Goal: Task Accomplishment & Management: Manage account settings

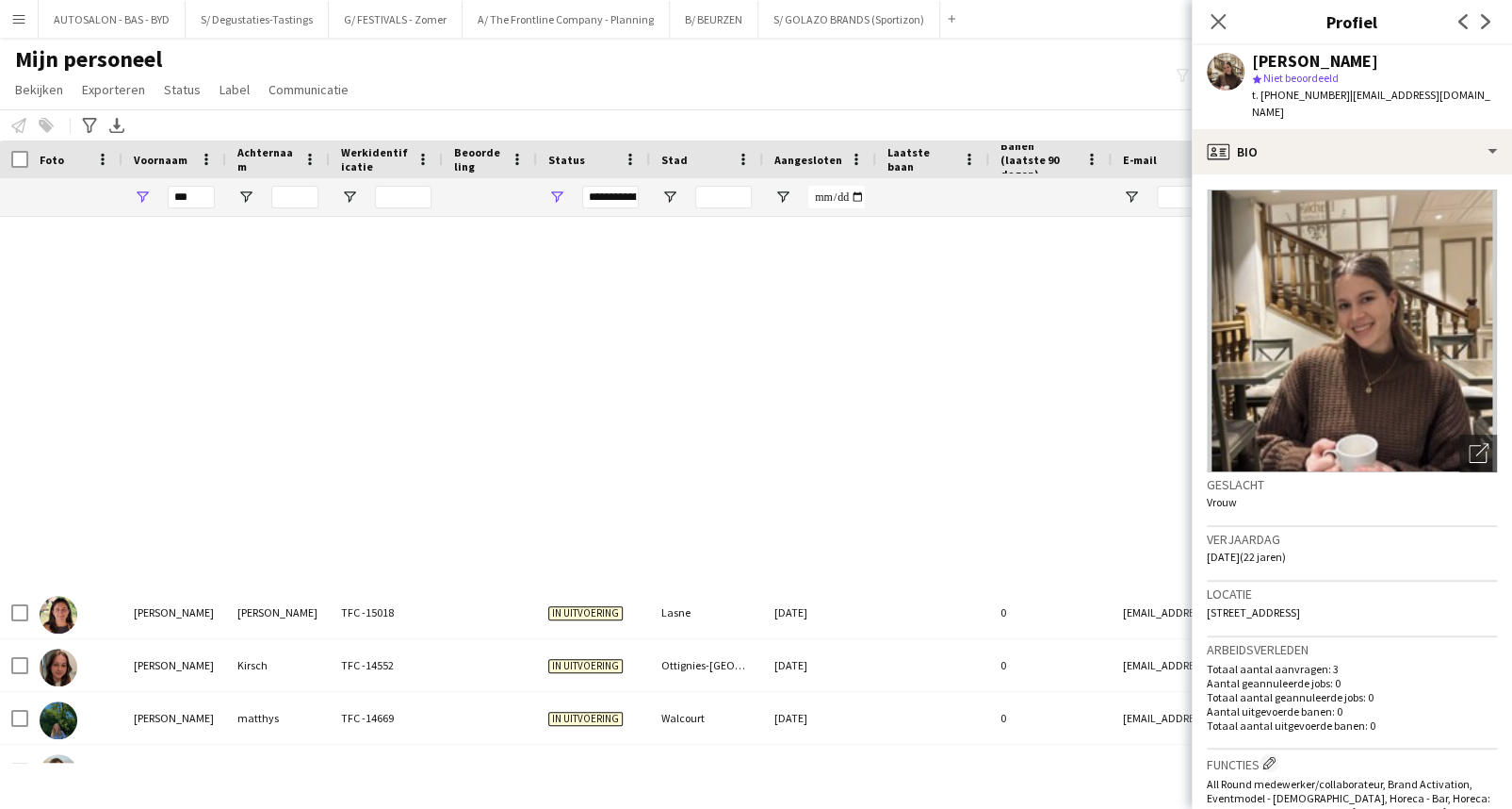
scroll to position [841, 0]
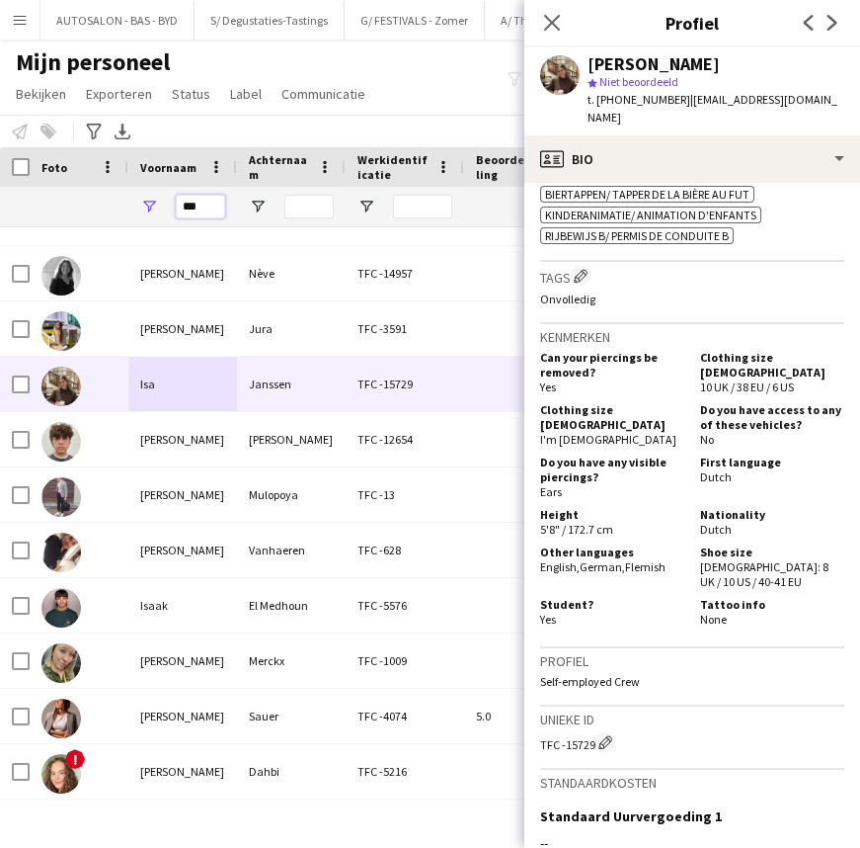
click at [190, 214] on input "***" at bounding box center [200, 207] width 49 height 24
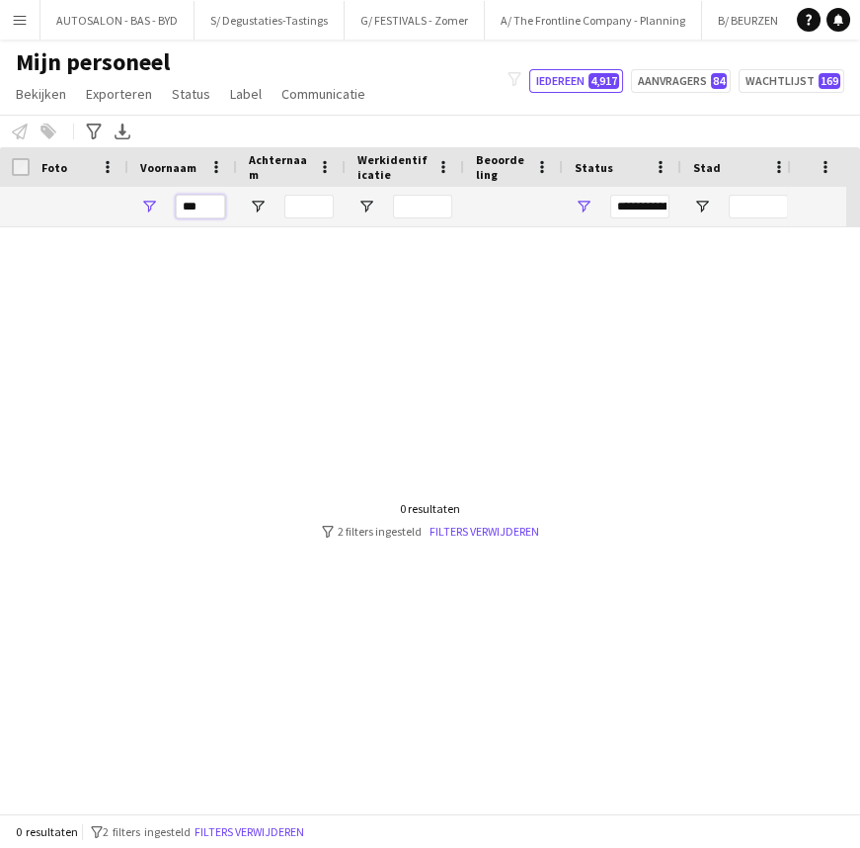
scroll to position [0, 0]
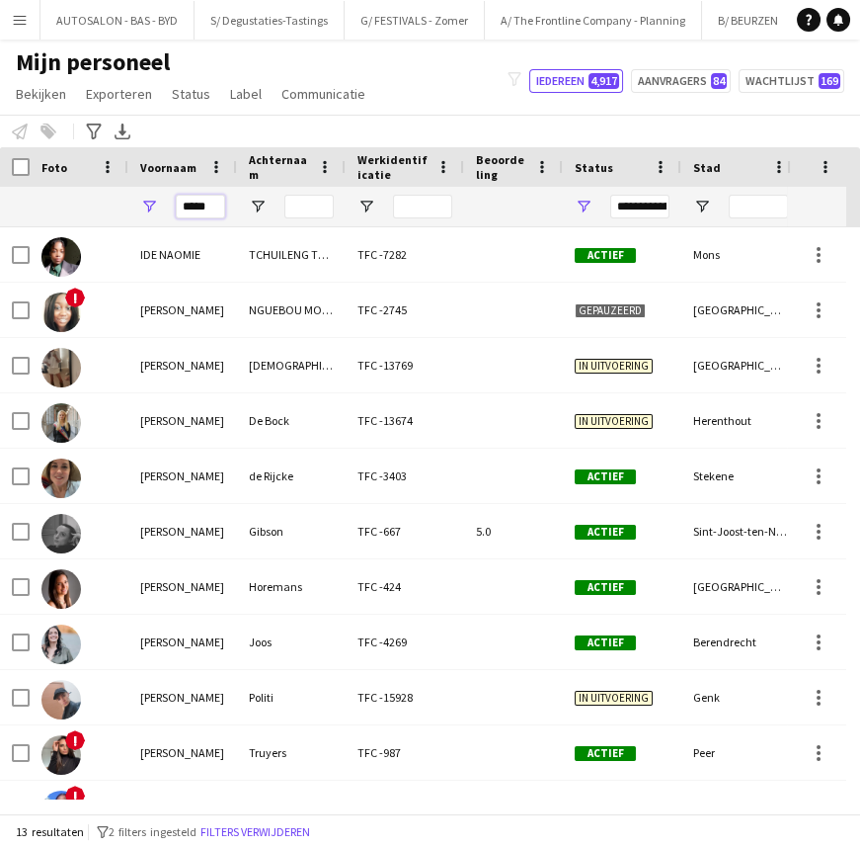
type input "*****"
click at [316, 204] on input "Achternaam Filter Invoer" at bounding box center [308, 207] width 49 height 24
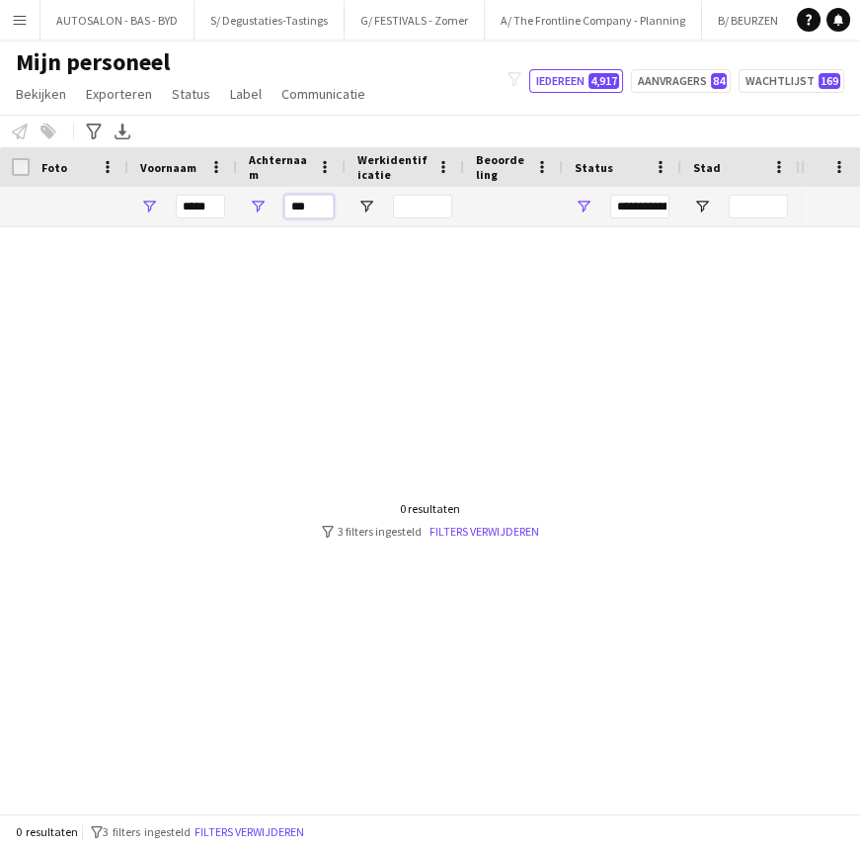
type input "***"
click at [215, 204] on input "*****" at bounding box center [200, 207] width 49 height 24
click at [305, 208] on input "***" at bounding box center [308, 207] width 49 height 24
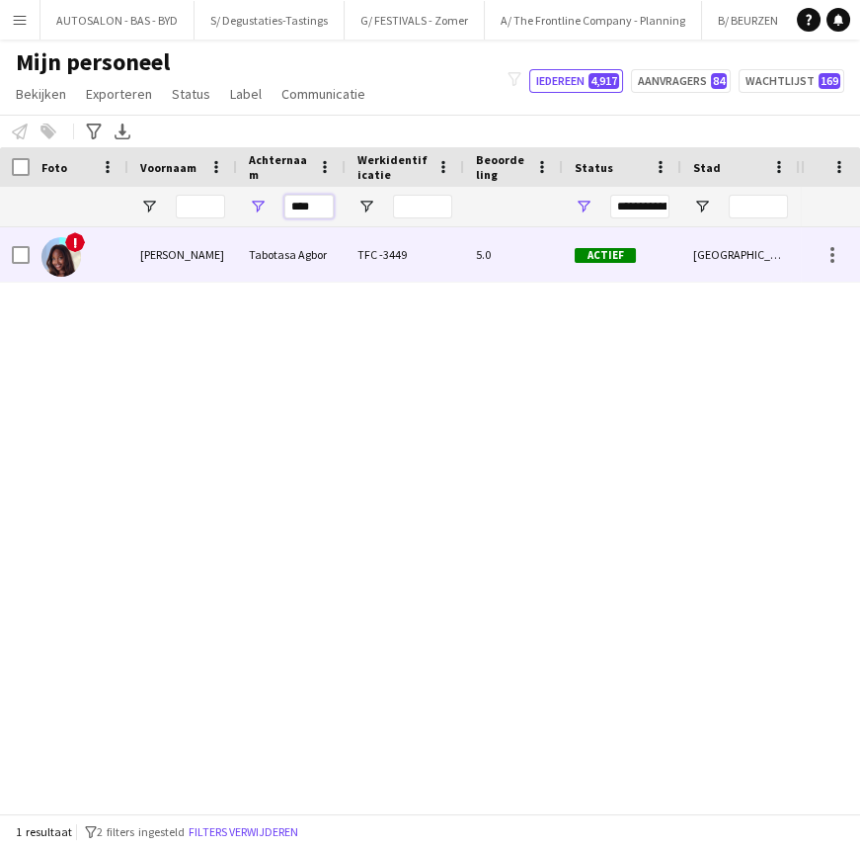
type input "****"
click at [223, 264] on div "[PERSON_NAME]" at bounding box center [182, 254] width 109 height 54
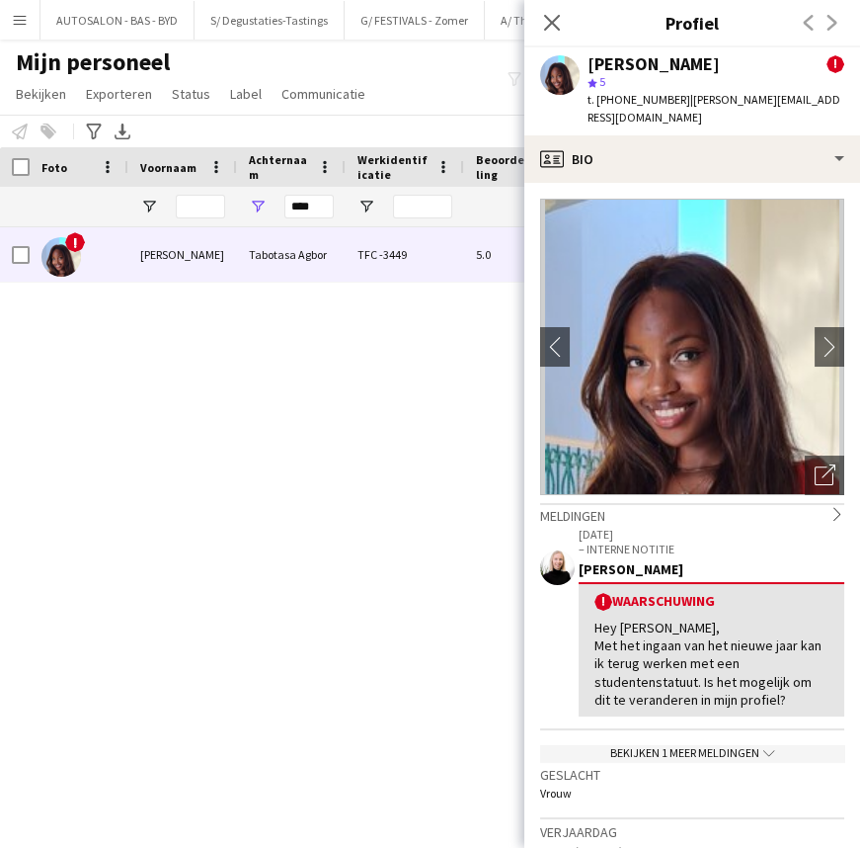
click at [418, 355] on div "! [PERSON_NAME] Agbor TFC -3449 5.0 Actief [GEOGRAPHIC_DATA] [DATE] 574 dagen" at bounding box center [400, 513] width 801 height 572
click at [820, 336] on app-icon "chevron-right" at bounding box center [830, 346] width 31 height 21
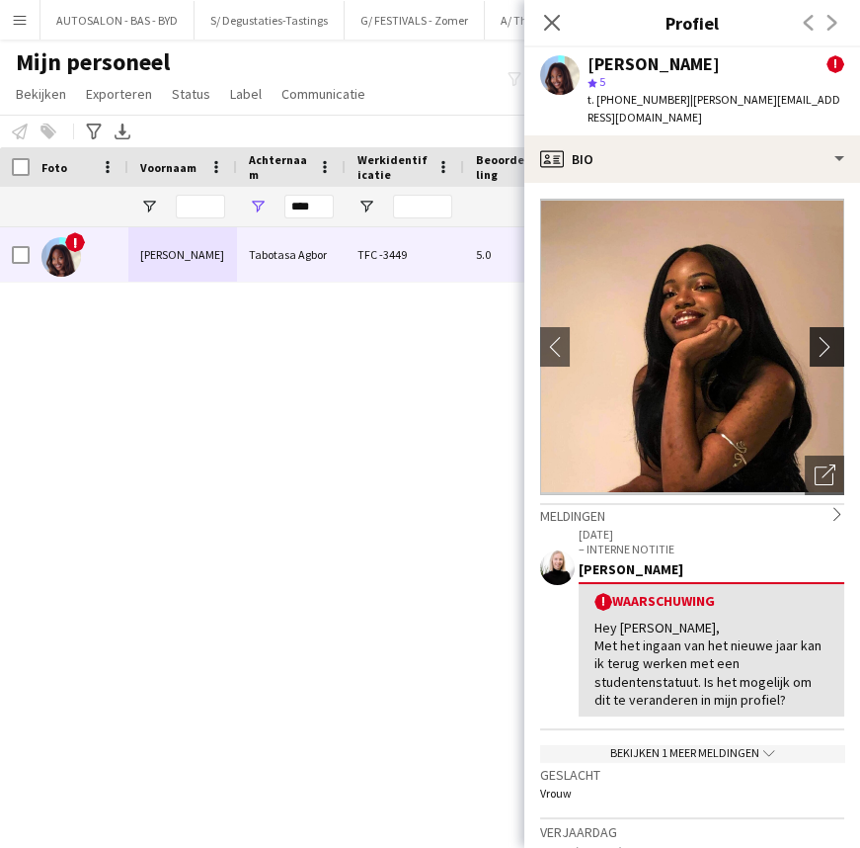
click at [815, 336] on app-icon "chevron-right" at bounding box center [830, 346] width 31 height 21
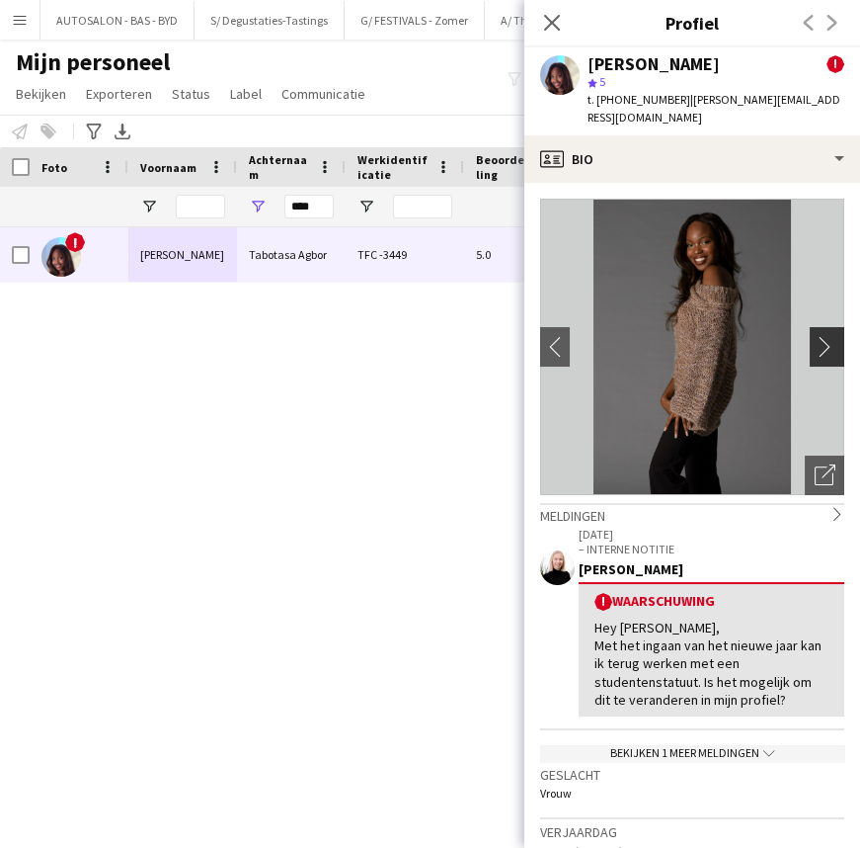
click at [815, 336] on app-icon "chevron-right" at bounding box center [830, 346] width 31 height 21
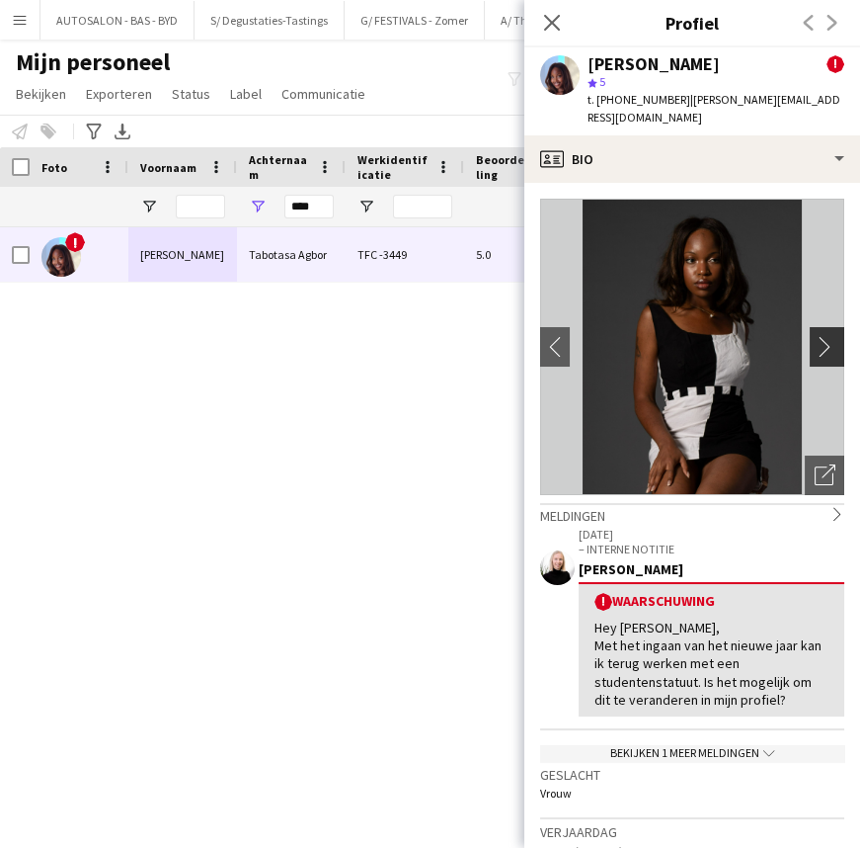
click at [815, 336] on app-icon "chevron-right" at bounding box center [830, 346] width 31 height 21
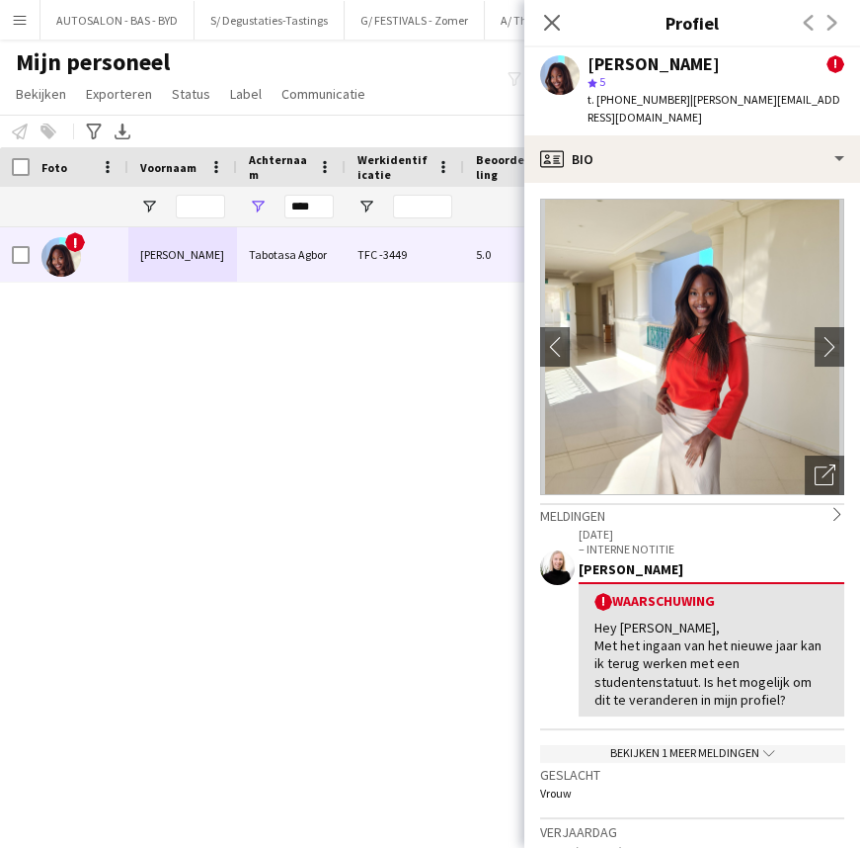
click at [371, 438] on div "! [PERSON_NAME] Agbor TFC -3449 5.0 Actief [GEOGRAPHIC_DATA] [DATE] 574 dagen" at bounding box center [400, 513] width 801 height 572
click at [273, 327] on div "! [PERSON_NAME] Agbor TFC -3449 5.0 Actief [GEOGRAPHIC_DATA] [DATE] 574 dagen" at bounding box center [400, 513] width 801 height 572
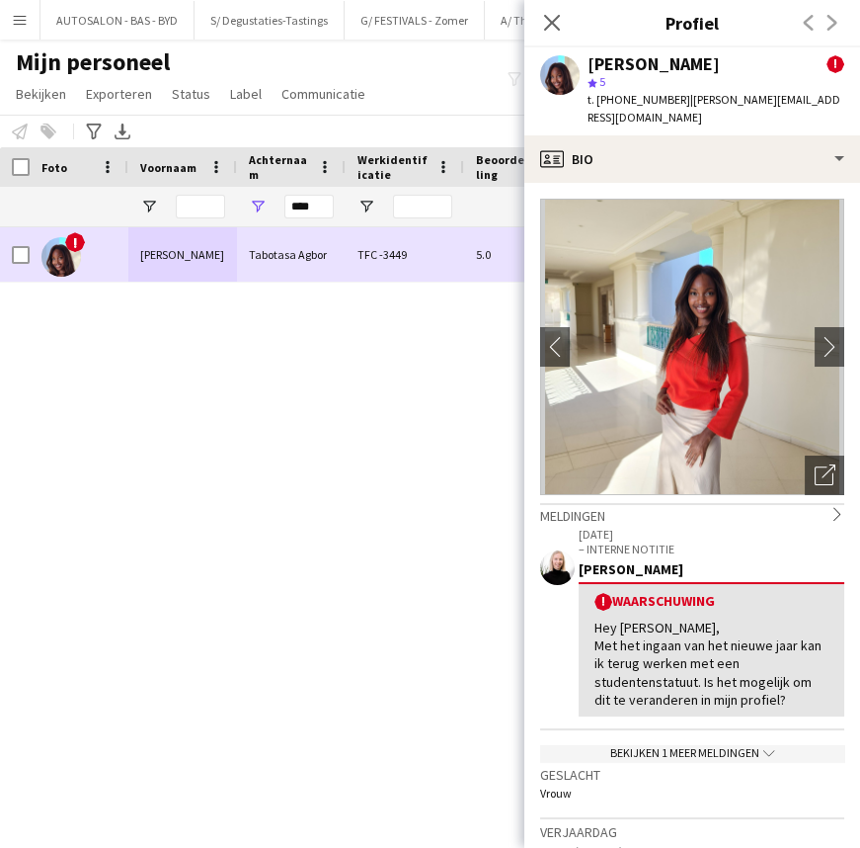
click at [281, 272] on div "Tabotasa Agbor" at bounding box center [291, 254] width 109 height 54
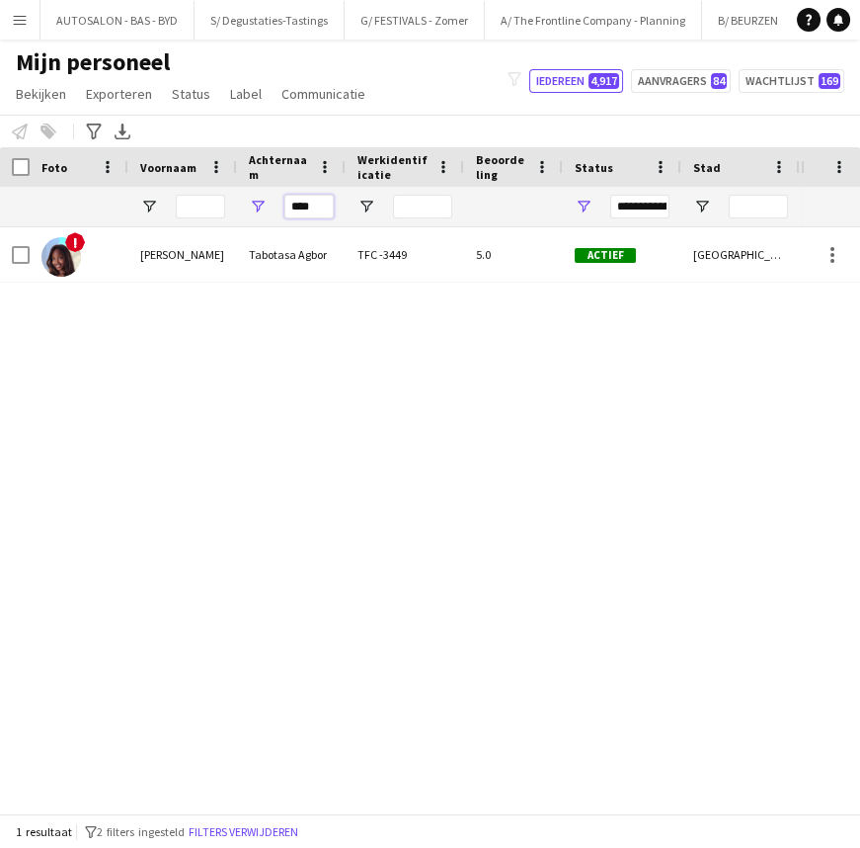
click at [312, 207] on input "****" at bounding box center [308, 207] width 49 height 24
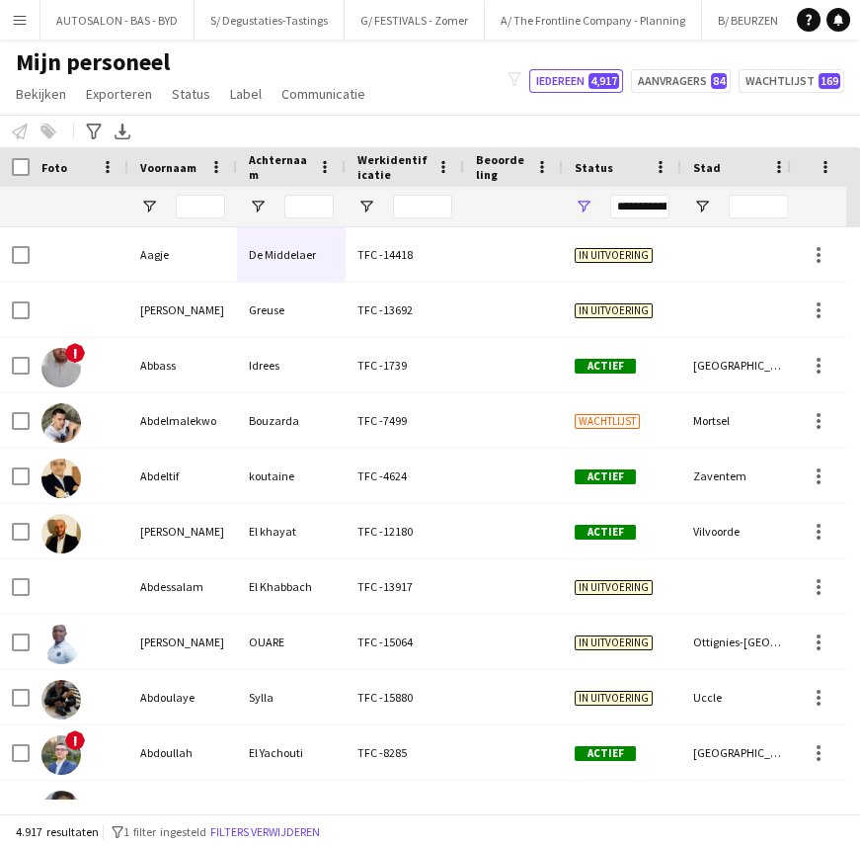
click at [649, 120] on div "Personeel informeren Toevoegen aan label Selecteer minstens één crewlid om hem …" at bounding box center [430, 131] width 860 height 33
click at [199, 207] on input "Voornaam Filter Invoer" at bounding box center [200, 207] width 49 height 24
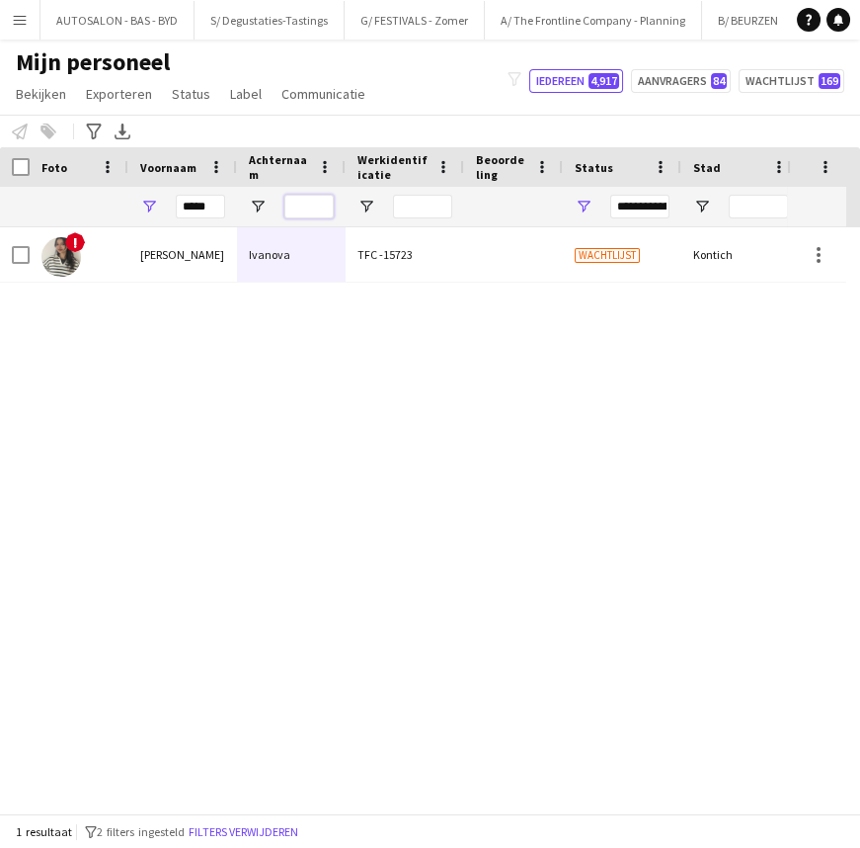
click at [302, 208] on input "Achternaam Filter Invoer" at bounding box center [308, 207] width 49 height 24
click at [301, 253] on div "Ivanova" at bounding box center [291, 254] width 109 height 54
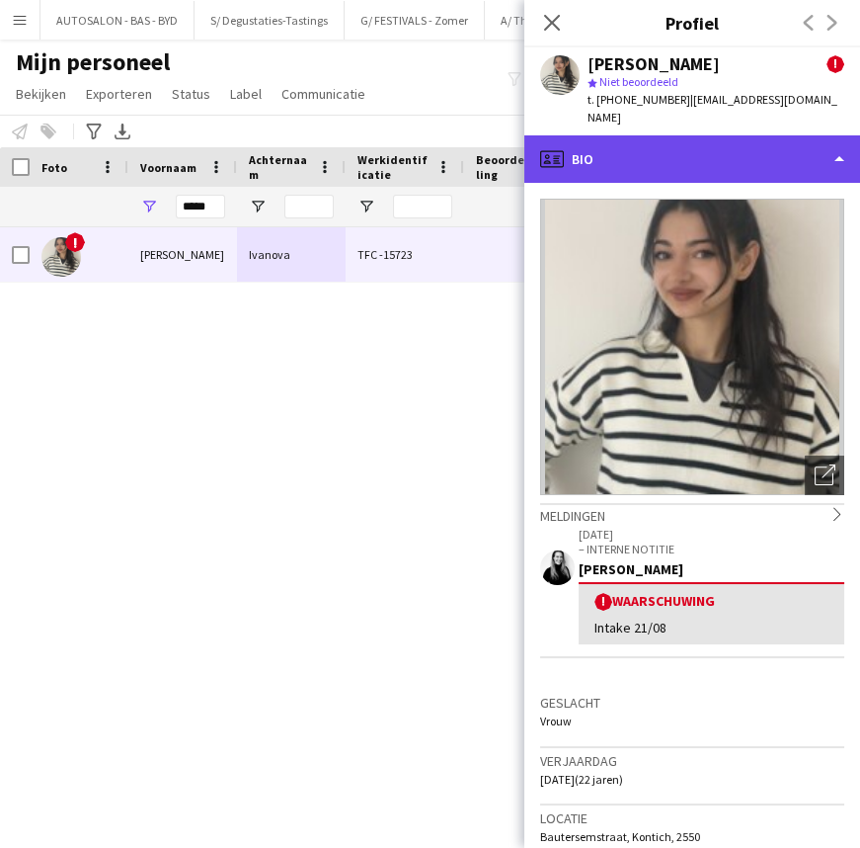
drag, startPoint x: 780, startPoint y: 122, endPoint x: 721, endPoint y: 138, distance: 61.3
click at [780, 135] on div "profile Bio" at bounding box center [693, 158] width 336 height 47
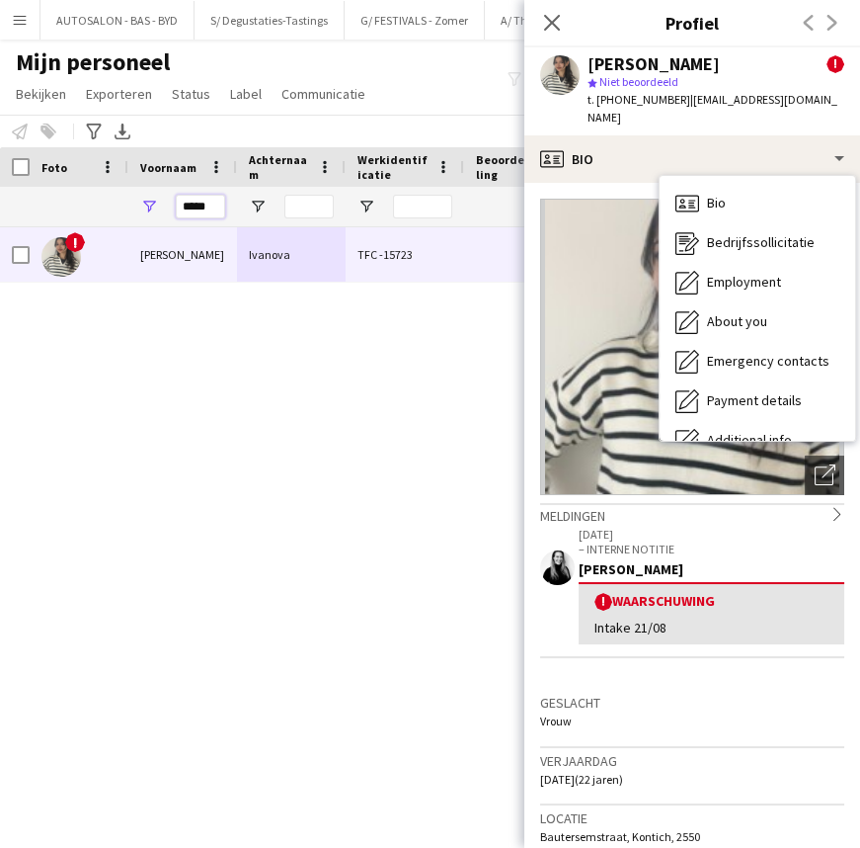
click at [188, 216] on input "*****" at bounding box center [200, 207] width 49 height 24
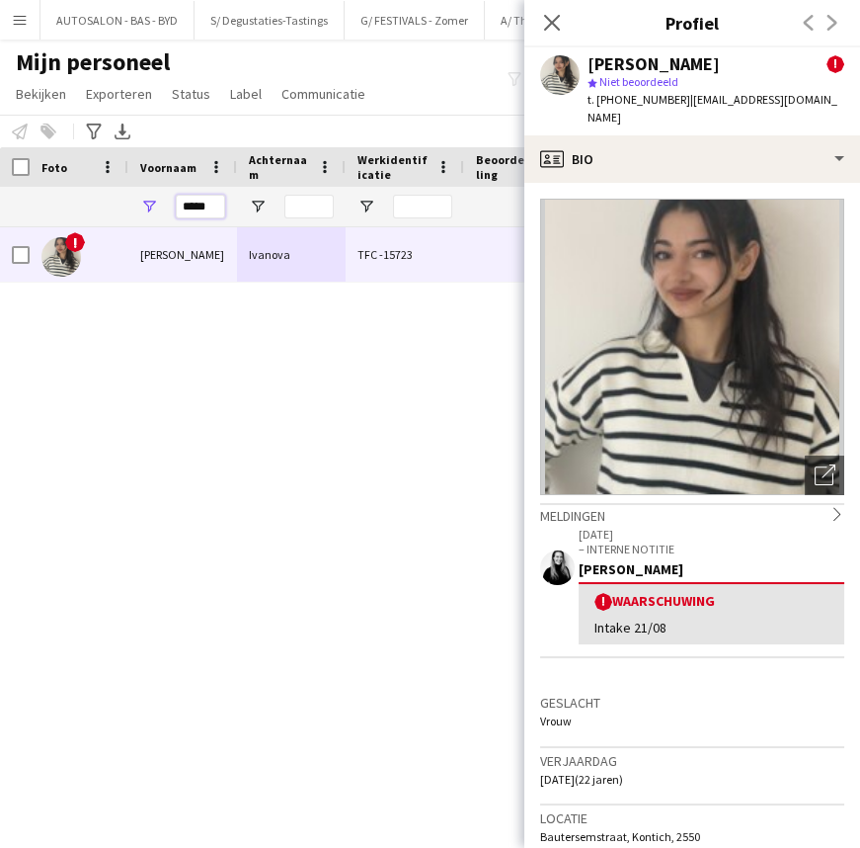
click at [188, 211] on input "*****" at bounding box center [200, 207] width 49 height 24
type input "********"
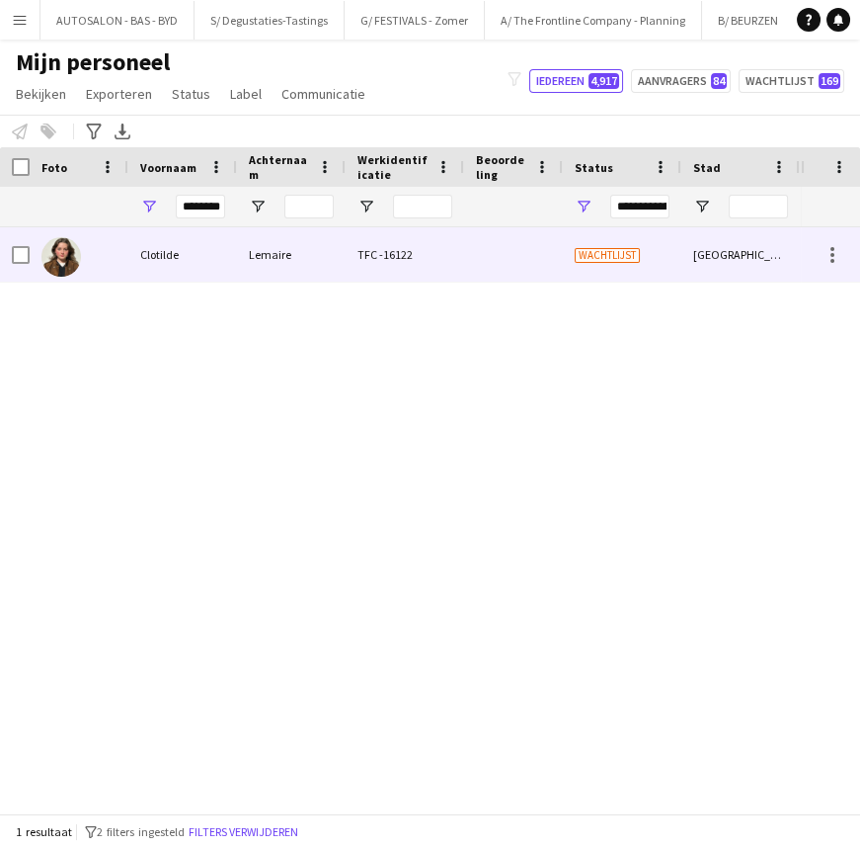
click at [210, 249] on div "Clotilde" at bounding box center [182, 254] width 109 height 54
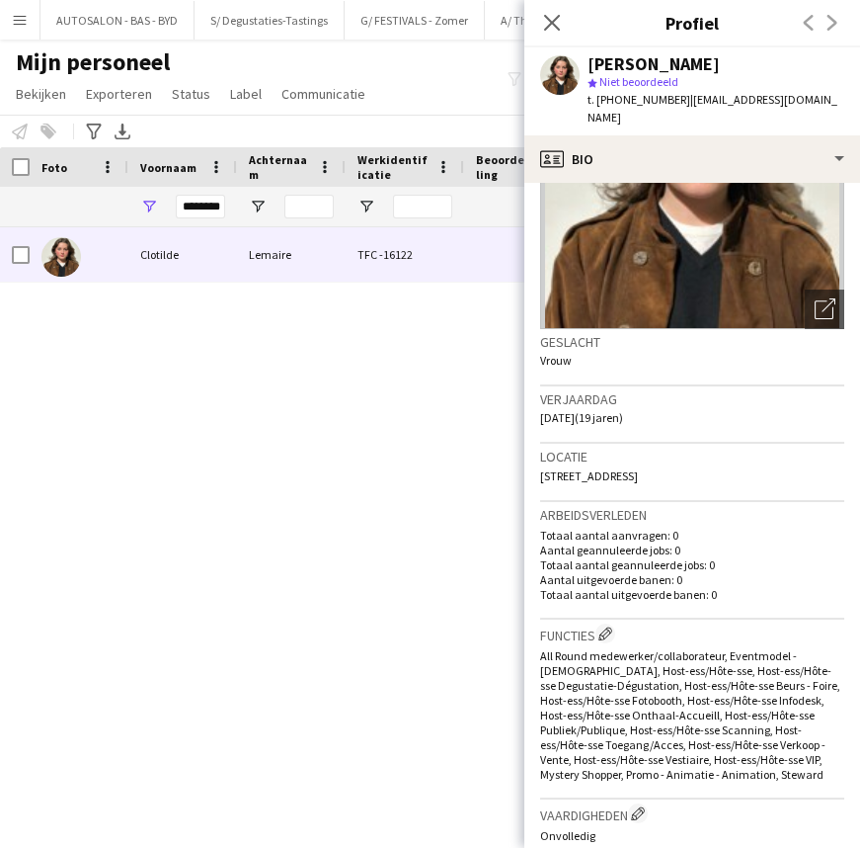
scroll to position [224, 0]
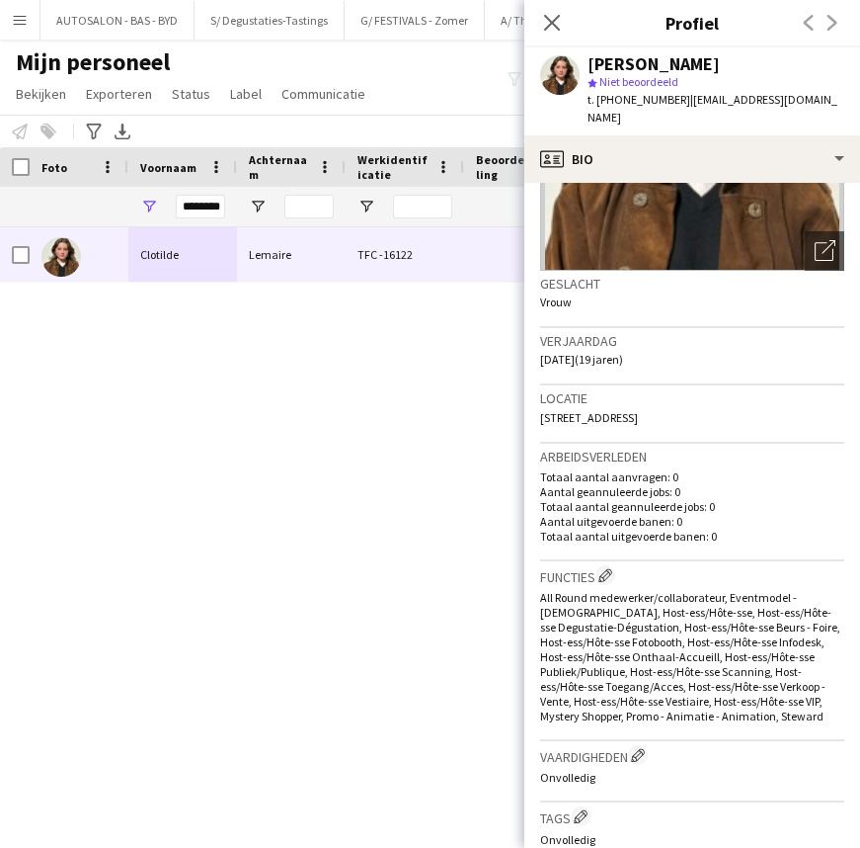
drag, startPoint x: 631, startPoint y: 399, endPoint x: 745, endPoint y: 397, distance: 113.6
click at [638, 410] on span "[STREET_ADDRESS]" at bounding box center [589, 417] width 98 height 15
copy span "[GEOGRAPHIC_DATA]"
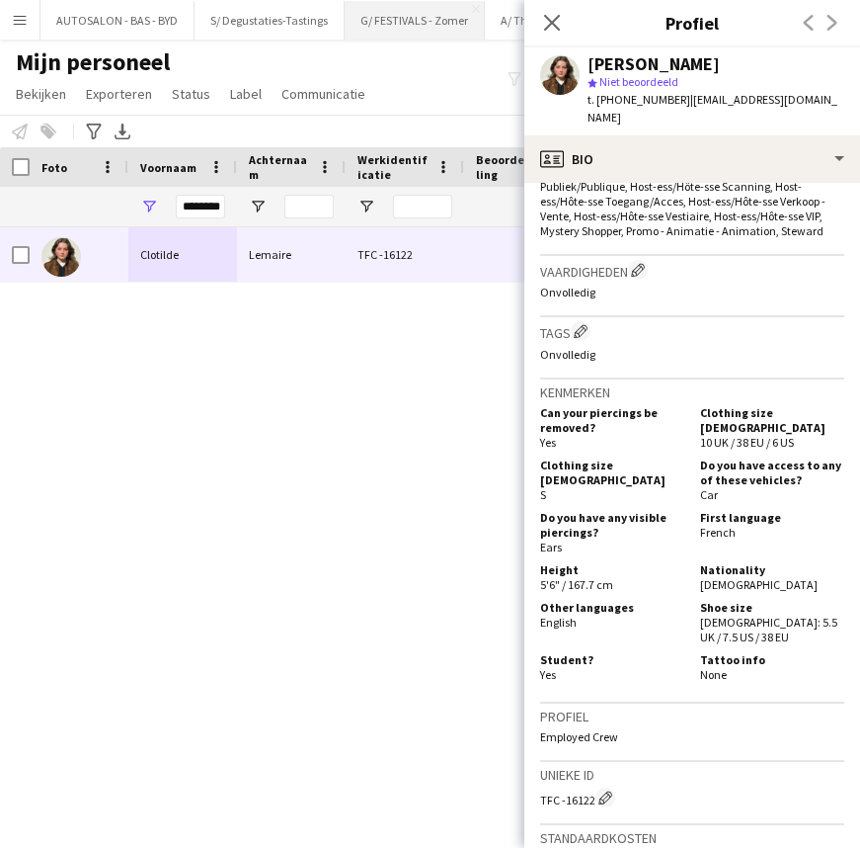
scroll to position [686, 0]
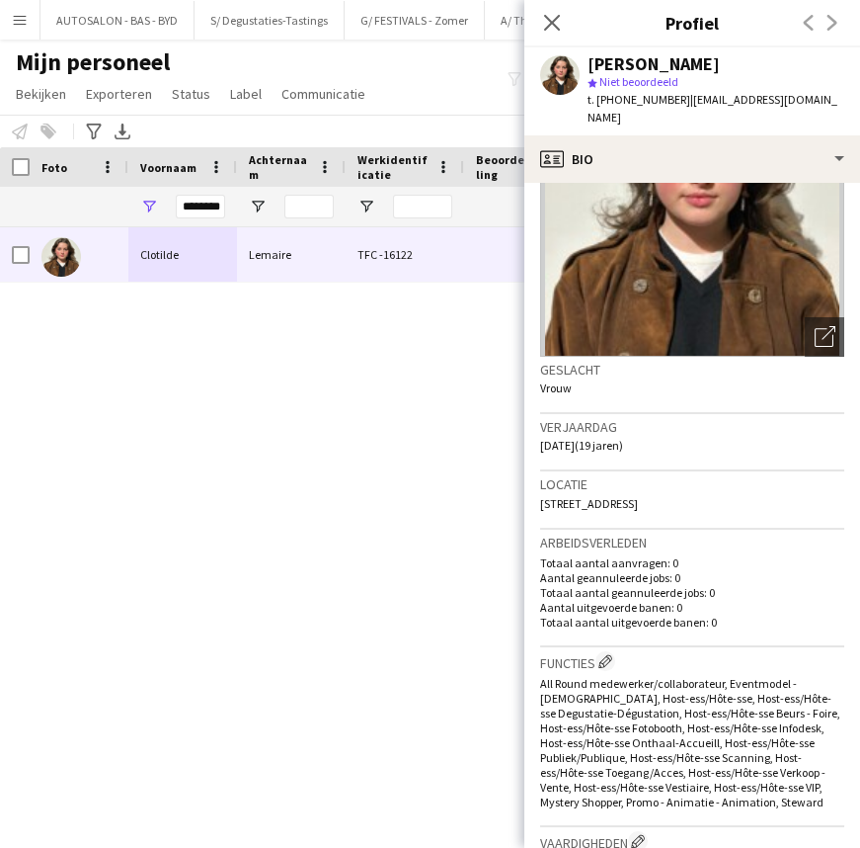
drag, startPoint x: 707, startPoint y: 425, endPoint x: 705, endPoint y: 317, distance: 107.7
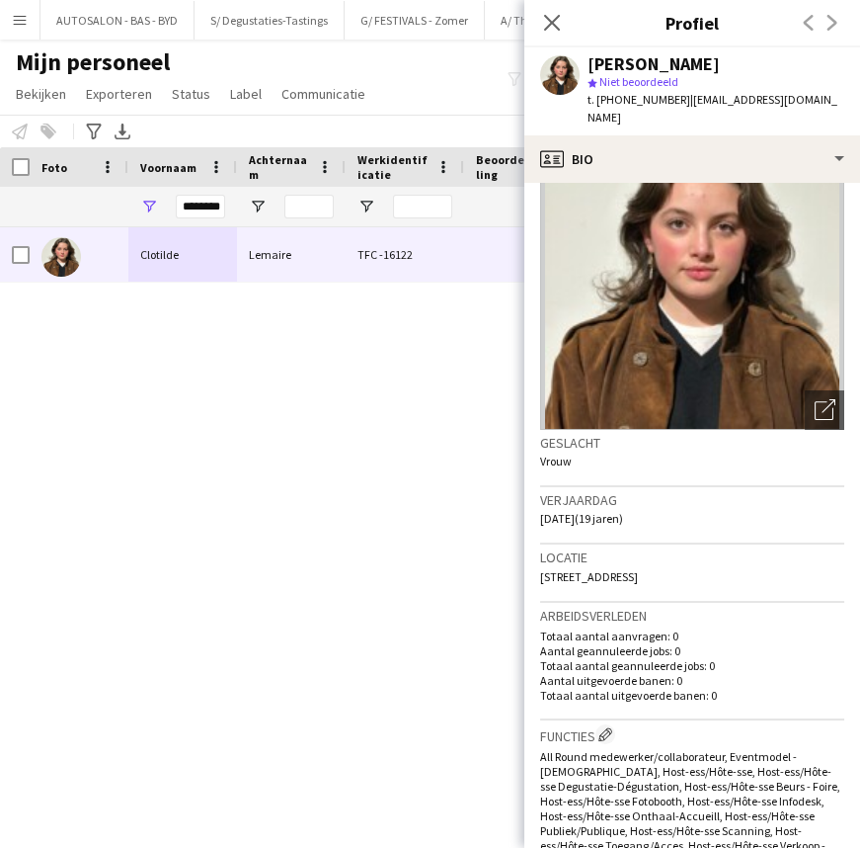
click at [270, 373] on div "[PERSON_NAME] TFC -16122 Wachtlijst [GEOGRAPHIC_DATA] [DATE]" at bounding box center [400, 513] width 801 height 572
click at [211, 207] on input "********" at bounding box center [200, 207] width 49 height 24
drag, startPoint x: 459, startPoint y: 100, endPoint x: 701, endPoint y: 34, distance: 250.9
click at [463, 99] on div "Mijn personeel Bekijken Weergaven Standaardweergave Nieuwe weergave Bekijk bijw…" at bounding box center [430, 80] width 860 height 67
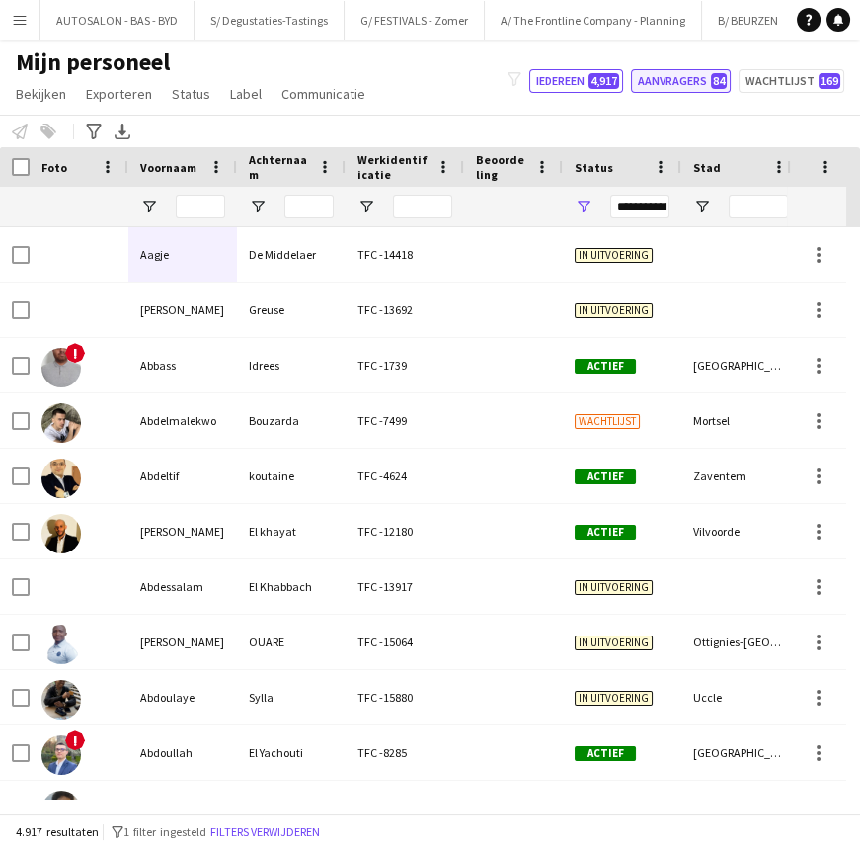
click at [699, 83] on button "Aanvragers 84" at bounding box center [681, 81] width 100 height 24
type input "**********"
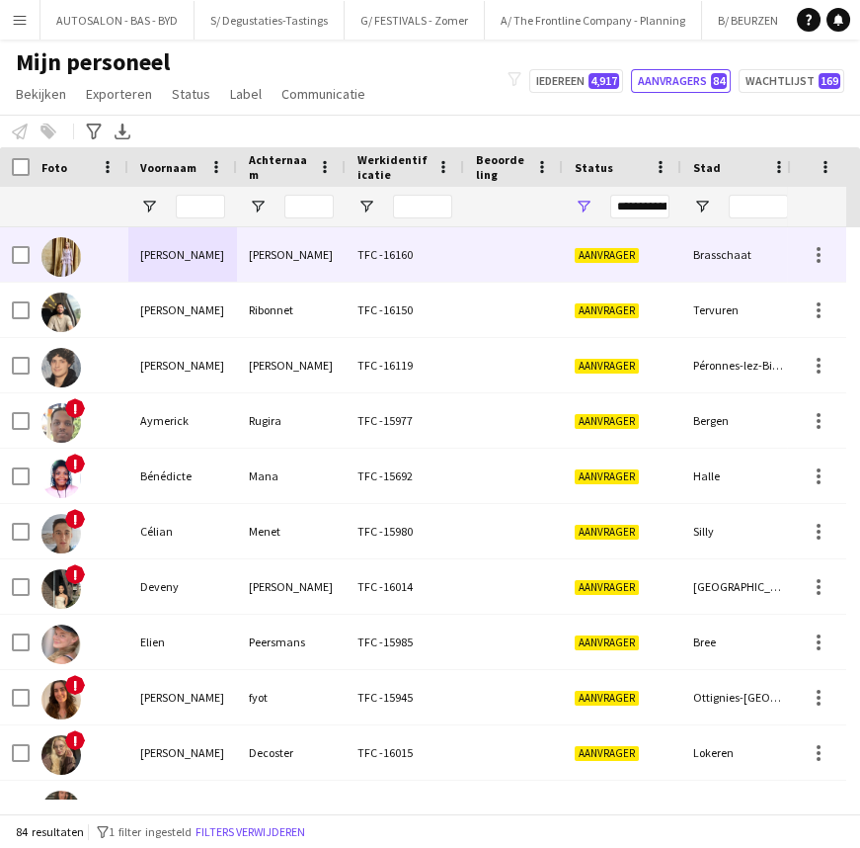
click at [224, 270] on div "[PERSON_NAME]" at bounding box center [182, 254] width 109 height 54
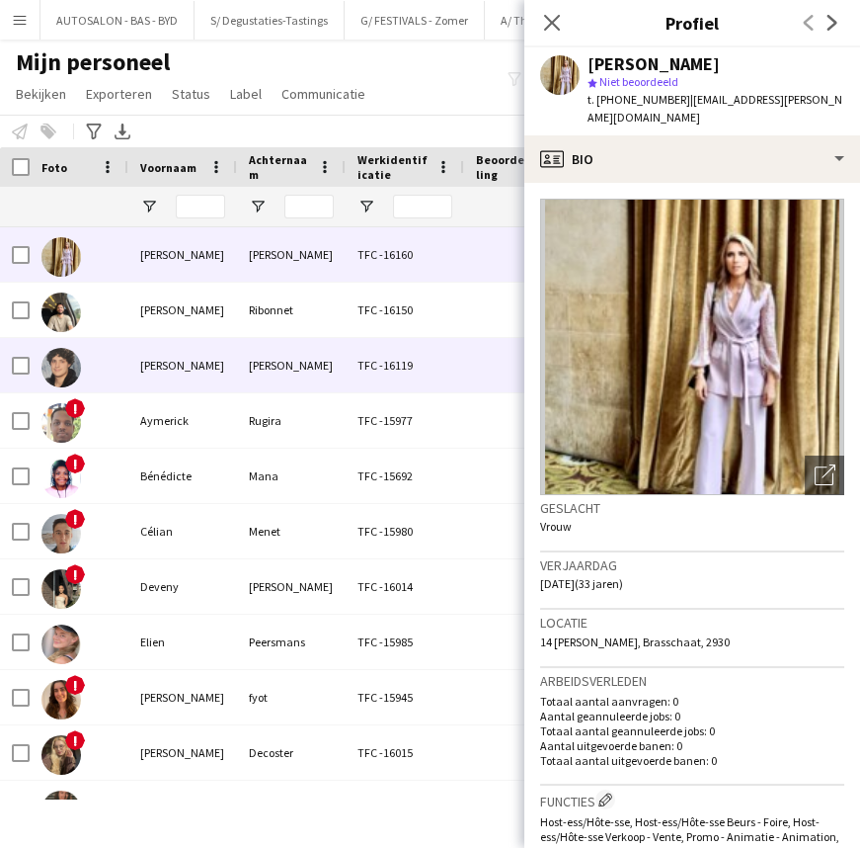
click at [337, 358] on div "[PERSON_NAME]" at bounding box center [291, 365] width 109 height 54
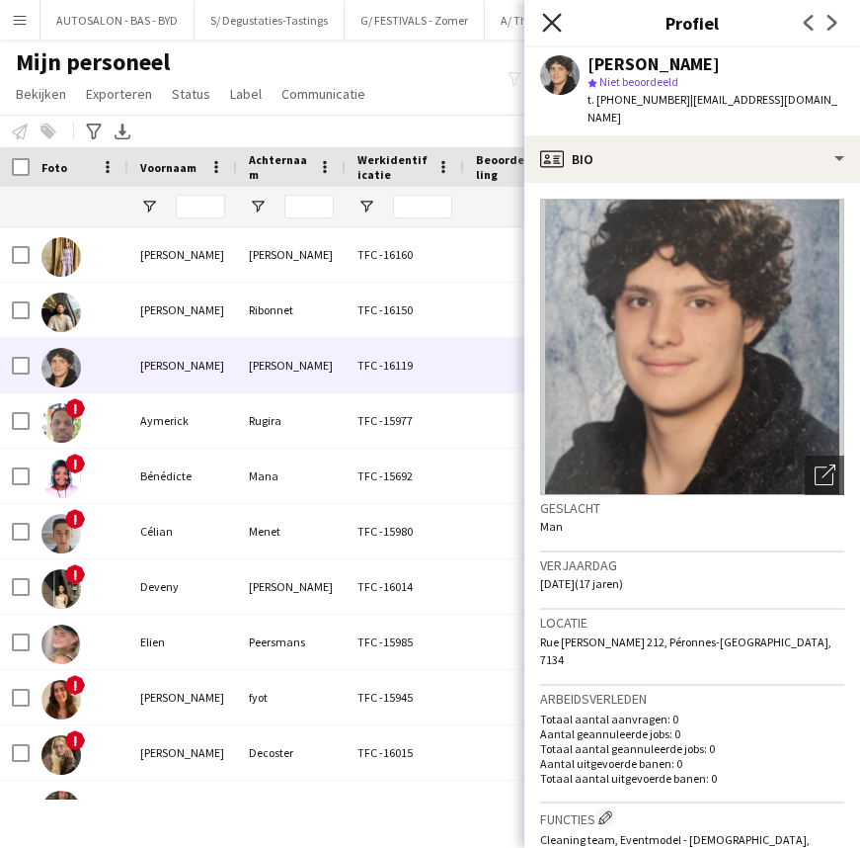
click at [553, 29] on icon "Sluit pop-in" at bounding box center [551, 22] width 19 height 19
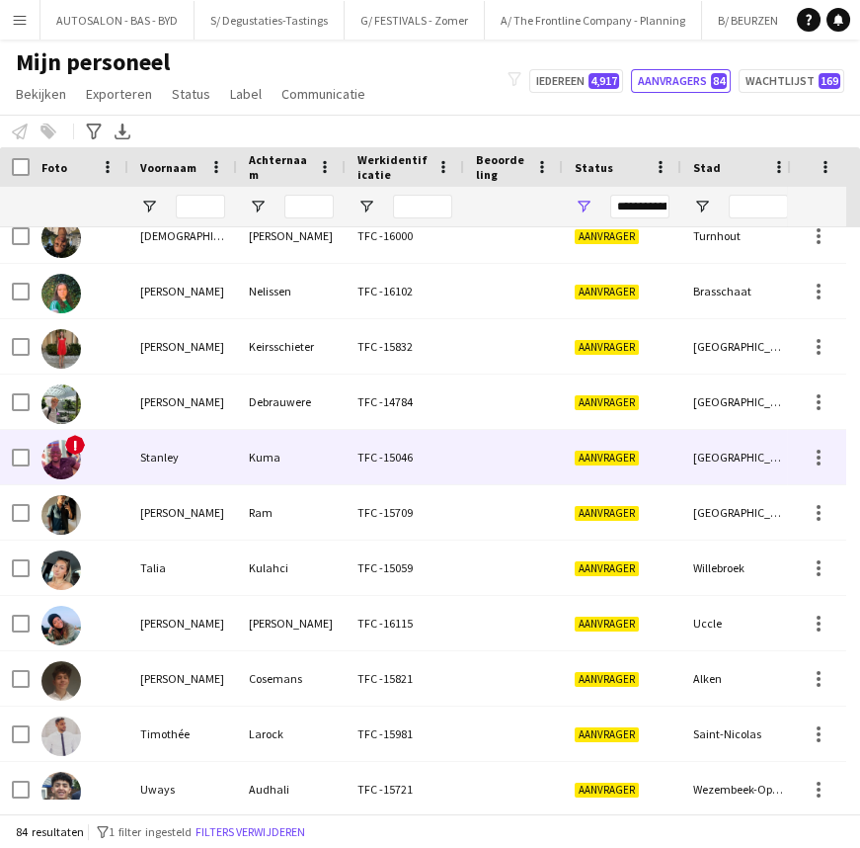
scroll to position [4074, 0]
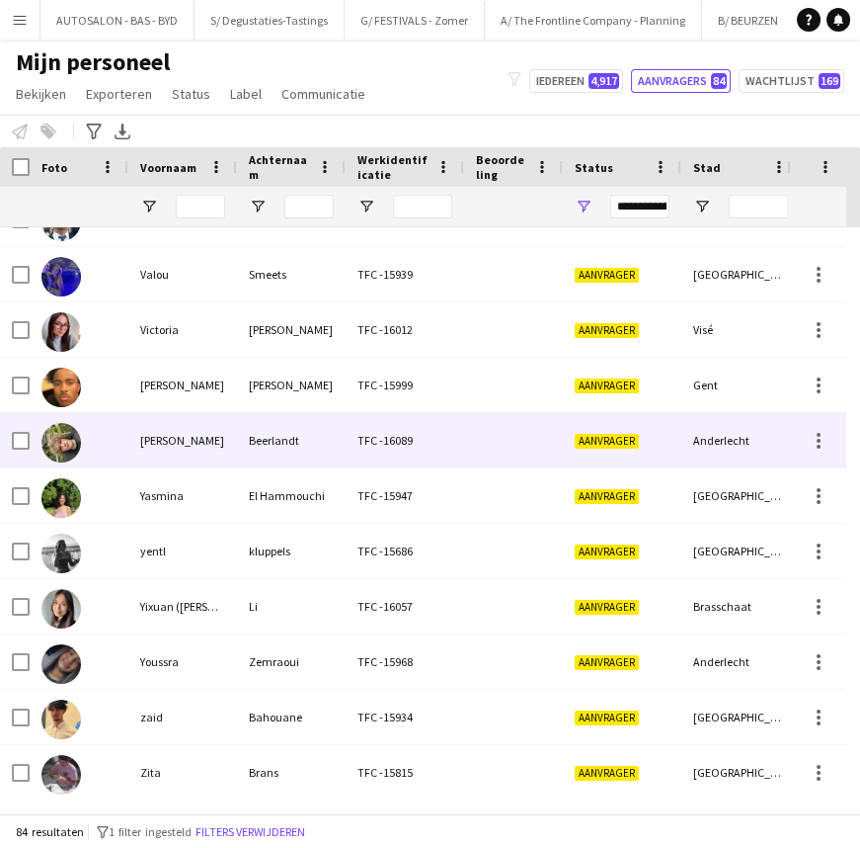
click at [211, 458] on div "[PERSON_NAME]" at bounding box center [182, 440] width 109 height 54
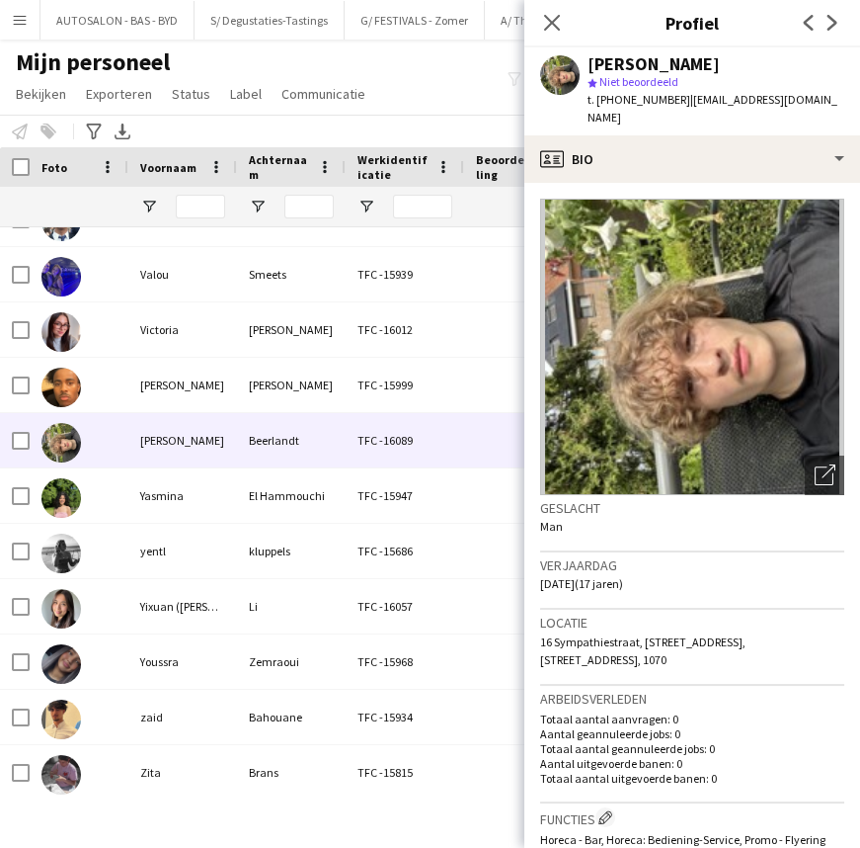
scroll to position [598, 0]
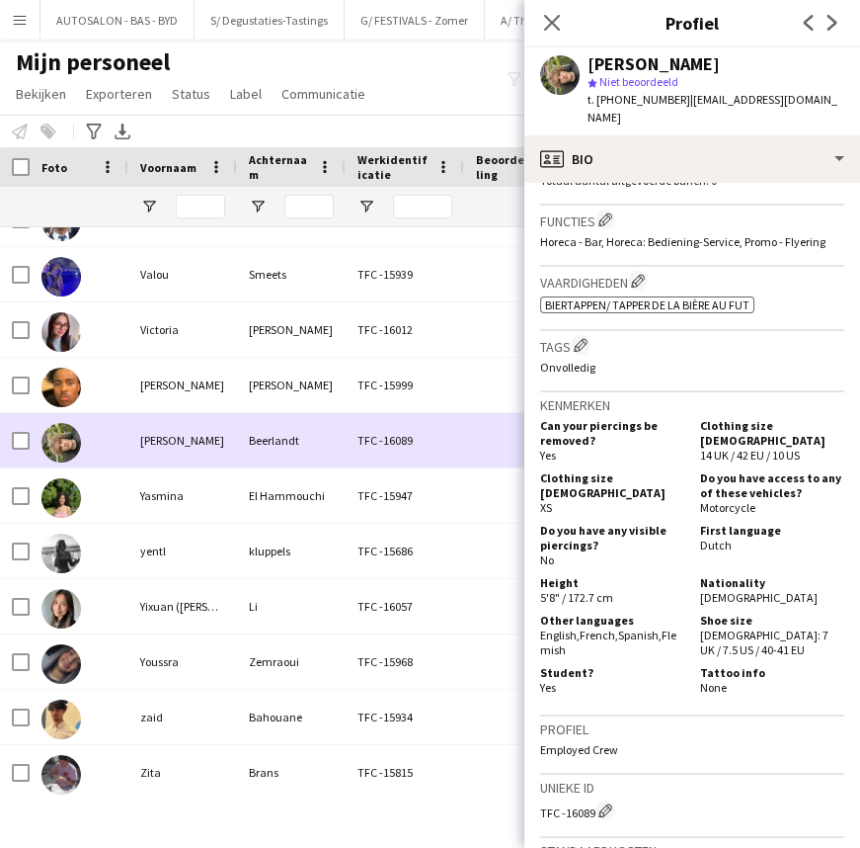
click at [212, 443] on div "[PERSON_NAME]" at bounding box center [182, 440] width 109 height 54
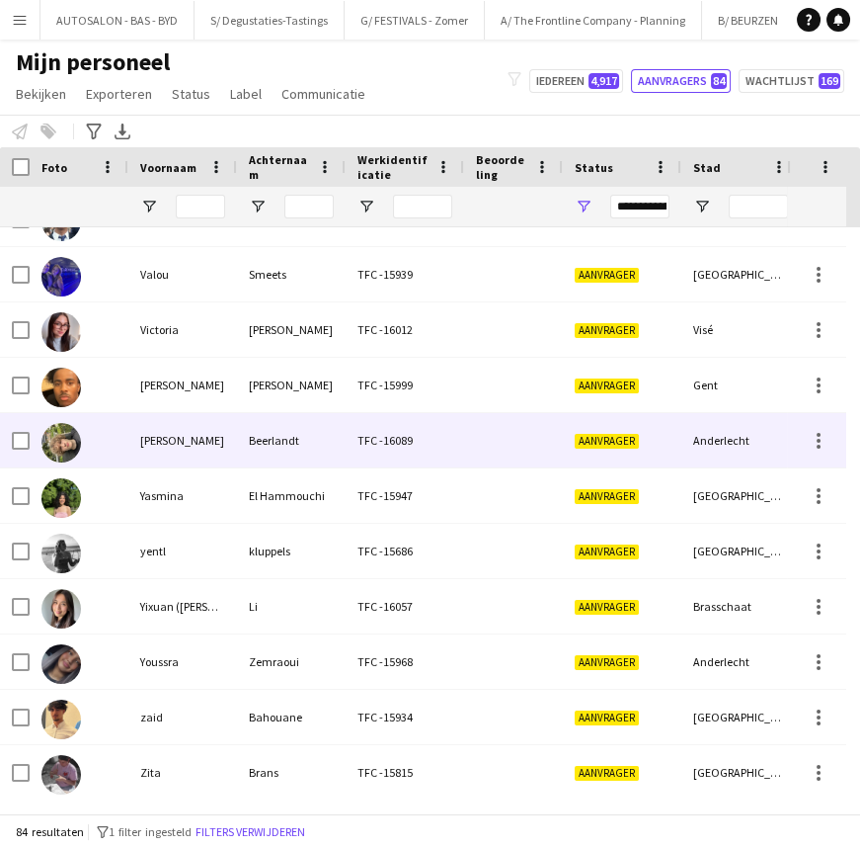
click at [168, 437] on div "[PERSON_NAME]" at bounding box center [182, 440] width 109 height 54
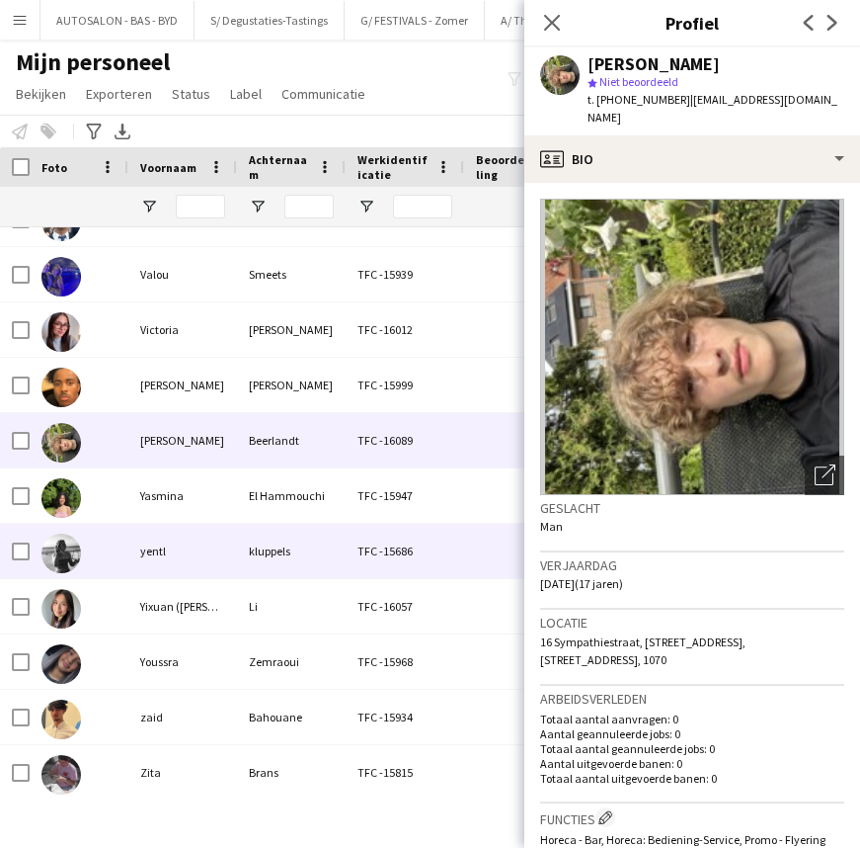
click at [301, 524] on div "kluppels" at bounding box center [291, 551] width 109 height 54
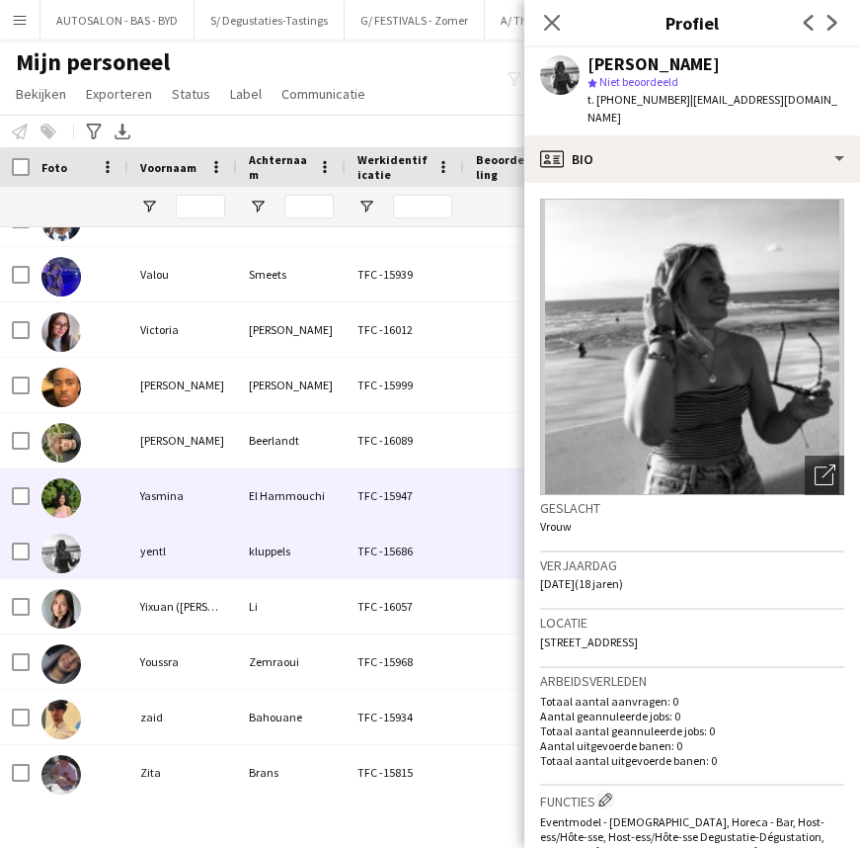
click at [203, 499] on div "Yasmina" at bounding box center [182, 495] width 109 height 54
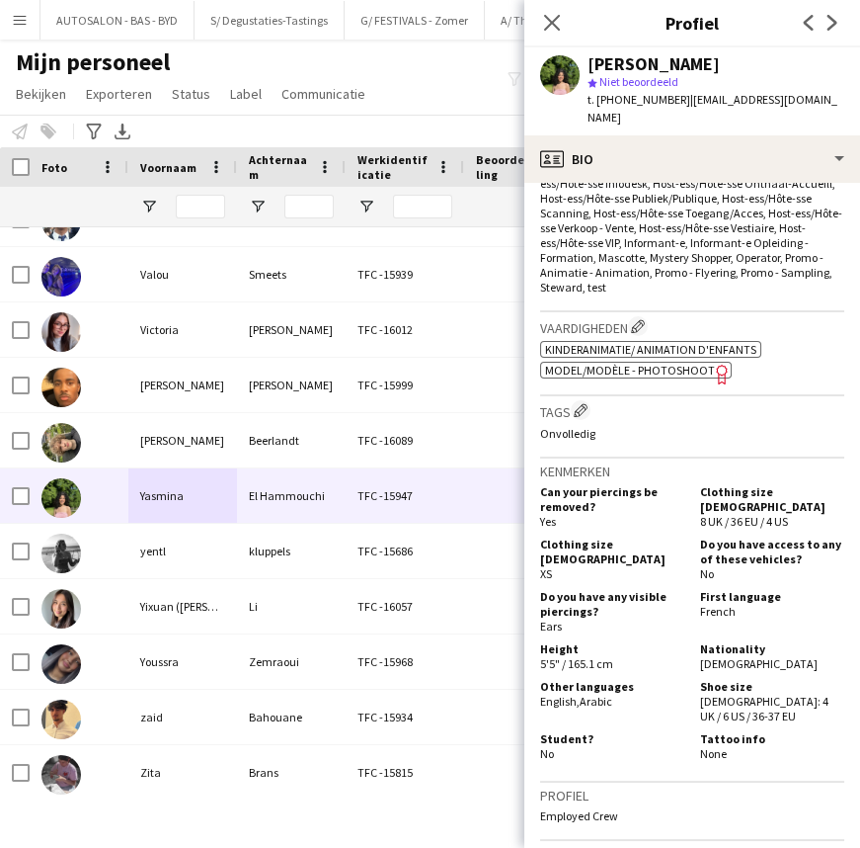
drag, startPoint x: 755, startPoint y: 589, endPoint x: 717, endPoint y: 685, distance: 102.9
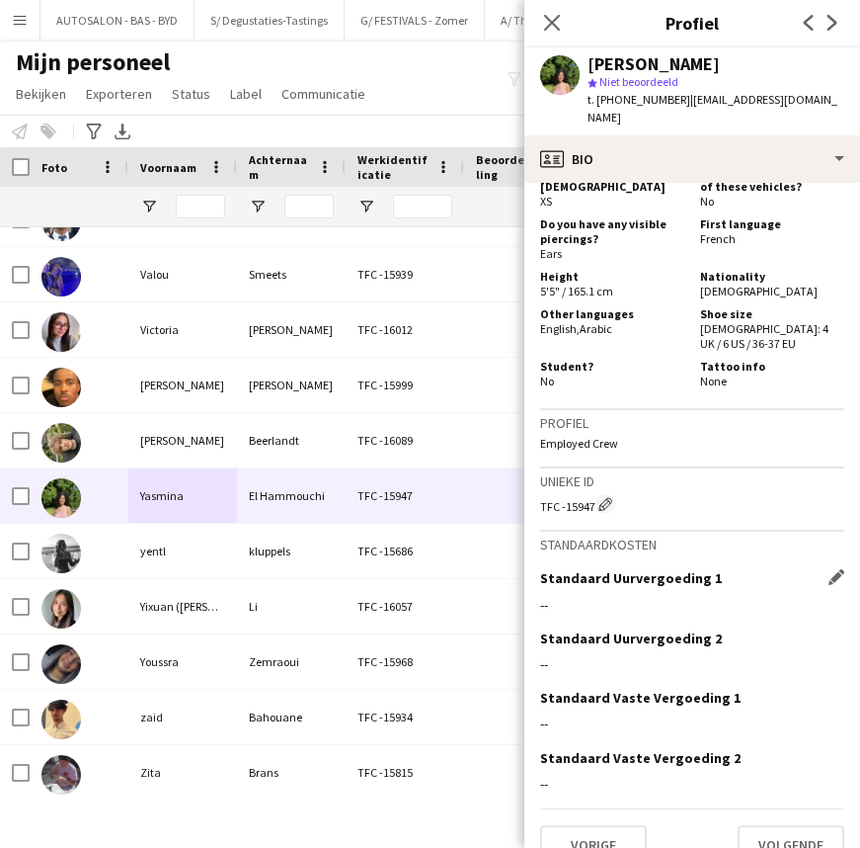
drag, startPoint x: 684, startPoint y: 553, endPoint x: 671, endPoint y: 666, distance: 113.3
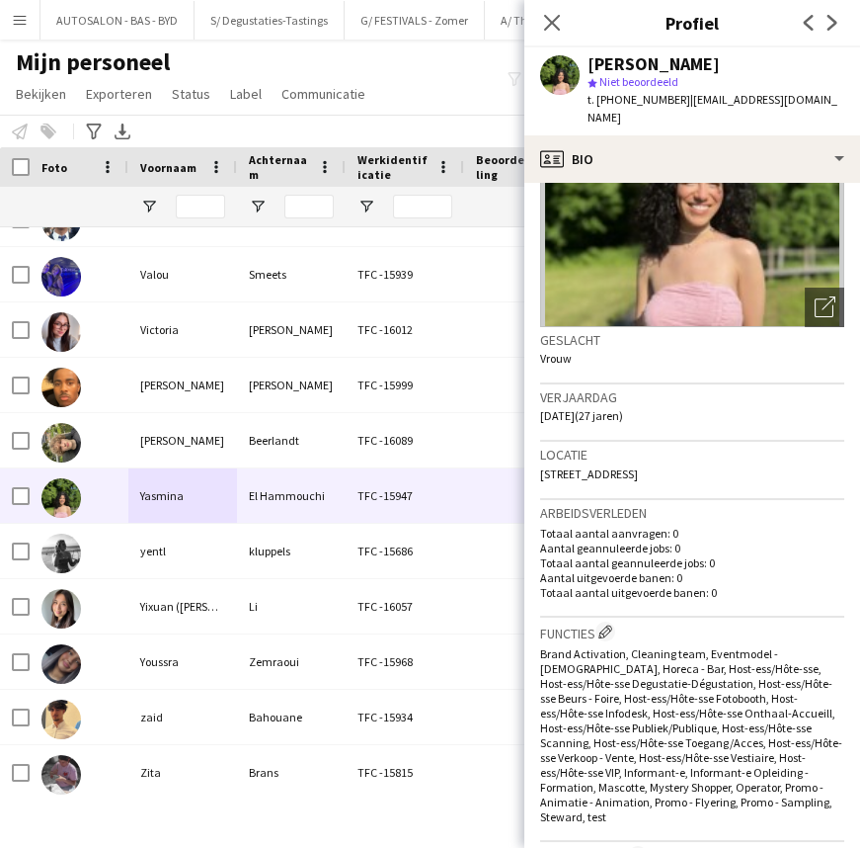
scroll to position [0, 0]
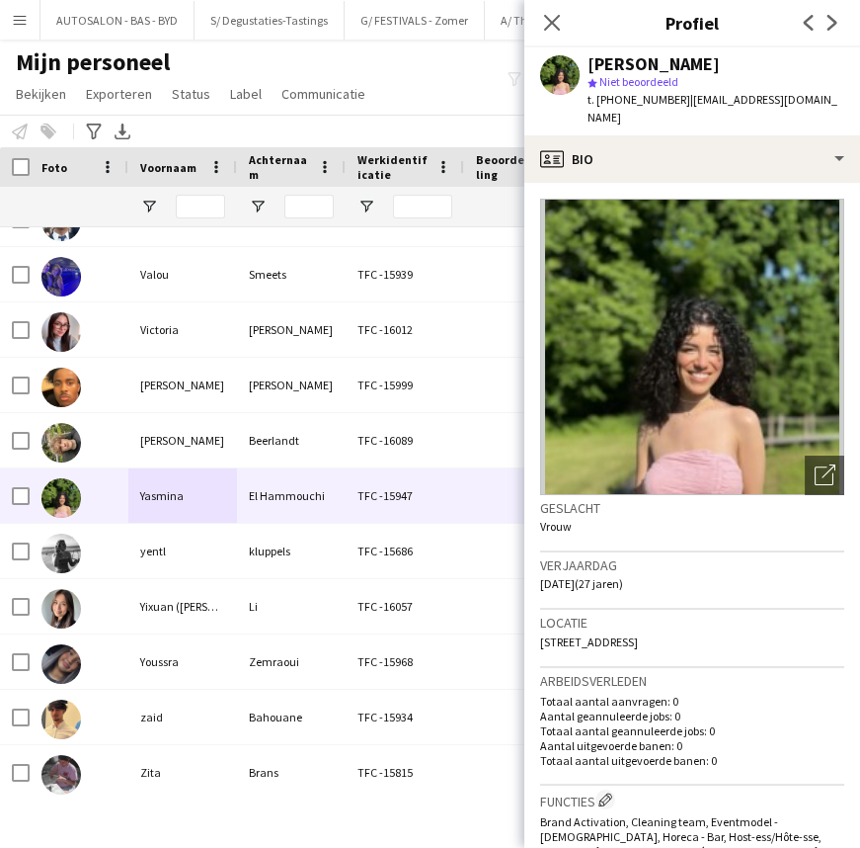
drag, startPoint x: 684, startPoint y: 460, endPoint x: 669, endPoint y: 219, distance: 241.5
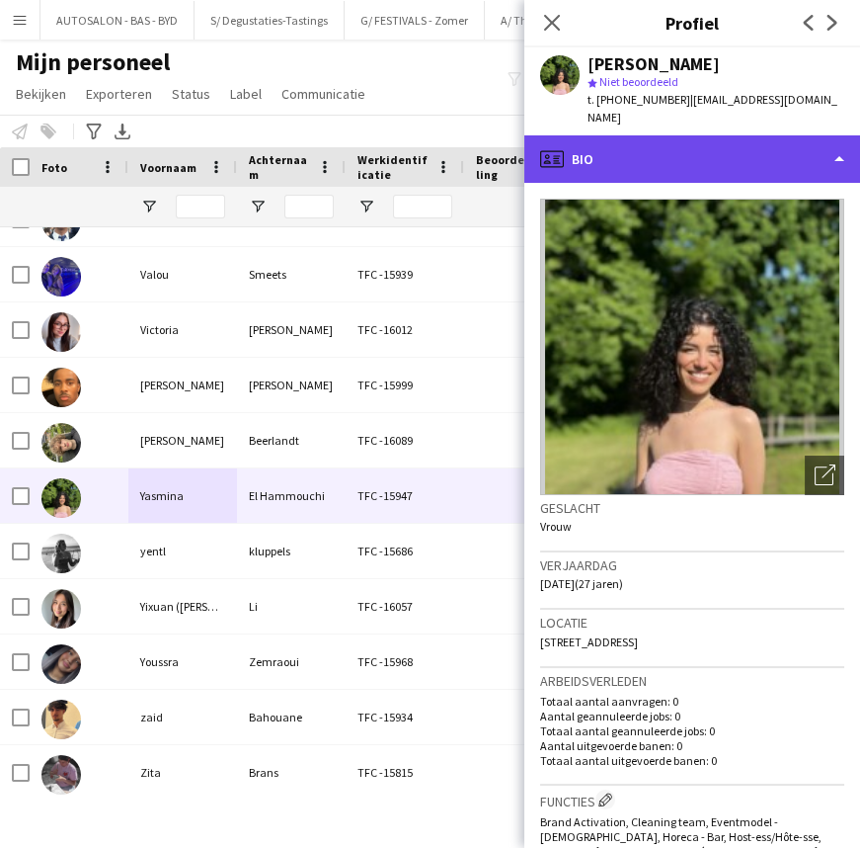
click at [648, 145] on div "profile Bio" at bounding box center [693, 158] width 336 height 47
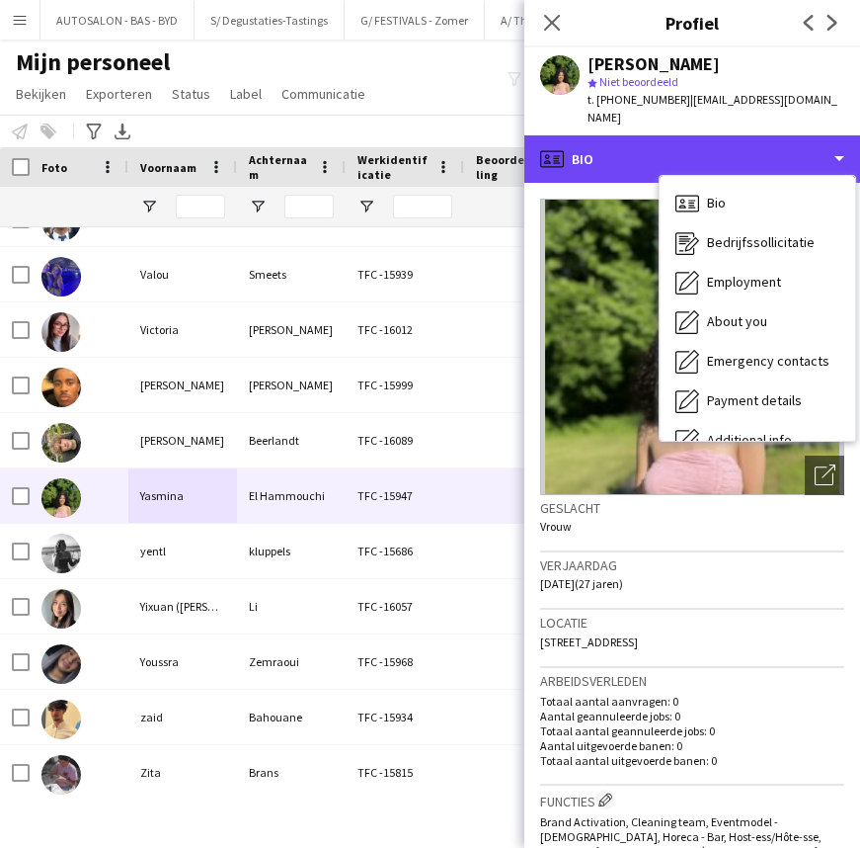
scroll to position [145, 0]
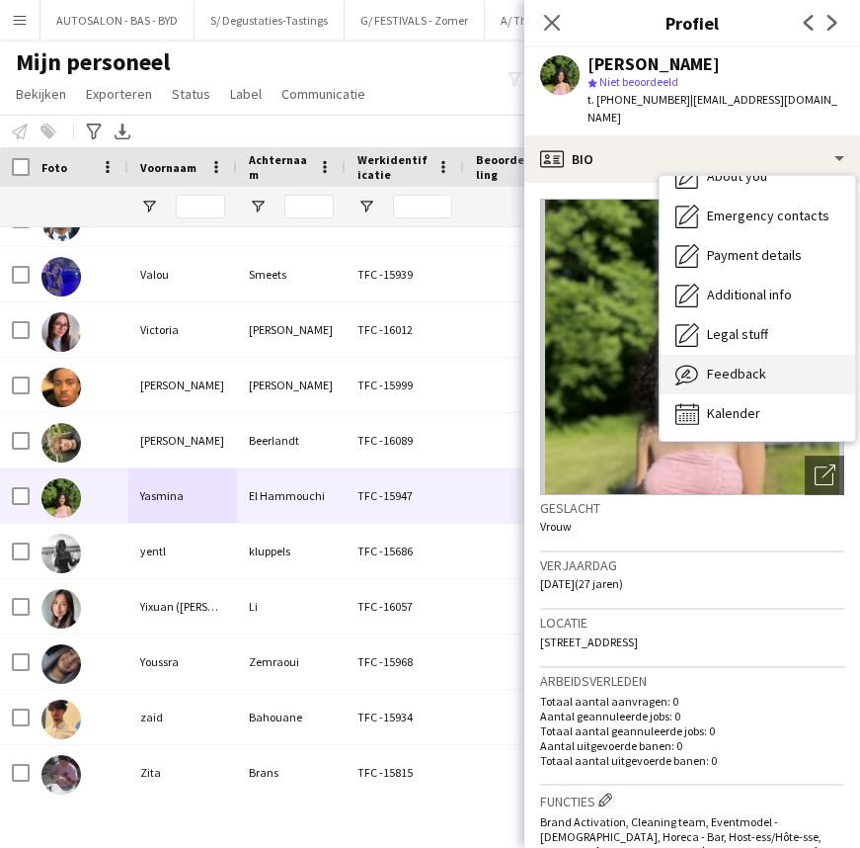
click at [757, 355] on div "Feedback Feedback" at bounding box center [758, 375] width 196 height 40
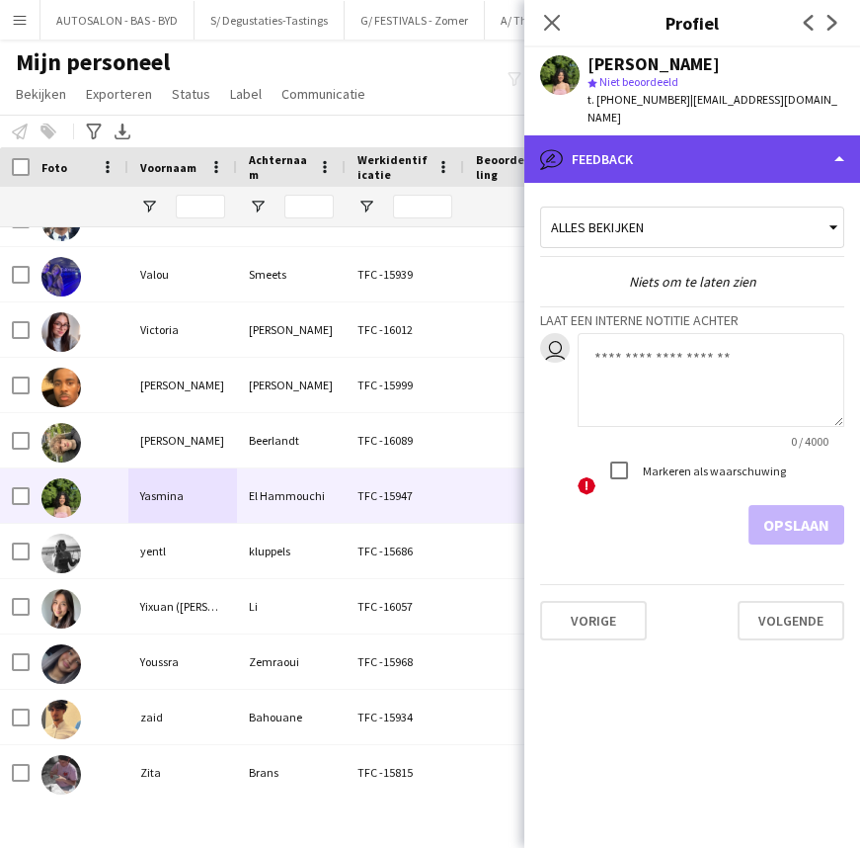
click at [625, 159] on div "bubble-pencil Feedback" at bounding box center [693, 158] width 336 height 47
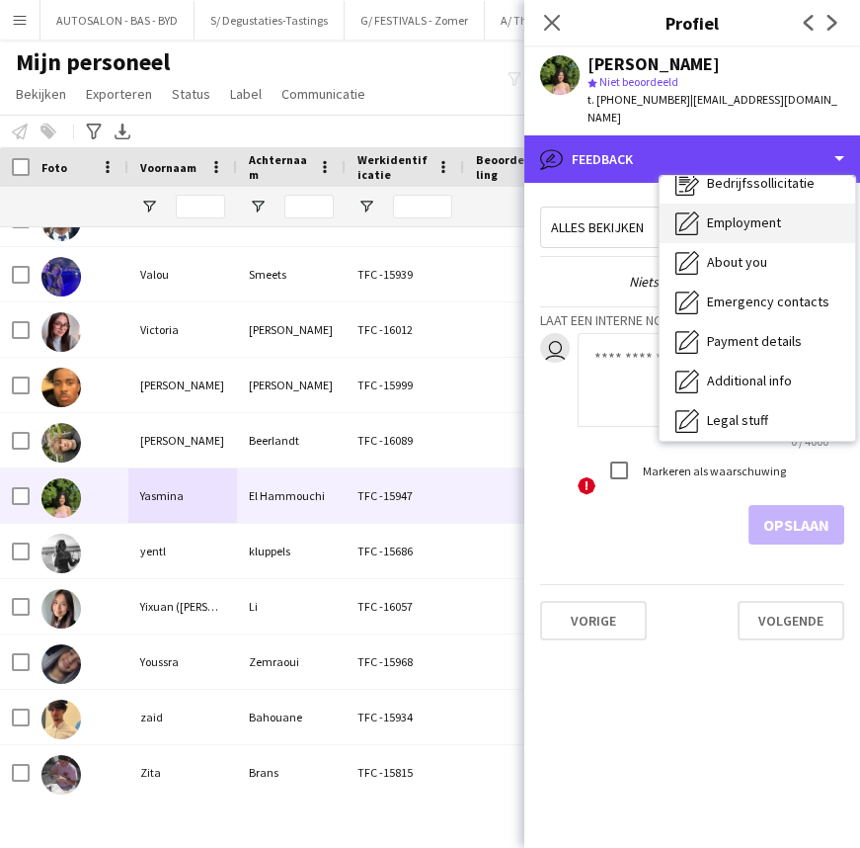
scroll to position [0, 0]
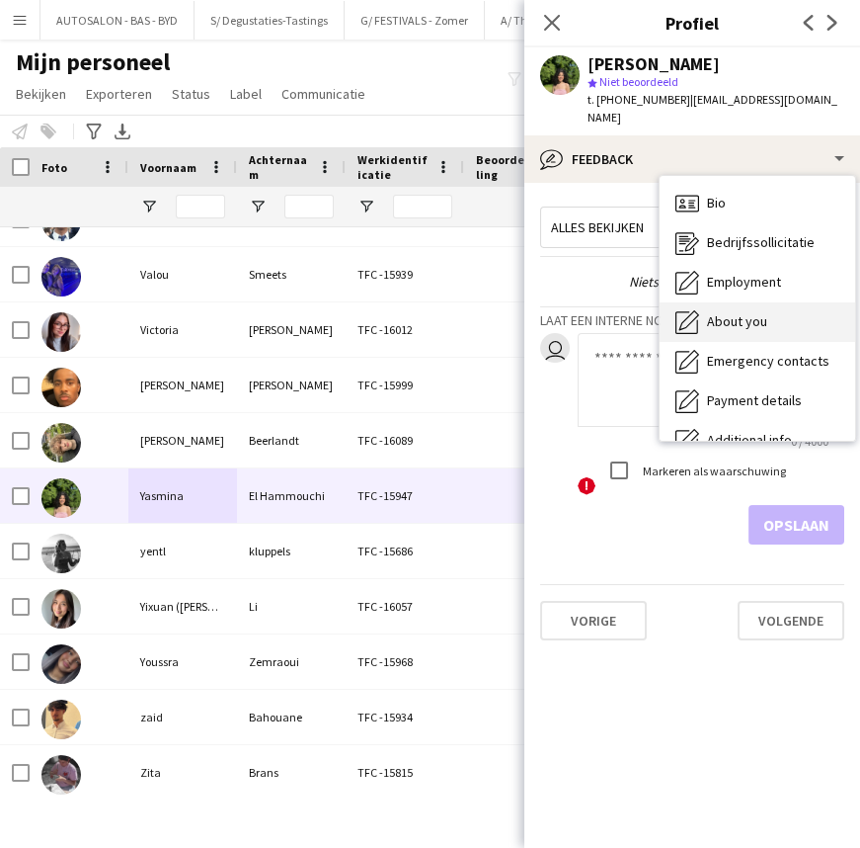
click at [746, 302] on div "About you About you" at bounding box center [758, 322] width 196 height 40
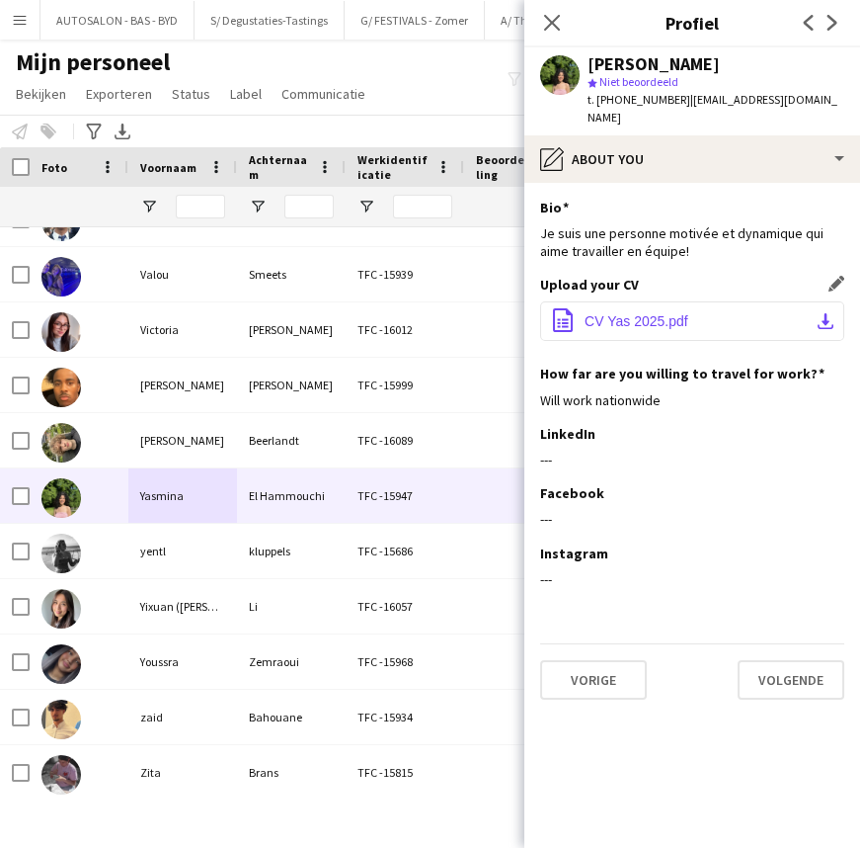
click at [683, 313] on button "office-file-sheet CV Yas 2025.pdf download-bottom" at bounding box center [692, 321] width 304 height 40
click at [626, 93] on span "t. [PHONE_NUMBER]" at bounding box center [639, 99] width 103 height 15
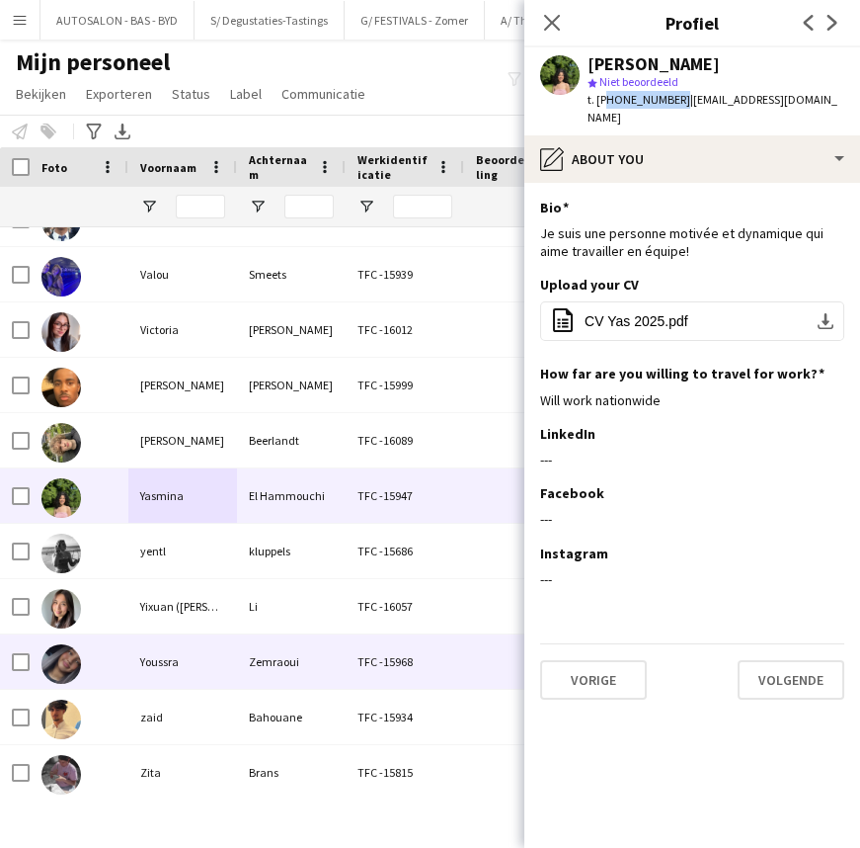
click at [347, 608] on div "TFC -16057" at bounding box center [405, 606] width 119 height 54
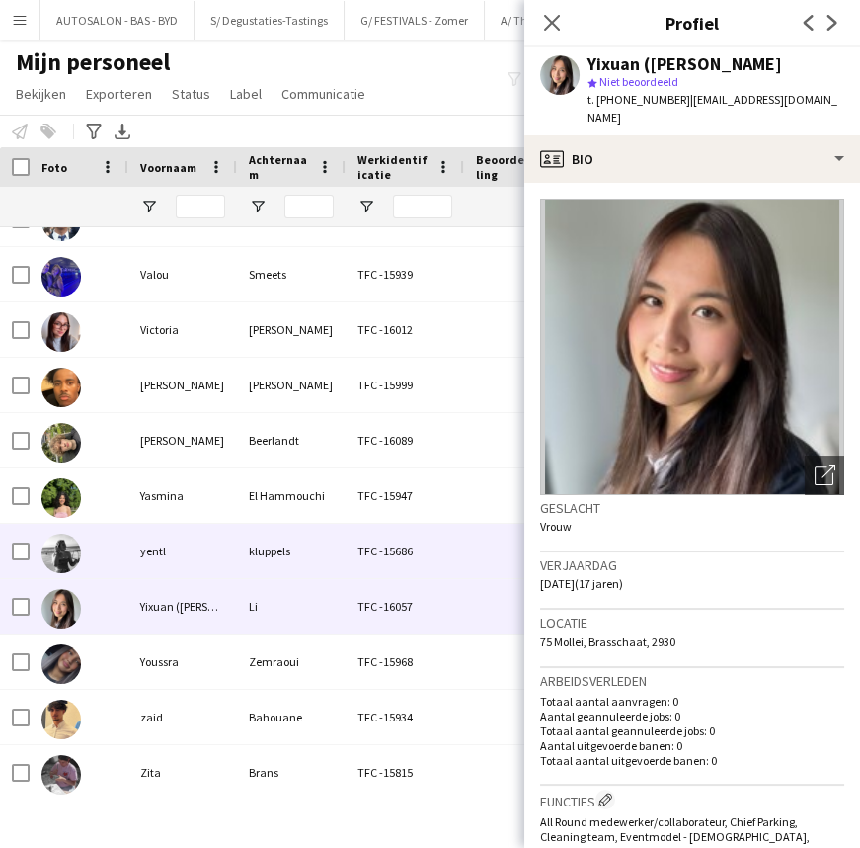
click at [328, 507] on div "El Hammouchi" at bounding box center [291, 495] width 109 height 54
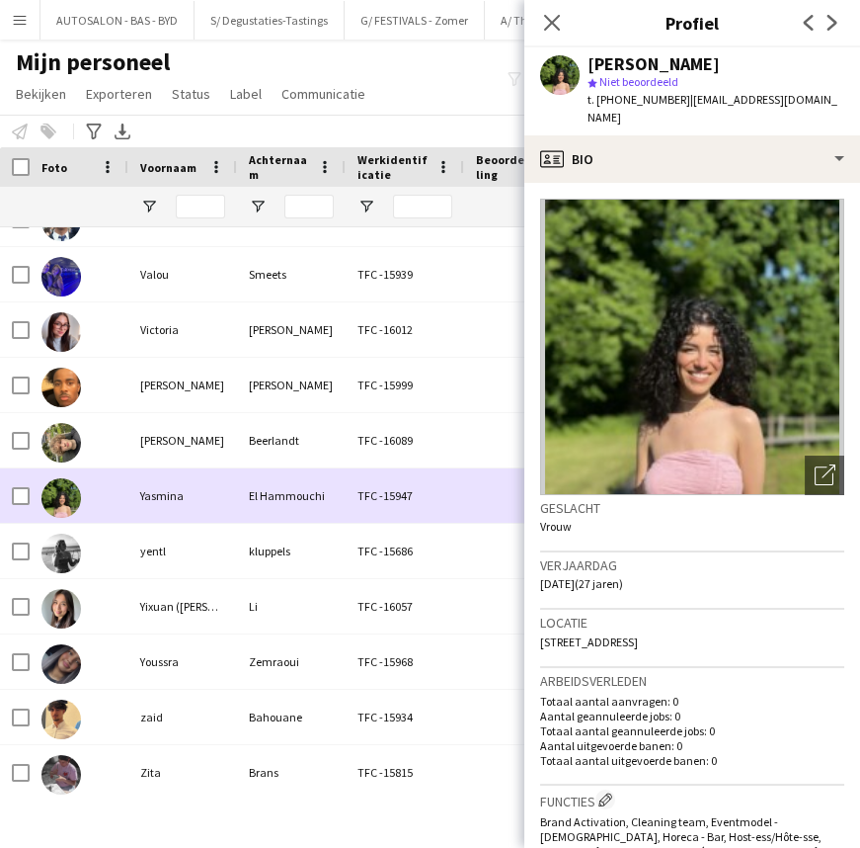
click at [328, 507] on div "El Hammouchi" at bounding box center [291, 495] width 109 height 54
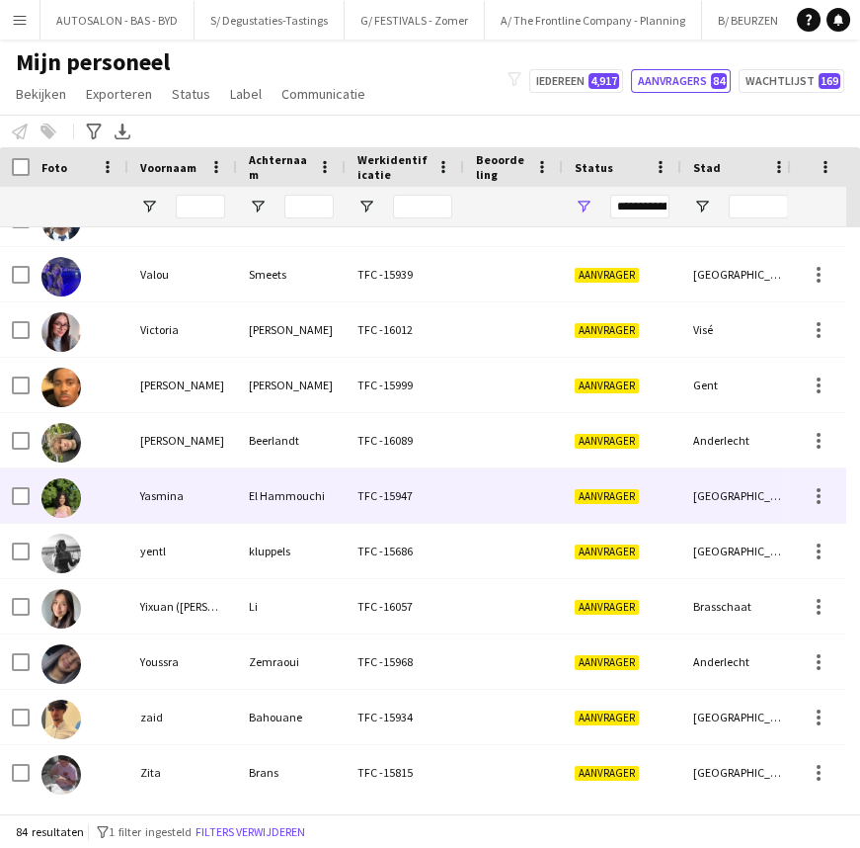
click at [257, 501] on div "El Hammouchi" at bounding box center [291, 495] width 109 height 54
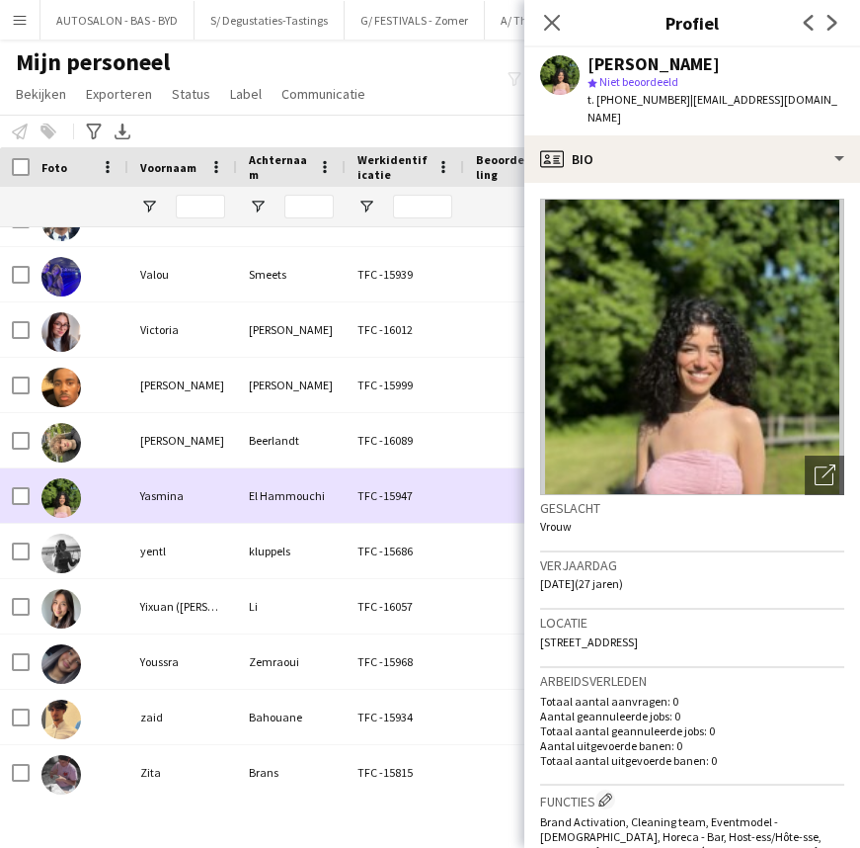
click at [183, 502] on div "Yasmina" at bounding box center [182, 495] width 109 height 54
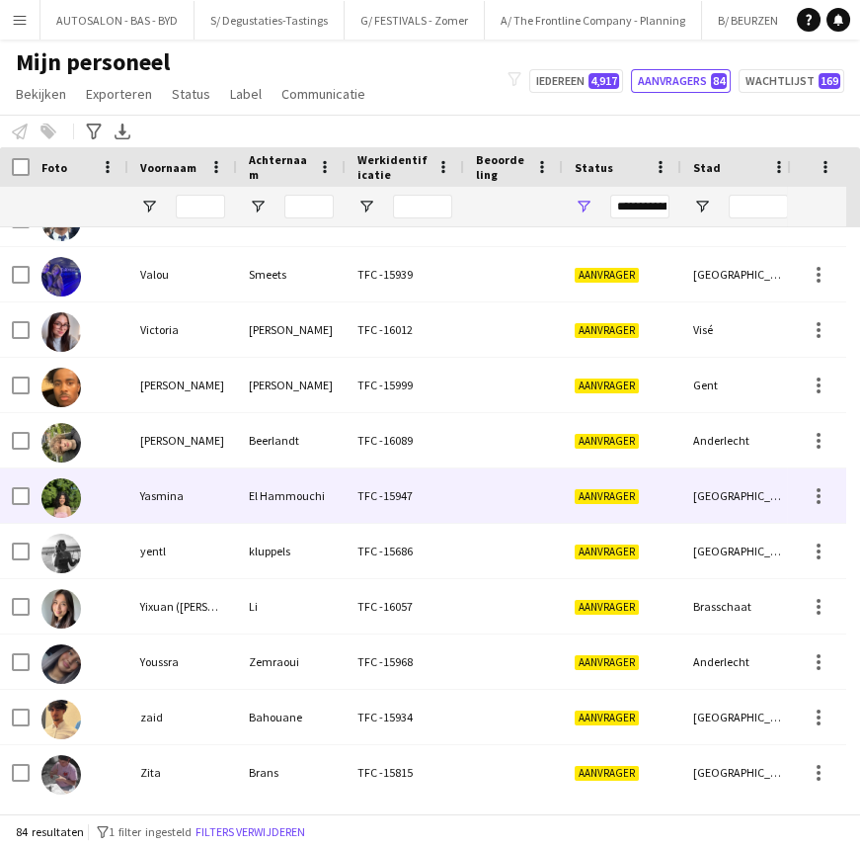
click at [194, 491] on div "Yasmina" at bounding box center [182, 495] width 109 height 54
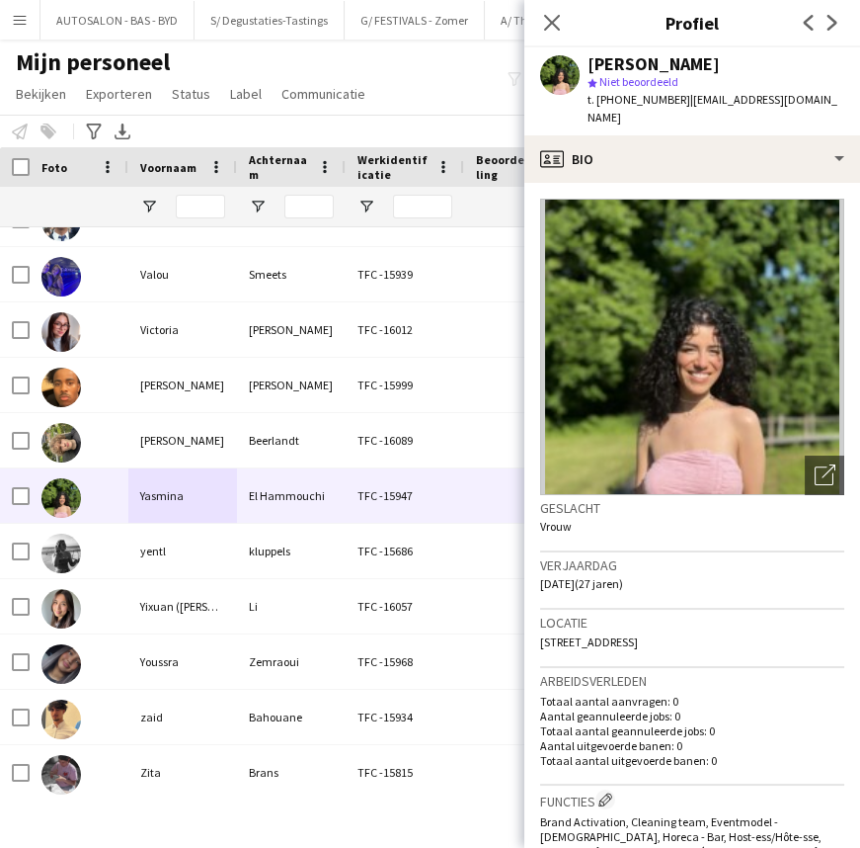
drag, startPoint x: 633, startPoint y: 621, endPoint x: 802, endPoint y: 625, distance: 169.0
click at [802, 625] on div "Locatie [STREET_ADDRESS]" at bounding box center [692, 637] width 304 height 57
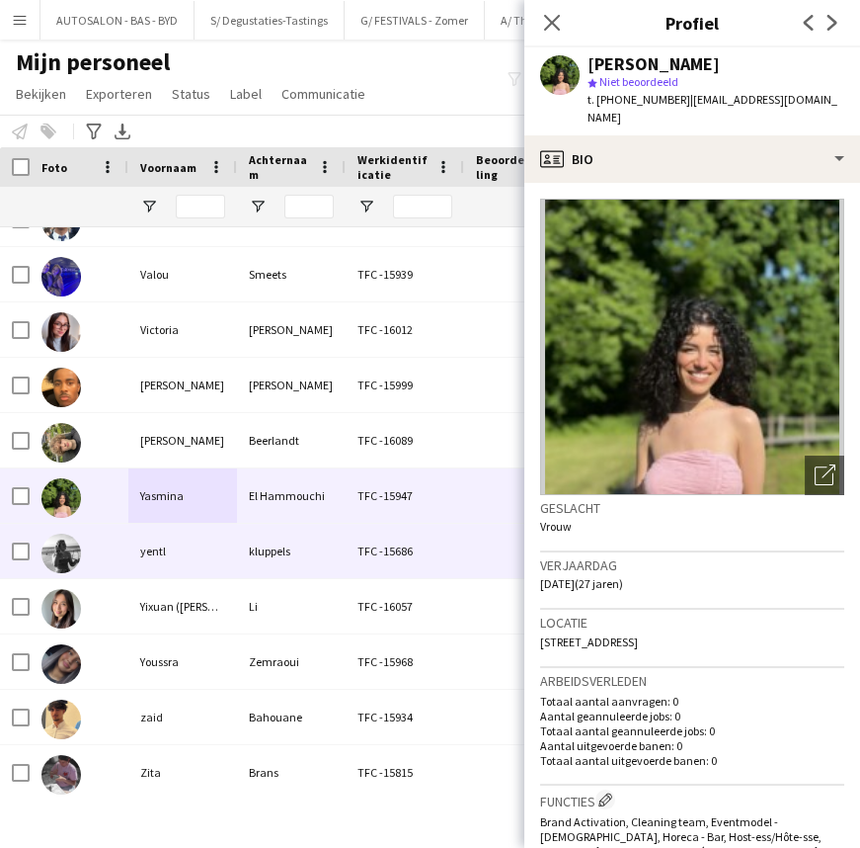
click at [294, 565] on div "kluppels" at bounding box center [291, 551] width 109 height 54
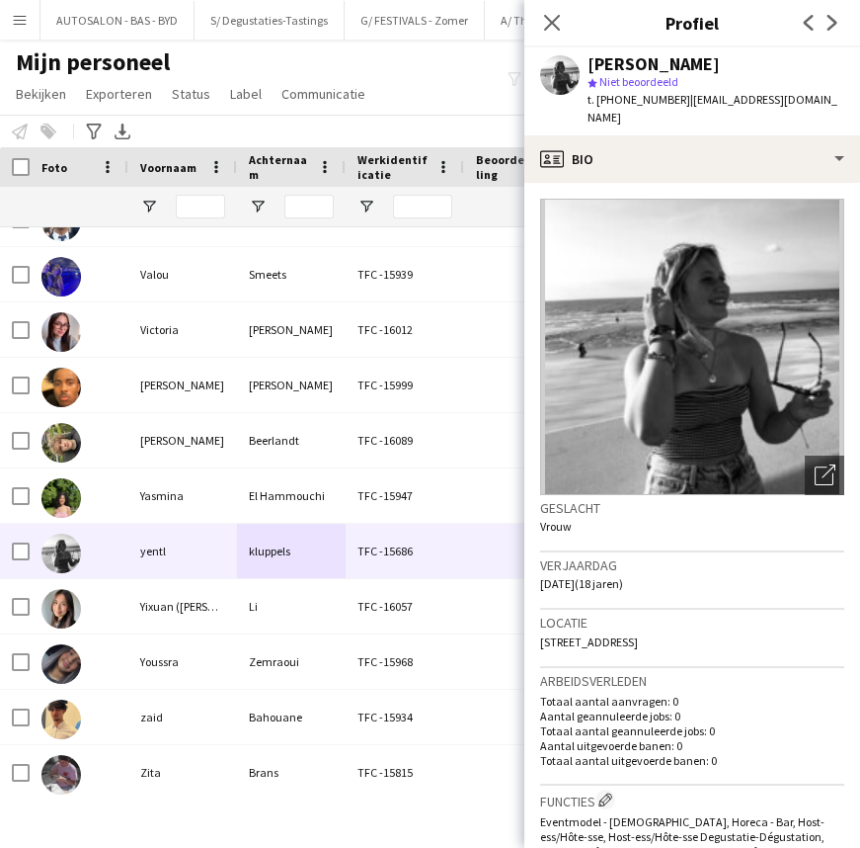
click at [470, 823] on div "Menu [GEOGRAPHIC_DATA] Borden Borden Alle taken Status Werkforce Werkforce [PER…" at bounding box center [430, 424] width 860 height 848
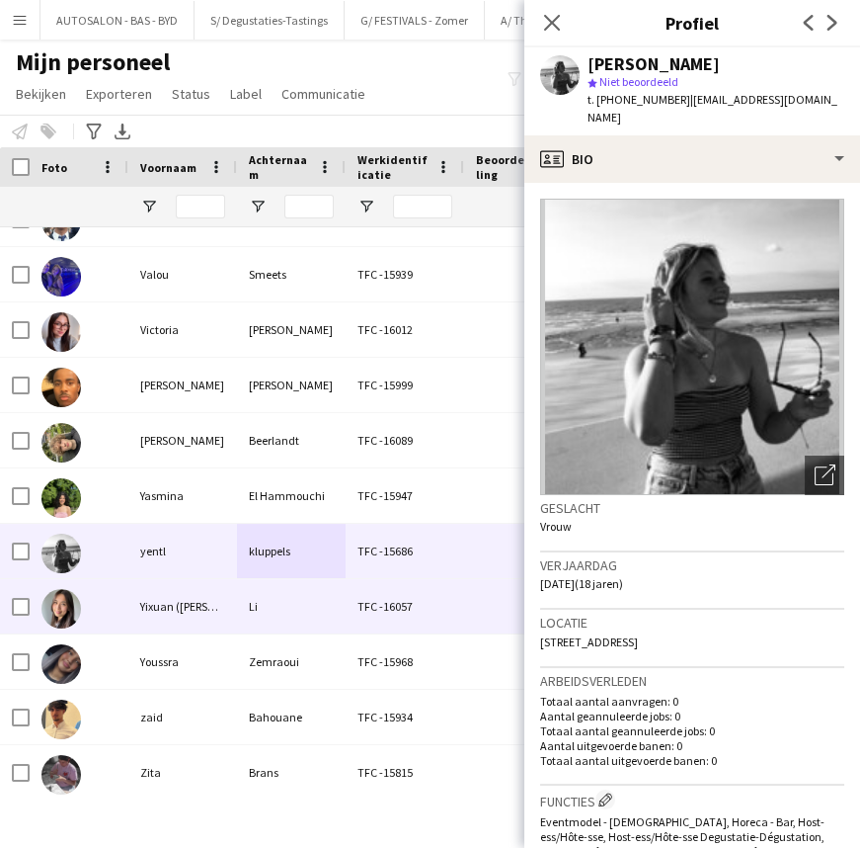
click at [380, 591] on div "TFC -16057" at bounding box center [405, 606] width 119 height 54
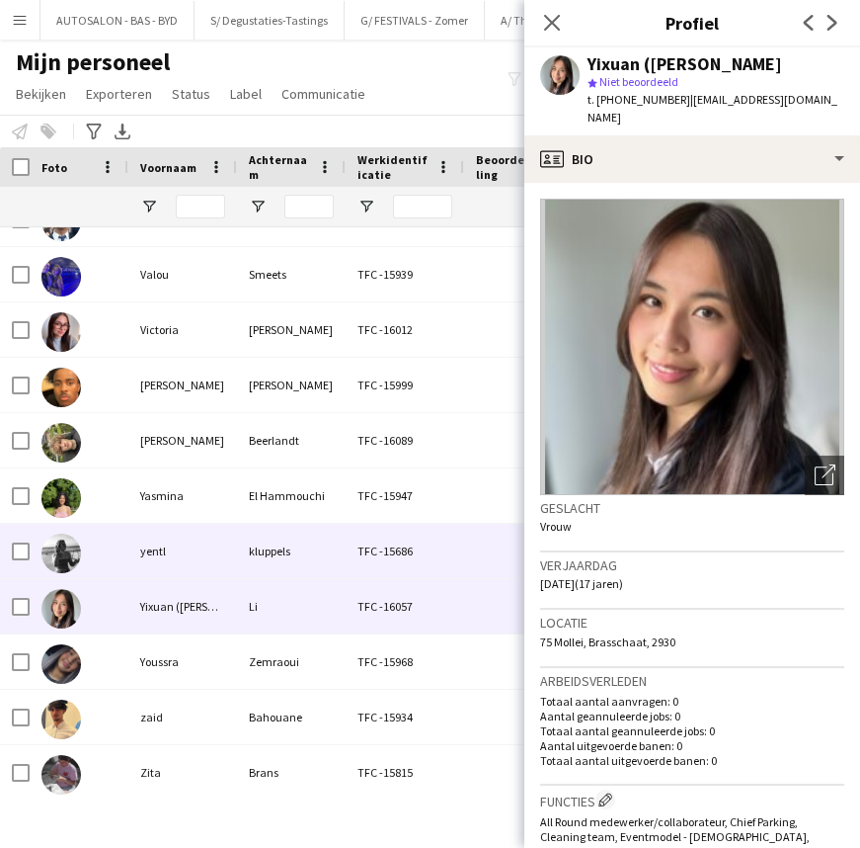
click at [336, 538] on div "kluppels" at bounding box center [291, 551] width 109 height 54
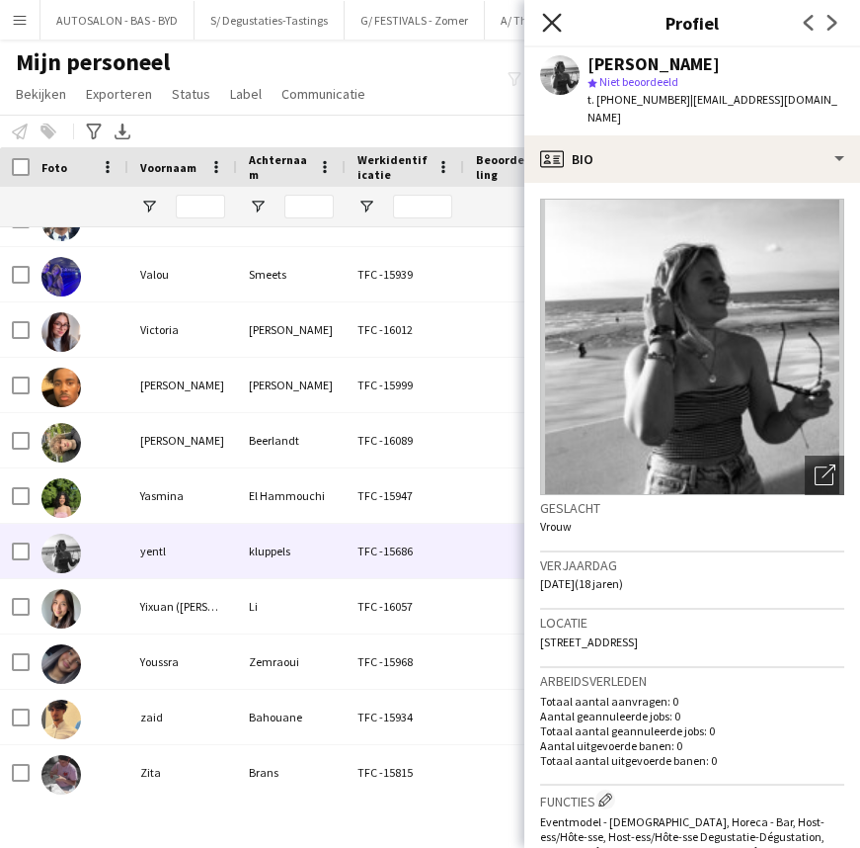
click at [544, 27] on icon "Sluit pop-in" at bounding box center [551, 22] width 19 height 19
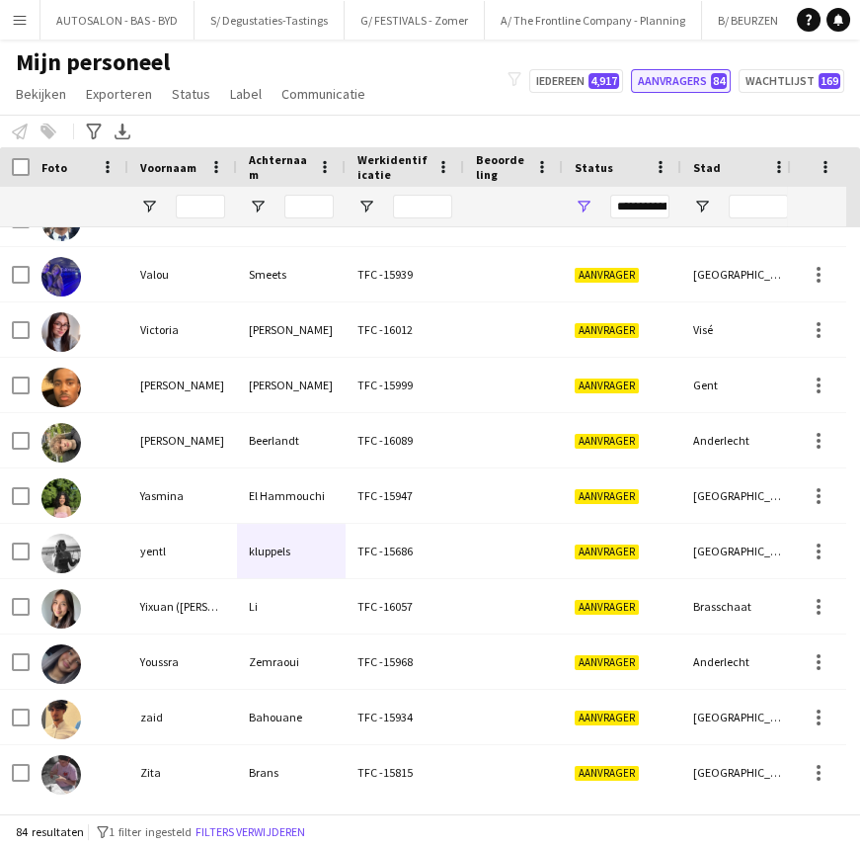
click at [706, 79] on button "Aanvragers 84" at bounding box center [681, 81] width 100 height 24
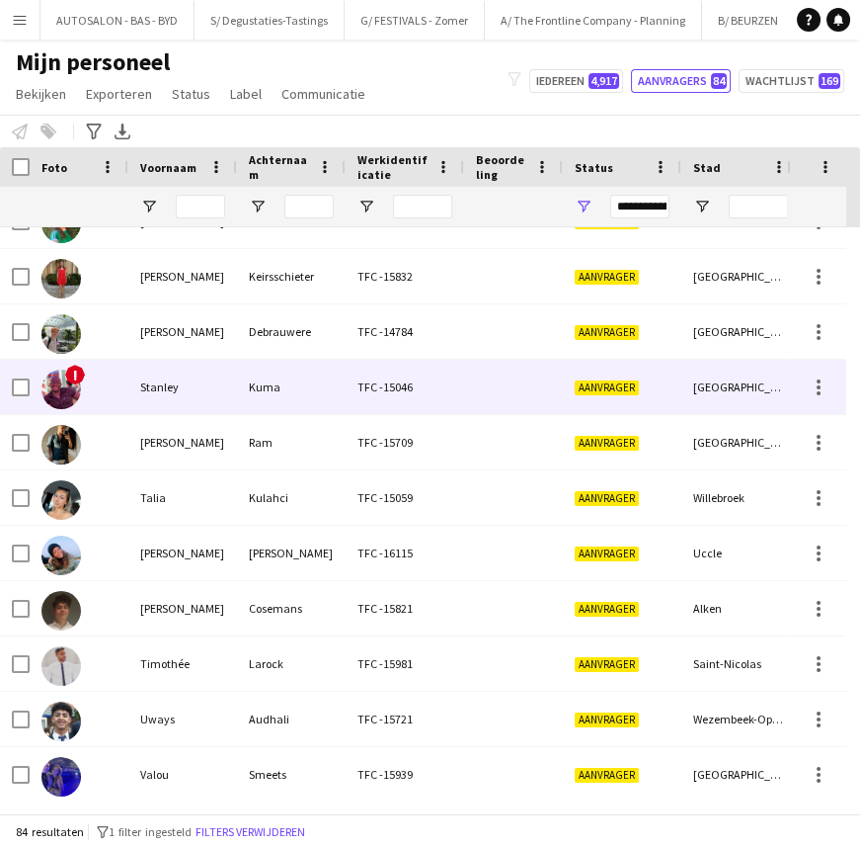
scroll to position [4074, 0]
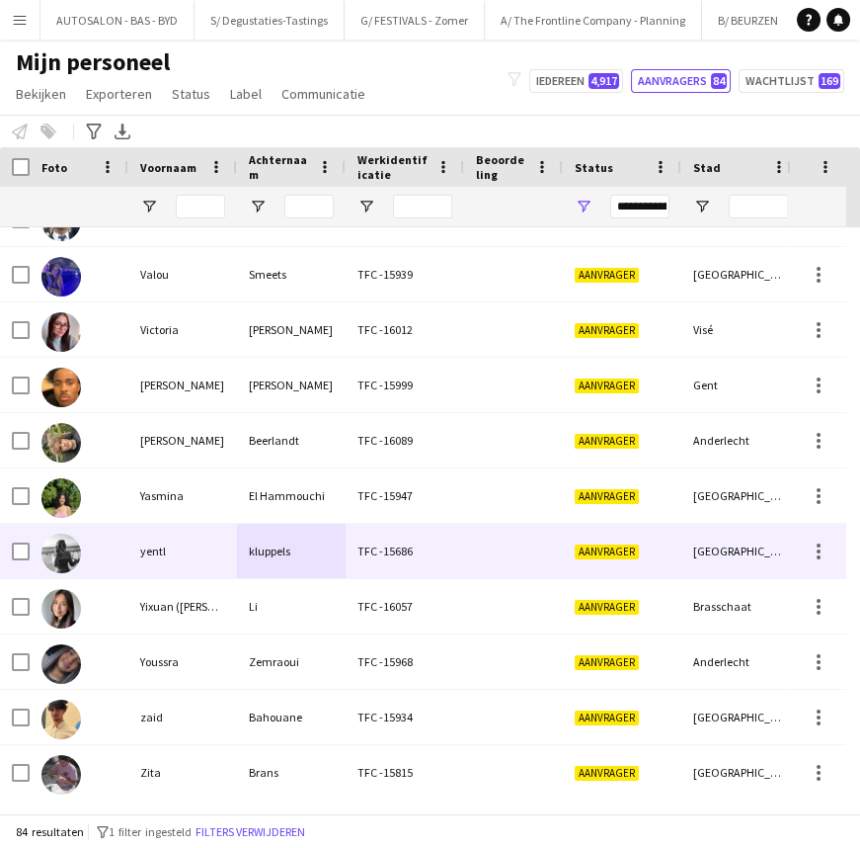
click at [192, 498] on div "Yasmina" at bounding box center [182, 495] width 109 height 54
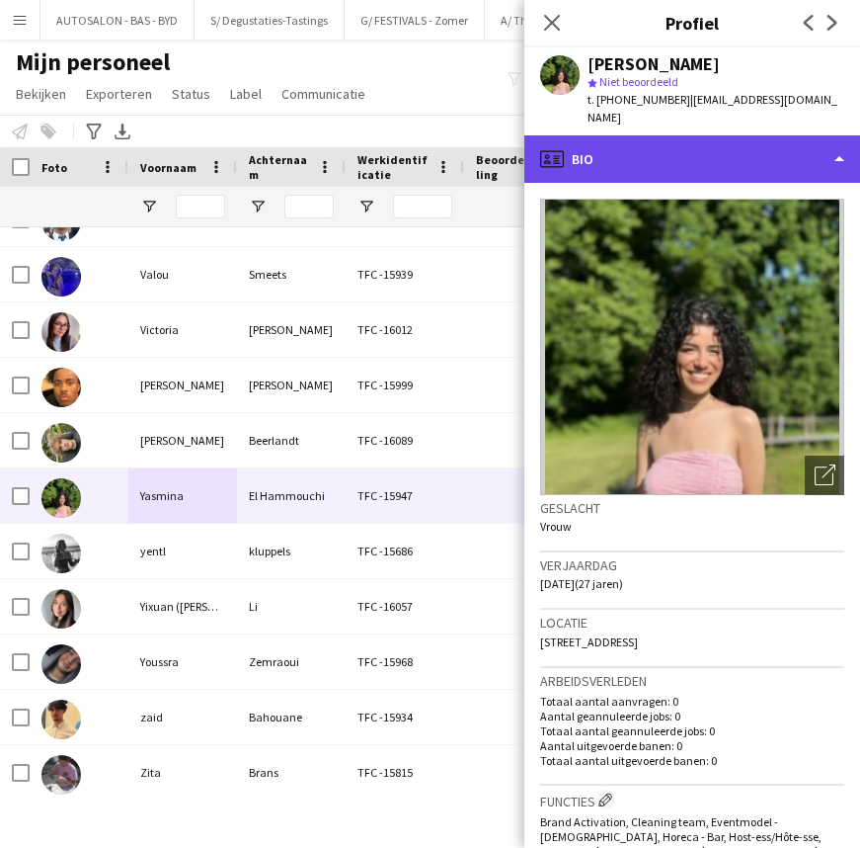
click at [641, 138] on div "profile Bio" at bounding box center [693, 158] width 336 height 47
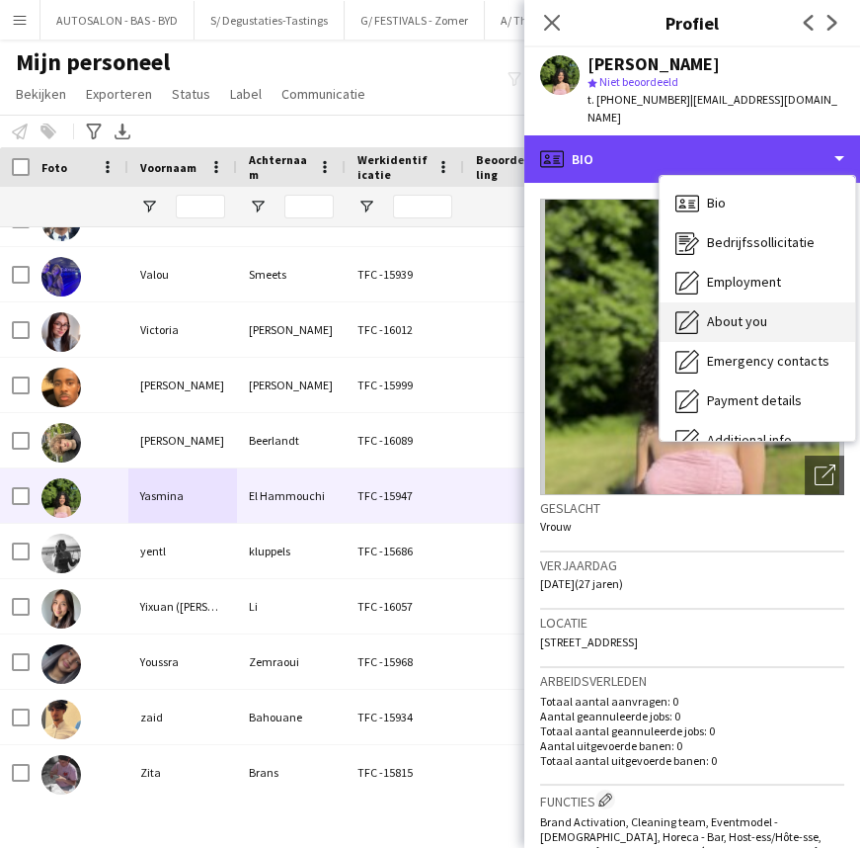
scroll to position [145, 0]
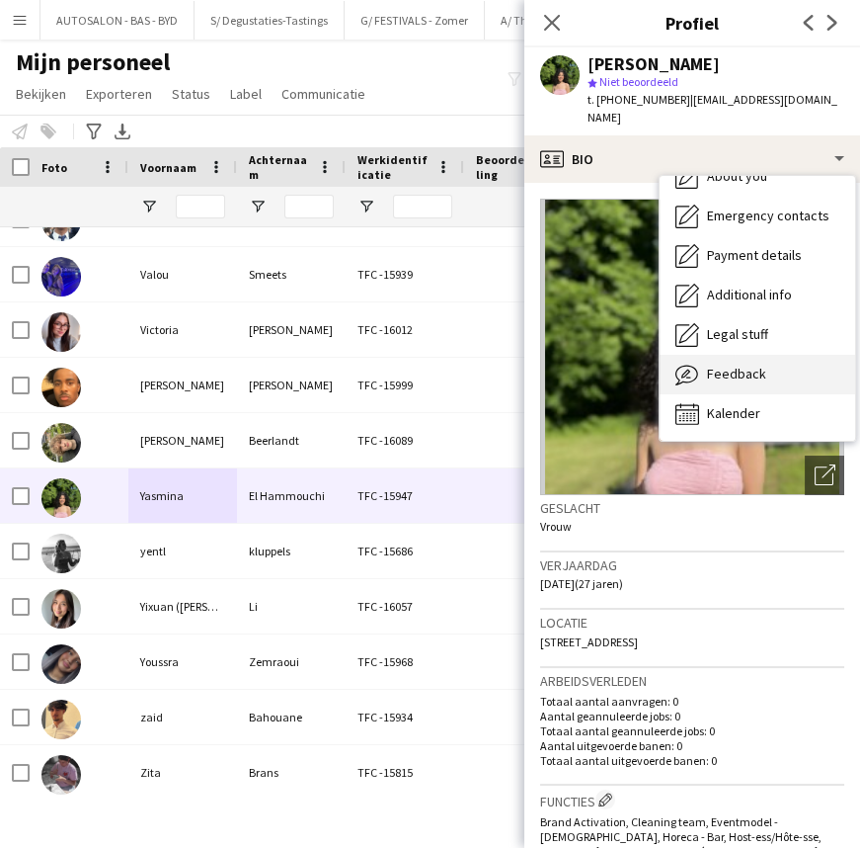
click at [746, 365] on span "Feedback" at bounding box center [736, 374] width 59 height 18
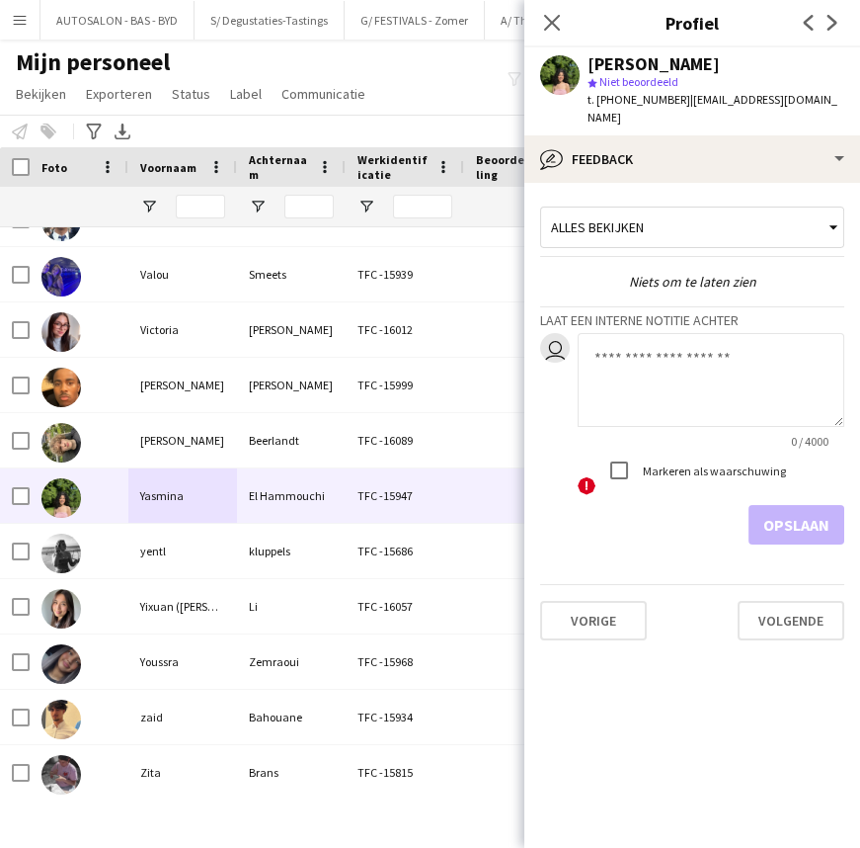
click at [675, 351] on textarea at bounding box center [711, 380] width 267 height 94
click at [652, 340] on textarea "**********" at bounding box center [711, 380] width 267 height 94
drag, startPoint x: 700, startPoint y: 375, endPoint x: 730, endPoint y: 503, distance: 130.8
click at [699, 375] on textarea "**********" at bounding box center [711, 380] width 267 height 94
type textarea "**********"
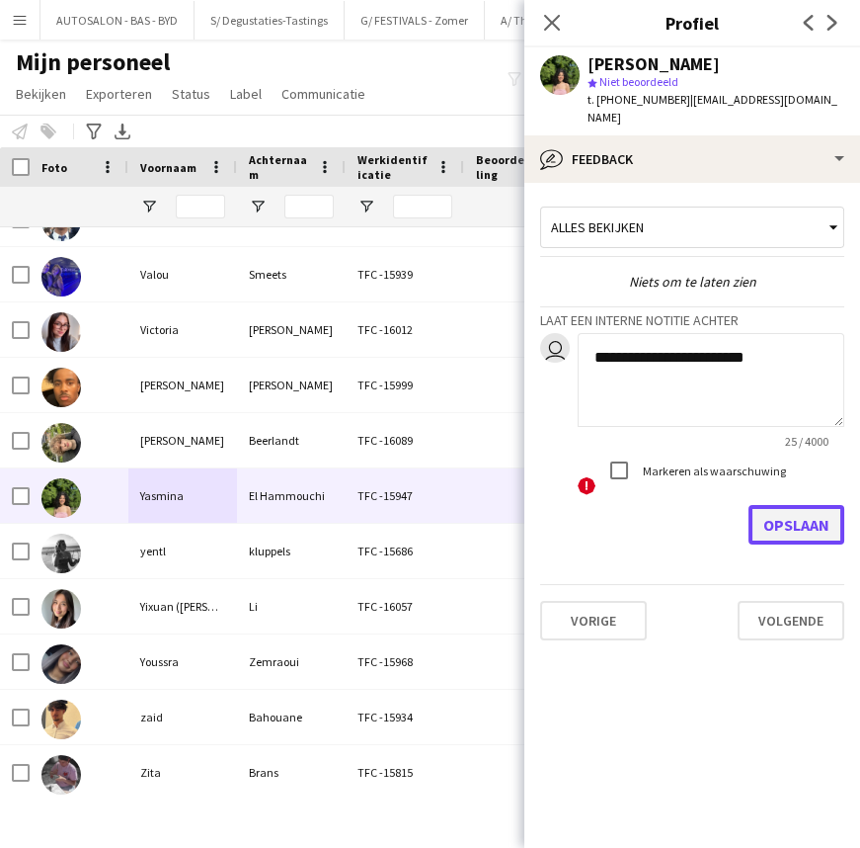
click at [791, 505] on button "Opslaan" at bounding box center [797, 525] width 96 height 40
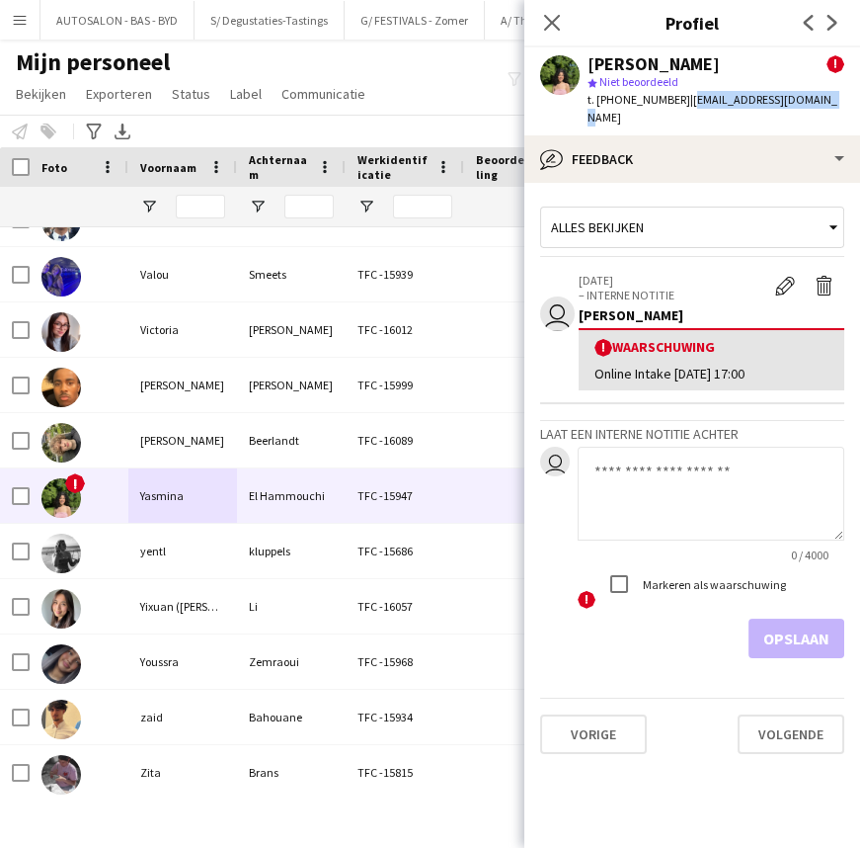
drag, startPoint x: 679, startPoint y: 98, endPoint x: 845, endPoint y: 100, distance: 166.0
click at [845, 100] on app-profile-header "Yasmina El Hammouchi ! star Niet beoordeeld t. [PHONE_NUMBER] | [PERSON_NAME][E…" at bounding box center [693, 91] width 336 height 88
copy span "[EMAIL_ADDRESS][DOMAIN_NAME]"
drag, startPoint x: 730, startPoint y: 454, endPoint x: 603, endPoint y: 444, distance: 127.9
click at [730, 454] on textarea at bounding box center [711, 493] width 267 height 94
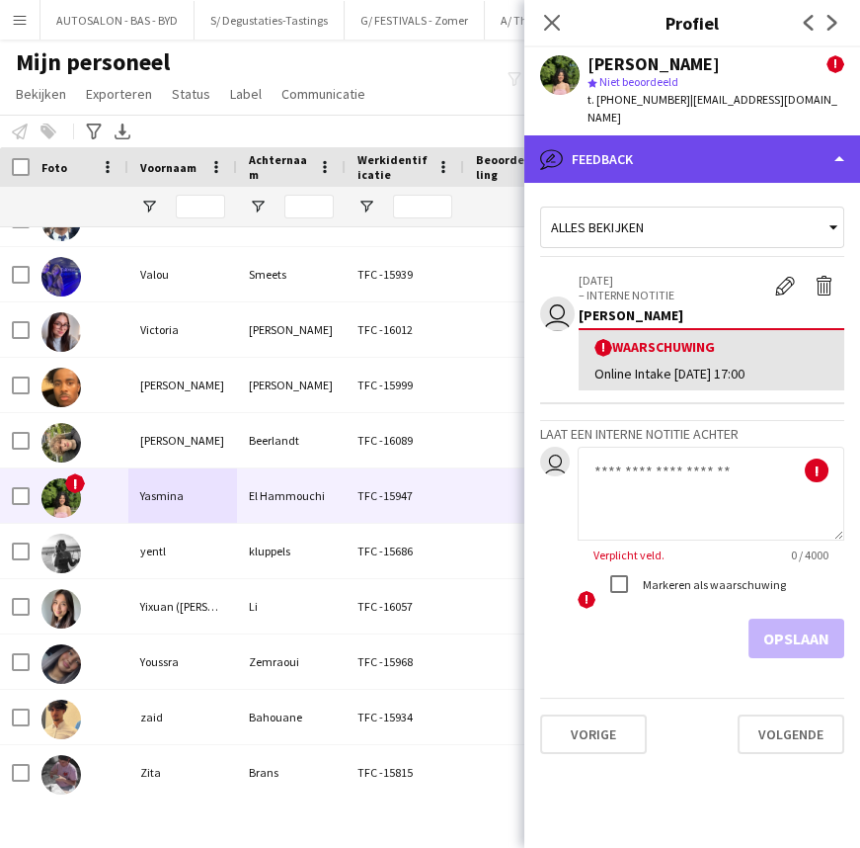
click at [670, 135] on div "bubble-pencil Feedback" at bounding box center [693, 158] width 336 height 47
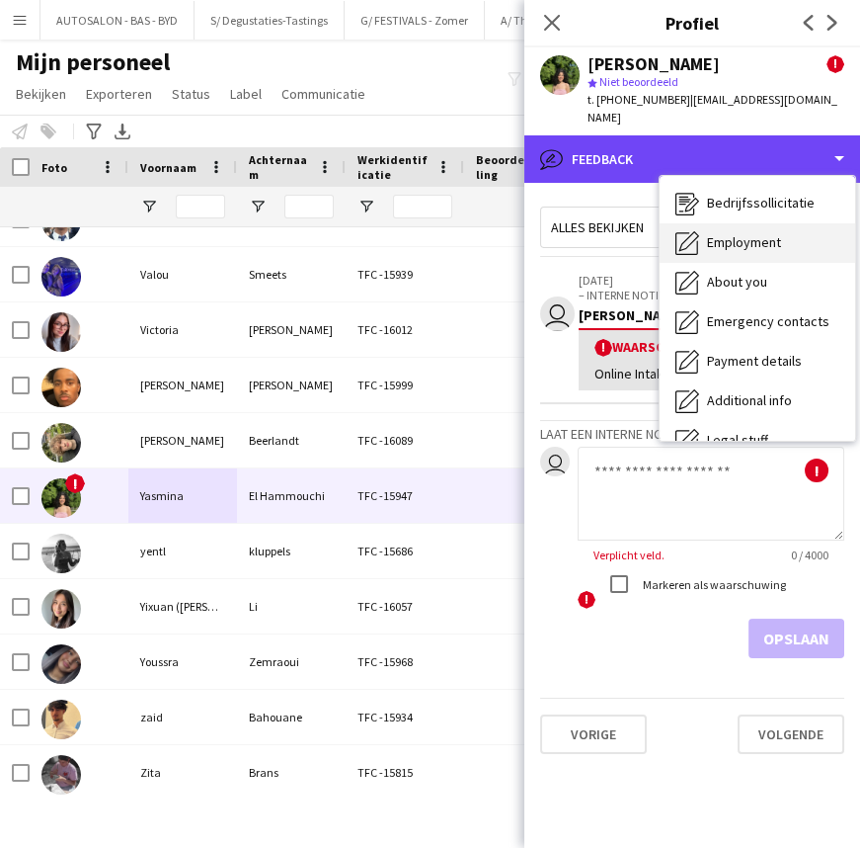
scroll to position [0, 0]
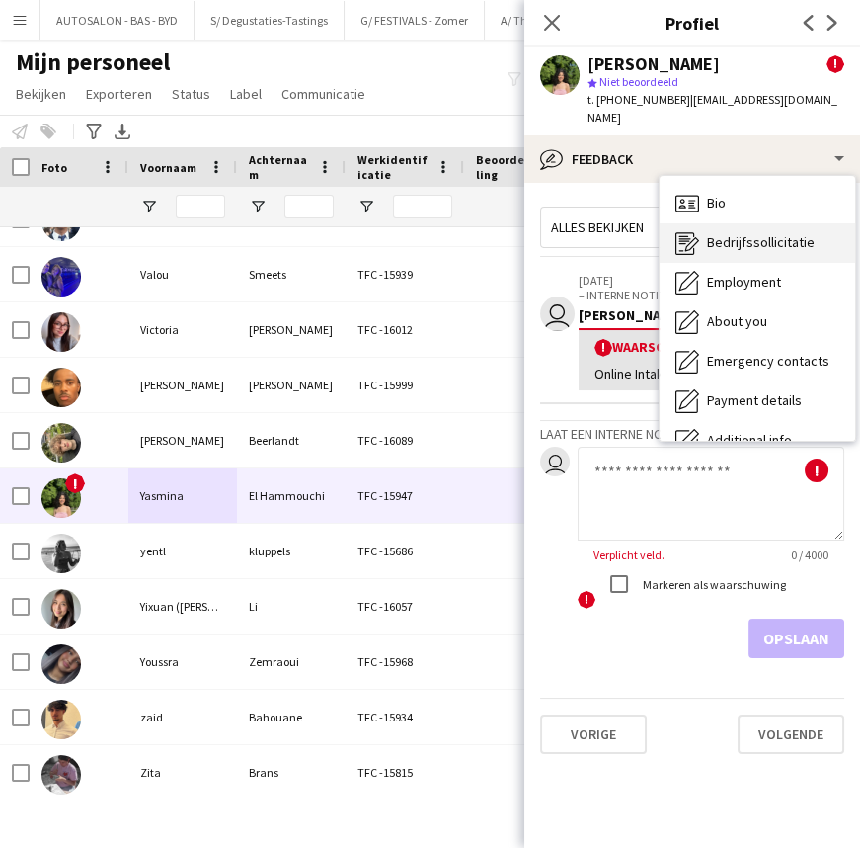
click at [755, 233] on span "Bedrijfssollicitatie" at bounding box center [761, 242] width 108 height 18
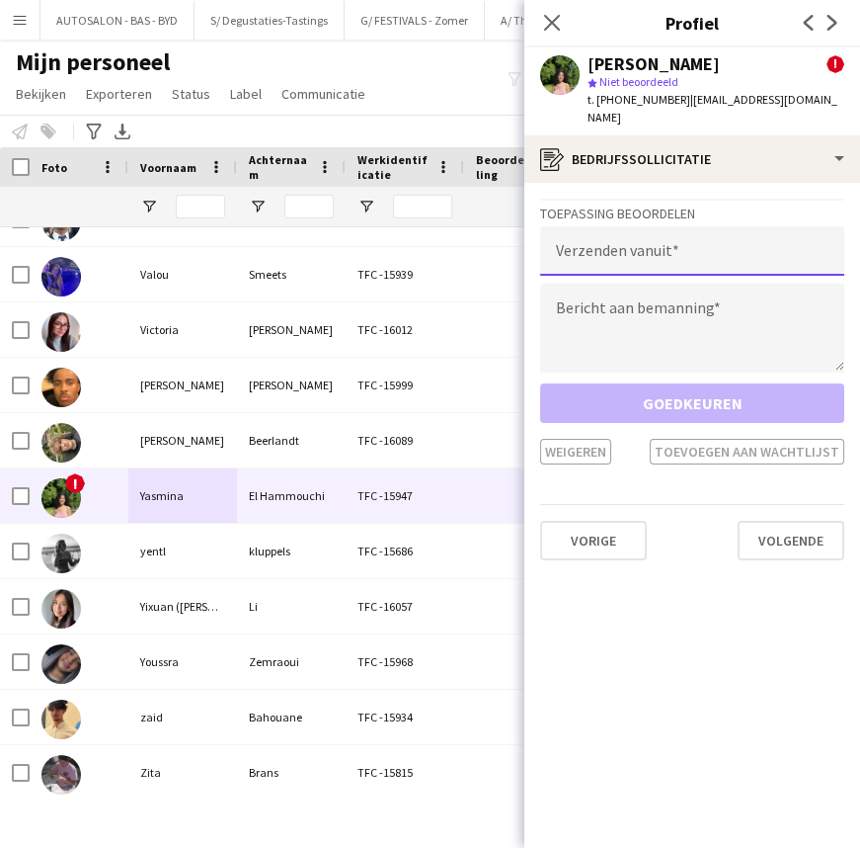
click at [652, 231] on input "email" at bounding box center [692, 250] width 304 height 49
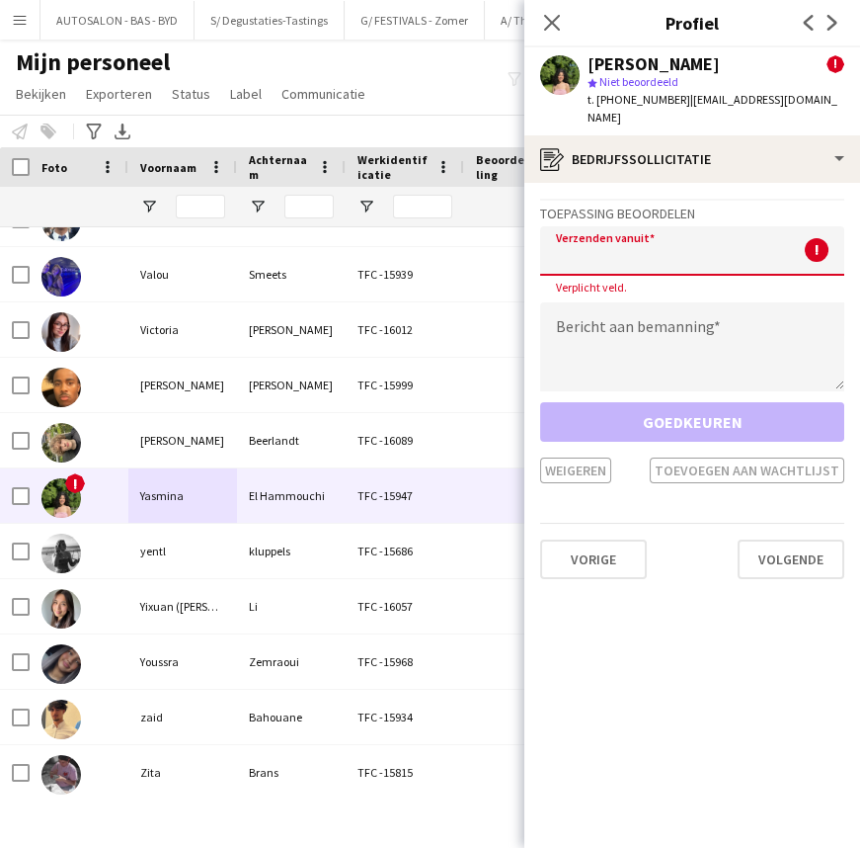
click at [656, 239] on input "email" at bounding box center [692, 250] width 304 height 49
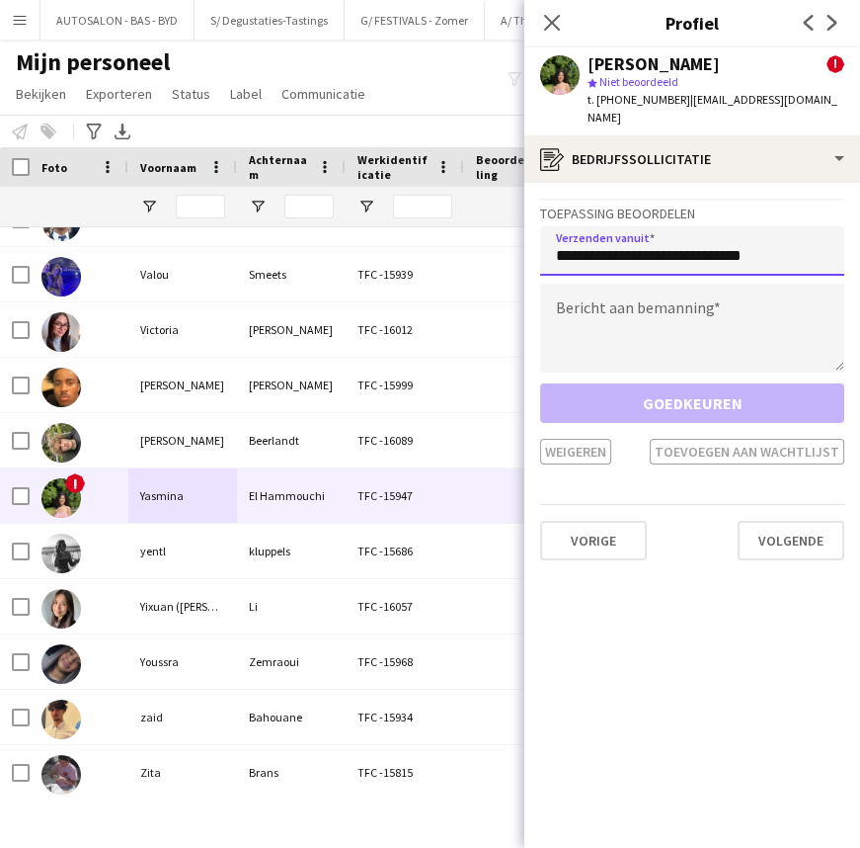
type input "**********"
click at [594, 302] on textarea at bounding box center [692, 328] width 304 height 89
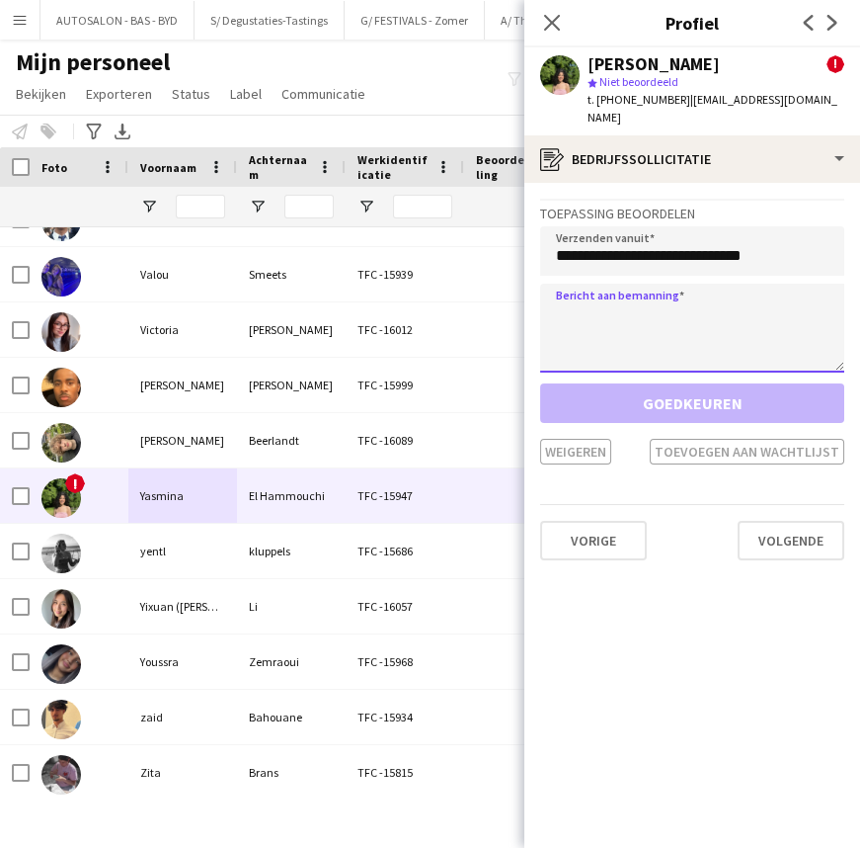
paste textarea "**********"
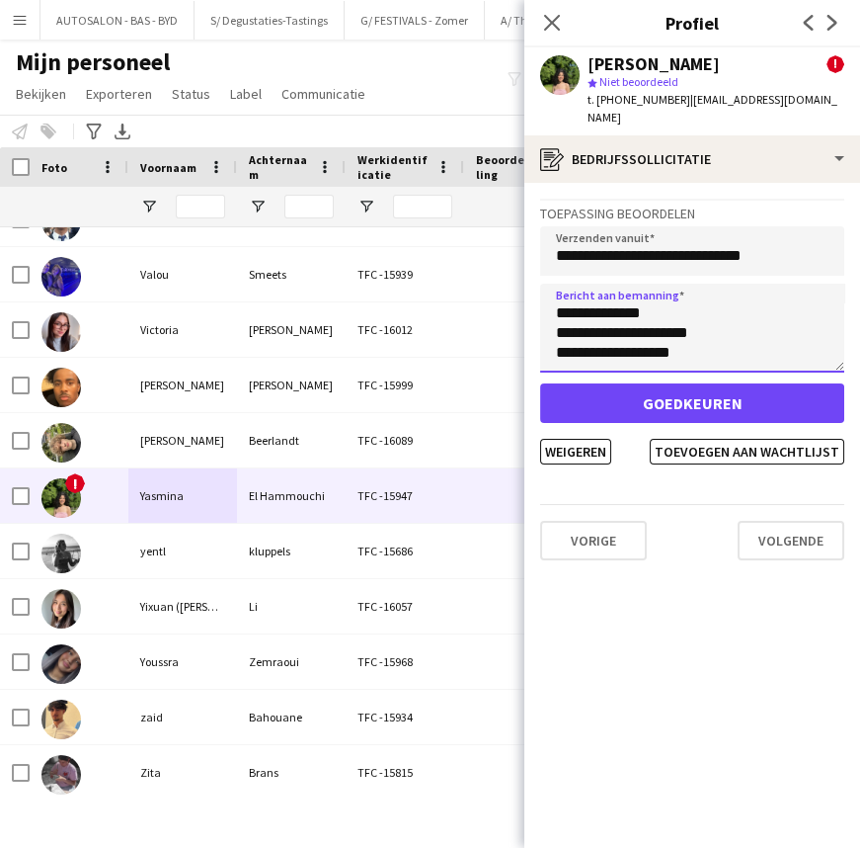
click at [836, 341] on textarea "**********" at bounding box center [692, 328] width 304 height 89
click at [837, 342] on textarea "**********" at bounding box center [692, 329] width 304 height 90
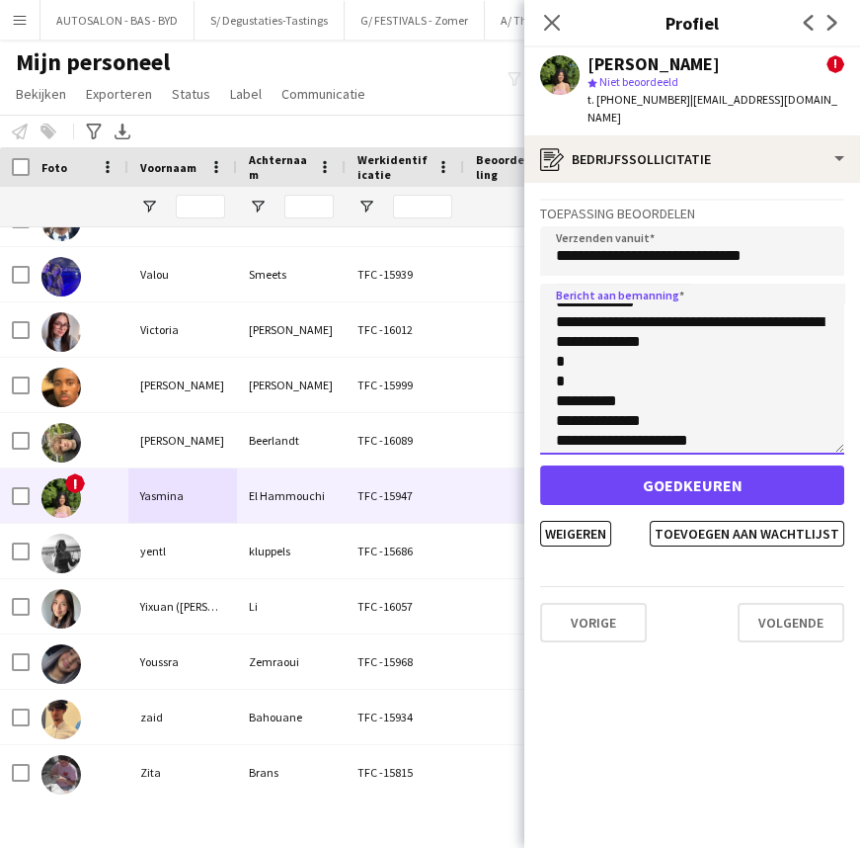
scroll to position [0, 0]
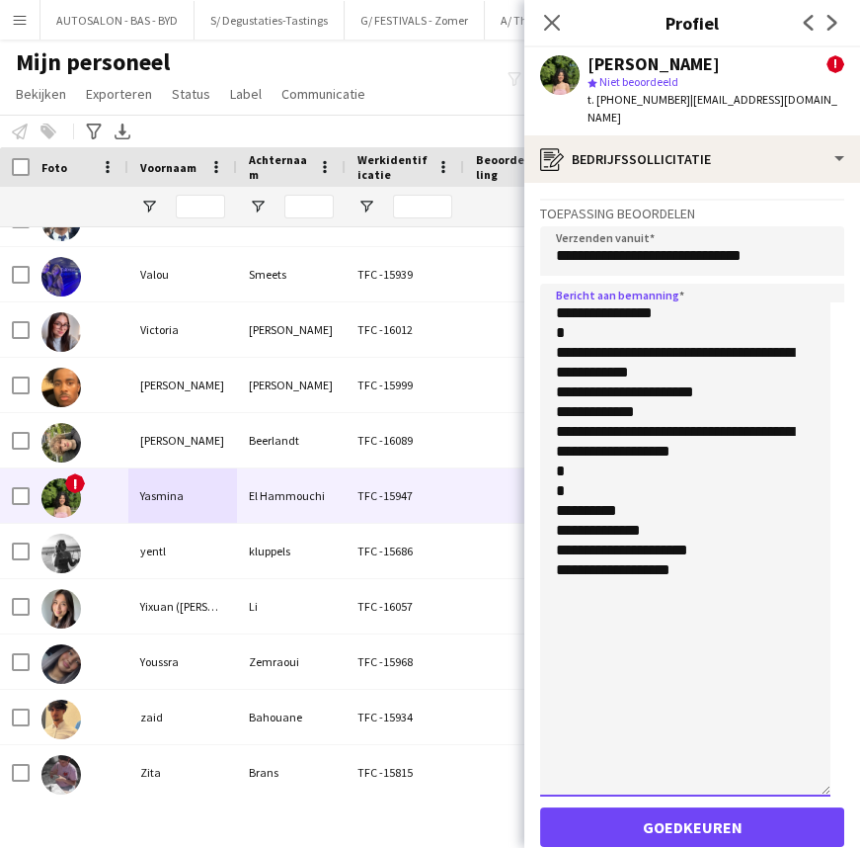
drag, startPoint x: 837, startPoint y: 342, endPoint x: 834, endPoint y: 736, distance: 394.1
click at [837, 744] on app-crew-profile-application "**********" at bounding box center [693, 515] width 336 height 665
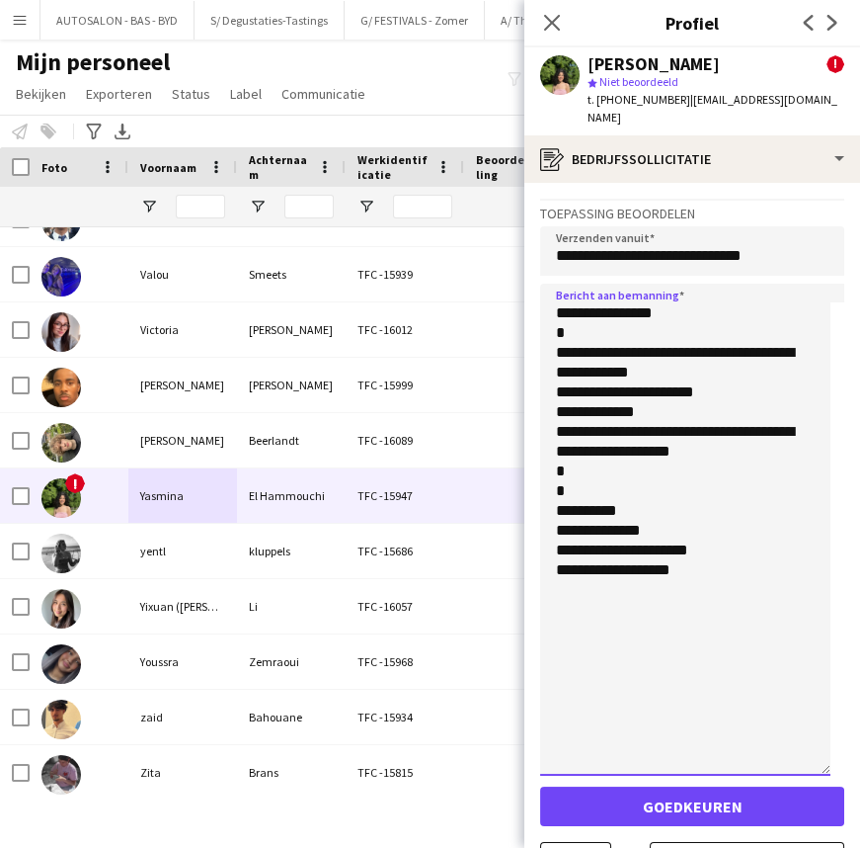
drag, startPoint x: 698, startPoint y: 414, endPoint x: 701, endPoint y: 439, distance: 24.9
click at [701, 439] on textarea "**********" at bounding box center [685, 530] width 290 height 492
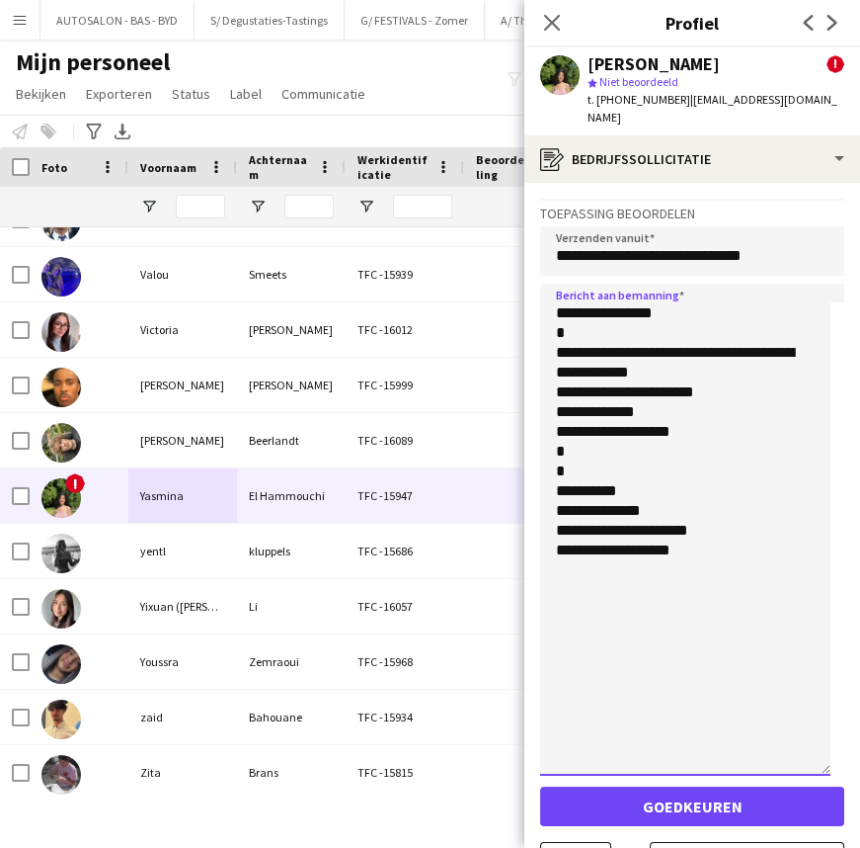
drag, startPoint x: 752, startPoint y: 411, endPoint x: 751, endPoint y: 357, distance: 54.3
click at [669, 646] on textarea "**********" at bounding box center [685, 530] width 290 height 492
drag, startPoint x: 700, startPoint y: 565, endPoint x: 722, endPoint y: 606, distance: 46.0
click at [701, 565] on textarea "**********" at bounding box center [685, 530] width 290 height 492
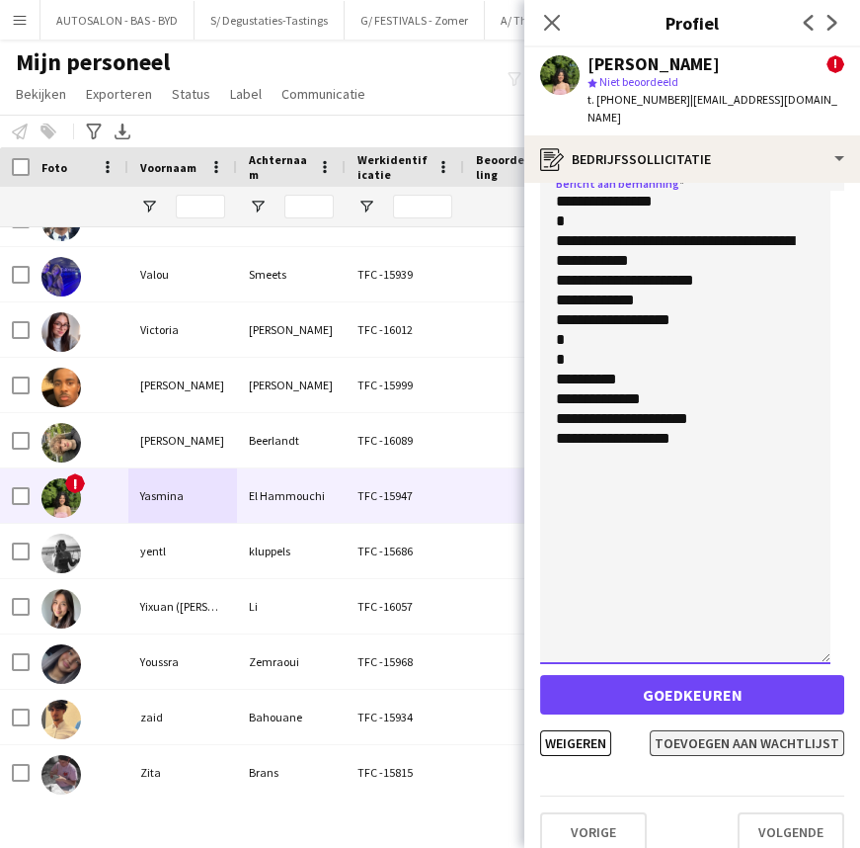
type textarea "**********"
click at [721, 730] on button "Toevoegen aan wachtlijst" at bounding box center [747, 743] width 195 height 26
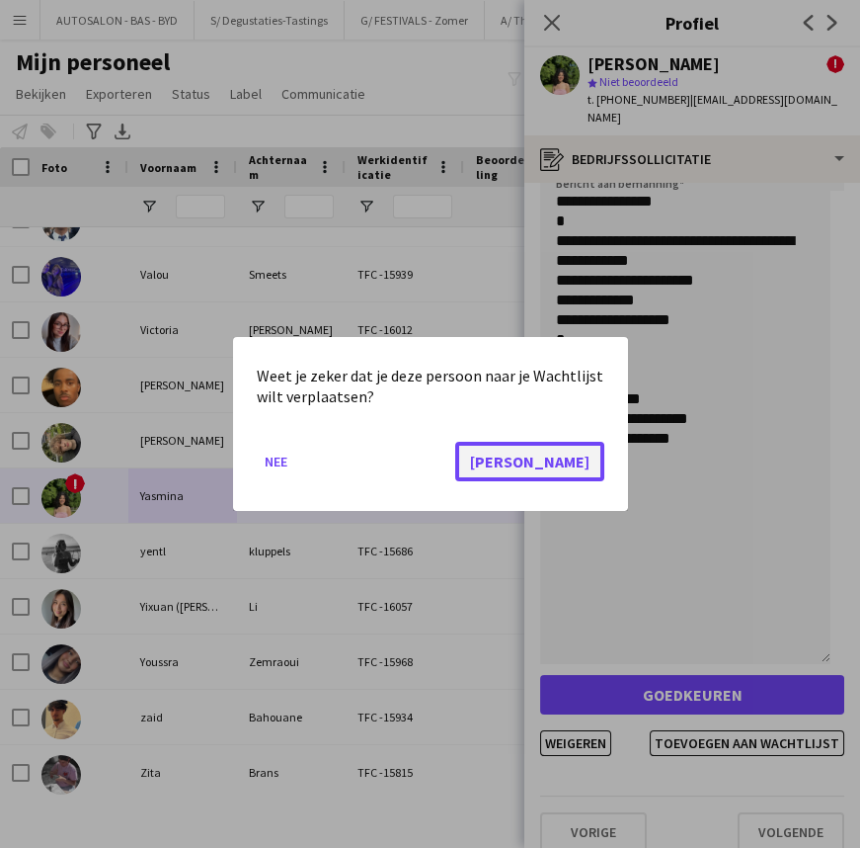
click at [579, 452] on button "[PERSON_NAME]" at bounding box center [529, 462] width 149 height 40
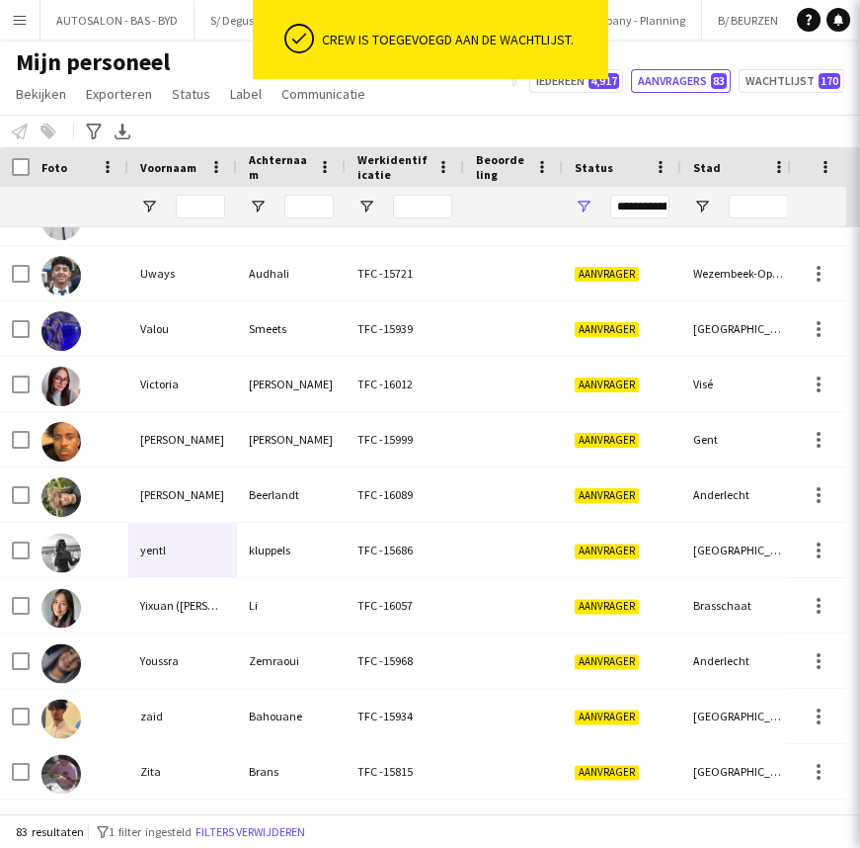
scroll to position [4019, 0]
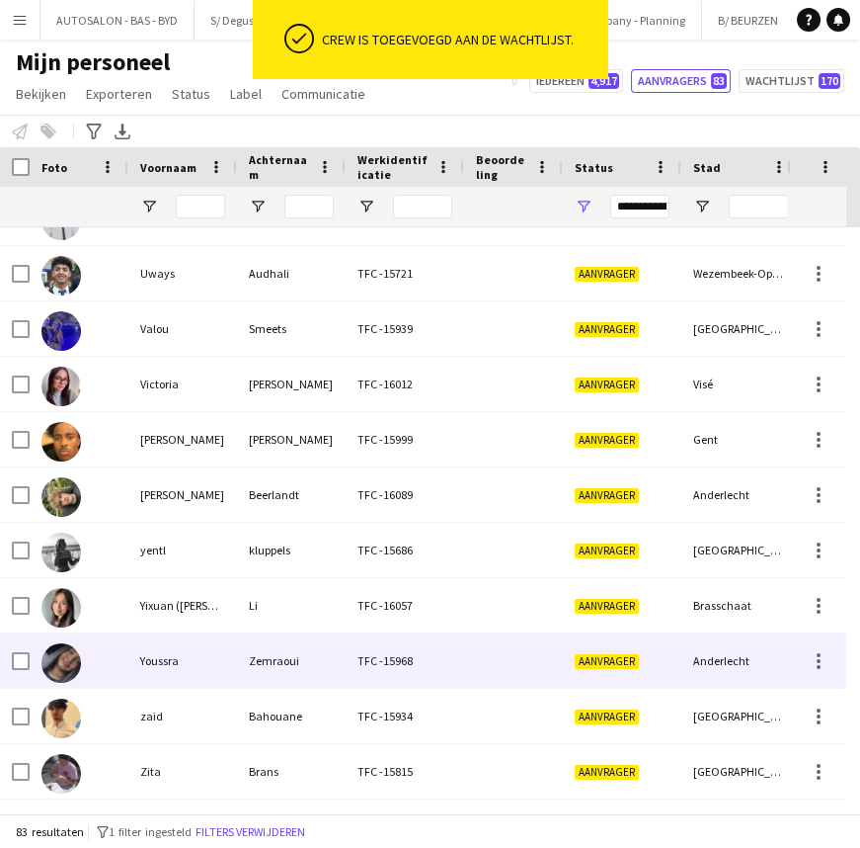
click at [215, 652] on div "Youssra" at bounding box center [182, 660] width 109 height 54
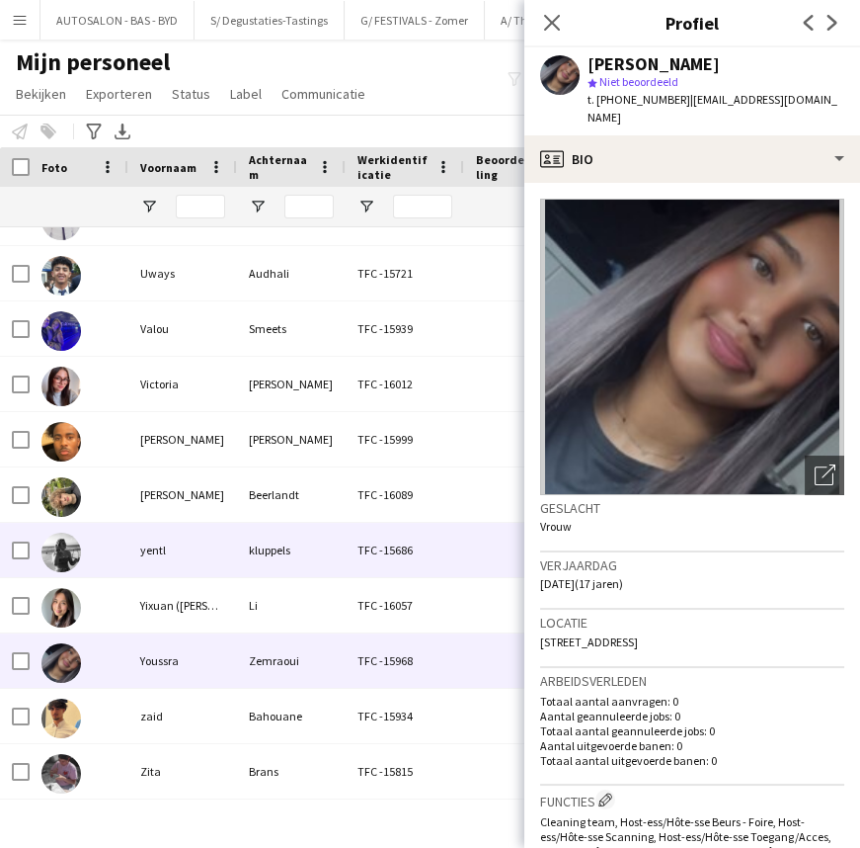
click at [178, 562] on div "yentl" at bounding box center [182, 550] width 109 height 54
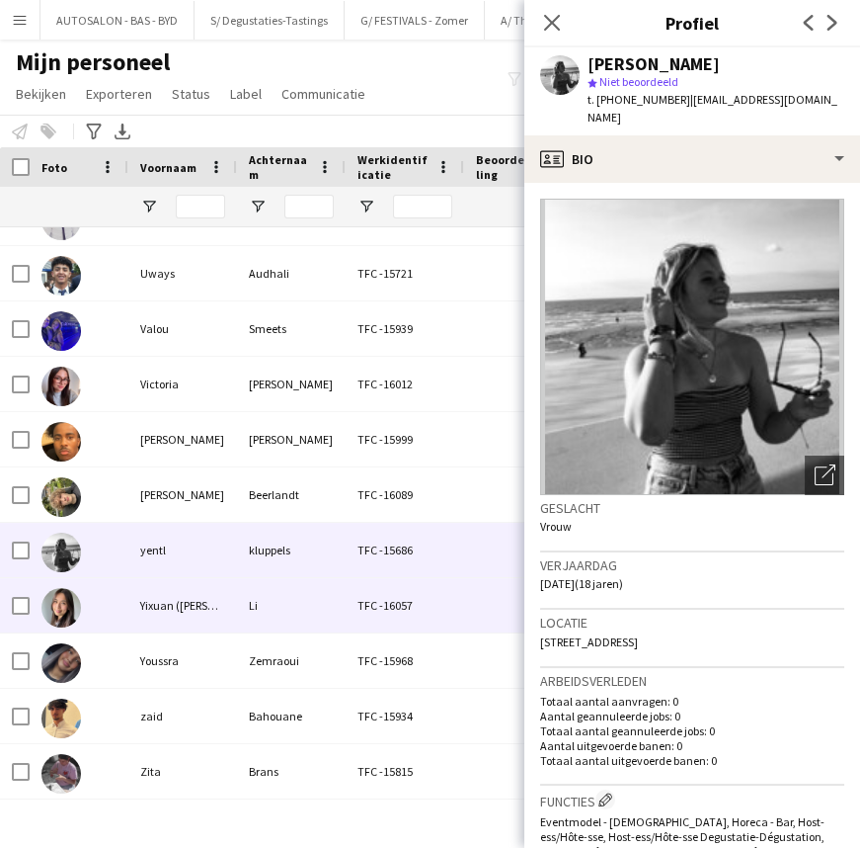
click at [165, 606] on div "Yixuan ([PERSON_NAME])" at bounding box center [182, 605] width 109 height 54
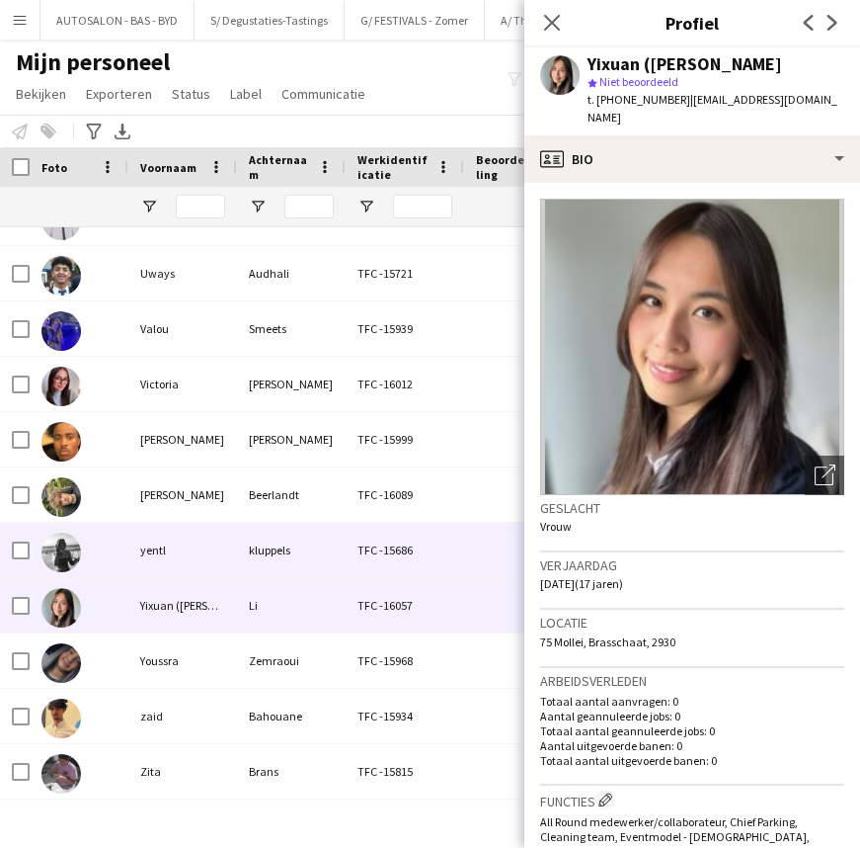
click at [168, 560] on div "yentl" at bounding box center [182, 550] width 109 height 54
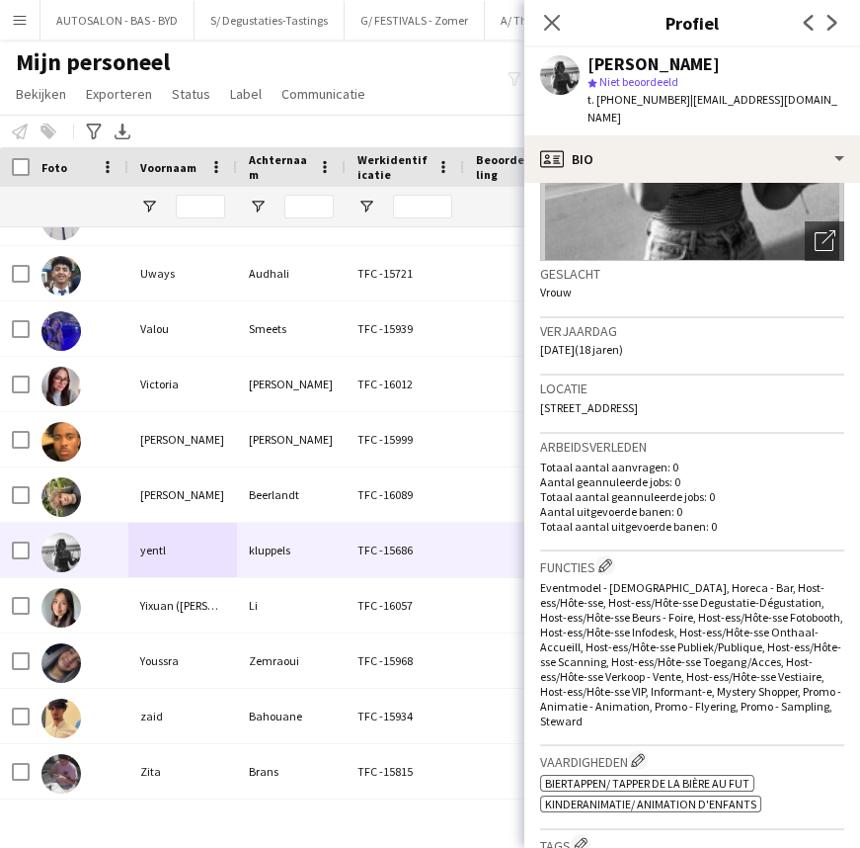
drag, startPoint x: 747, startPoint y: 593, endPoint x: 732, endPoint y: 691, distance: 99.9
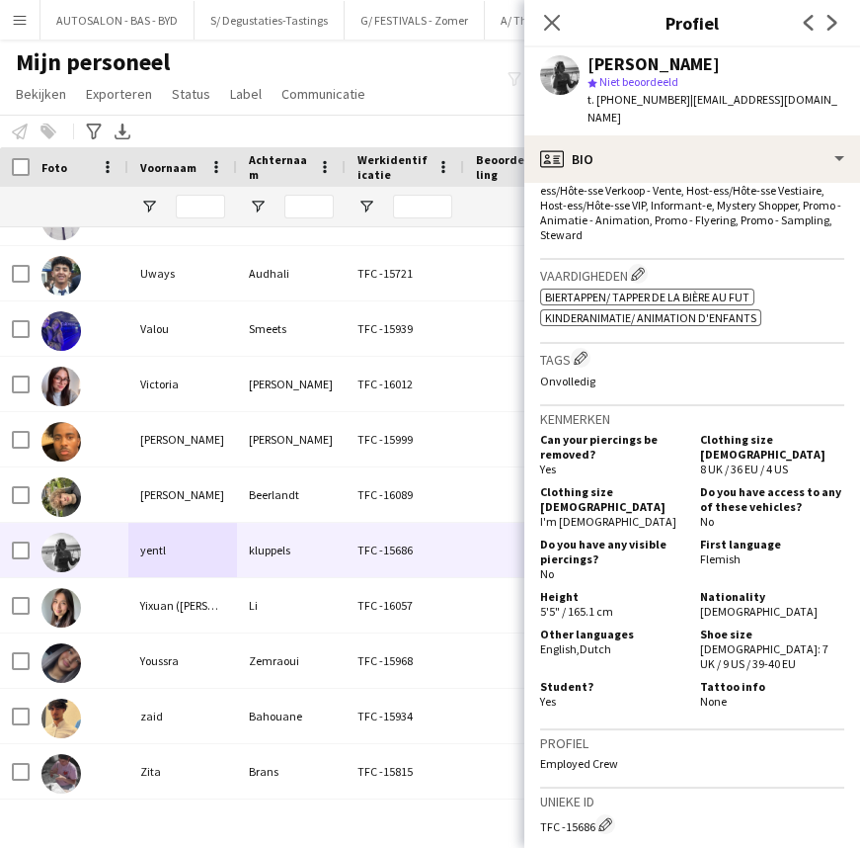
drag, startPoint x: 746, startPoint y: 604, endPoint x: 736, endPoint y: 689, distance: 86.5
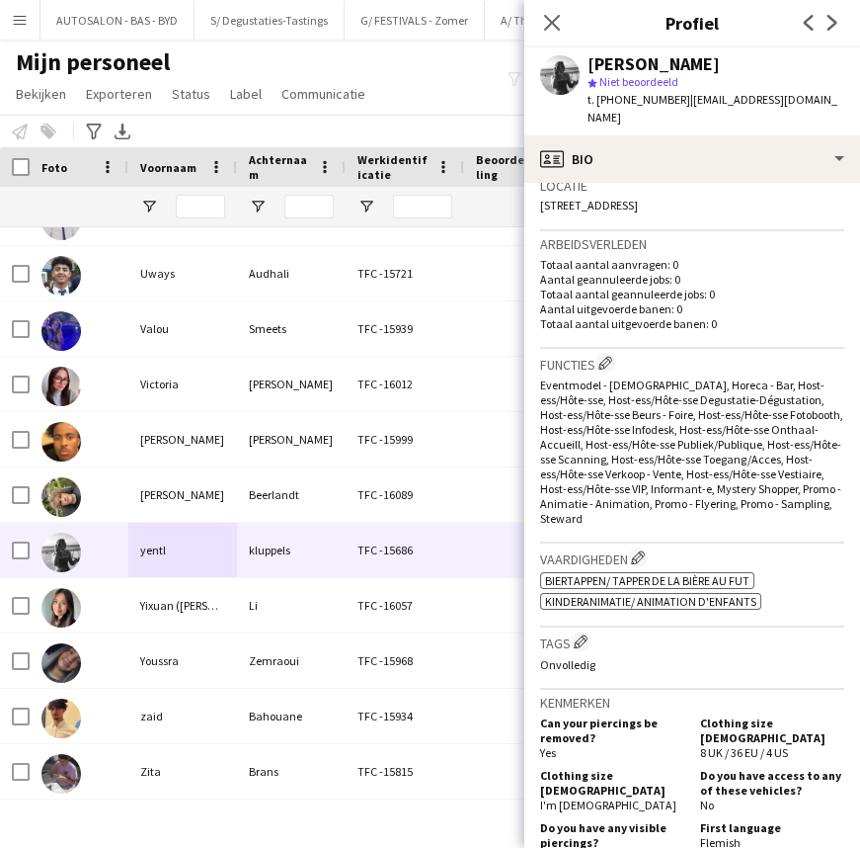
scroll to position [10, 0]
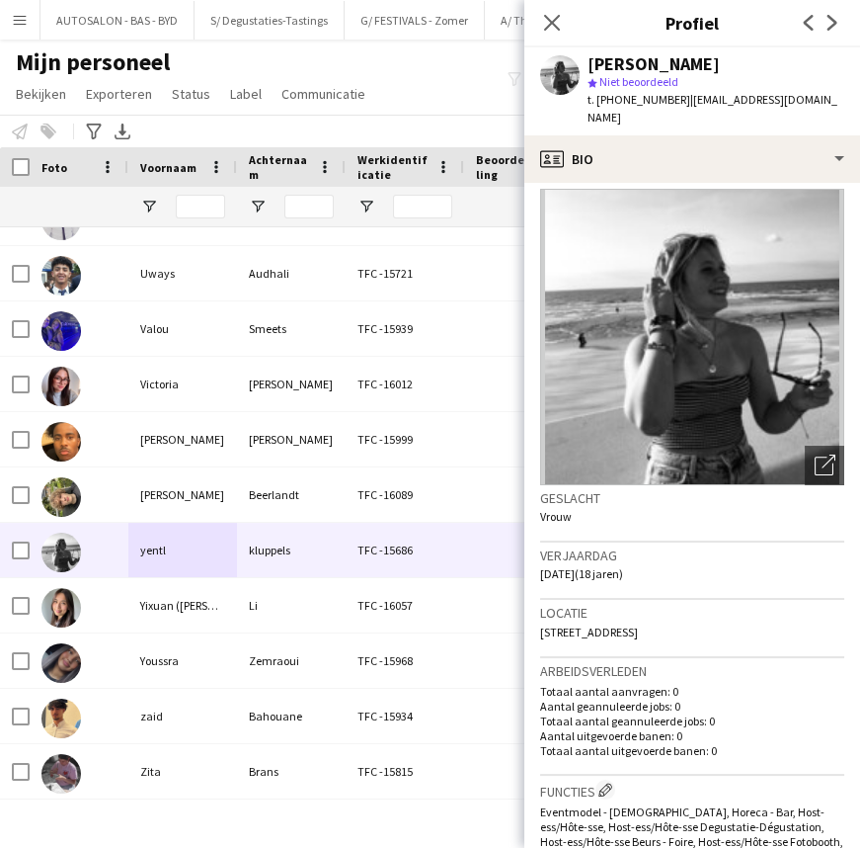
drag, startPoint x: 650, startPoint y: 643, endPoint x: 658, endPoint y: 505, distance: 138.5
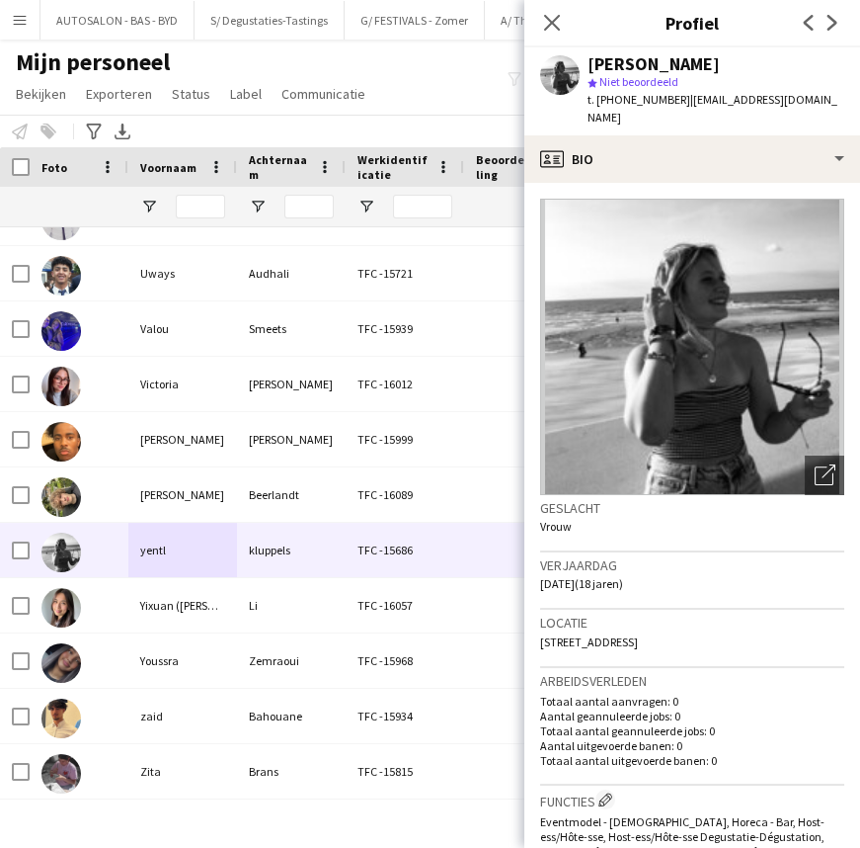
drag, startPoint x: 685, startPoint y: 573, endPoint x: 719, endPoint y: 350, distance: 225.9
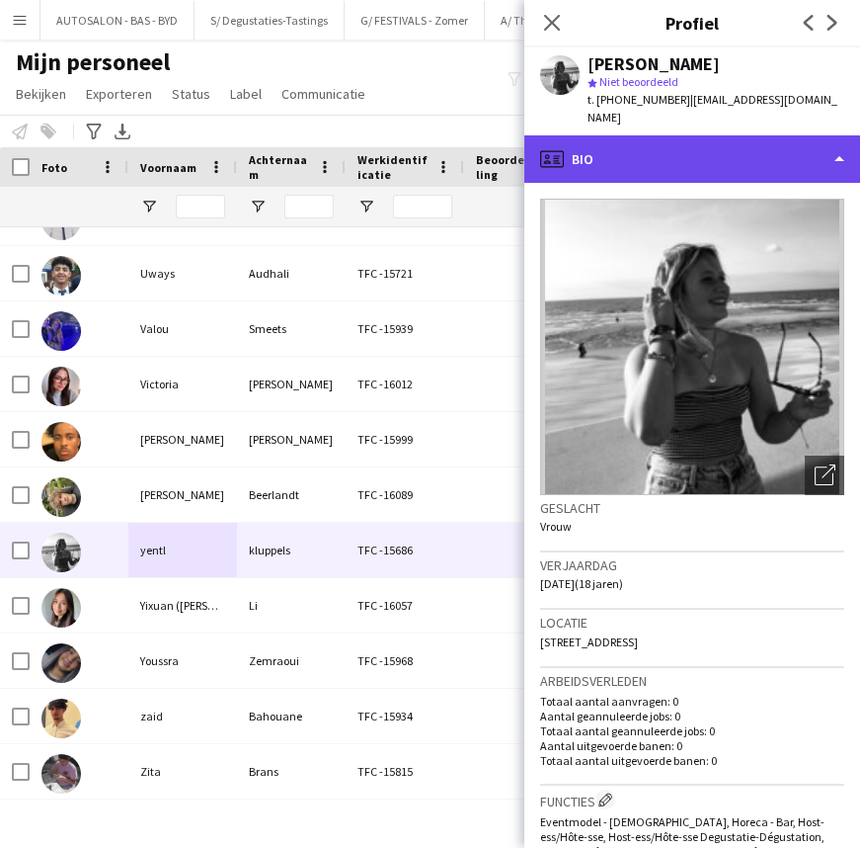
click at [672, 148] on div "profile Bio" at bounding box center [693, 158] width 336 height 47
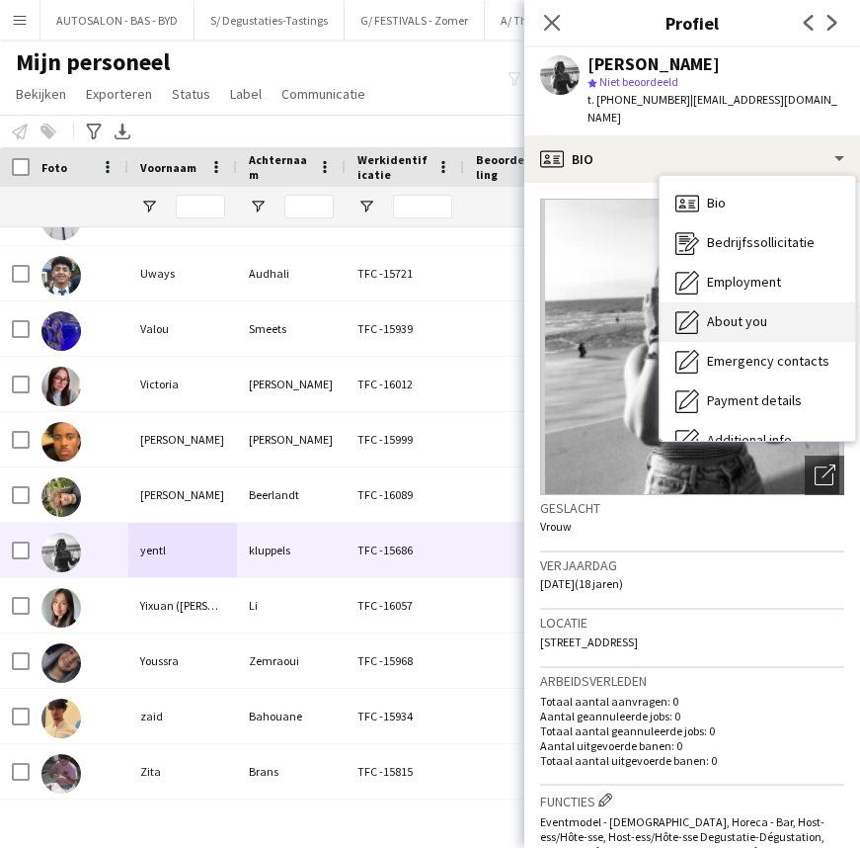
click at [731, 312] on span "About you" at bounding box center [737, 321] width 60 height 18
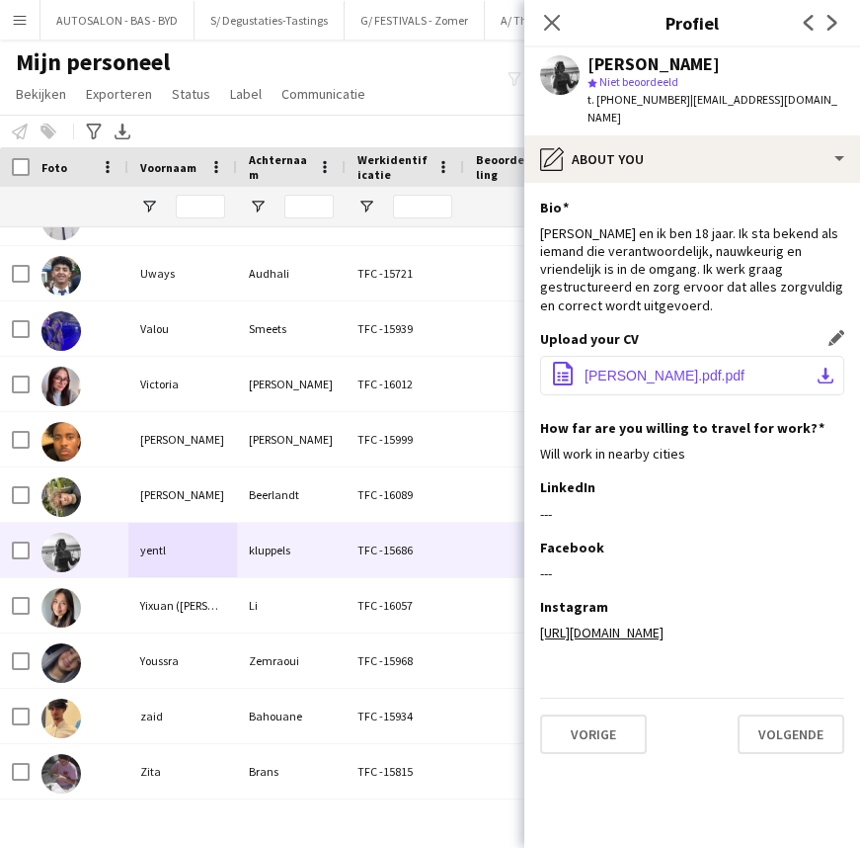
click at [687, 367] on span "[PERSON_NAME].pdf.pdf" at bounding box center [665, 375] width 160 height 16
click at [647, 108] on div "t. [PHONE_NUMBER] | [EMAIL_ADDRESS][DOMAIN_NAME]" at bounding box center [716, 109] width 257 height 36
click at [647, 99] on span "t. [PHONE_NUMBER]" at bounding box center [639, 99] width 103 height 15
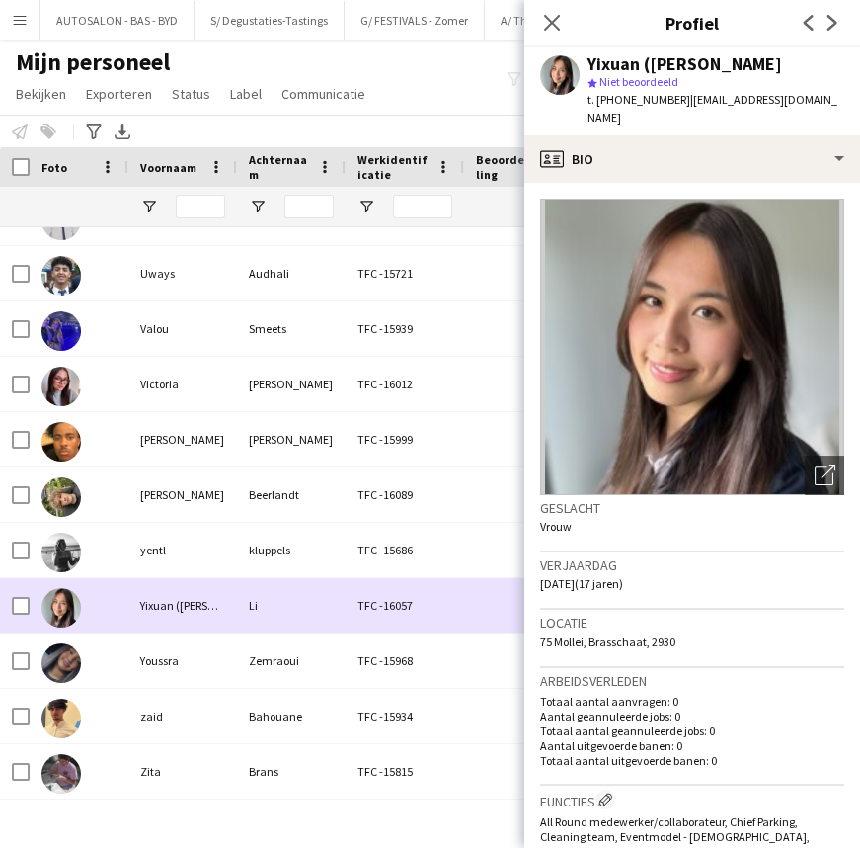
click at [257, 641] on div "Zemraoui" at bounding box center [291, 660] width 109 height 54
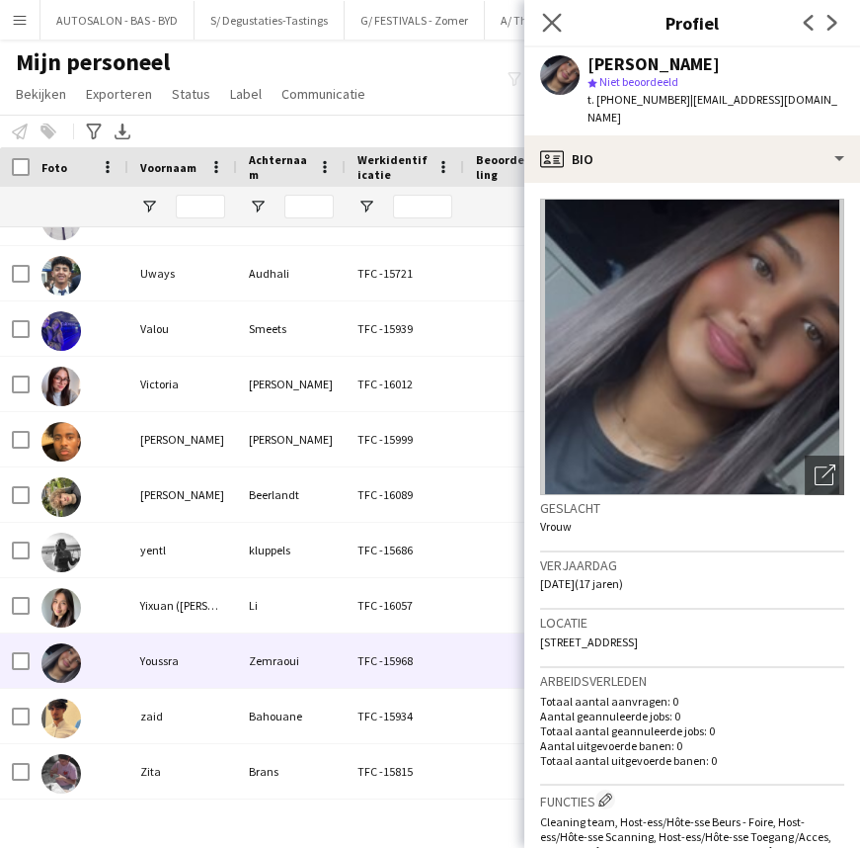
click at [550, 31] on app-icon "Sluit pop-in" at bounding box center [552, 23] width 29 height 29
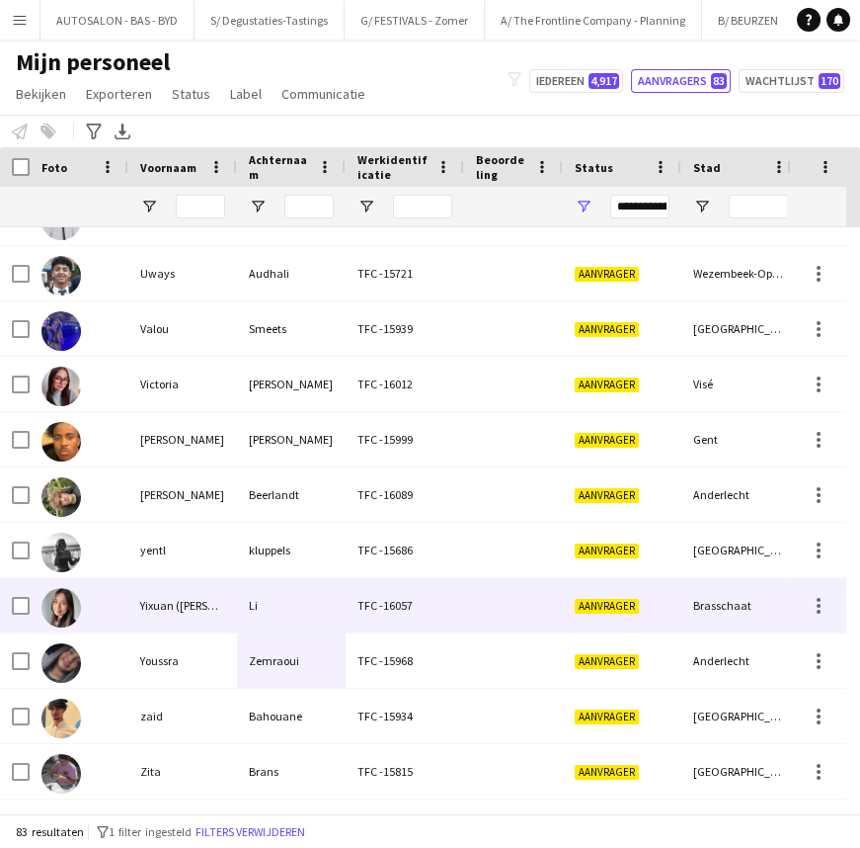
click at [301, 617] on div "Li" at bounding box center [291, 605] width 109 height 54
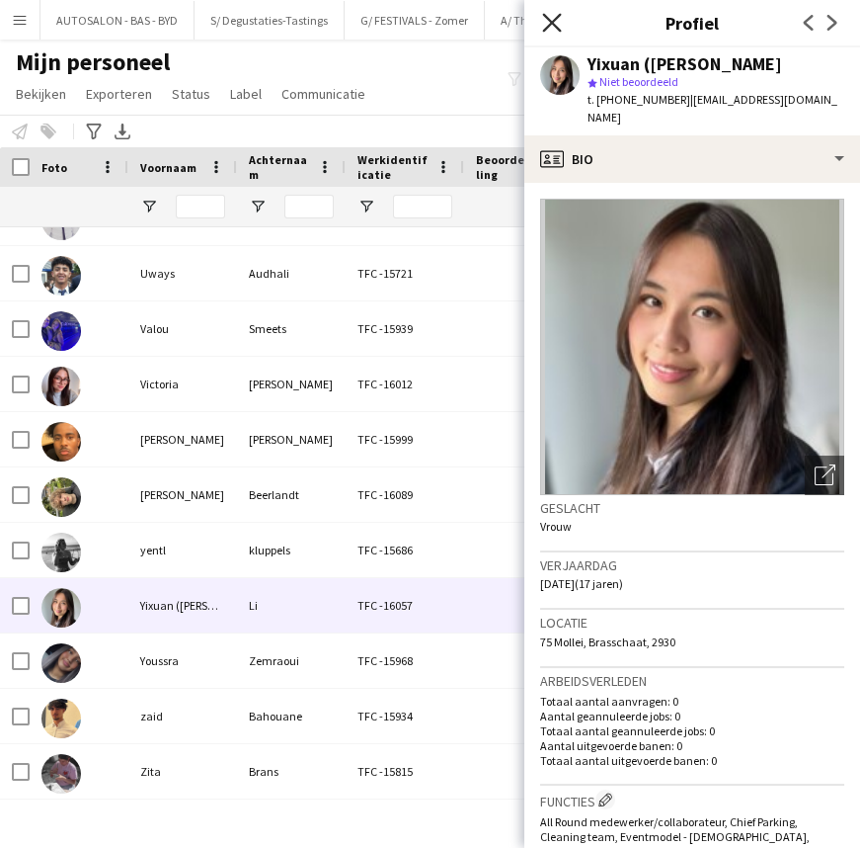
click at [555, 15] on icon "Sluit pop-in" at bounding box center [551, 22] width 19 height 19
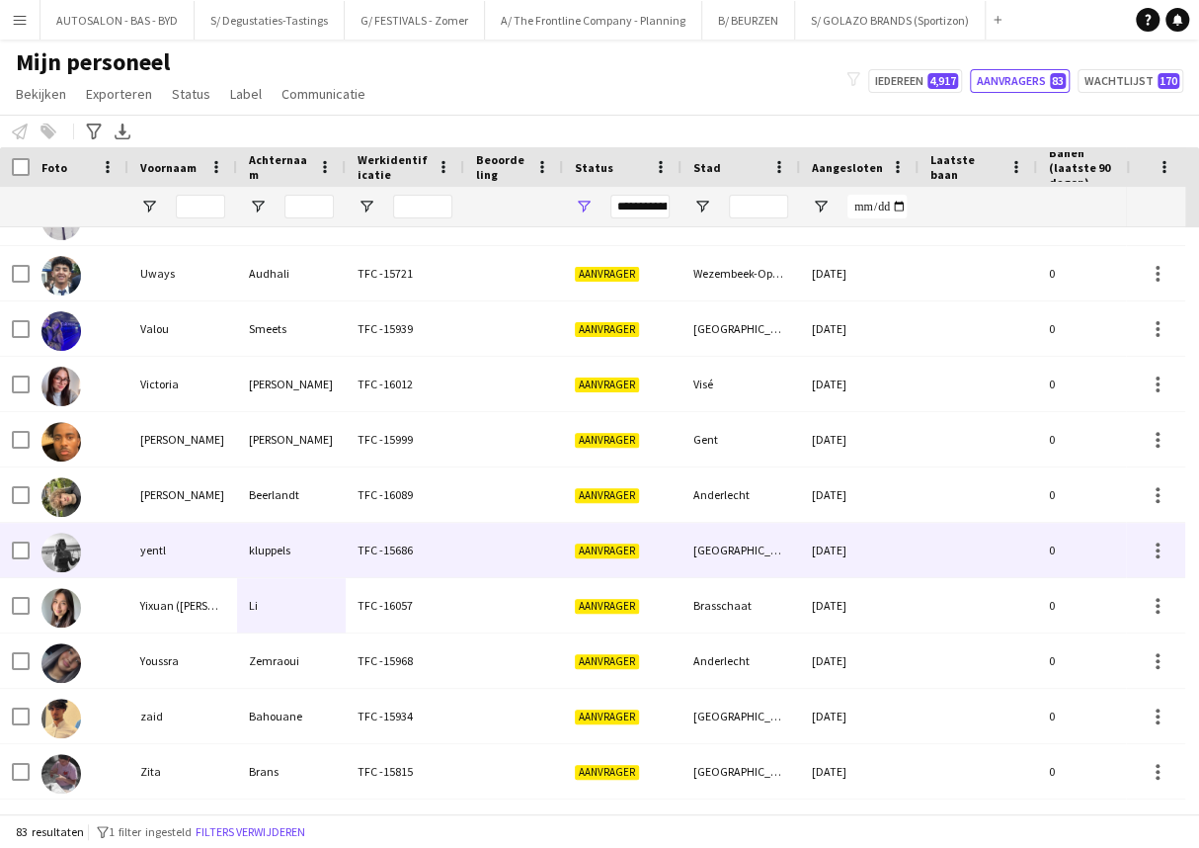
click at [218, 558] on div "yentl" at bounding box center [182, 550] width 109 height 54
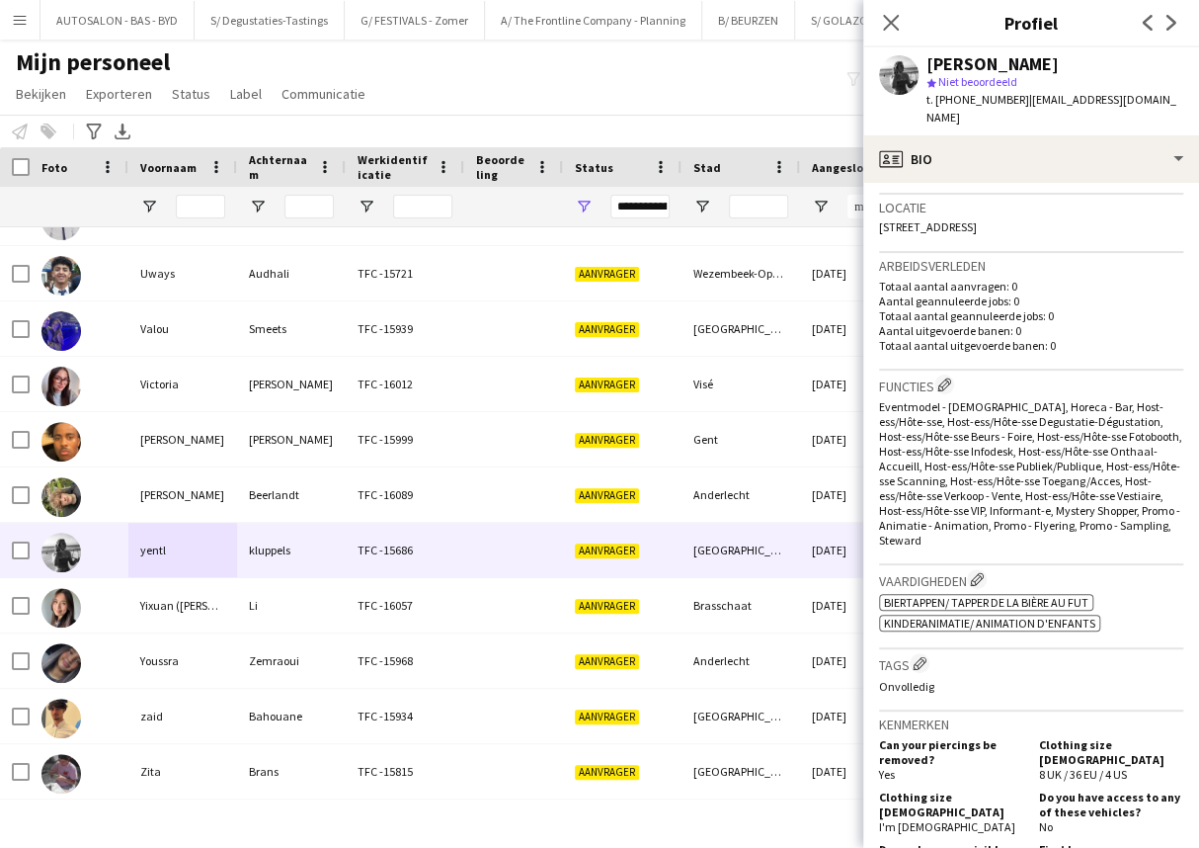
drag, startPoint x: 1082, startPoint y: 576, endPoint x: 1070, endPoint y: 649, distance: 74.1
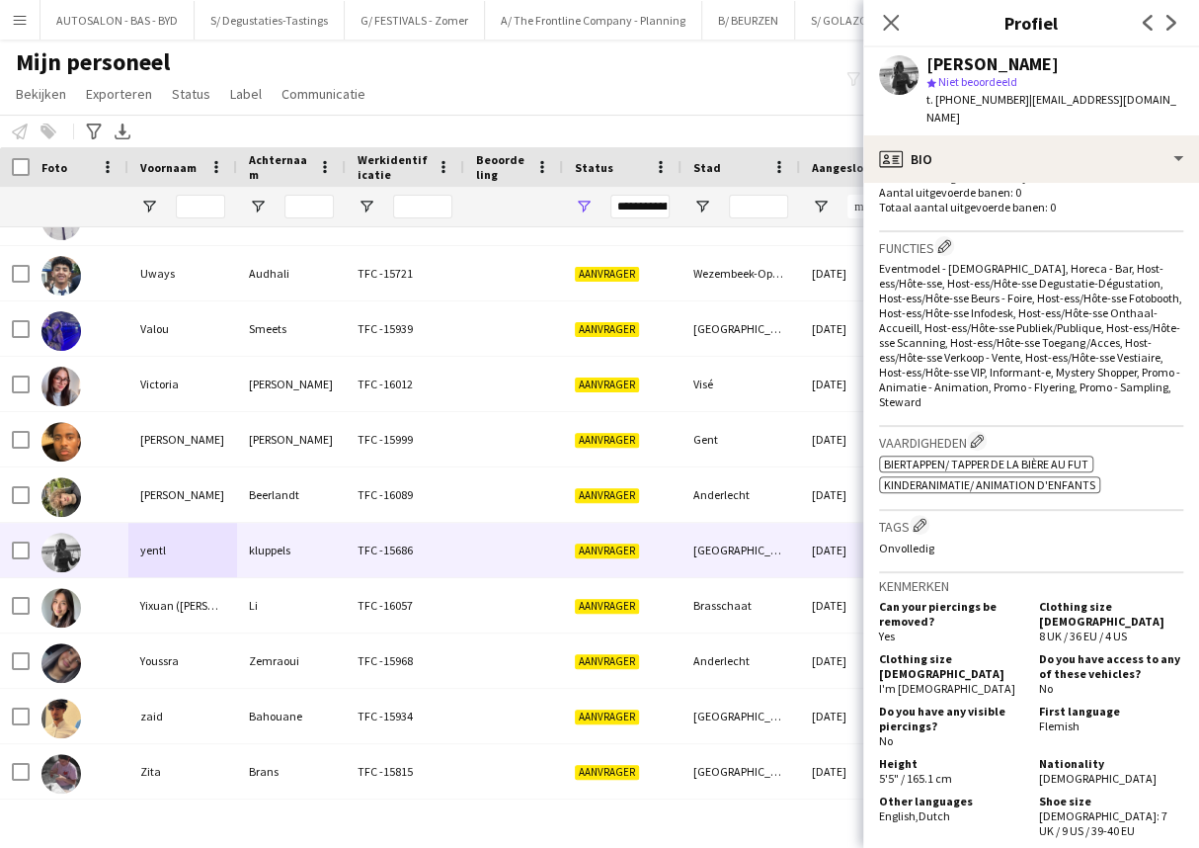
drag, startPoint x: 1075, startPoint y: 632, endPoint x: 1054, endPoint y: 679, distance: 50.9
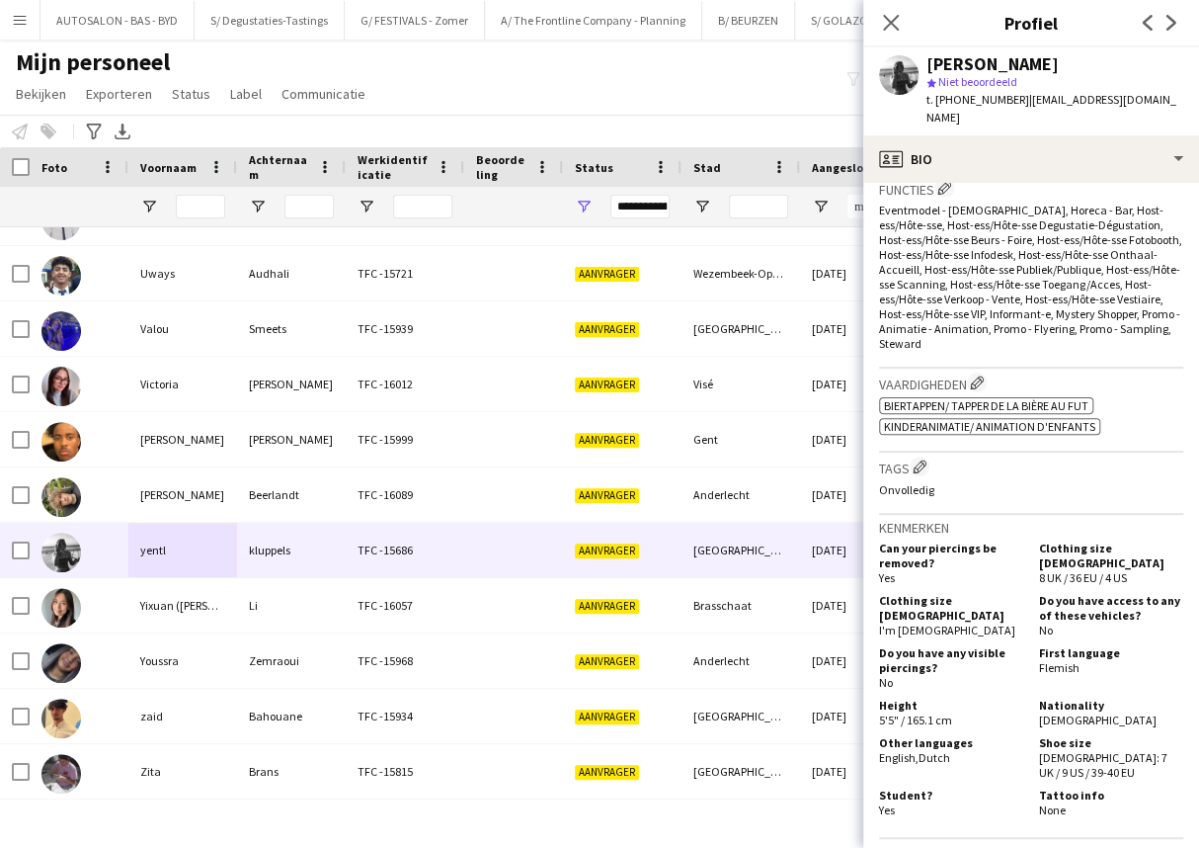
drag, startPoint x: 1056, startPoint y: 665, endPoint x: 1045, endPoint y: 691, distance: 28.8
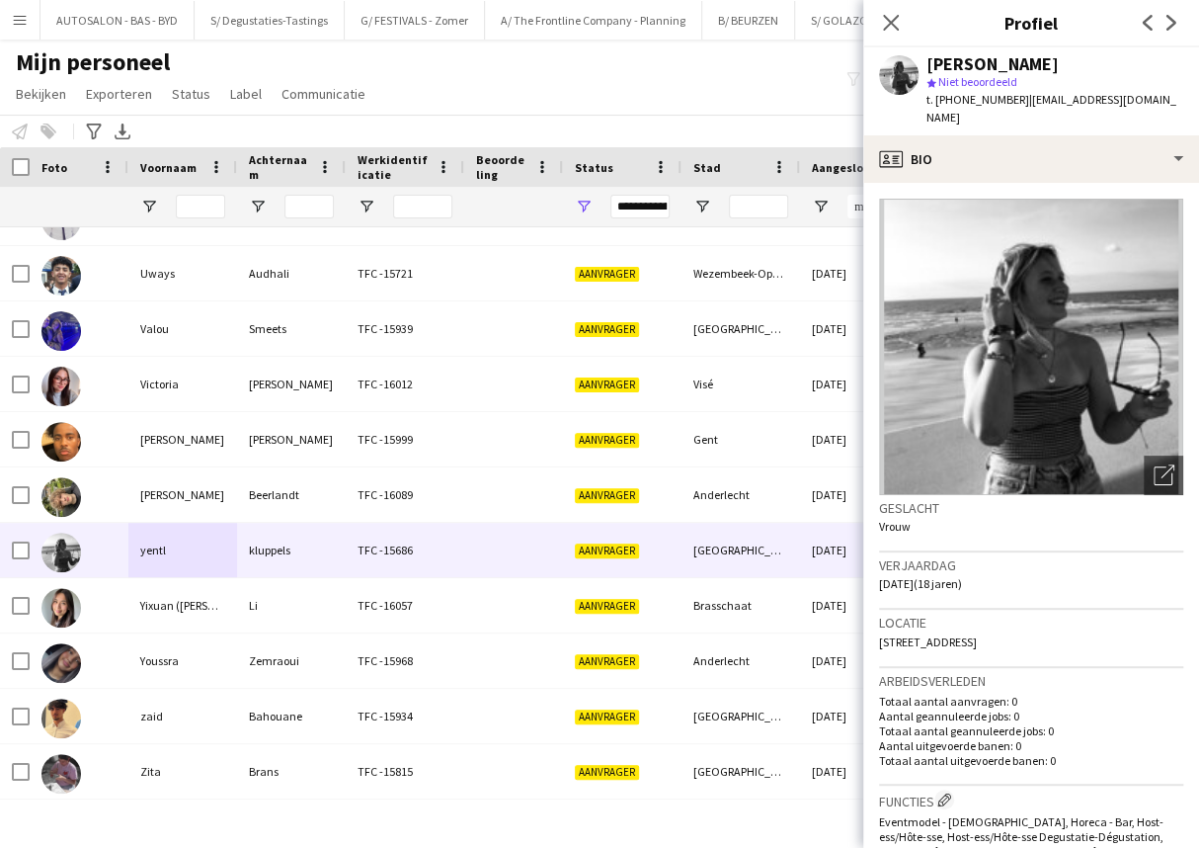
drag, startPoint x: 1039, startPoint y: 689, endPoint x: 1032, endPoint y: 424, distance: 265.8
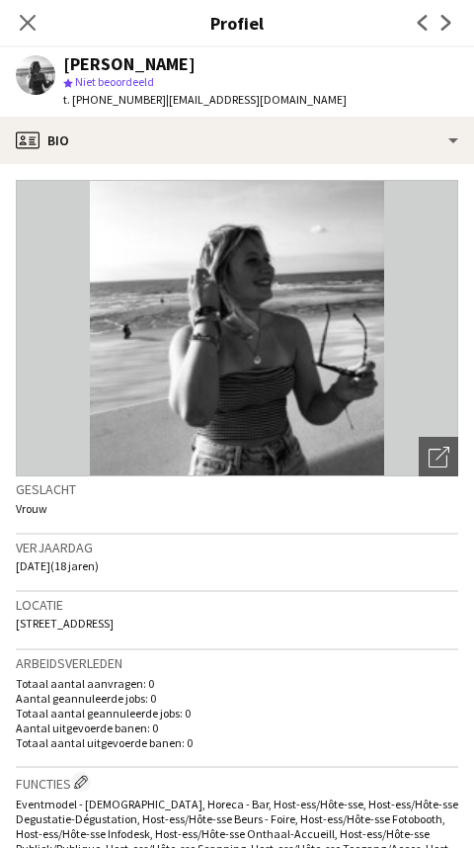
click at [203, 534] on div "Verjaardag [DATE] (18 jaren)" at bounding box center [237, 562] width 443 height 57
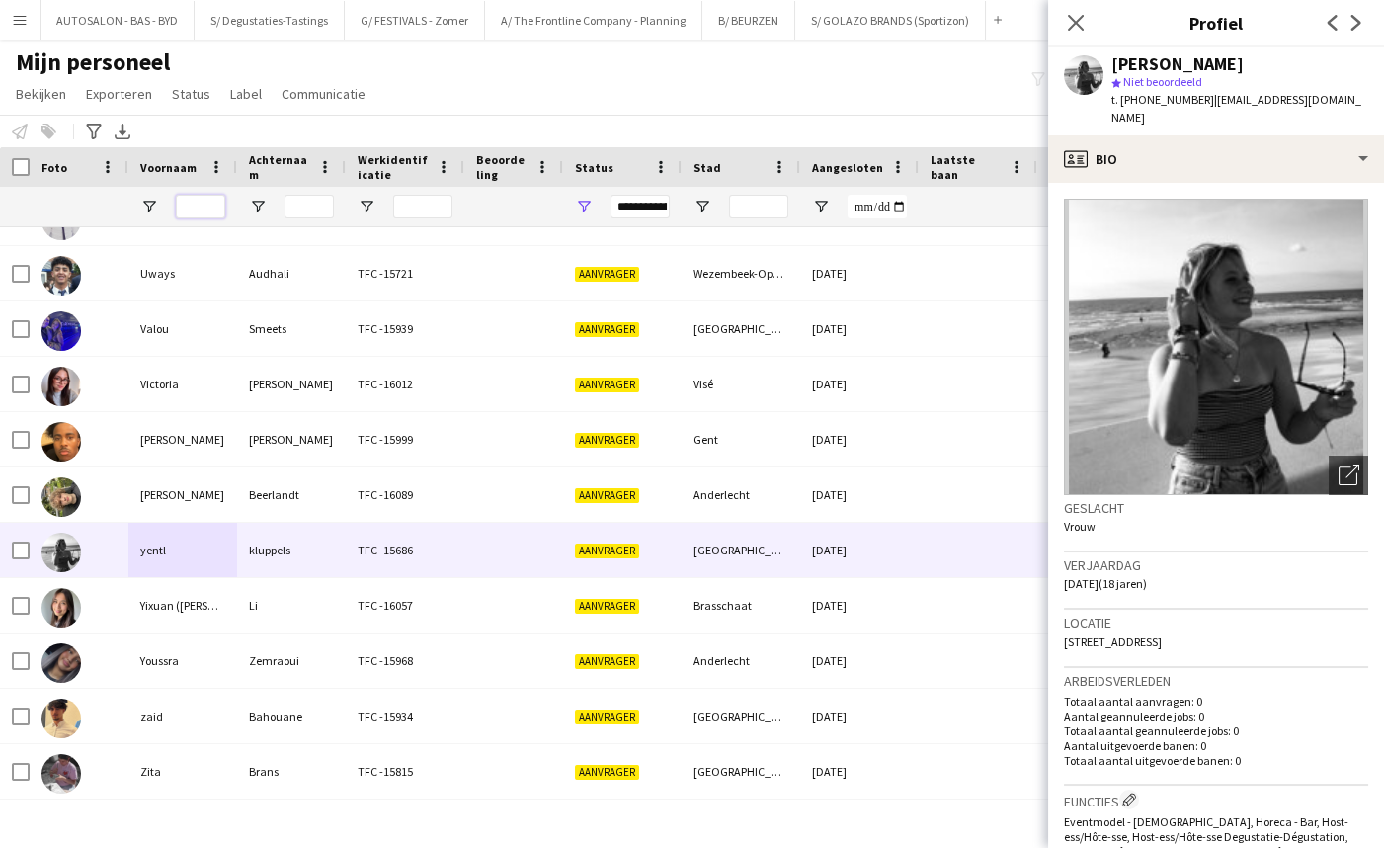
click at [201, 207] on input "Voornaam Filter Invoer" at bounding box center [200, 207] width 49 height 24
type input "*"
click at [300, 213] on input "Achternaam Filter Invoer" at bounding box center [308, 207] width 49 height 24
click at [590, 210] on span "Open Filtermenu" at bounding box center [584, 207] width 18 height 18
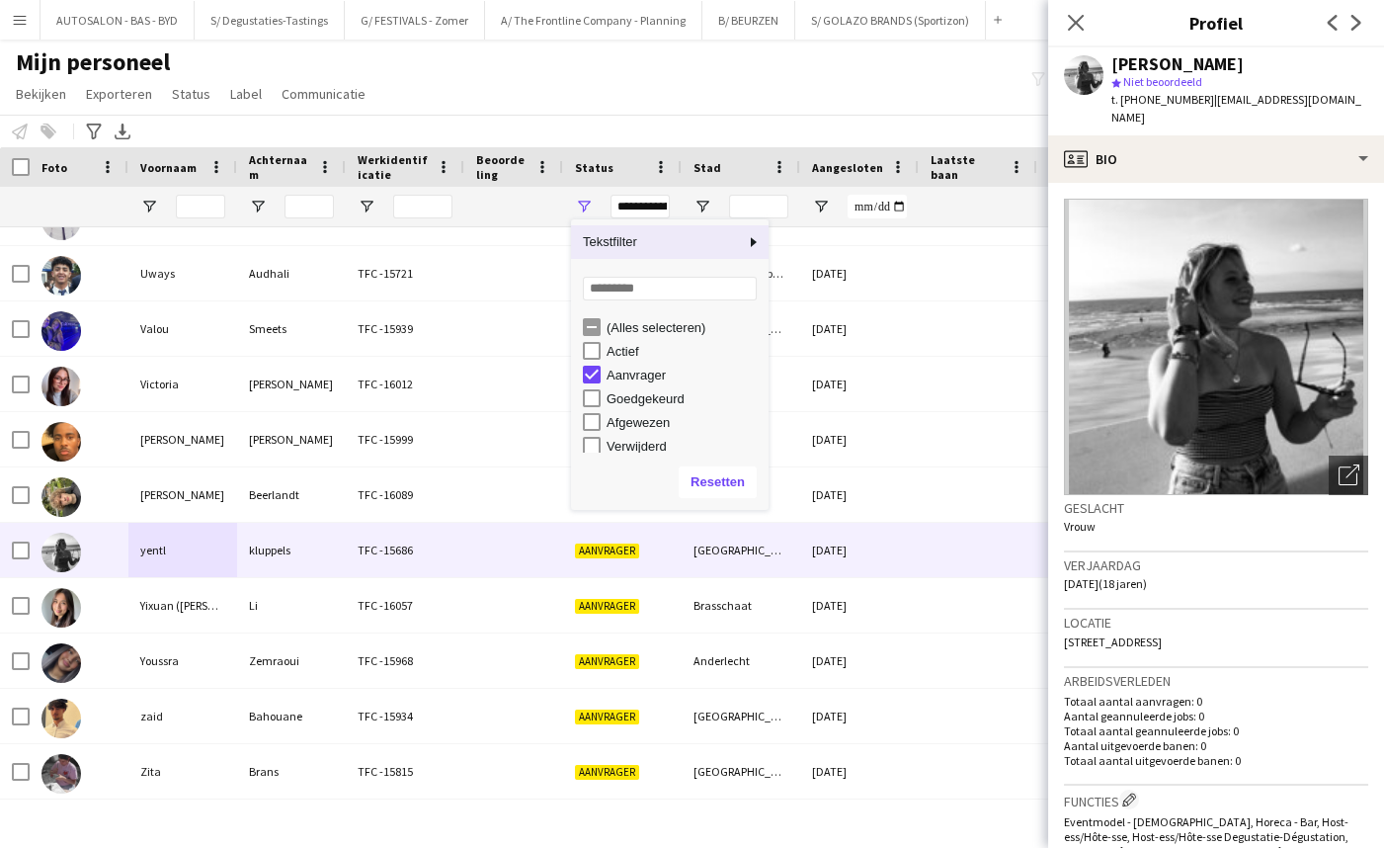
click at [622, 207] on div "**********" at bounding box center [639, 207] width 59 height 24
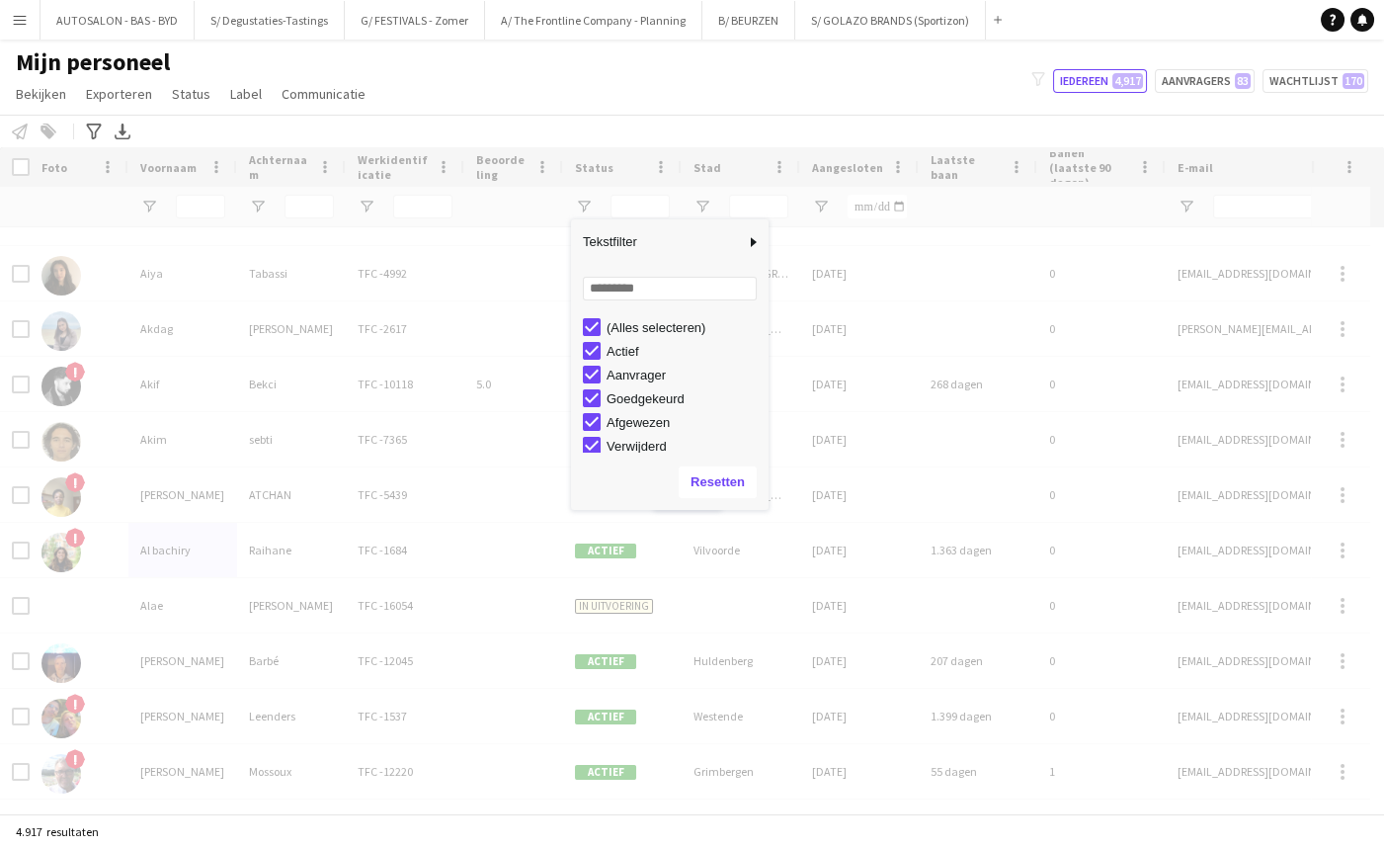
click at [291, 201] on div "Laden" at bounding box center [692, 480] width 1384 height 666
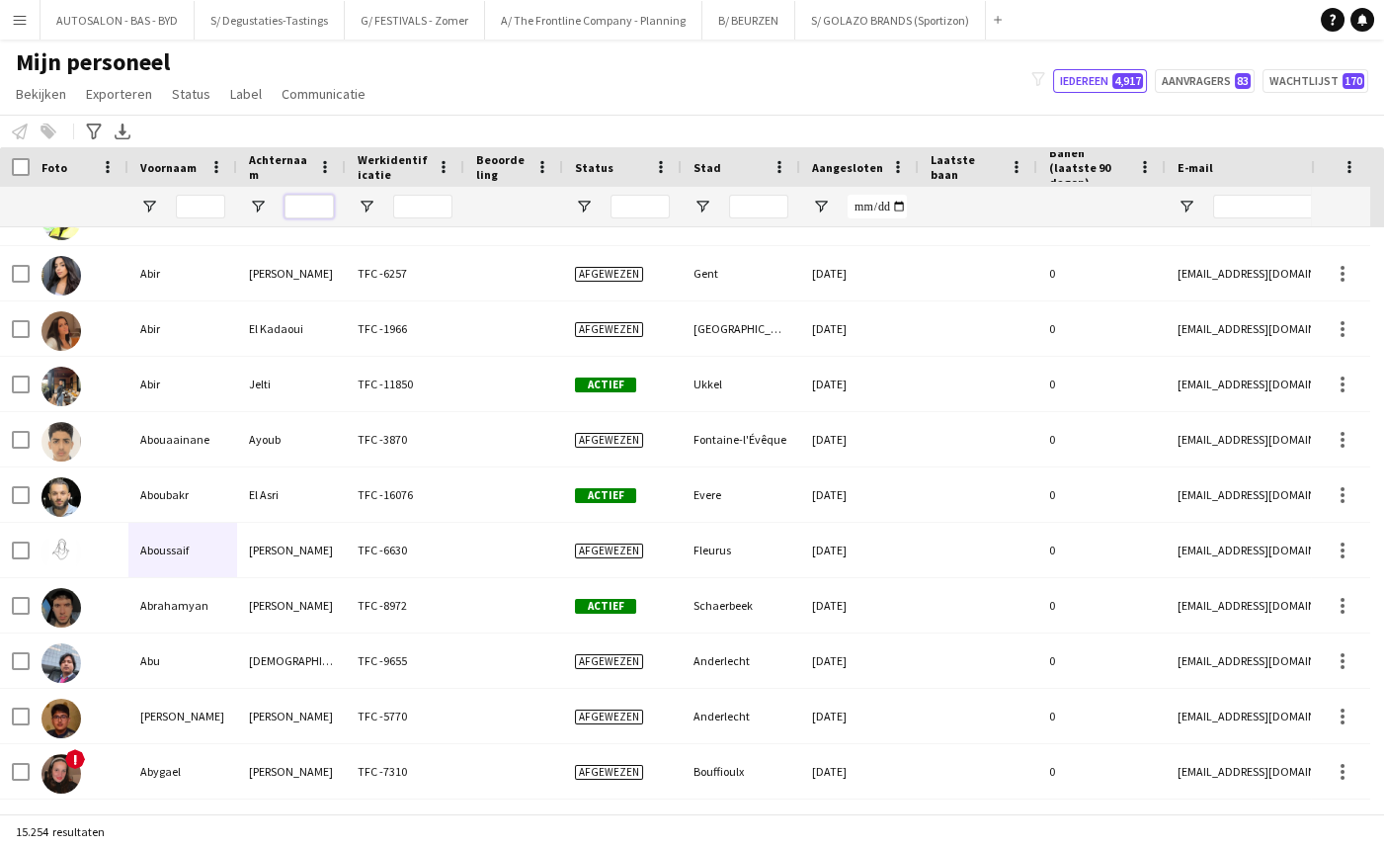
click at [302, 205] on input "Achternaam Filter Invoer" at bounding box center [308, 207] width 49 height 24
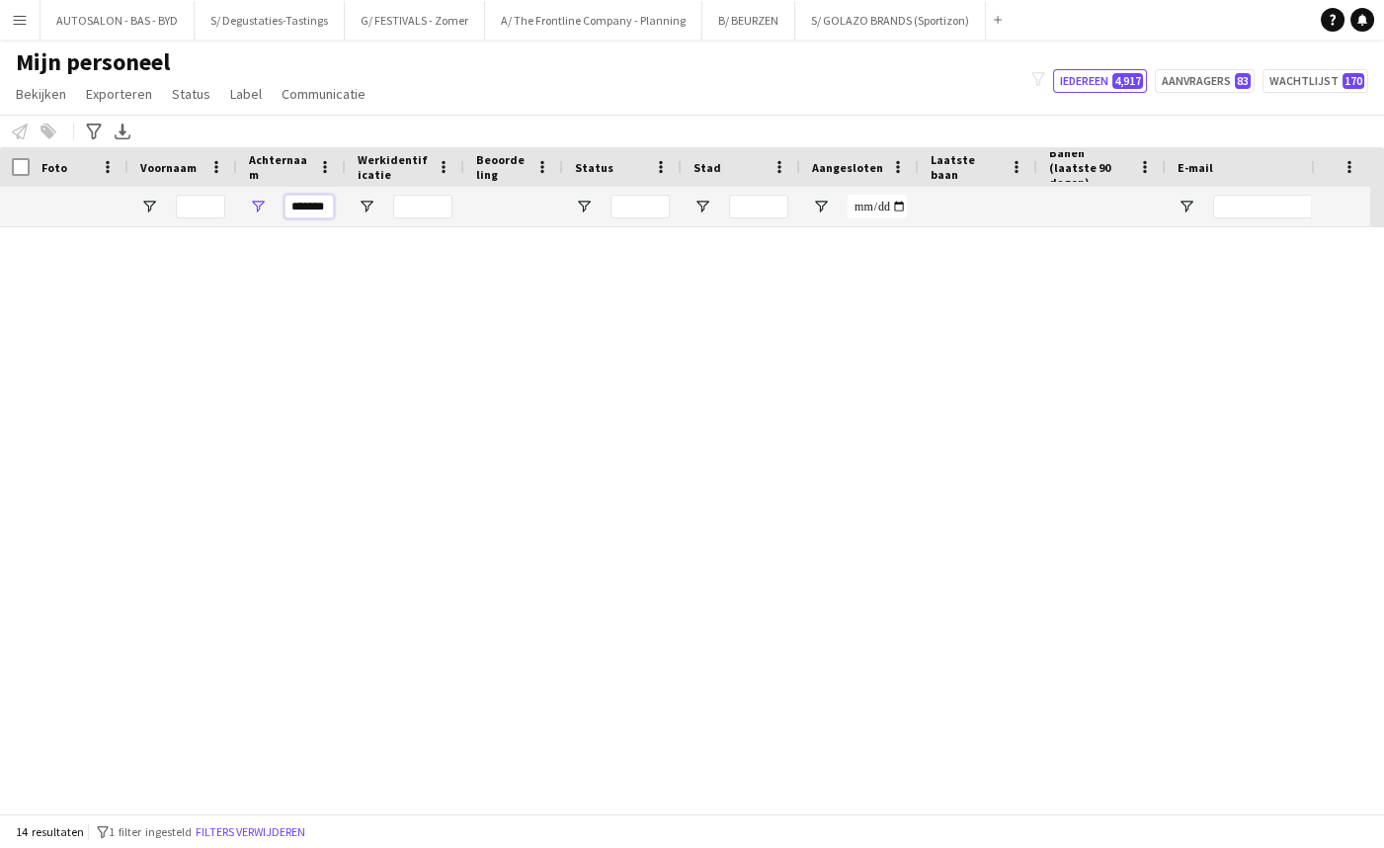
scroll to position [202, 0]
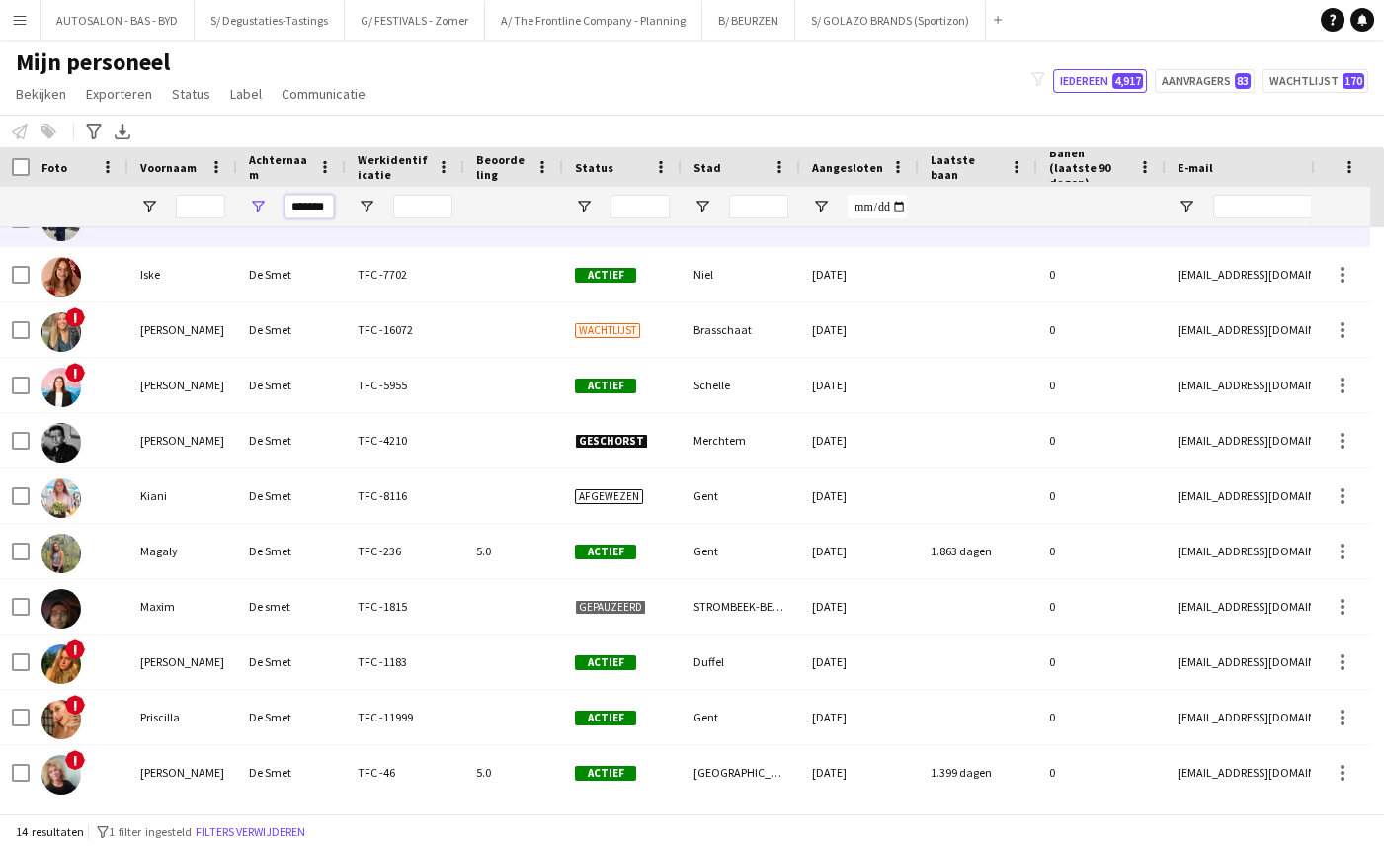
type input "*******"
click at [196, 202] on input "Voornaam Filter Invoer" at bounding box center [200, 207] width 49 height 24
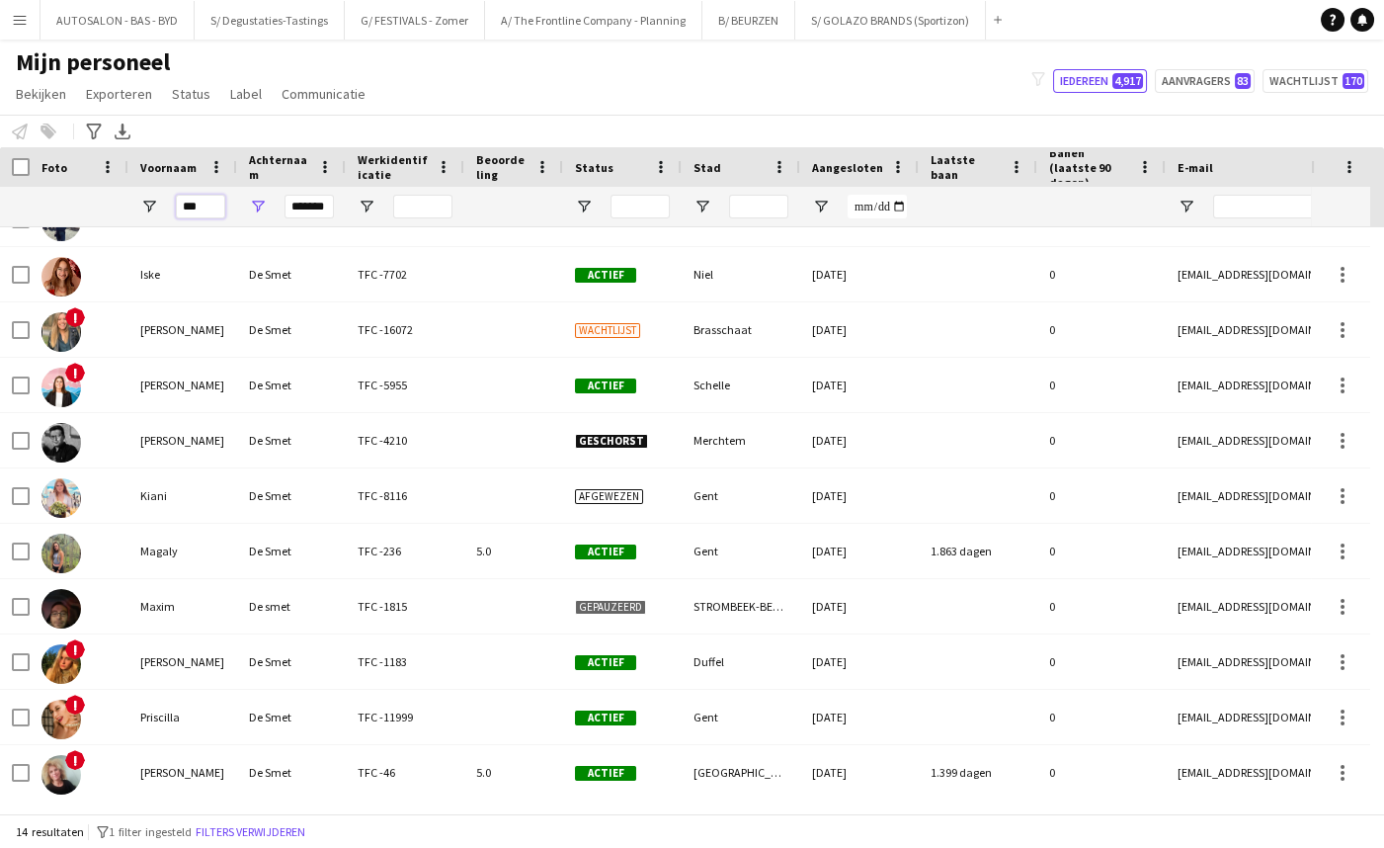
type input "****"
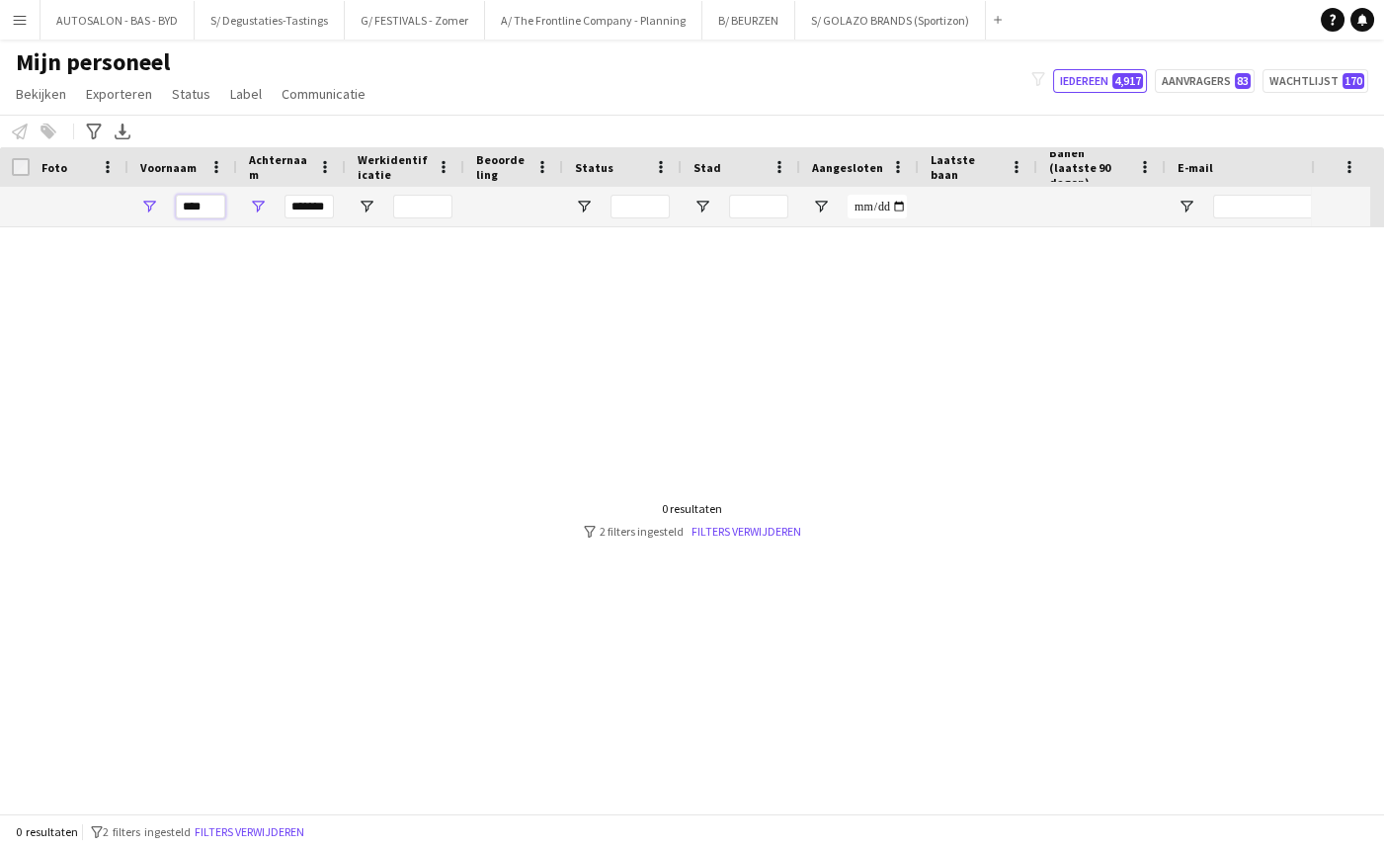
scroll to position [0, 0]
click at [203, 211] on input "****" at bounding box center [200, 207] width 49 height 24
click at [323, 207] on input "*******" at bounding box center [308, 207] width 49 height 24
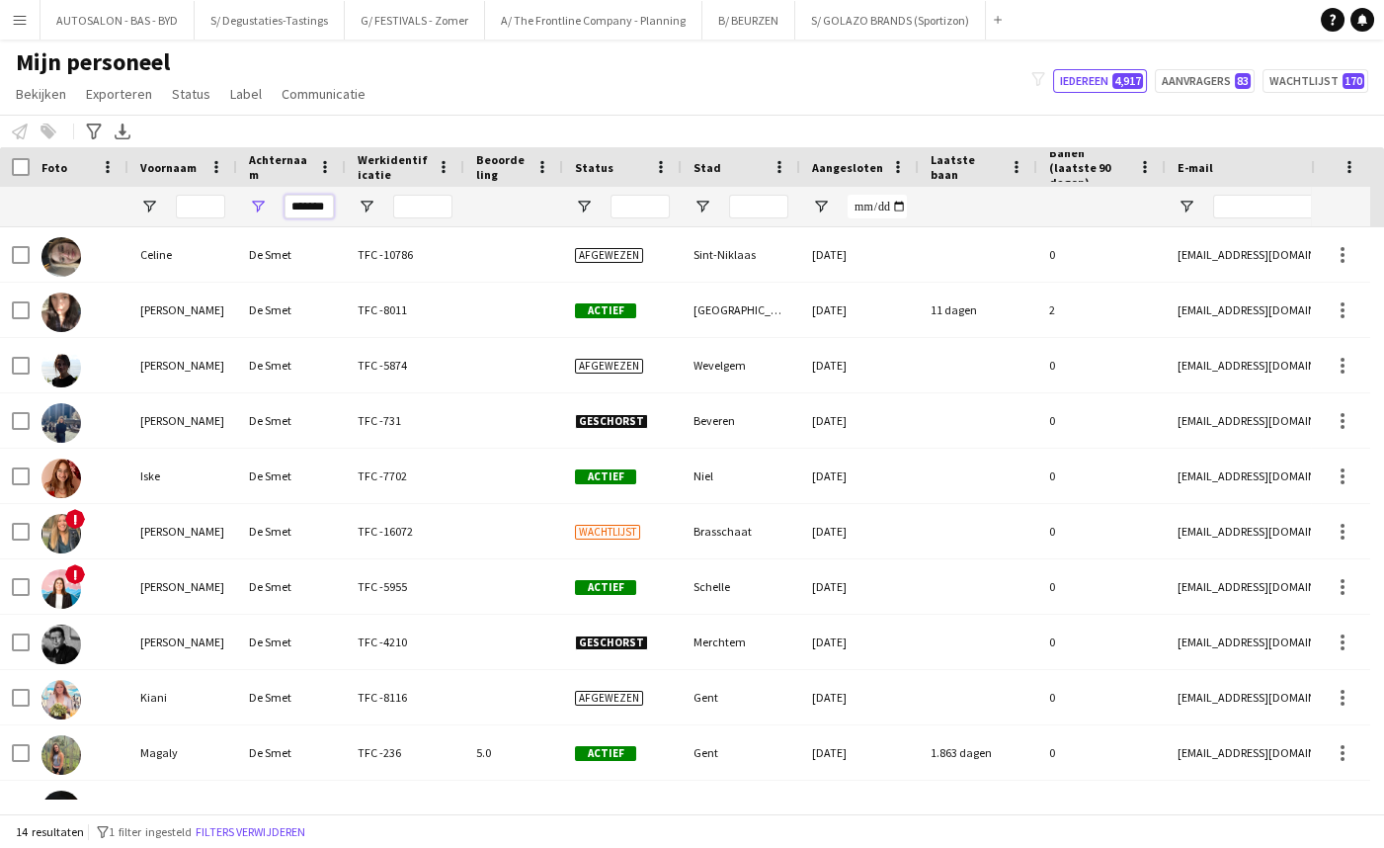
click at [323, 207] on input "*******" at bounding box center [308, 207] width 49 height 24
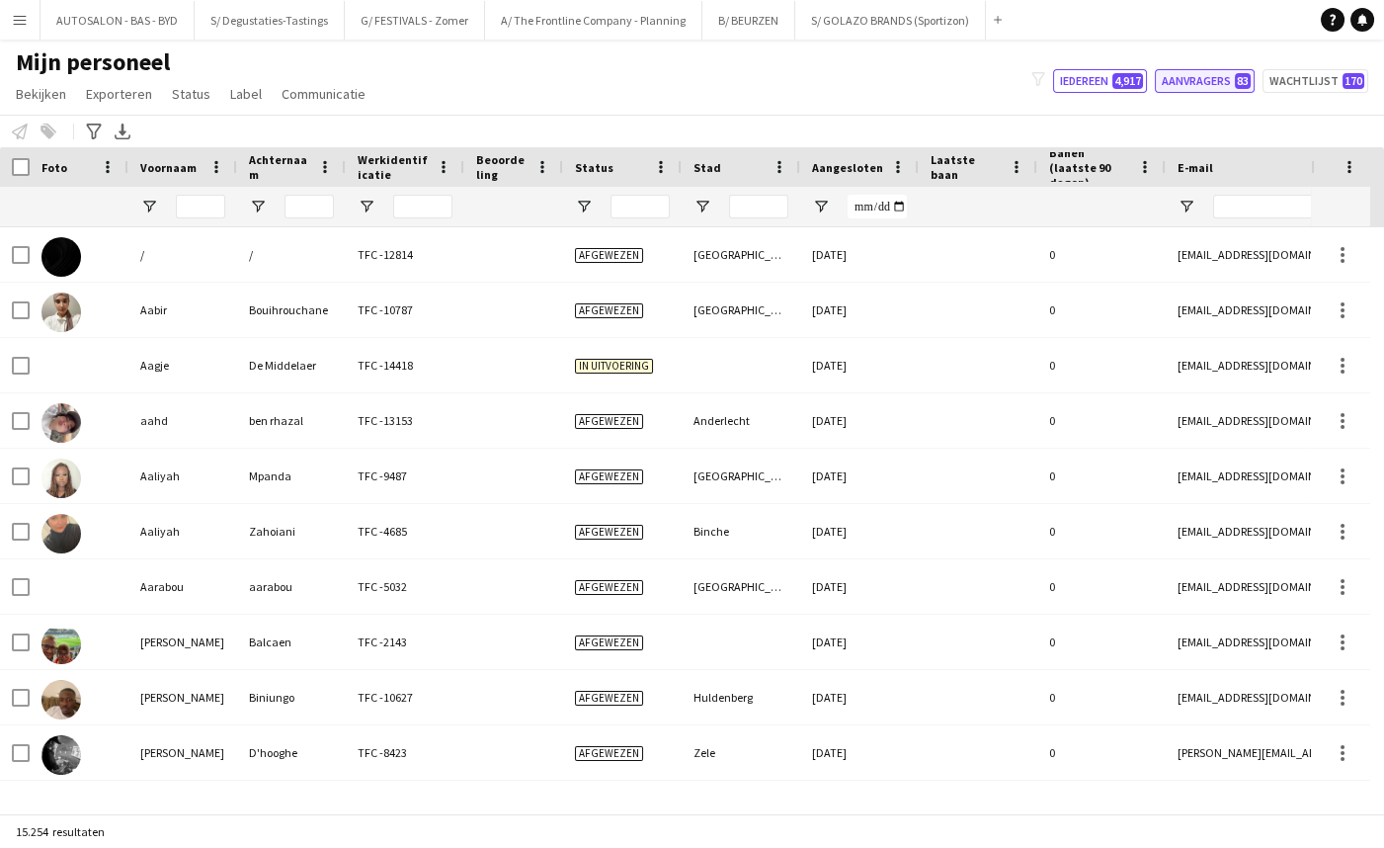
click at [1204, 78] on button "Aanvragers 83" at bounding box center [1205, 81] width 100 height 24
type input "**********"
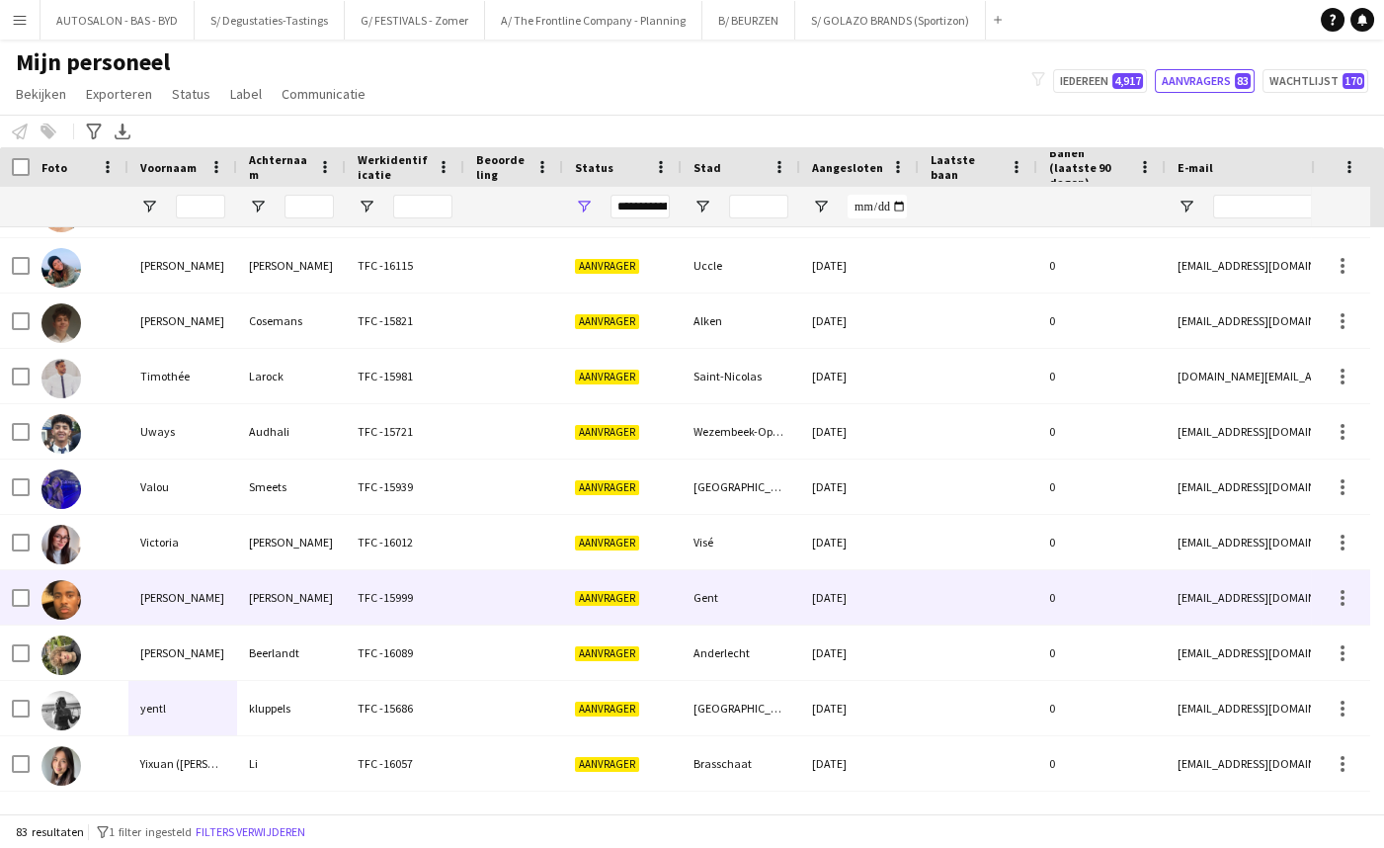
scroll to position [4004, 0]
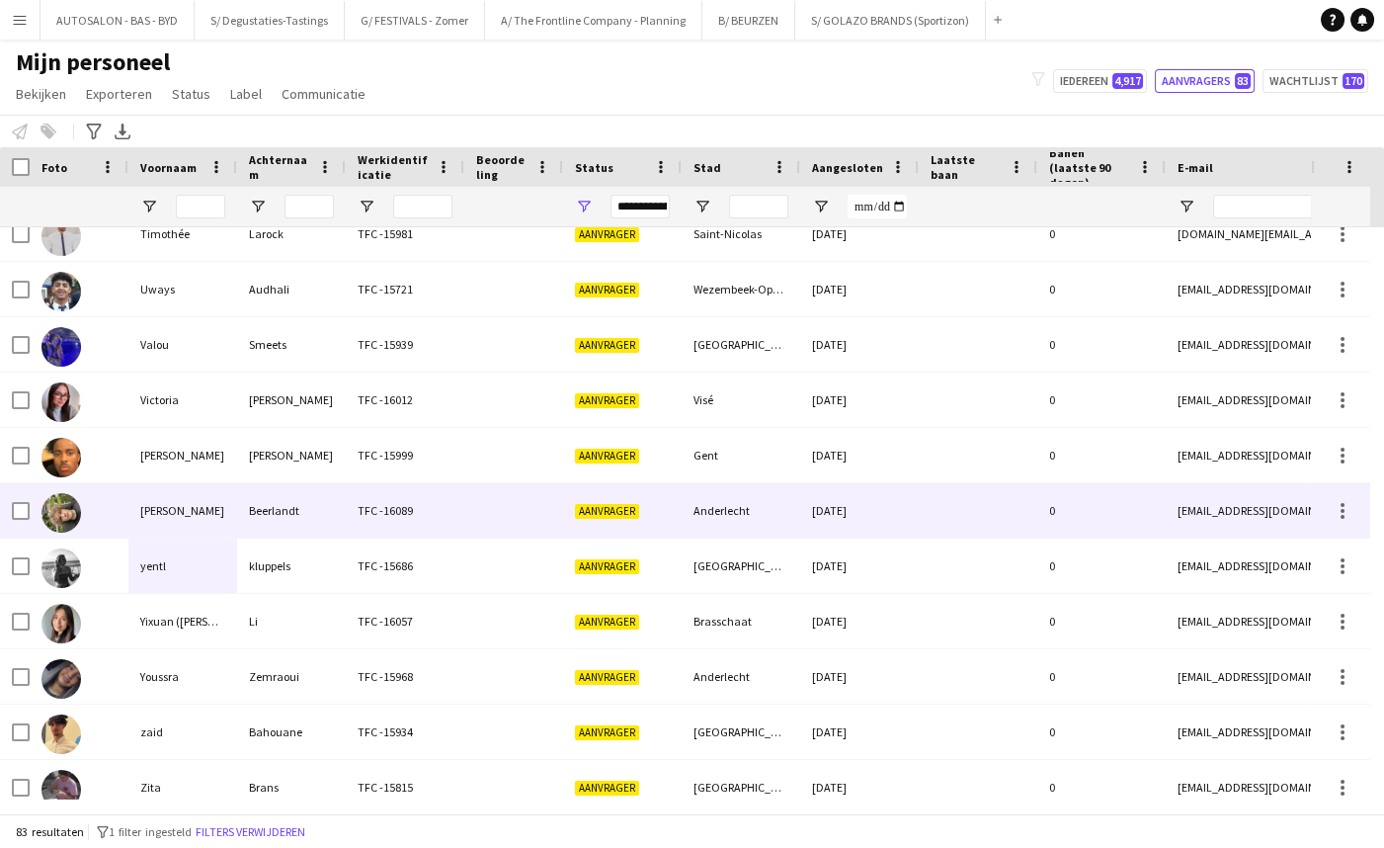
click at [175, 543] on div "yentl" at bounding box center [182, 565] width 109 height 54
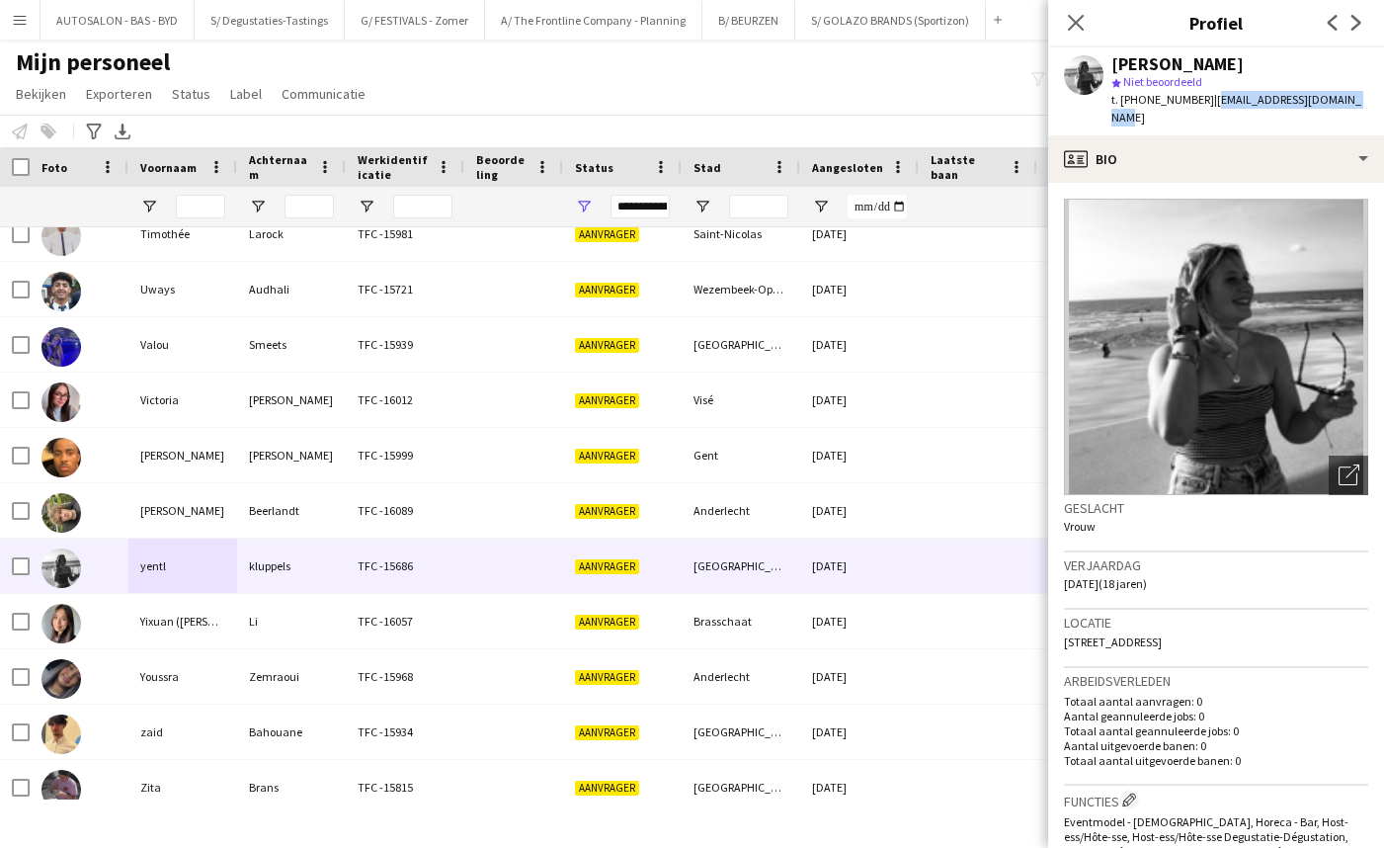
drag, startPoint x: 1318, startPoint y: 99, endPoint x: 1199, endPoint y: 113, distance: 119.3
click at [1199, 113] on div "[PERSON_NAME] star Niet beoordeeld t. [PHONE_NUMBER] | [EMAIL_ADDRESS][DOMAIN_N…" at bounding box center [1216, 91] width 336 height 88
copy span "[EMAIL_ADDRESS][DOMAIN_NAME]"
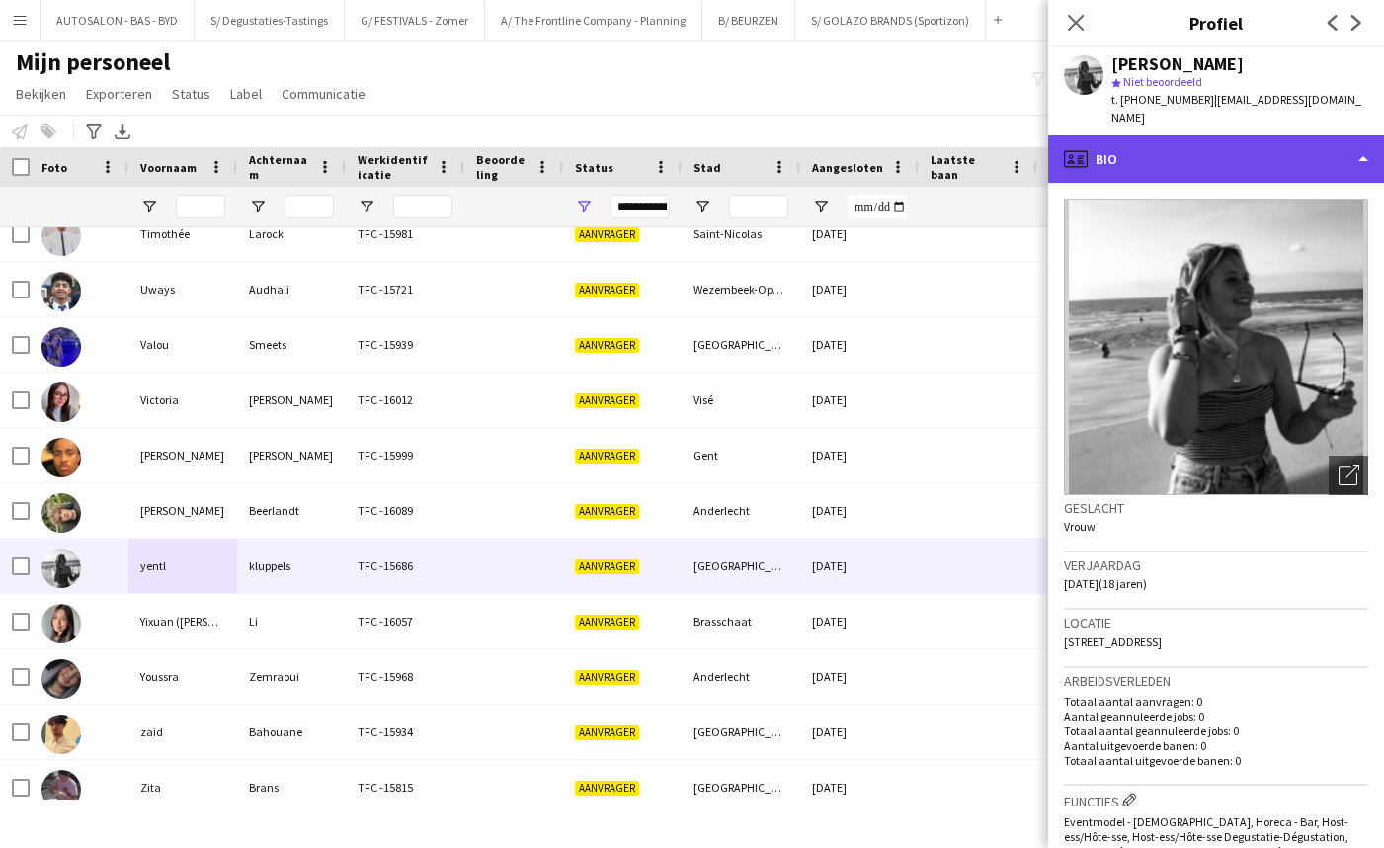
click at [1128, 138] on div "profile Bio" at bounding box center [1216, 158] width 336 height 47
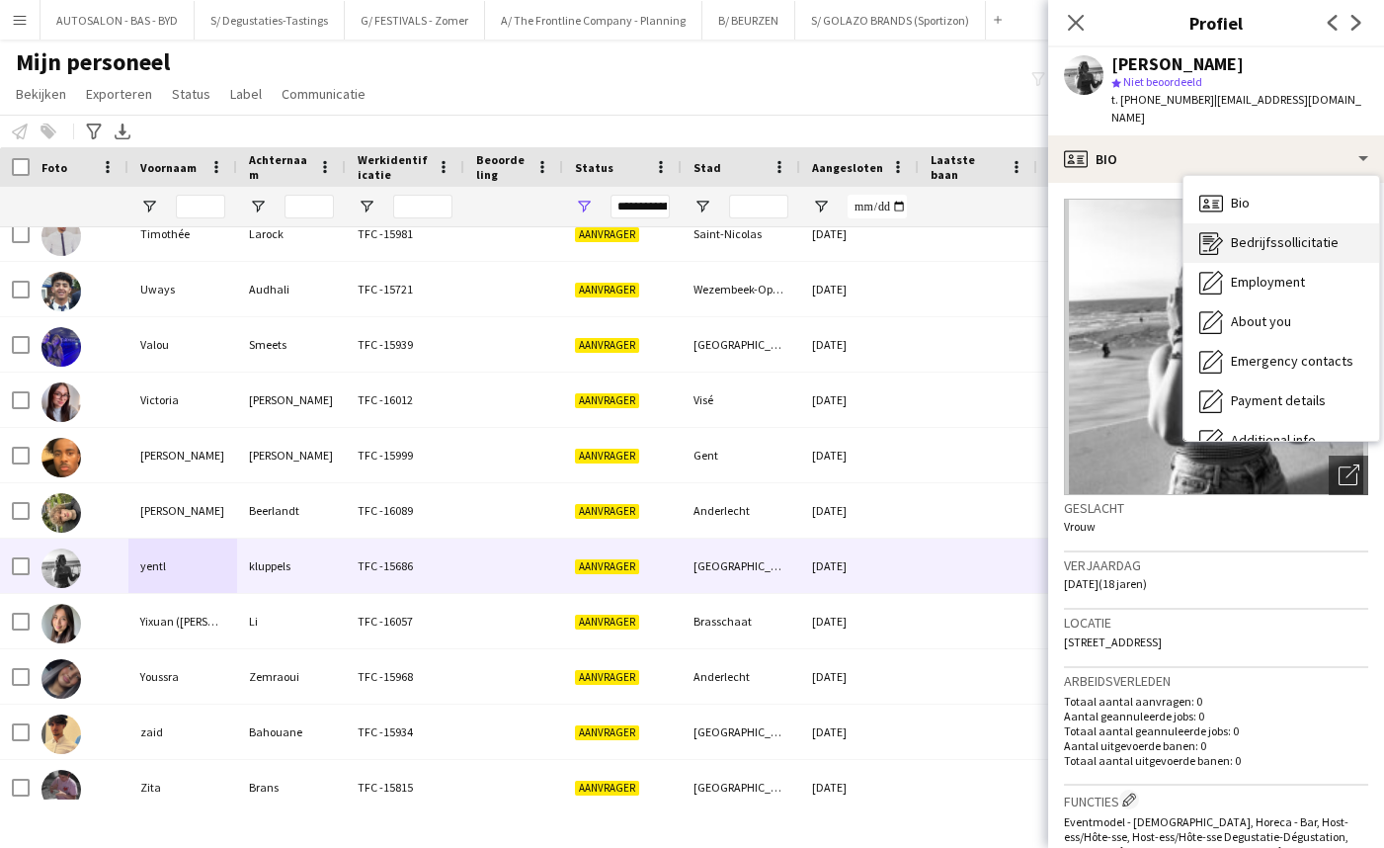
click at [1245, 233] on span "Bedrijfssollicitatie" at bounding box center [1285, 242] width 108 height 18
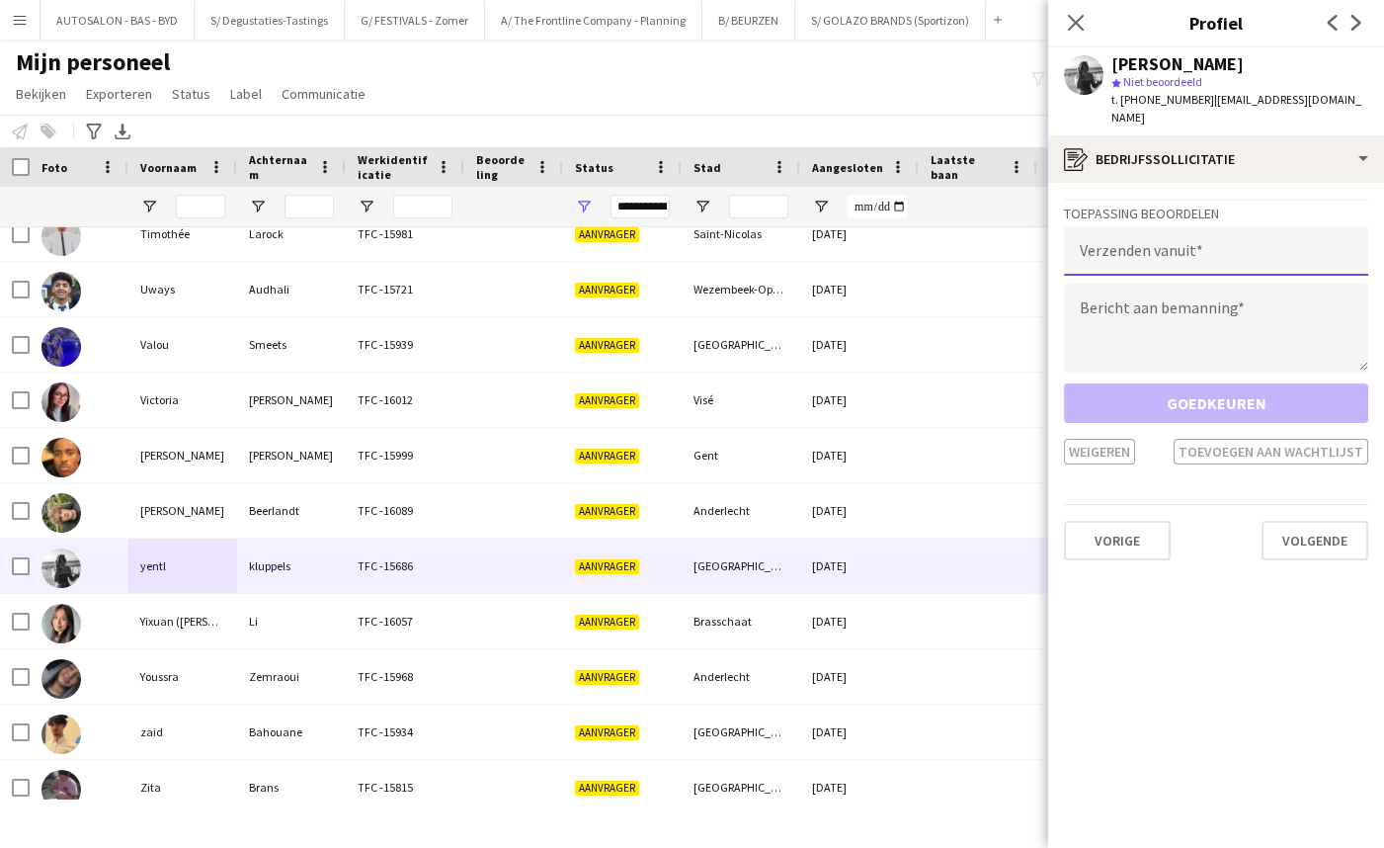
click at [1162, 236] on input "email" at bounding box center [1216, 250] width 304 height 49
type input "**********"
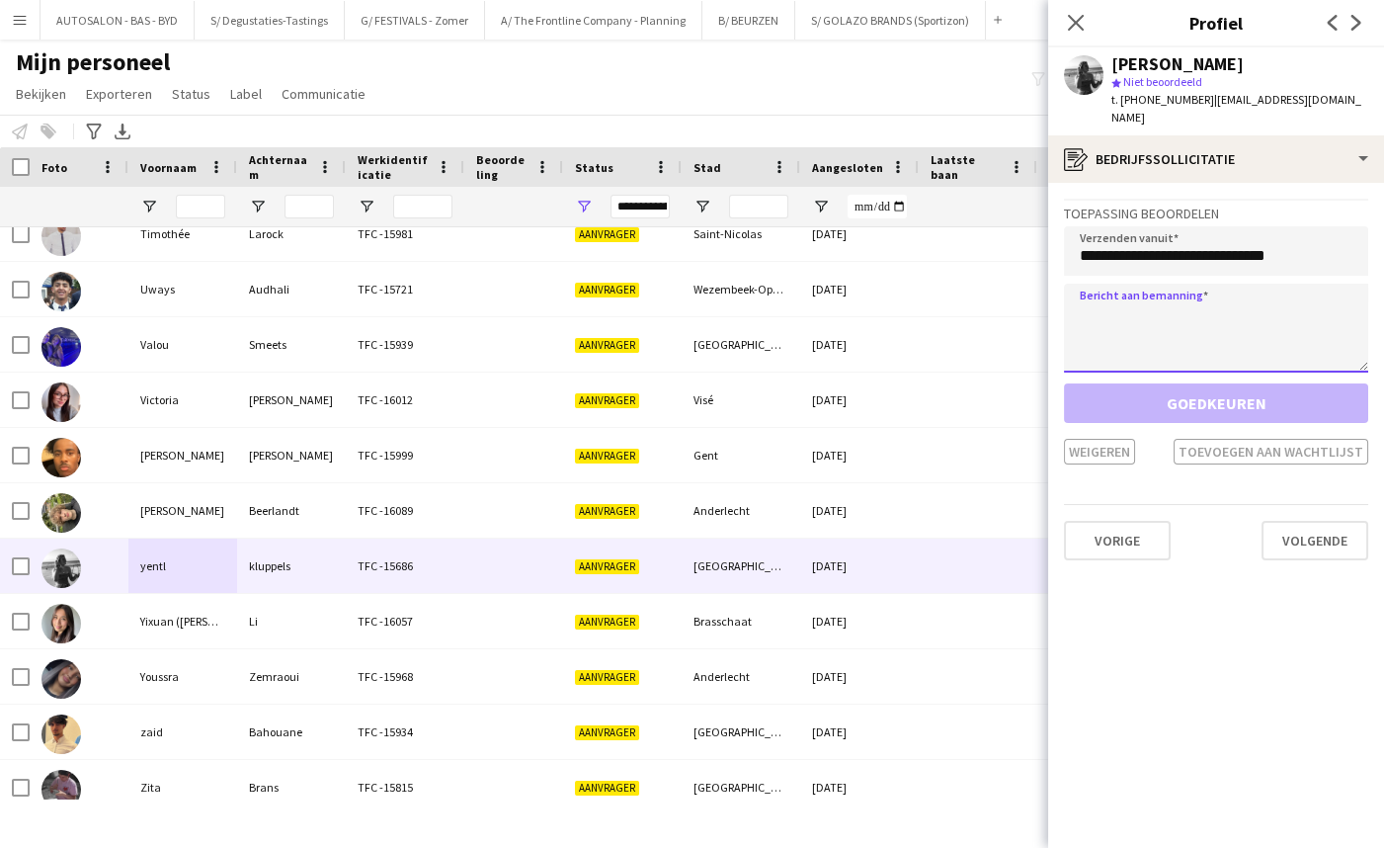
paste textarea "**********"
type textarea "**********"
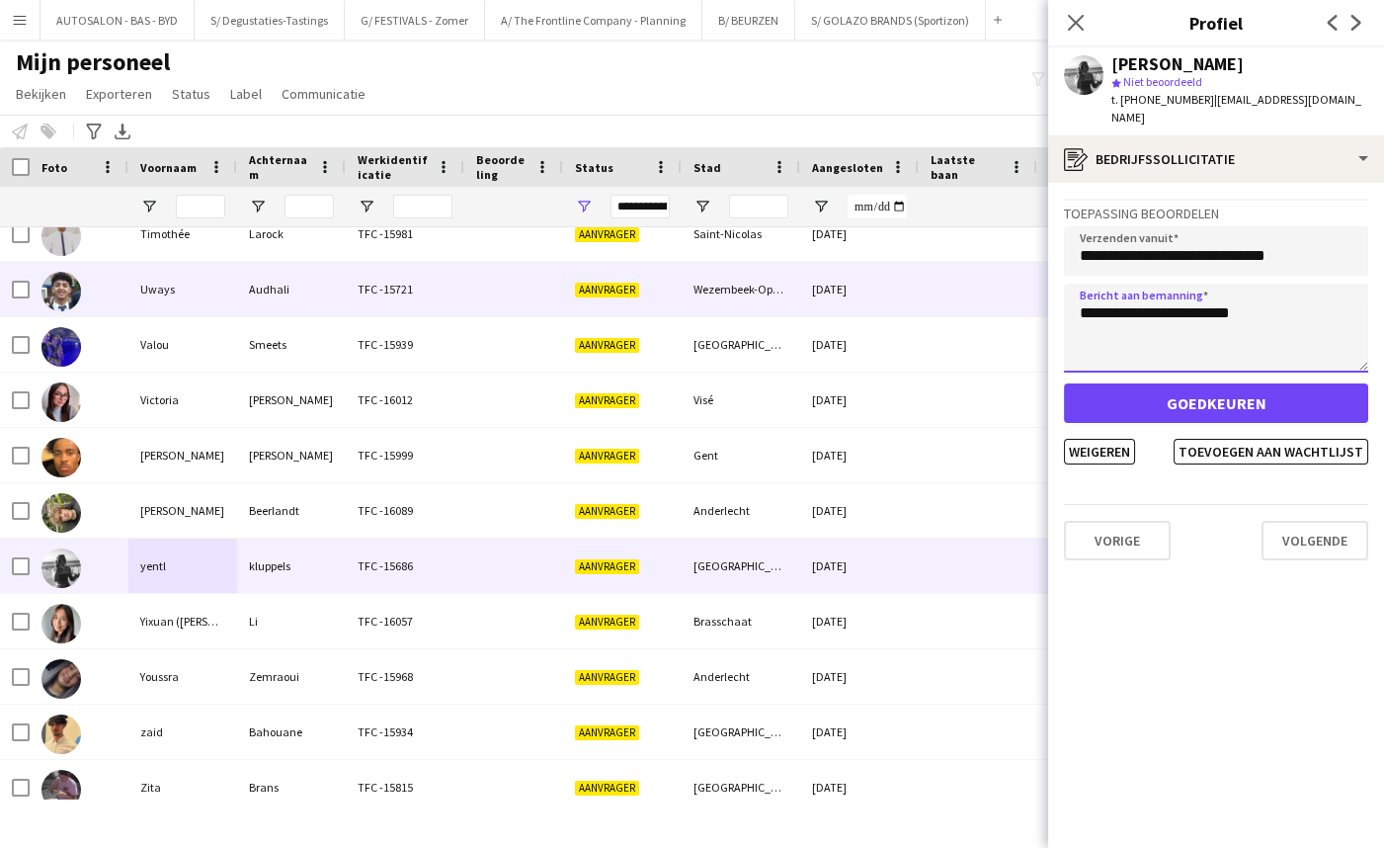
drag, startPoint x: 1293, startPoint y: 295, endPoint x: 1007, endPoint y: 296, distance: 286.5
click at [1007, 296] on body "Menu [GEOGRAPHIC_DATA] Borden Borden Alle taken Status Werkforce Werkforce [PER…" at bounding box center [692, 424] width 1384 height 848
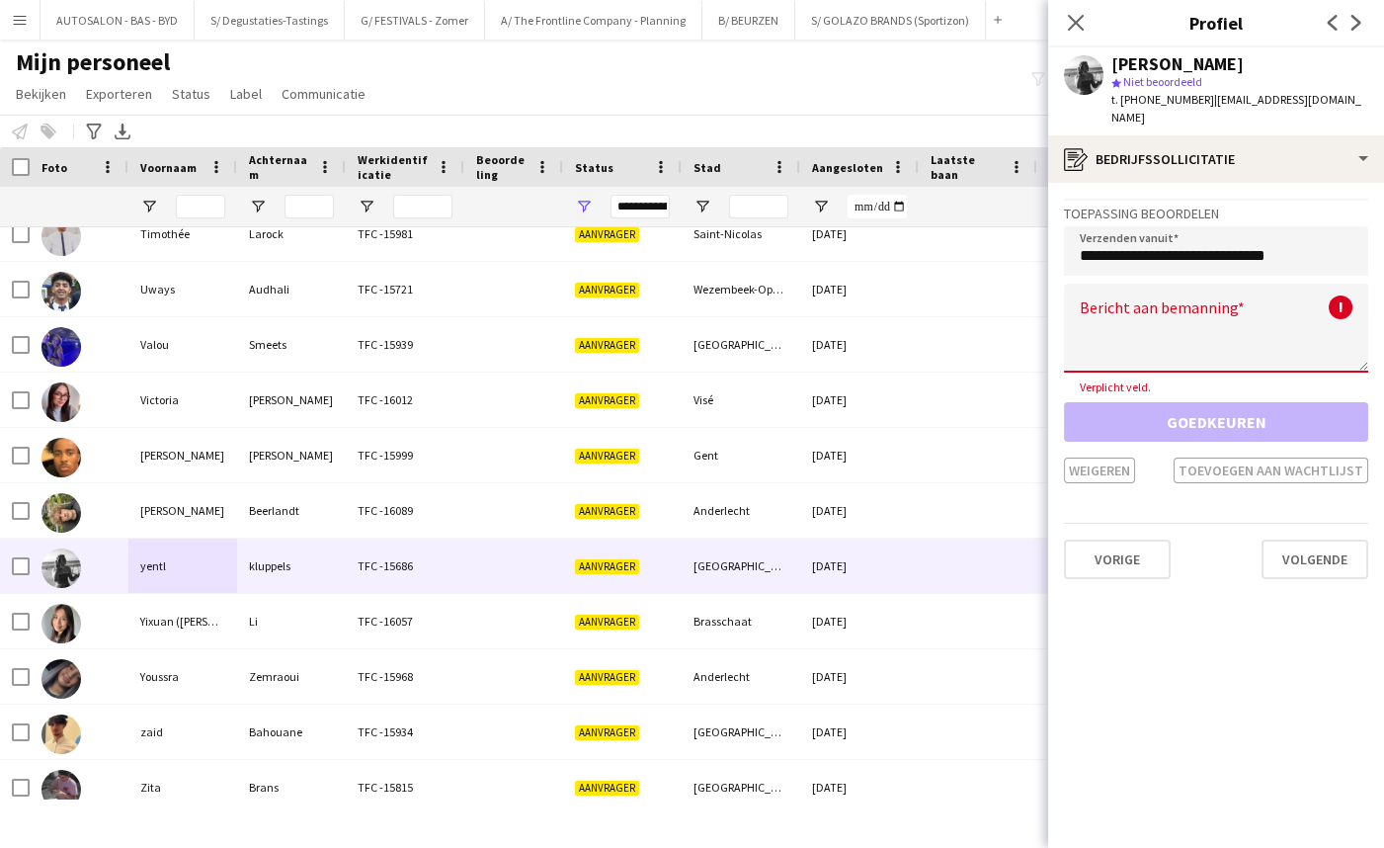
click at [1105, 306] on textarea at bounding box center [1216, 328] width 304 height 89
paste textarea "**********"
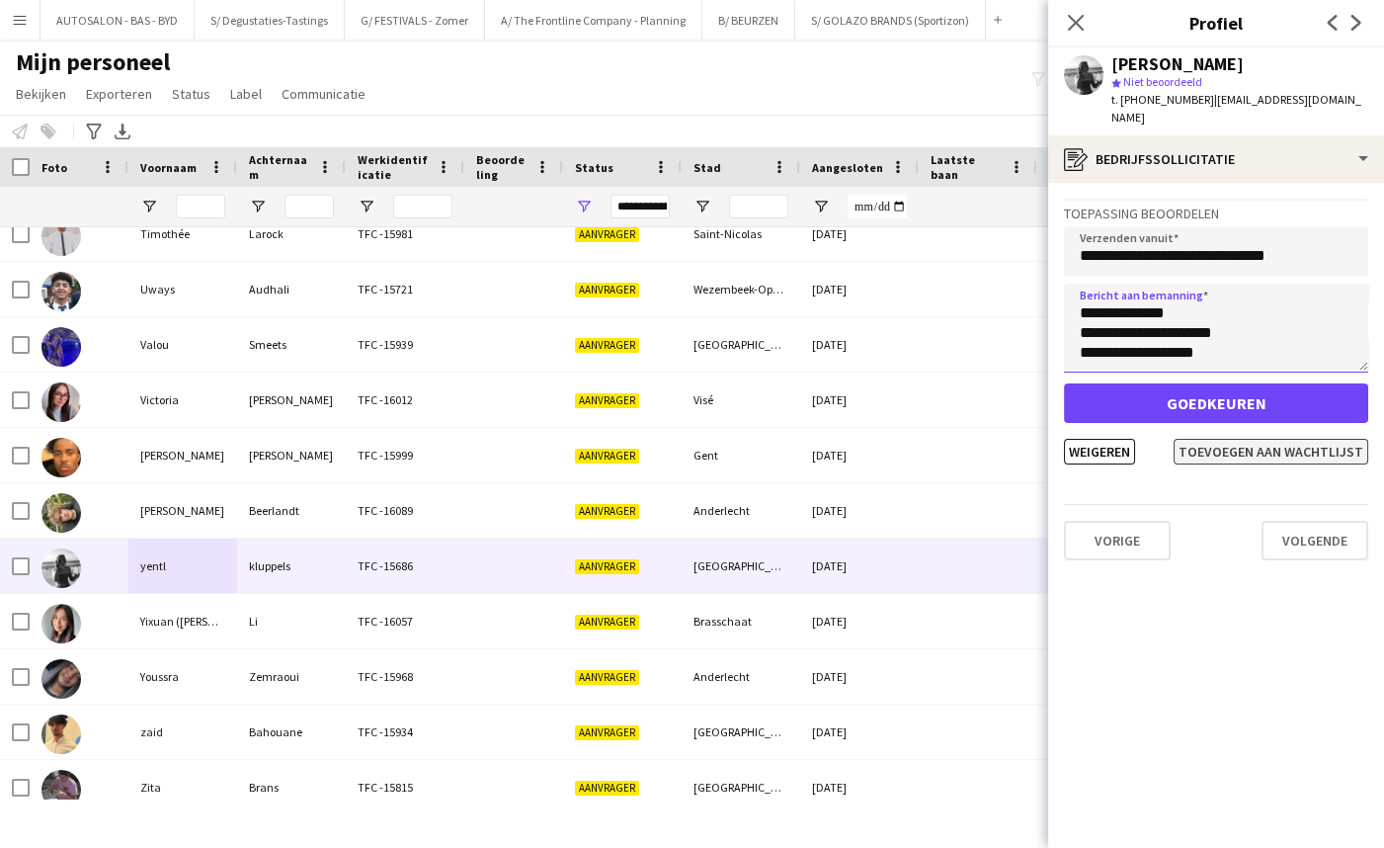
scroll to position [1106, 0]
type textarea "**********"
click at [1256, 439] on button "Toevoegen aan wachtlijst" at bounding box center [1271, 452] width 195 height 26
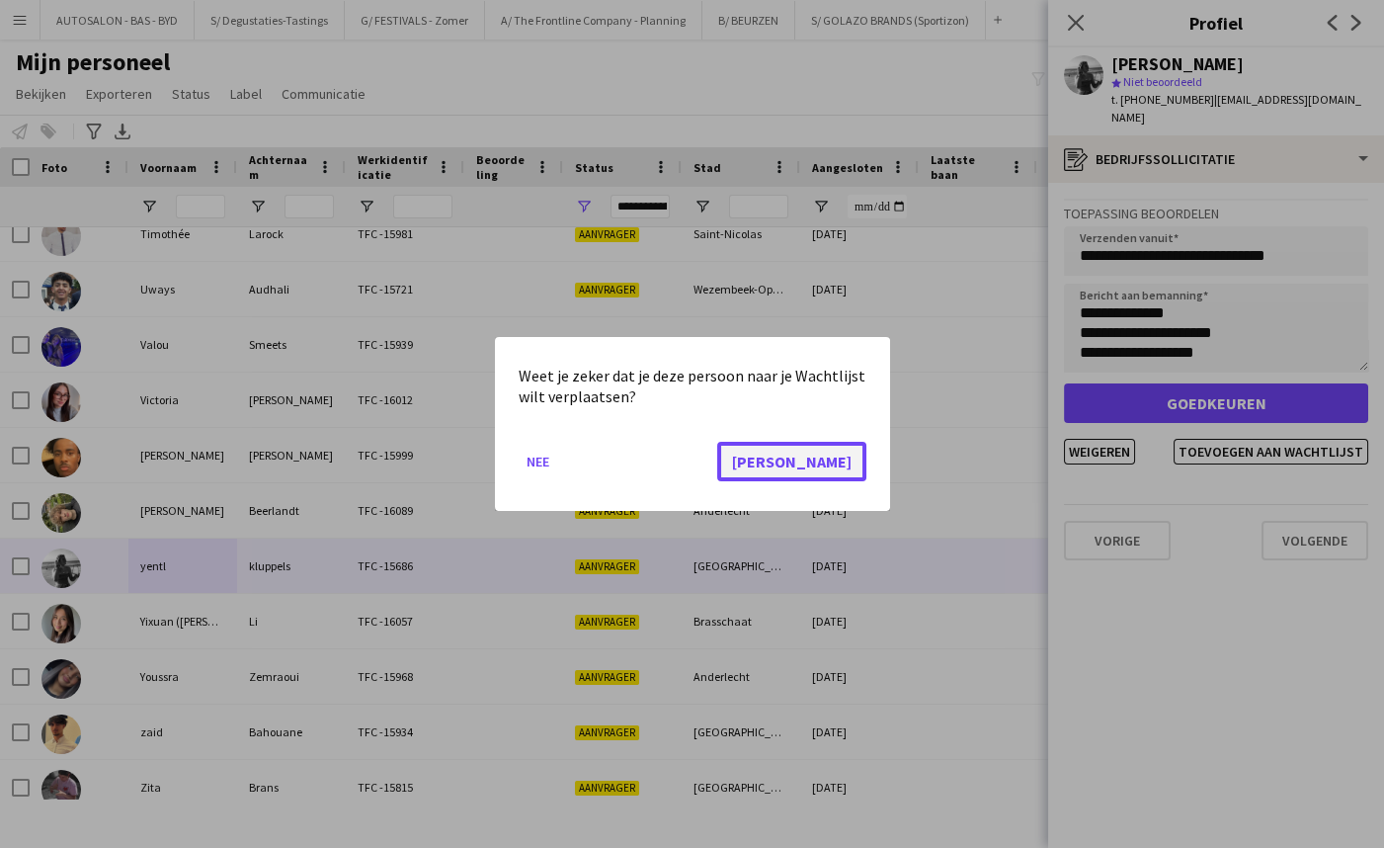
click at [845, 448] on button "[PERSON_NAME]" at bounding box center [791, 462] width 149 height 40
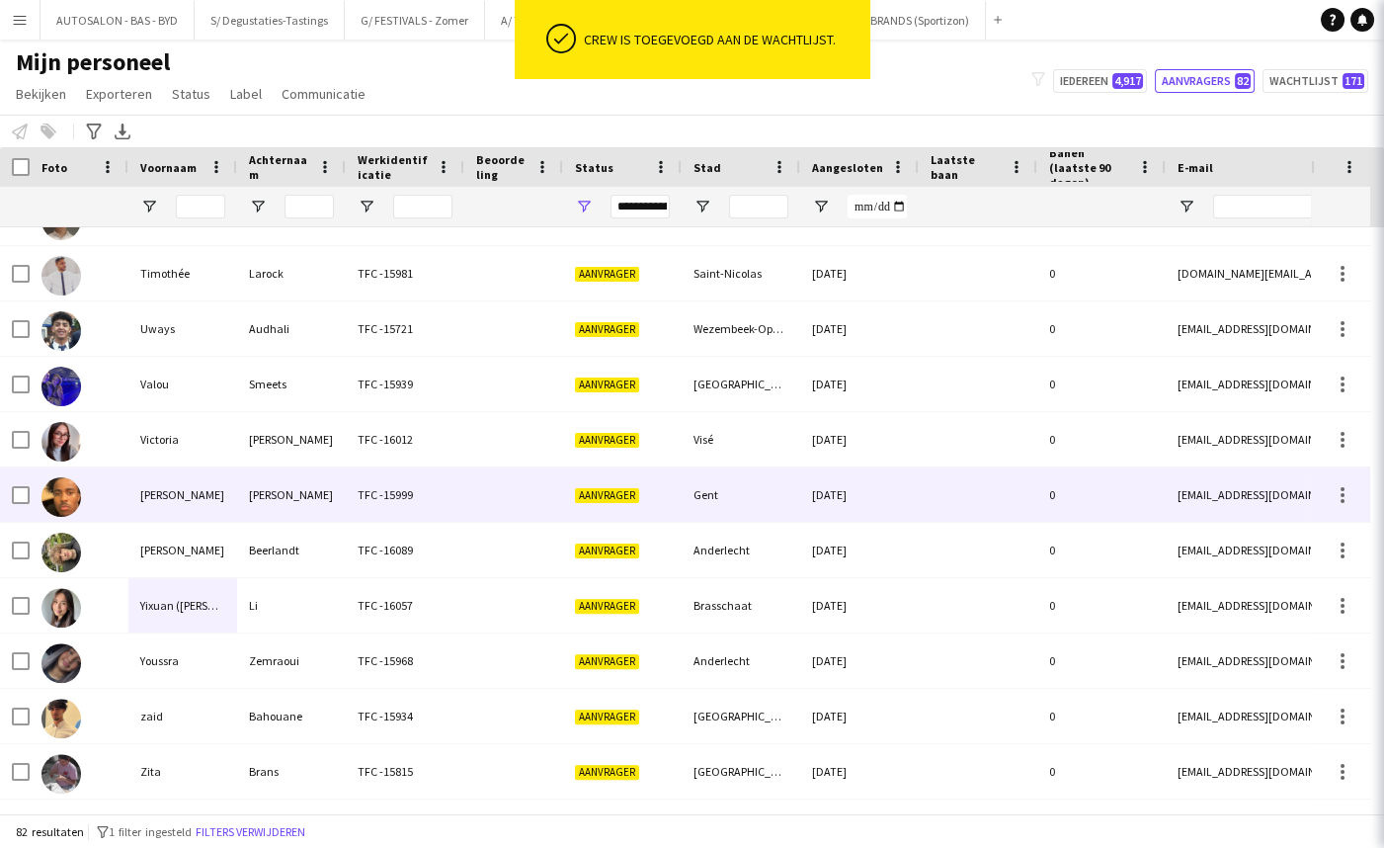
scroll to position [3963, 0]
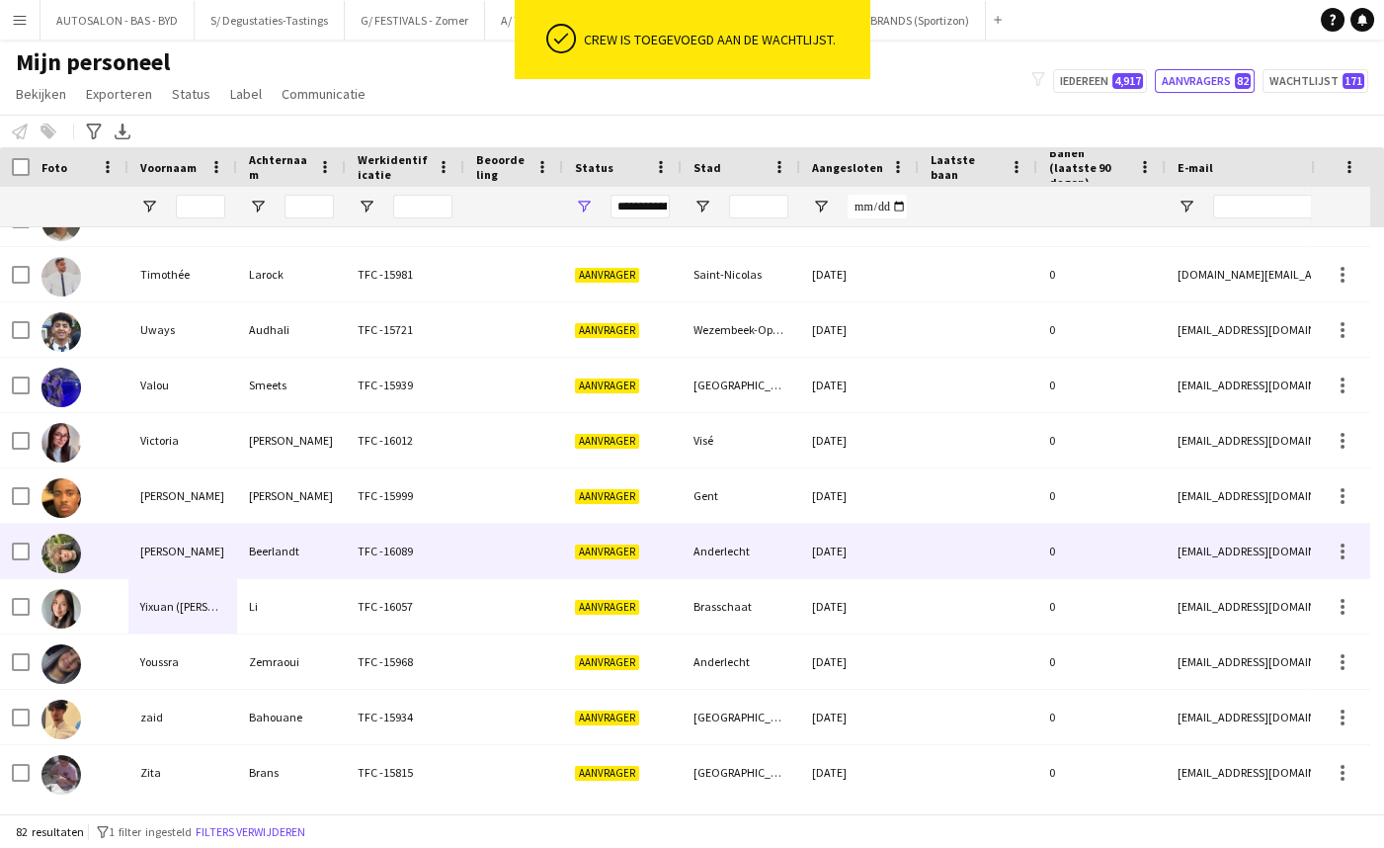
click at [335, 521] on div "[PERSON_NAME]" at bounding box center [291, 495] width 109 height 54
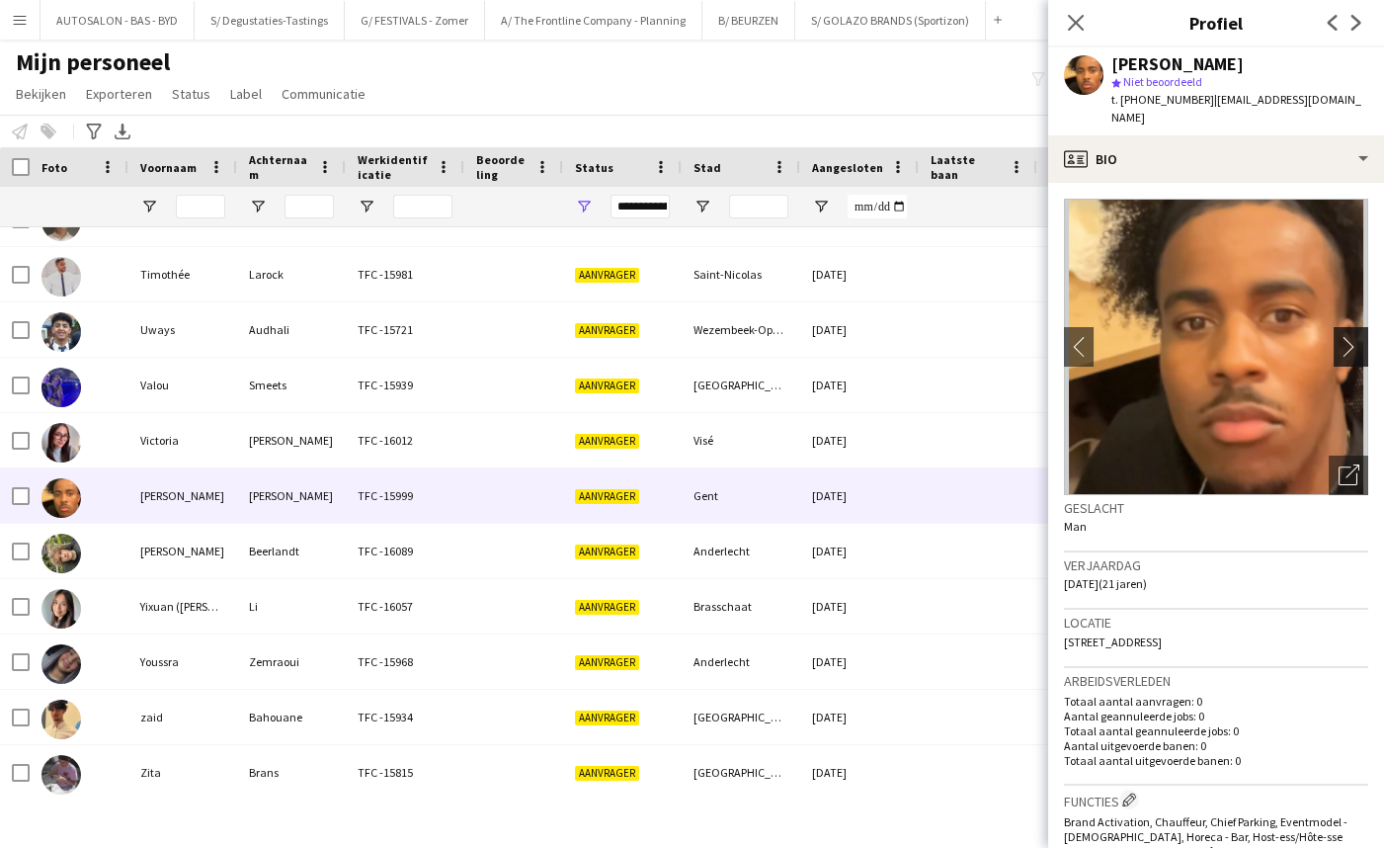
click at [1338, 336] on app-icon "chevron-right" at bounding box center [1353, 346] width 31 height 21
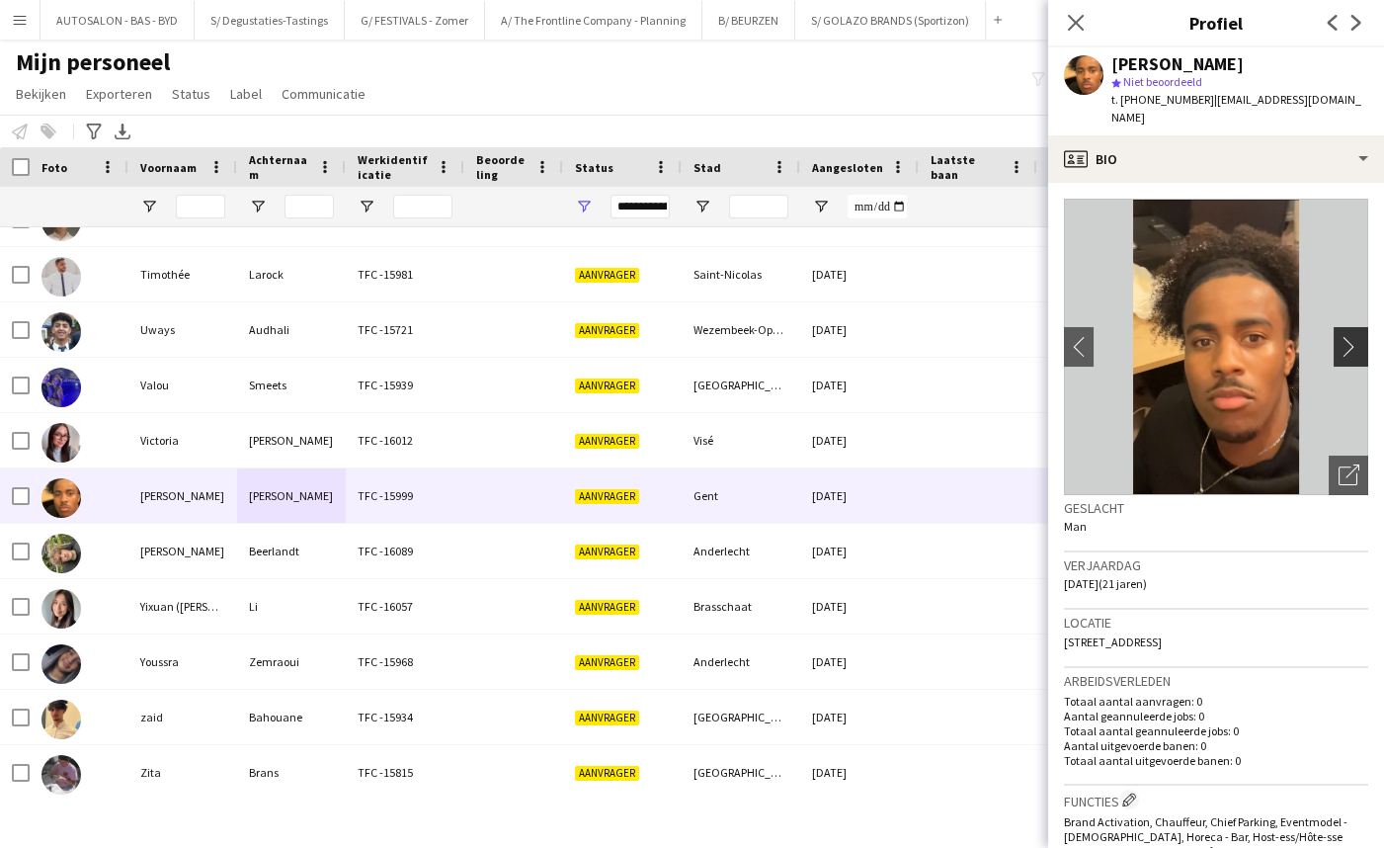
click at [1338, 336] on app-icon "chevron-right" at bounding box center [1353, 346] width 31 height 21
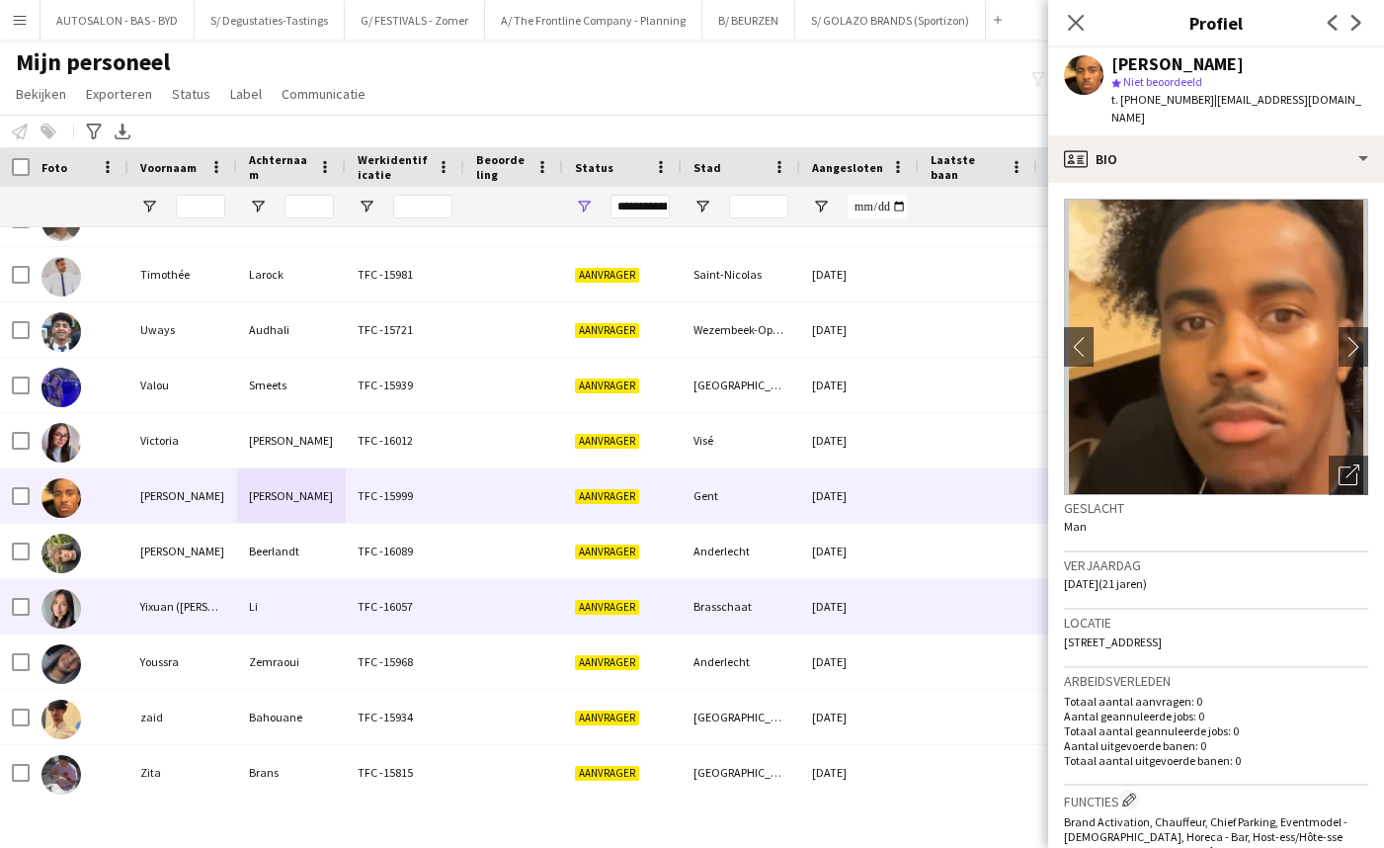
click at [226, 553] on div "[PERSON_NAME]" at bounding box center [182, 551] width 109 height 54
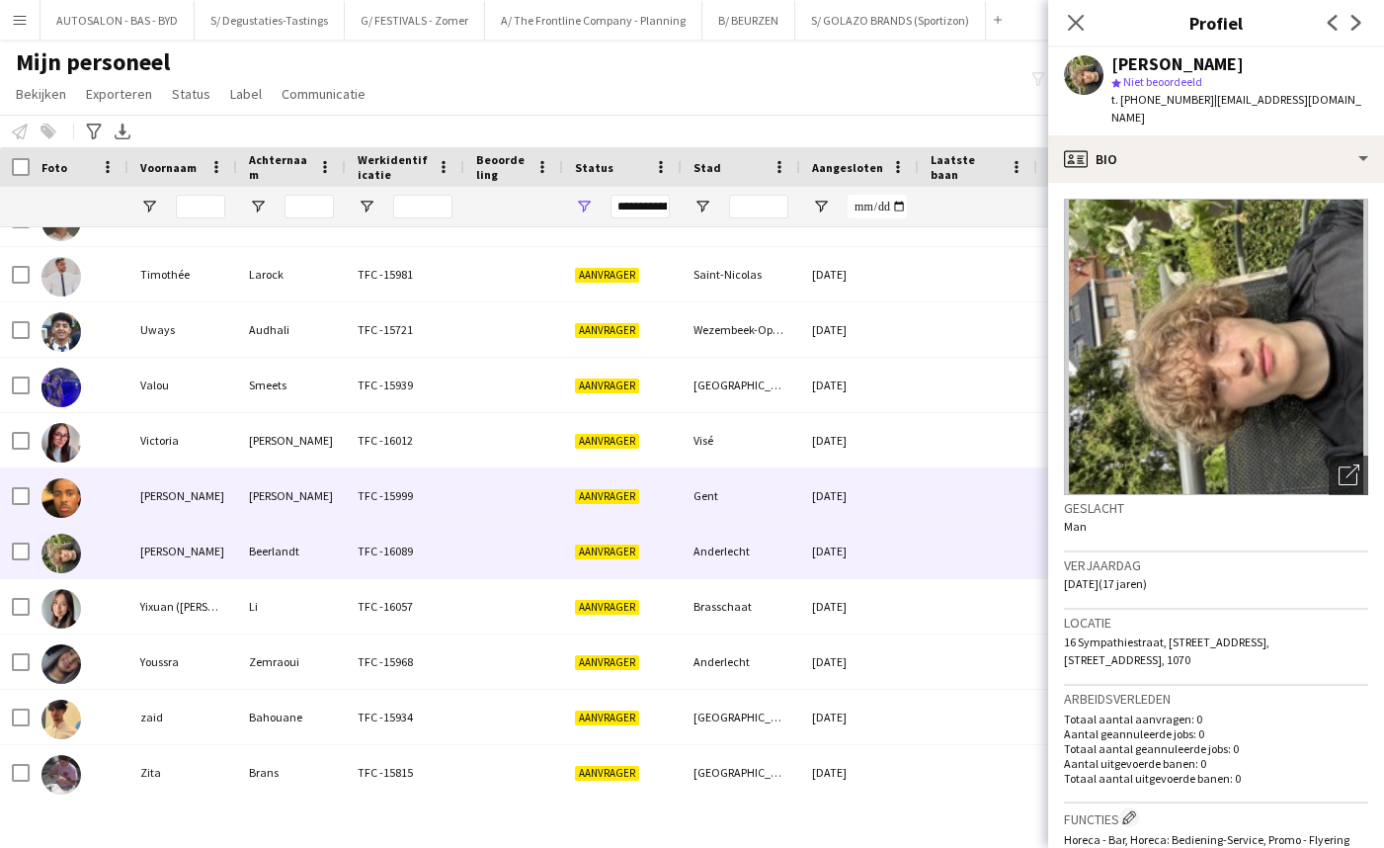
click at [295, 503] on div "[PERSON_NAME]" at bounding box center [291, 495] width 109 height 54
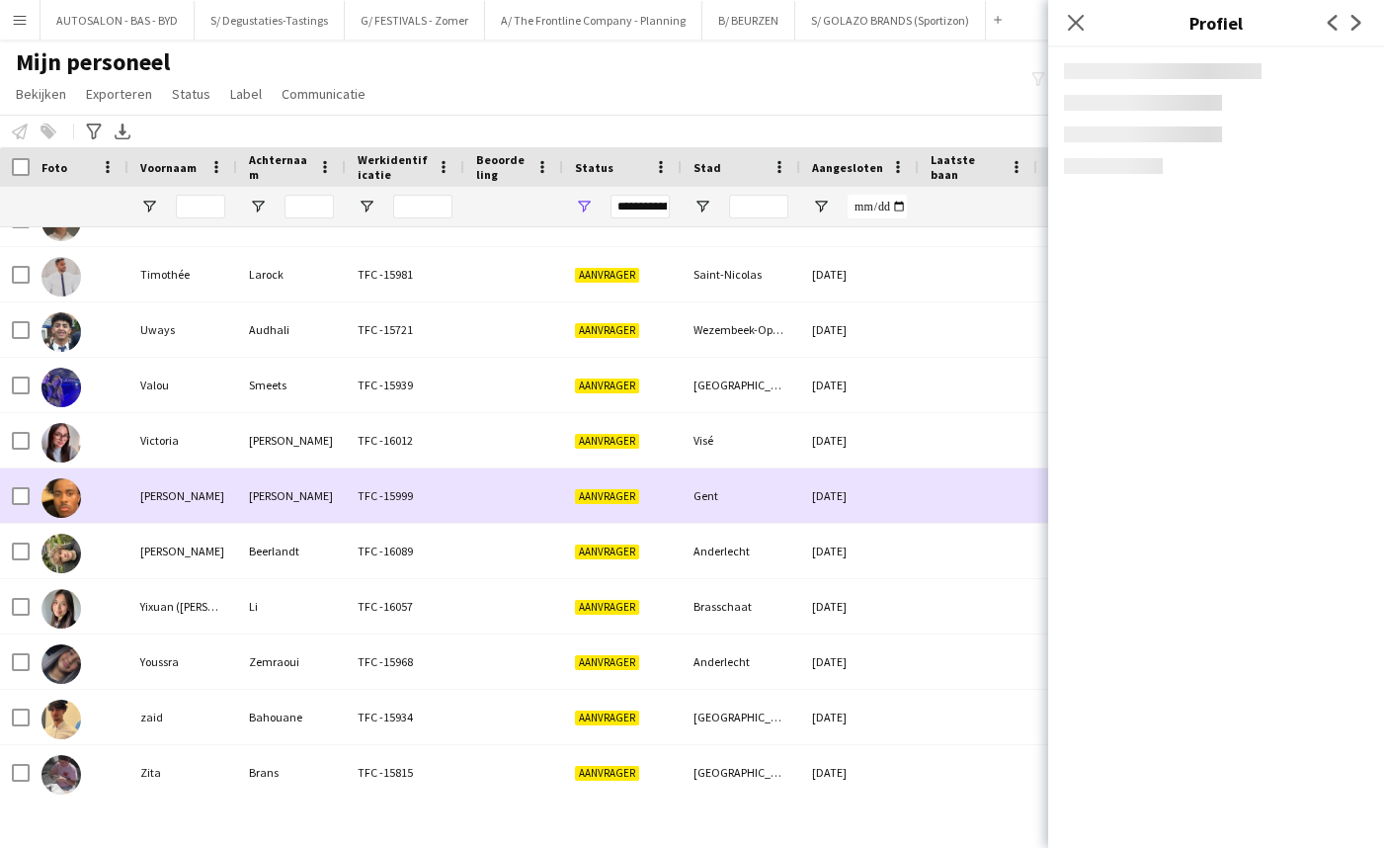
click at [262, 356] on div "Audhali" at bounding box center [291, 329] width 109 height 54
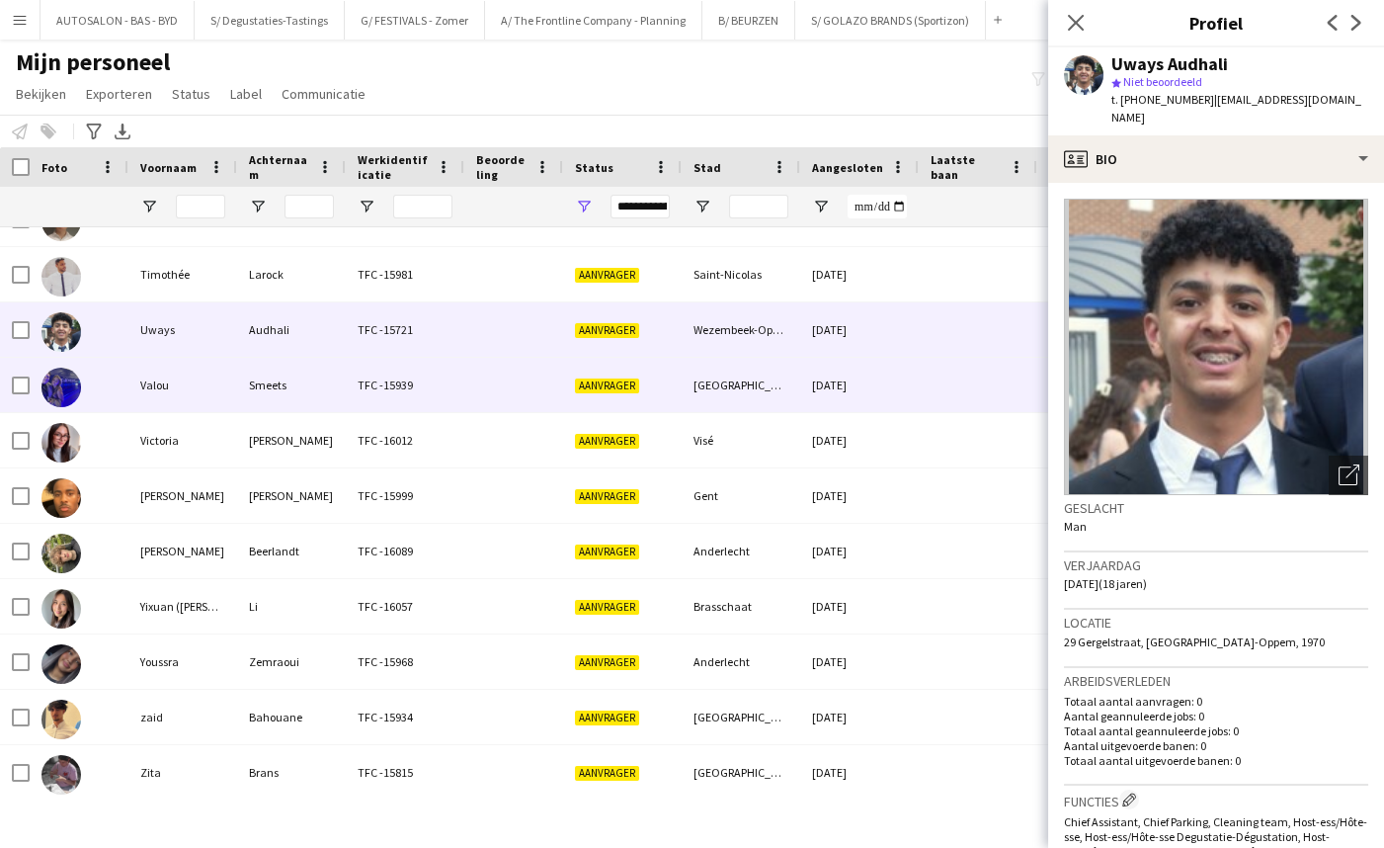
click at [251, 379] on div "Smeets" at bounding box center [291, 385] width 109 height 54
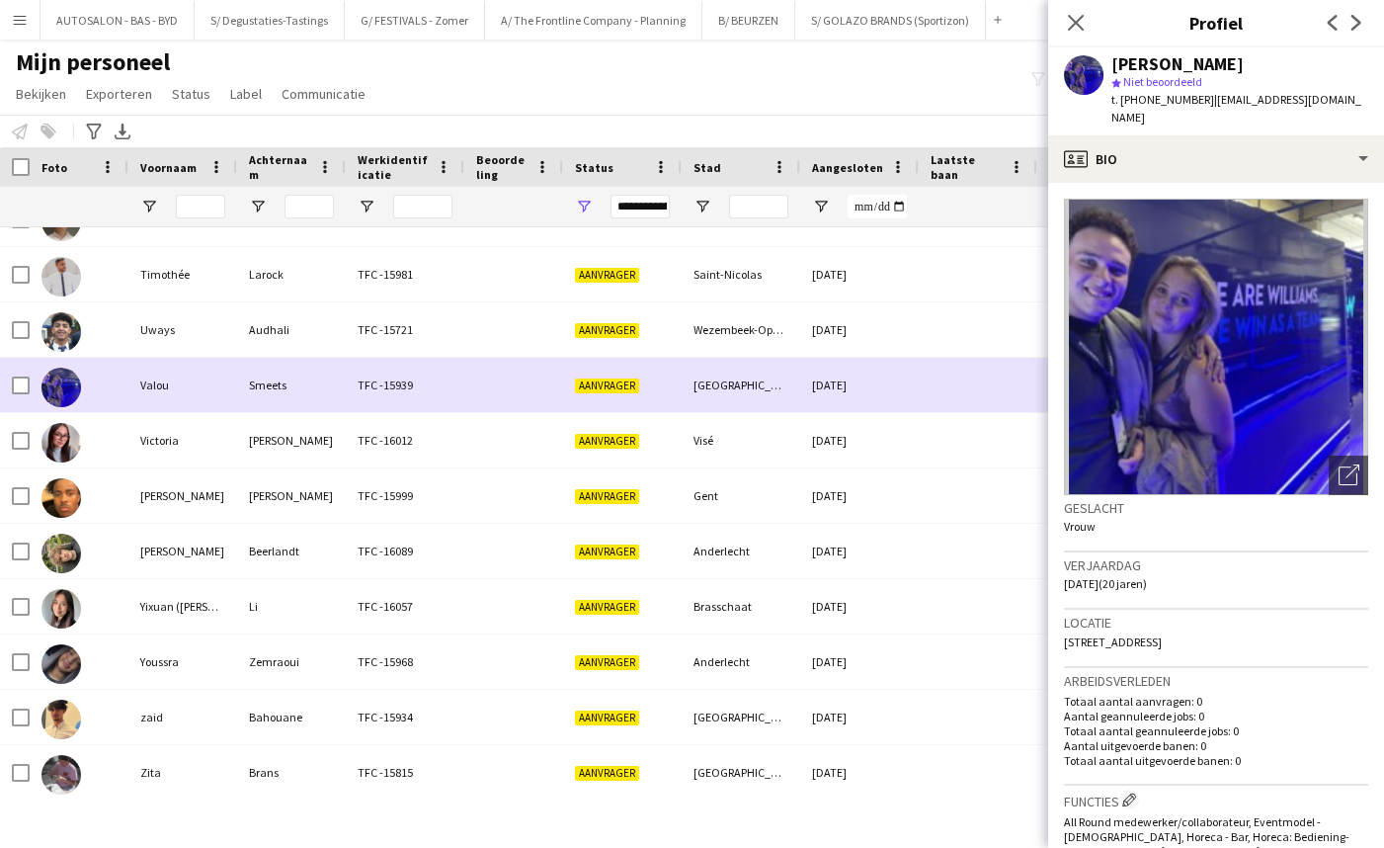
click at [284, 296] on div "Larock" at bounding box center [291, 274] width 109 height 54
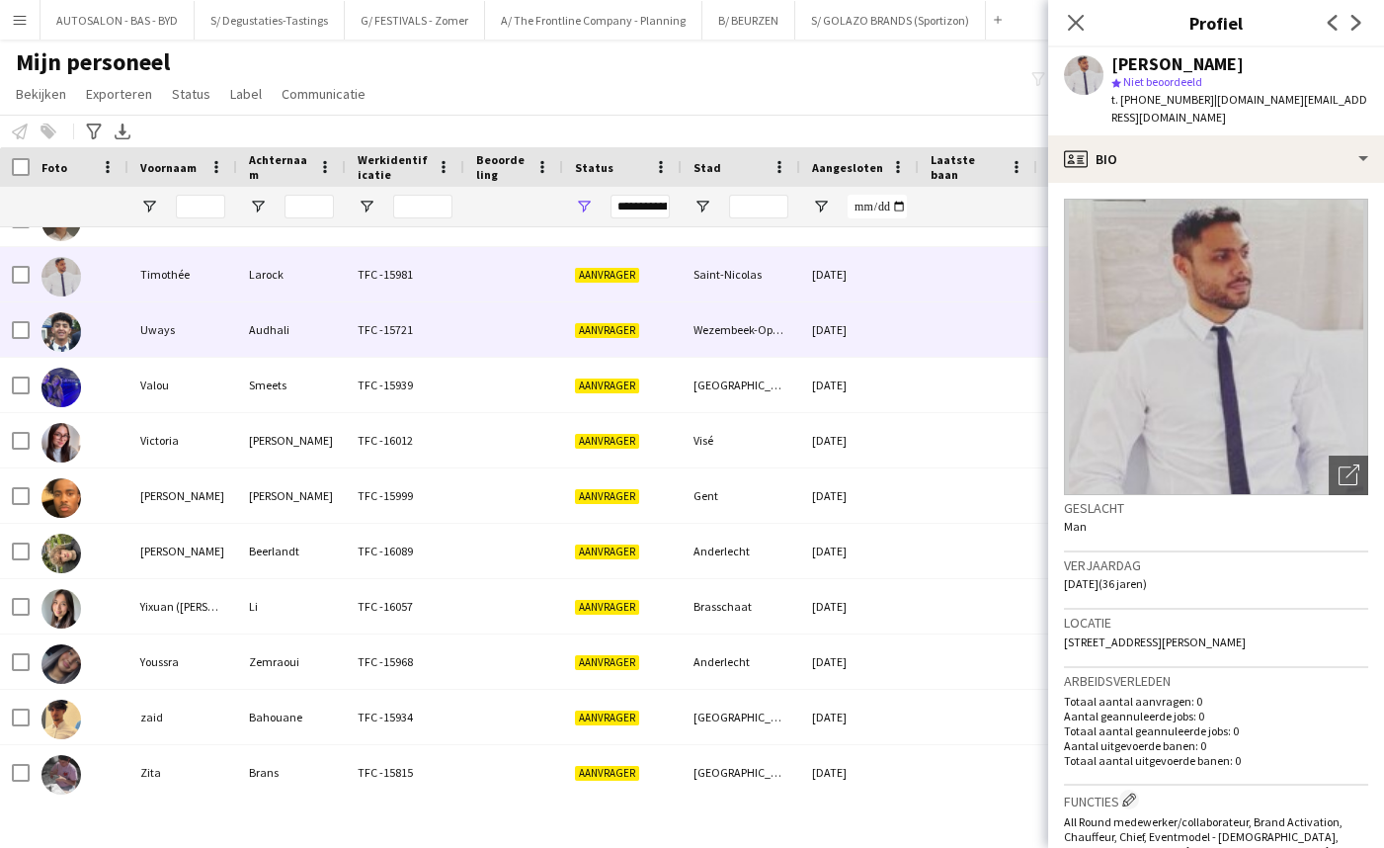
click at [268, 321] on div "Audhali" at bounding box center [291, 329] width 109 height 54
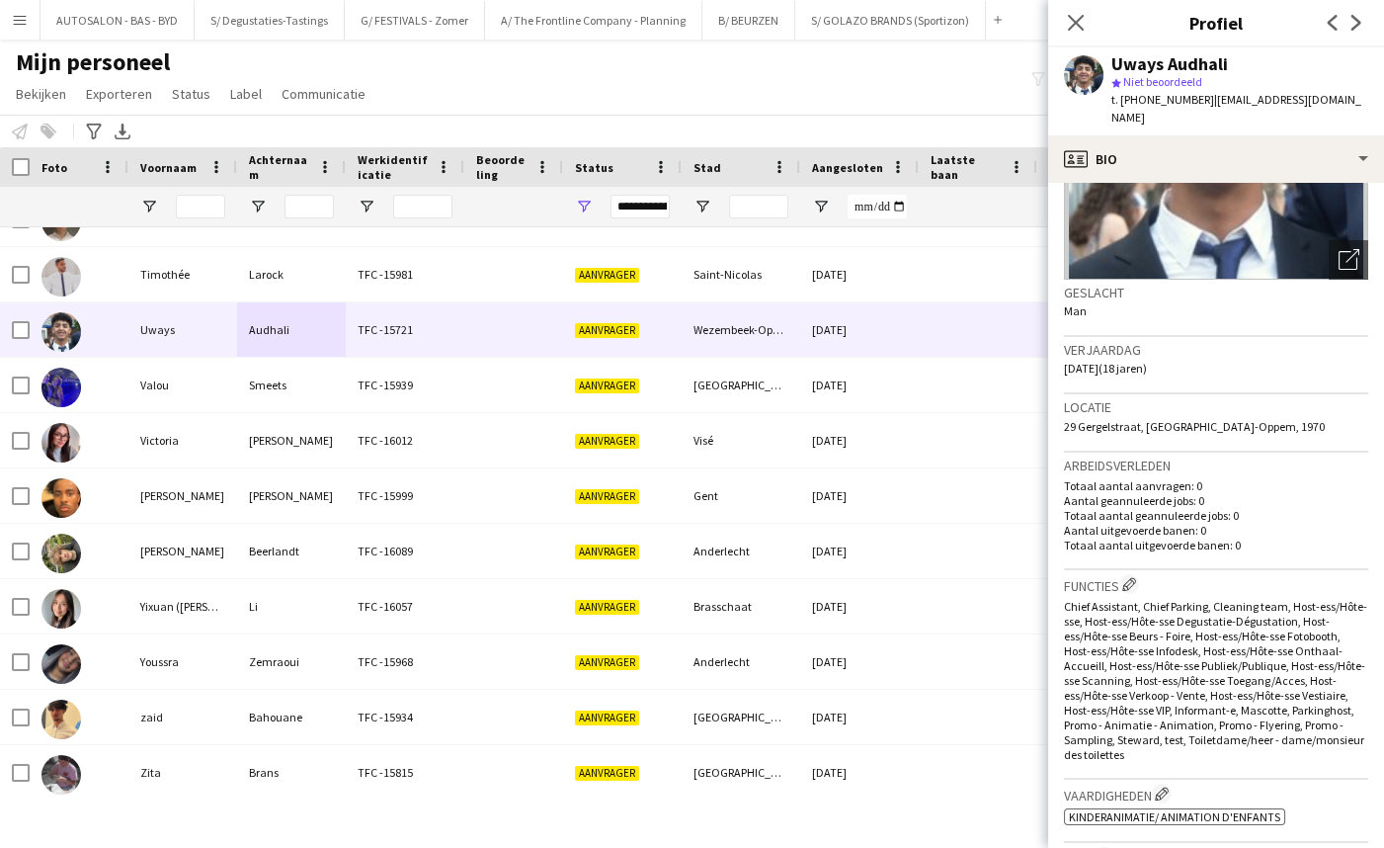
drag, startPoint x: 1307, startPoint y: 546, endPoint x: 1288, endPoint y: 642, distance: 97.6
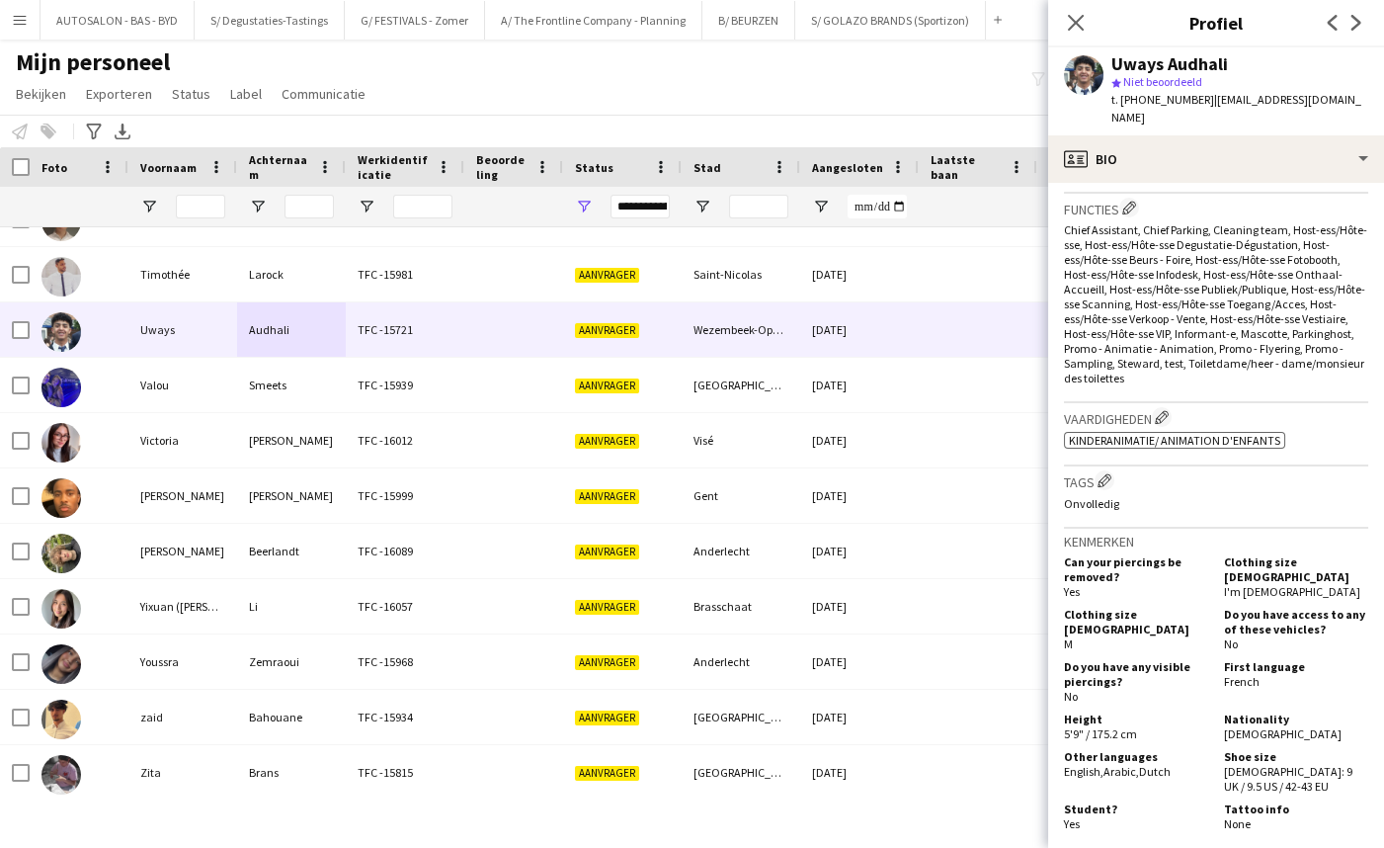
drag, startPoint x: 1289, startPoint y: 520, endPoint x: 1270, endPoint y: 633, distance: 115.1
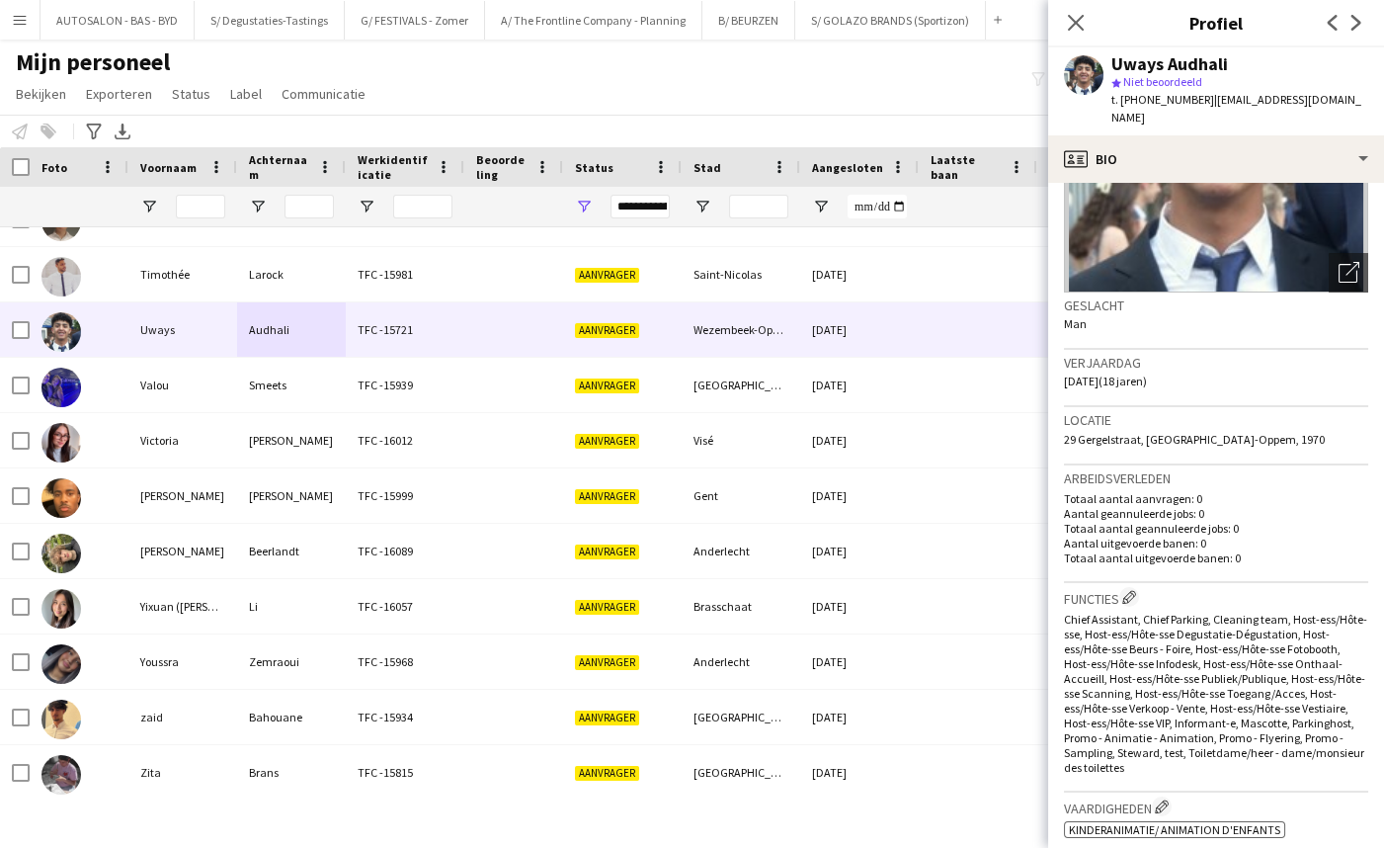
drag, startPoint x: 1224, startPoint y: 652, endPoint x: 1235, endPoint y: 558, distance: 94.5
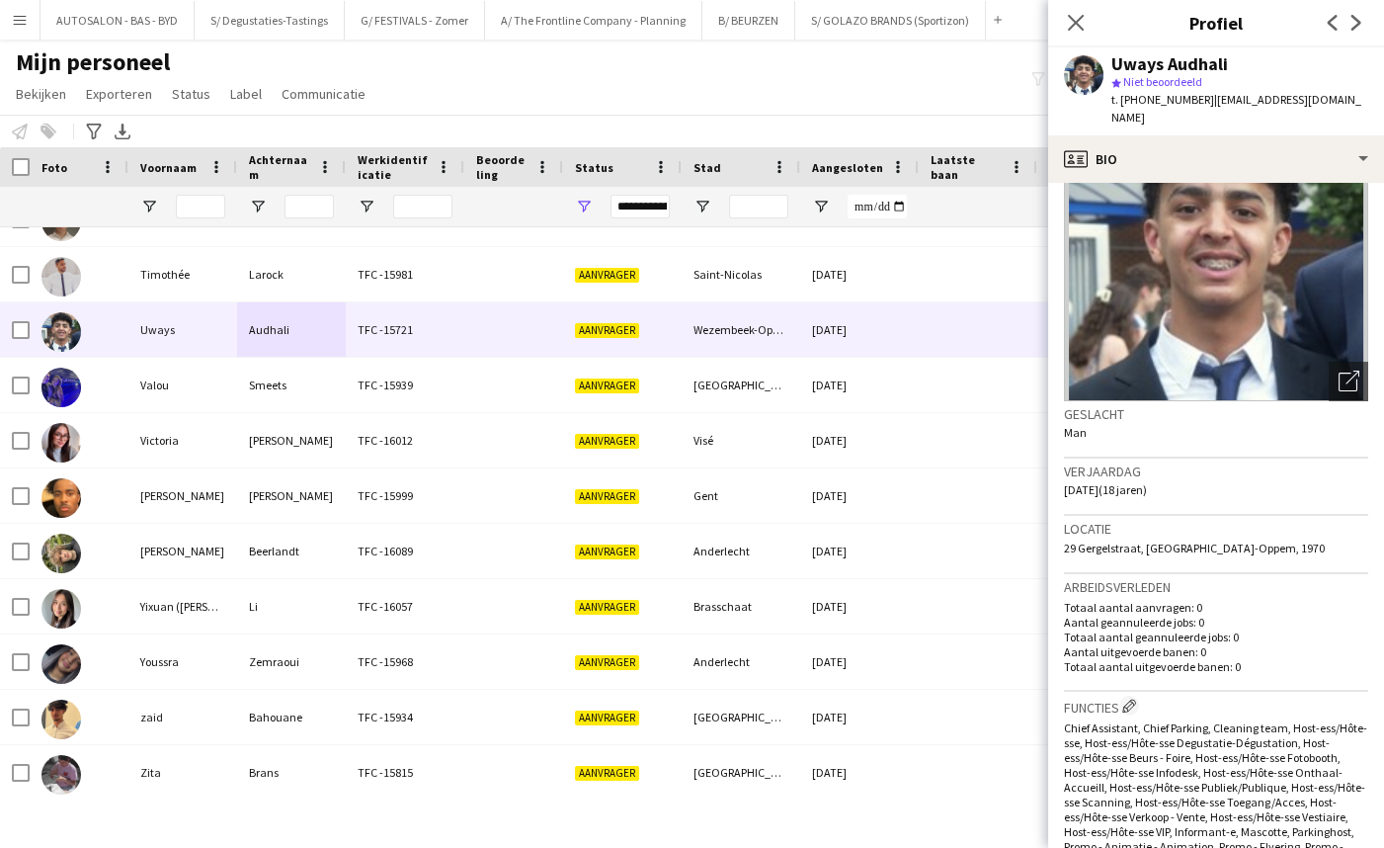
scroll to position [0, 0]
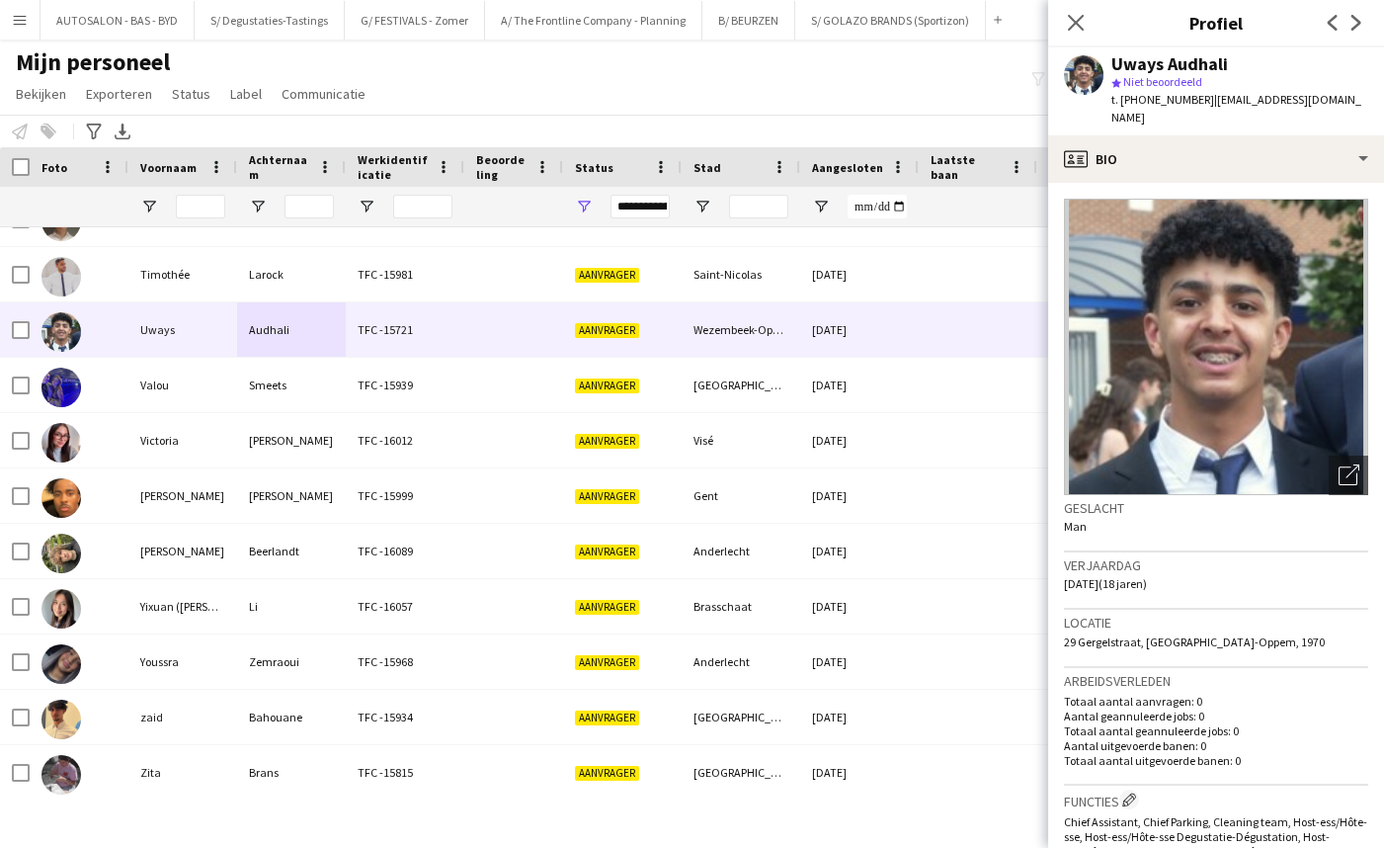
drag, startPoint x: 1262, startPoint y: 517, endPoint x: 1171, endPoint y: 96, distance: 430.7
click at [1146, 183] on app-crew-profile-bio "Foto's pop-up openen Geslacht Man Verjaardag [DATE] (18 jaren) Locatie 29 Gerge…" at bounding box center [1216, 515] width 336 height 665
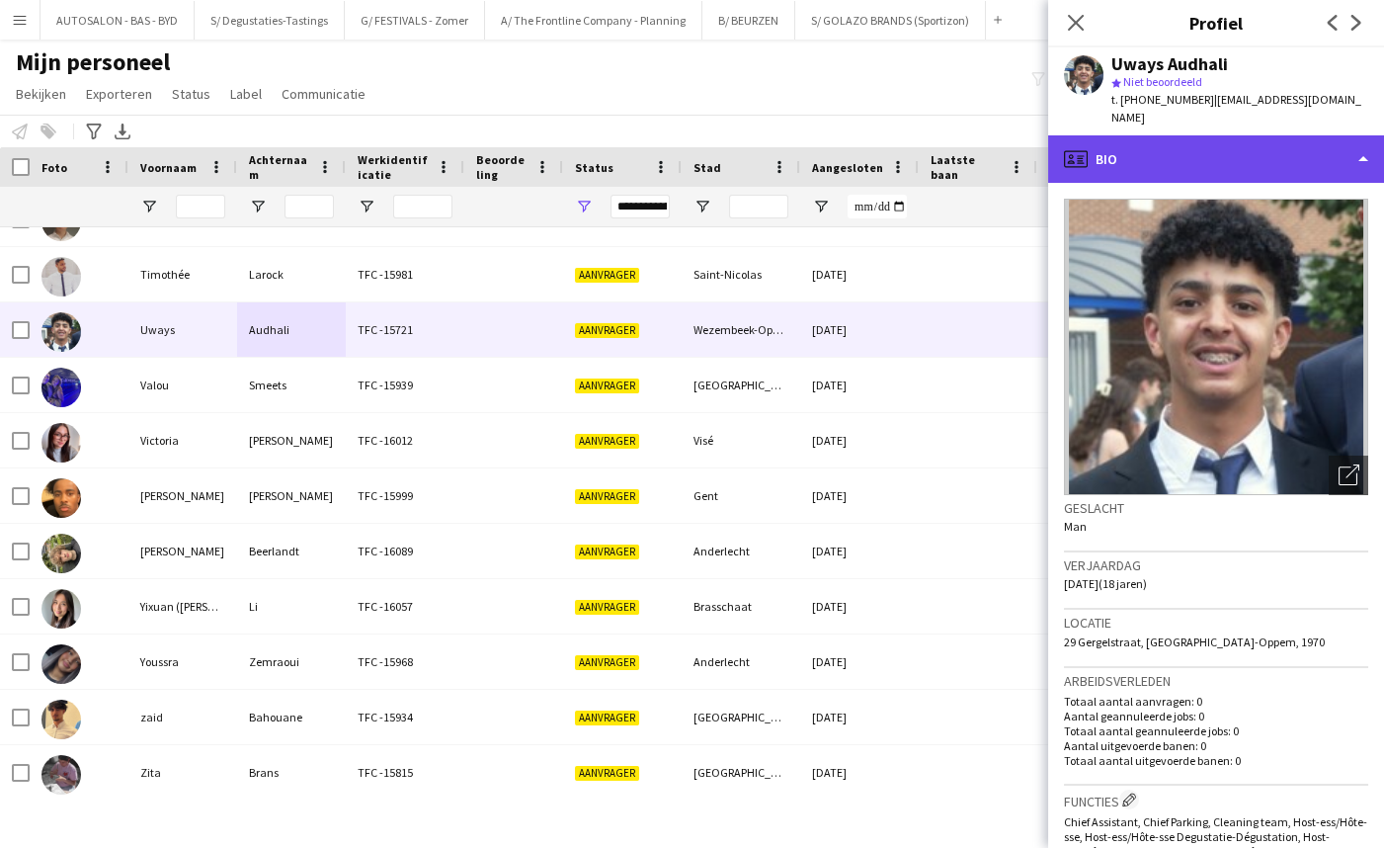
click at [1146, 145] on div "profile Bio" at bounding box center [1216, 158] width 336 height 47
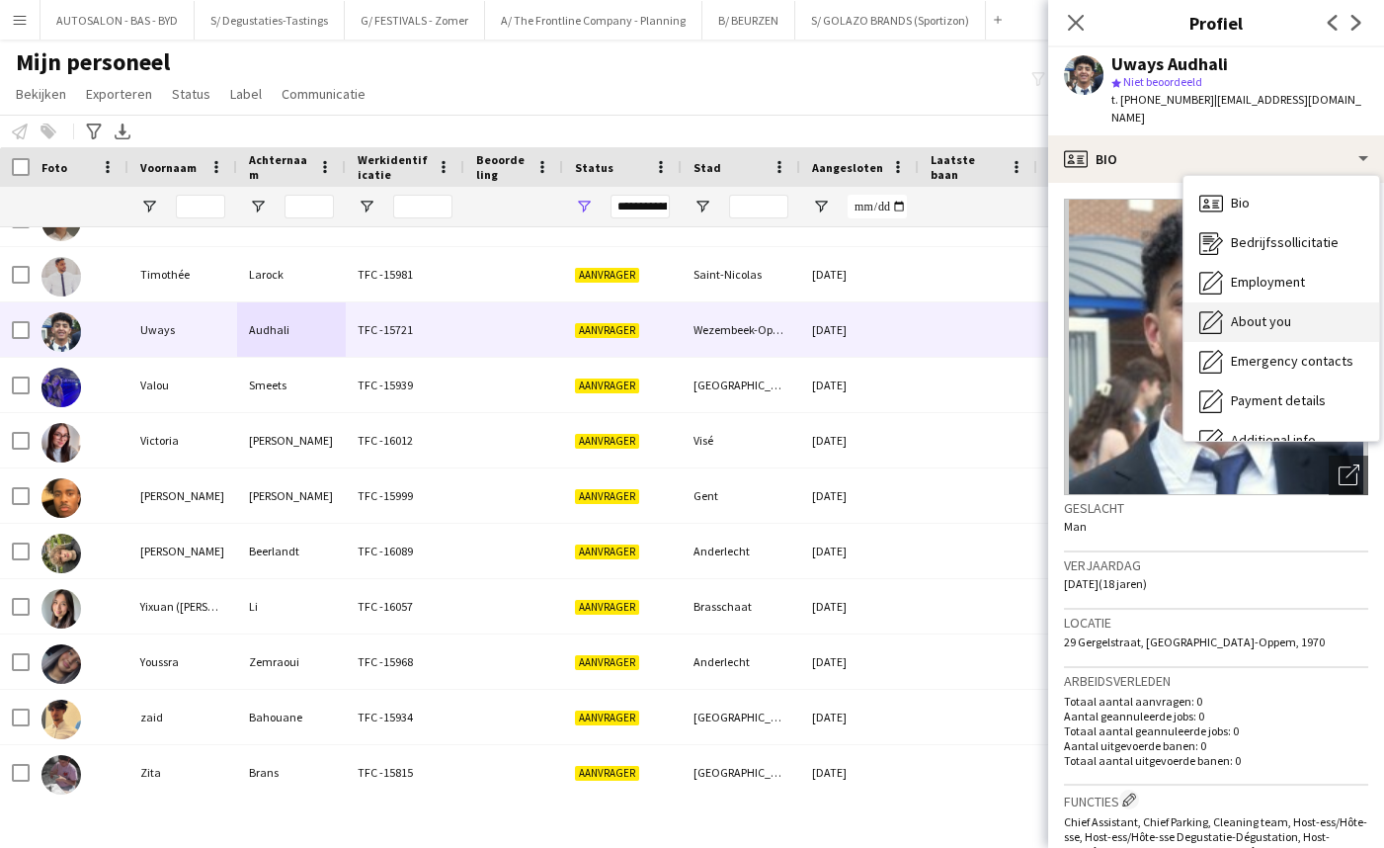
click at [1267, 312] on span "About you" at bounding box center [1261, 321] width 60 height 18
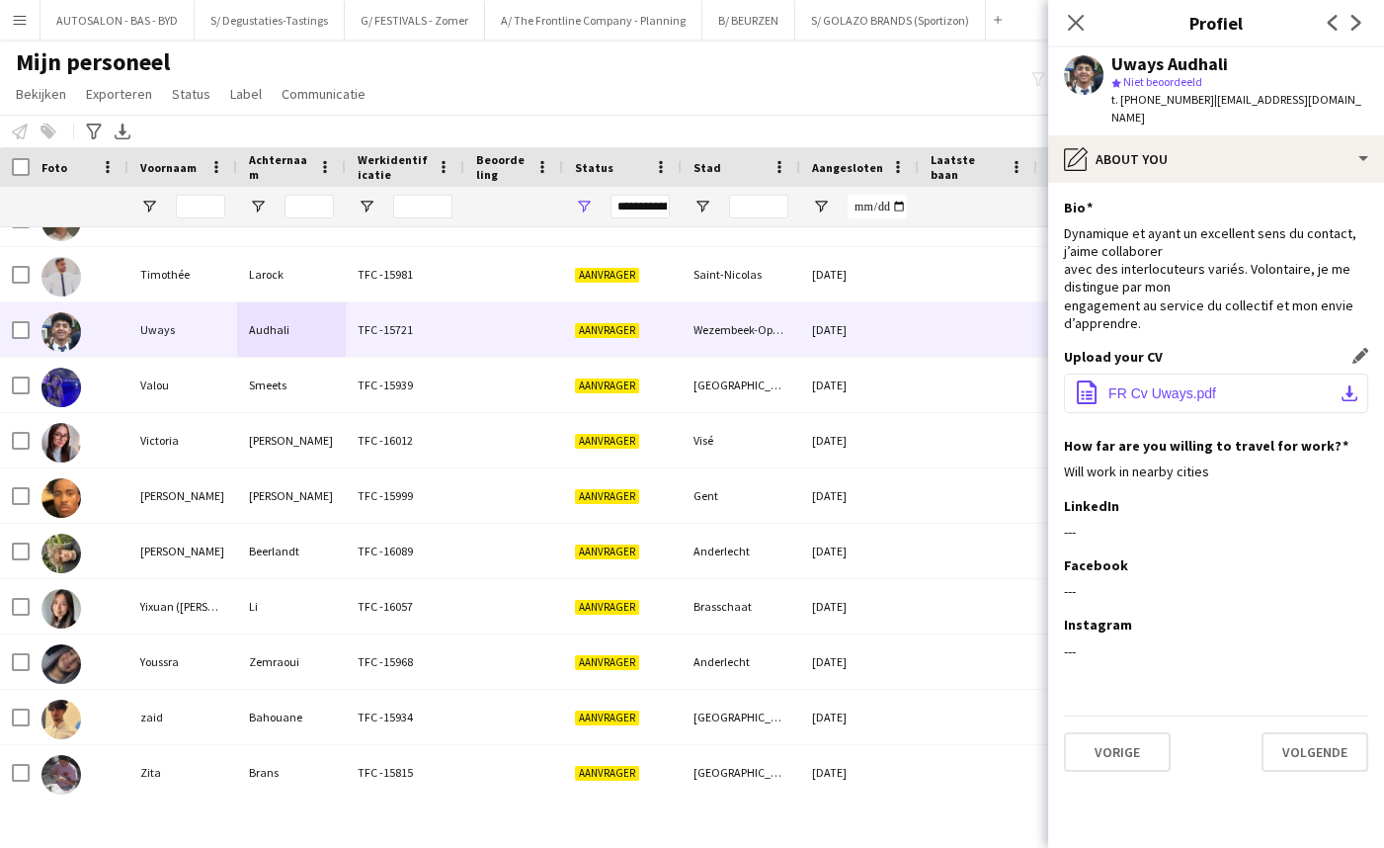
click at [1190, 385] on span "FR Cv Uways.pdf" at bounding box center [1162, 393] width 108 height 16
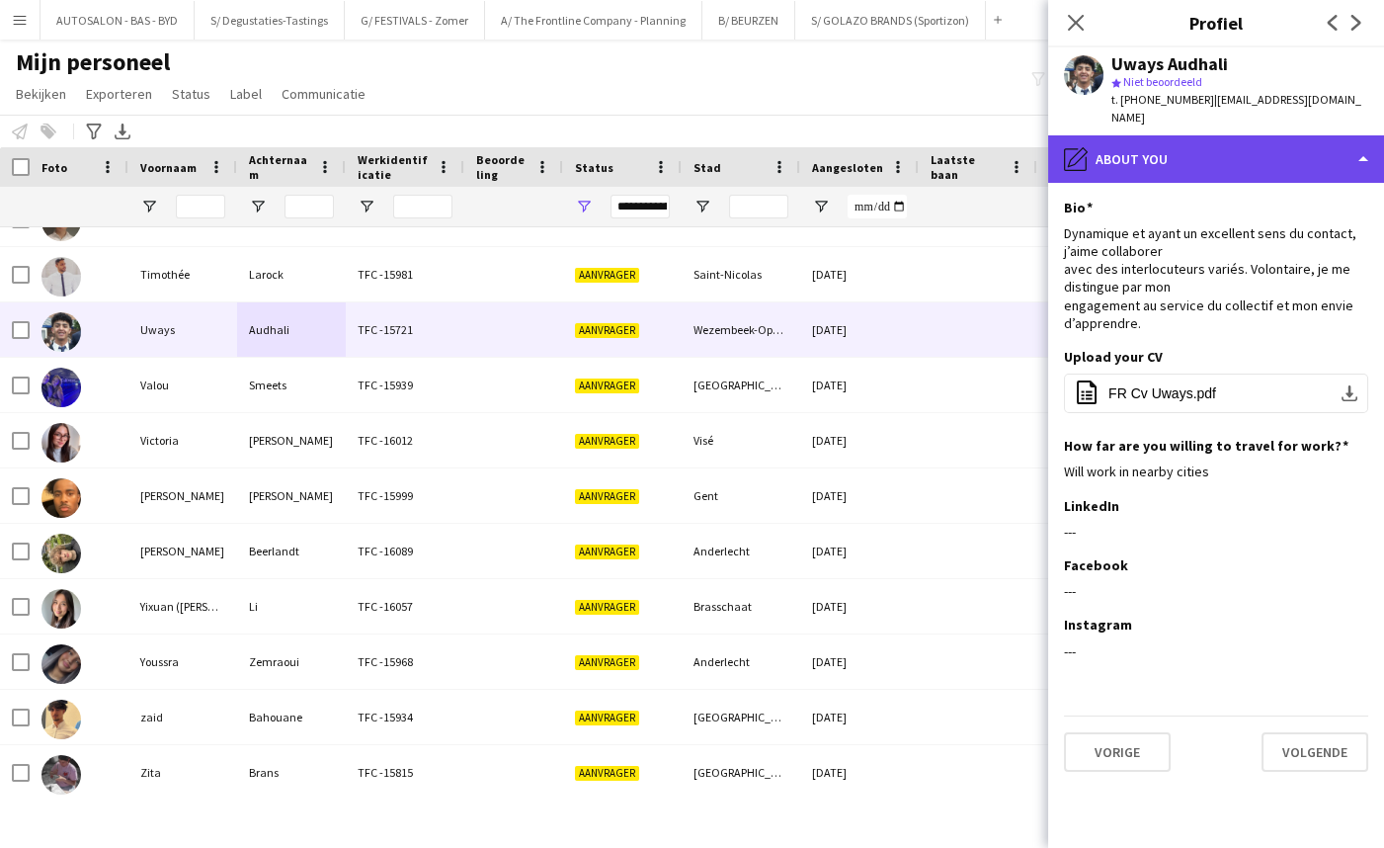
click at [1161, 135] on div "pencil4 About you" at bounding box center [1216, 158] width 336 height 47
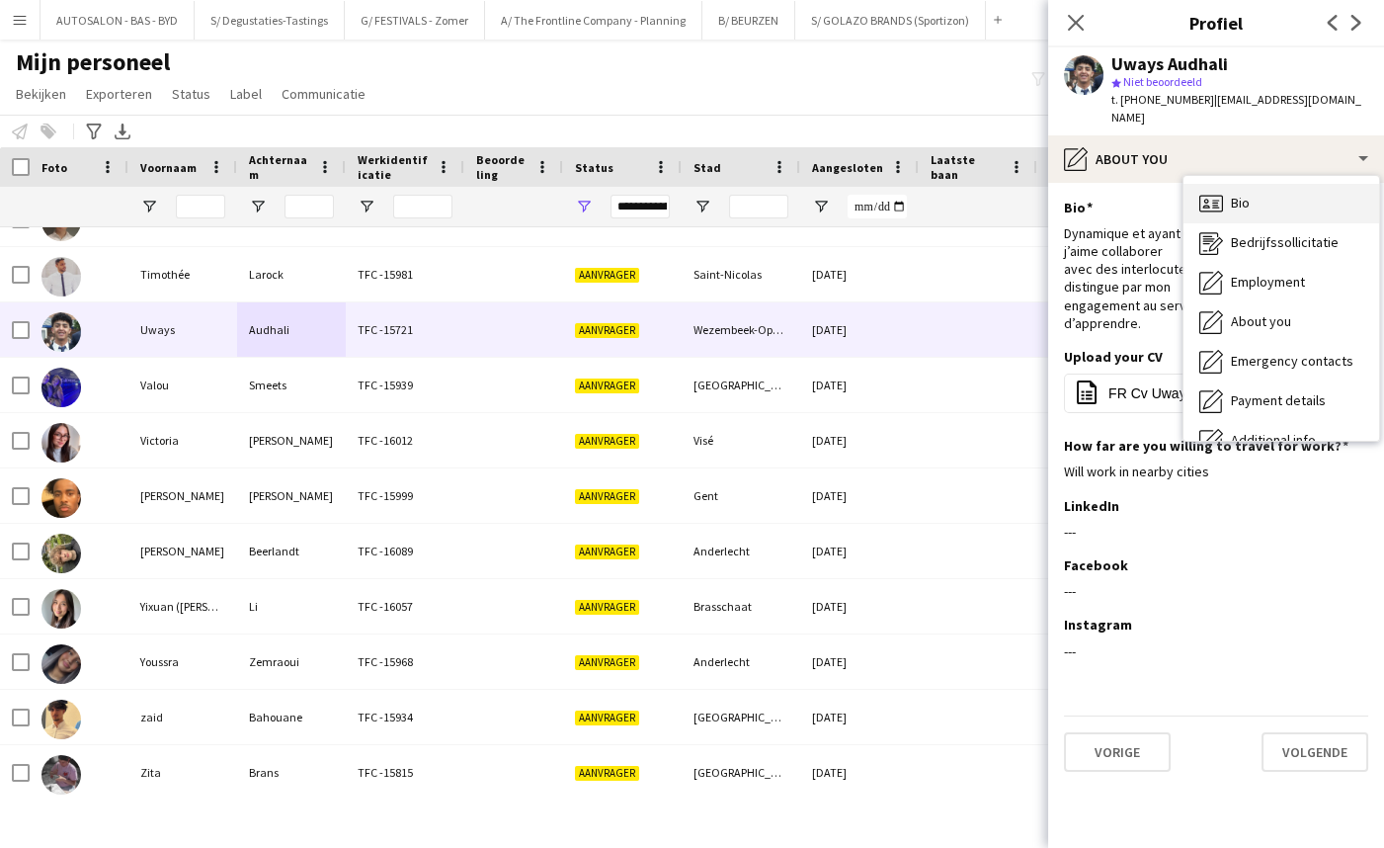
click at [1221, 192] on icon "Bio" at bounding box center [1211, 204] width 24 height 24
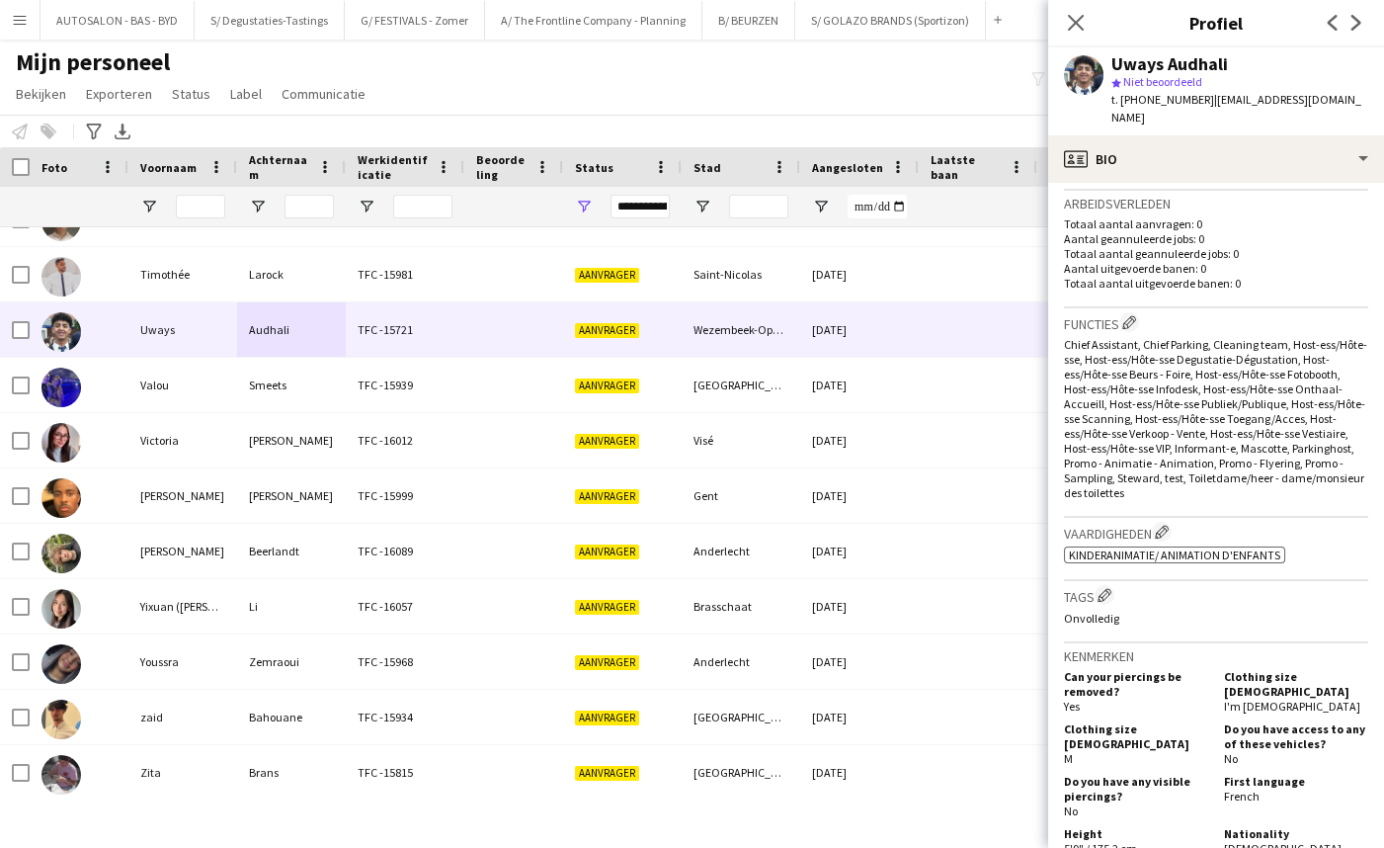
scroll to position [636, 0]
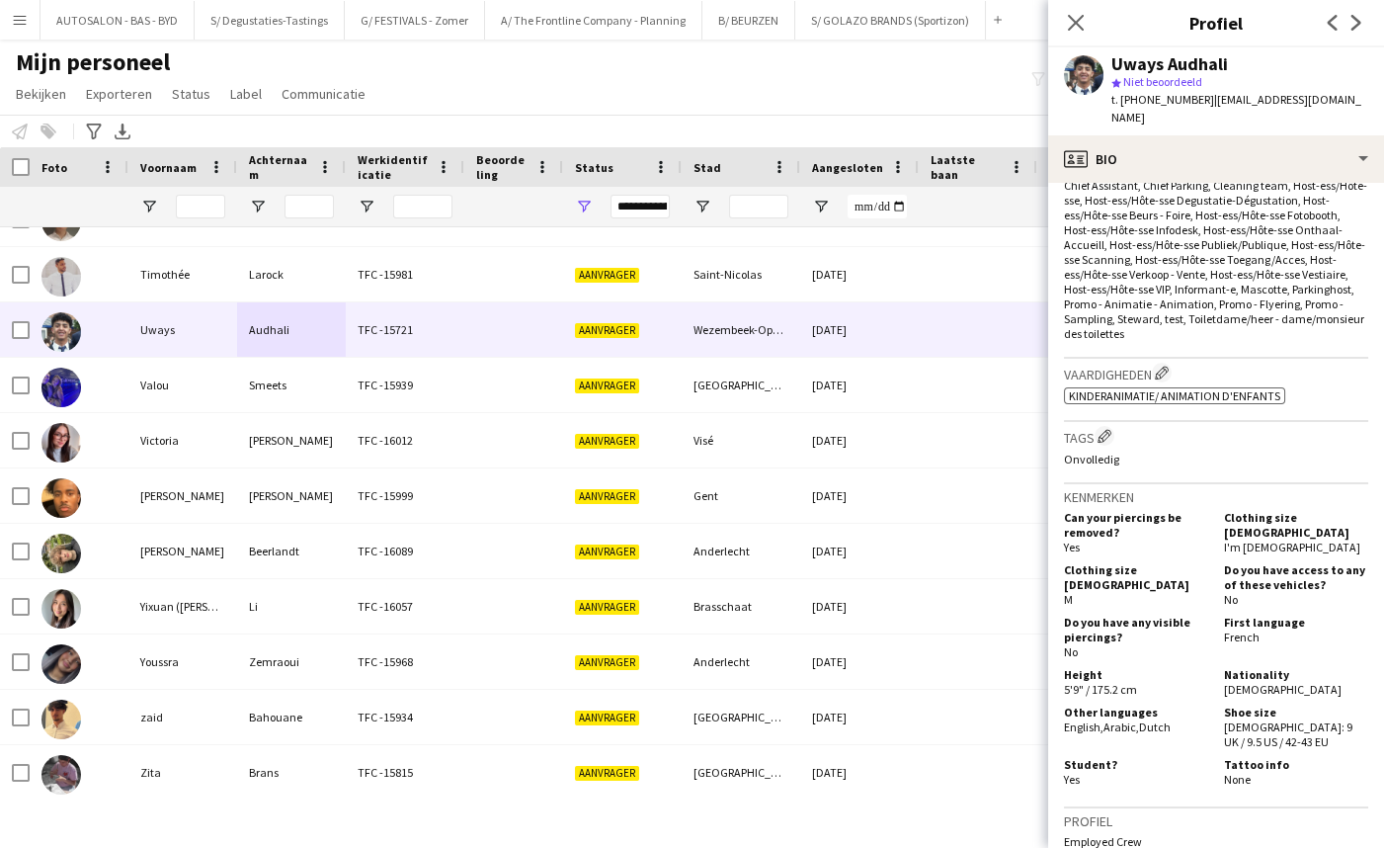
drag, startPoint x: 1279, startPoint y: 557, endPoint x: 1253, endPoint y: 617, distance: 65.9
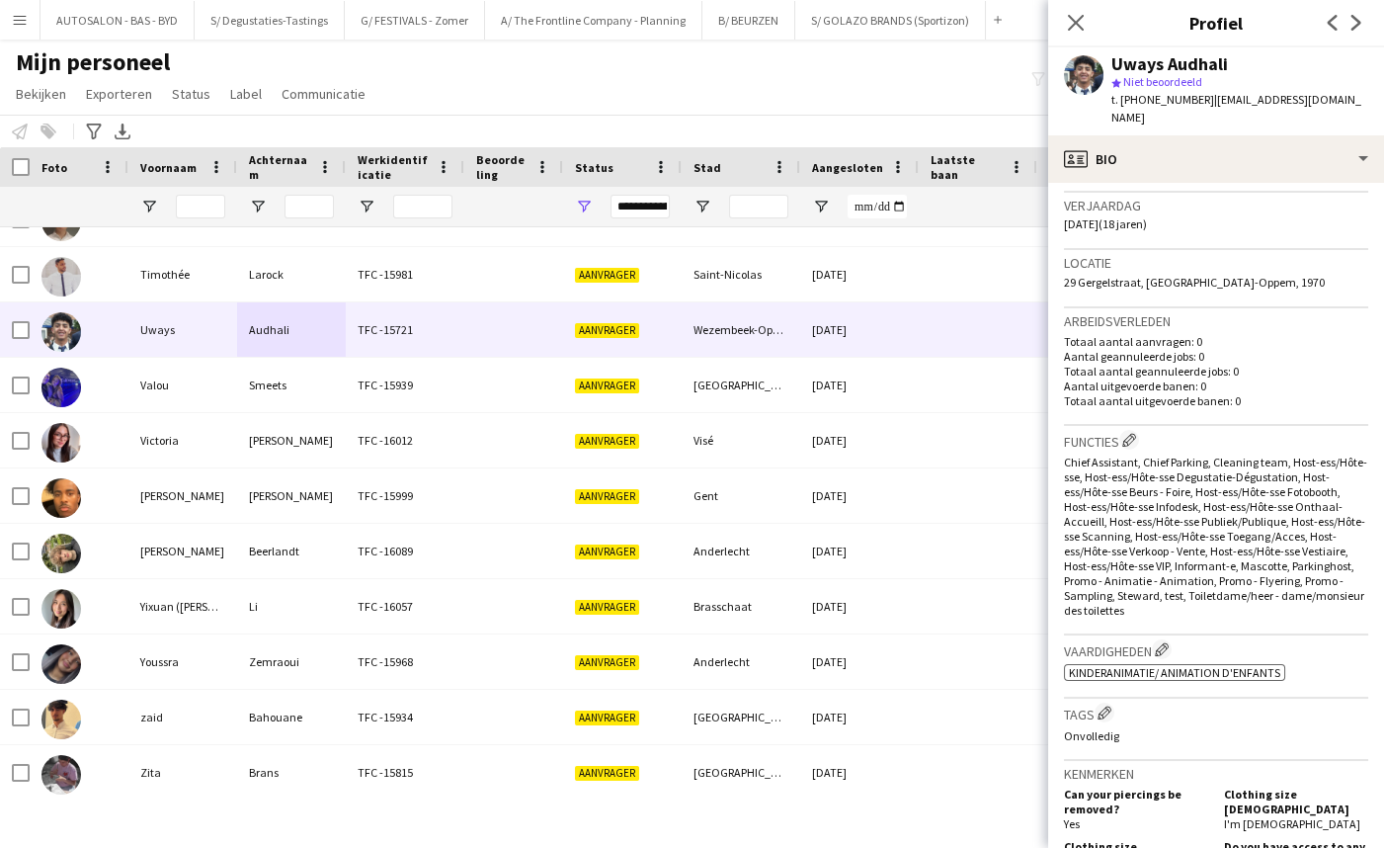
scroll to position [281, 0]
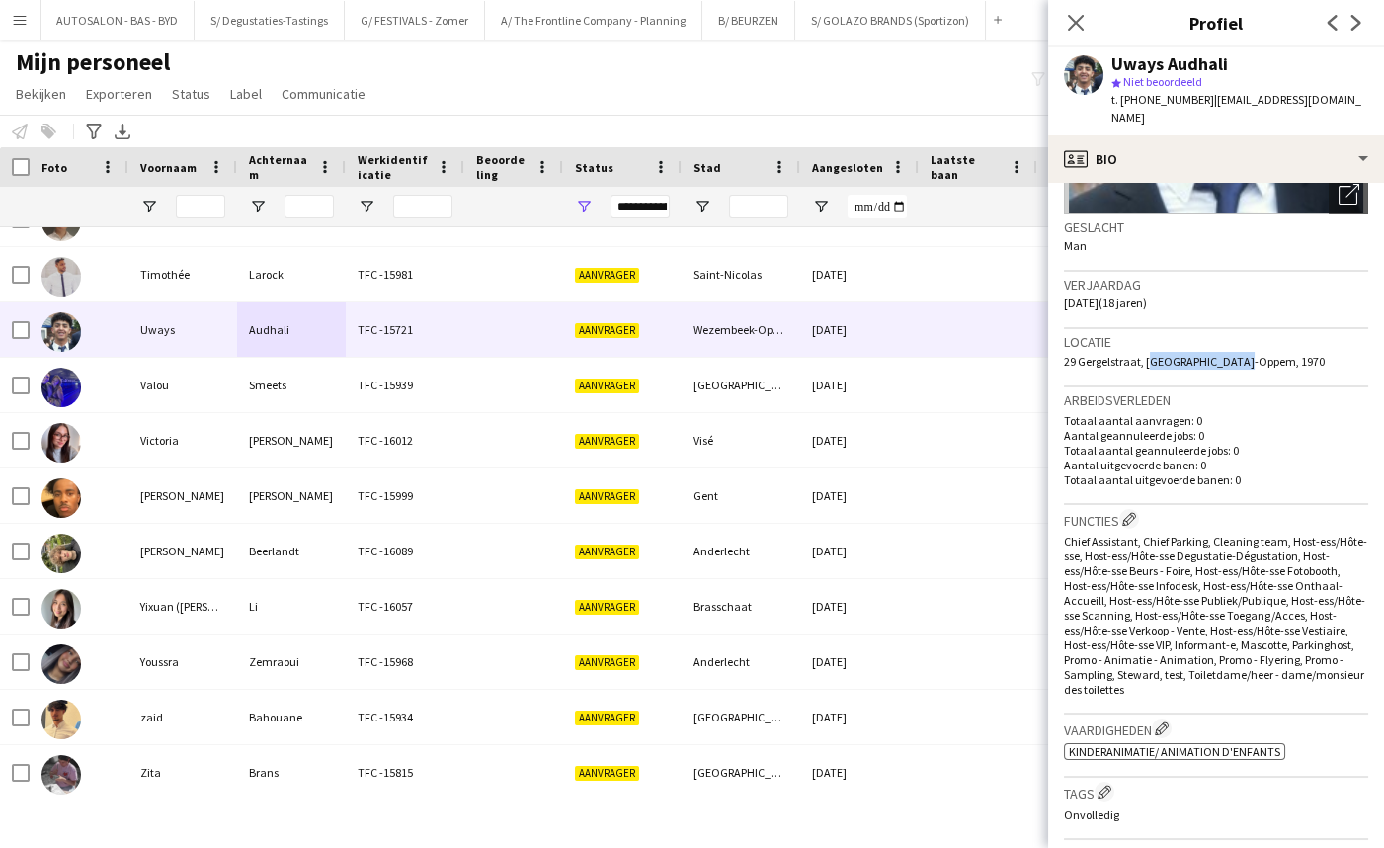
drag, startPoint x: 1143, startPoint y: 340, endPoint x: 1245, endPoint y: 346, distance: 101.9
click at [1245, 354] on span "29 Gergelstraat, [GEOGRAPHIC_DATA]-Oppem, 1970" at bounding box center [1194, 361] width 261 height 15
copy span "Wezembeek-Oppem,"
click at [204, 268] on div "Timothée" at bounding box center [182, 274] width 109 height 54
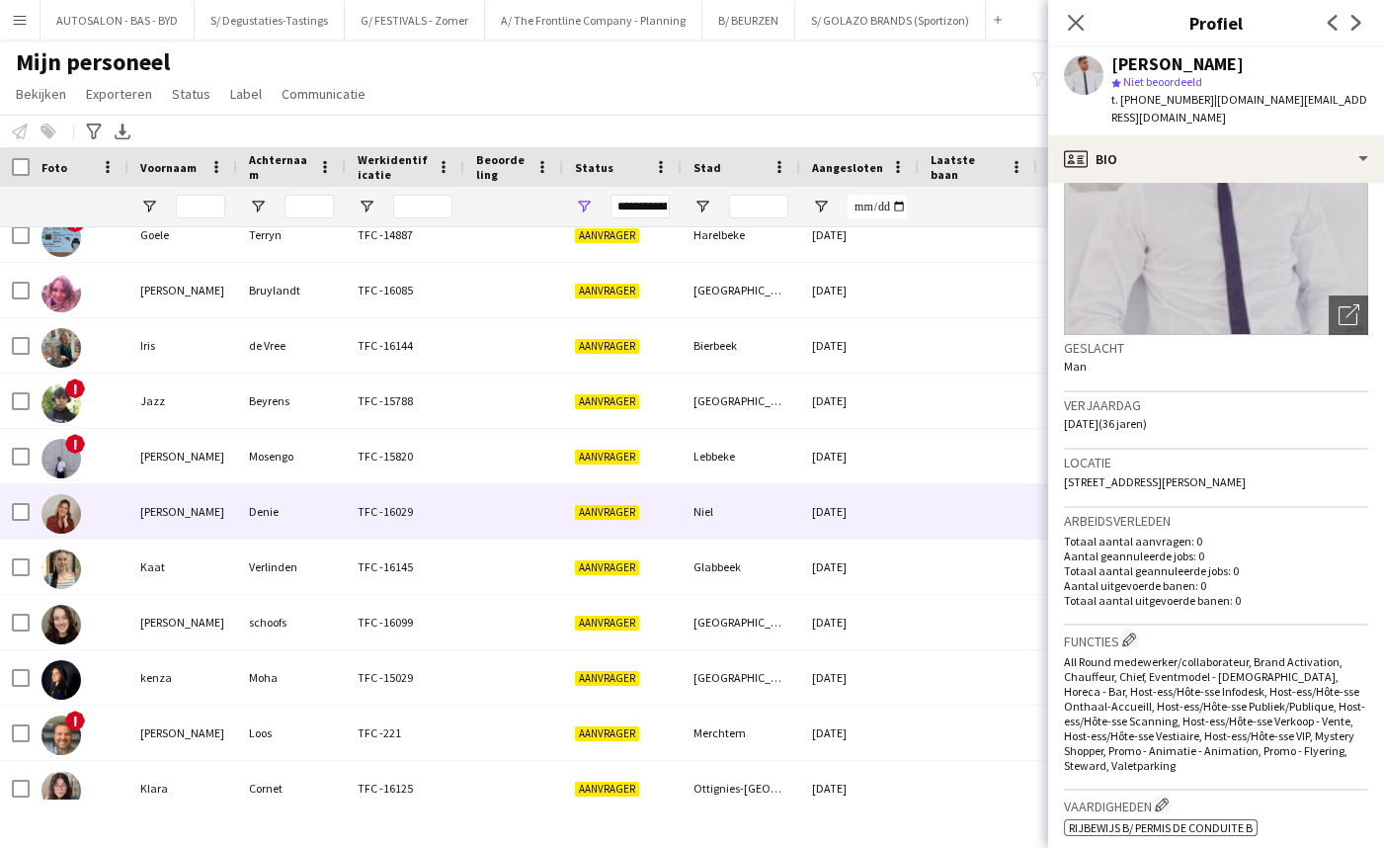
scroll to position [0, 0]
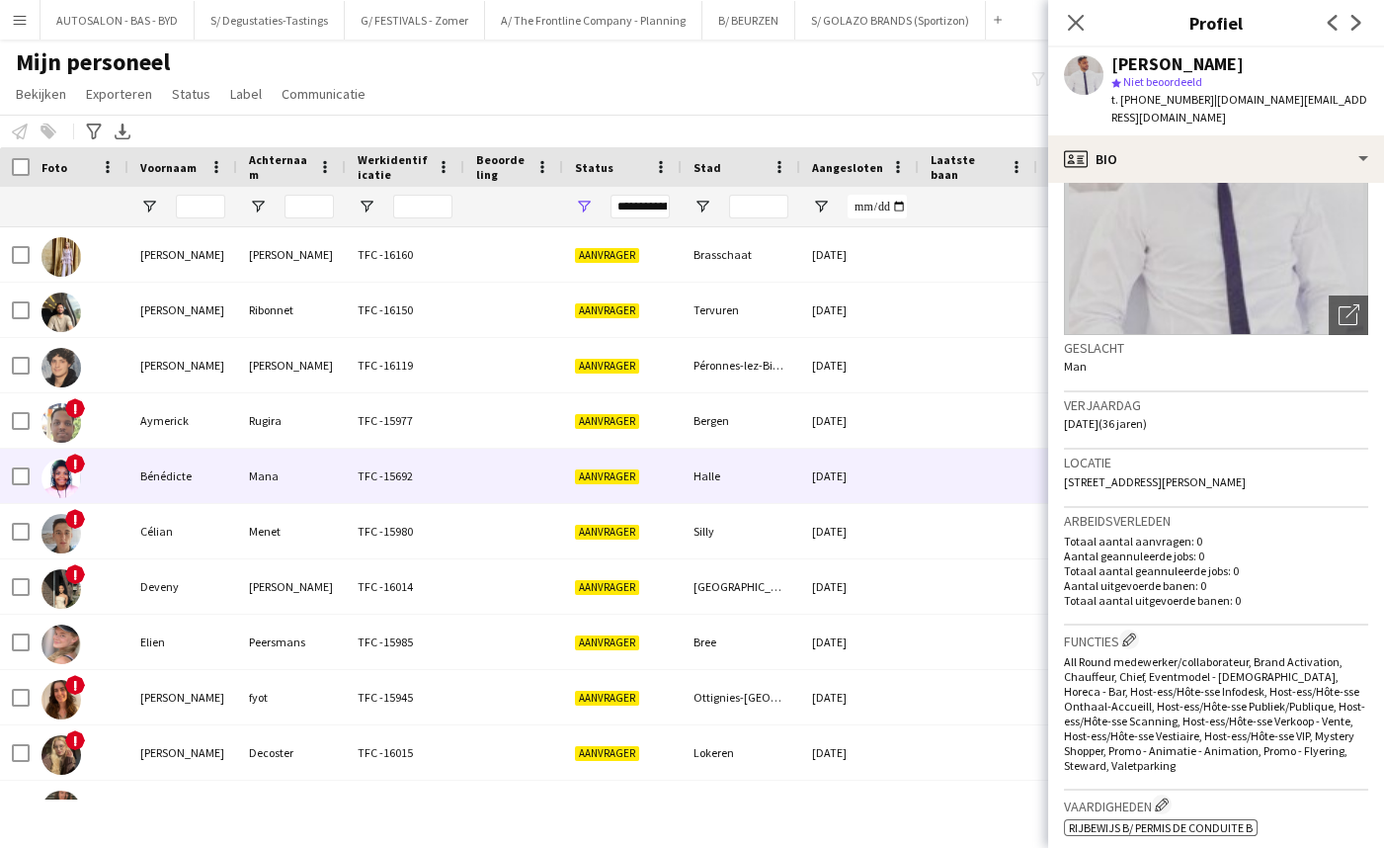
click at [251, 493] on div "Mana" at bounding box center [291, 475] width 109 height 54
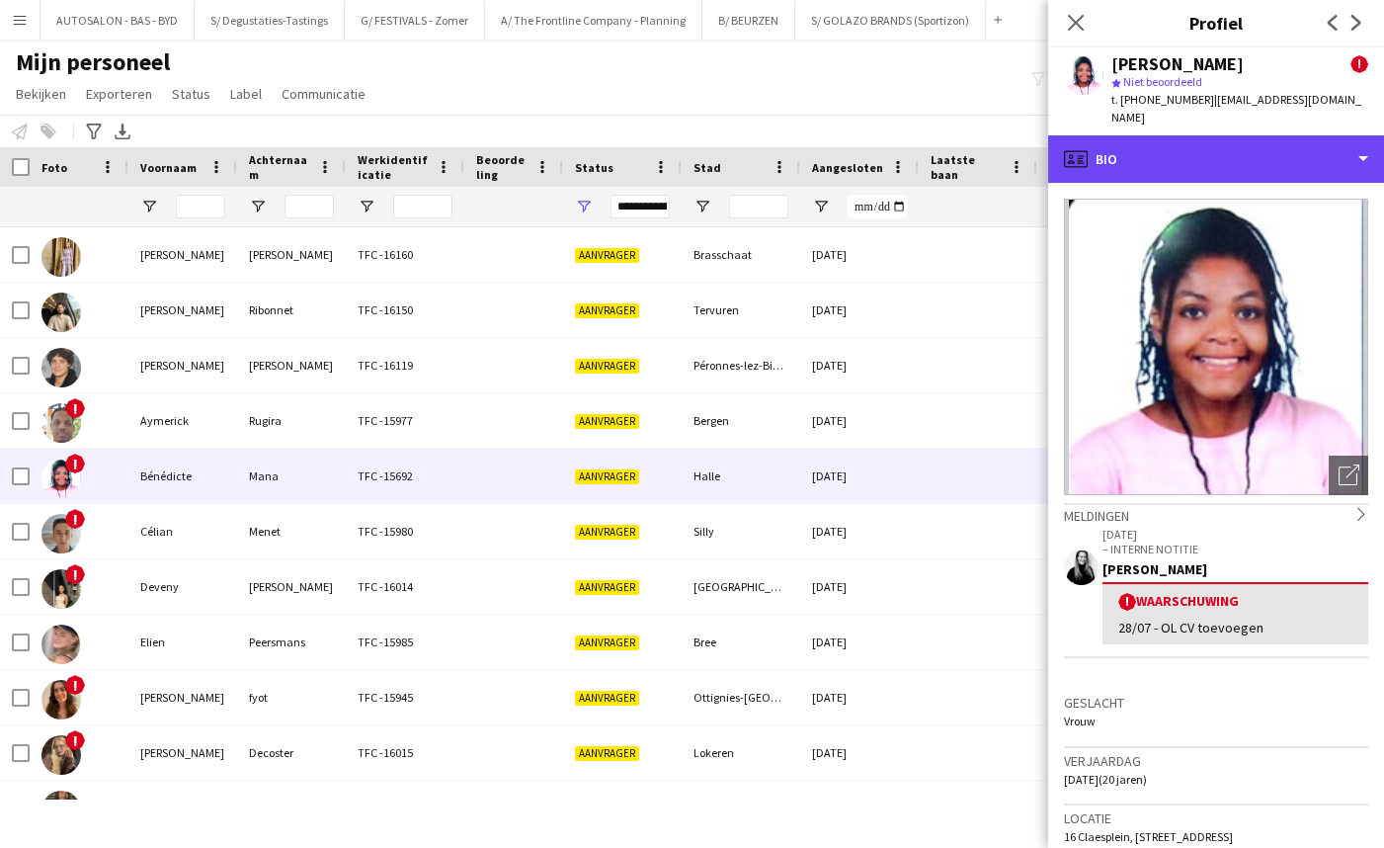
click at [1264, 145] on div "profile Bio" at bounding box center [1216, 158] width 336 height 47
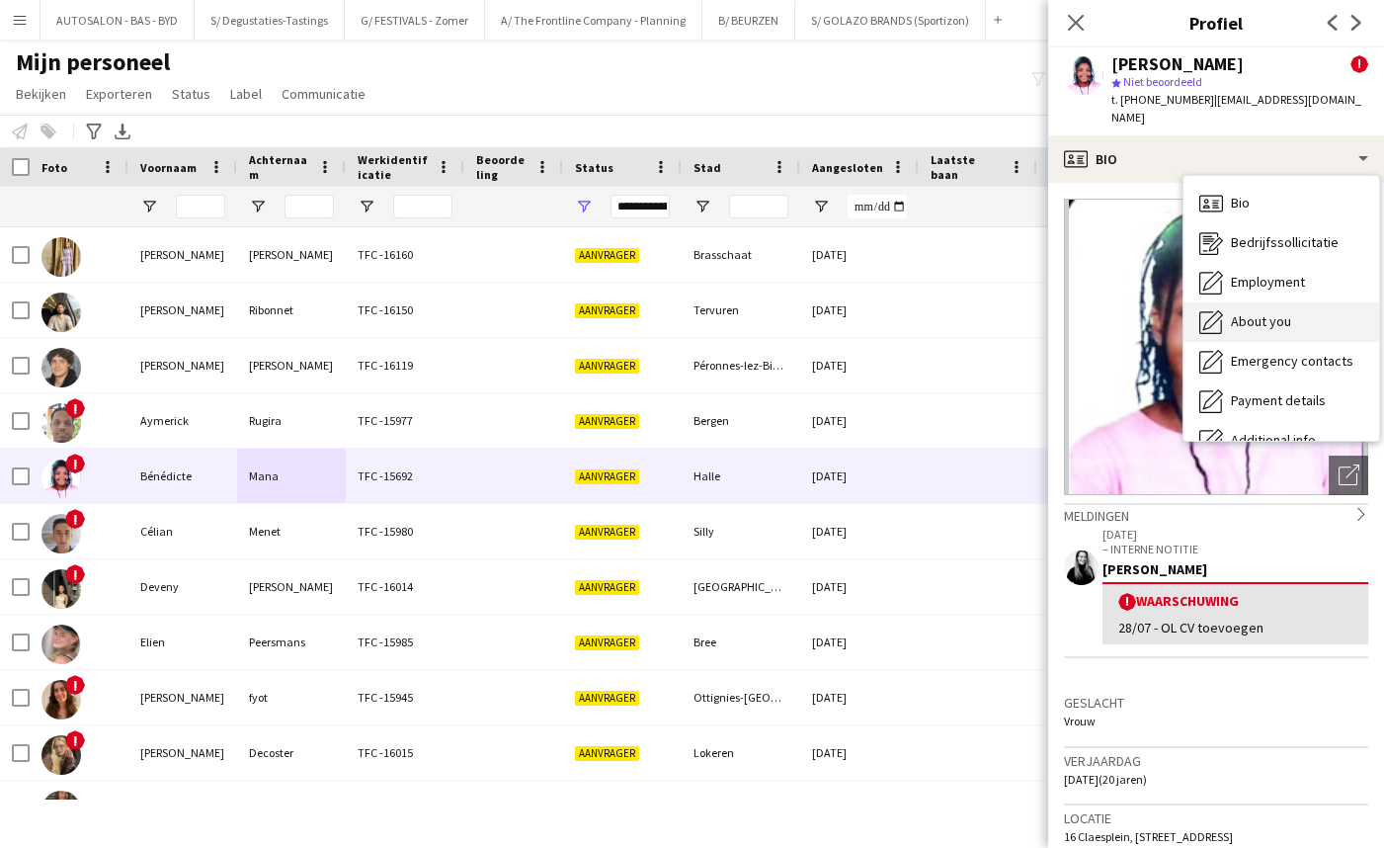
click at [1267, 312] on span "About you" at bounding box center [1261, 321] width 60 height 18
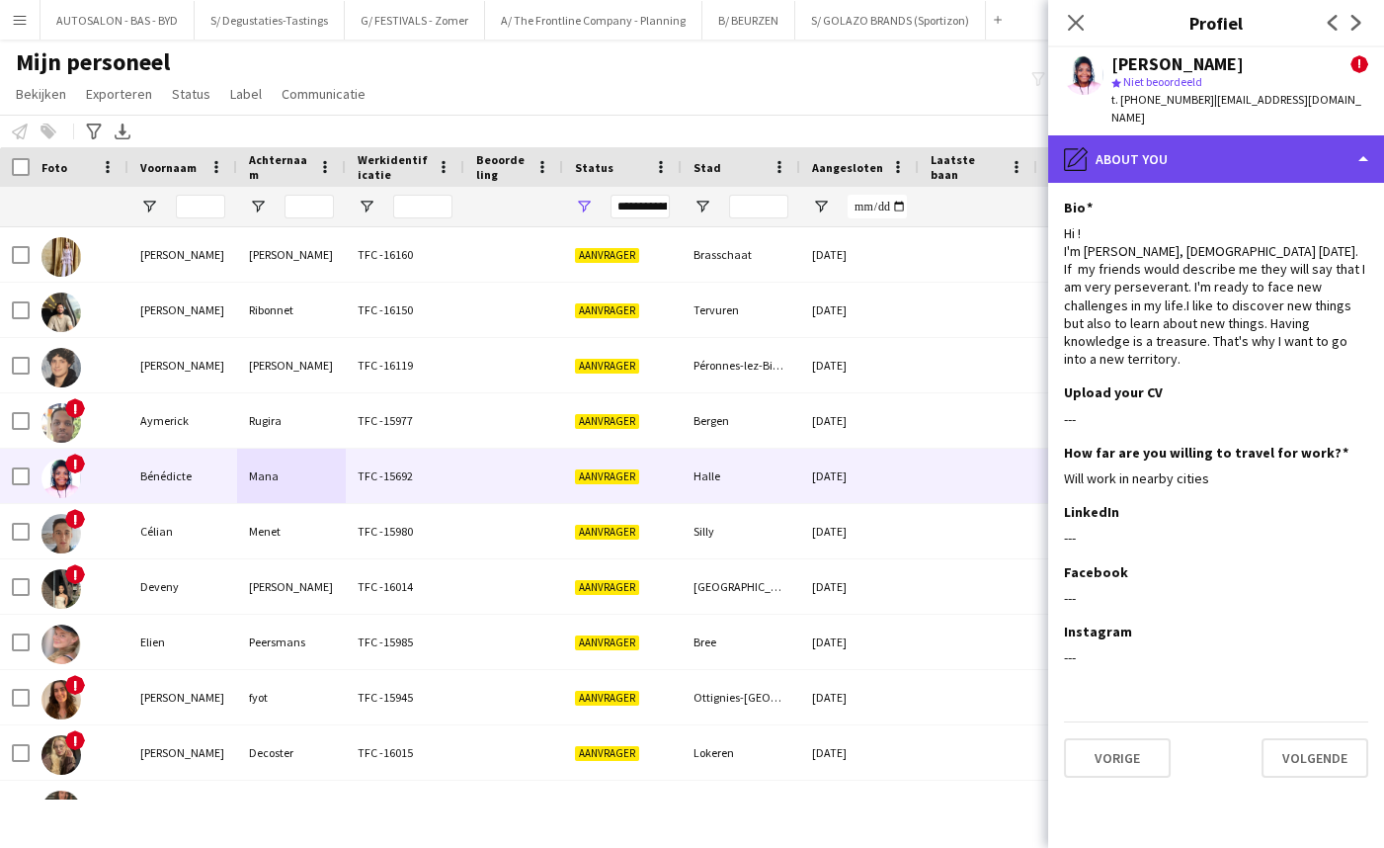
click at [1190, 141] on div "pencil4 About you" at bounding box center [1216, 158] width 336 height 47
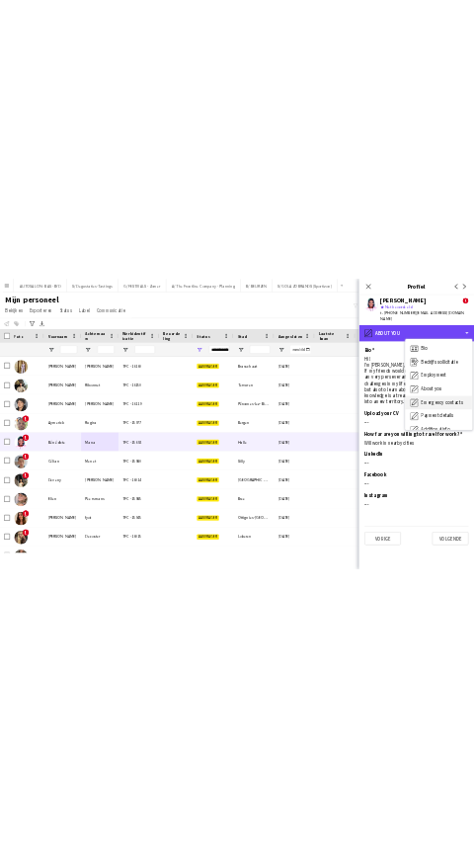
scroll to position [145, 0]
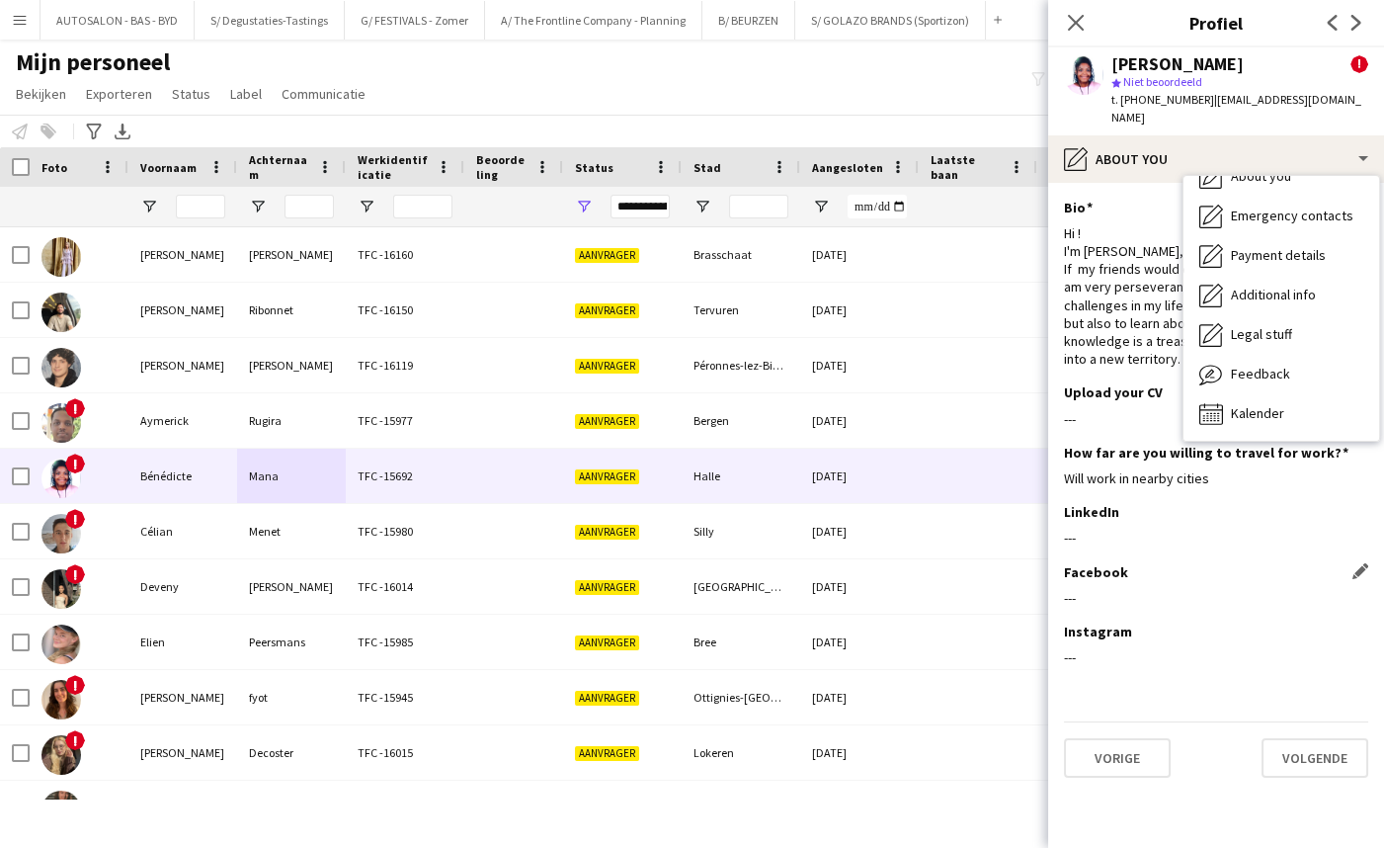
click at [1274, 589] on div "---" at bounding box center [1216, 598] width 304 height 18
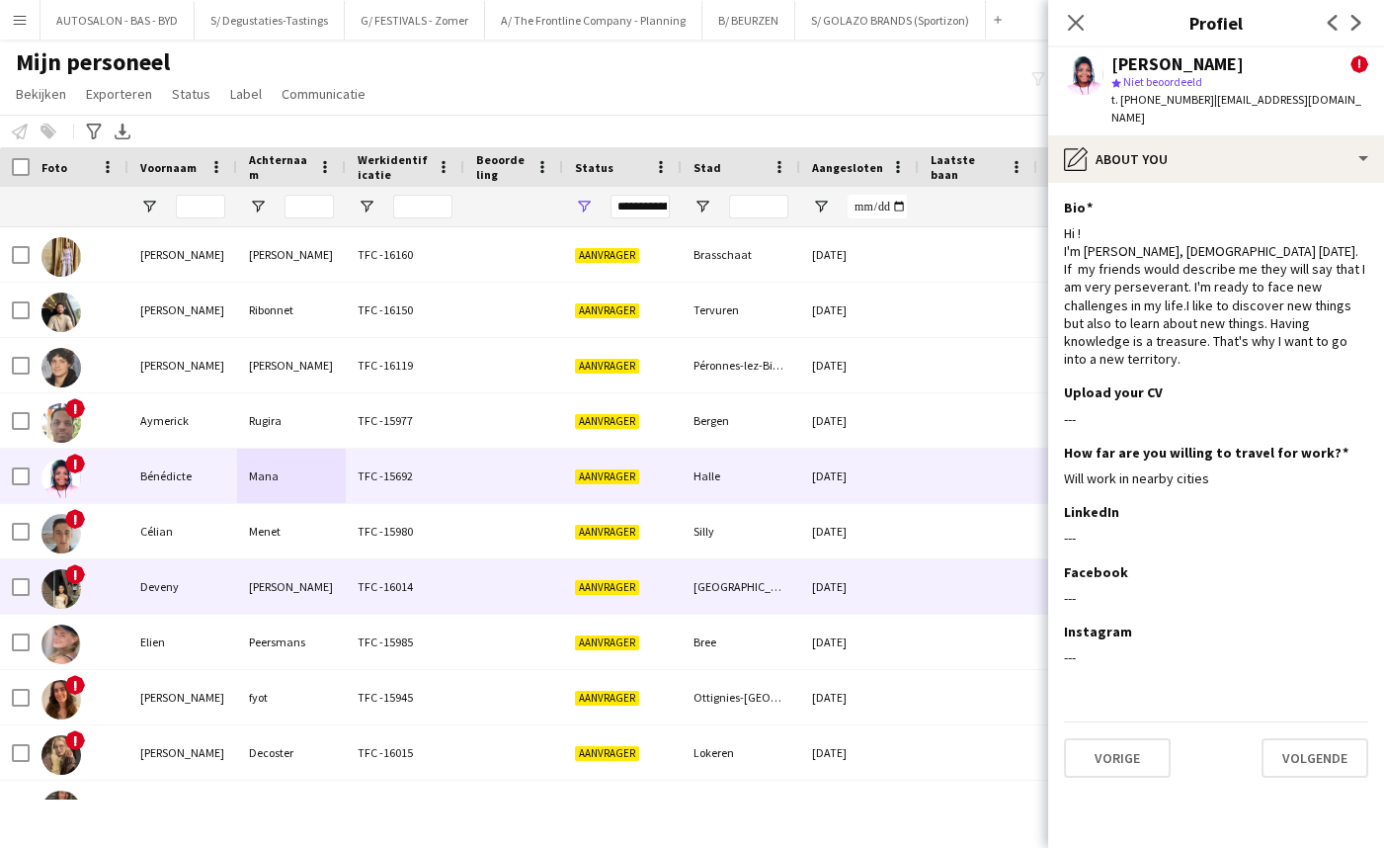
click at [239, 547] on div "Menet" at bounding box center [291, 531] width 109 height 54
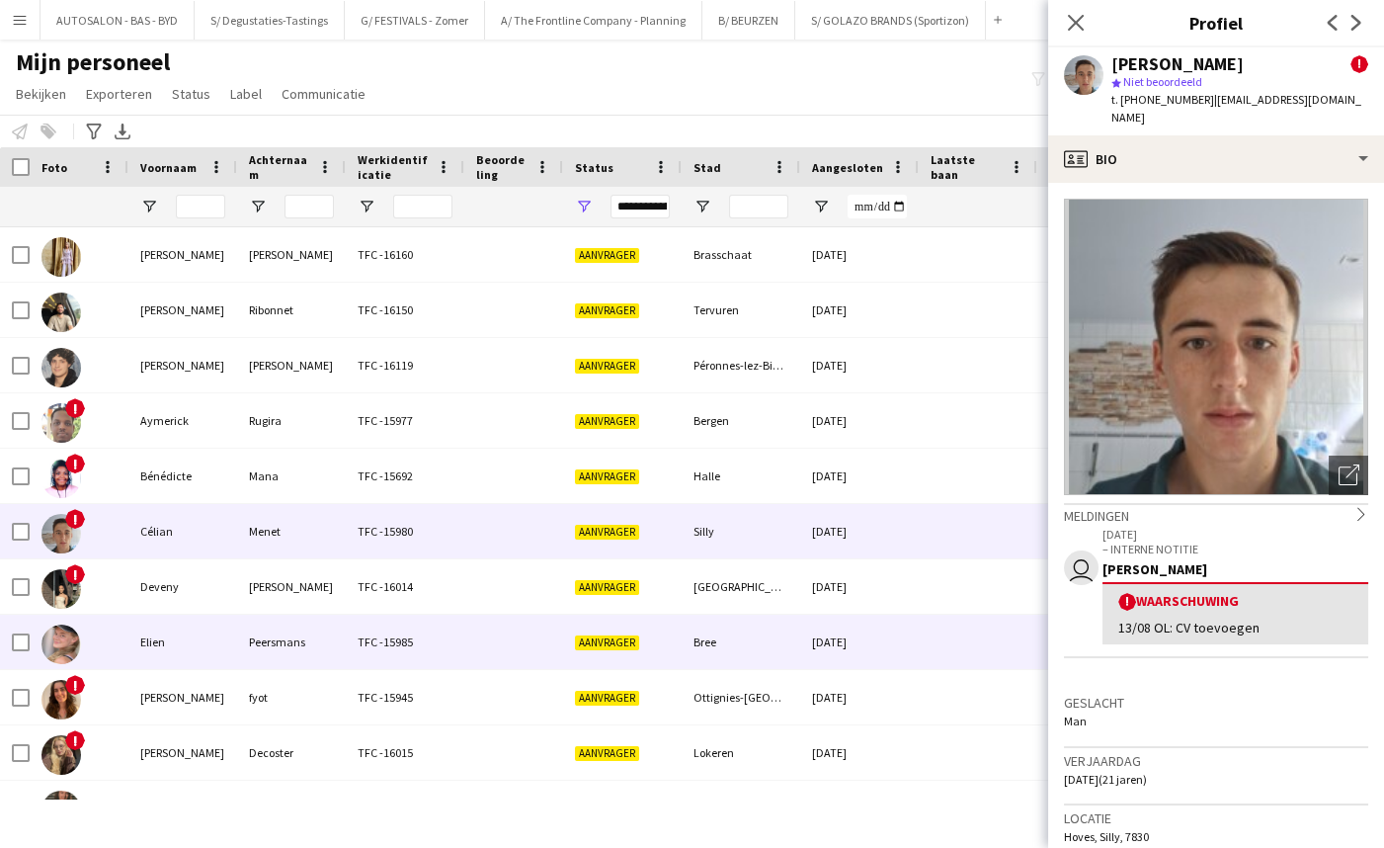
click at [441, 621] on div "TFC -15985" at bounding box center [405, 641] width 119 height 54
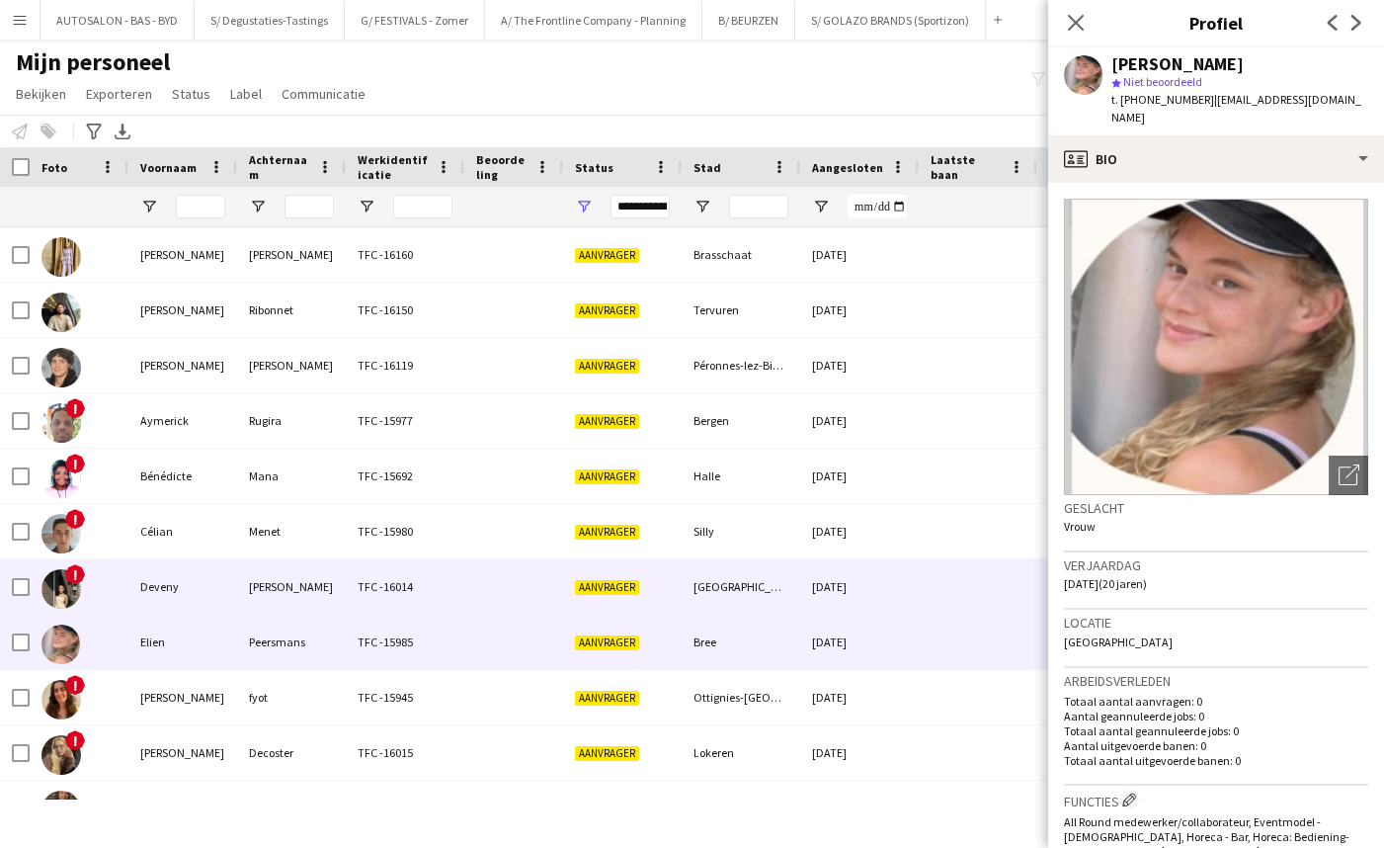
click at [439, 602] on div "TFC -16014" at bounding box center [405, 586] width 119 height 54
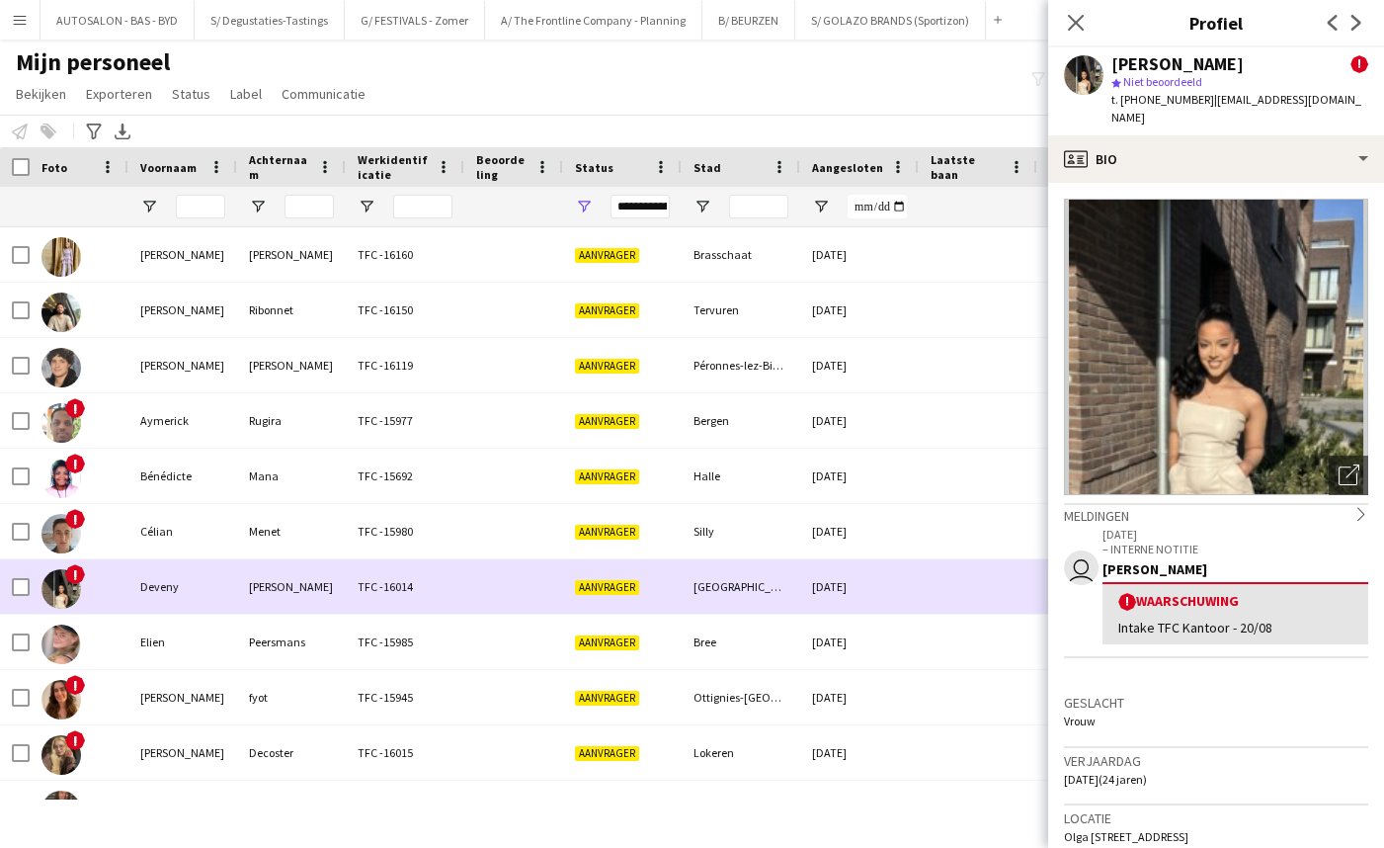
click at [435, 583] on div "TFC -16014" at bounding box center [405, 586] width 119 height 54
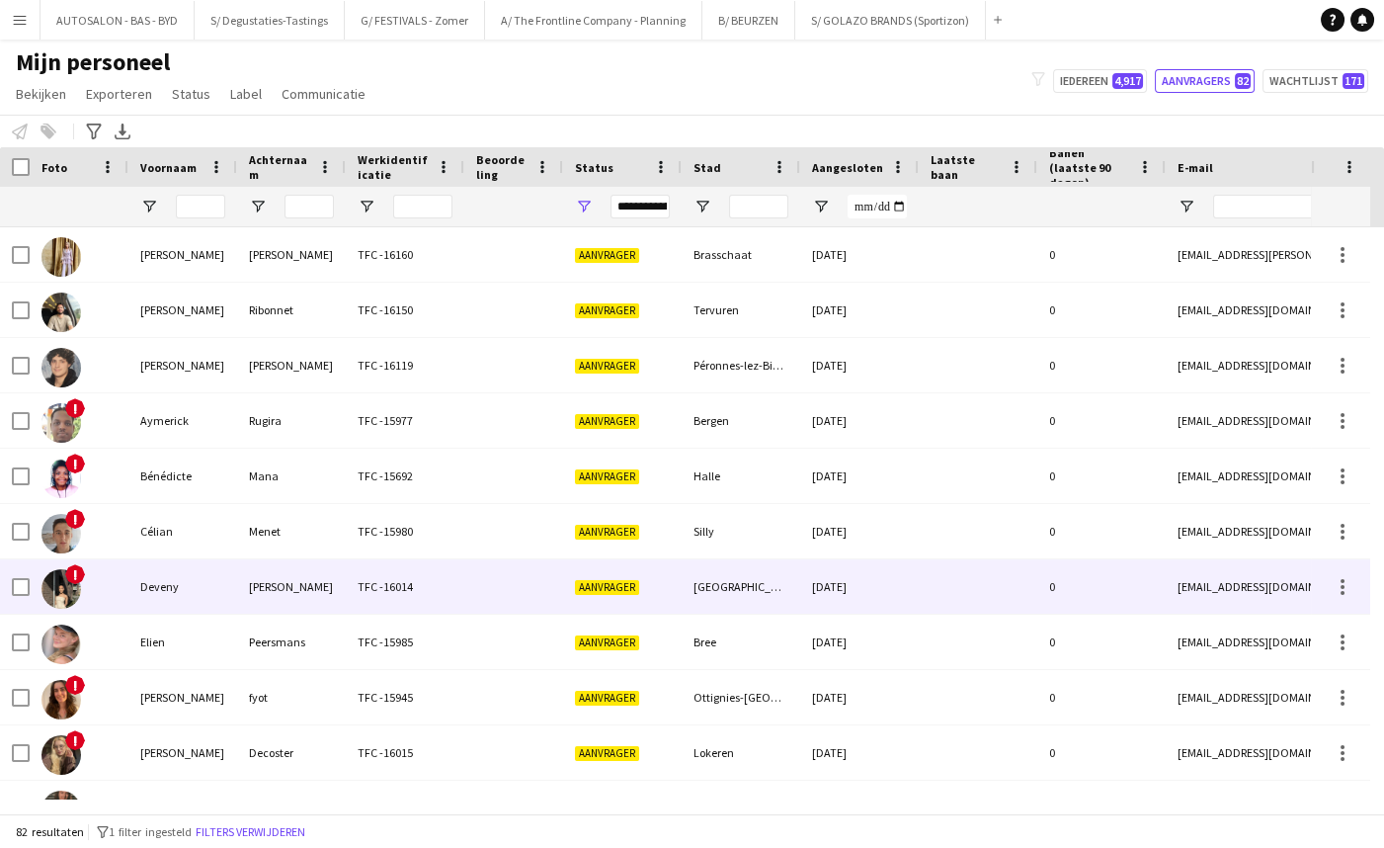
click at [383, 584] on div "TFC -16014" at bounding box center [405, 586] width 119 height 54
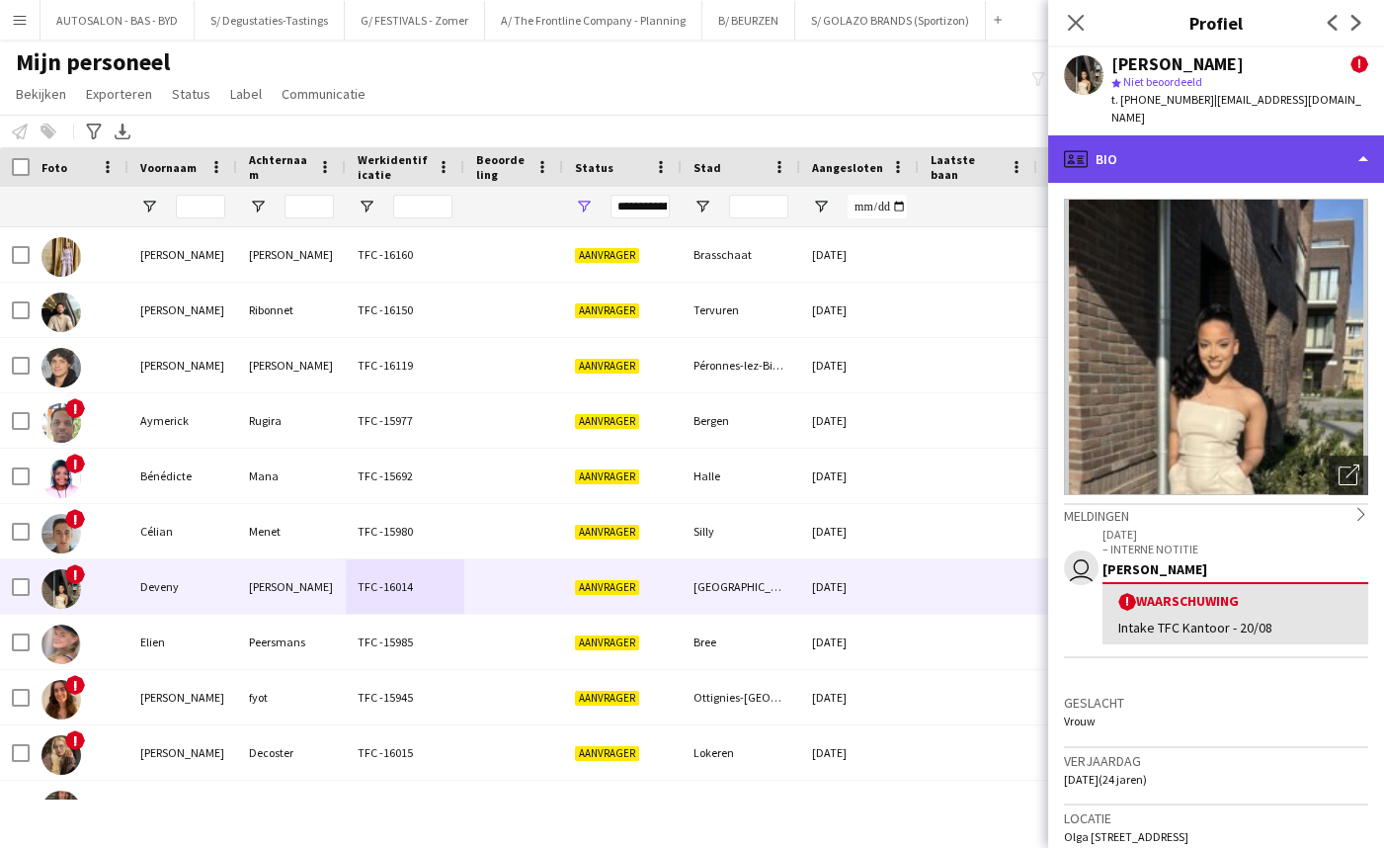
click at [1224, 142] on div "profile Bio" at bounding box center [1216, 158] width 336 height 47
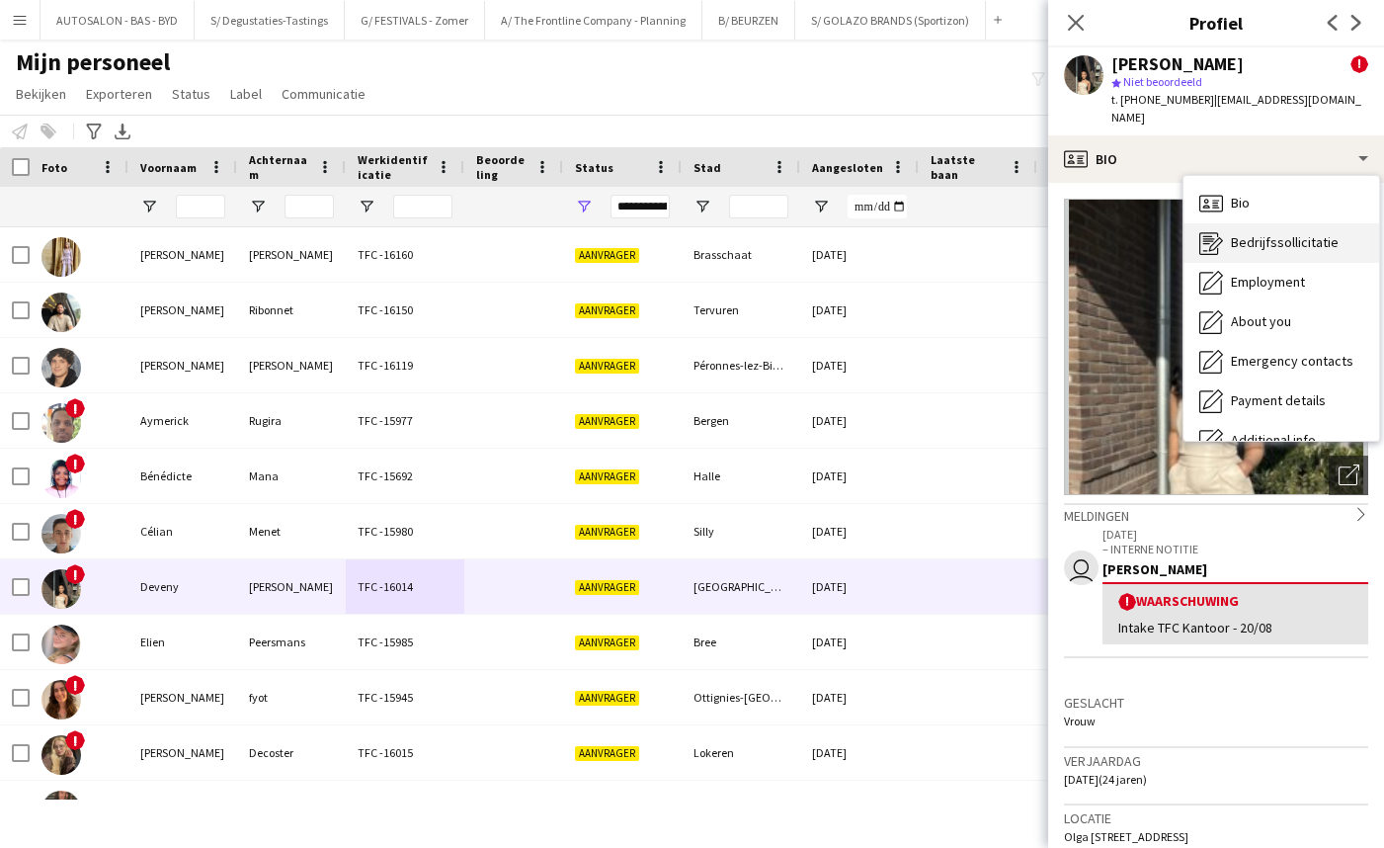
click at [1269, 233] on span "Bedrijfssollicitatie" at bounding box center [1285, 242] width 108 height 18
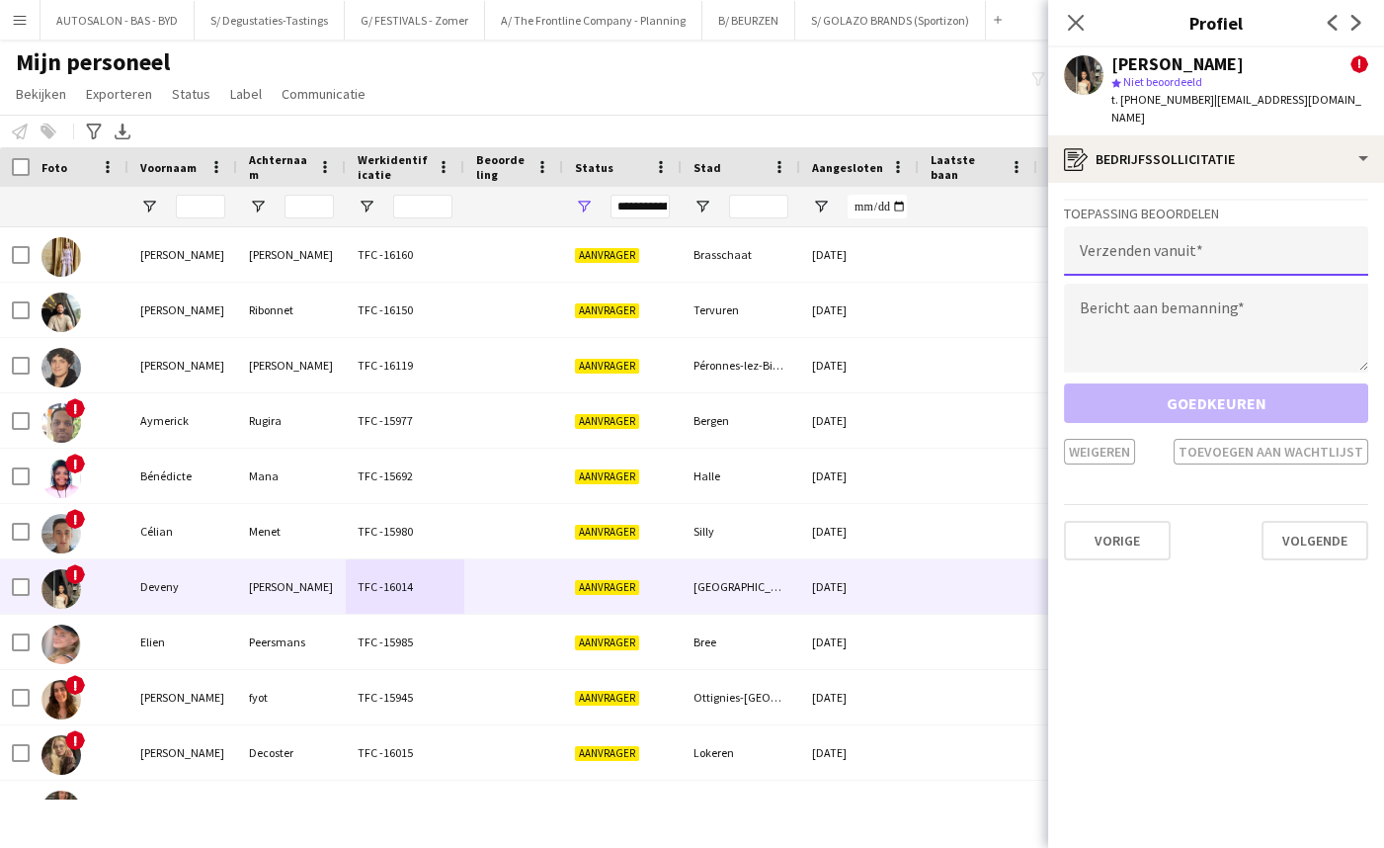
click at [1172, 240] on input "email" at bounding box center [1216, 250] width 304 height 49
type input "**********"
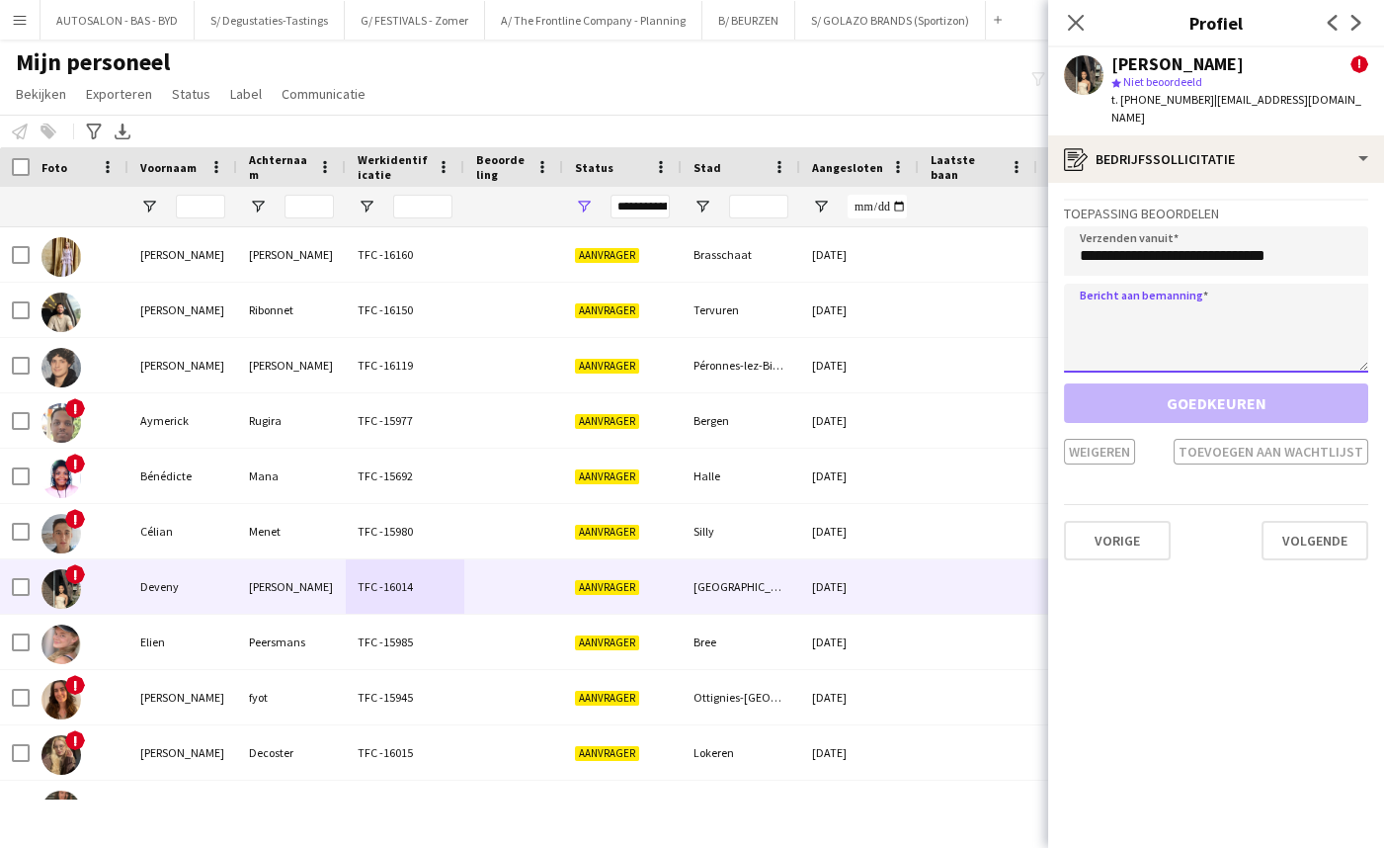
click at [1231, 284] on textarea at bounding box center [1216, 328] width 304 height 89
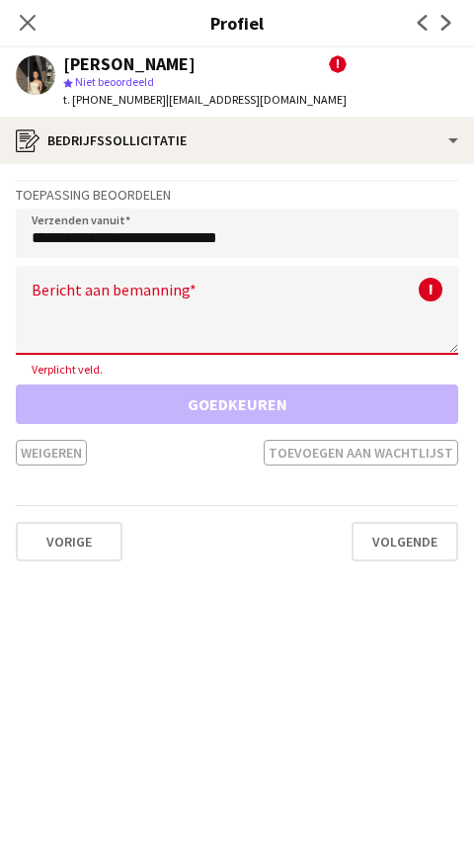
click at [58, 307] on textarea at bounding box center [237, 310] width 443 height 89
paste textarea "**********"
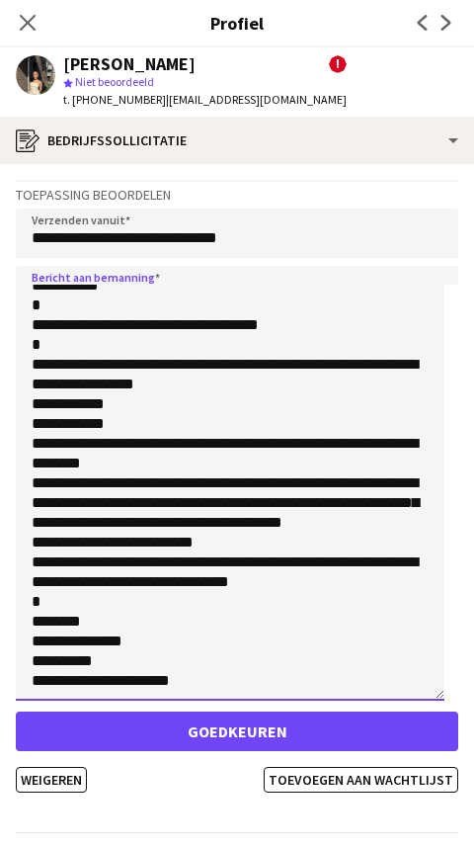
scroll to position [27, 0]
drag, startPoint x: 450, startPoint y: 347, endPoint x: 388, endPoint y: 696, distance: 355.2
click at [388, 696] on textarea "**********" at bounding box center [230, 483] width 429 height 435
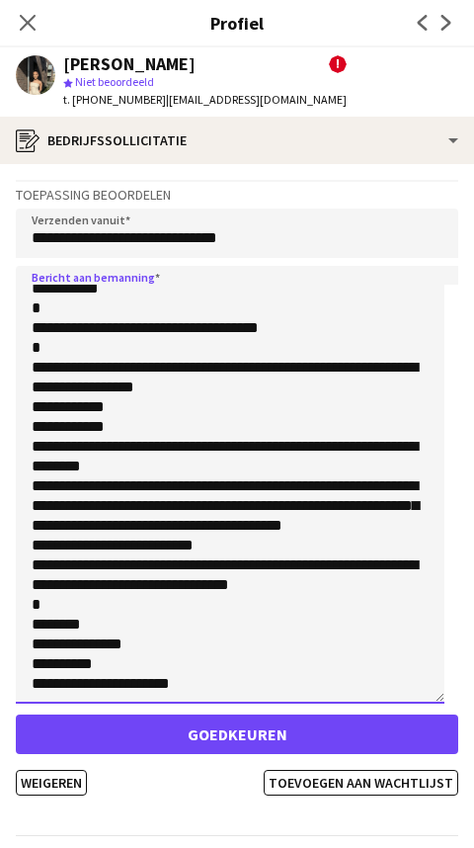
click at [341, 577] on textarea "**********" at bounding box center [230, 485] width 429 height 438
click at [251, 567] on textarea "**********" at bounding box center [230, 485] width 429 height 438
click at [250, 567] on textarea "**********" at bounding box center [230, 485] width 429 height 438
drag, startPoint x: 305, startPoint y: 573, endPoint x: 223, endPoint y: 567, distance: 82.2
click at [223, 567] on textarea "**********" at bounding box center [230, 485] width 429 height 438
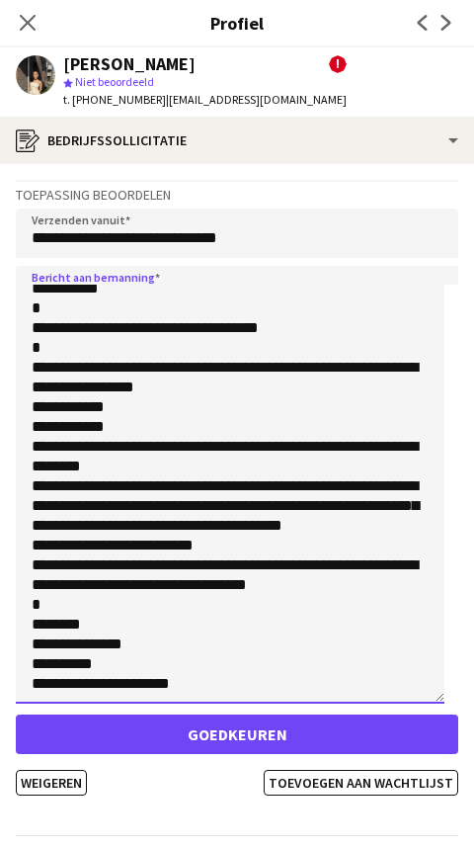
click at [223, 567] on textarea "**********" at bounding box center [230, 485] width 429 height 438
drag, startPoint x: 227, startPoint y: 566, endPoint x: 299, endPoint y: 570, distance: 72.2
click at [299, 570] on textarea "**********" at bounding box center [230, 485] width 429 height 438
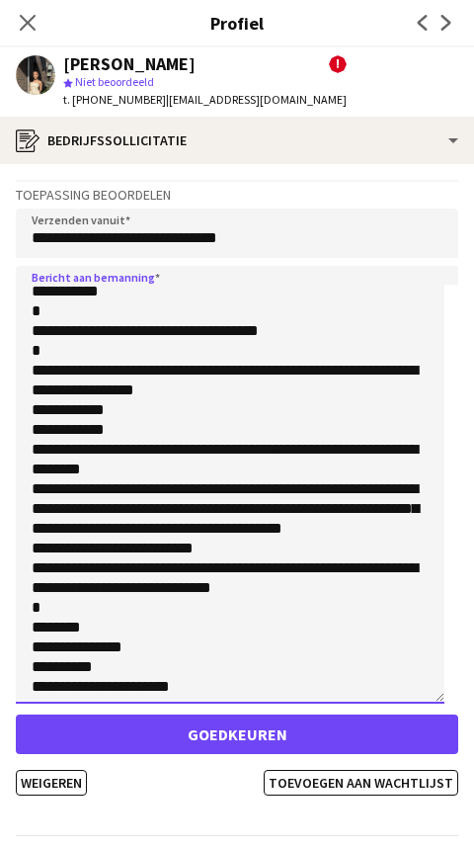
scroll to position [0, 0]
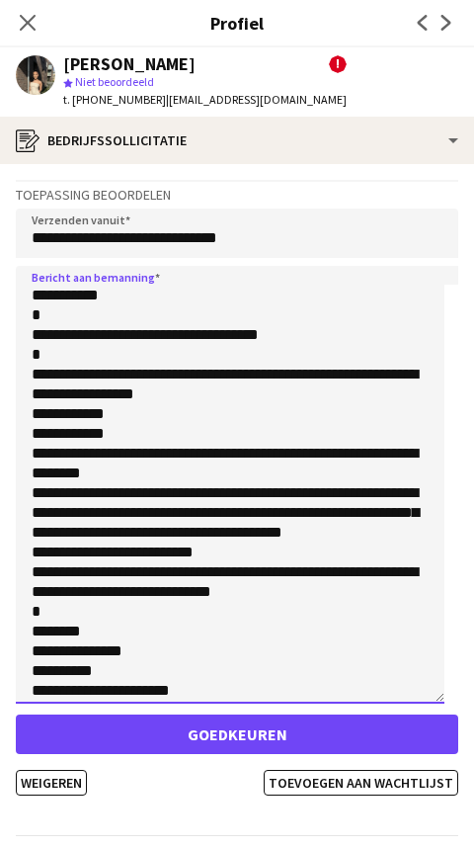
drag, startPoint x: 198, startPoint y: 513, endPoint x: 174, endPoint y: 349, distance: 165.7
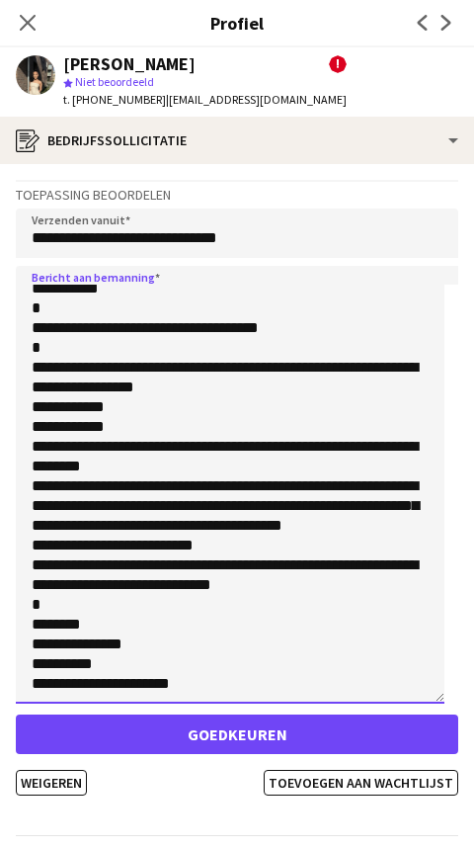
drag, startPoint x: 155, startPoint y: 383, endPoint x: 111, endPoint y: 682, distance: 301.6
drag, startPoint x: 152, startPoint y: 622, endPoint x: 24, endPoint y: 625, distance: 128.4
click at [24, 625] on textarea "**********" at bounding box center [230, 485] width 429 height 438
drag, startPoint x: 69, startPoint y: 638, endPoint x: 17, endPoint y: 638, distance: 52.4
click at [13, 638] on app-crew-profile-application "**********" at bounding box center [237, 506] width 474 height 684
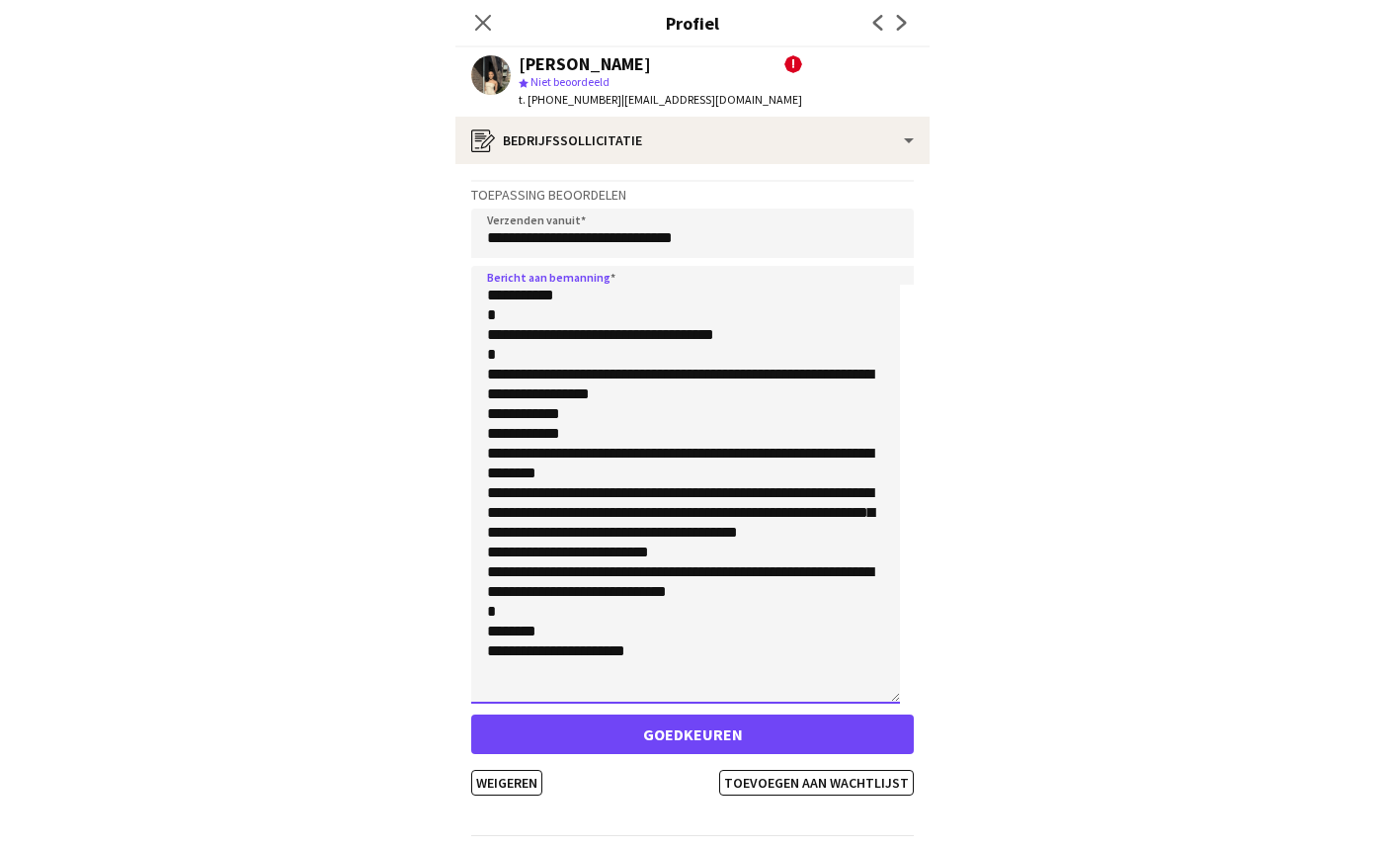
scroll to position [58, 0]
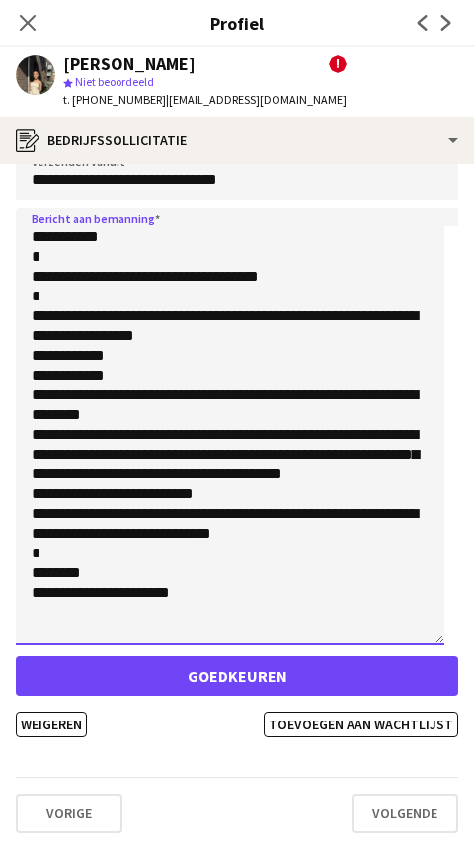
drag, startPoint x: 309, startPoint y: 606, endPoint x: 319, endPoint y: 780, distance: 175.1
type textarea "**********"
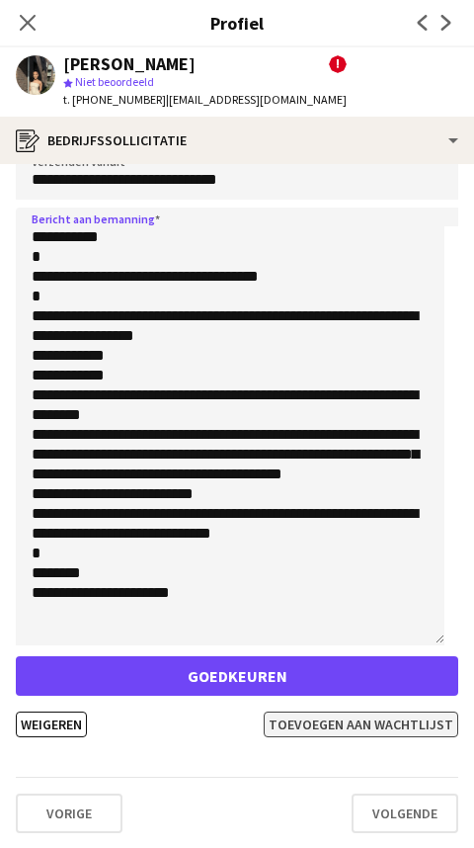
click at [351, 723] on button "Toevoegen aan wachtlijst" at bounding box center [361, 724] width 195 height 26
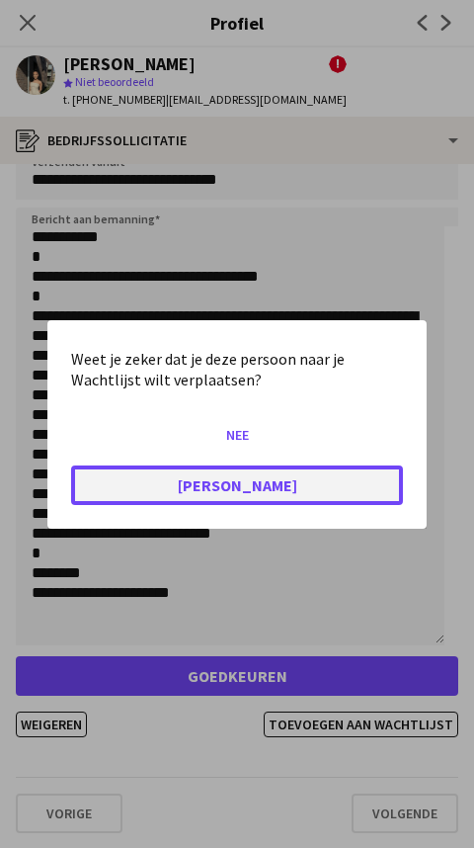
click at [226, 484] on button "[PERSON_NAME]" at bounding box center [237, 484] width 332 height 40
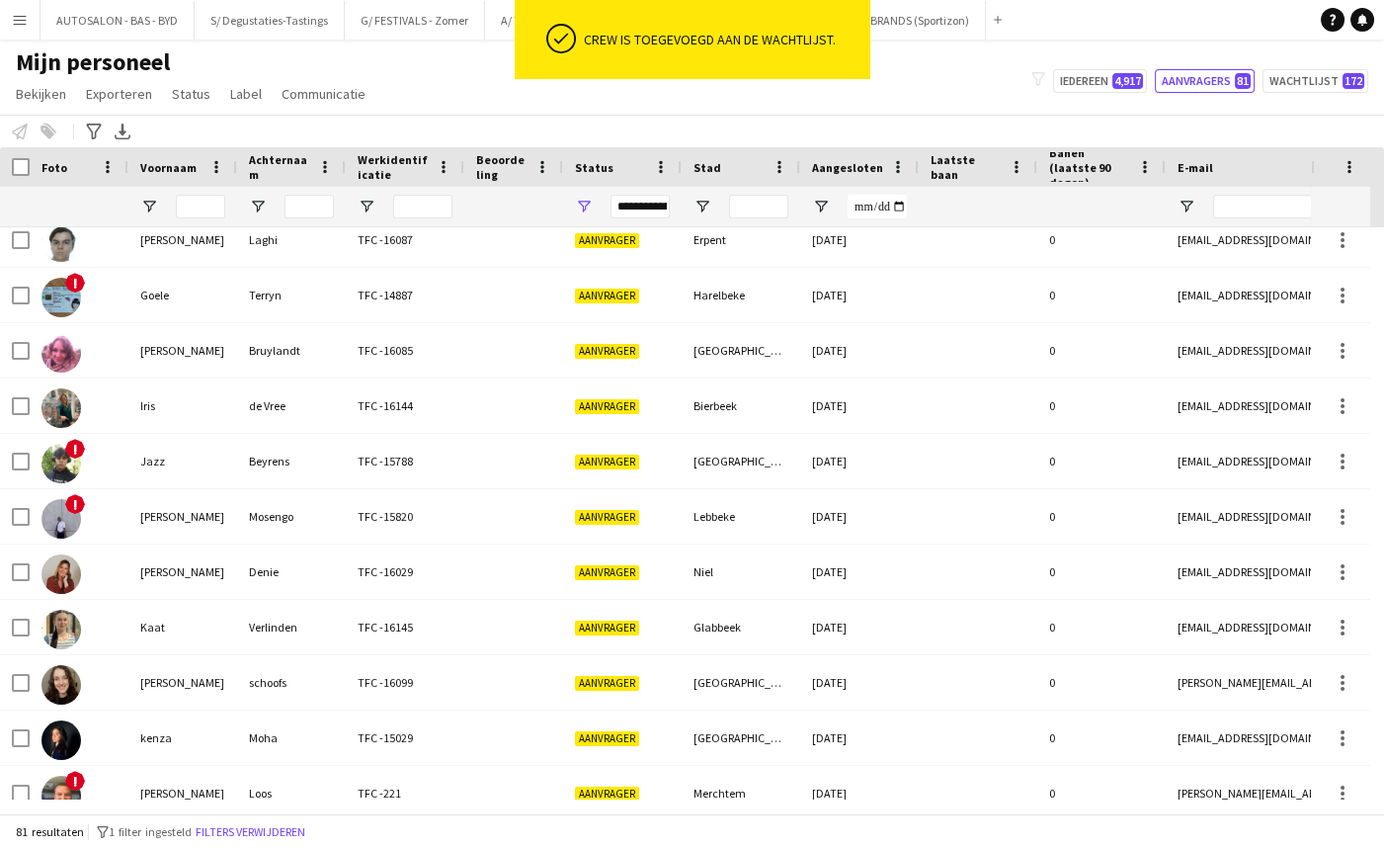
scroll to position [2002, 0]
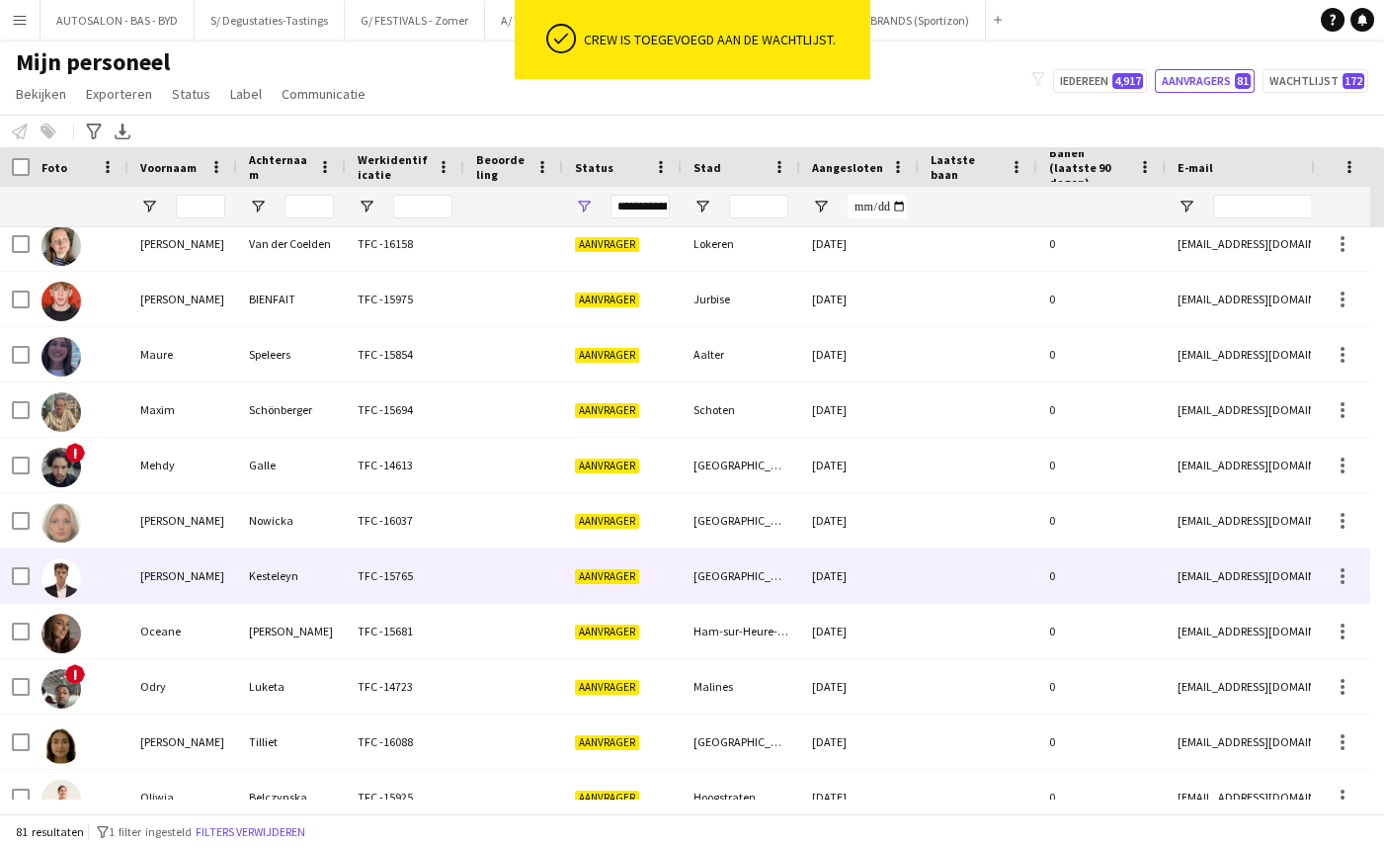
click at [241, 563] on div "Kesteleyn" at bounding box center [291, 575] width 109 height 54
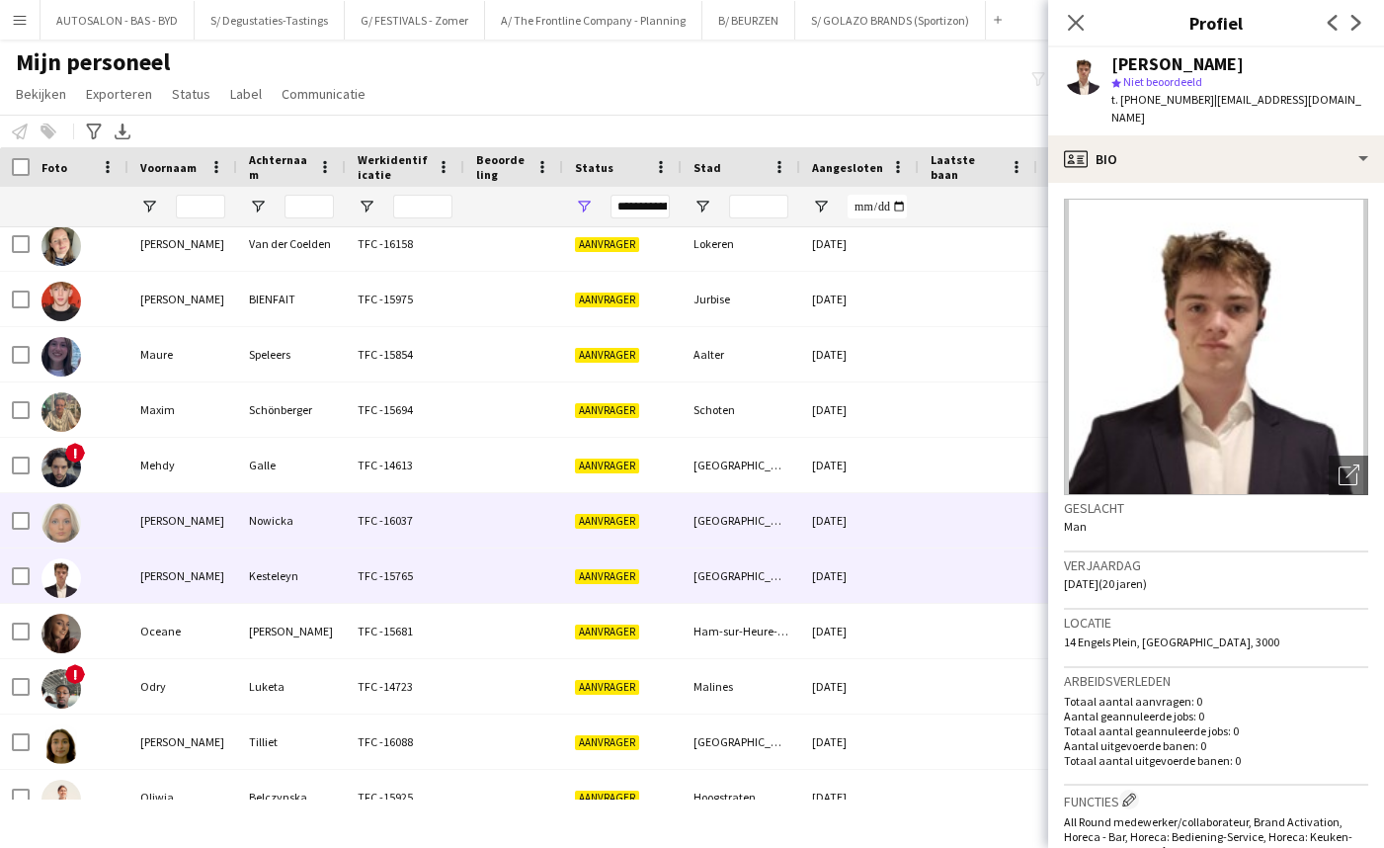
click at [276, 525] on div "Nowicka" at bounding box center [291, 520] width 109 height 54
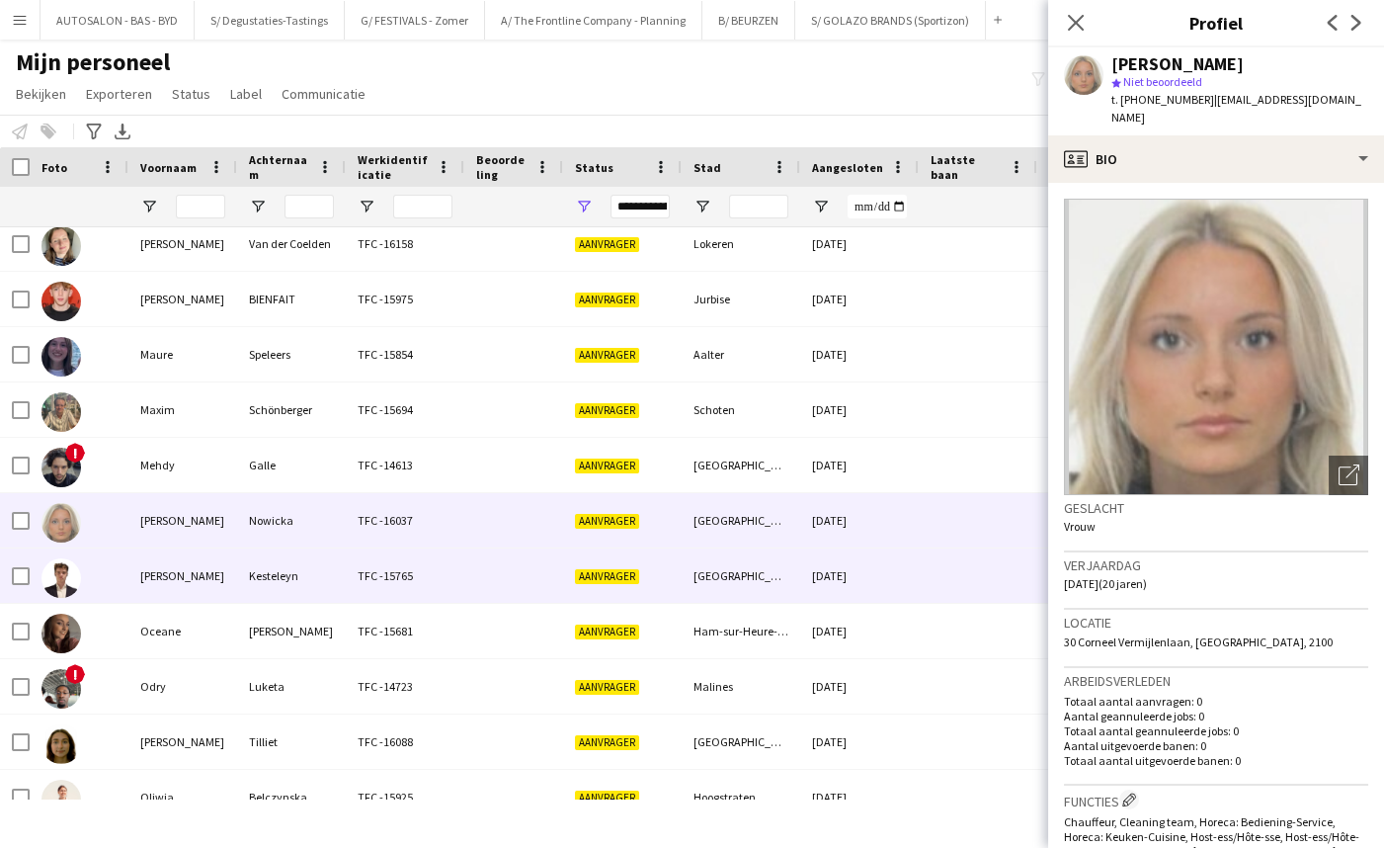
click at [262, 572] on div "Kesteleyn" at bounding box center [291, 575] width 109 height 54
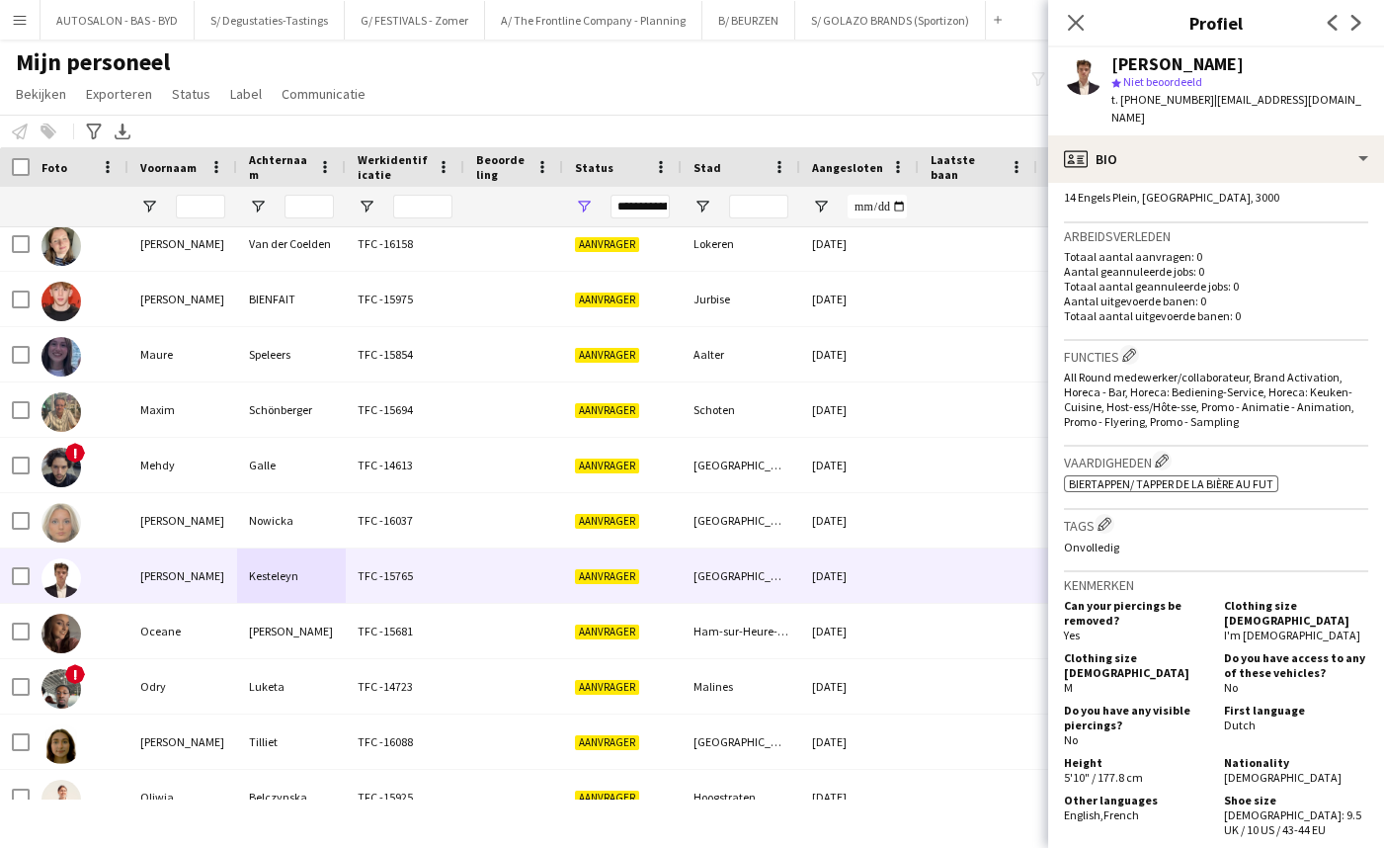
scroll to position [604, 0]
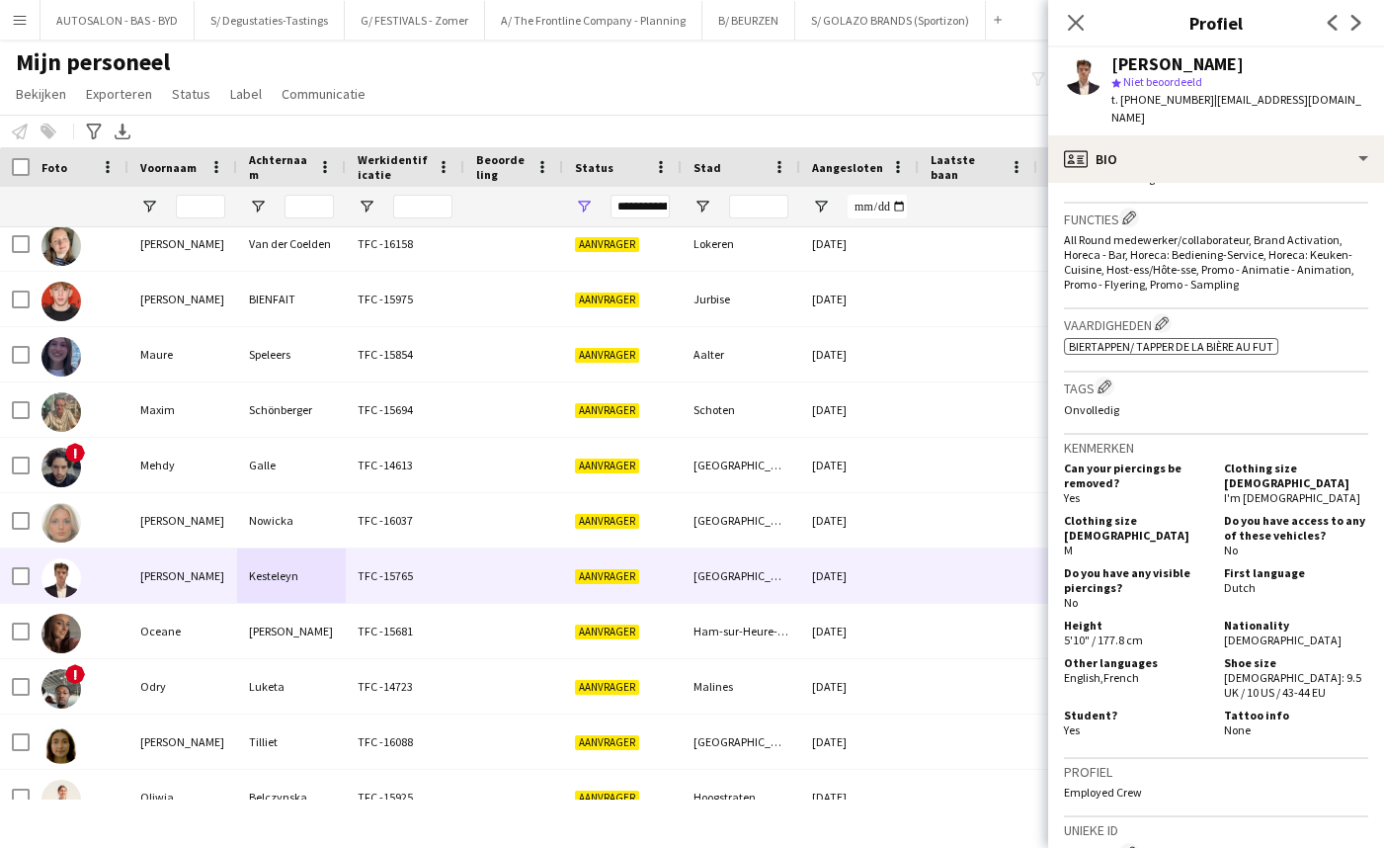
drag, startPoint x: 1238, startPoint y: 626, endPoint x: 1228, endPoint y: 715, distance: 89.4
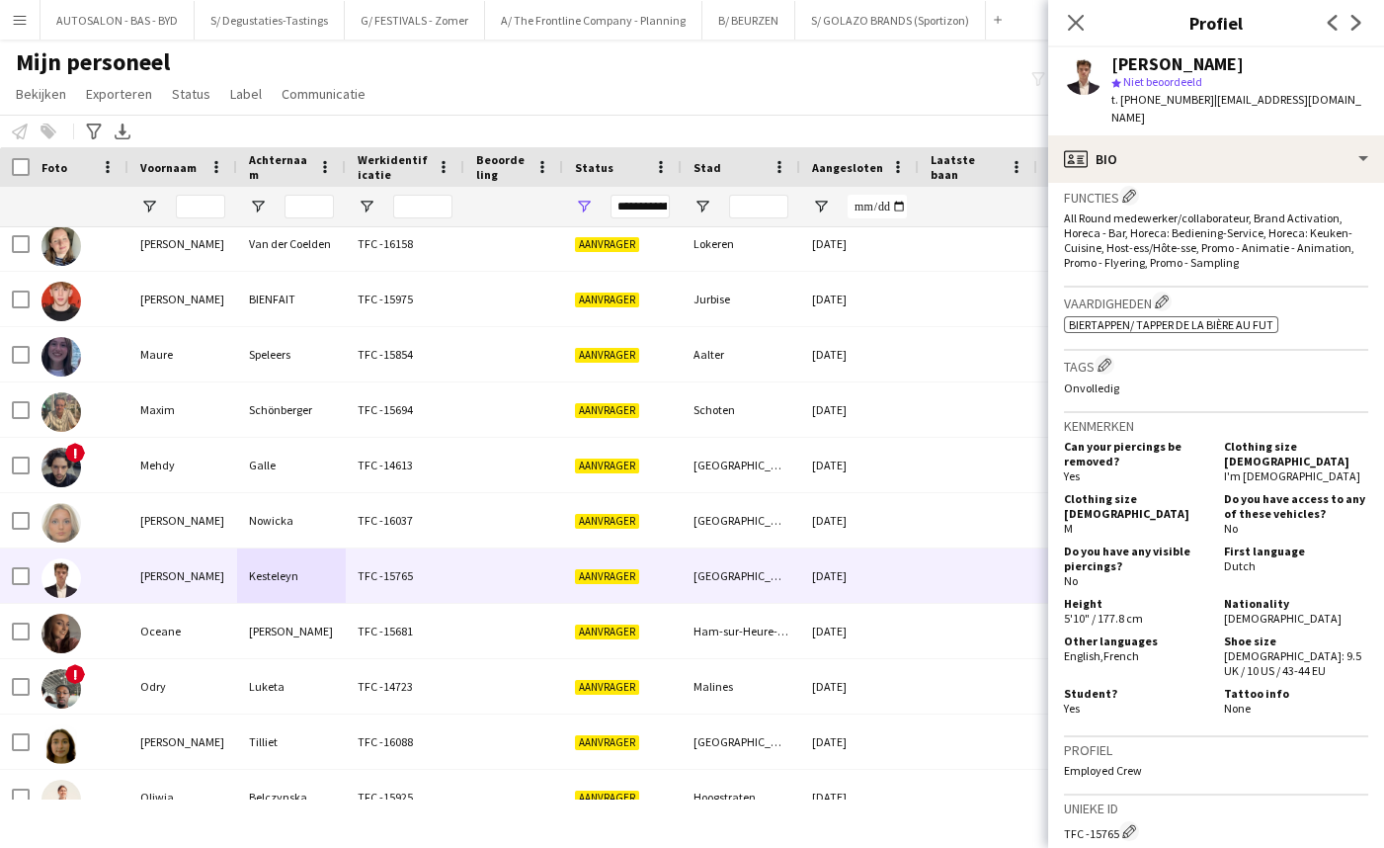
scroll to position [411, 0]
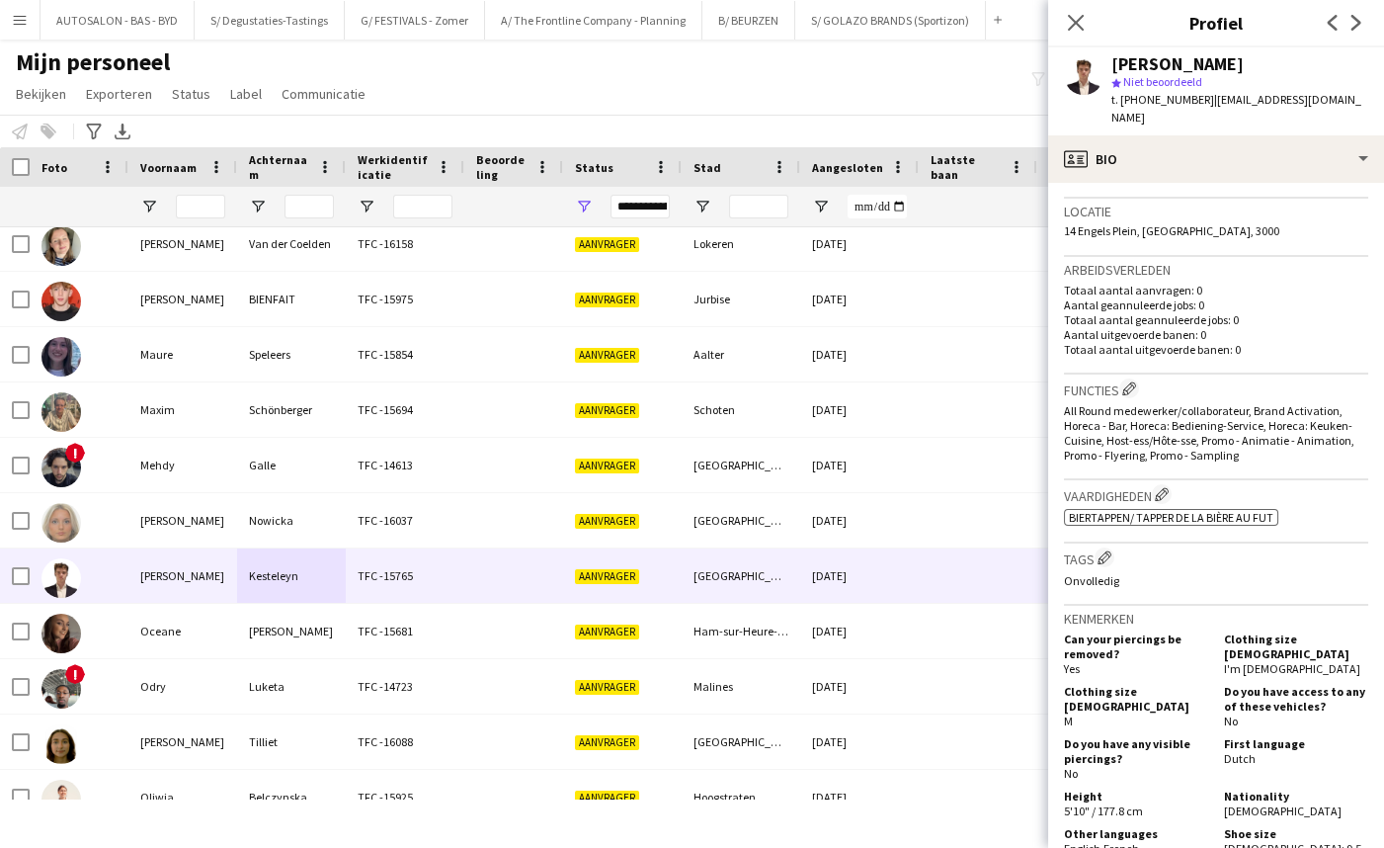
drag, startPoint x: 1236, startPoint y: 667, endPoint x: 1203, endPoint y: 285, distance: 382.7
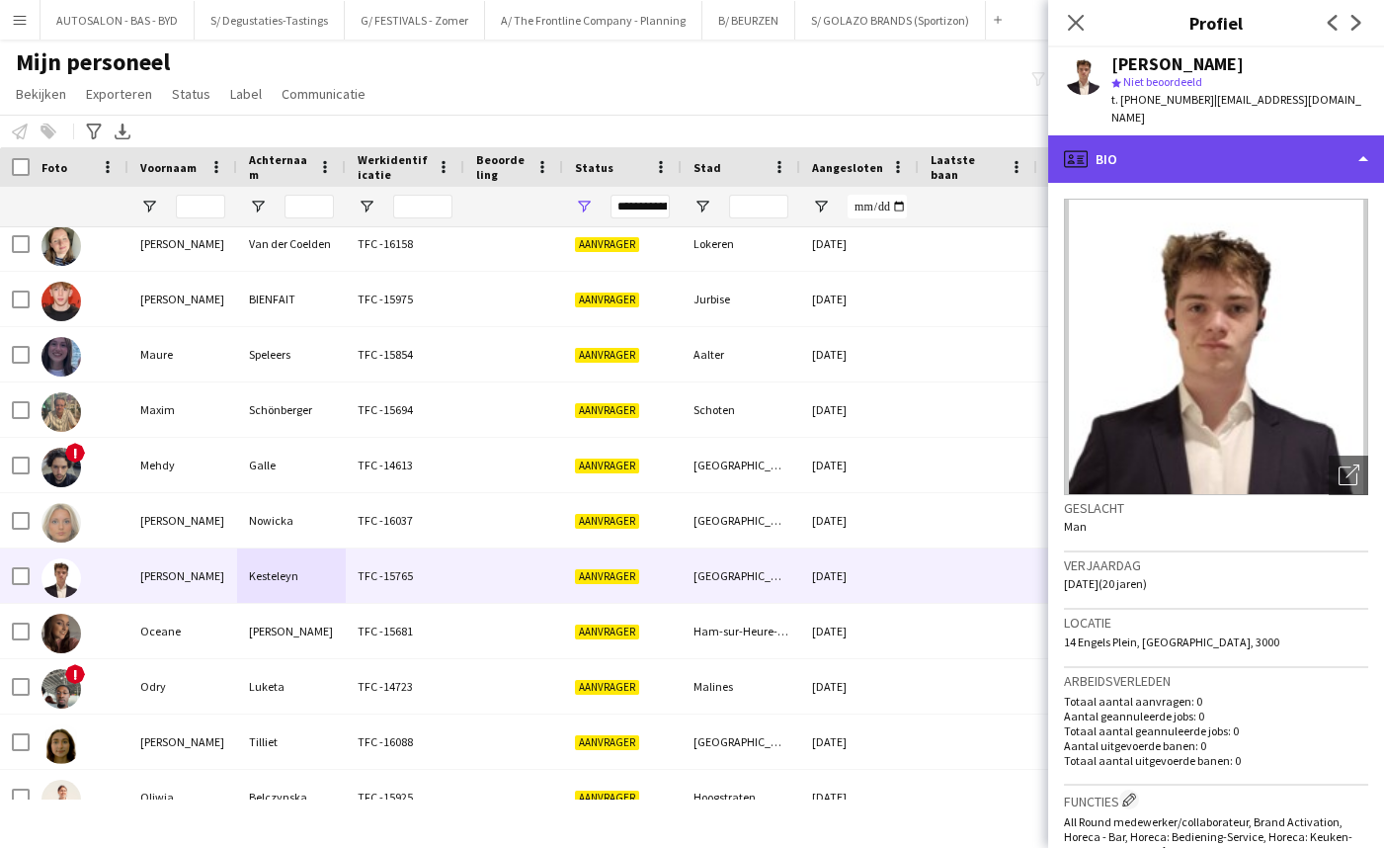
click at [1169, 142] on div "profile Bio" at bounding box center [1216, 158] width 336 height 47
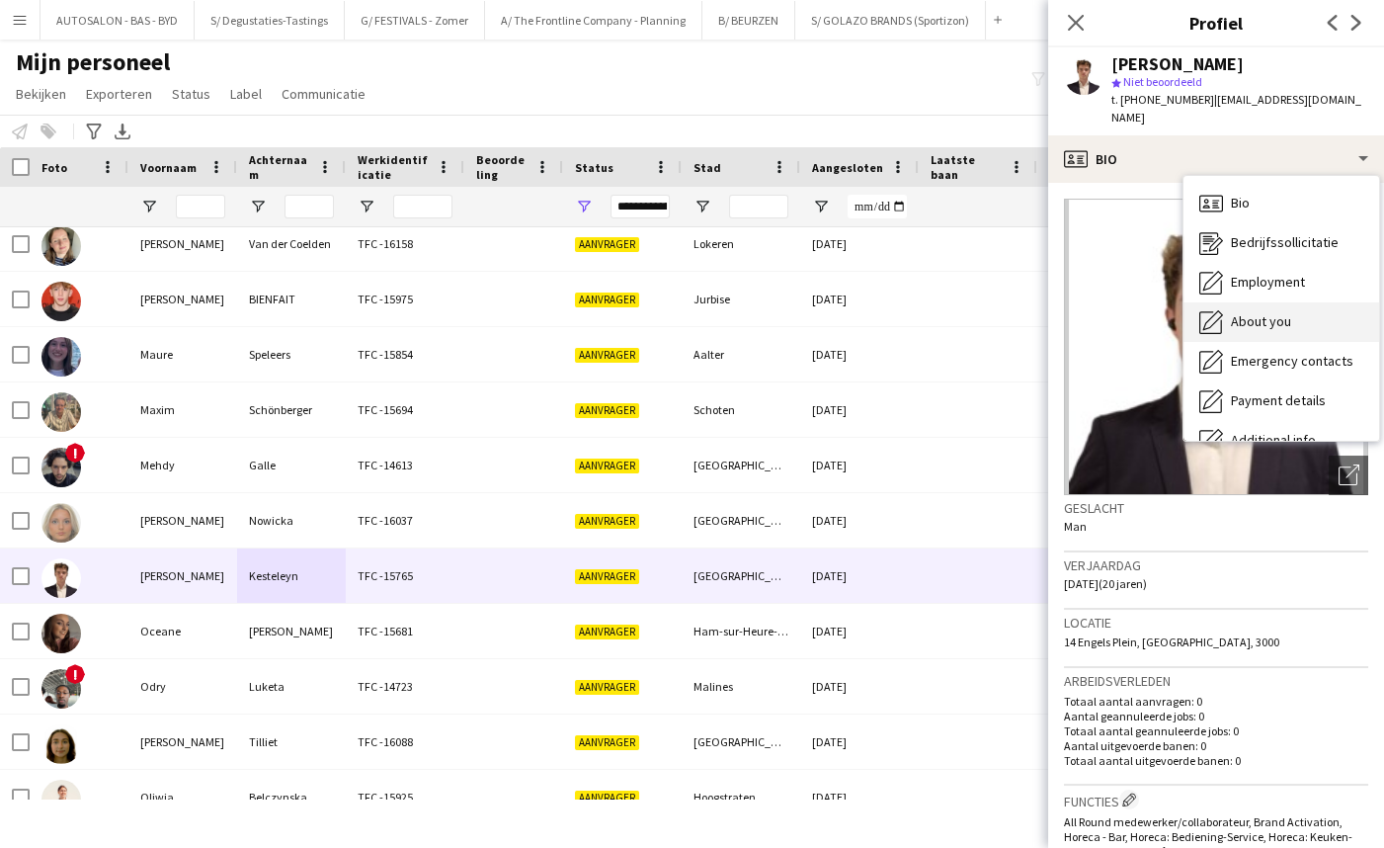
click at [1247, 313] on div "About you About you" at bounding box center [1281, 322] width 196 height 40
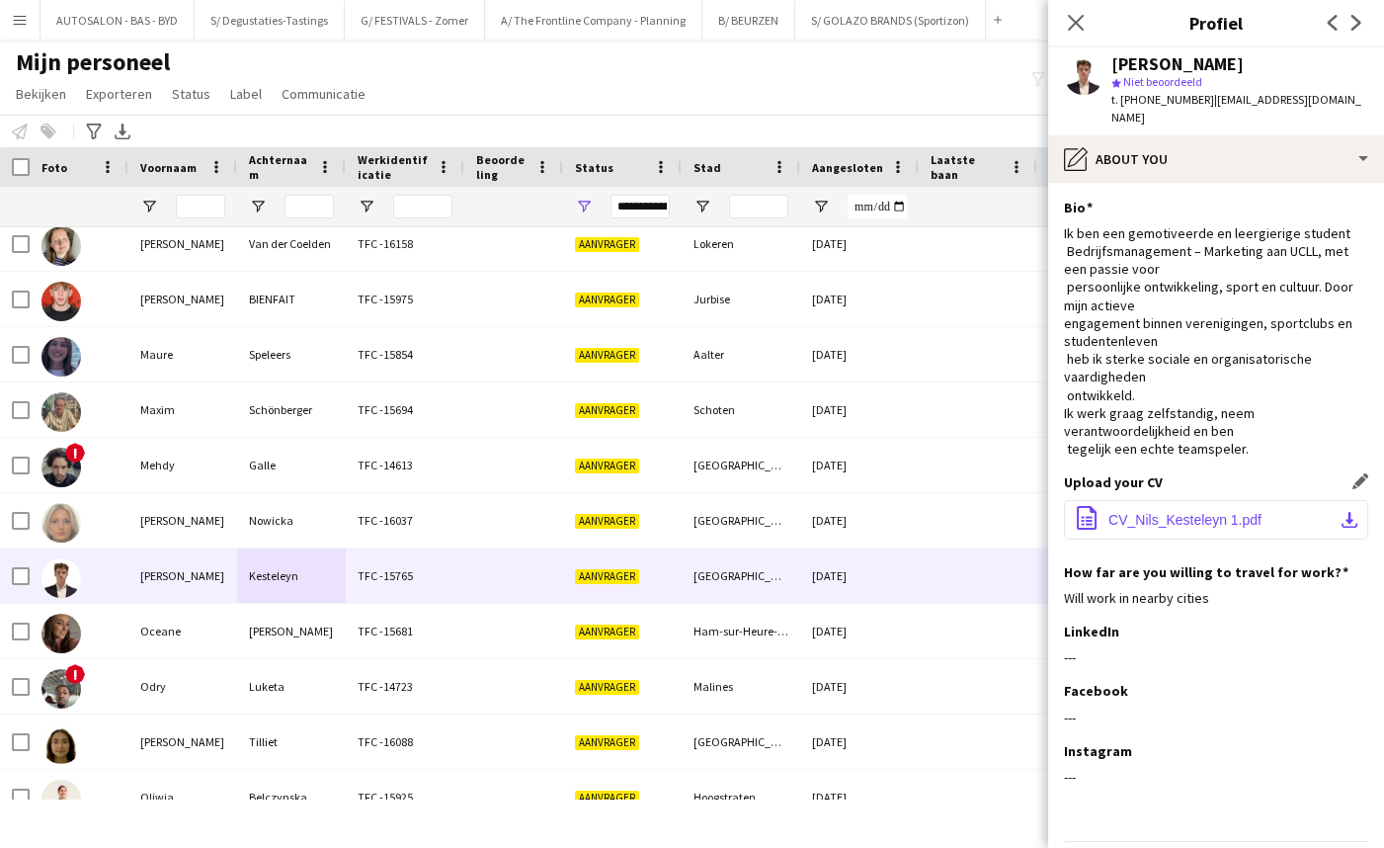
click at [1201, 512] on span "CV_Nils_Kesteleyn 1.pdf" at bounding box center [1184, 520] width 153 height 16
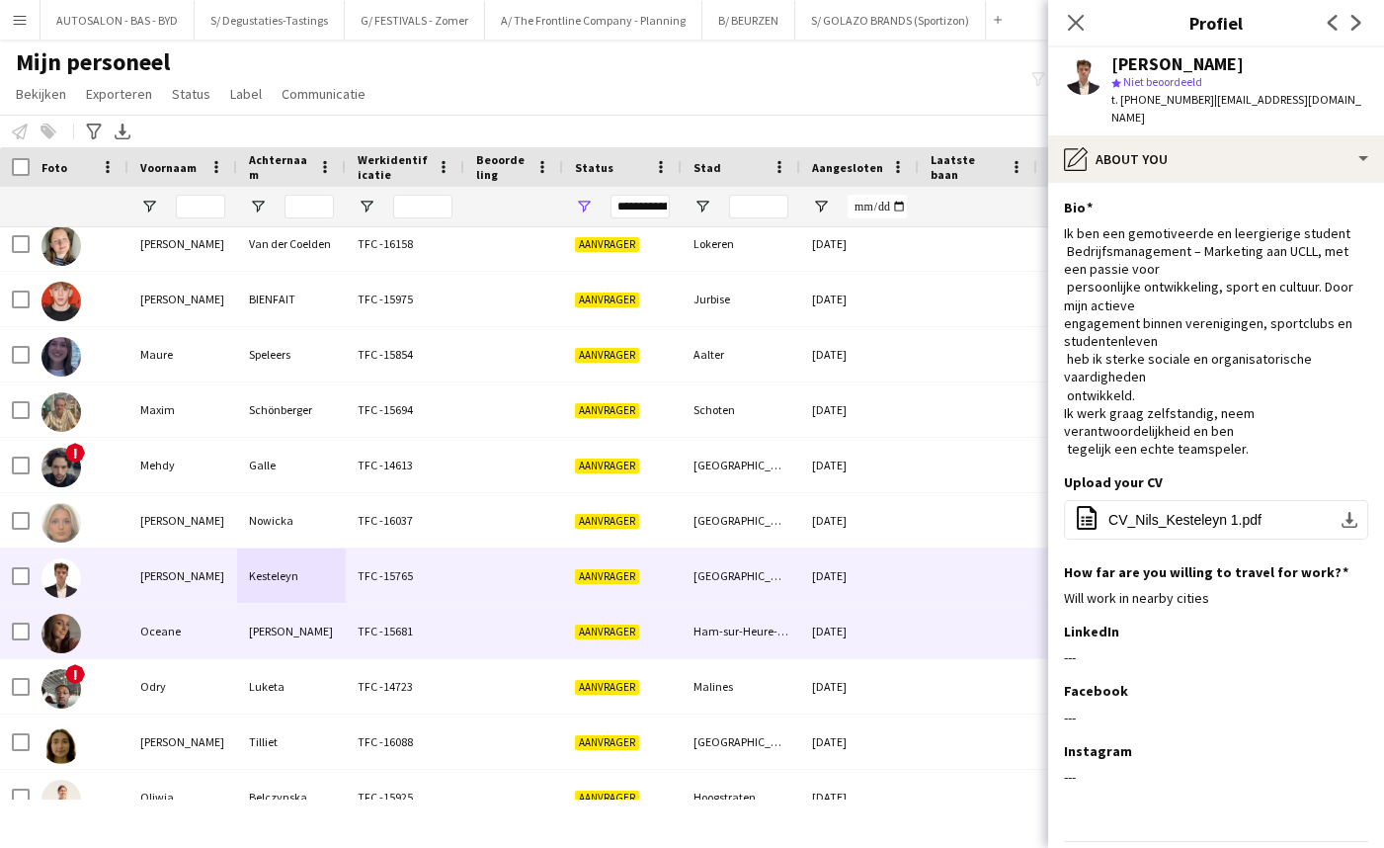
click at [230, 635] on div "Oceane" at bounding box center [182, 631] width 109 height 54
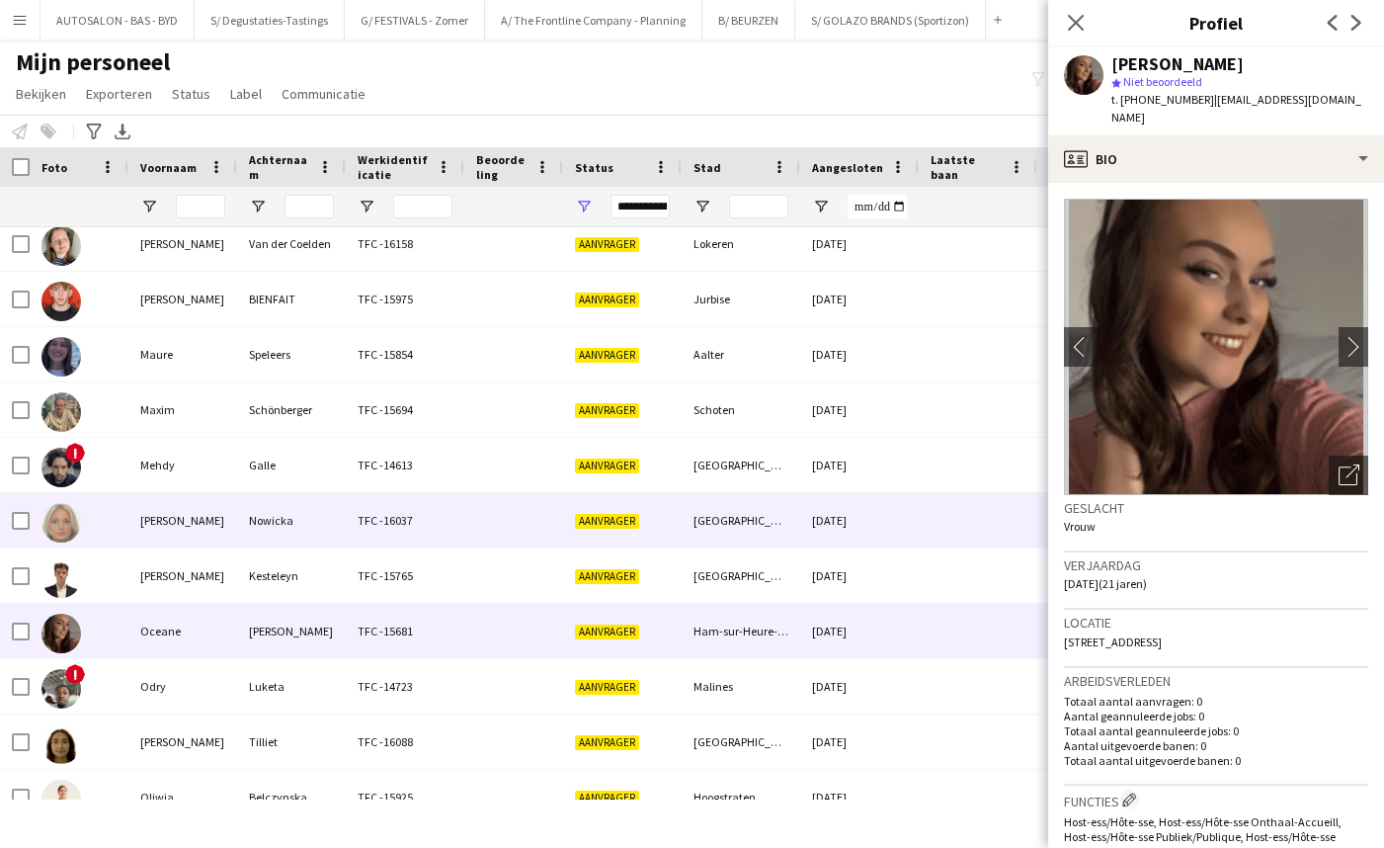
click at [168, 514] on div "[PERSON_NAME]" at bounding box center [182, 520] width 109 height 54
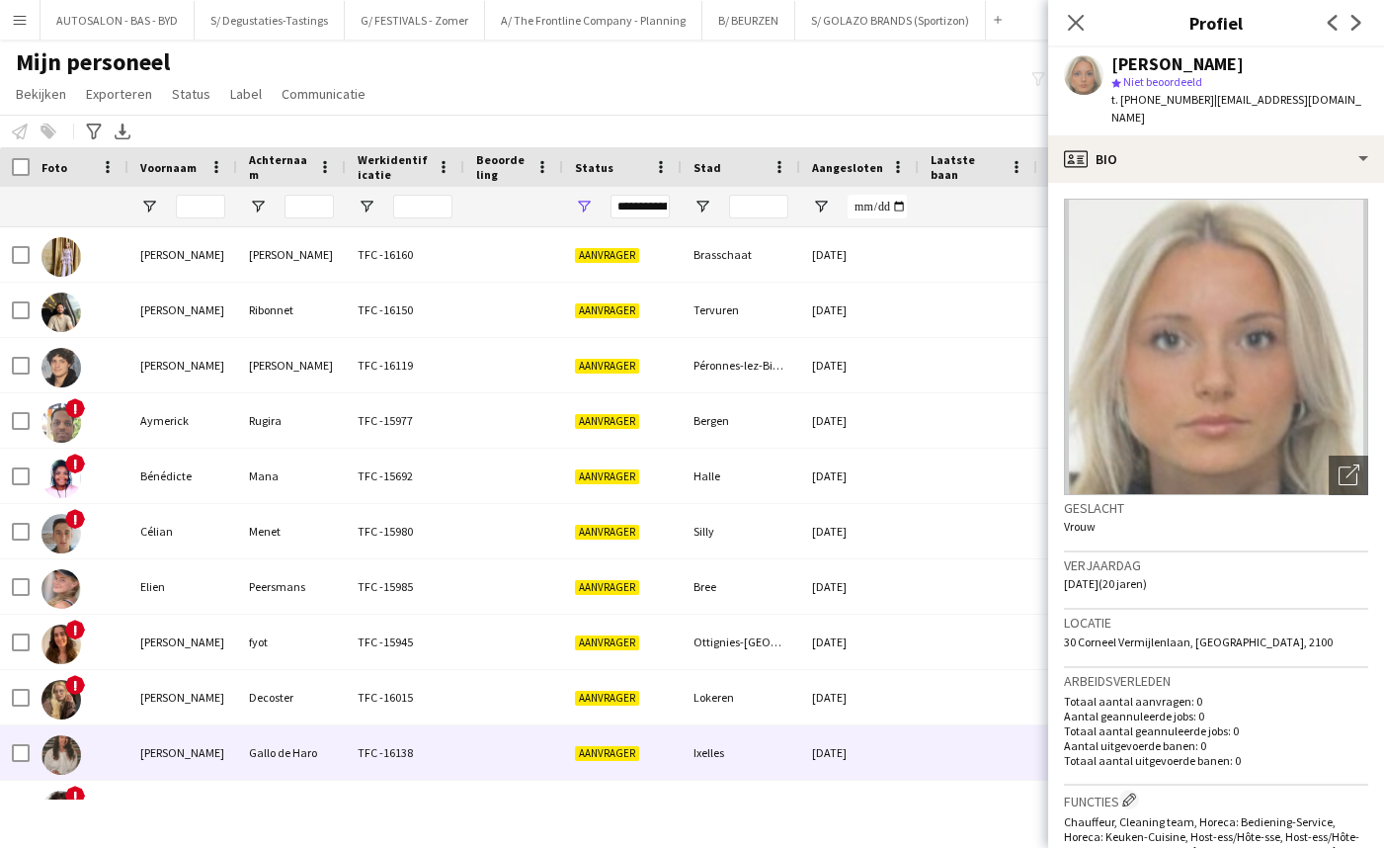
click at [218, 763] on div "[PERSON_NAME]" at bounding box center [182, 752] width 109 height 54
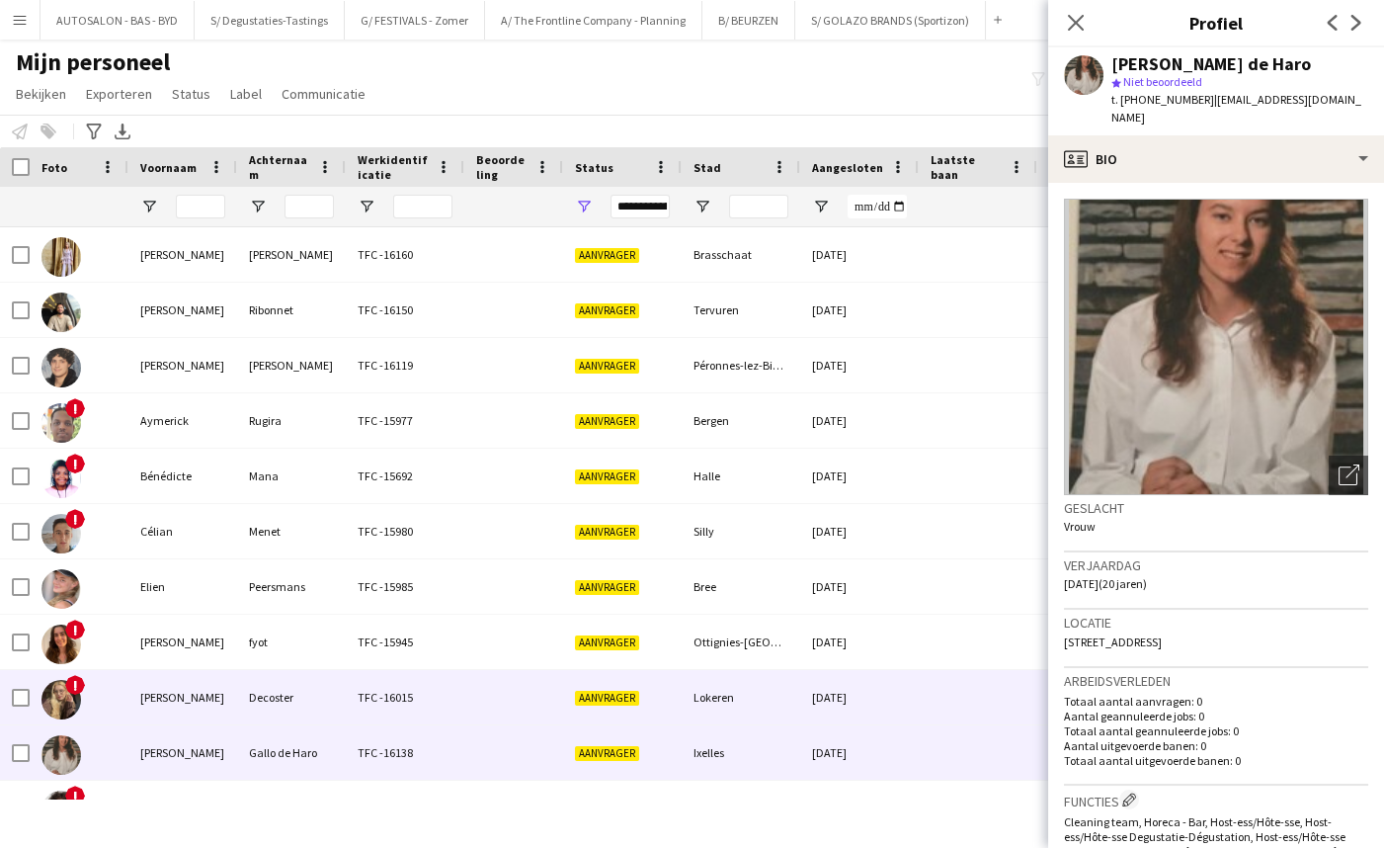
click at [202, 718] on div "[PERSON_NAME]" at bounding box center [182, 697] width 109 height 54
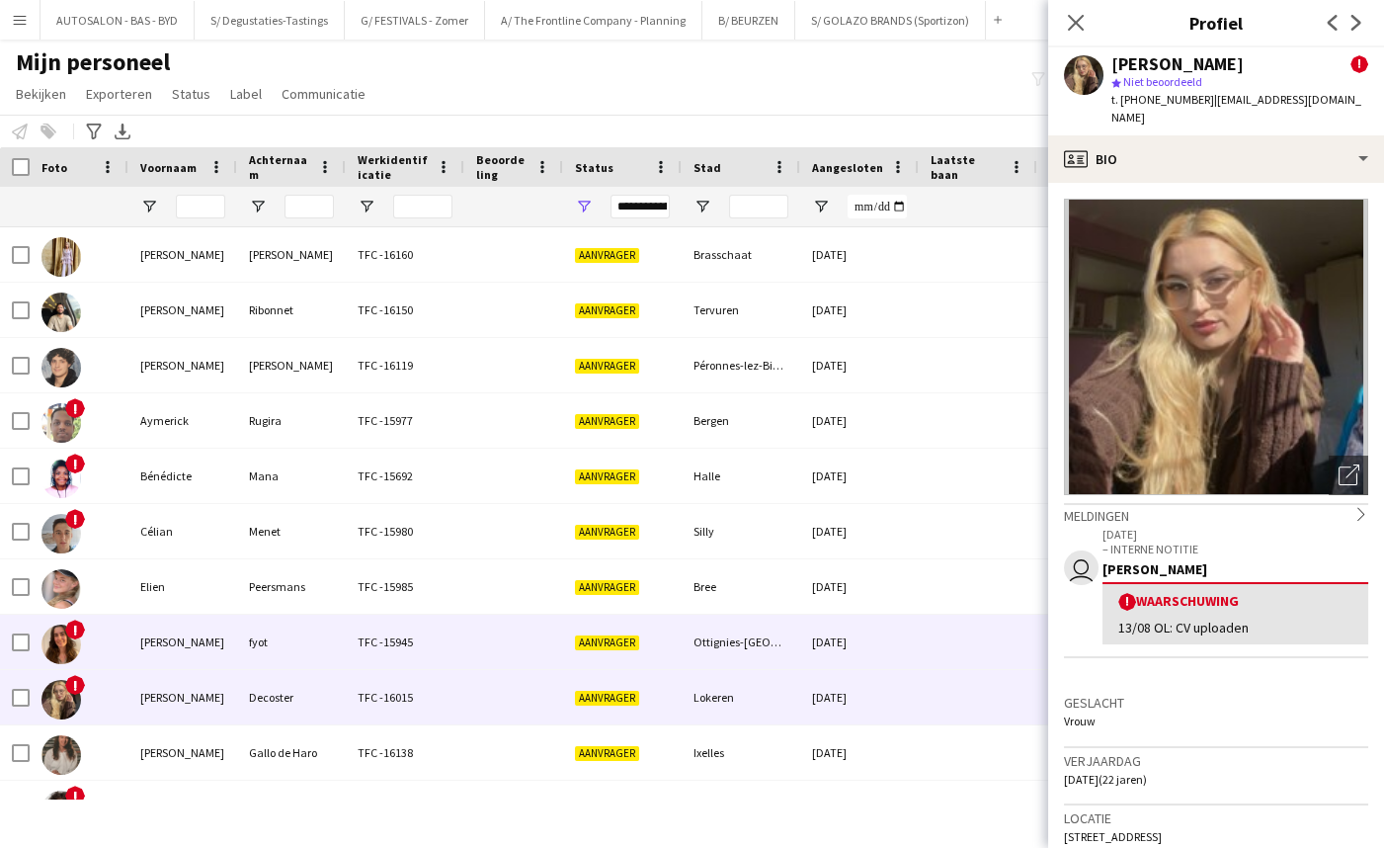
click at [194, 654] on div "[PERSON_NAME]" at bounding box center [182, 641] width 109 height 54
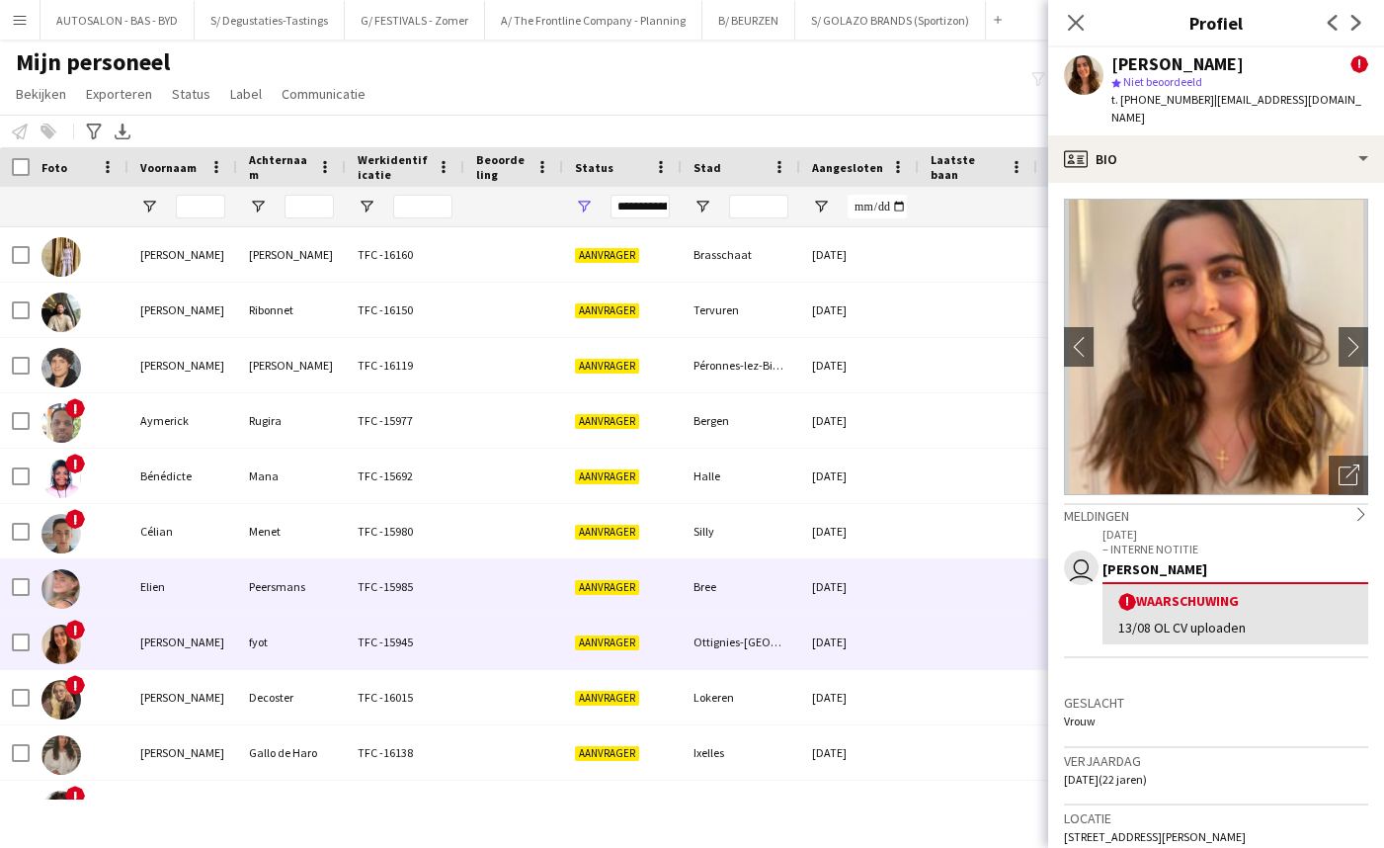
click at [227, 590] on div "Elien" at bounding box center [182, 586] width 109 height 54
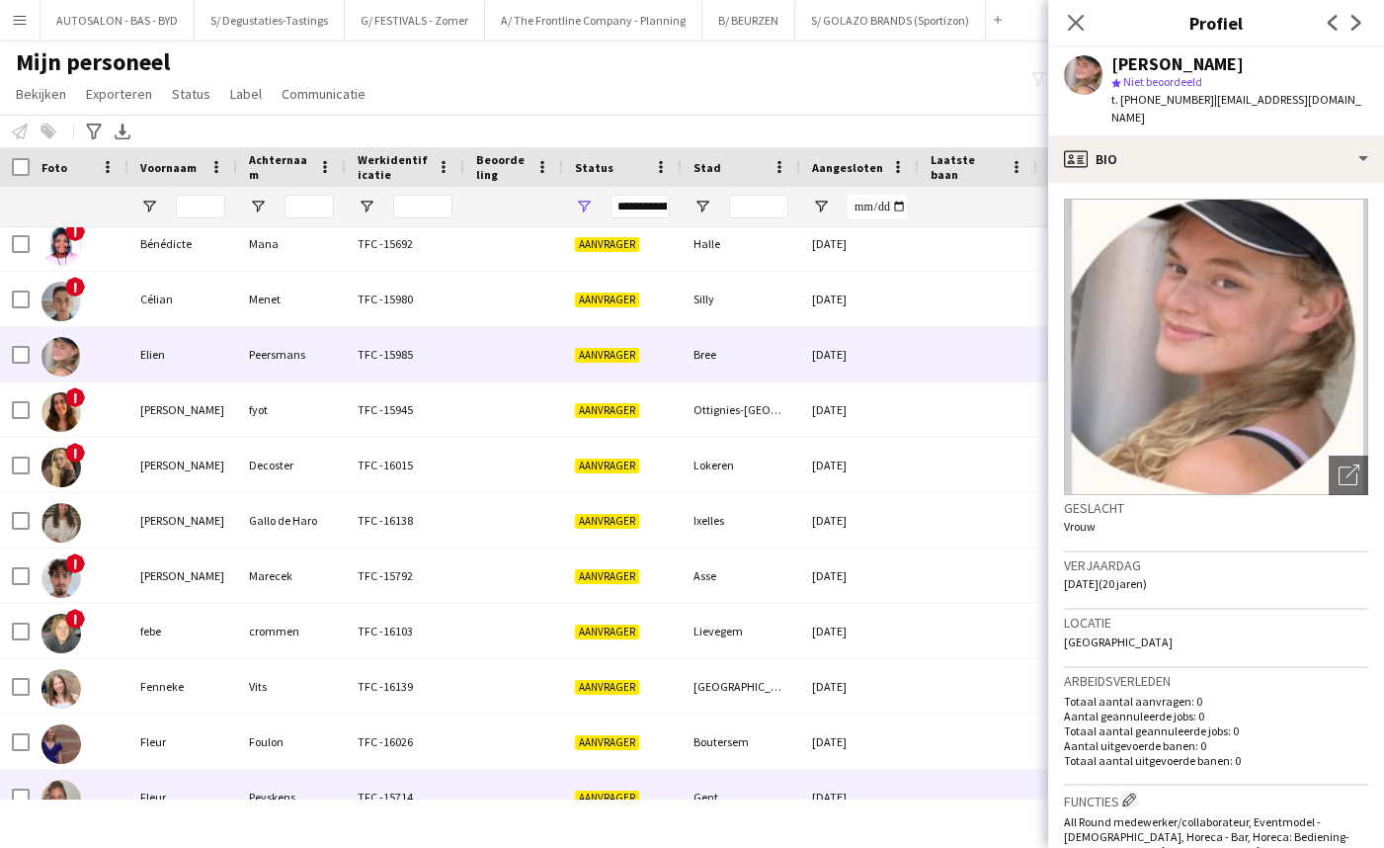
scroll to position [710, 0]
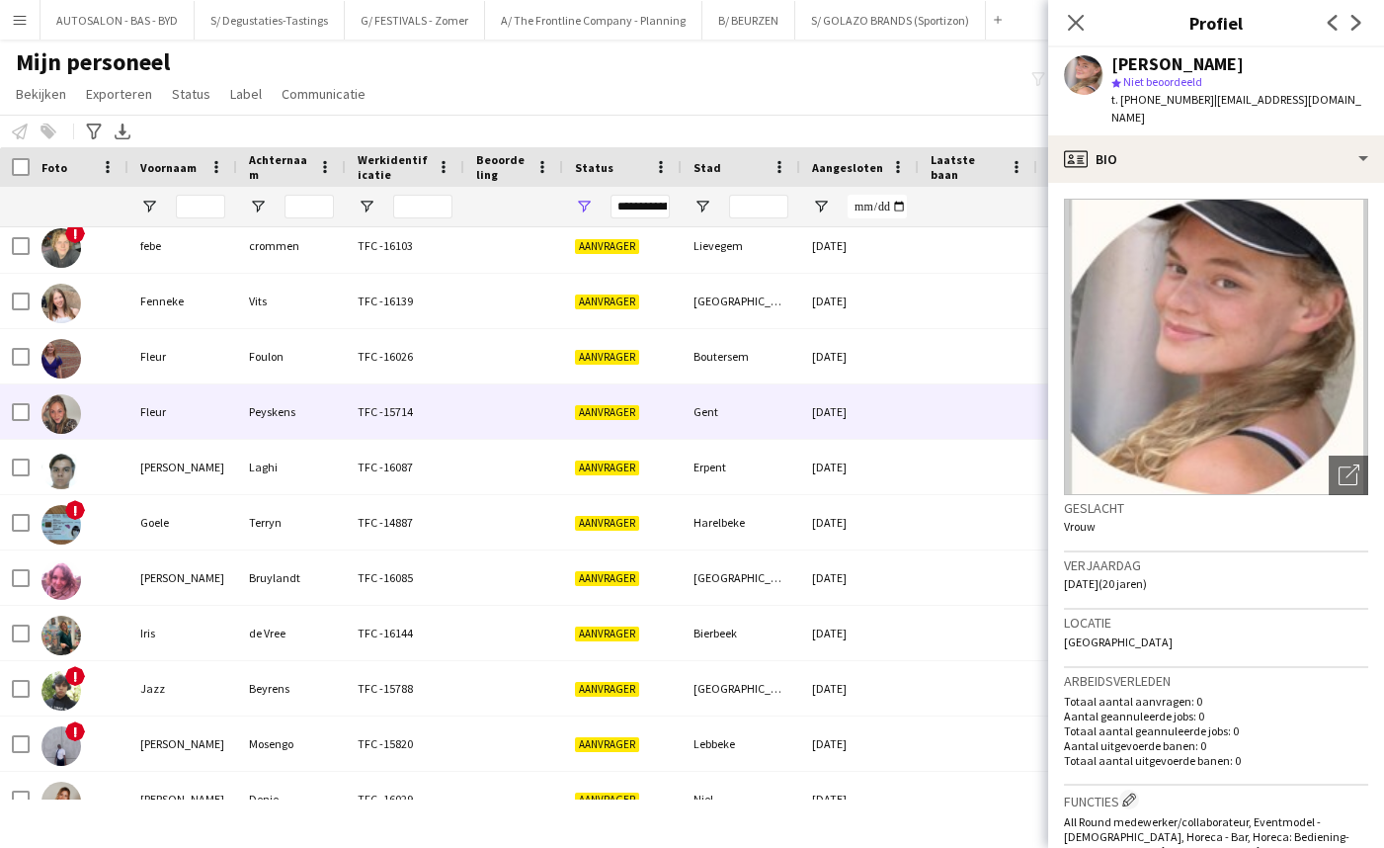
drag, startPoint x: 315, startPoint y: 598, endPoint x: 273, endPoint y: 695, distance: 106.6
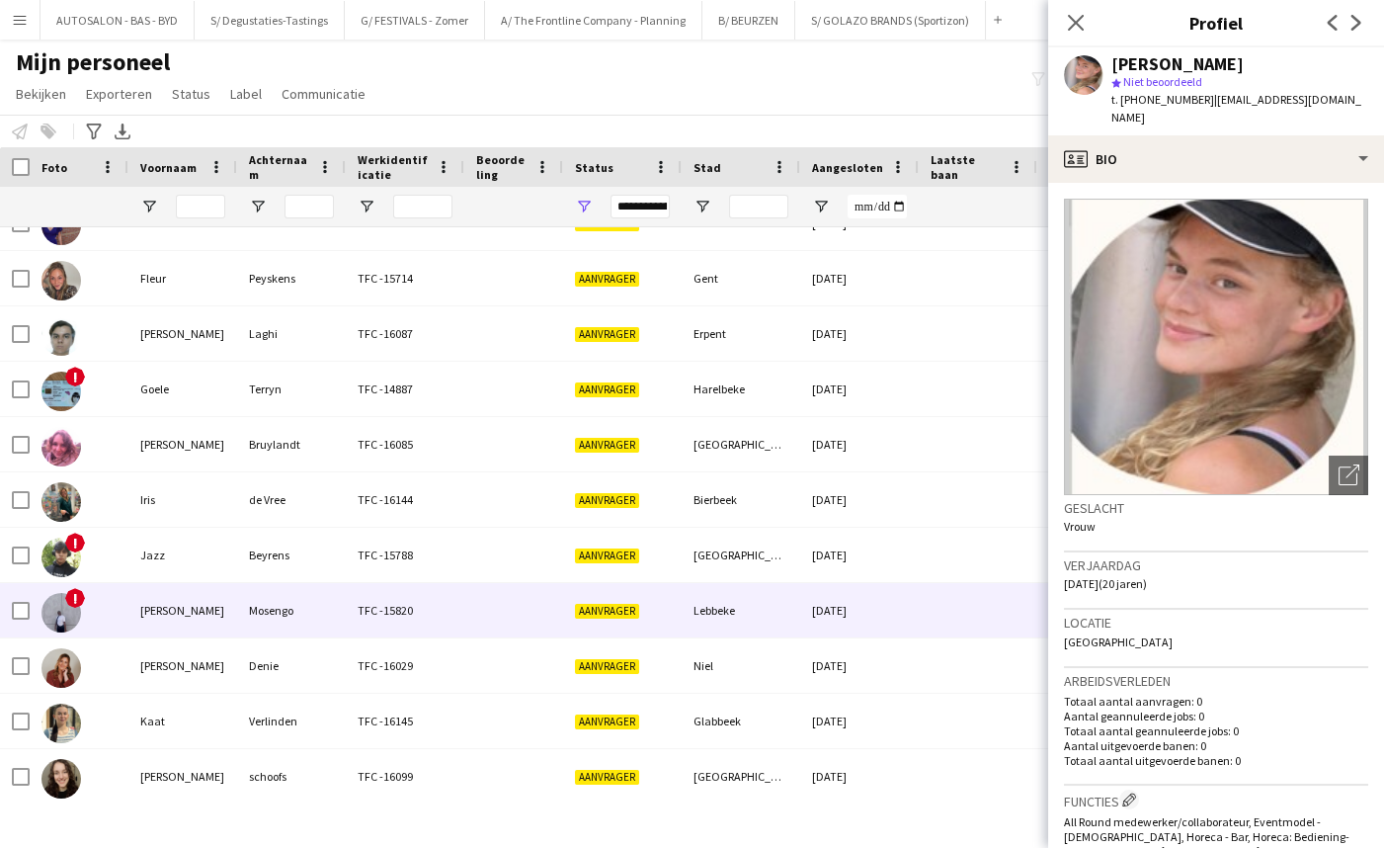
scroll to position [868, 0]
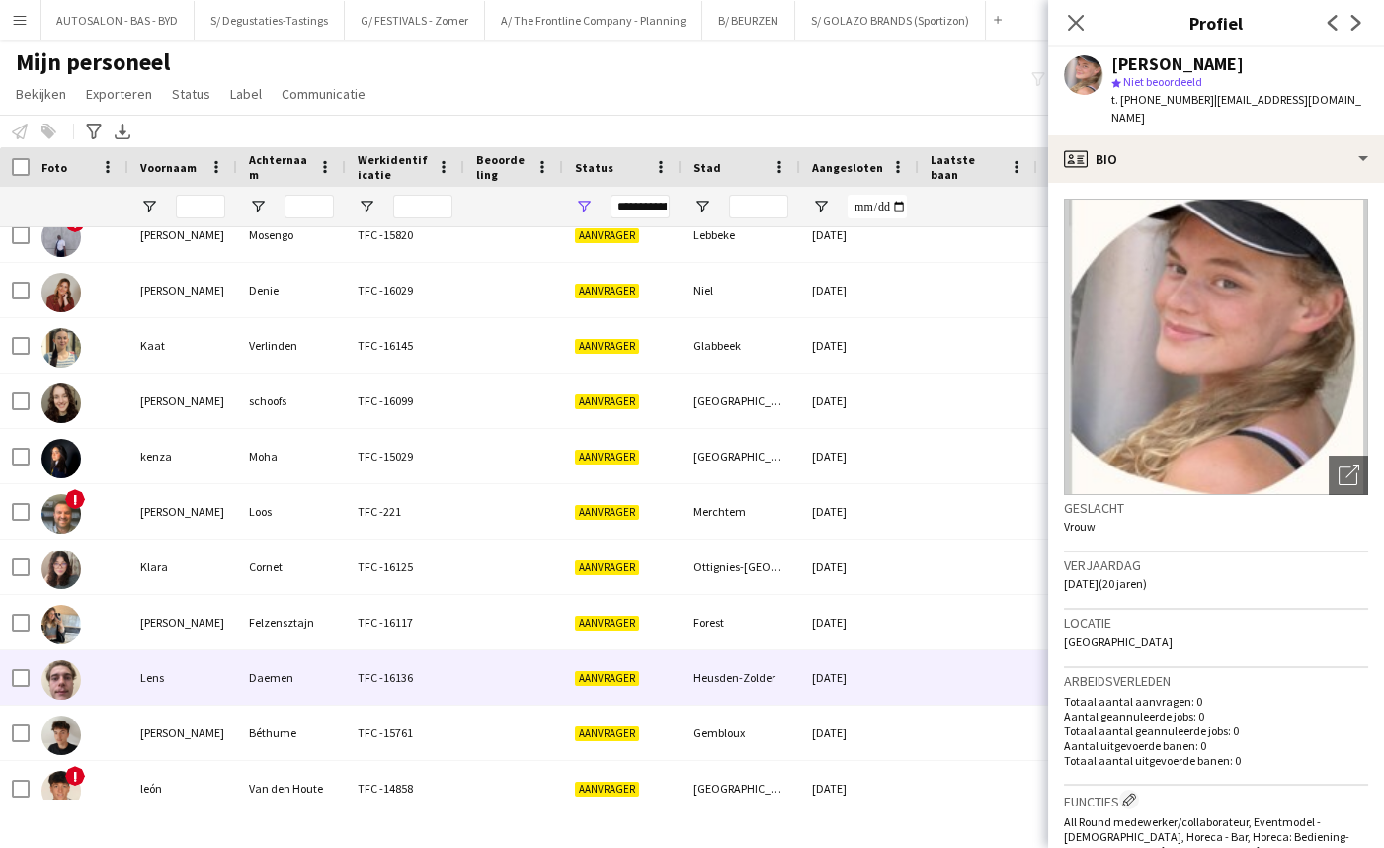
drag, startPoint x: 246, startPoint y: 659, endPoint x: 229, endPoint y: 471, distance: 188.4
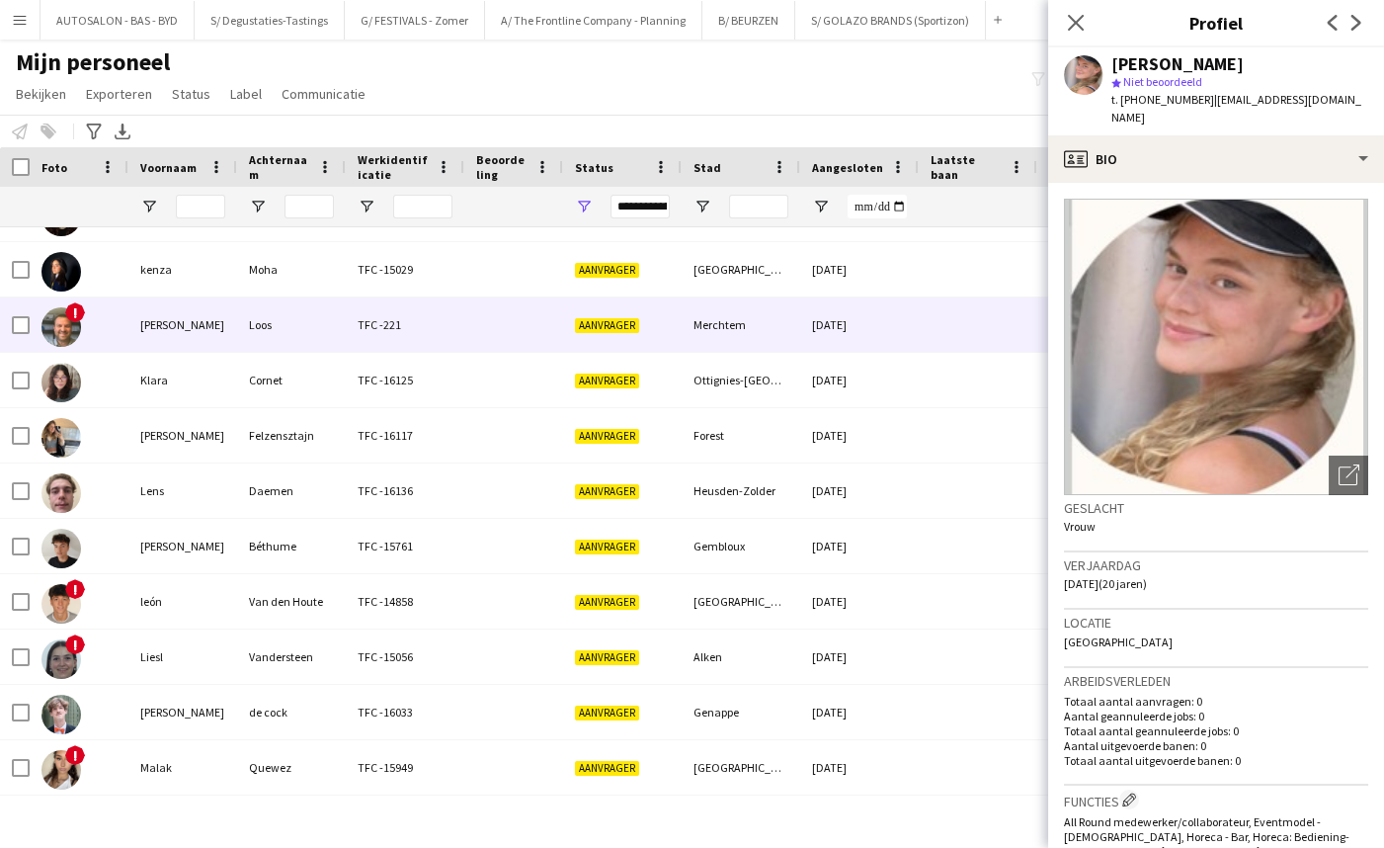
click at [226, 333] on div "[PERSON_NAME]" at bounding box center [182, 324] width 109 height 54
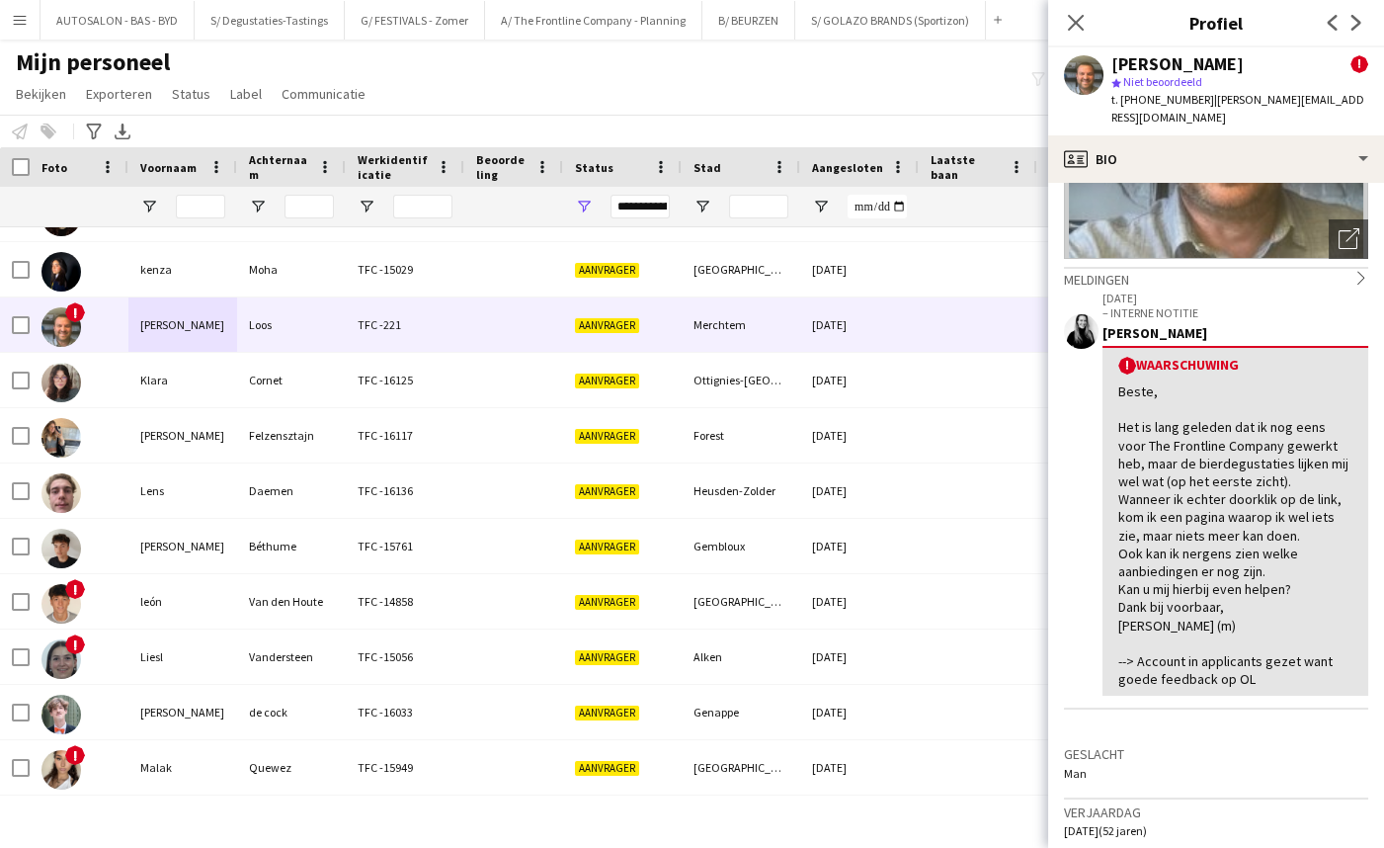
drag, startPoint x: 1225, startPoint y: 583, endPoint x: 1214, endPoint y: 638, distance: 56.4
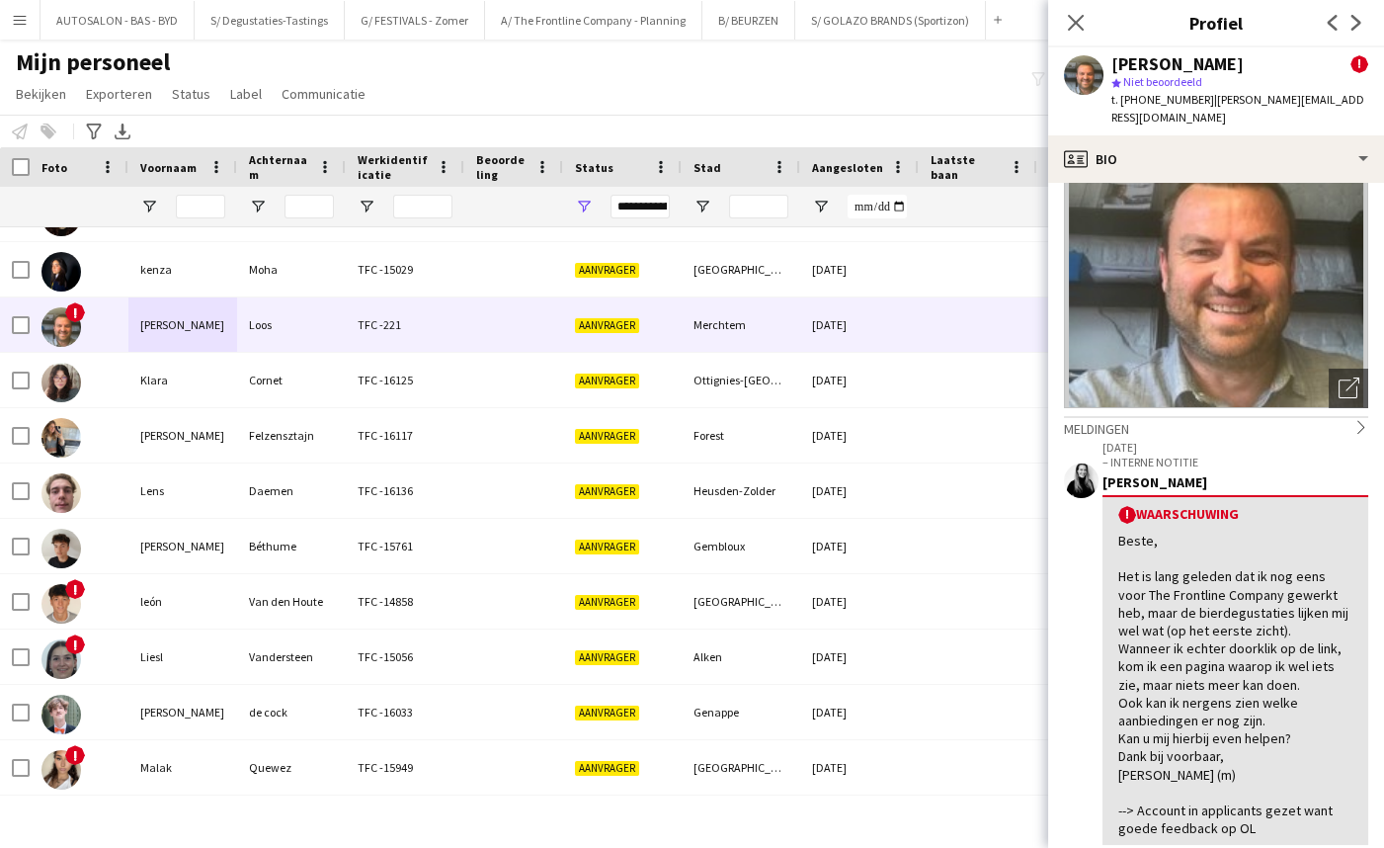
drag, startPoint x: 1259, startPoint y: 544, endPoint x: 1245, endPoint y: 473, distance: 72.6
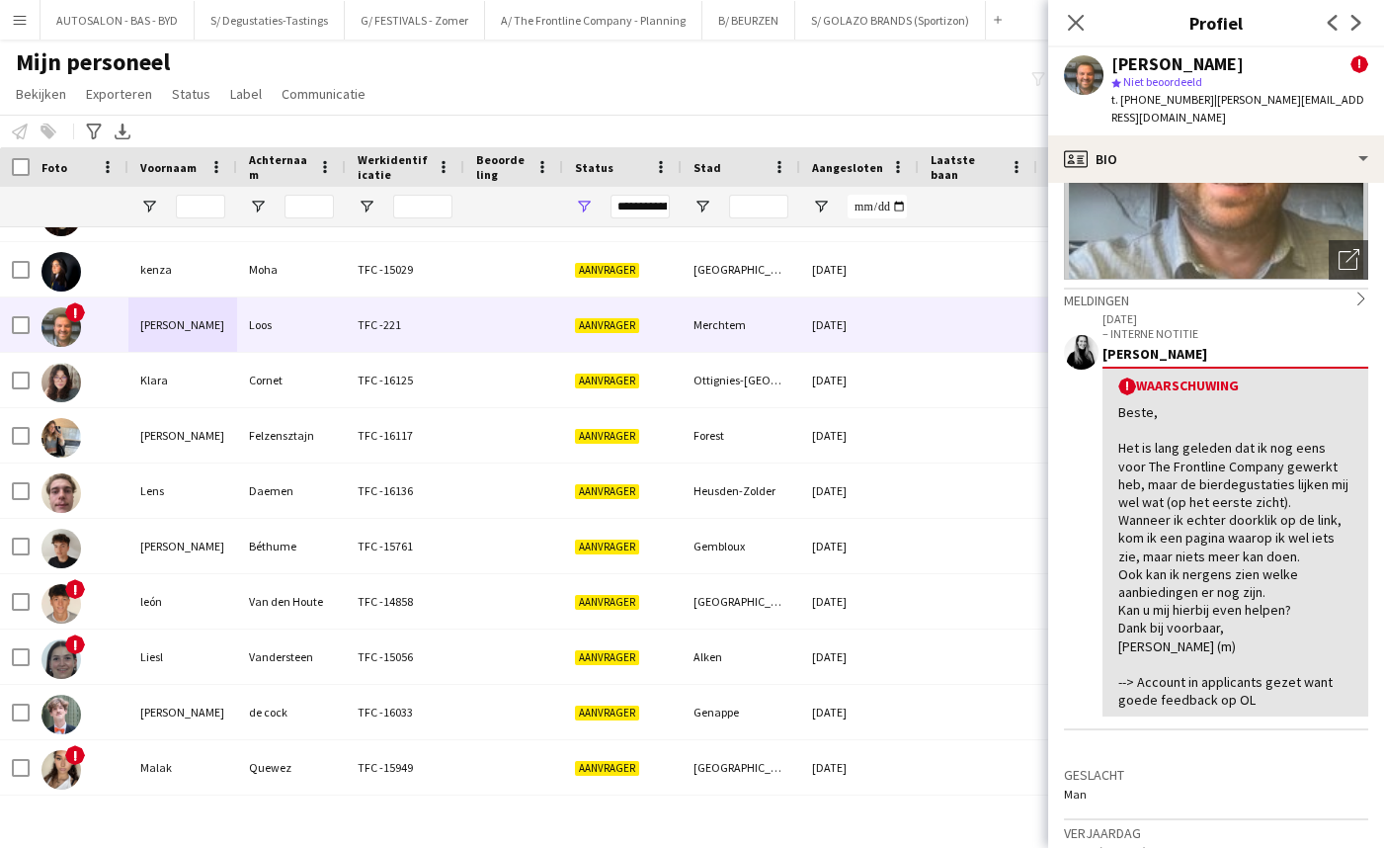
drag, startPoint x: 1197, startPoint y: 642, endPoint x: 1186, endPoint y: 683, distance: 41.9
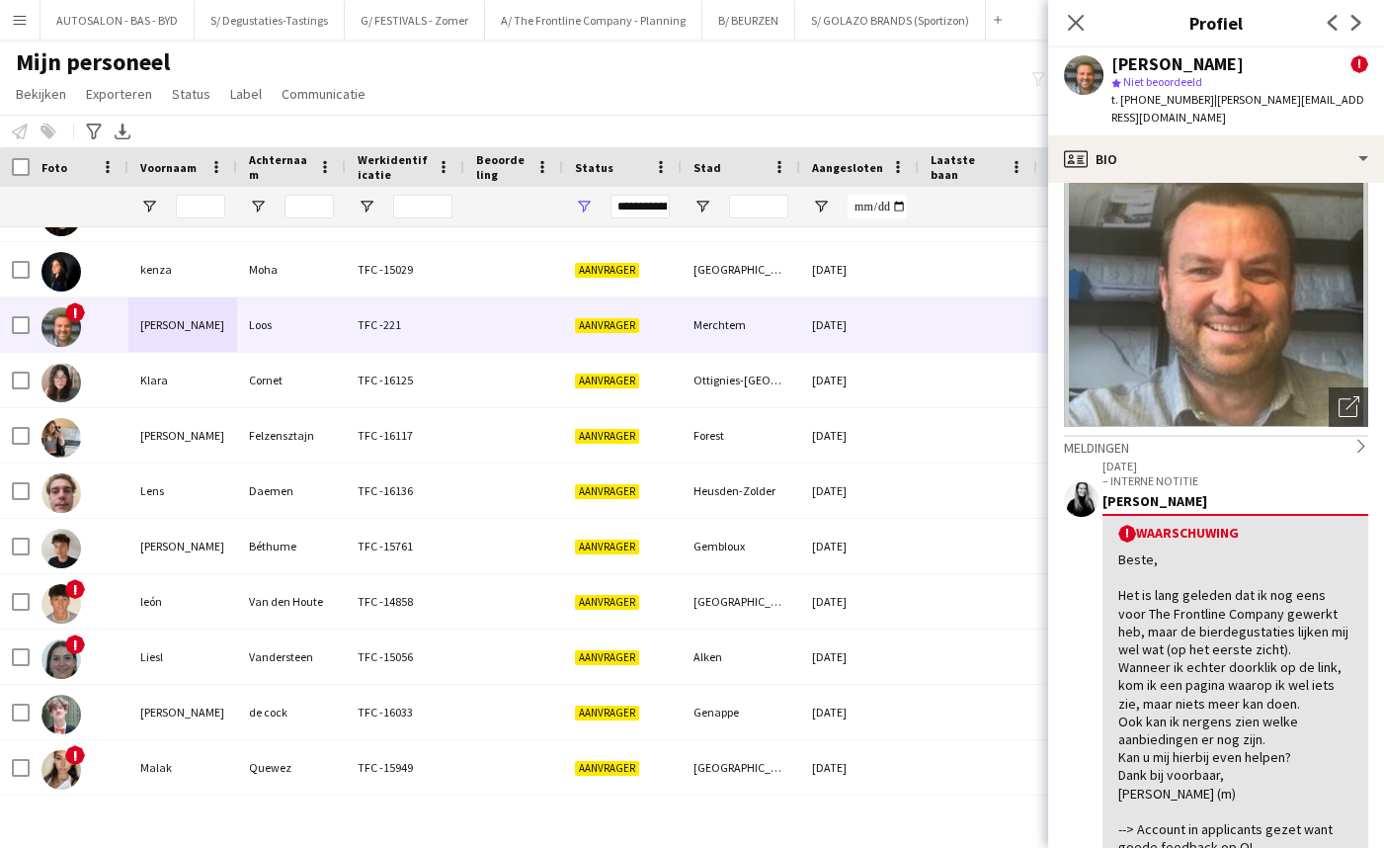
scroll to position [0, 0]
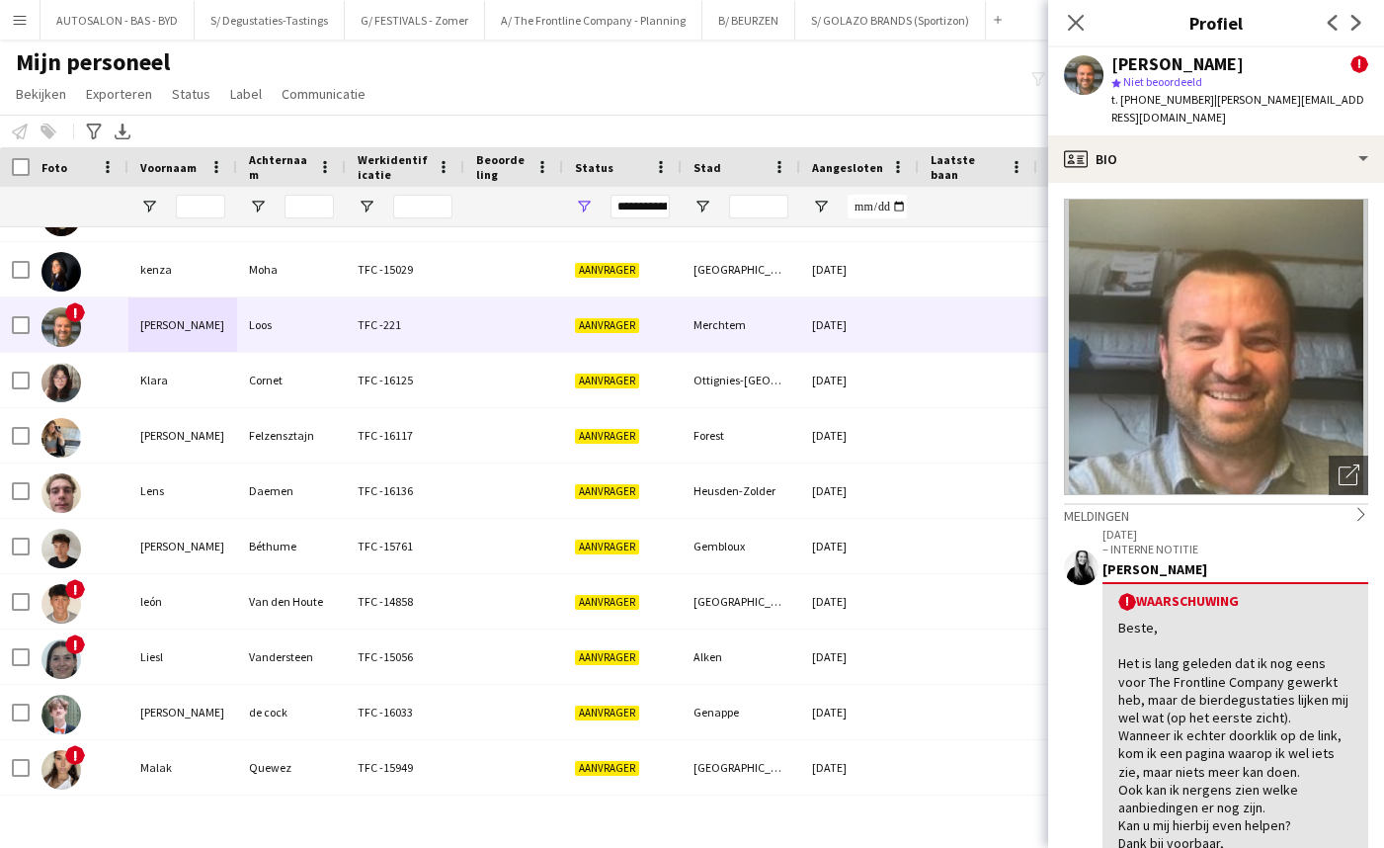
drag, startPoint x: 1244, startPoint y: 675, endPoint x: 1235, endPoint y: 576, distance: 99.2
drag, startPoint x: 1229, startPoint y: 616, endPoint x: 1225, endPoint y: 563, distance: 53.5
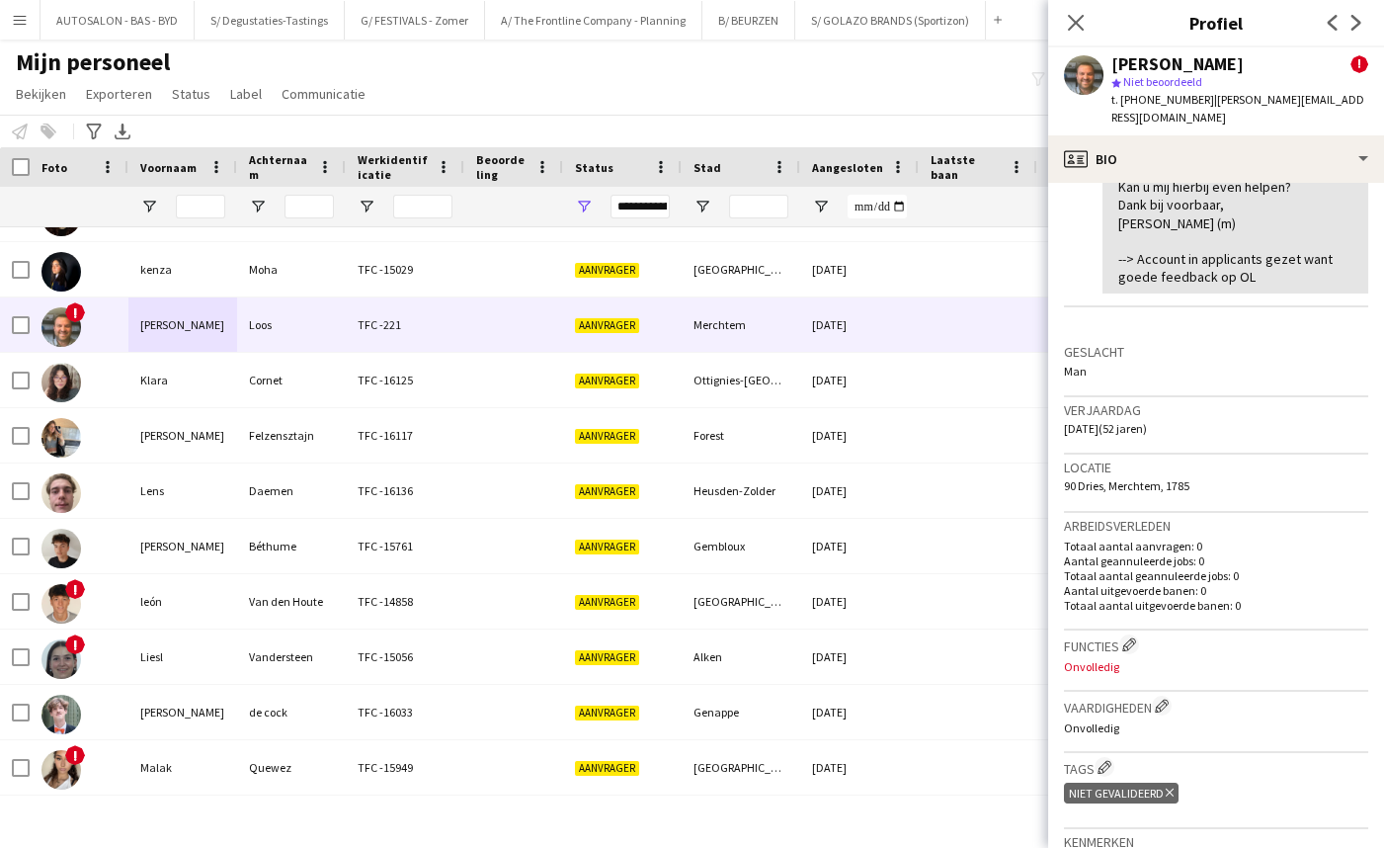
drag, startPoint x: 1225, startPoint y: 563, endPoint x: 1205, endPoint y: 653, distance: 92.0
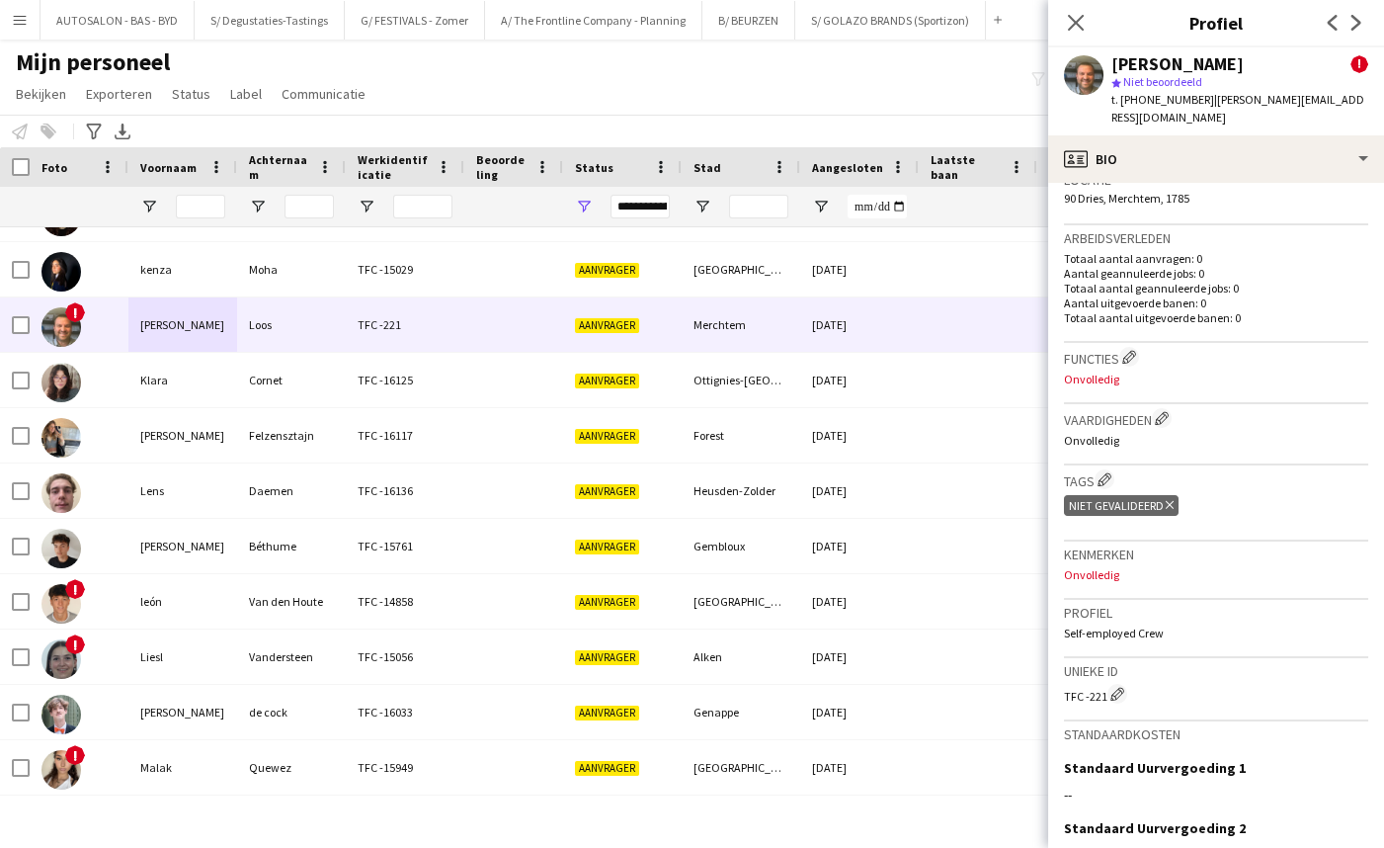
scroll to position [1008, 0]
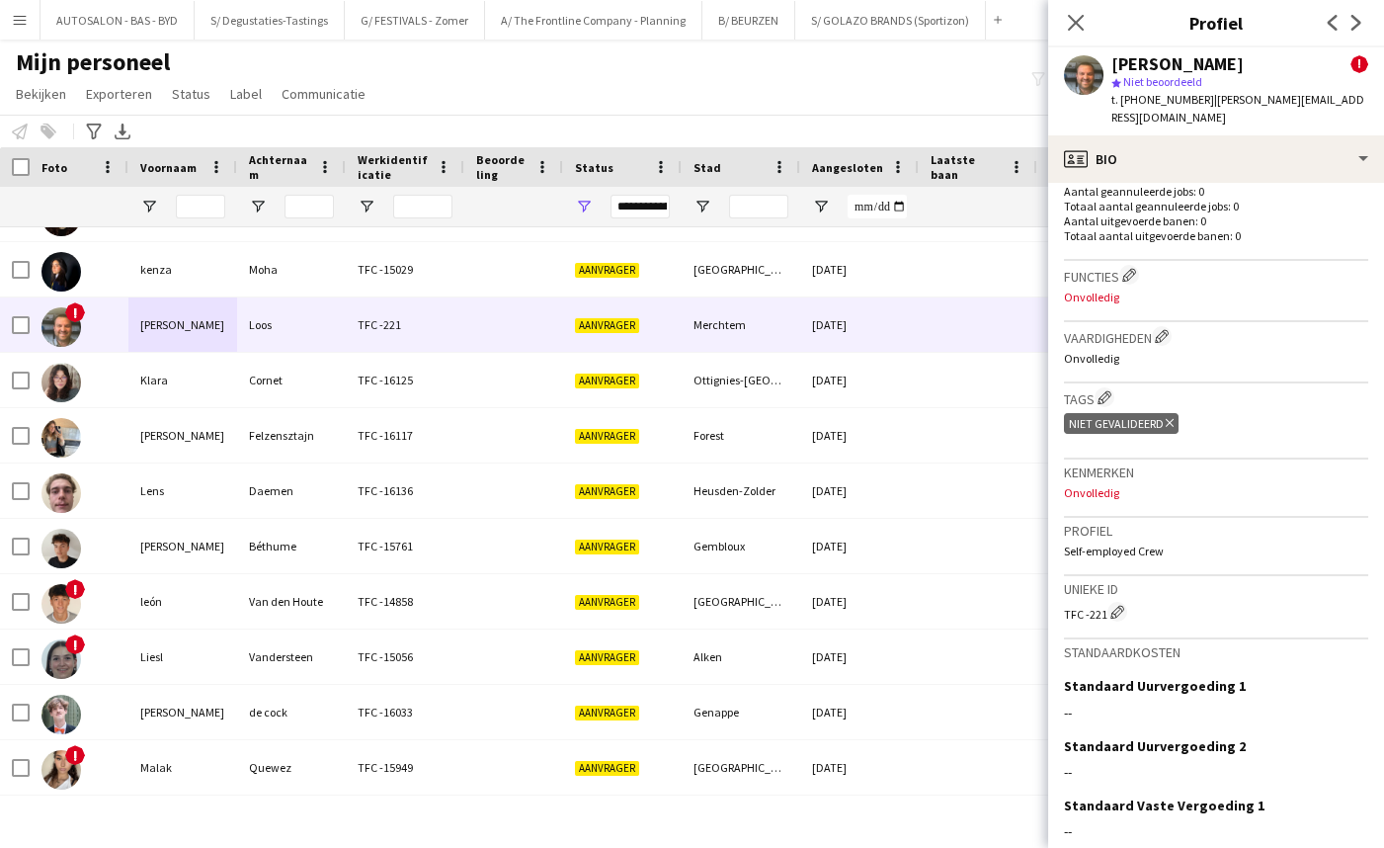
drag, startPoint x: 1234, startPoint y: 604, endPoint x: 1216, endPoint y: 691, distance: 89.7
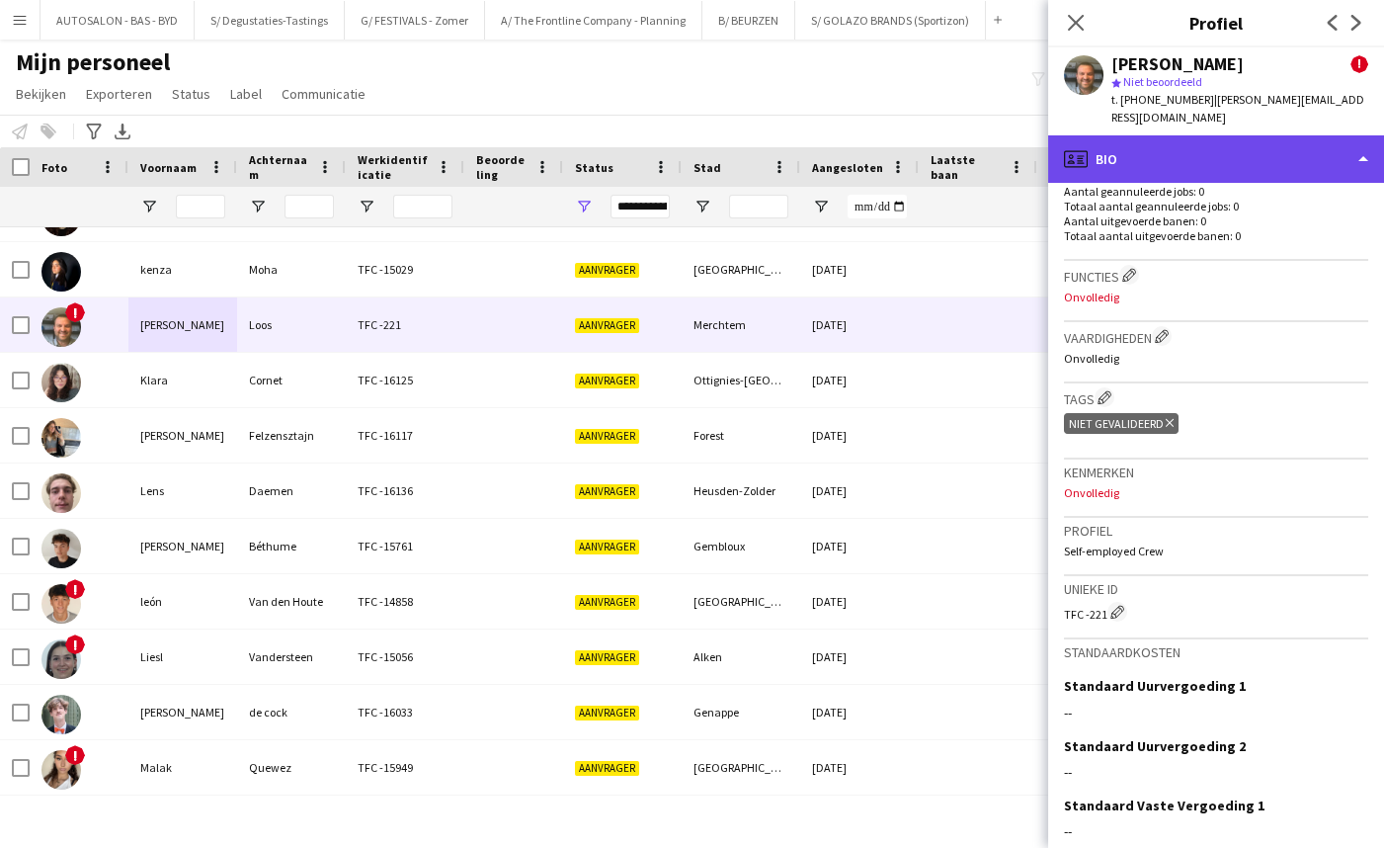
click at [1210, 137] on div "profile Bio" at bounding box center [1216, 158] width 336 height 47
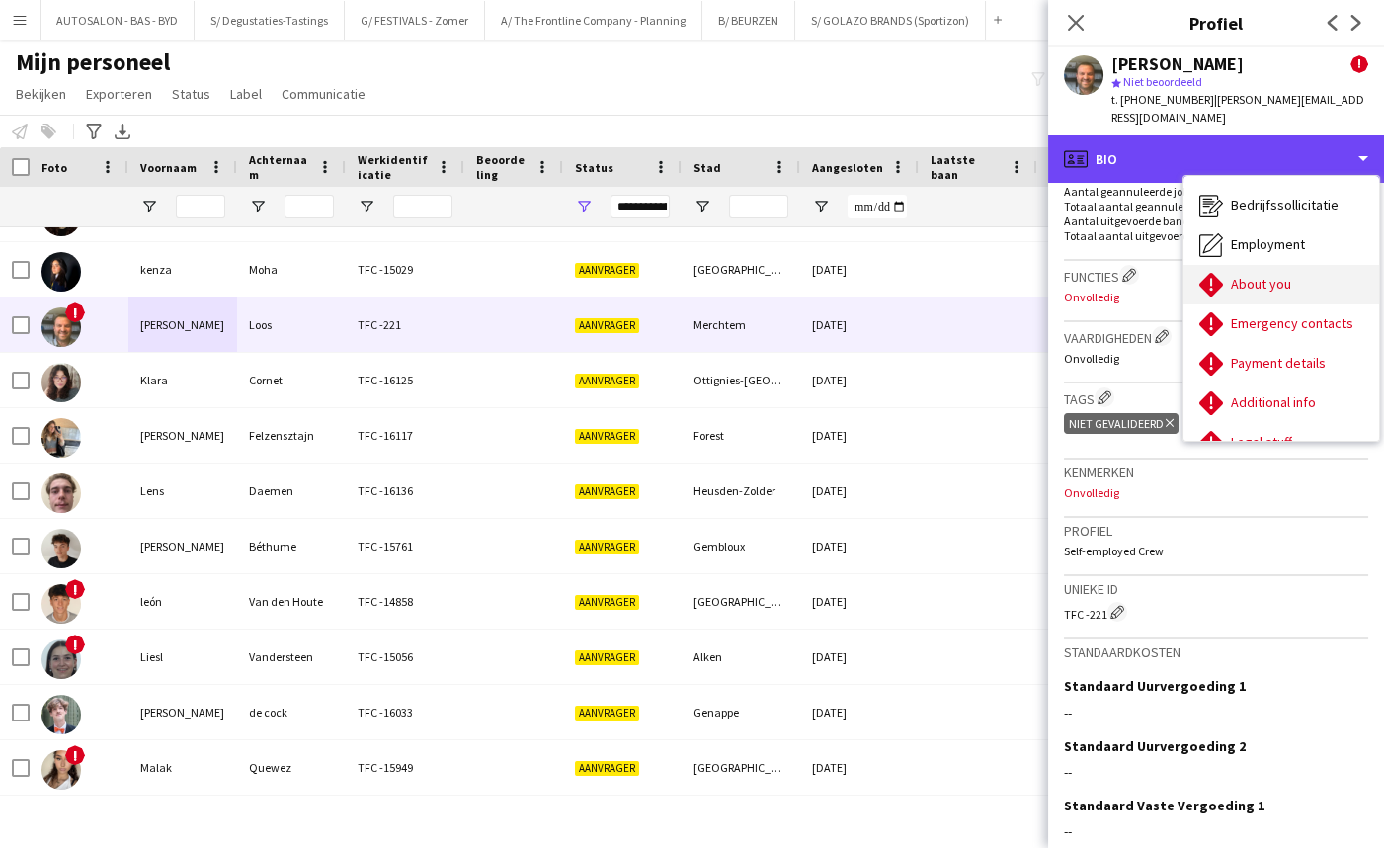
scroll to position [0, 0]
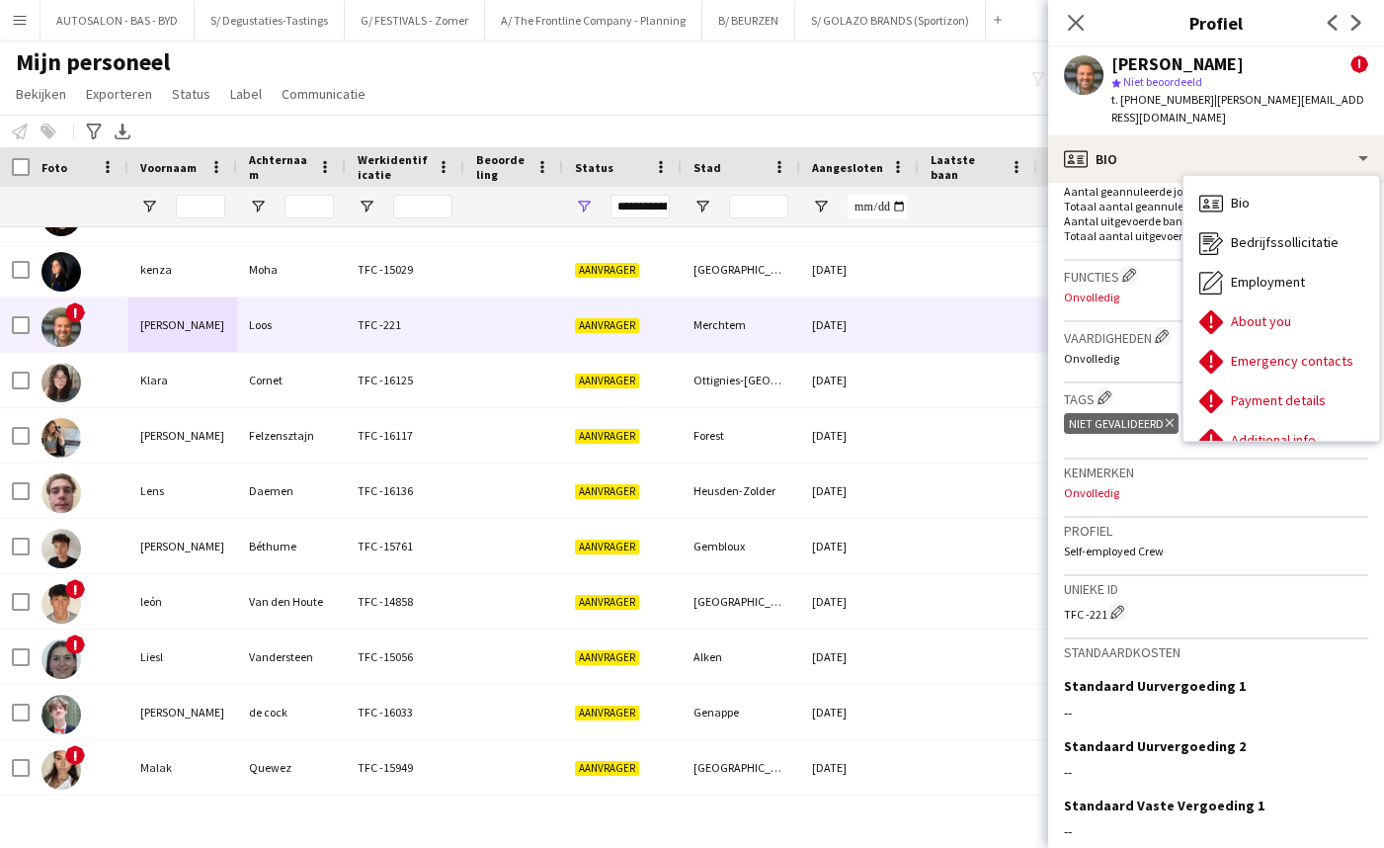
click at [1110, 228] on p "Totaal aantal uitgevoerde banen: 0" at bounding box center [1216, 235] width 304 height 15
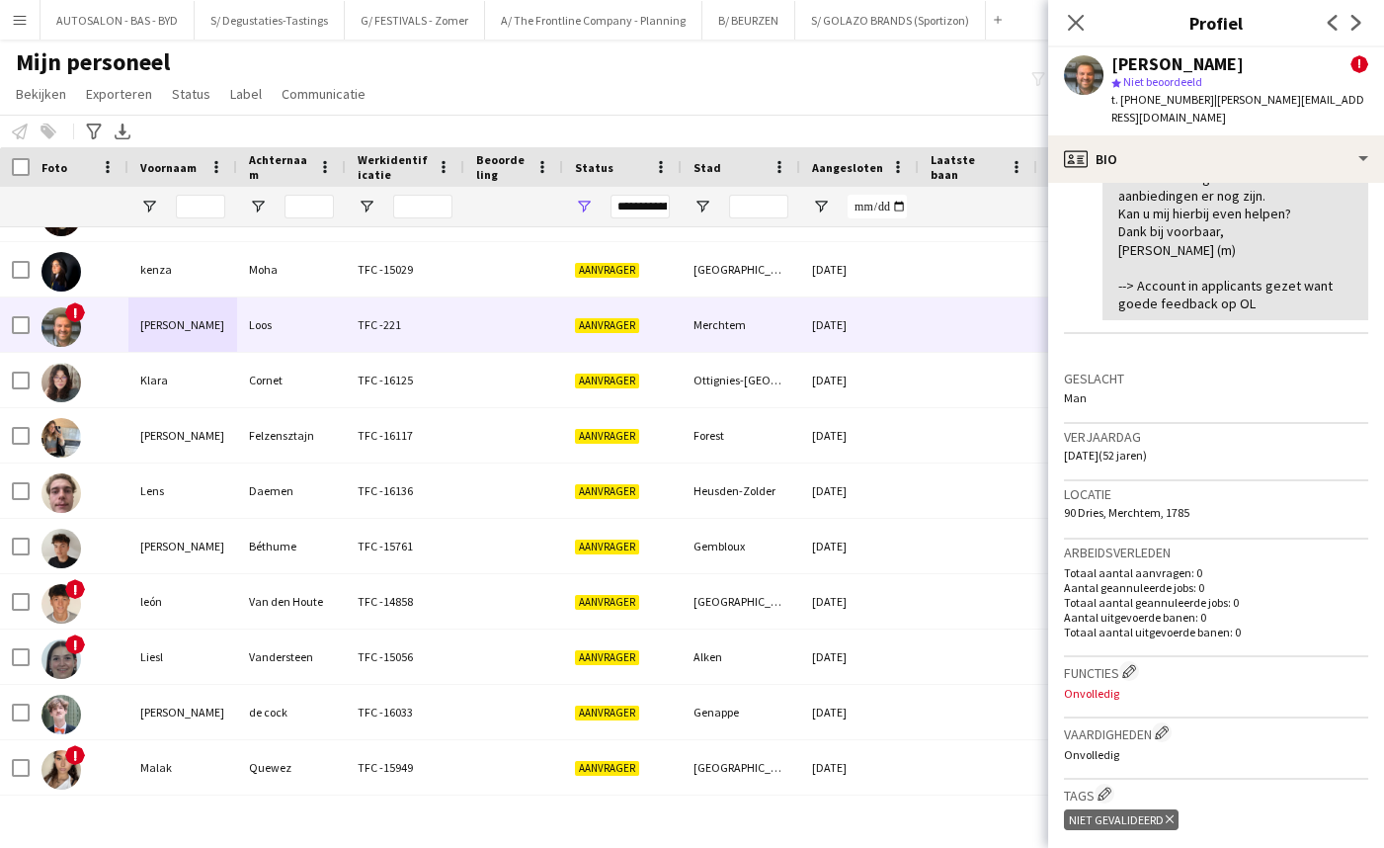
drag, startPoint x: 1209, startPoint y: 217, endPoint x: 1279, endPoint y: 365, distance: 163.0
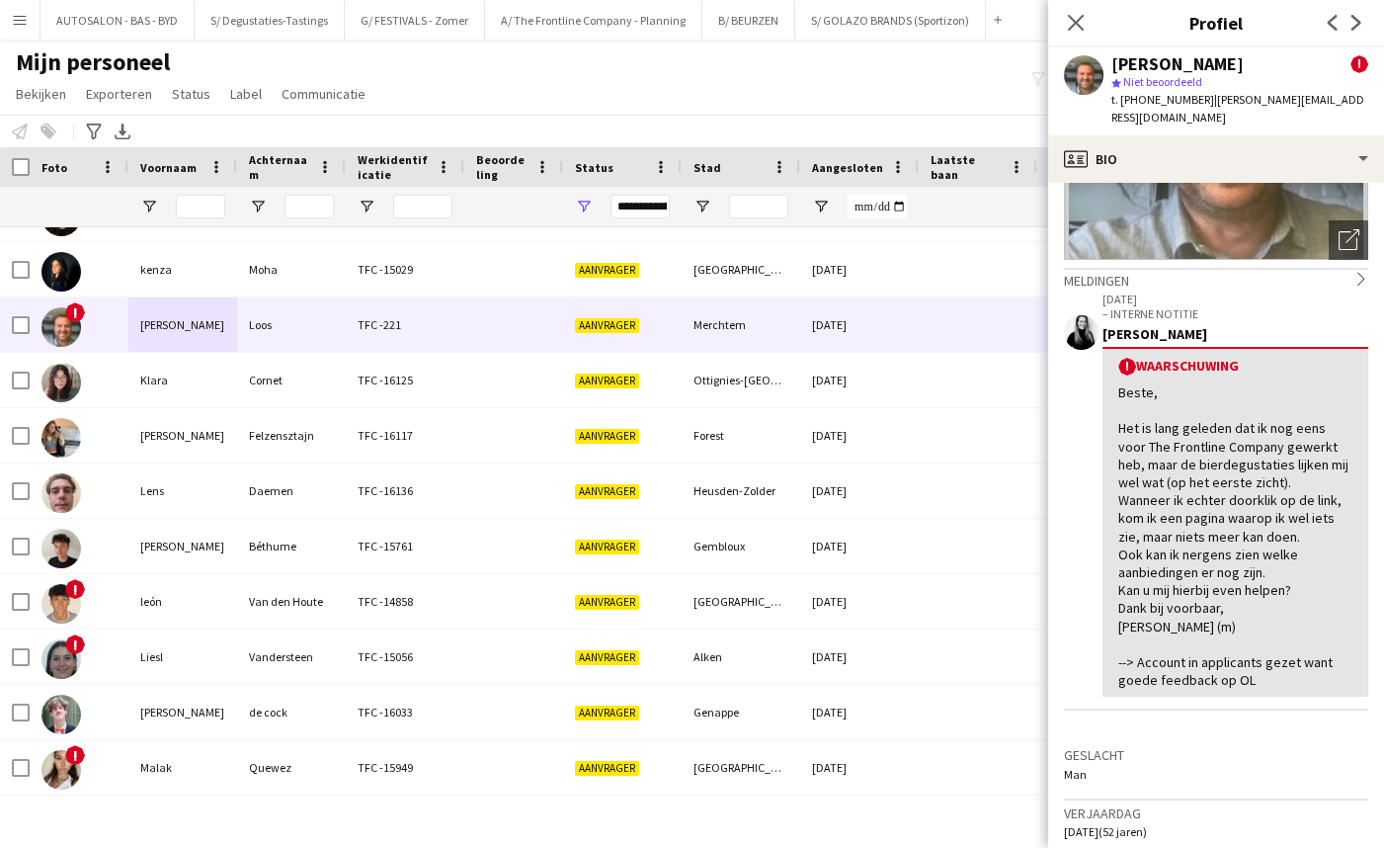
drag, startPoint x: 1205, startPoint y: 529, endPoint x: 1205, endPoint y: 456, distance: 73.1
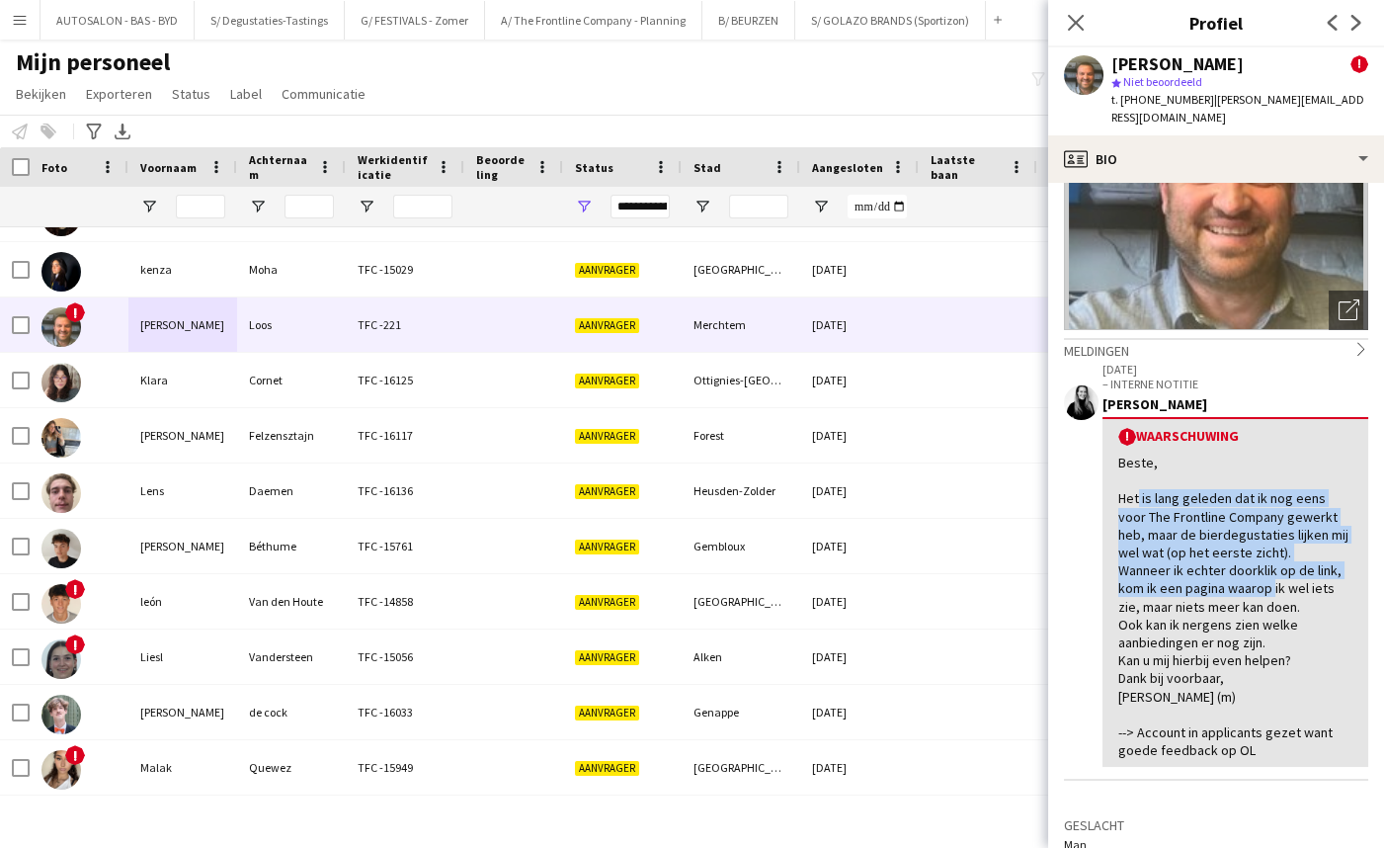
drag, startPoint x: 1131, startPoint y: 475, endPoint x: 1264, endPoint y: 567, distance: 161.9
click at [1266, 568] on div "Beste, Het is lang geleden dat ik nog eens voor The Frontline Company gewerkt h…" at bounding box center [1235, 605] width 234 height 305
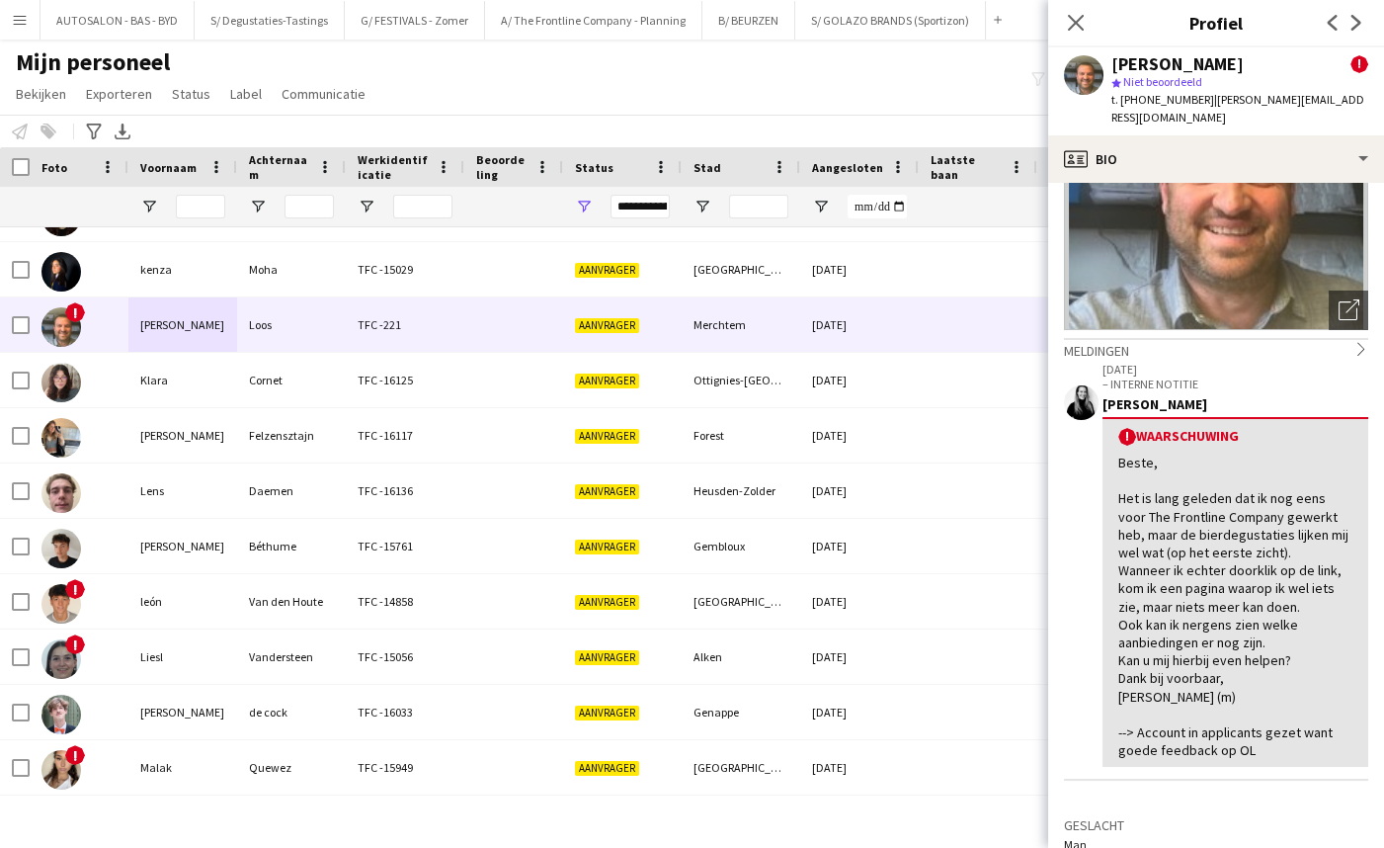
click at [1175, 604] on div "Beste, Het is lang geleden dat ik nog eens voor The Frontline Company gewerkt h…" at bounding box center [1235, 605] width 234 height 305
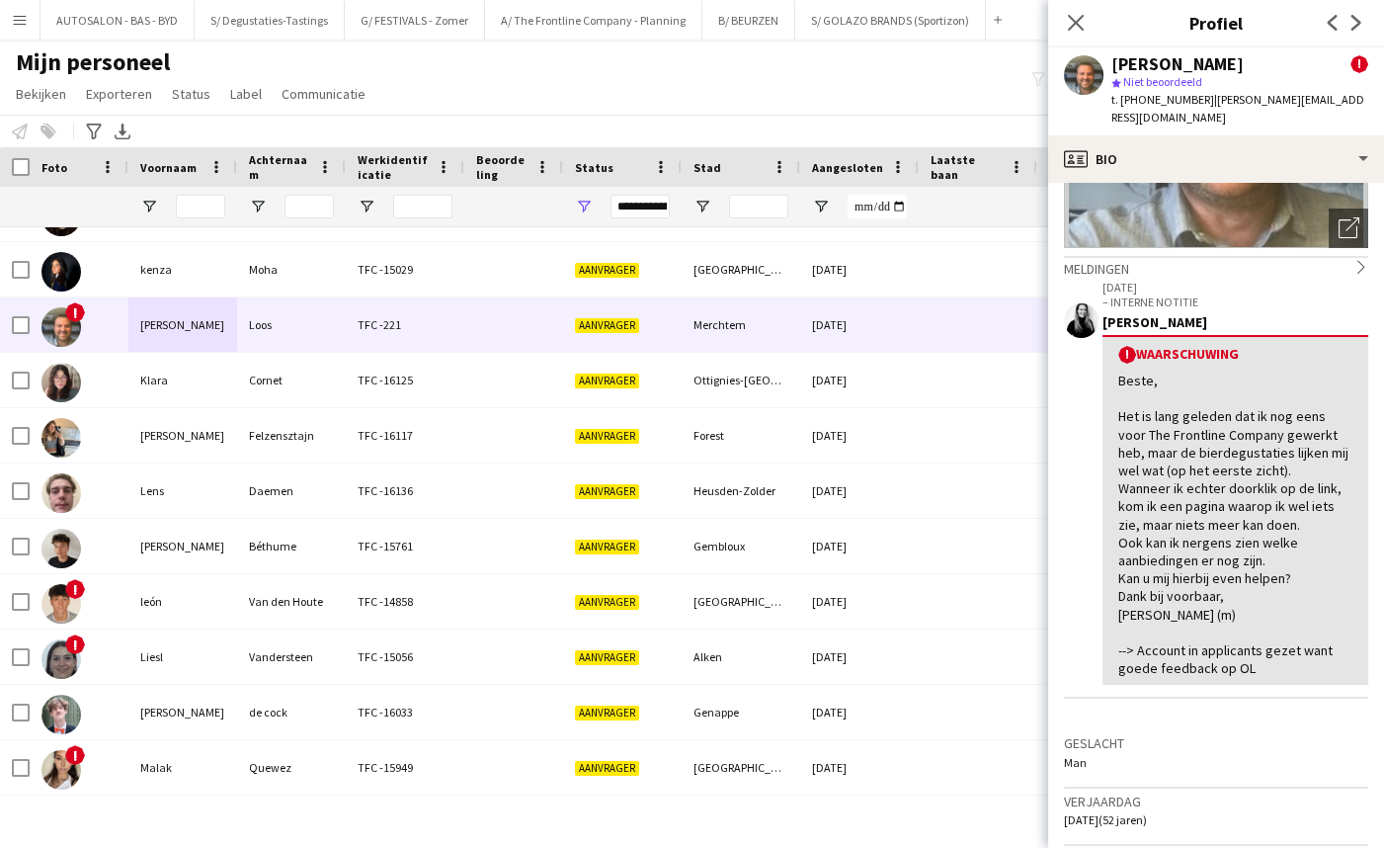
scroll to position [253, 0]
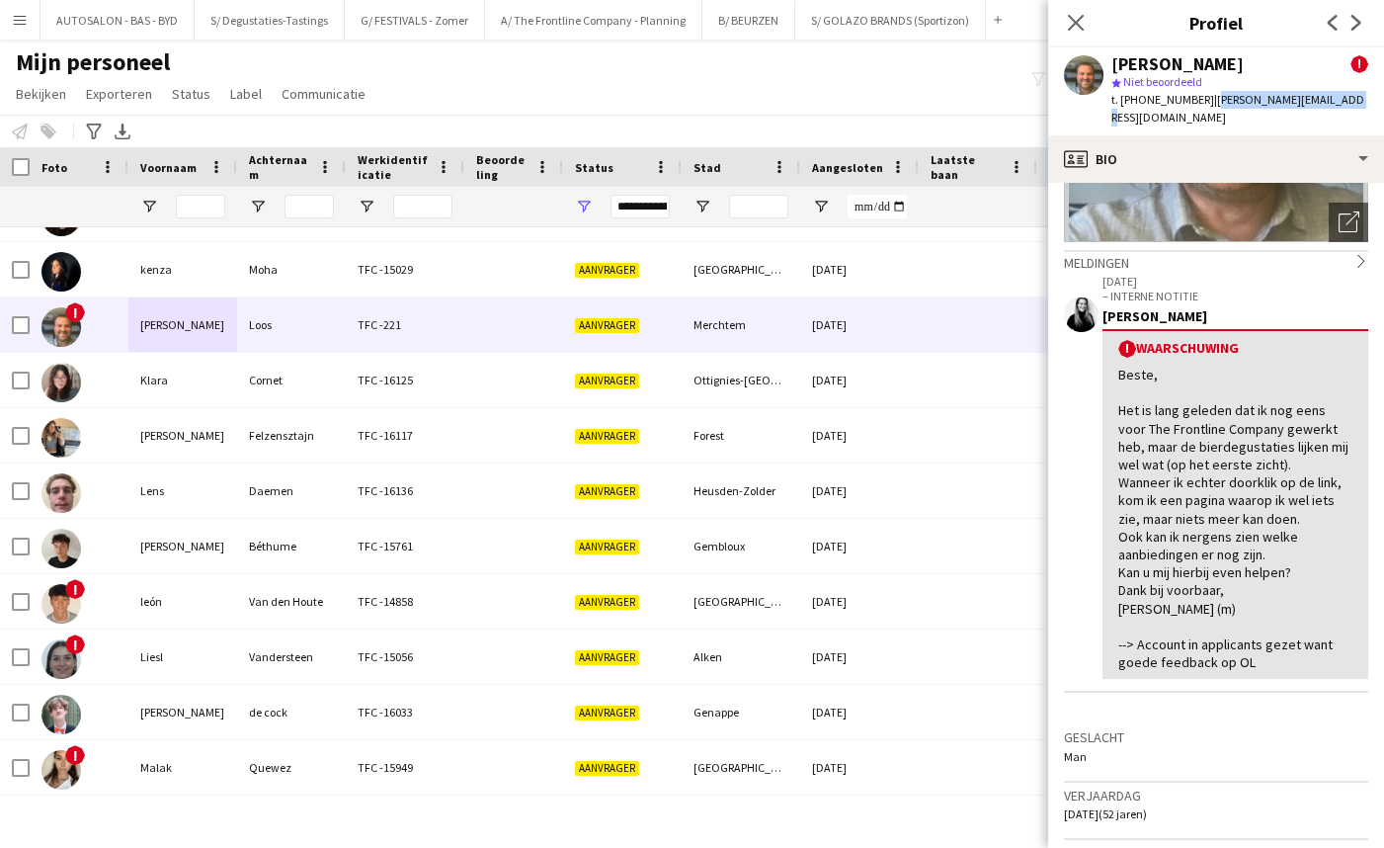
drag, startPoint x: 1197, startPoint y: 98, endPoint x: 1345, endPoint y: 98, distance: 148.2
click at [1345, 98] on app-profile-header "[PERSON_NAME] ! star Niet beoordeeld t. [PHONE_NUMBER] | [PERSON_NAME][EMAIL_AD…" at bounding box center [1216, 91] width 336 height 88
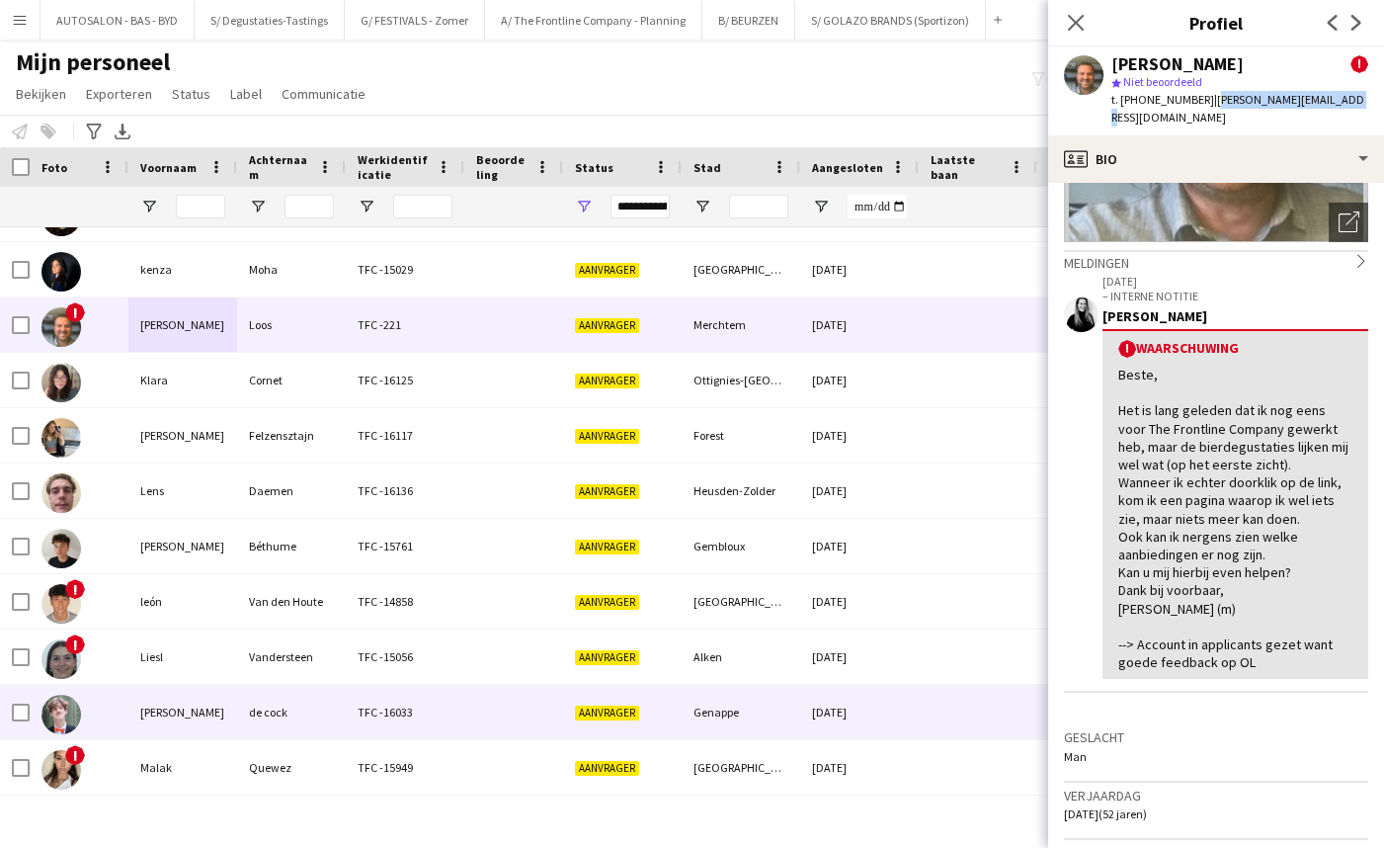
copy span "[PERSON_NAME][EMAIL_ADDRESS][DOMAIN_NAME]"
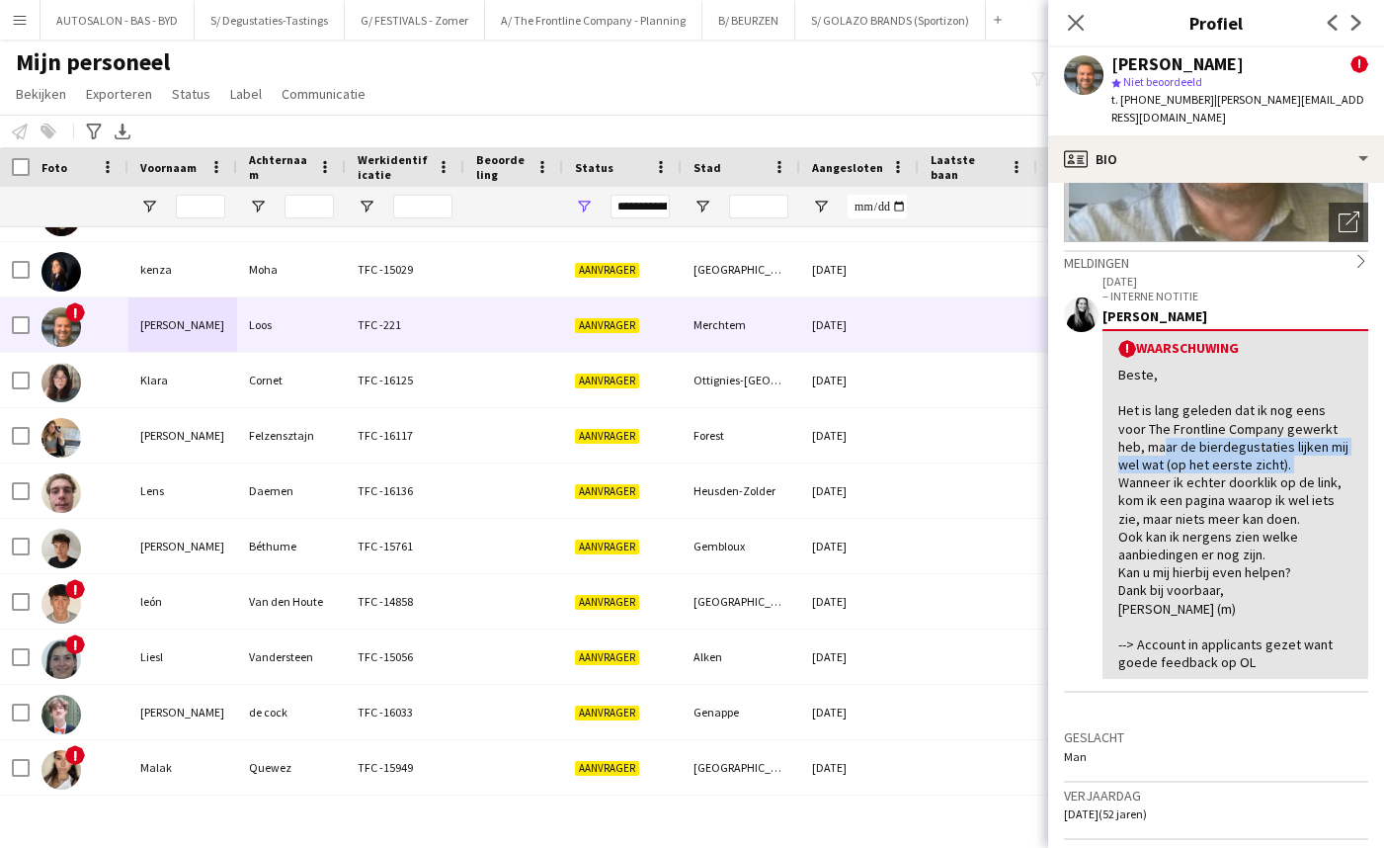
drag, startPoint x: 1156, startPoint y: 421, endPoint x: 1278, endPoint y: 487, distance: 139.2
click at [1318, 440] on div "Beste, Het is lang geleden dat ik nog eens voor The Frontline Company gewerkt h…" at bounding box center [1235, 517] width 234 height 305
click at [1209, 476] on div "Beste, Het is lang geleden dat ik nog eens voor The Frontline Company gewerkt h…" at bounding box center [1235, 517] width 234 height 305
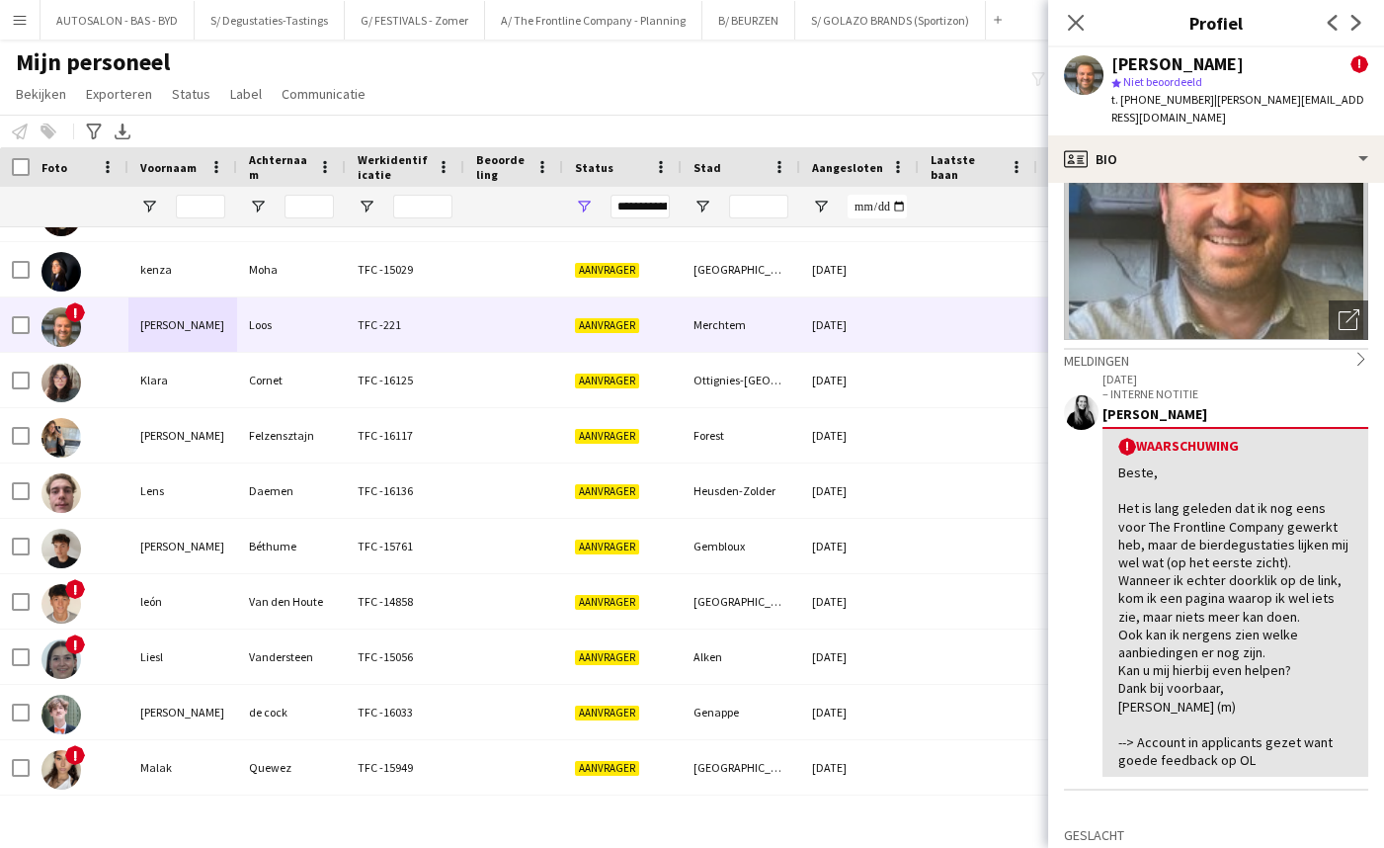
scroll to position [173, 0]
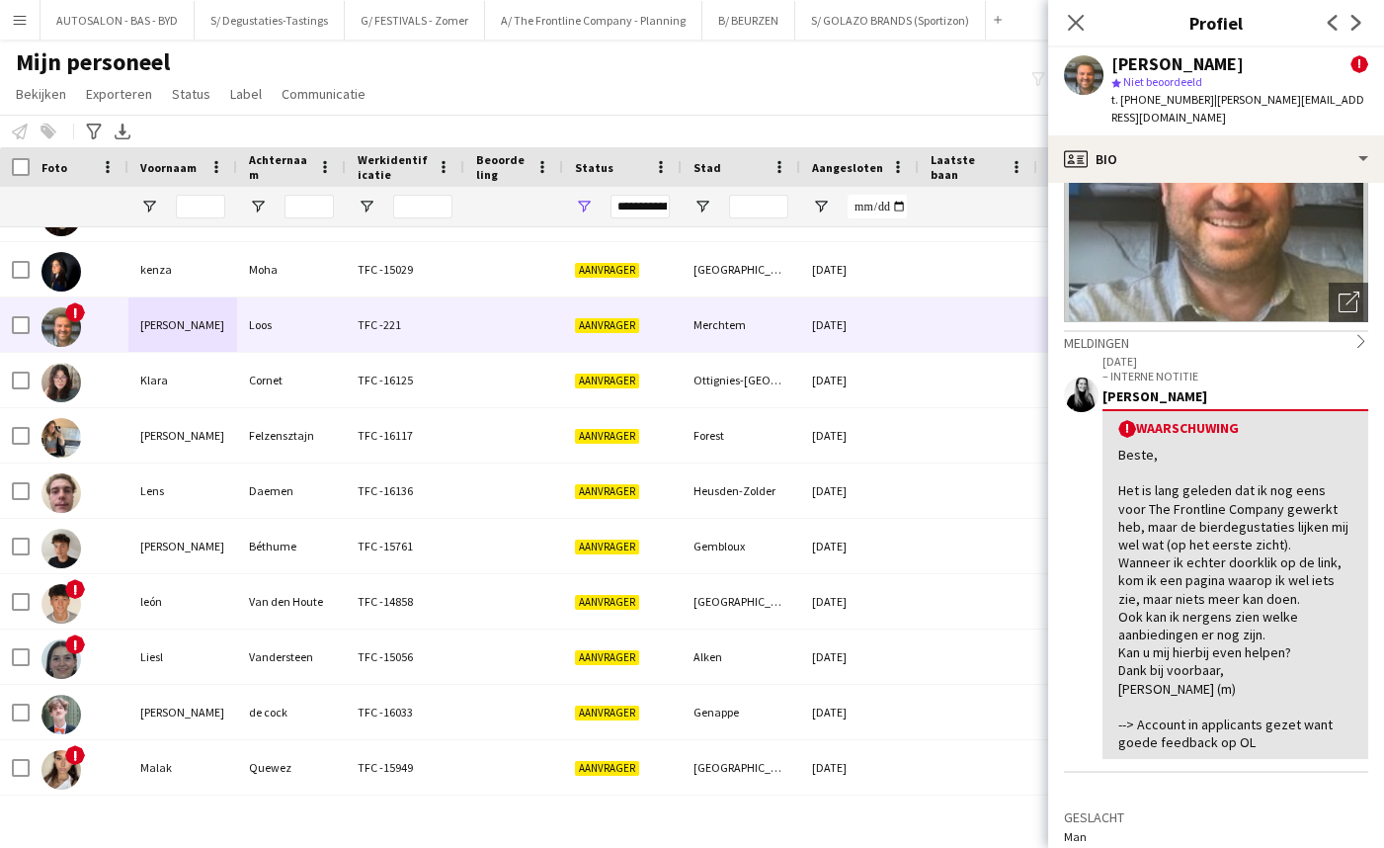
click at [1192, 477] on div "Beste, Het is lang geleden dat ik nog eens voor The Frontline Company gewerkt h…" at bounding box center [1235, 598] width 234 height 305
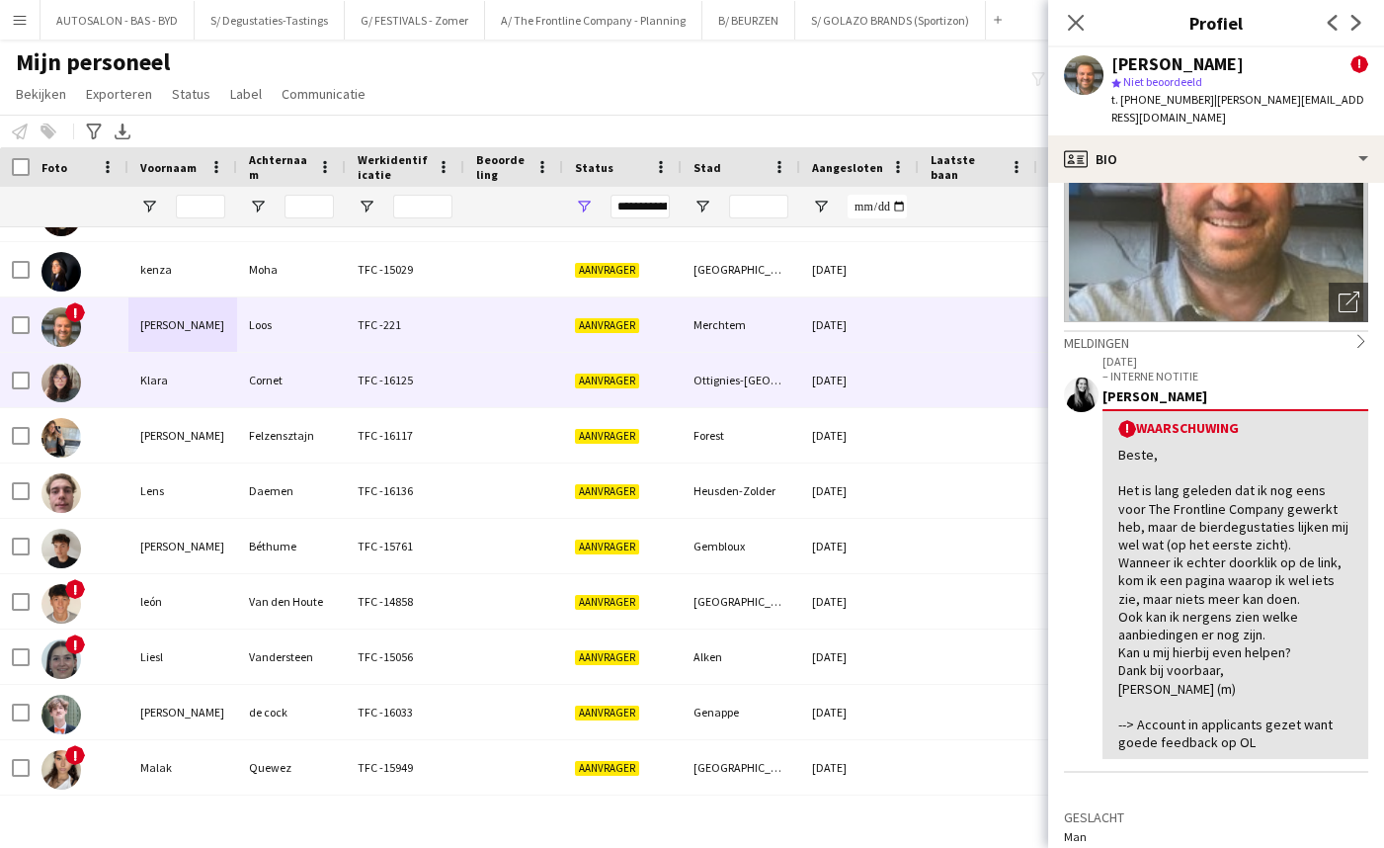
click at [466, 365] on div at bounding box center [513, 380] width 99 height 54
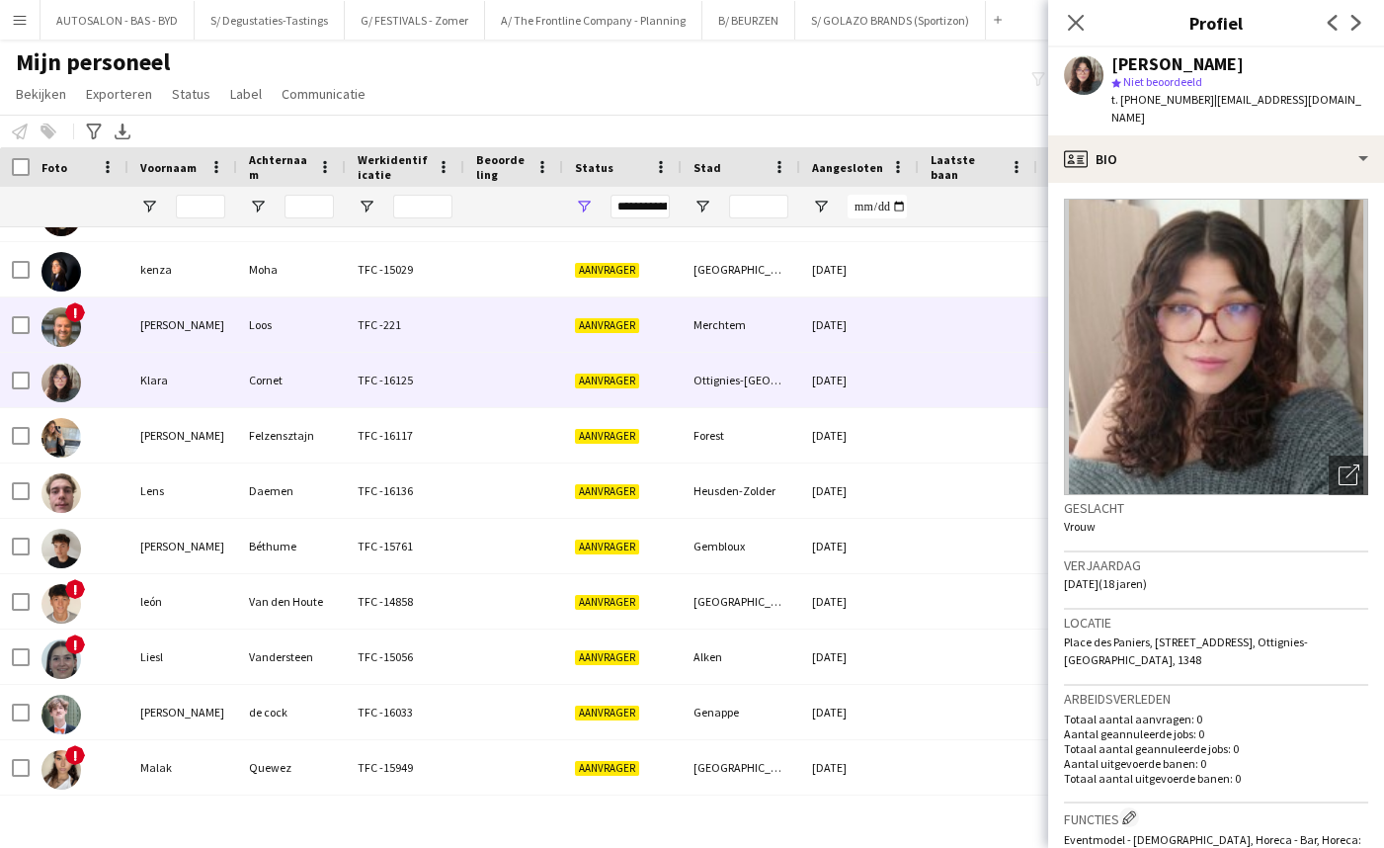
click at [434, 341] on div "TFC -221" at bounding box center [405, 324] width 119 height 54
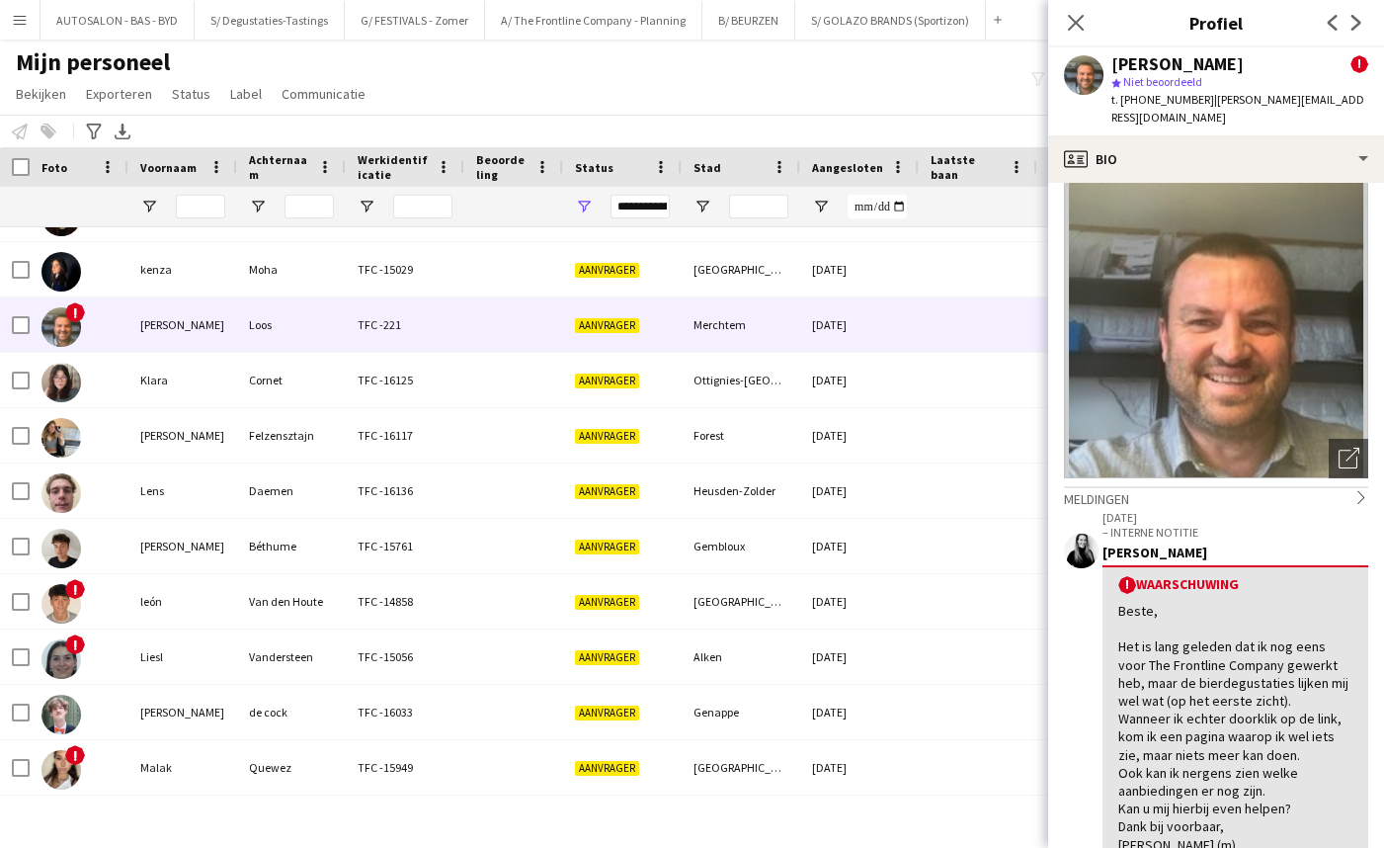
scroll to position [0, 0]
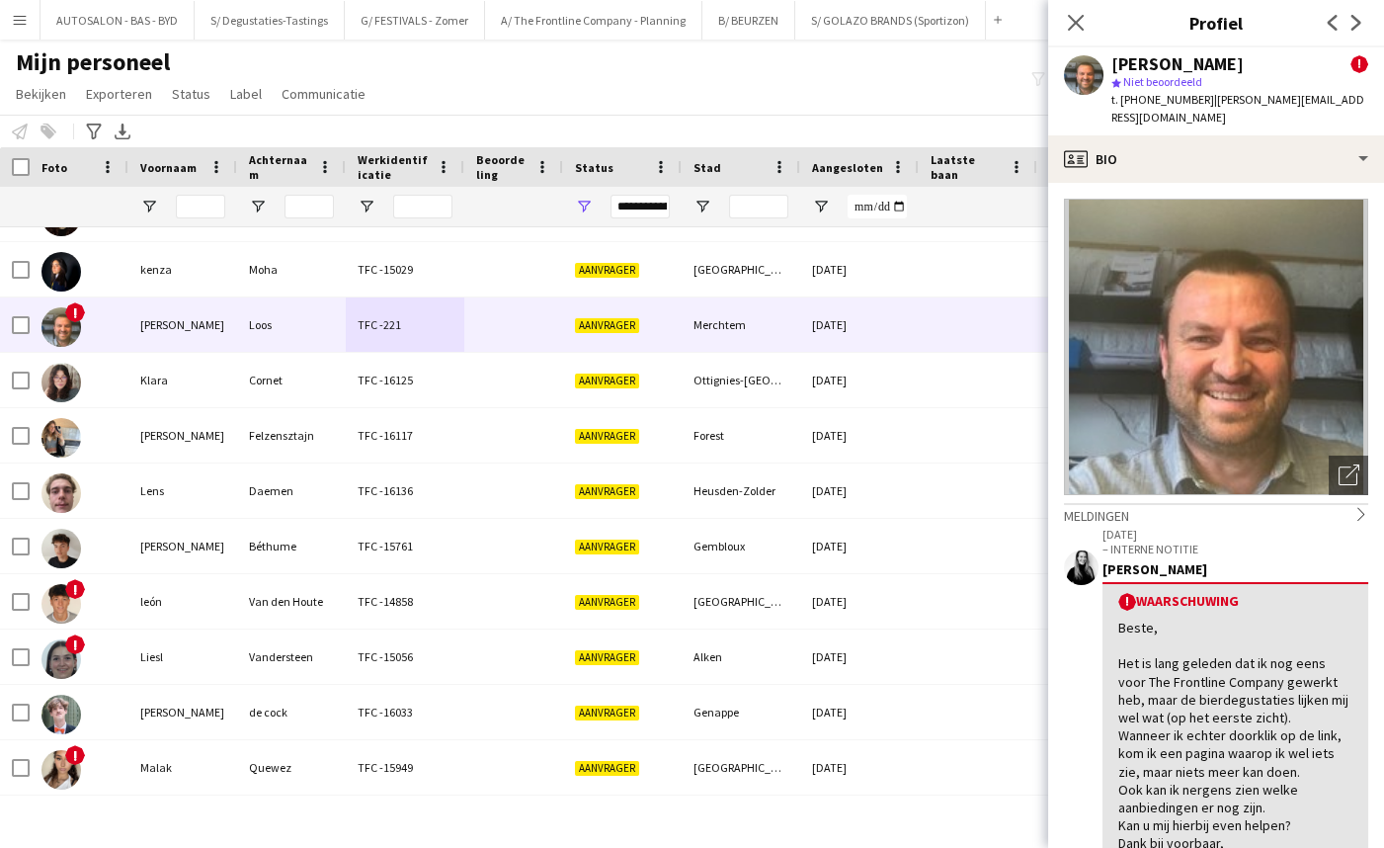
drag, startPoint x: 1226, startPoint y: 532, endPoint x: 1229, endPoint y: 267, distance: 265.7
click at [1173, 652] on div "Beste, Het is lang geleden dat ik nog eens voor The Frontline Company gewerkt h…" at bounding box center [1235, 770] width 234 height 305
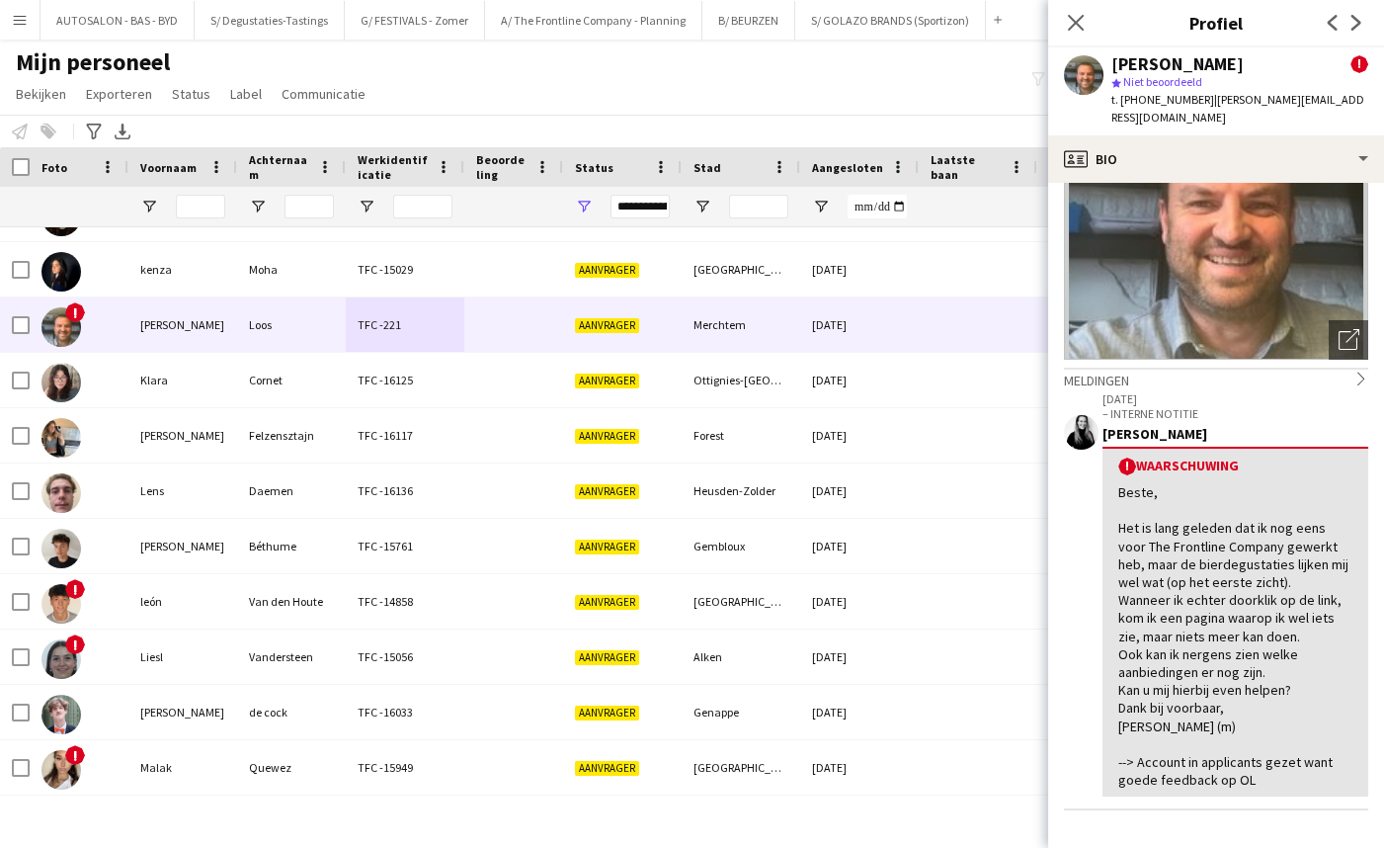
drag, startPoint x: 1167, startPoint y: 610, endPoint x: 1135, endPoint y: 506, distance: 109.4
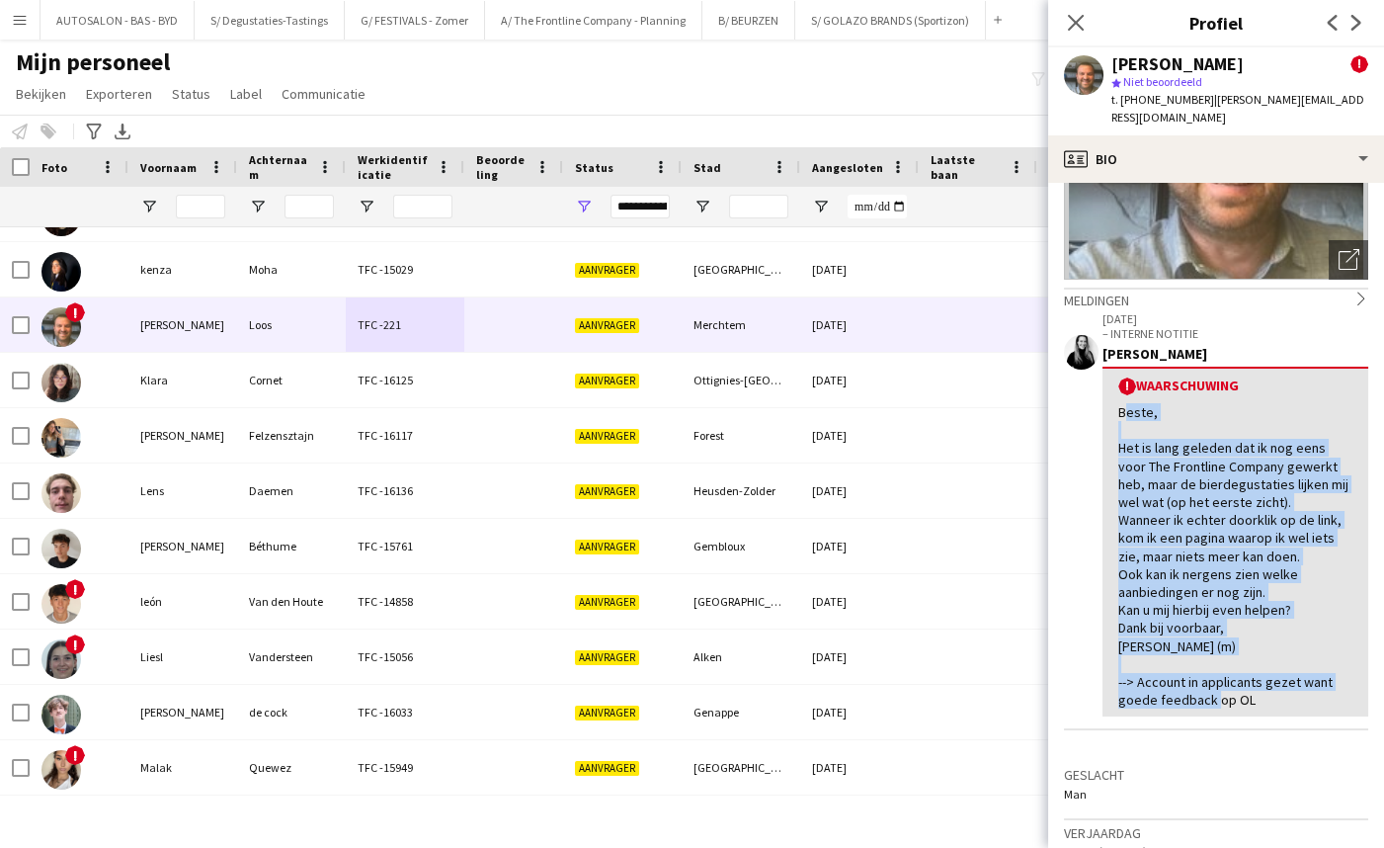
drag, startPoint x: 1116, startPoint y: 402, endPoint x: 1272, endPoint y: 678, distance: 316.7
click at [1272, 678] on div "! Waarschuwing Beste, Het is lang geleden dat ik nog eens voor The Frontline Co…" at bounding box center [1235, 541] width 266 height 350
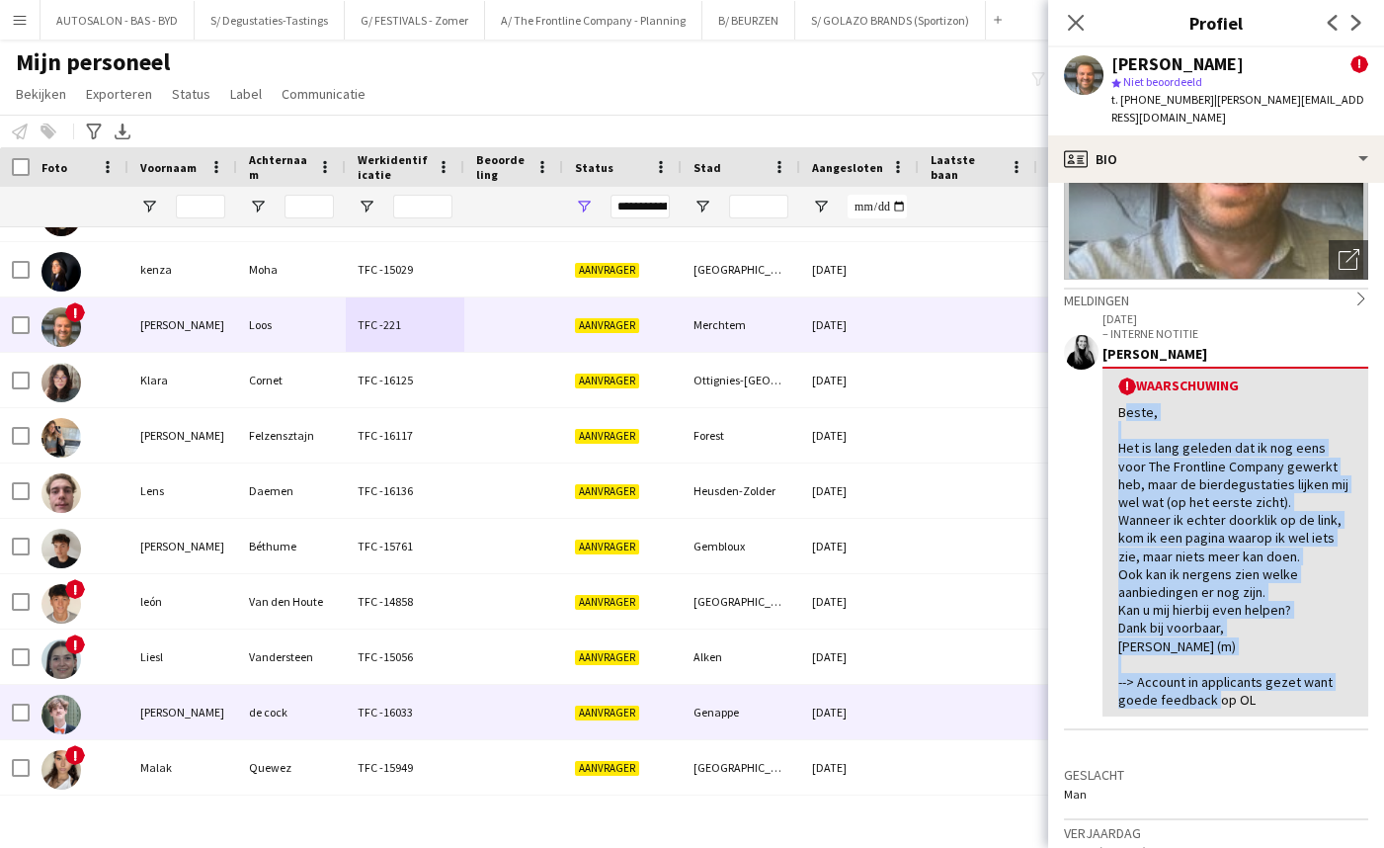
copy div "Beste, Het is lang geleden dat ik nog eens voor The Frontline Company gewerkt h…"
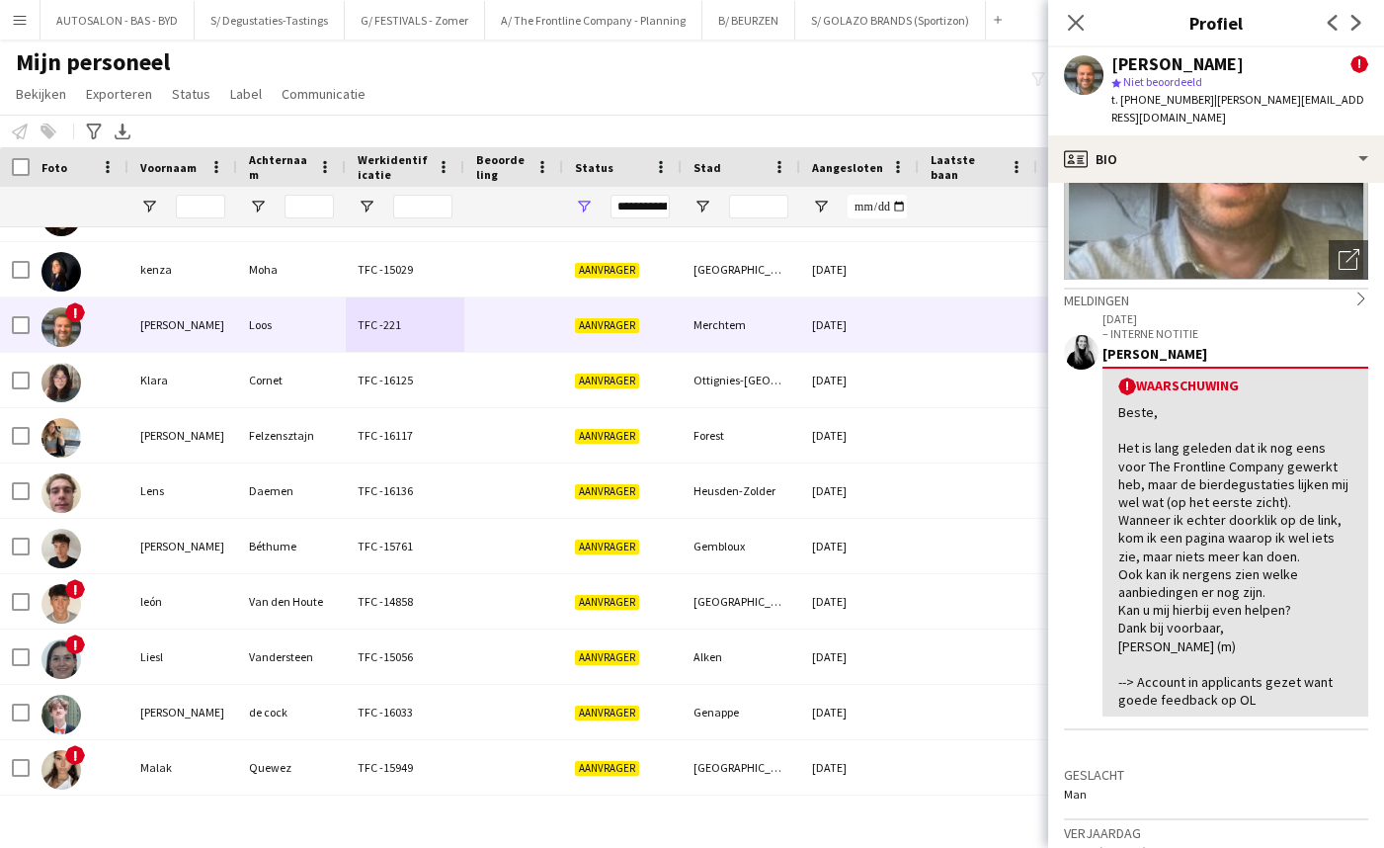
click at [1202, 86] on span "Niet beoordeeld" at bounding box center [1162, 81] width 79 height 15
click at [1232, 102] on span "| [PERSON_NAME][EMAIL_ADDRESS][DOMAIN_NAME]" at bounding box center [1237, 108] width 253 height 33
drag, startPoint x: 1215, startPoint y: 99, endPoint x: 809, endPoint y: 232, distance: 427.3
click at [1338, 100] on app-profile-header "[PERSON_NAME] ! star Niet beoordeeld t. [PHONE_NUMBER] | [PERSON_NAME][EMAIL_AD…" at bounding box center [1216, 91] width 336 height 88
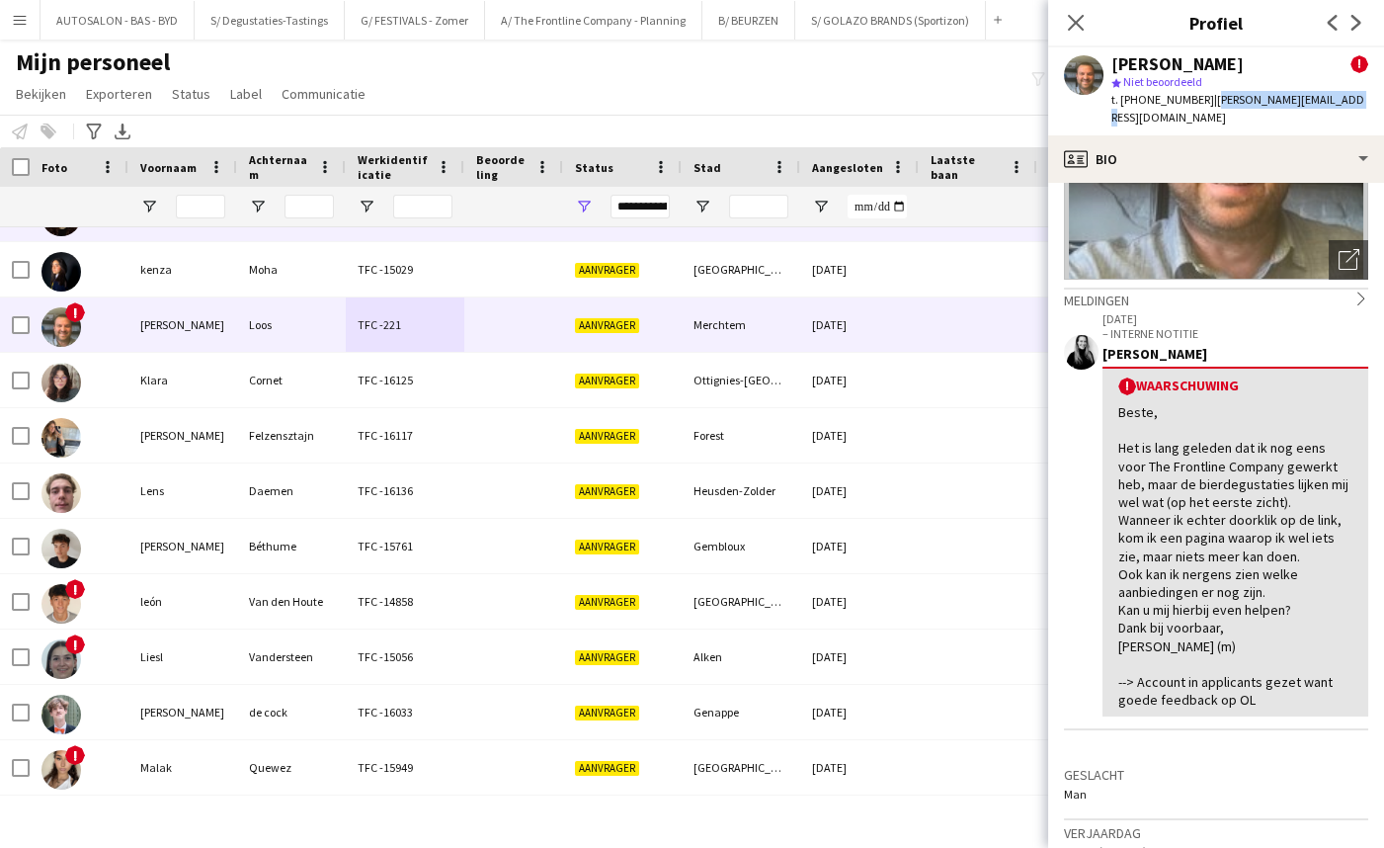
copy span "[PERSON_NAME][EMAIL_ADDRESS][DOMAIN_NAME]"
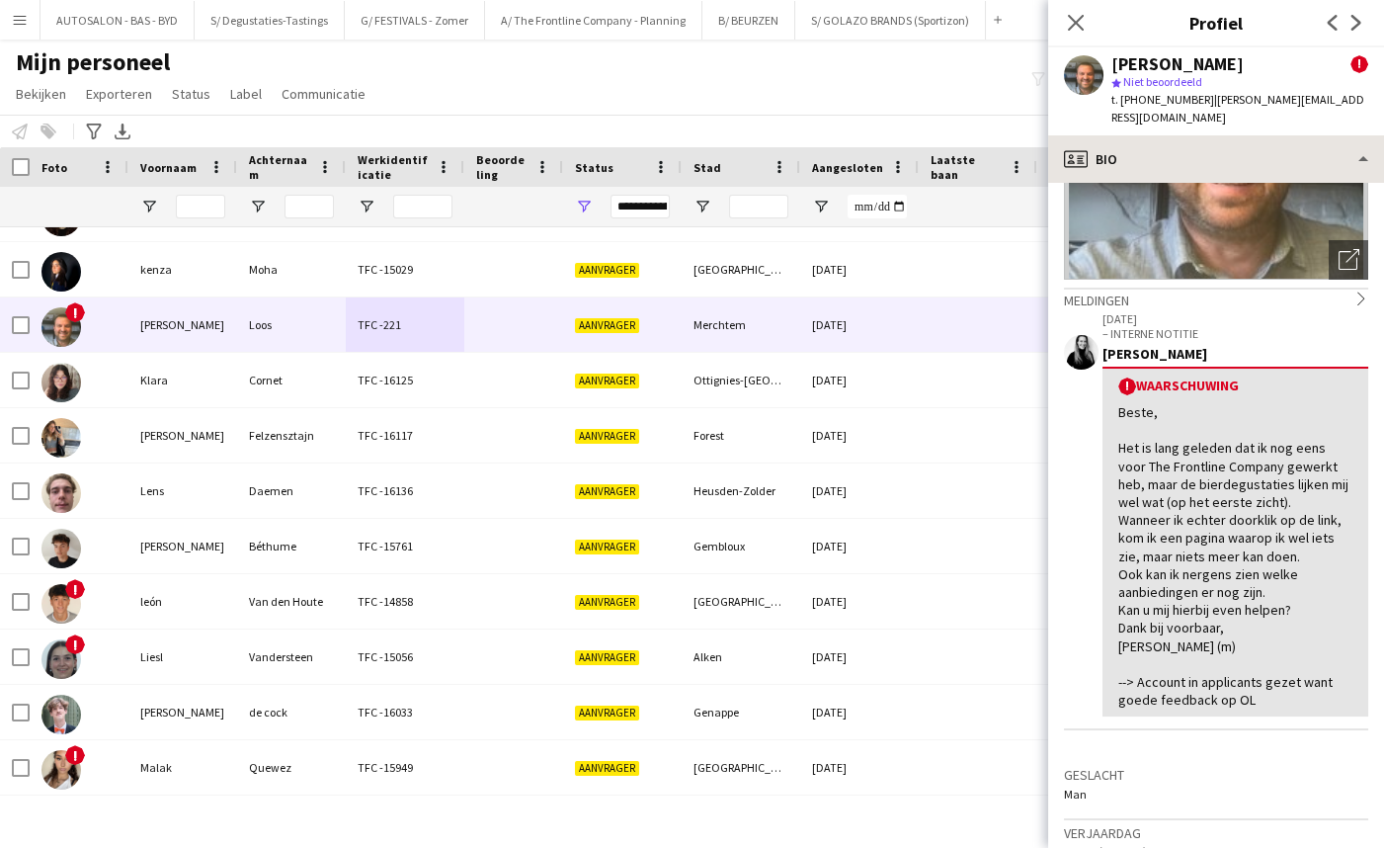
drag, startPoint x: 1166, startPoint y: 474, endPoint x: 1217, endPoint y: 139, distance: 338.8
click at [1166, 464] on div "Beste, Het is lang geleden dat ik nog eens voor The Frontline Company gewerkt h…" at bounding box center [1235, 555] width 234 height 305
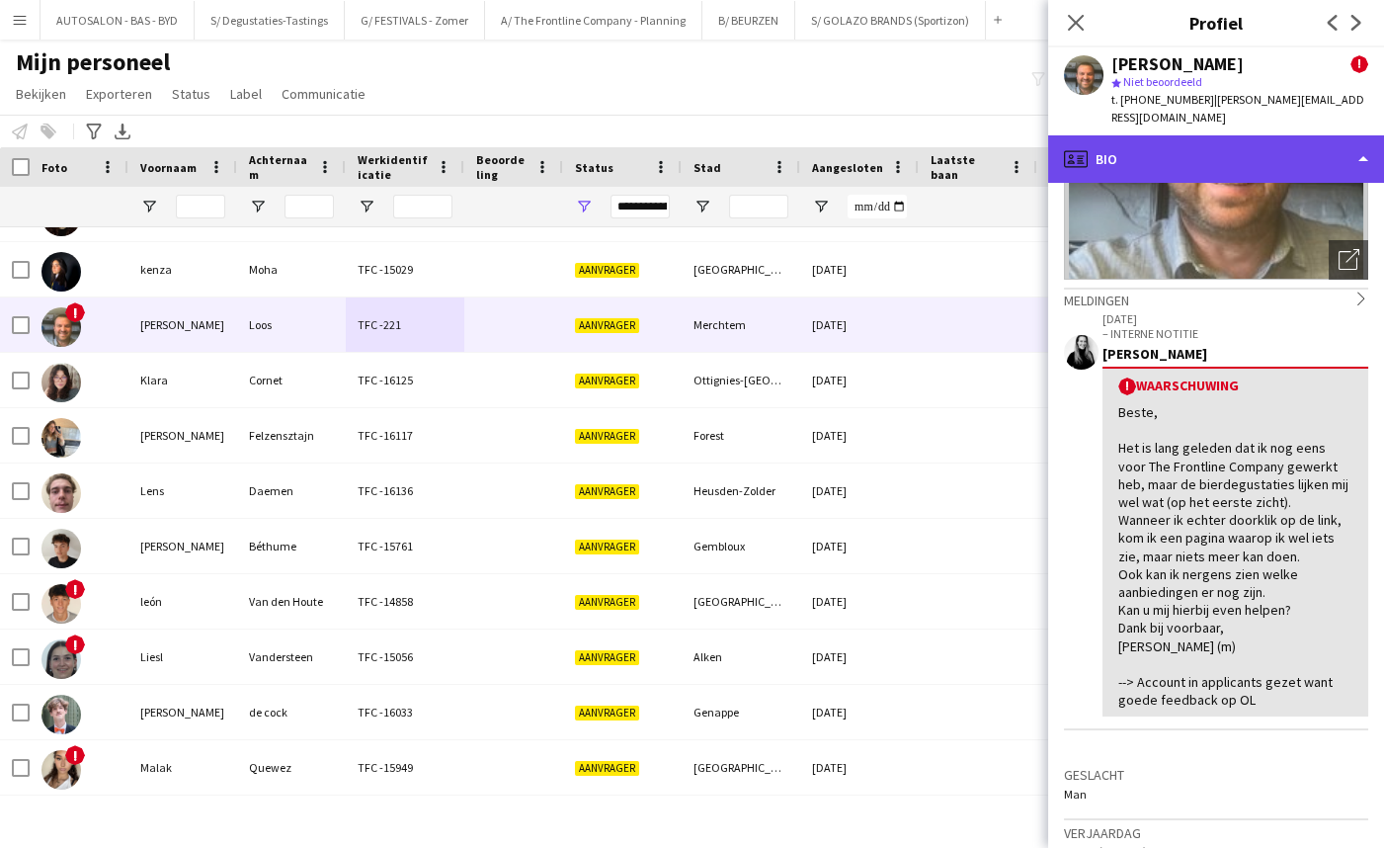
click at [1202, 136] on div "profile Bio" at bounding box center [1216, 158] width 336 height 47
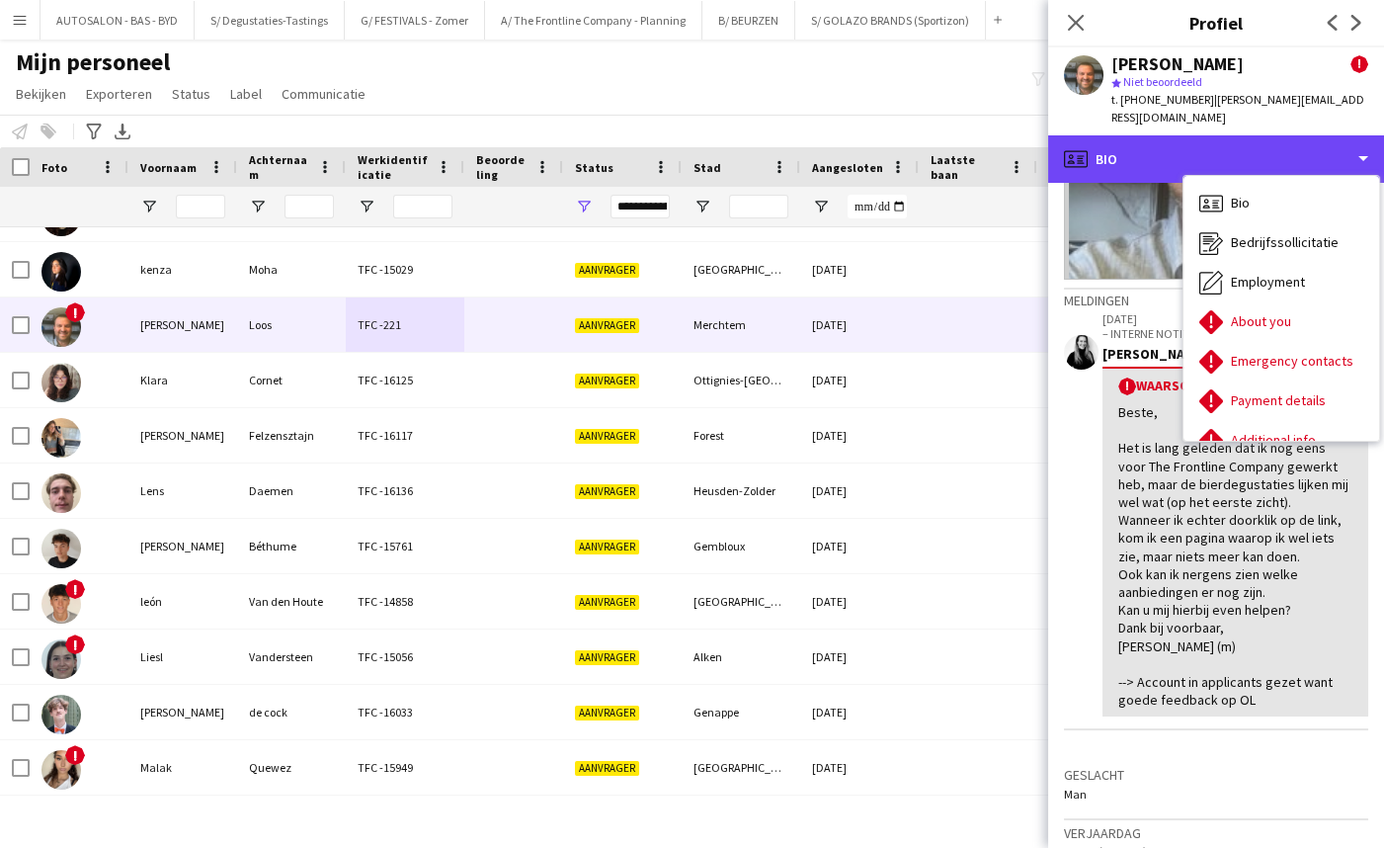
scroll to position [145, 0]
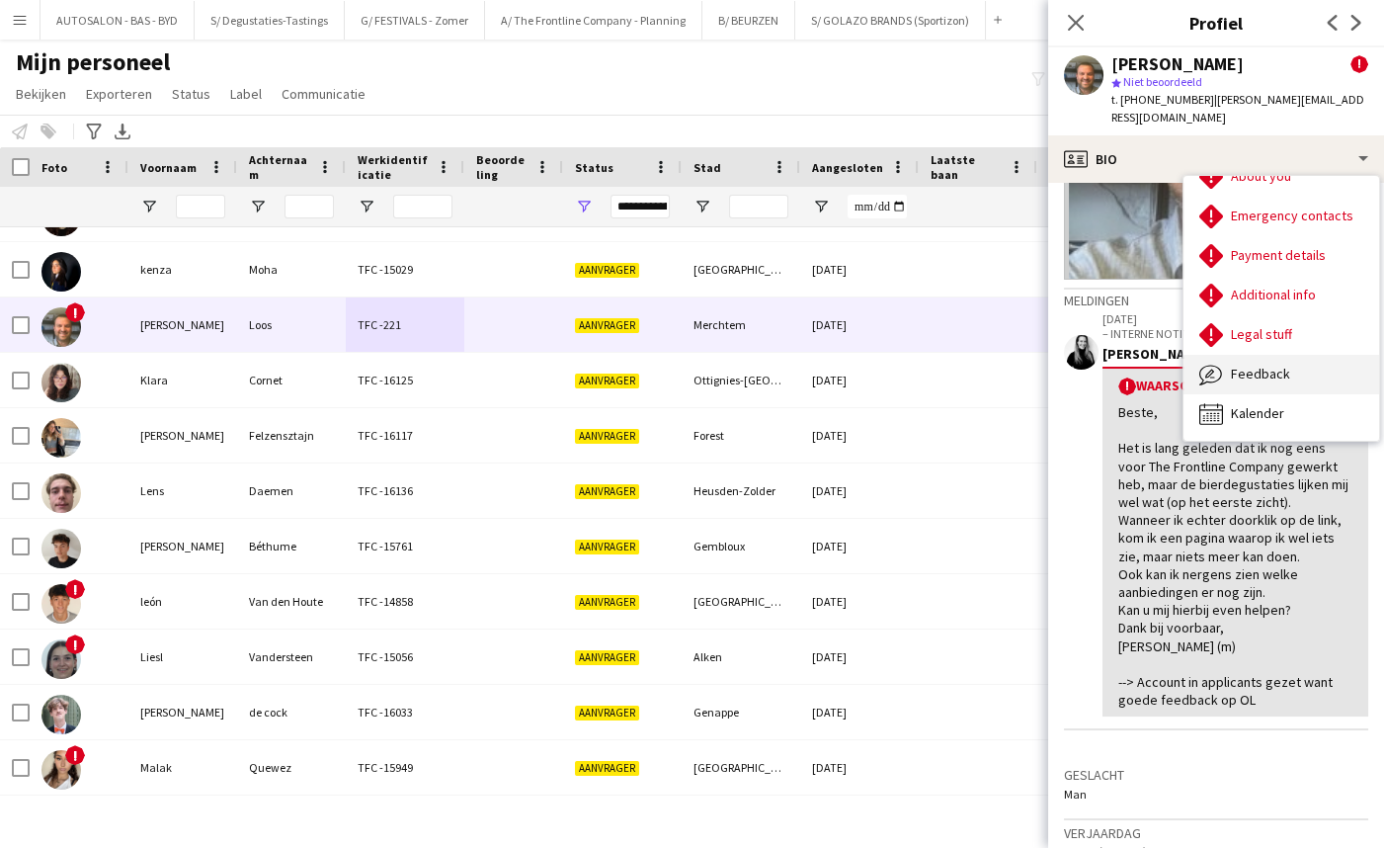
click at [1266, 365] on span "Feedback" at bounding box center [1260, 374] width 59 height 18
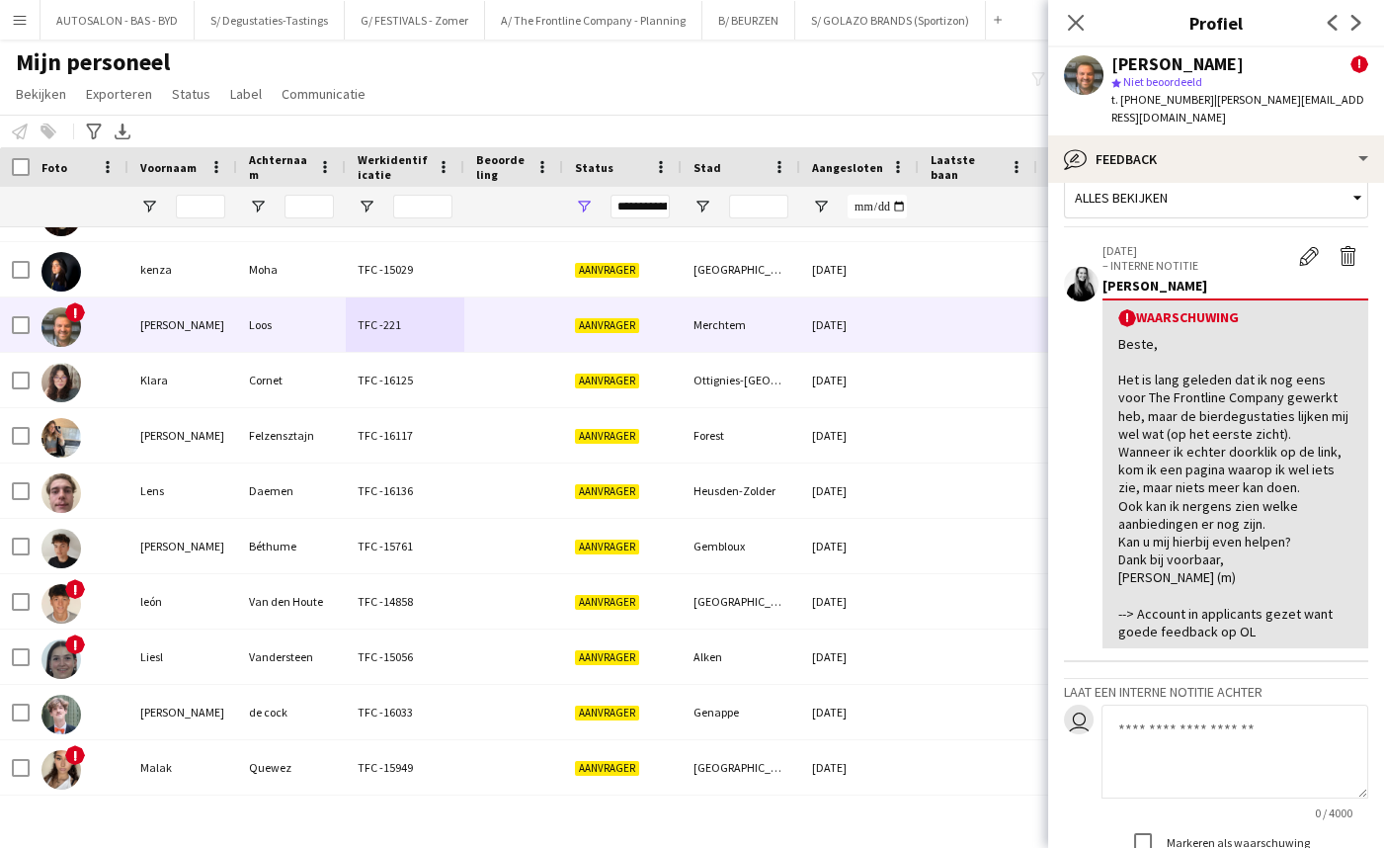
scroll to position [149, 0]
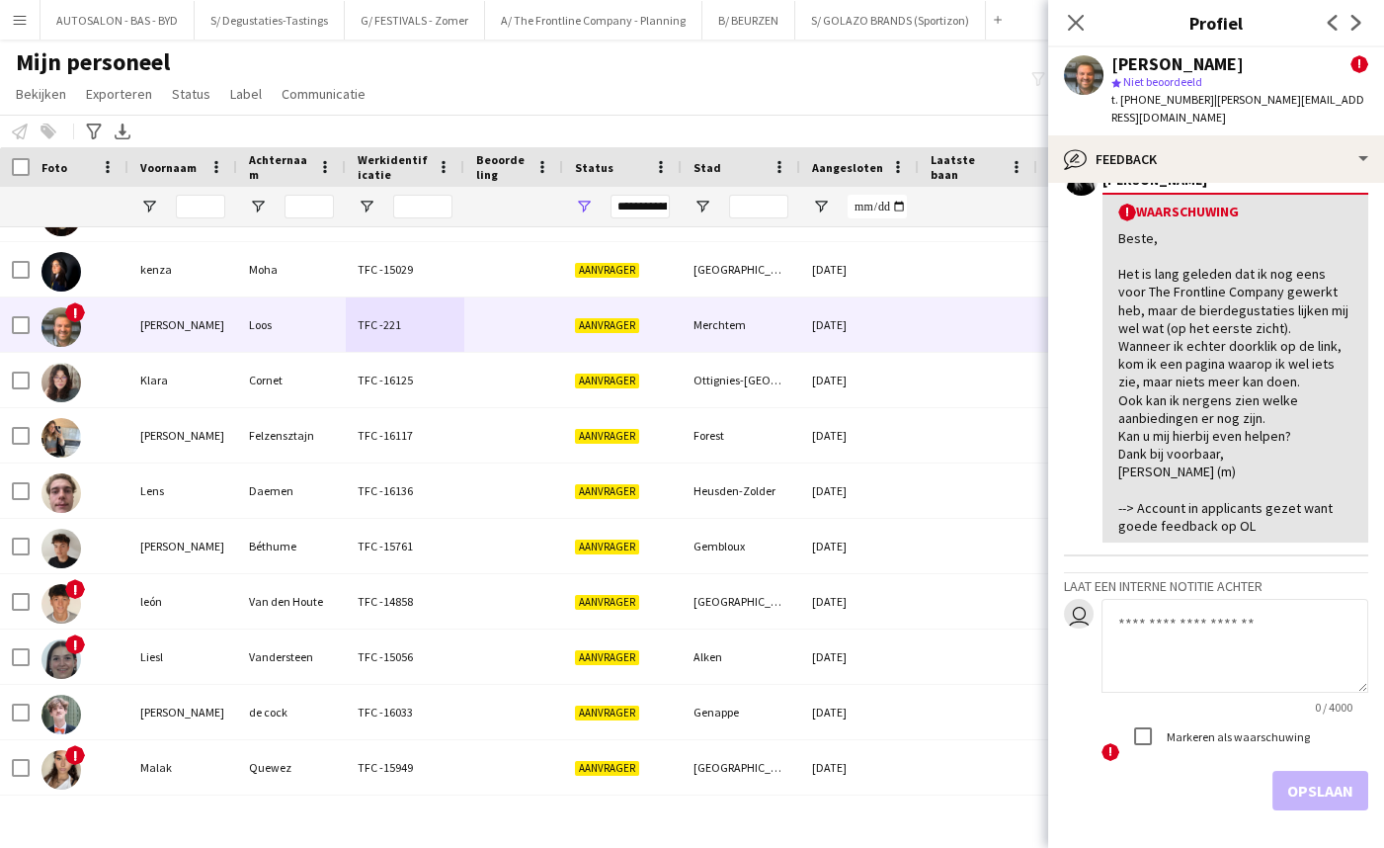
drag, startPoint x: 1205, startPoint y: 656, endPoint x: 1212, endPoint y: 705, distance: 49.9
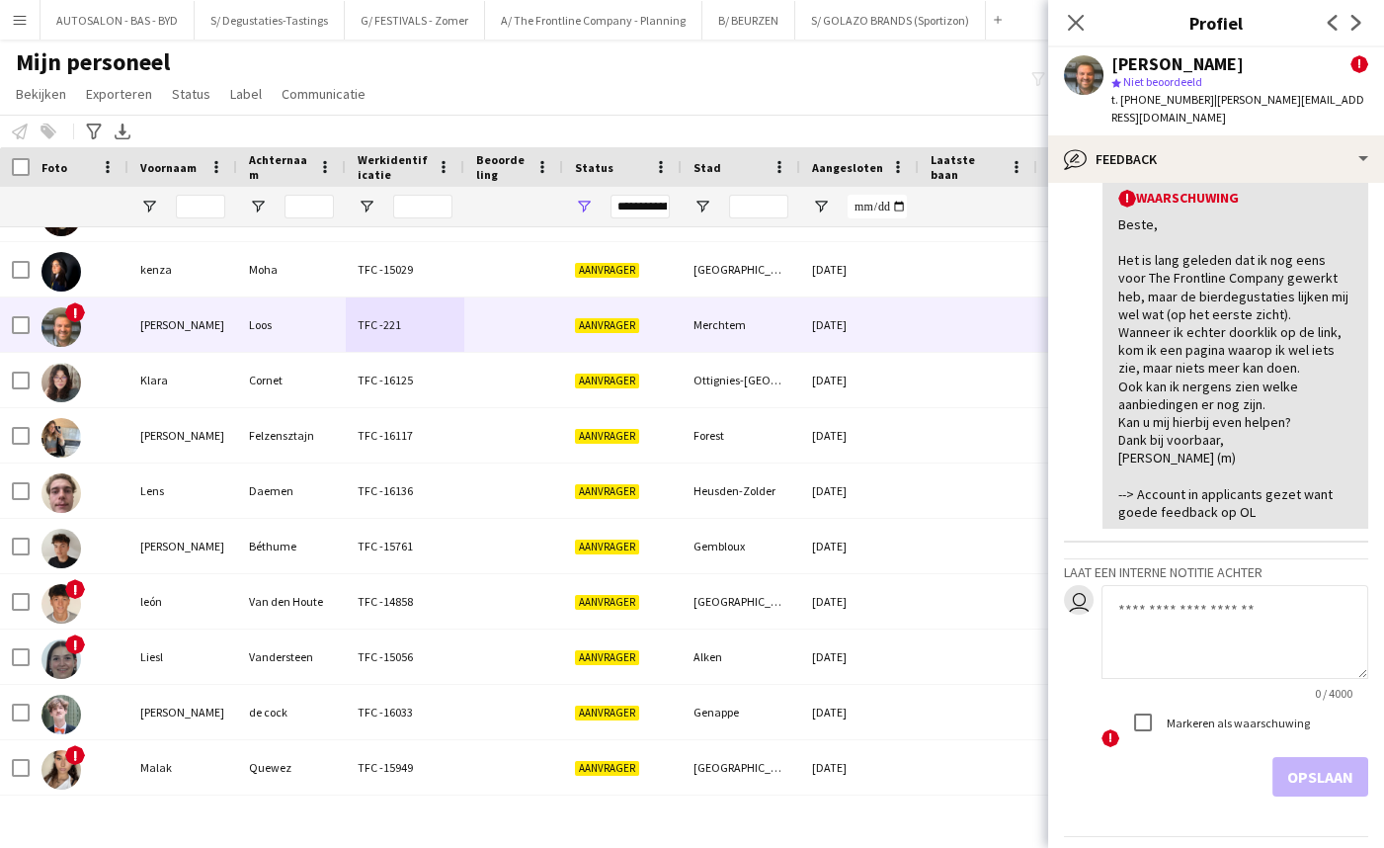
click at [1179, 585] on textarea at bounding box center [1234, 632] width 267 height 94
type textarea "*"
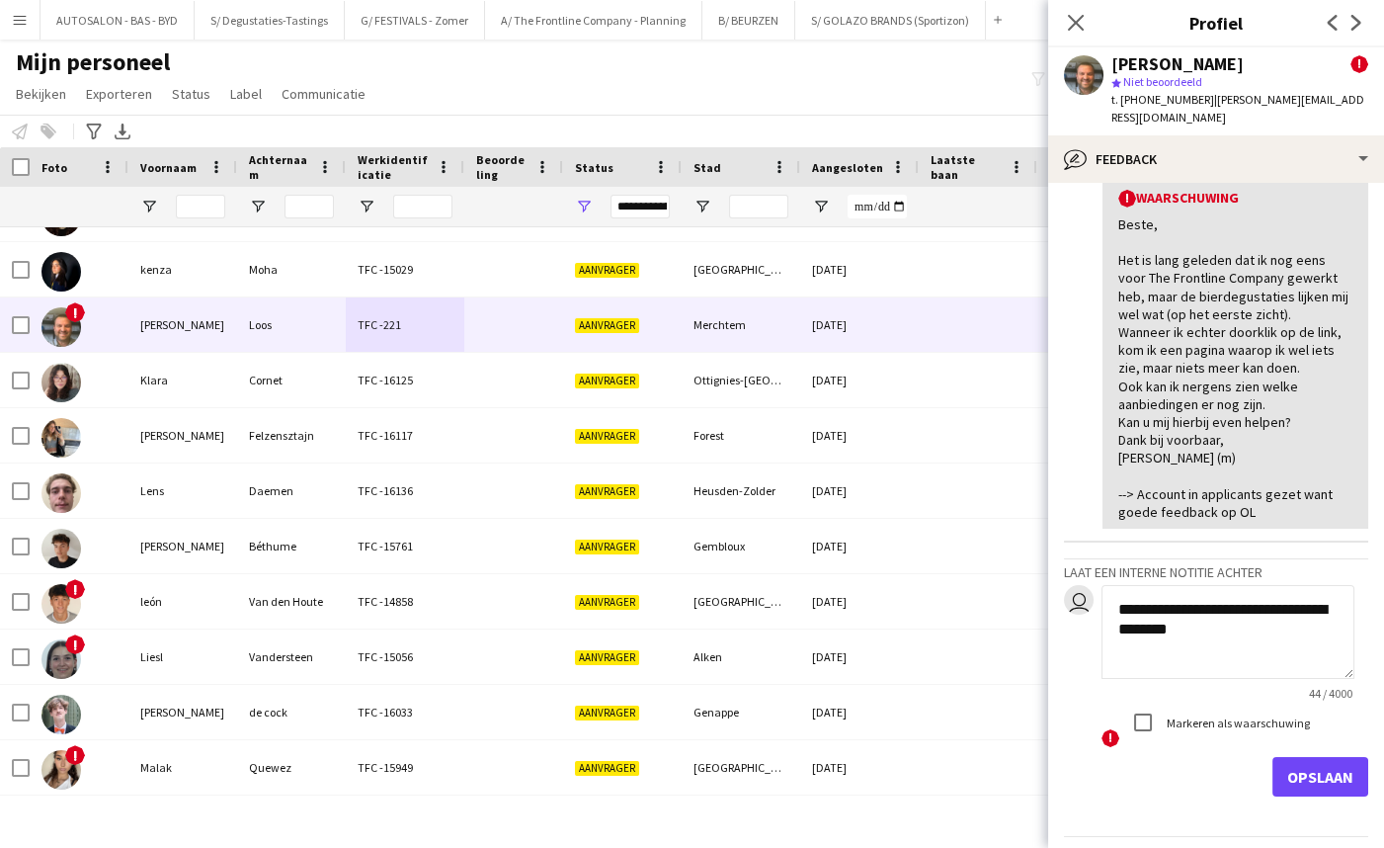
scroll to position [0, 0]
click at [1282, 596] on textarea "**********" at bounding box center [1227, 632] width 253 height 94
click at [1290, 591] on textarea "**********" at bounding box center [1227, 632] width 253 height 94
click at [1284, 630] on textarea "**********" at bounding box center [1227, 632] width 253 height 94
type textarea "**********"
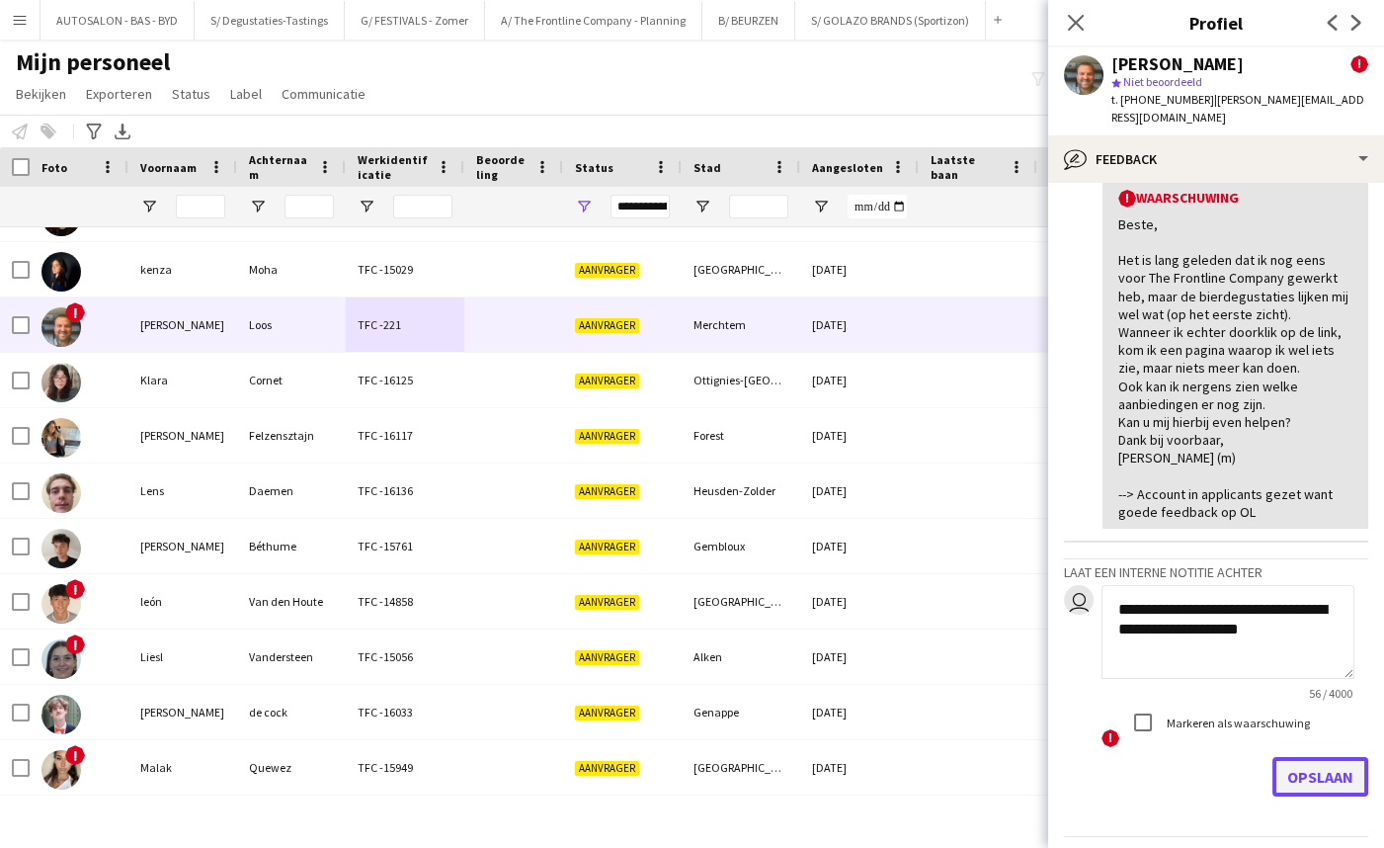
click at [1315, 757] on button "Opslaan" at bounding box center [1320, 777] width 96 height 40
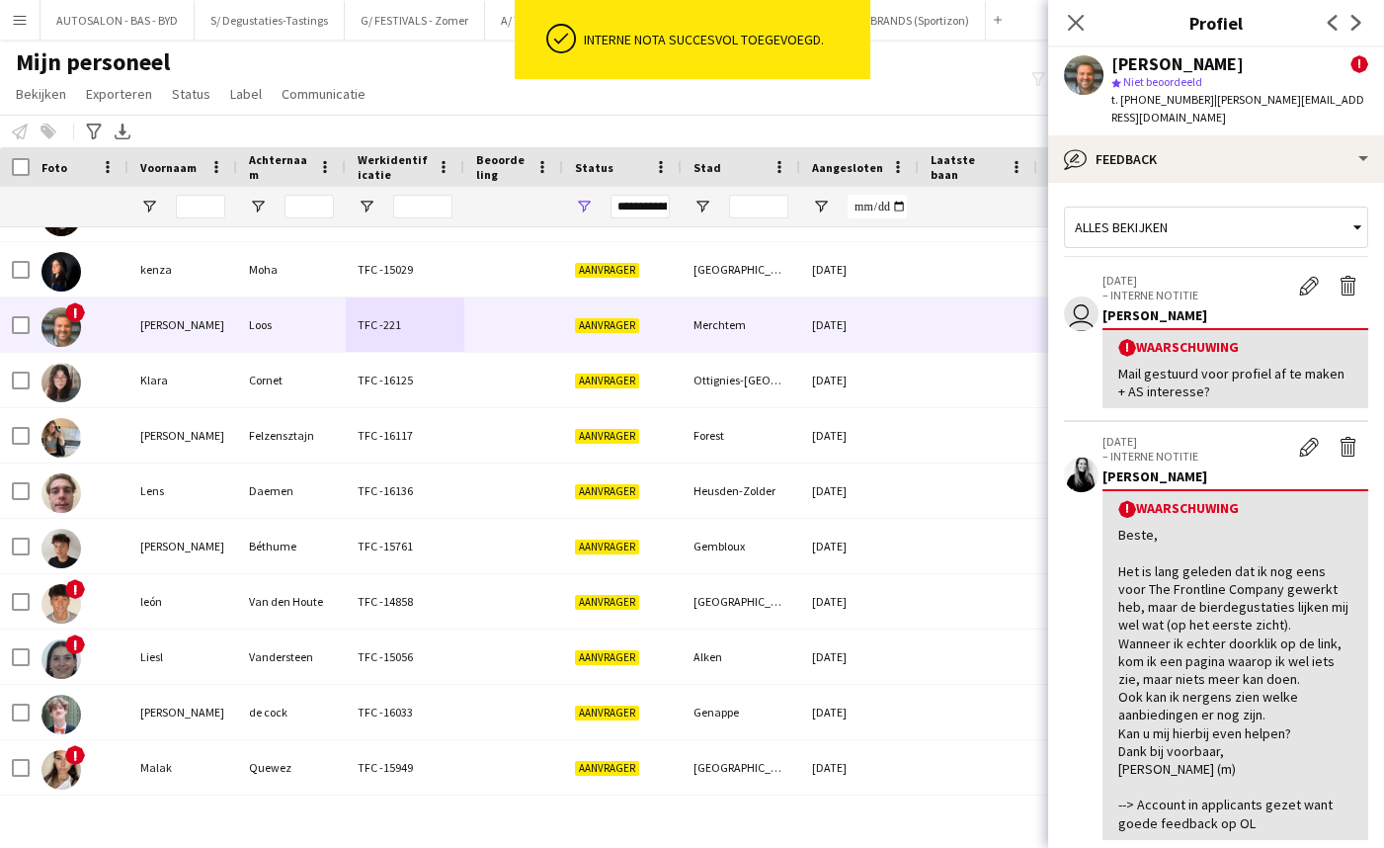
drag, startPoint x: 1194, startPoint y: 503, endPoint x: 640, endPoint y: 512, distance: 554.2
click at [1194, 504] on div "! Waarschuwing Beste, Het is lang geleden dat ik nog eens voor The Frontline Co…" at bounding box center [1235, 664] width 266 height 350
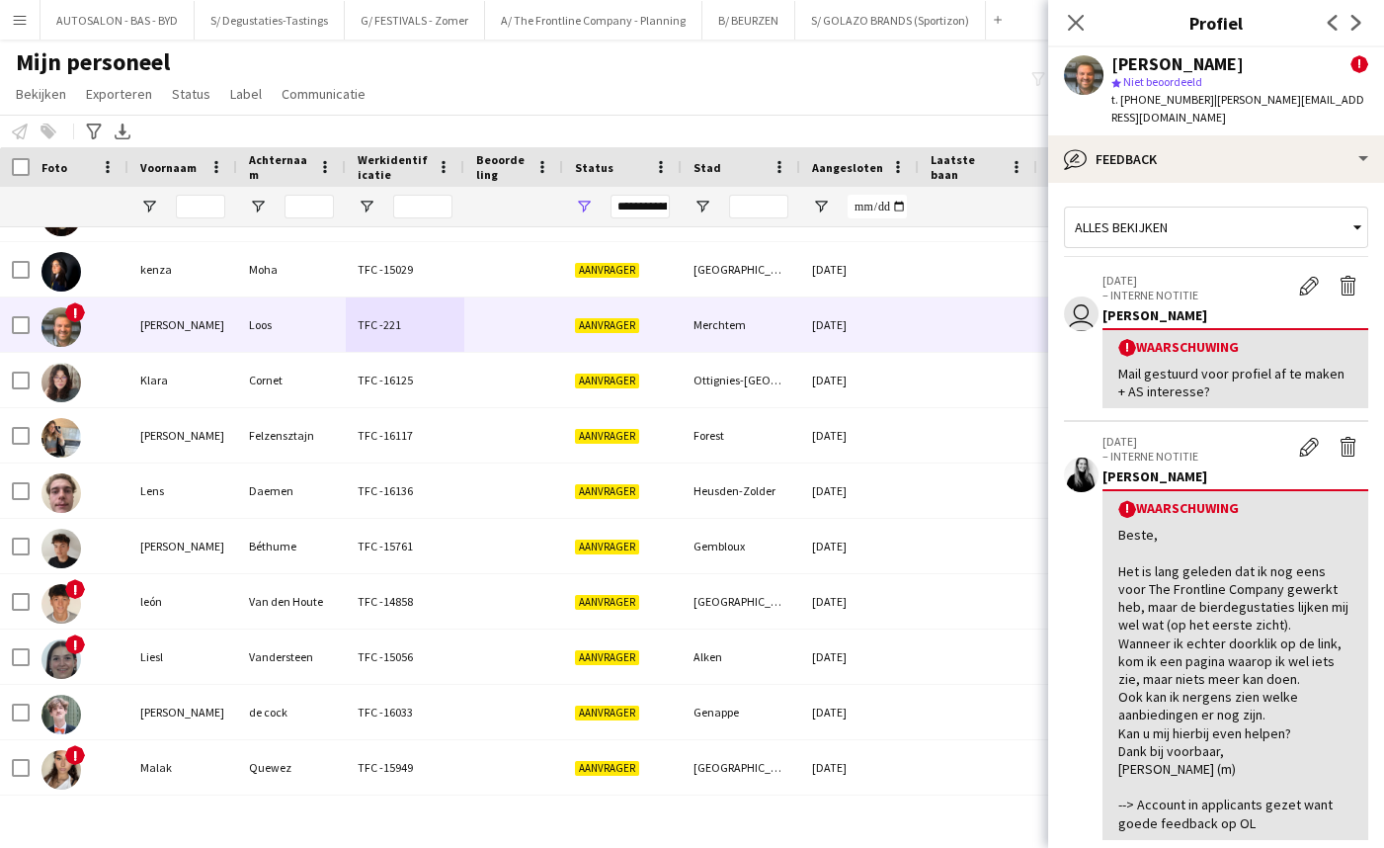
click at [1271, 365] on div "Mail gestuurd voor profiel af te maken + AS interesse?" at bounding box center [1235, 383] width 234 height 36
click at [1299, 437] on app-icon "Waarschuwing bewerken" at bounding box center [1309, 447] width 20 height 20
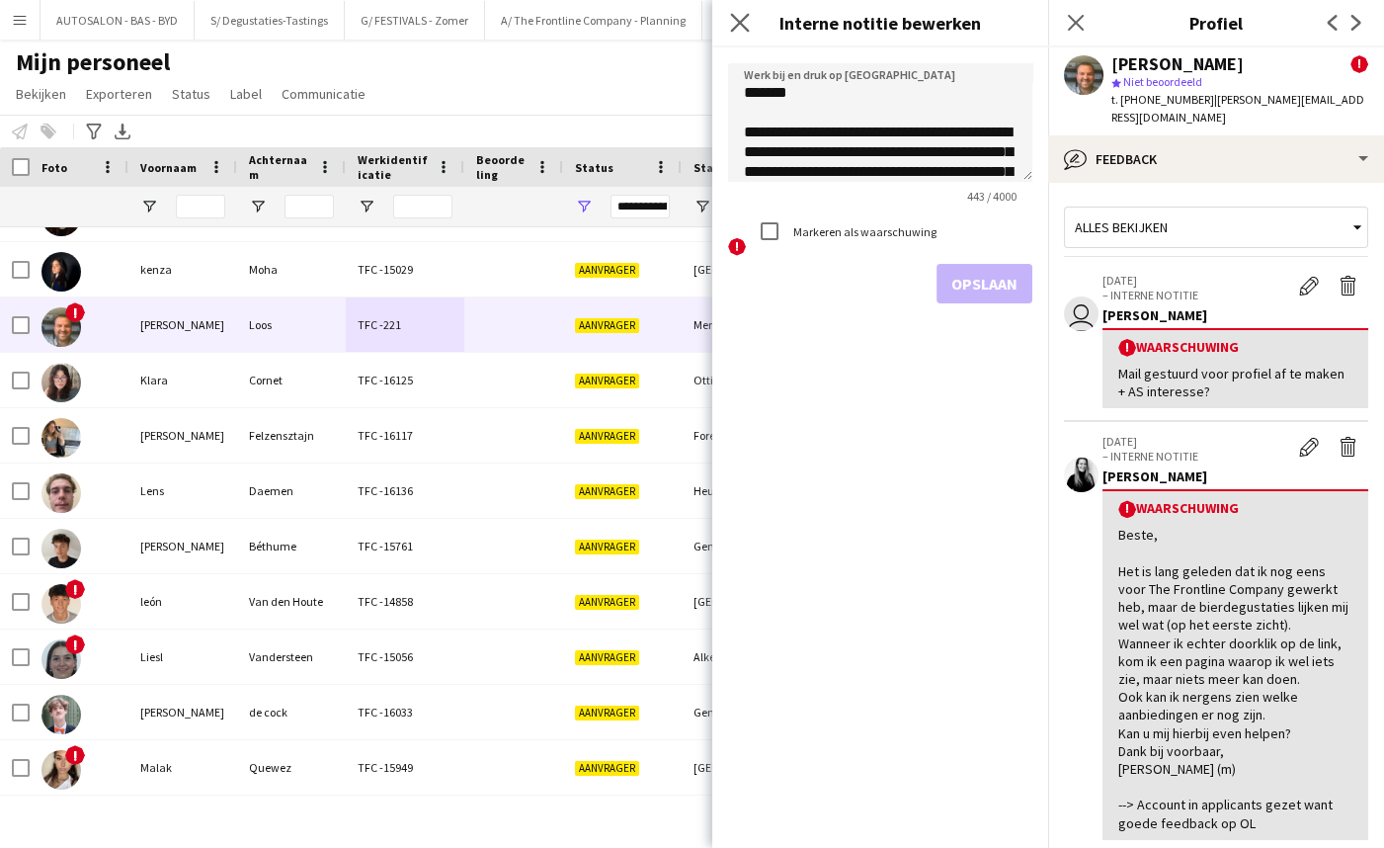
click at [739, 31] on icon "Sluit pop-in" at bounding box center [739, 22] width 19 height 19
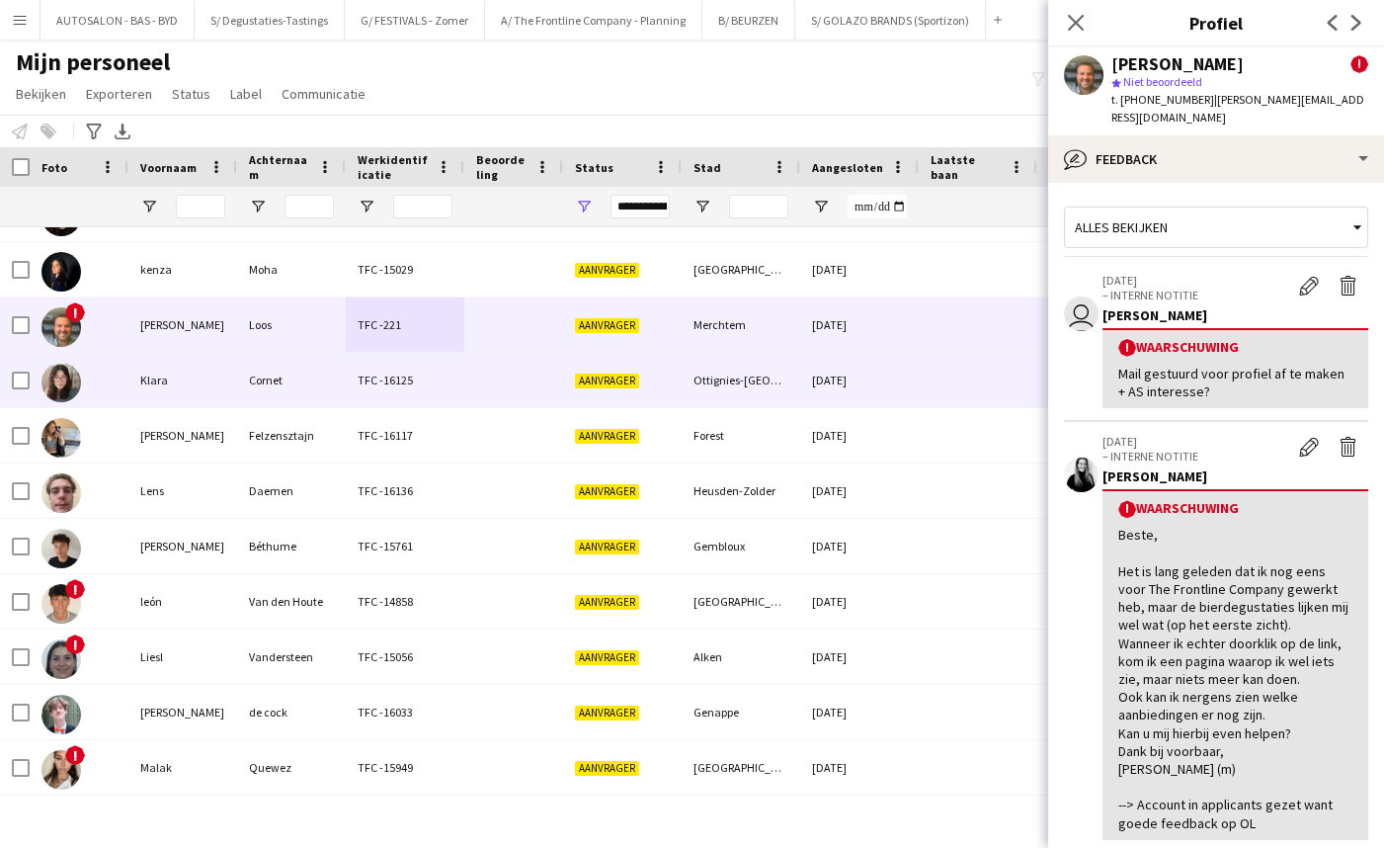
click at [178, 373] on div "Klara" at bounding box center [182, 380] width 109 height 54
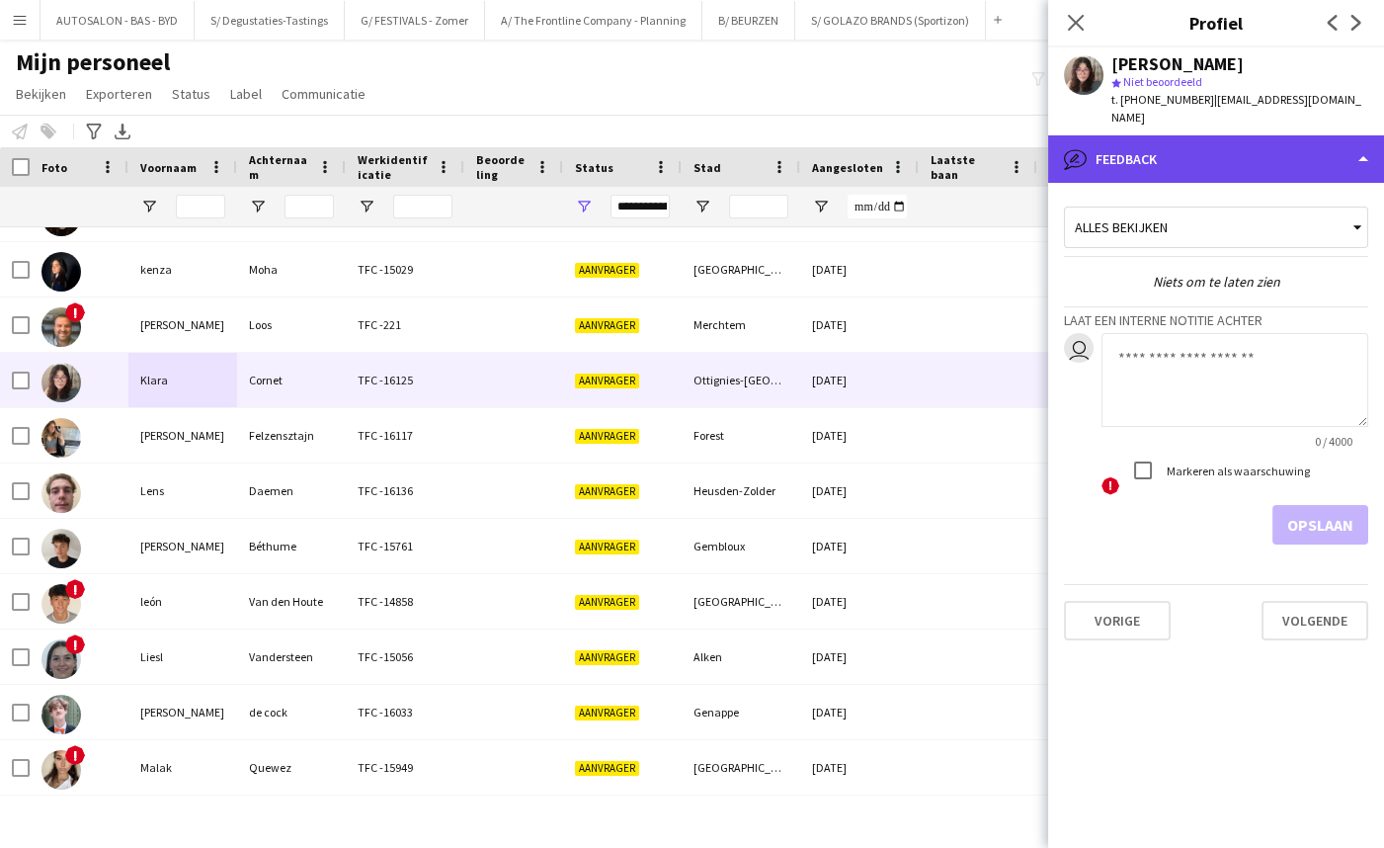
click at [1175, 135] on div "bubble-pencil Feedback" at bounding box center [1216, 158] width 336 height 47
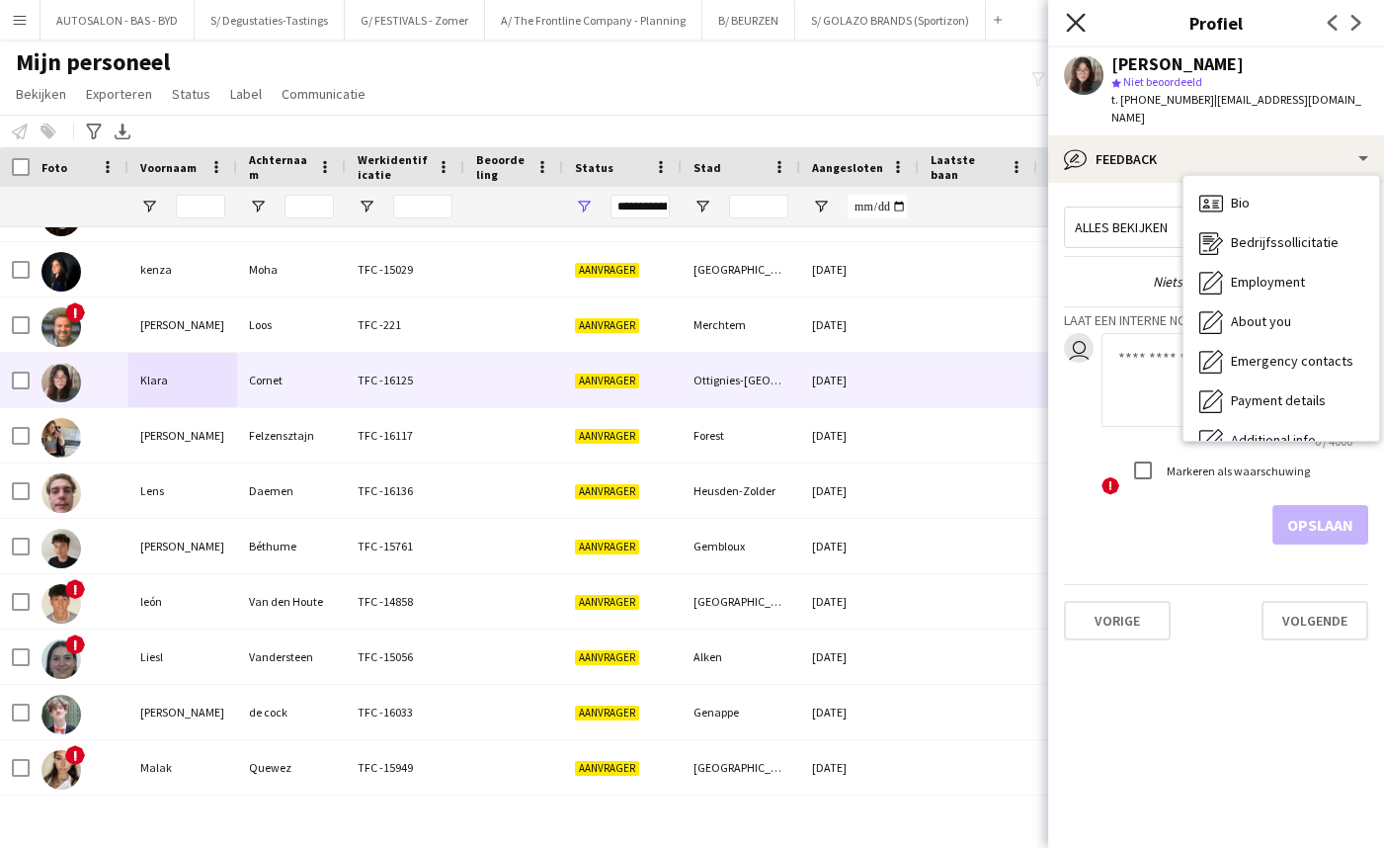
click at [1077, 13] on icon "Sluit pop-in" at bounding box center [1075, 22] width 19 height 19
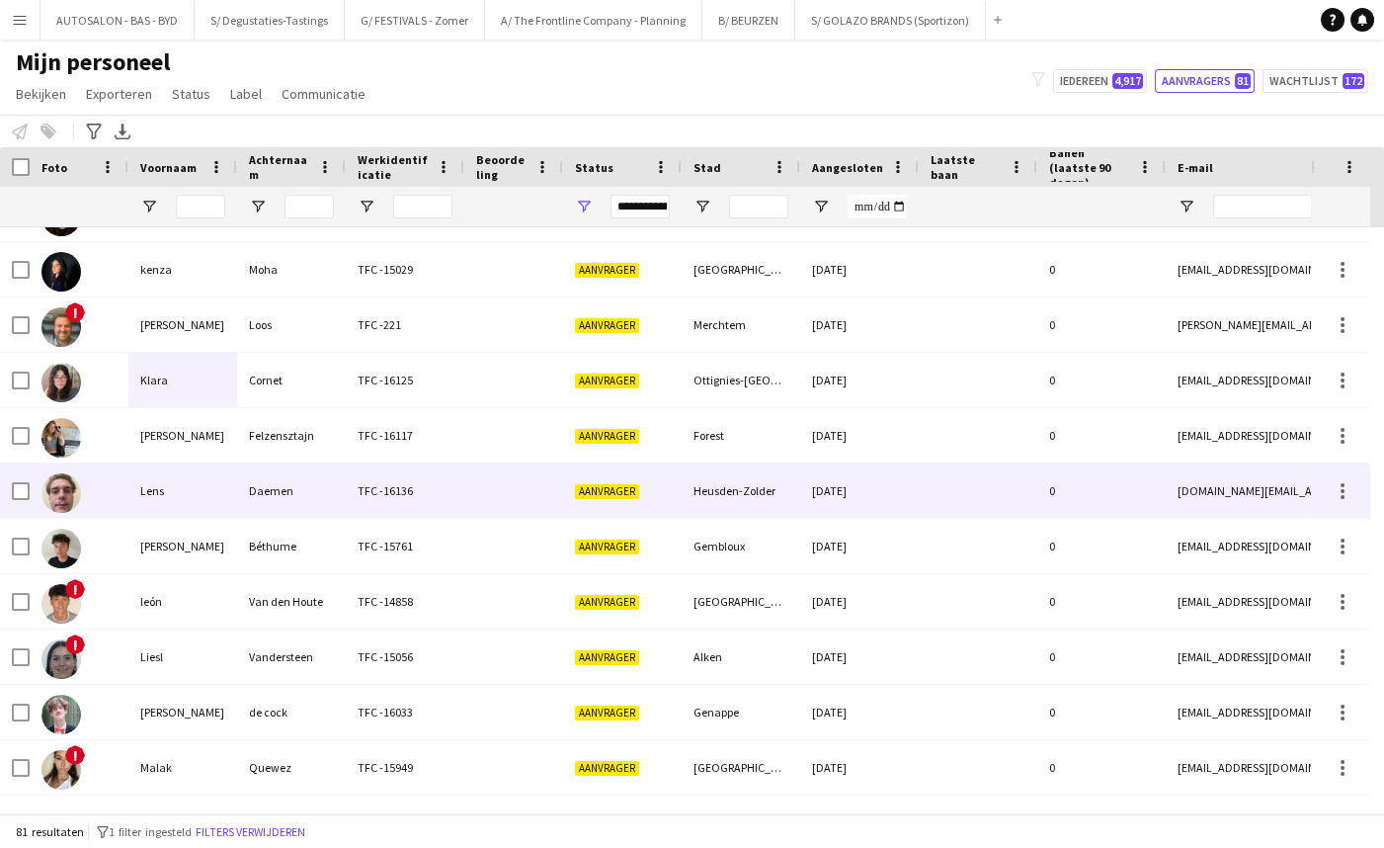
click at [178, 501] on div "Lens" at bounding box center [182, 490] width 109 height 54
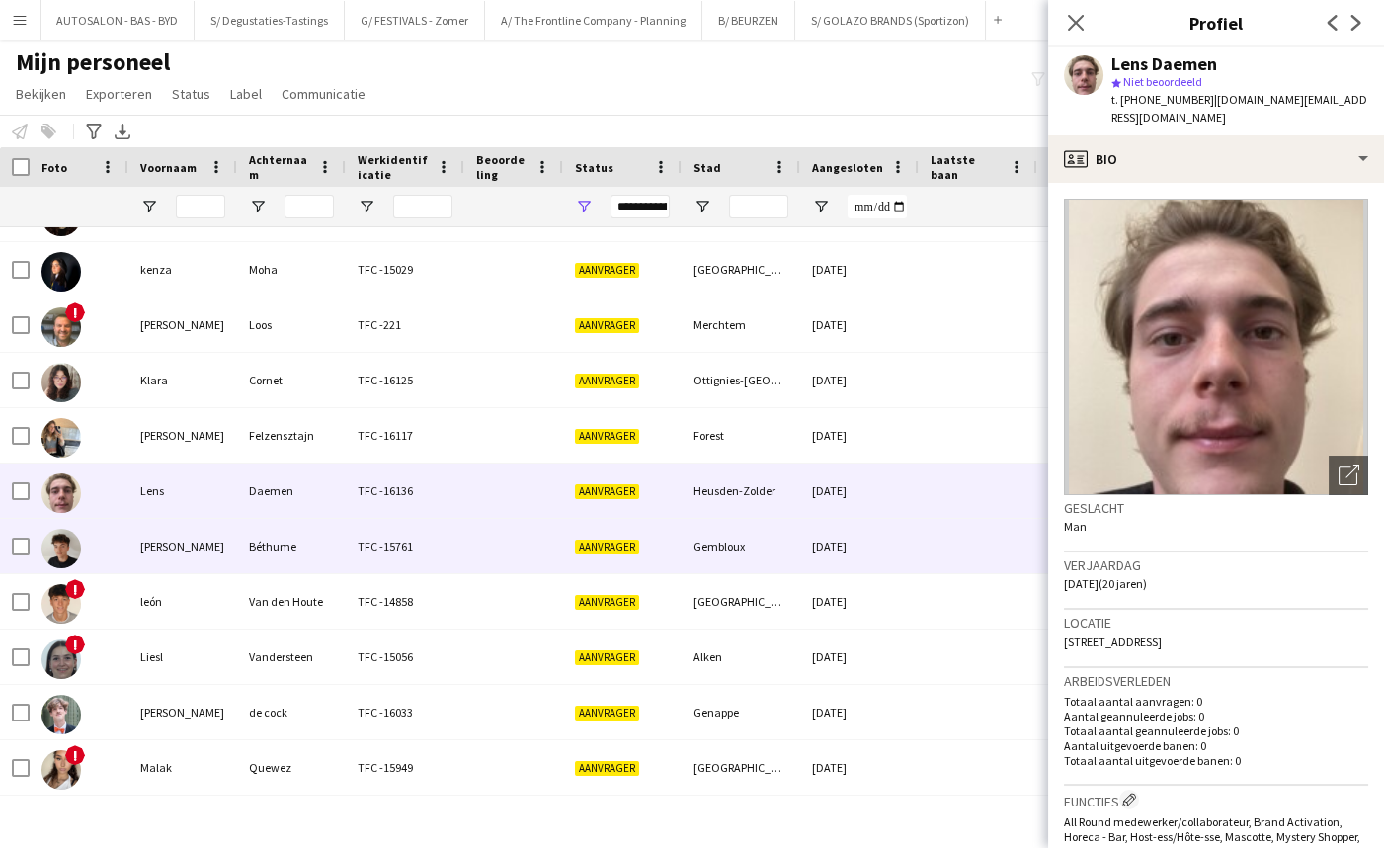
click at [169, 529] on div "[PERSON_NAME]" at bounding box center [182, 546] width 109 height 54
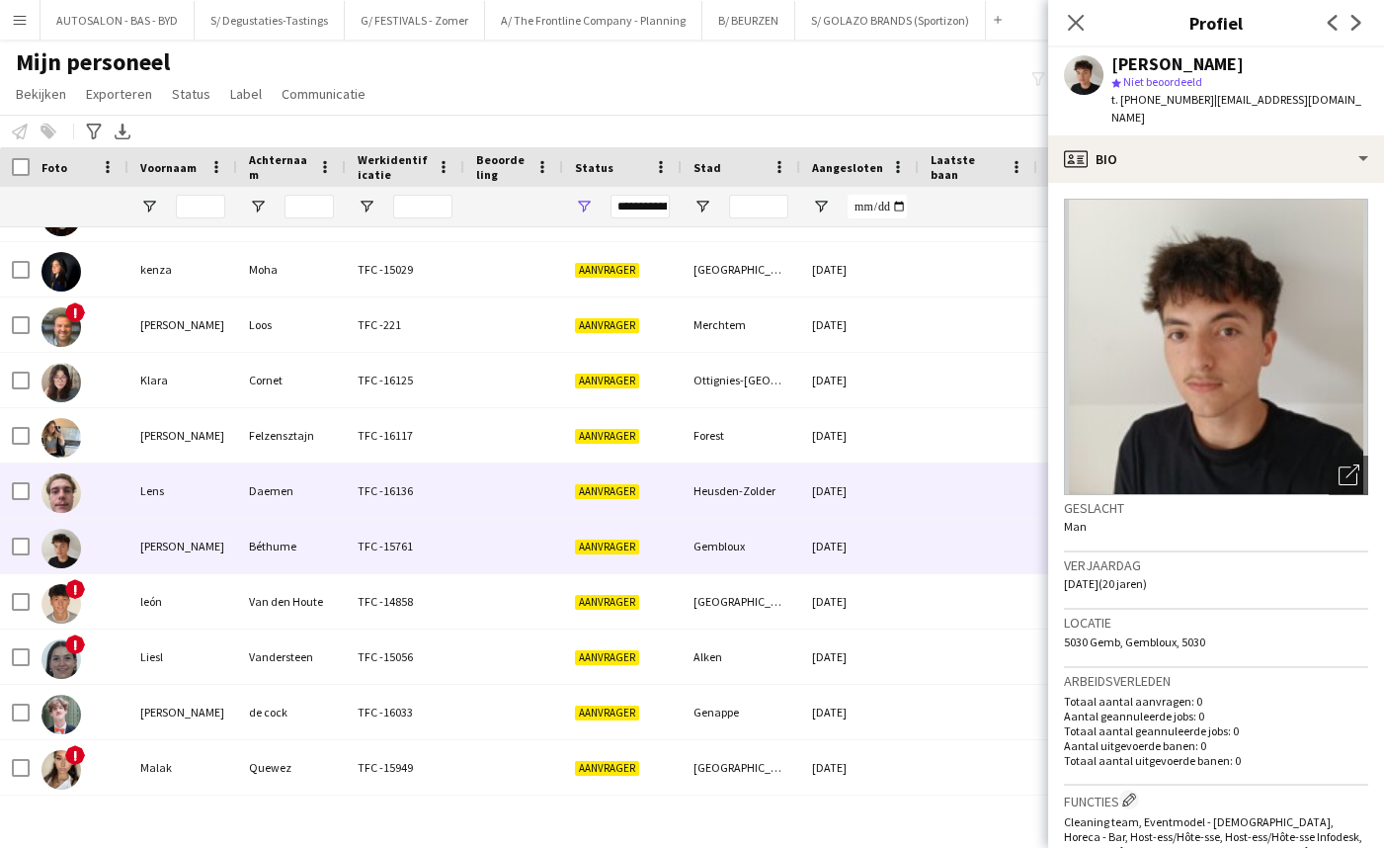
click at [172, 409] on div "[PERSON_NAME]" at bounding box center [182, 435] width 109 height 54
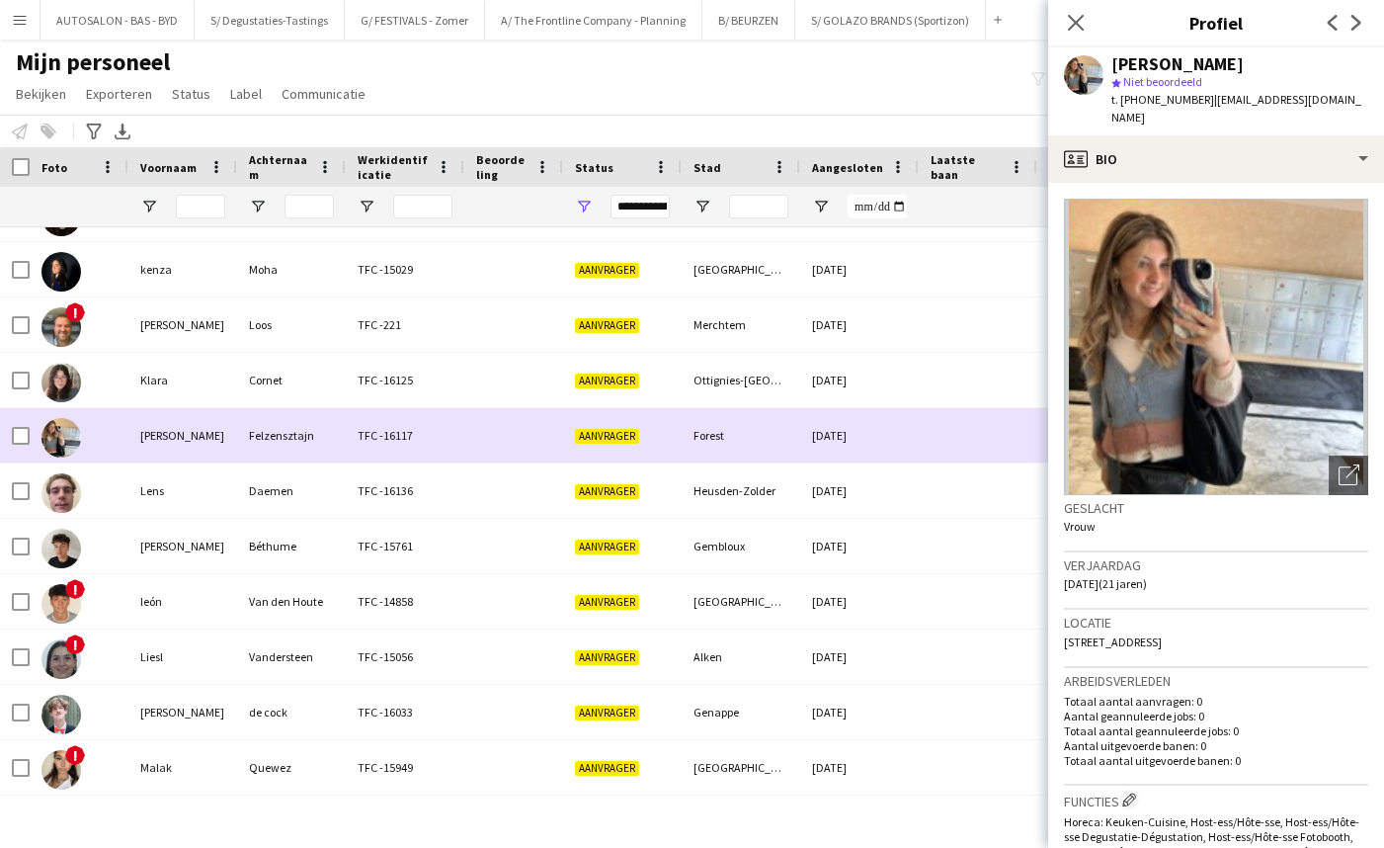
click at [156, 564] on div "[PERSON_NAME]" at bounding box center [182, 546] width 109 height 54
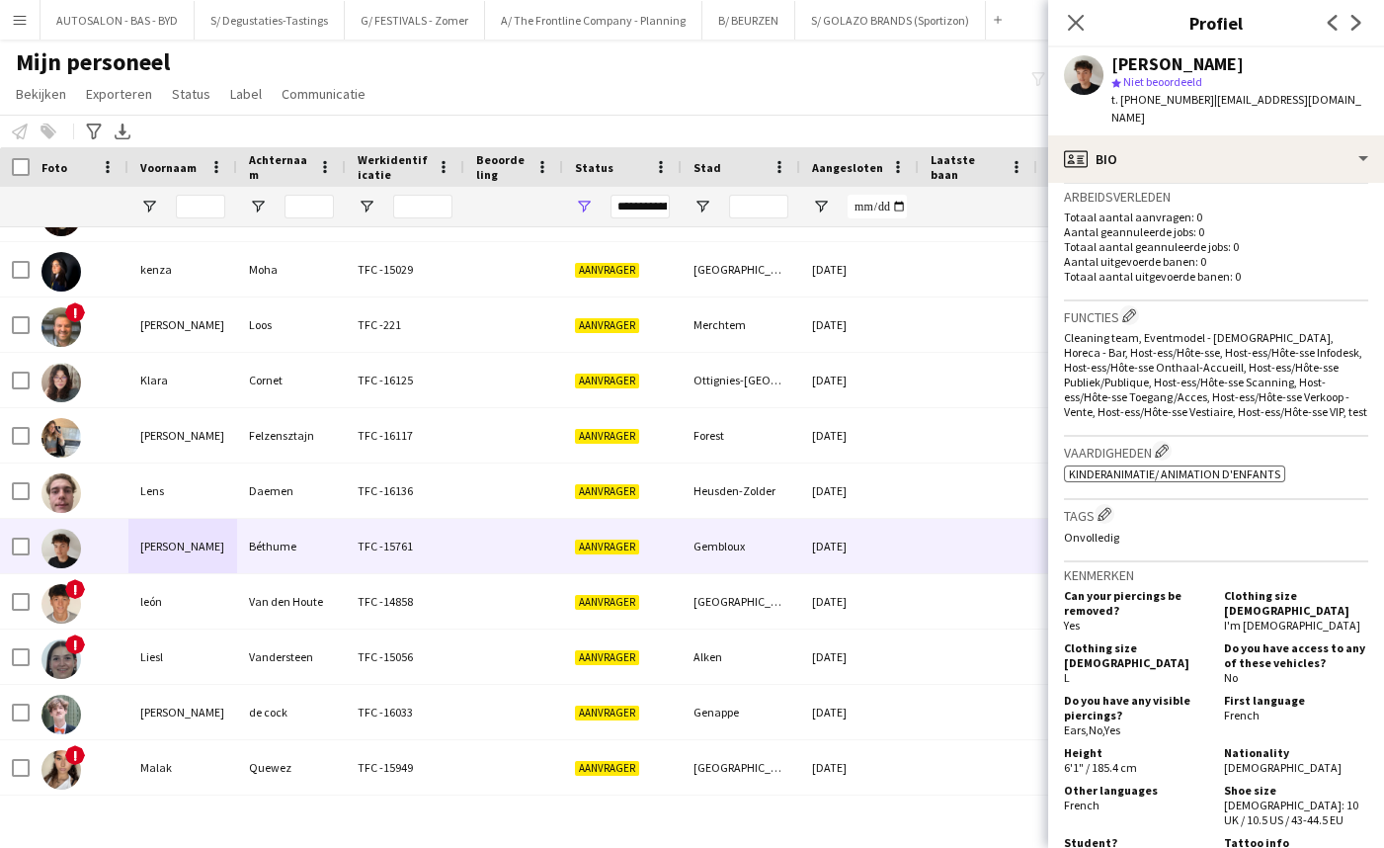
scroll to position [590, 0]
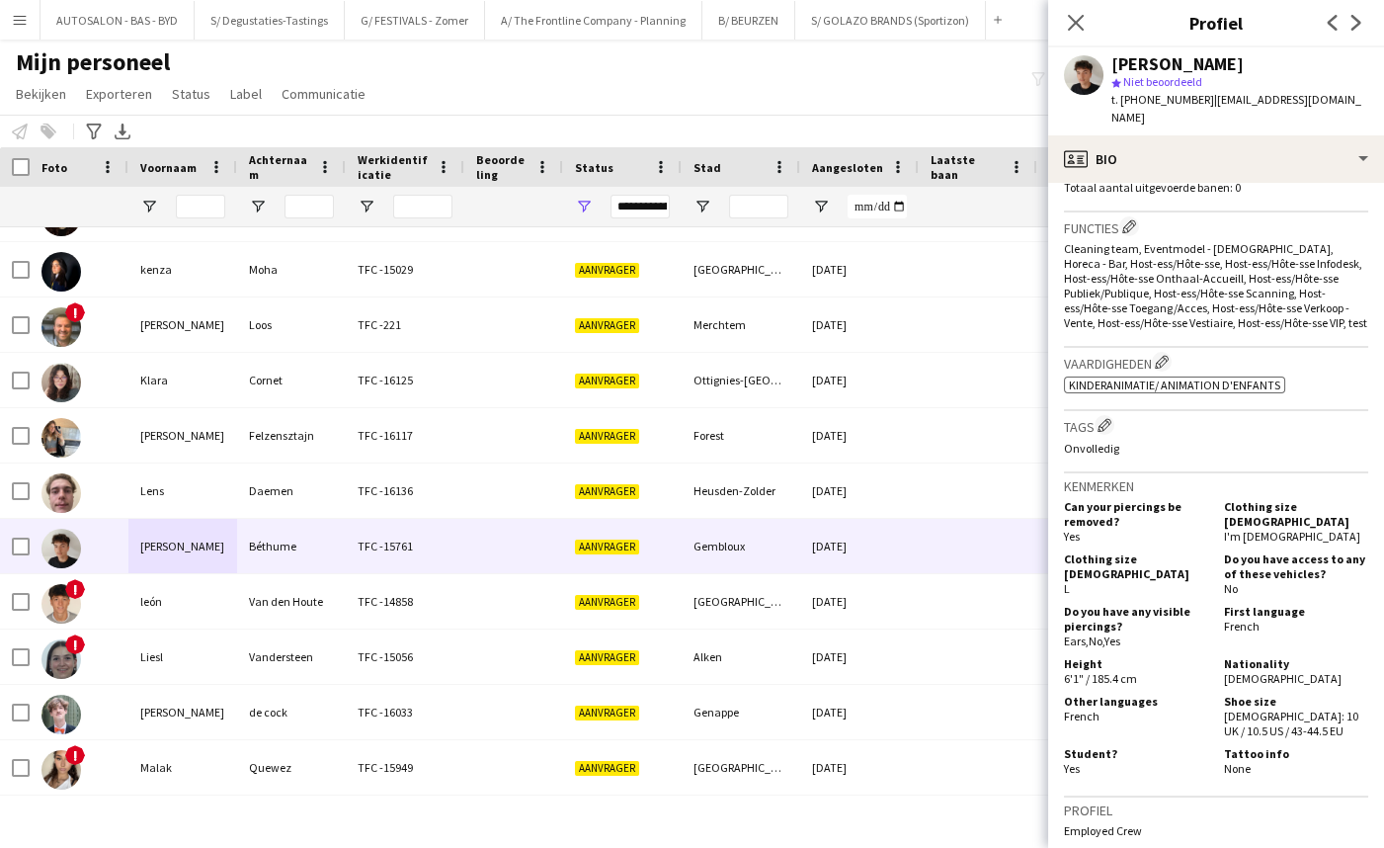
drag, startPoint x: 1269, startPoint y: 552, endPoint x: 1246, endPoint y: 658, distance: 108.3
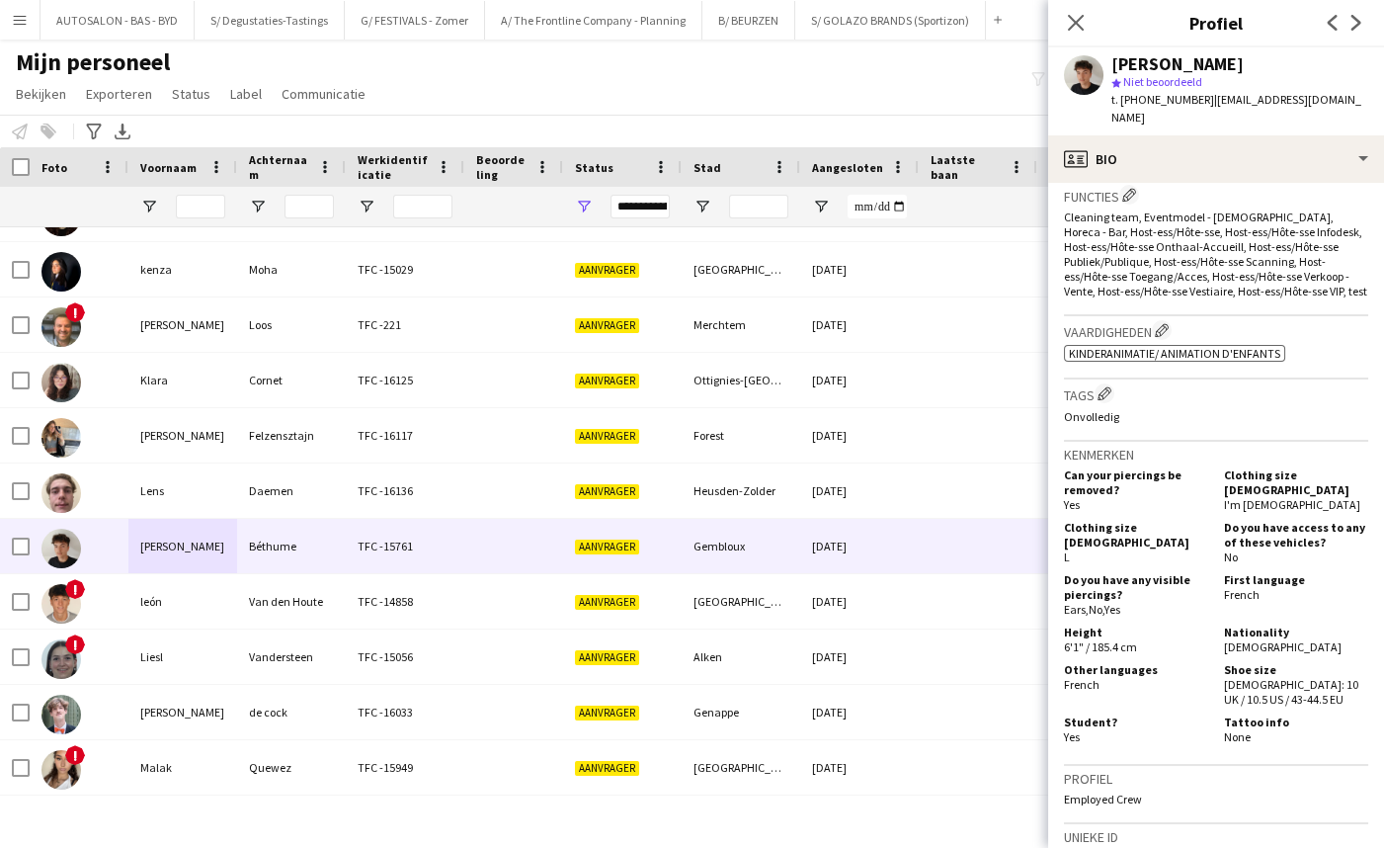
scroll to position [611, 0]
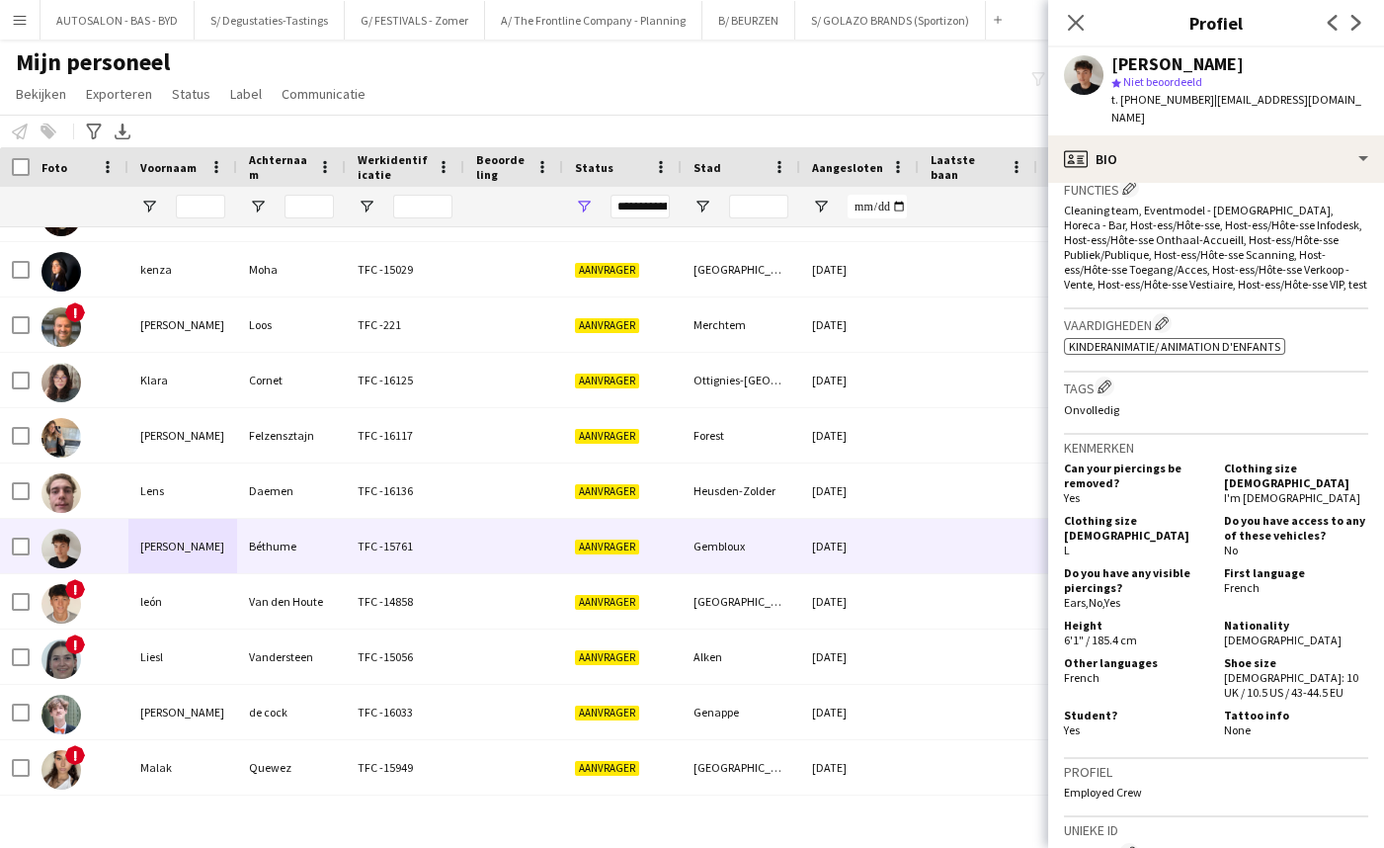
drag, startPoint x: 1252, startPoint y: 561, endPoint x: 1249, endPoint y: 583, distance: 21.9
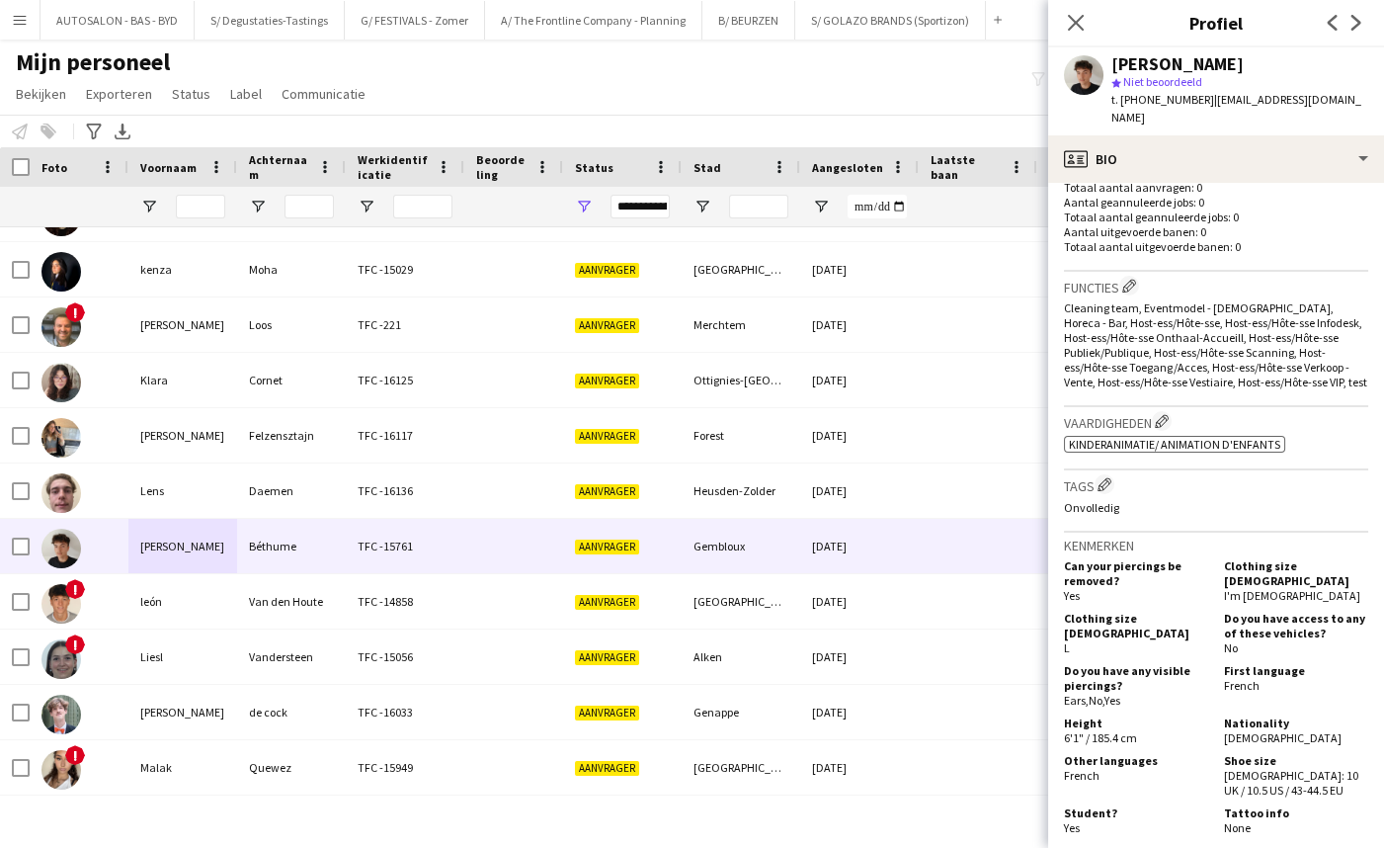
scroll to position [974, 0]
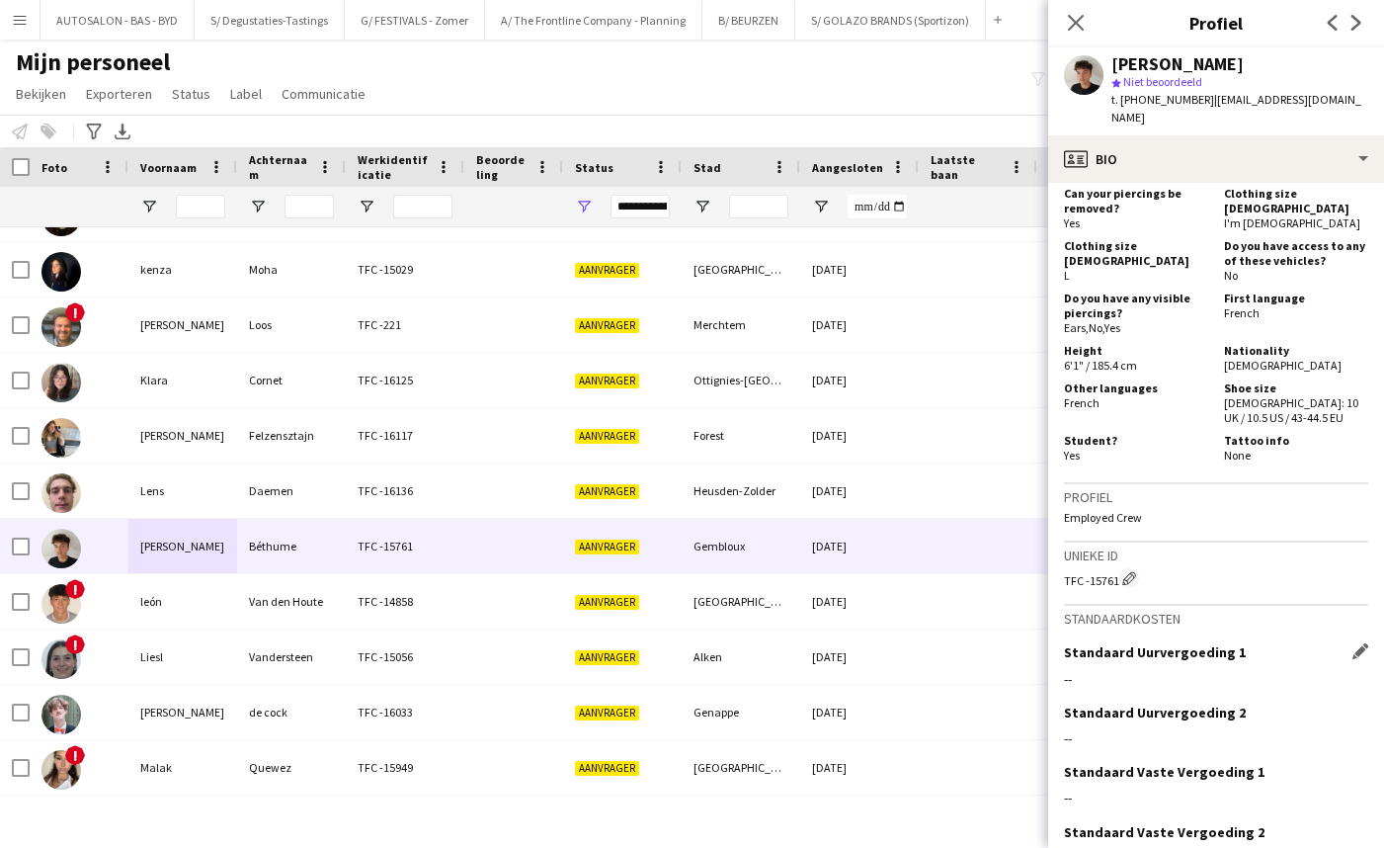
drag, startPoint x: 1236, startPoint y: 421, endPoint x: 1212, endPoint y: 538, distance: 119.9
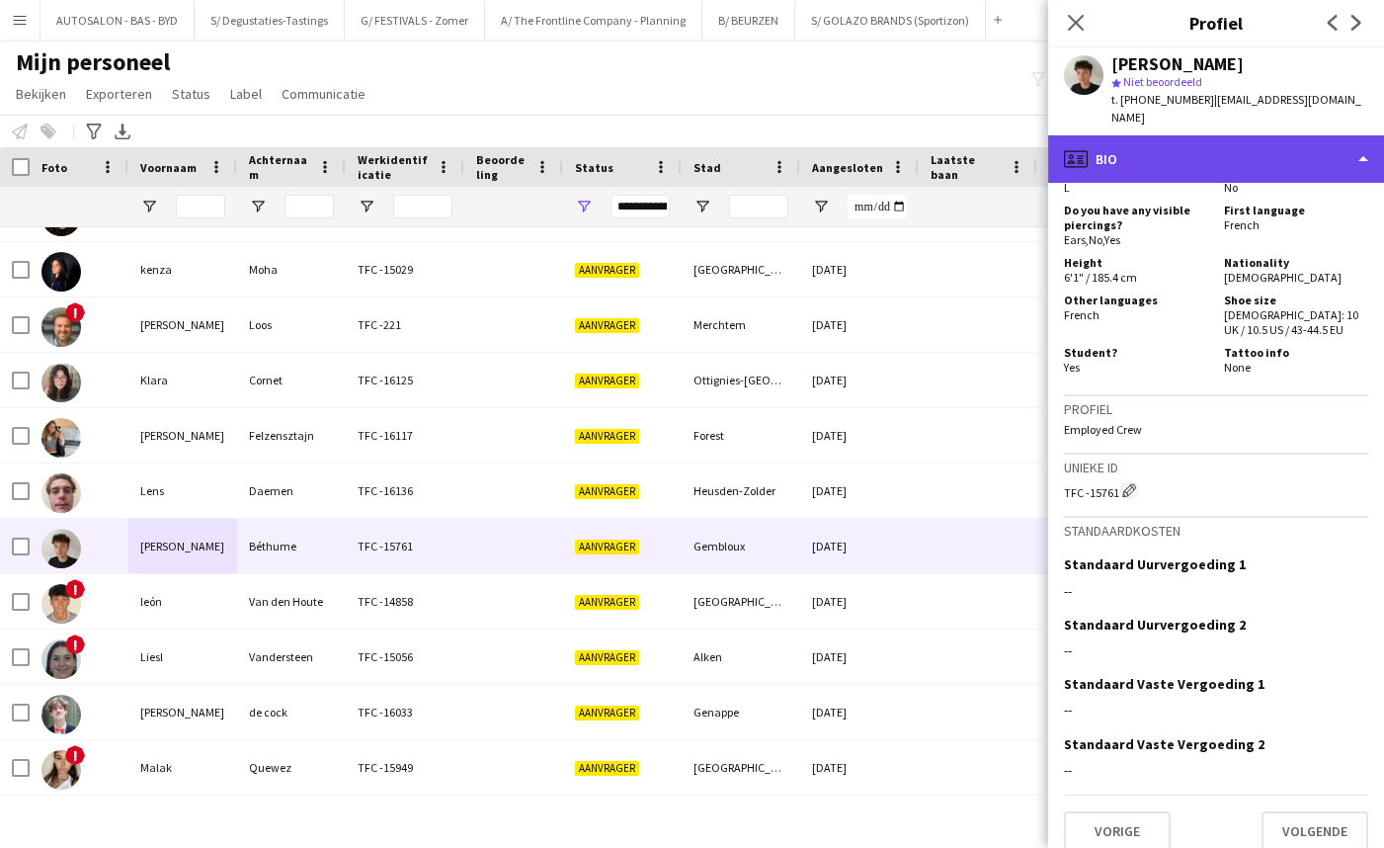
click at [1212, 148] on div "profile Bio" at bounding box center [1216, 158] width 336 height 47
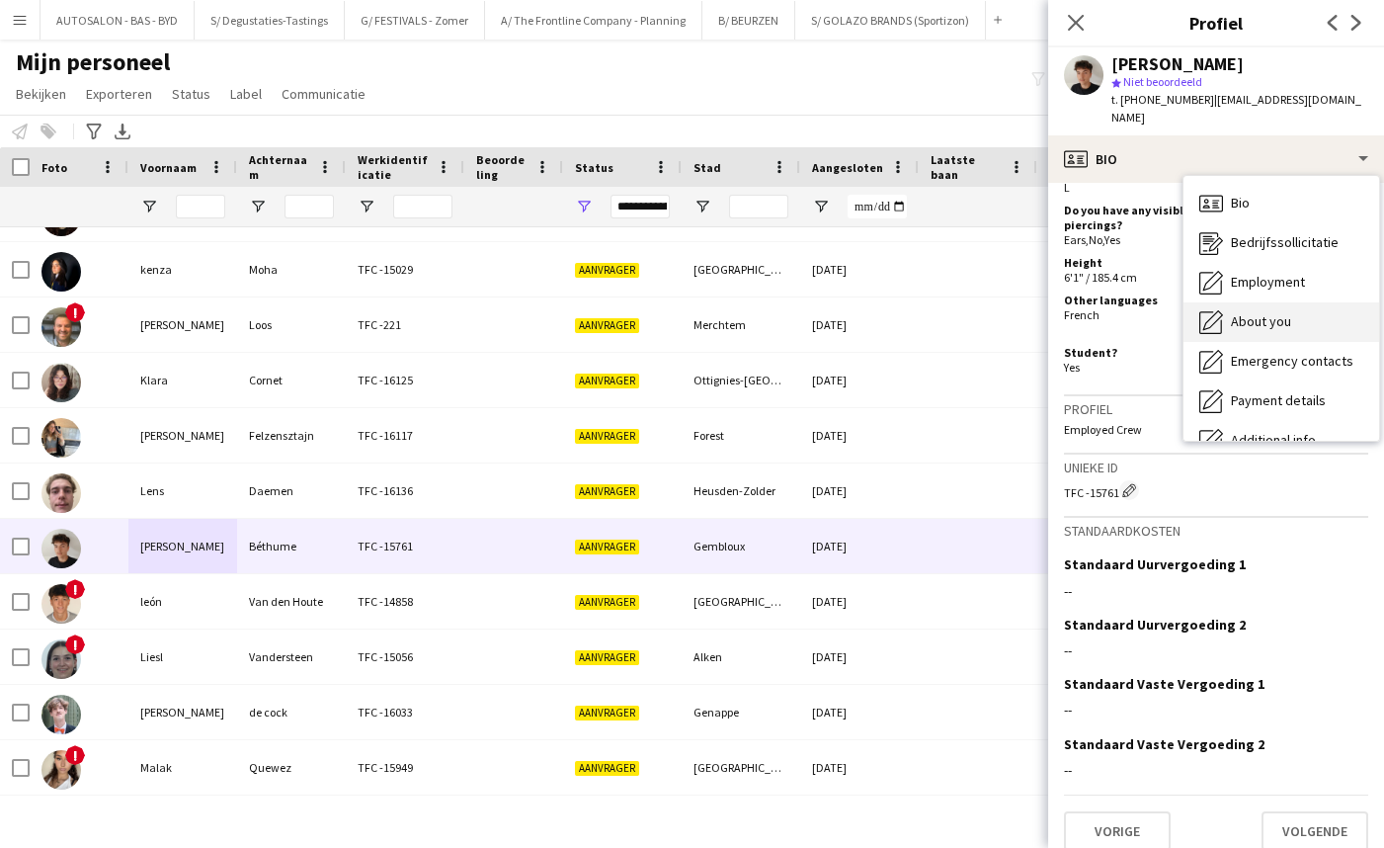
click at [1282, 312] on span "About you" at bounding box center [1261, 321] width 60 height 18
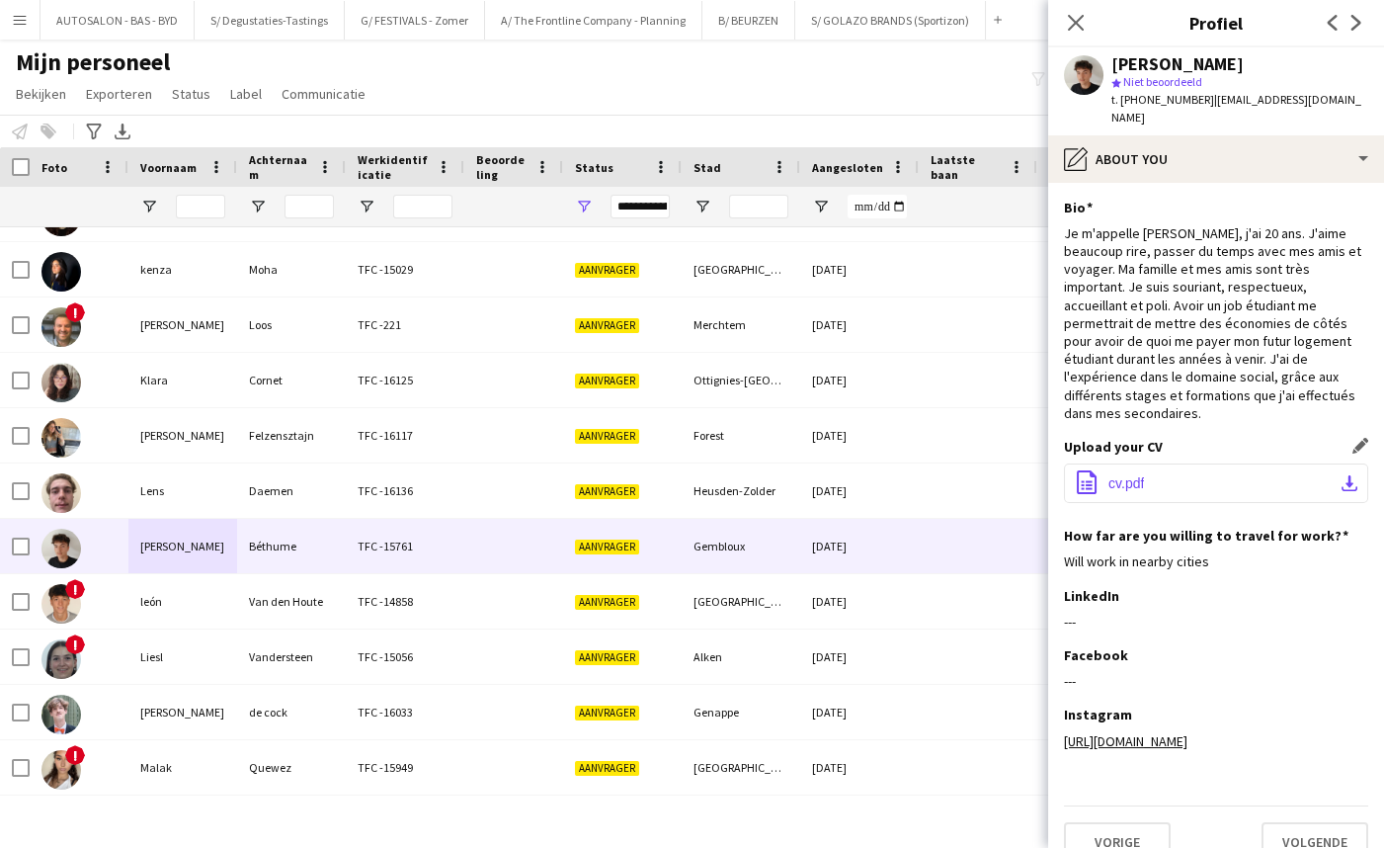
click at [1166, 463] on button "office-file-sheet cv.pdf download-bottom" at bounding box center [1216, 483] width 304 height 40
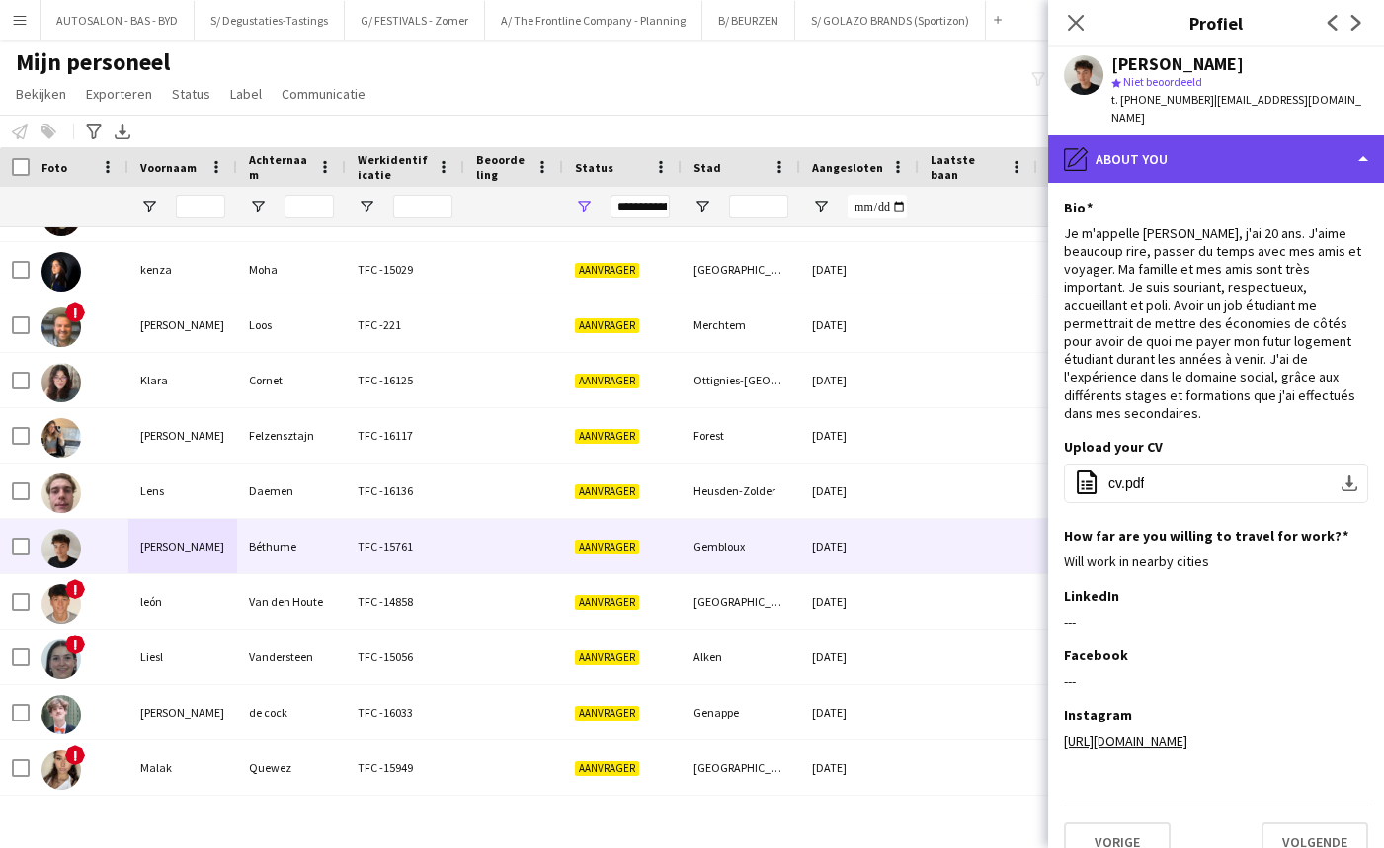
drag, startPoint x: 1148, startPoint y: 154, endPoint x: 1163, endPoint y: 163, distance: 17.3
click at [1148, 154] on div "pencil4 About you" at bounding box center [1216, 158] width 336 height 47
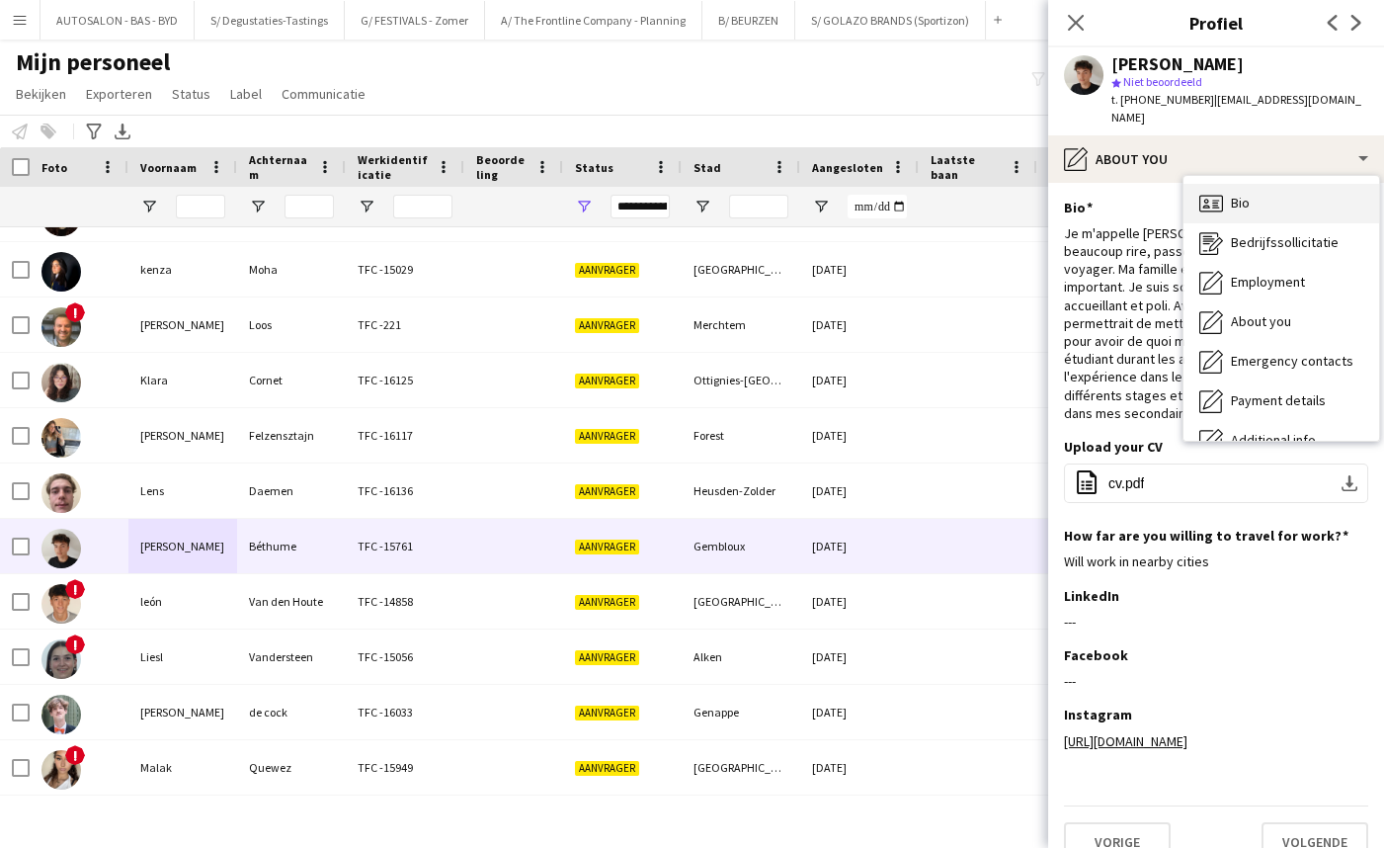
click at [1246, 194] on span "Bio" at bounding box center [1240, 203] width 19 height 18
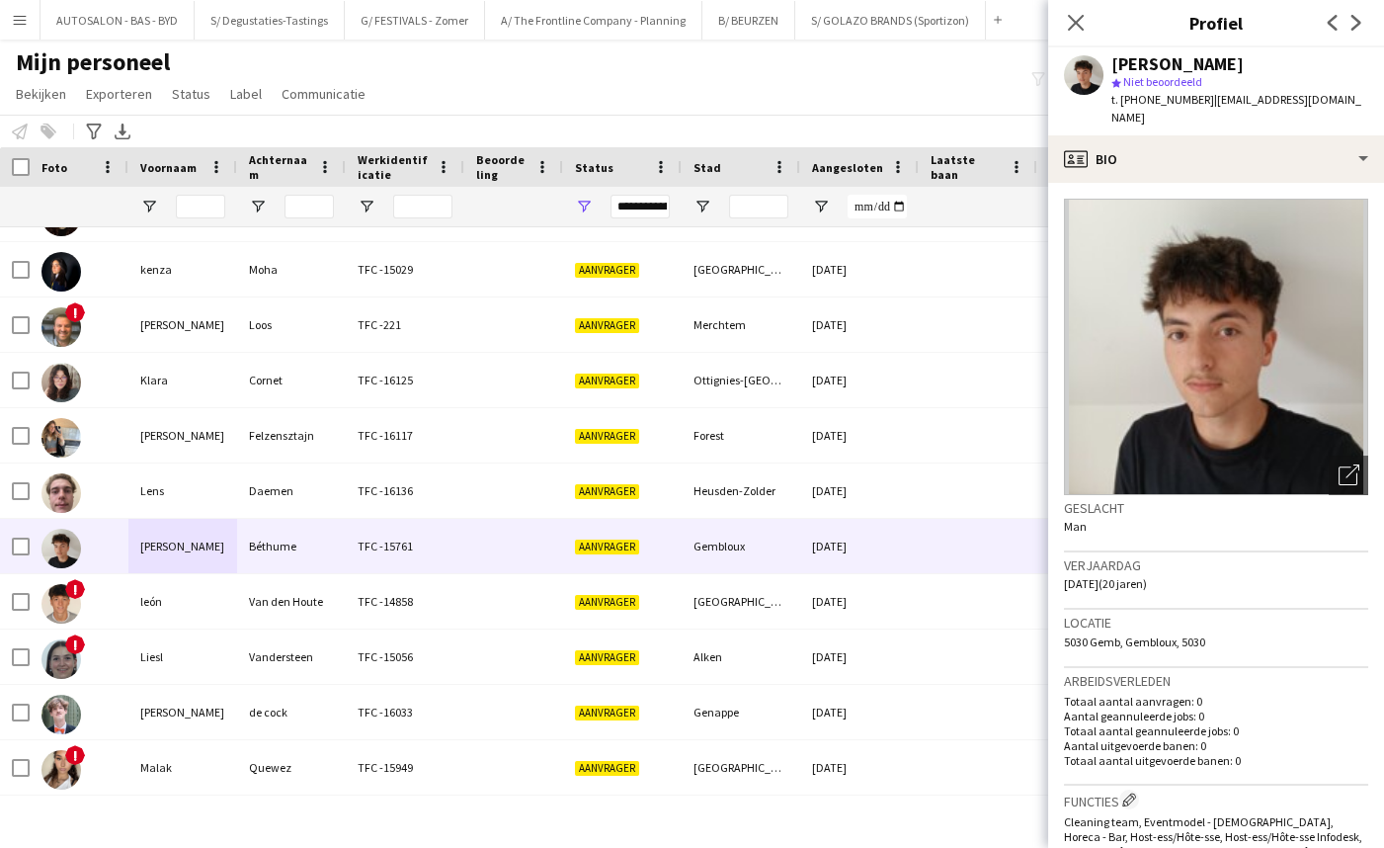
click at [1160, 634] on span "5030 Gemb, Gembloux, 5030" at bounding box center [1134, 641] width 141 height 15
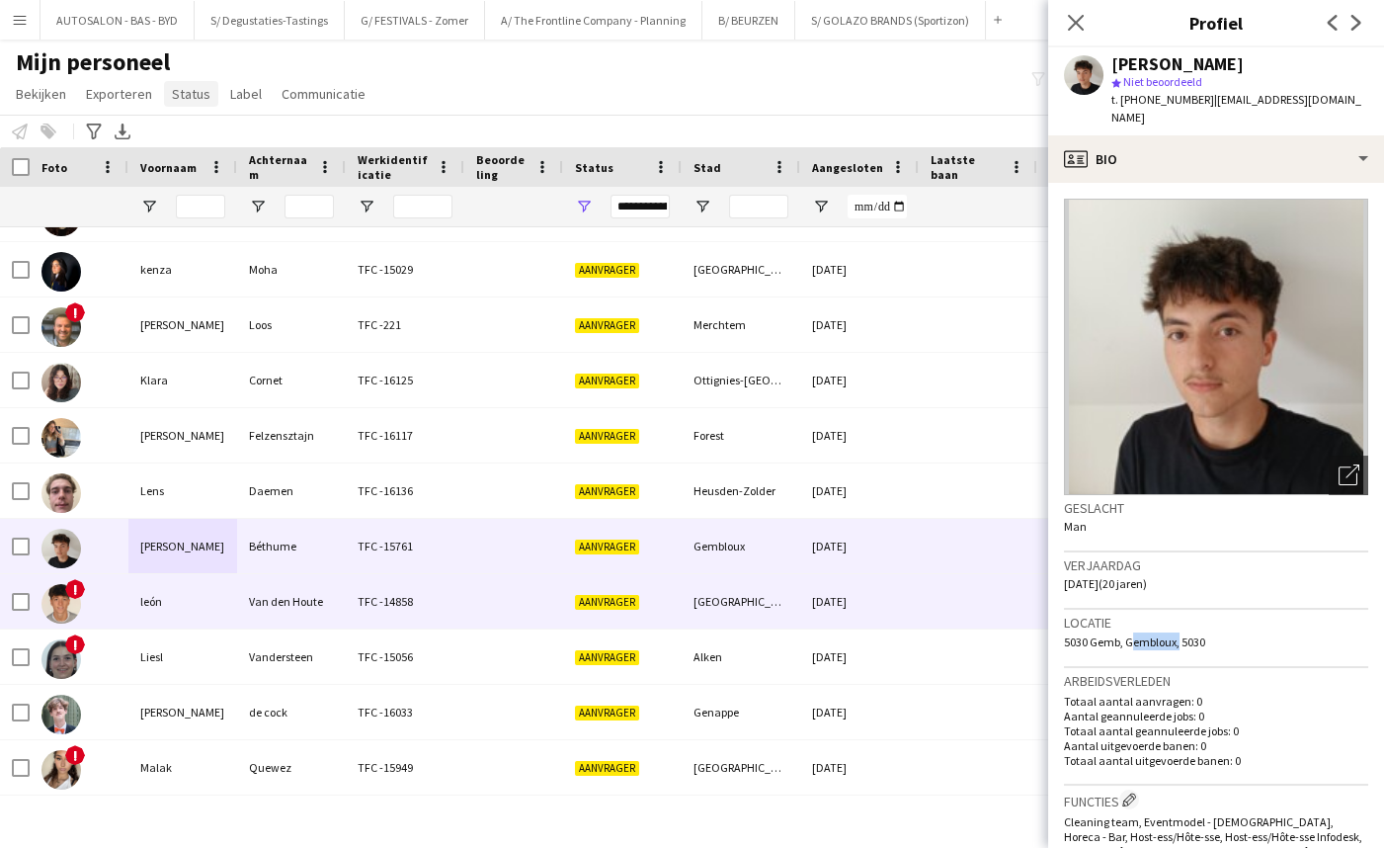
copy span "Gembloux"
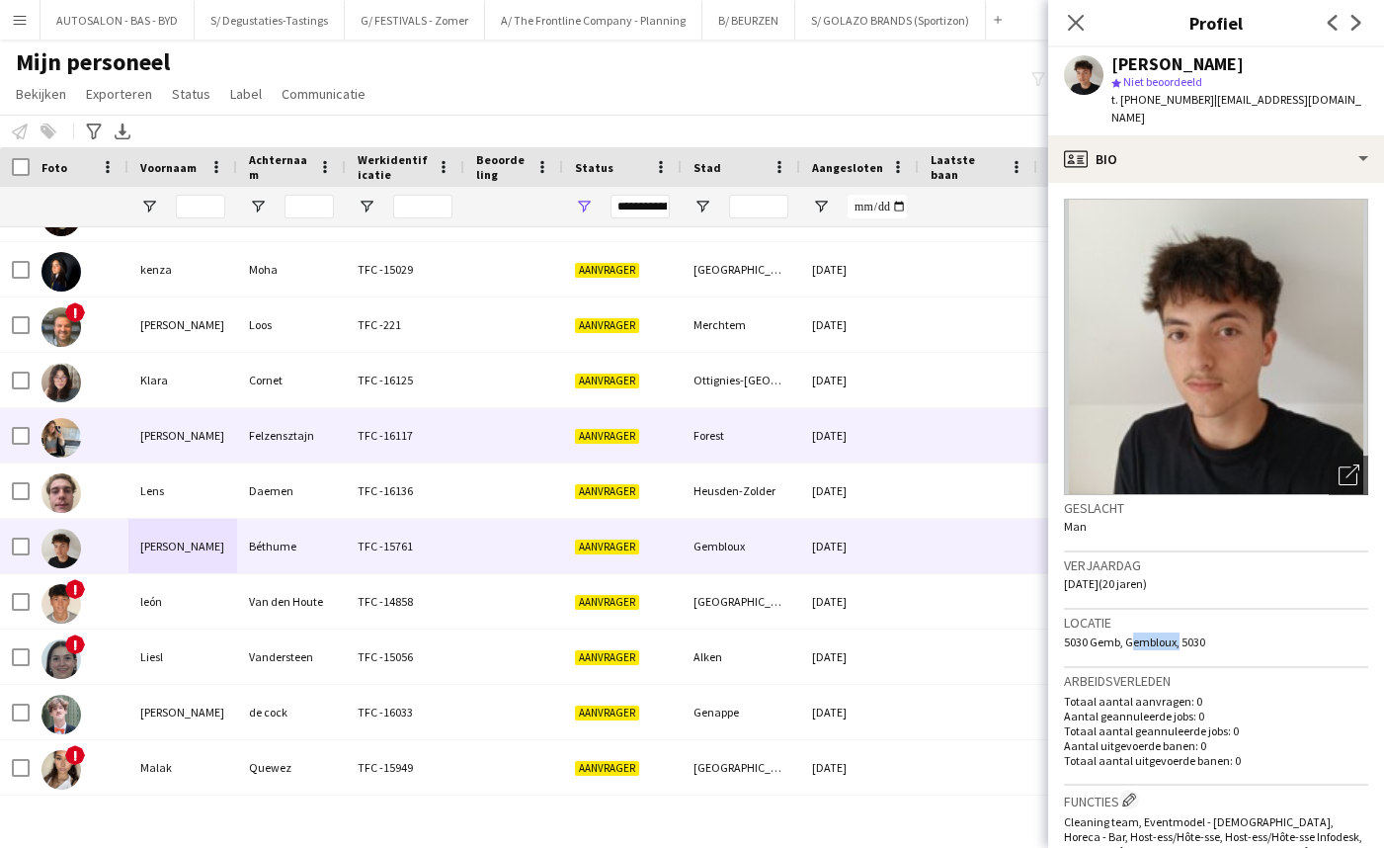
click at [166, 434] on div "[PERSON_NAME]" at bounding box center [182, 435] width 109 height 54
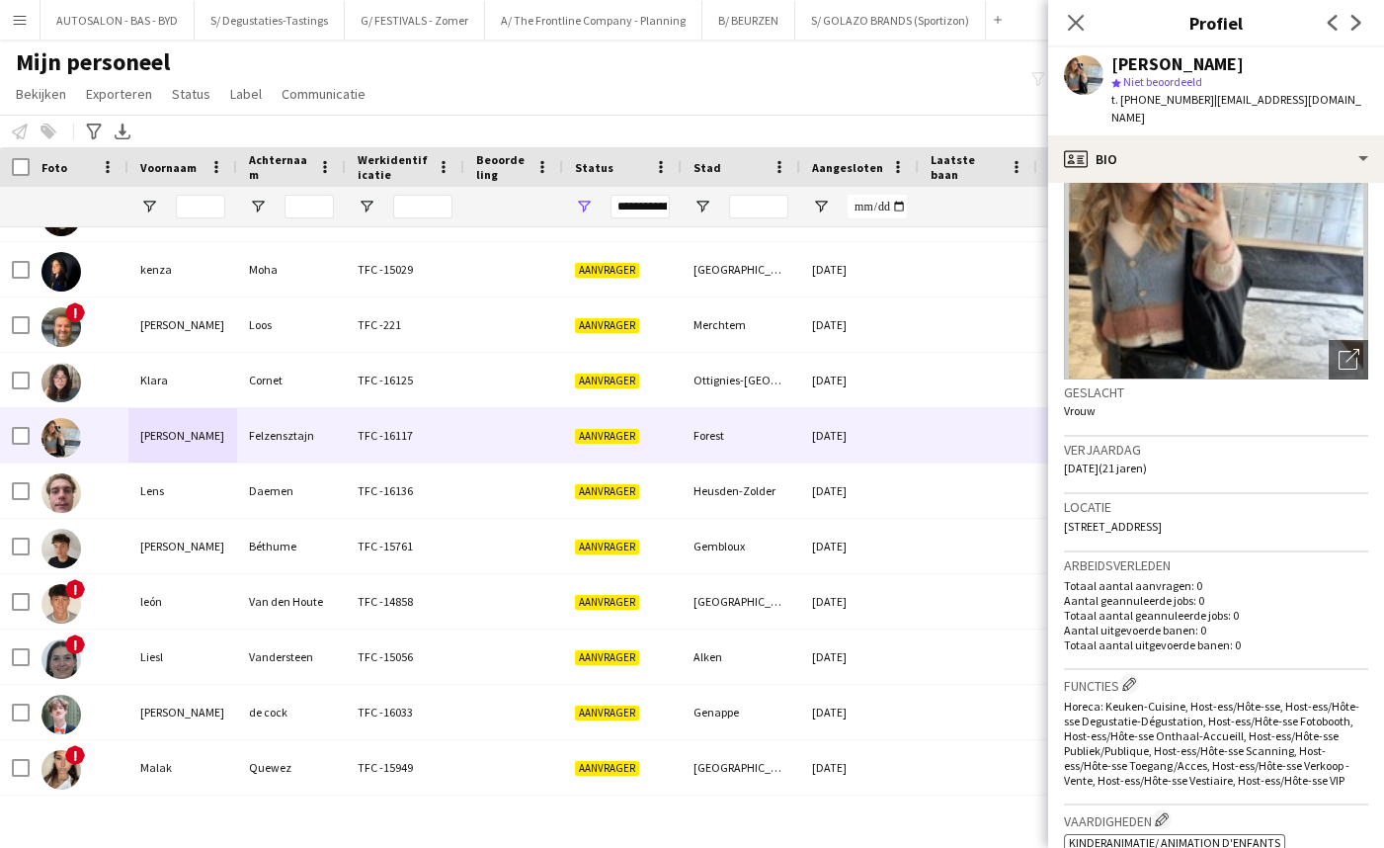
drag, startPoint x: 1174, startPoint y: 569, endPoint x: 1151, endPoint y: 653, distance: 87.0
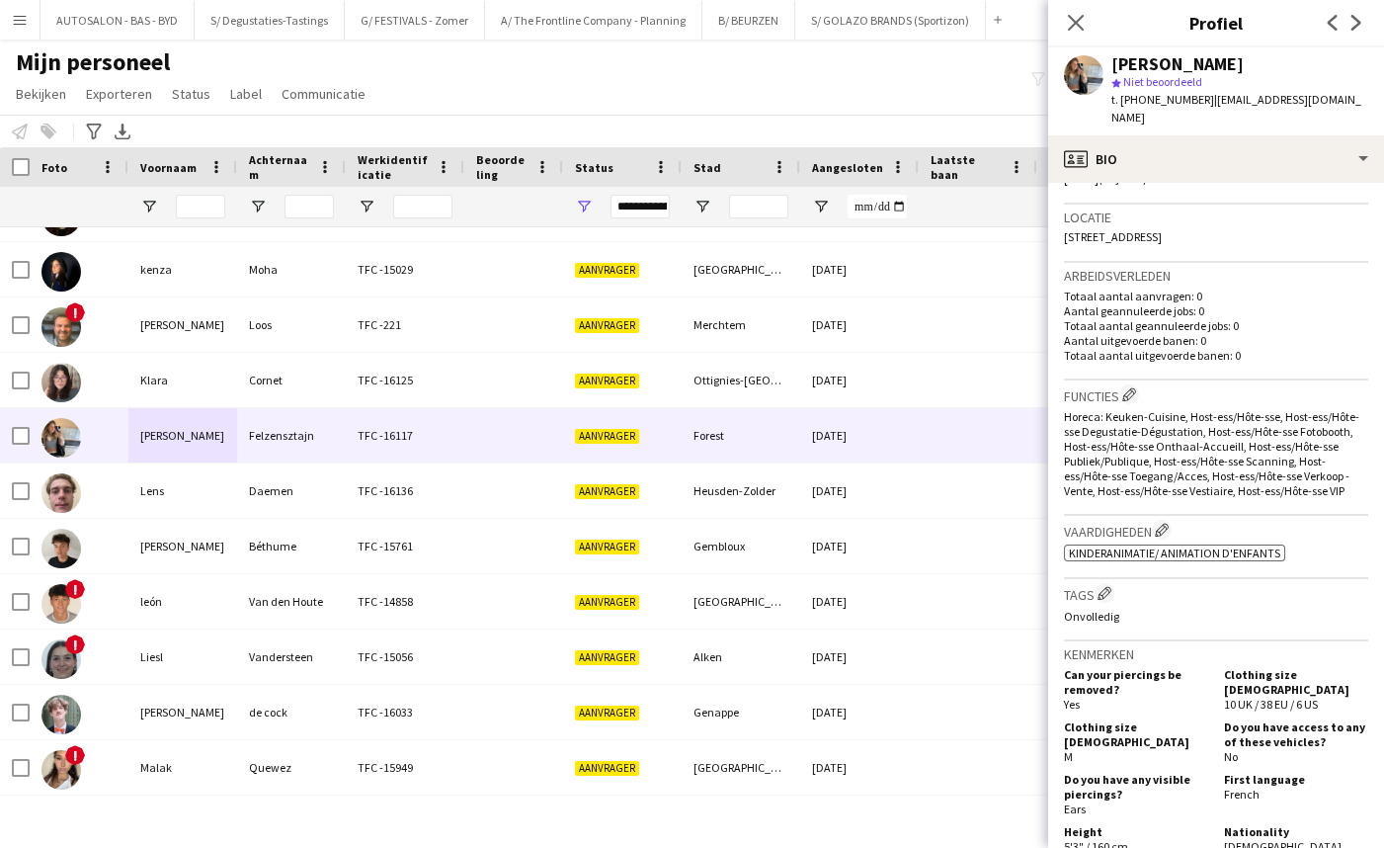
scroll to position [872, 0]
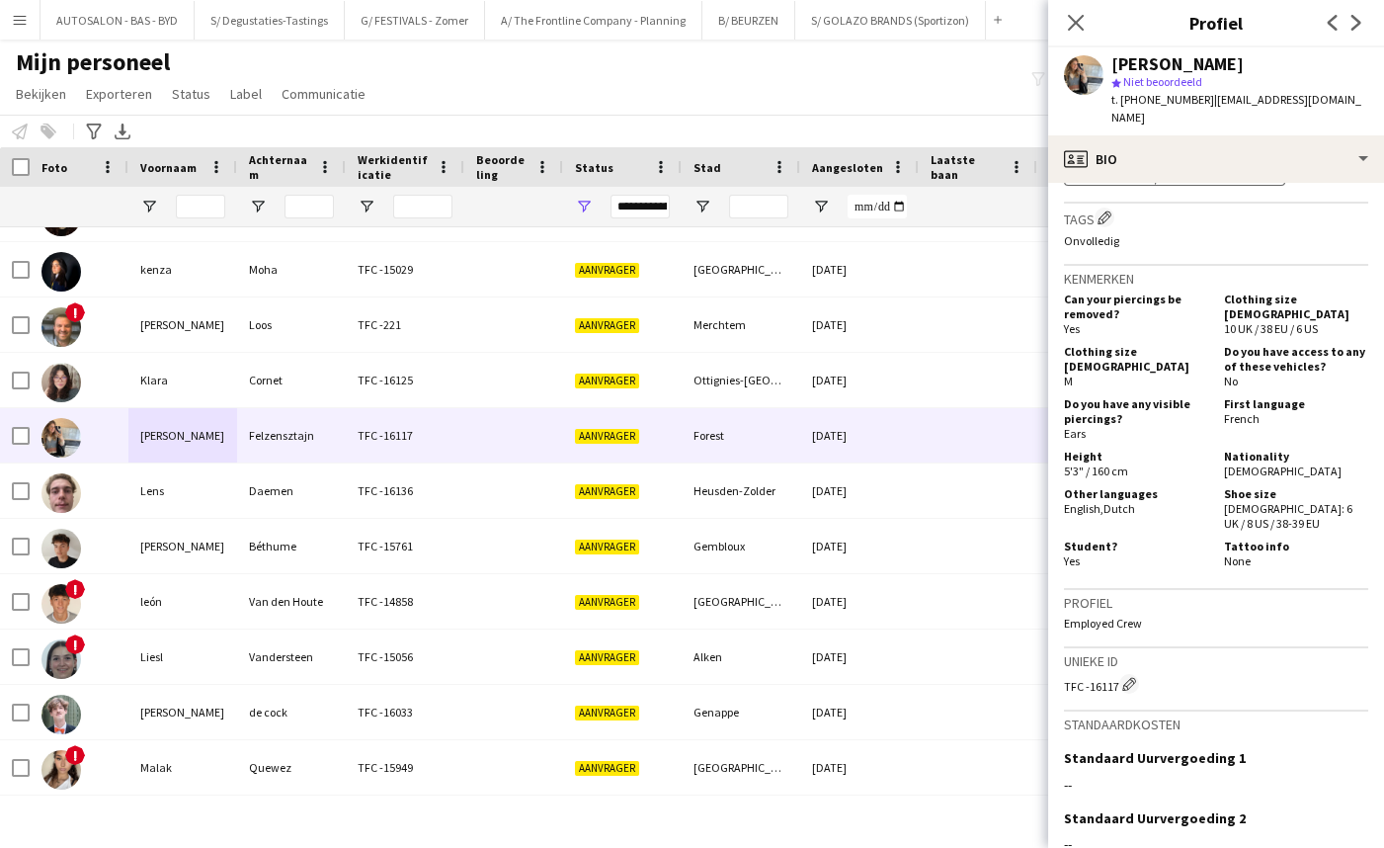
drag, startPoint x: 1168, startPoint y: 600, endPoint x: 1163, endPoint y: 684, distance: 84.1
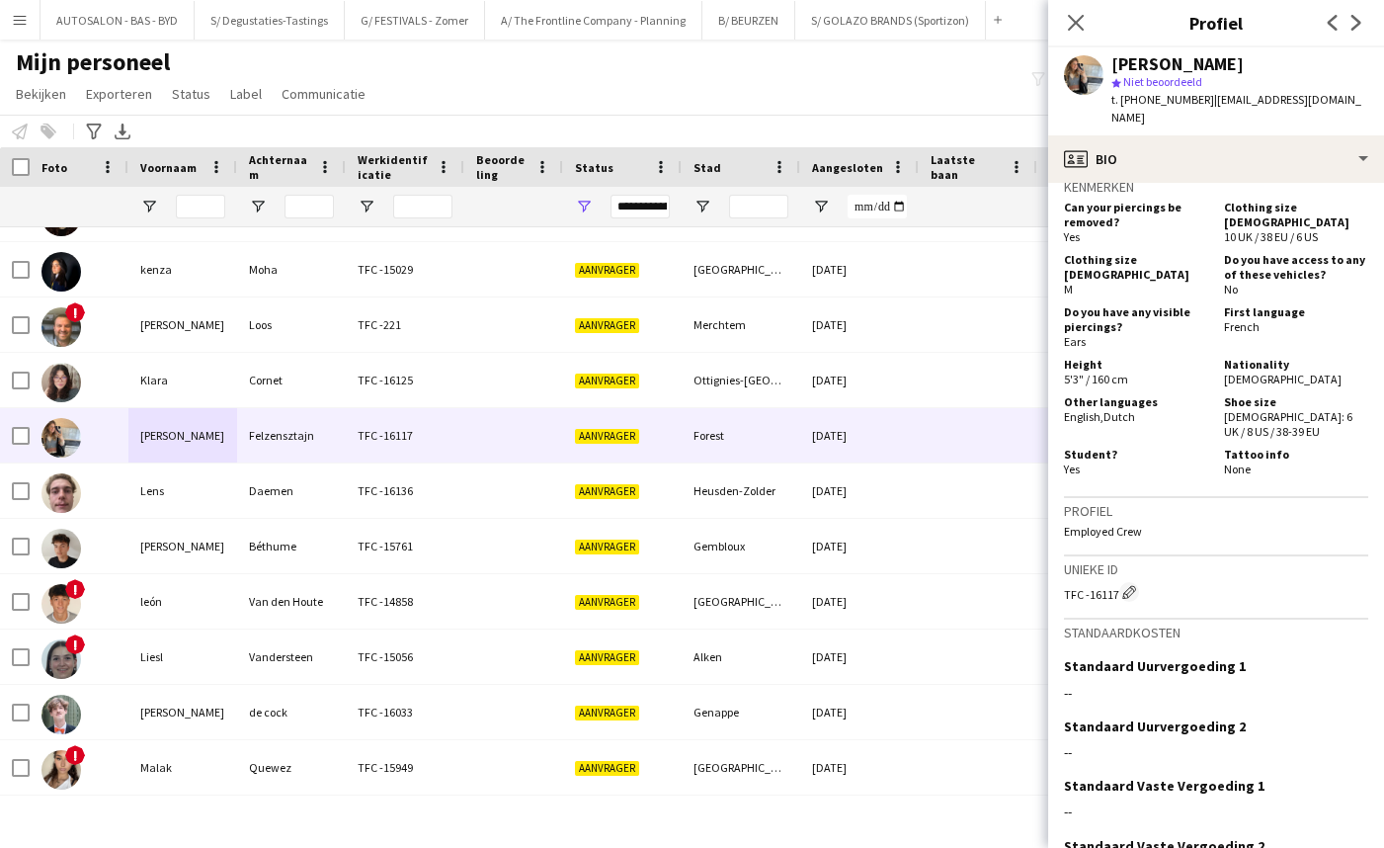
drag, startPoint x: 1134, startPoint y: 436, endPoint x: 1178, endPoint y: 242, distance: 198.6
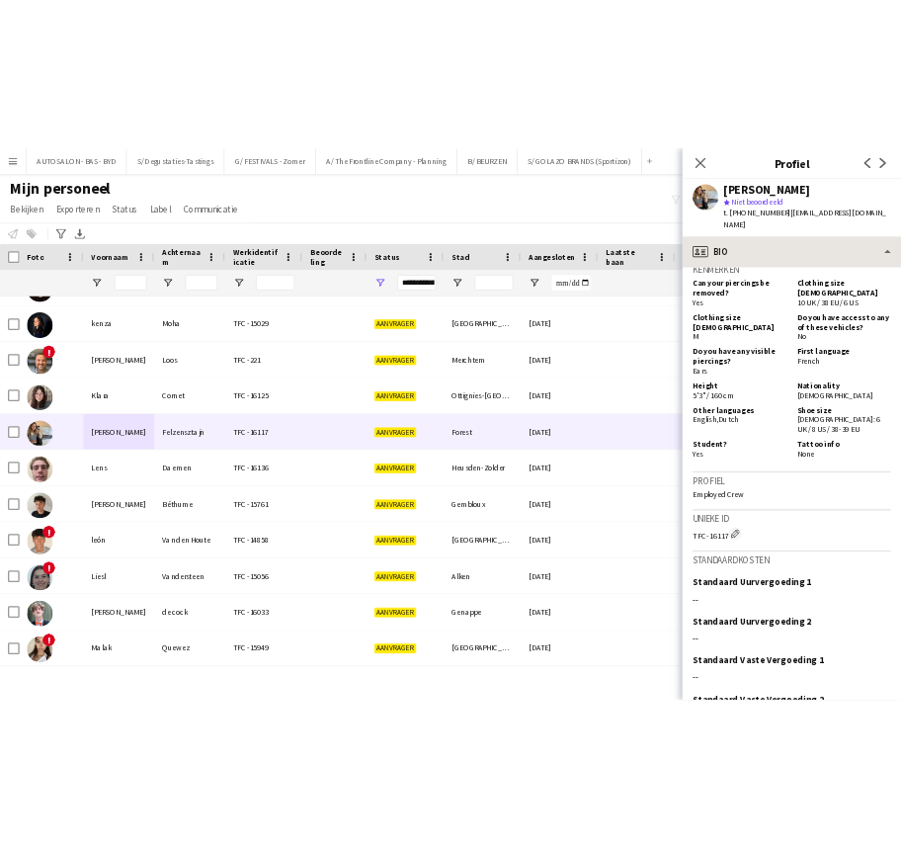
scroll to position [1294, 0]
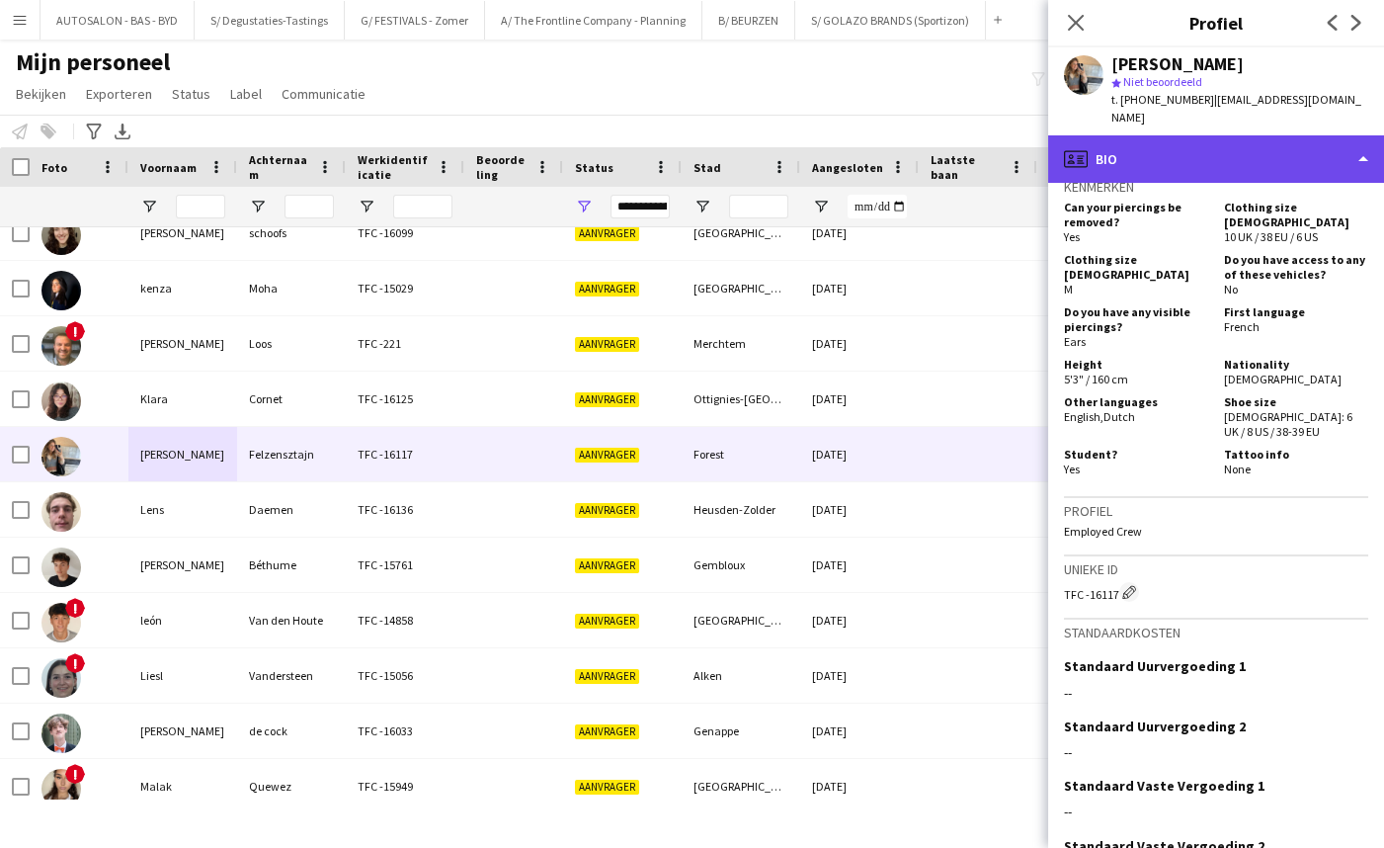
drag, startPoint x: 1155, startPoint y: 139, endPoint x: 1209, endPoint y: 229, distance: 105.0
click at [1155, 140] on div "profile Bio" at bounding box center [1216, 158] width 336 height 47
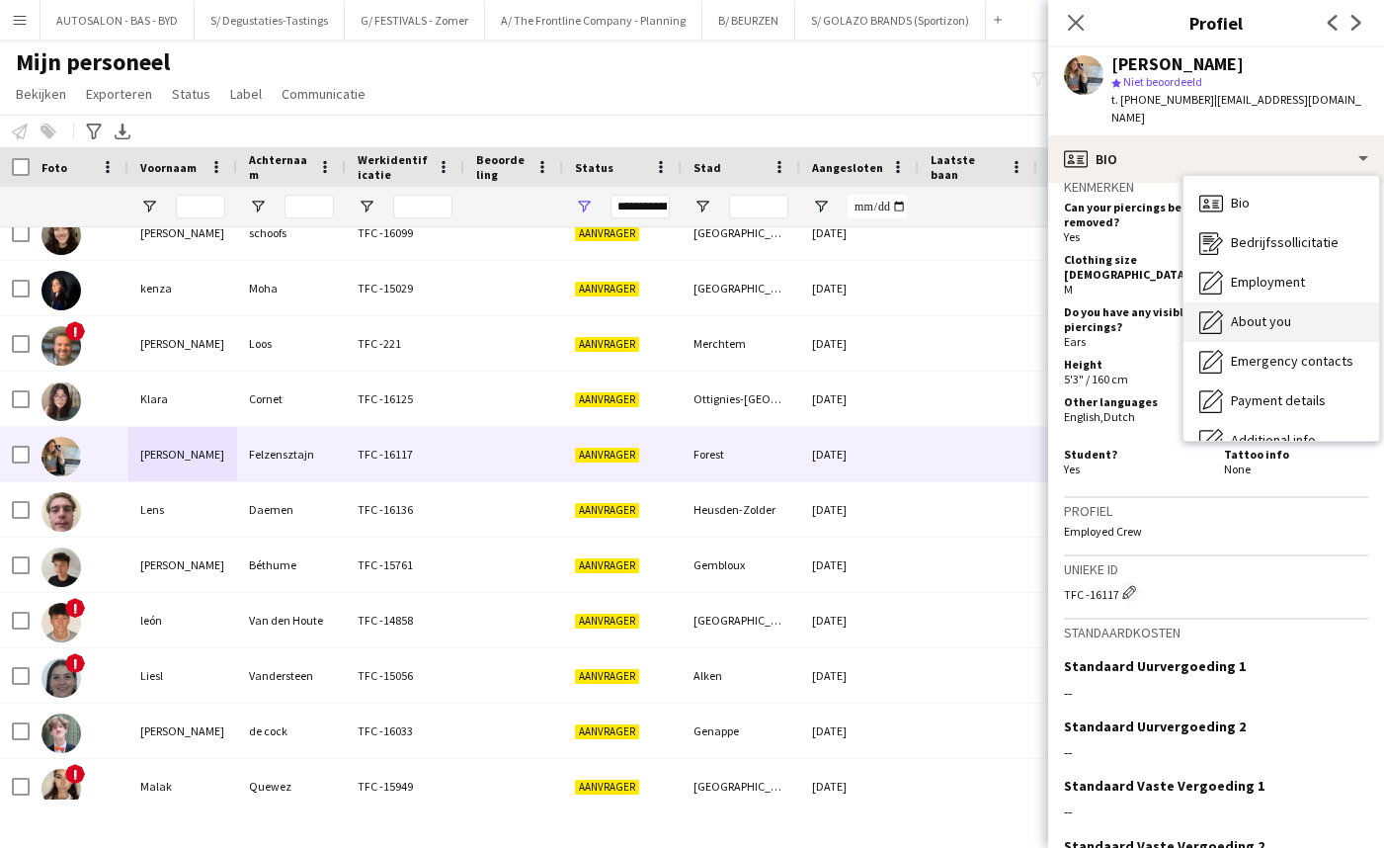
click at [1241, 312] on span "About you" at bounding box center [1261, 321] width 60 height 18
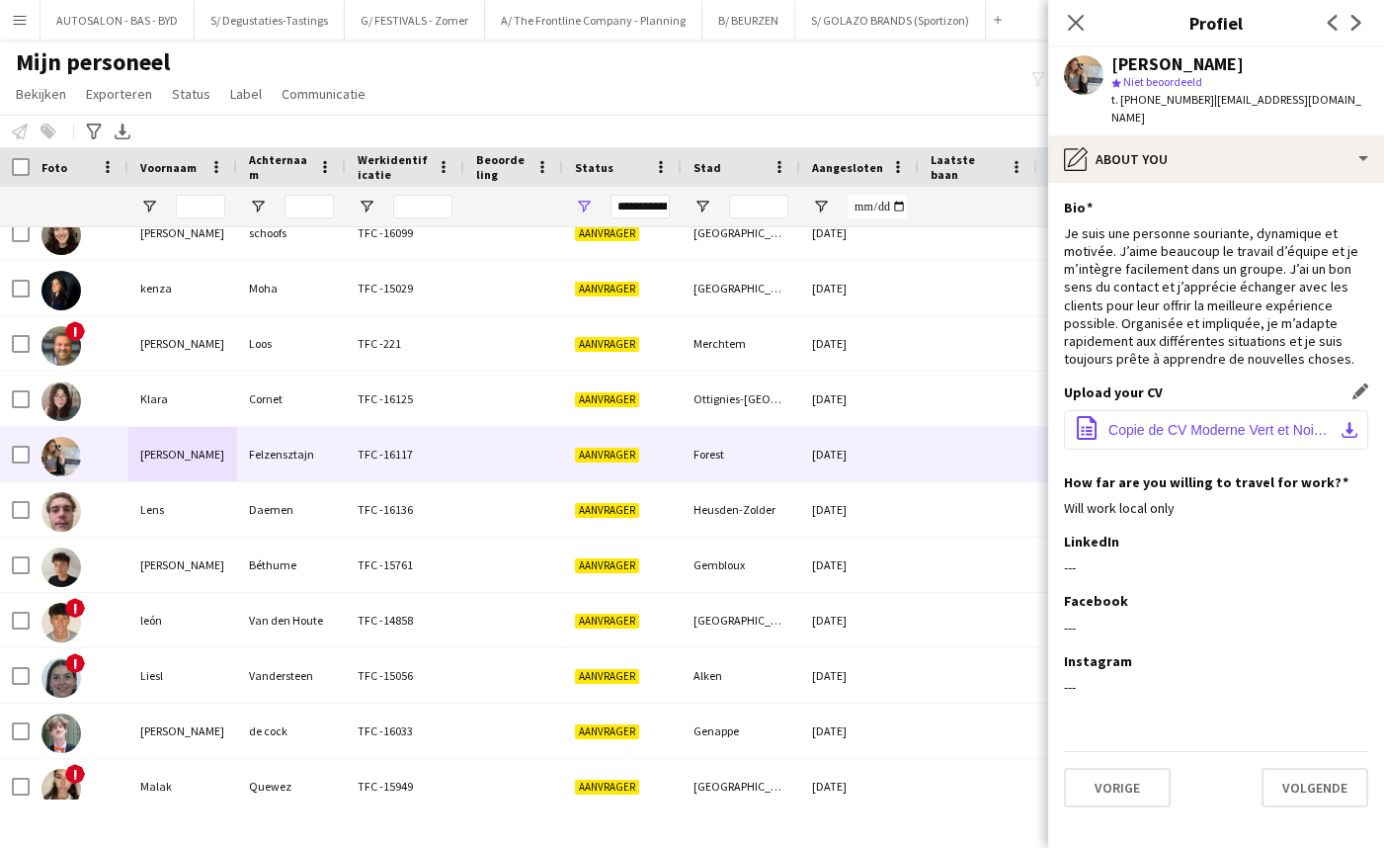
click at [1154, 422] on span "Copie de CV Moderne Vert et Noir-4.pdf" at bounding box center [1219, 430] width 223 height 16
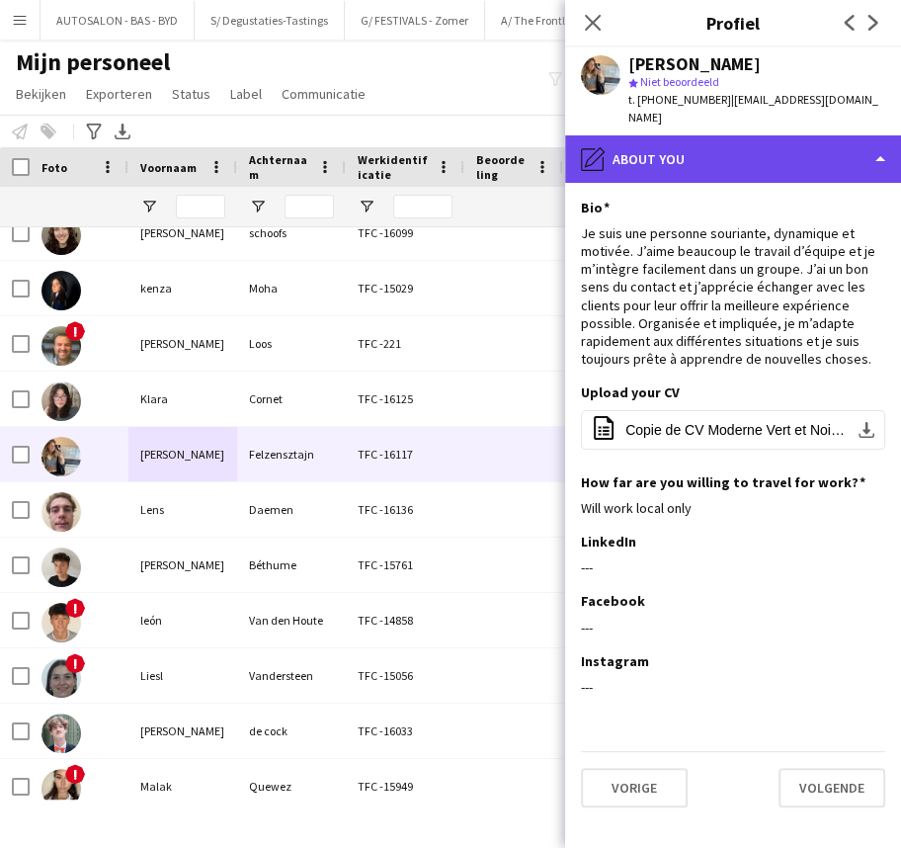
click at [685, 135] on div "pencil4 About you" at bounding box center [733, 158] width 336 height 47
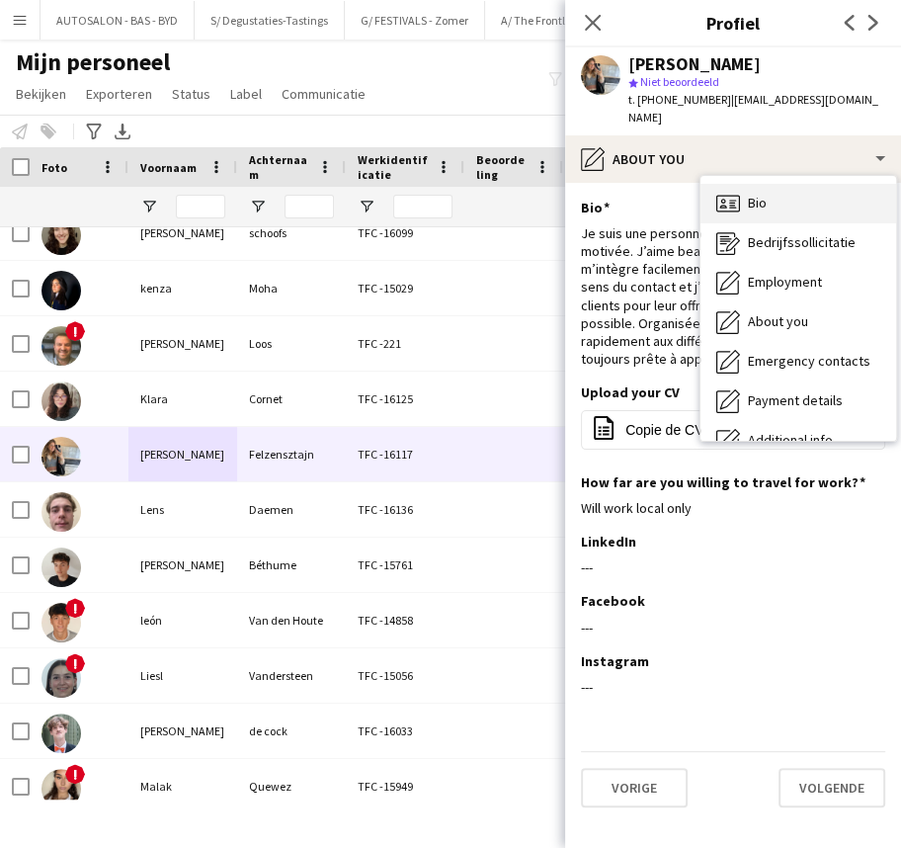
click at [751, 194] on span "Bio" at bounding box center [757, 203] width 19 height 18
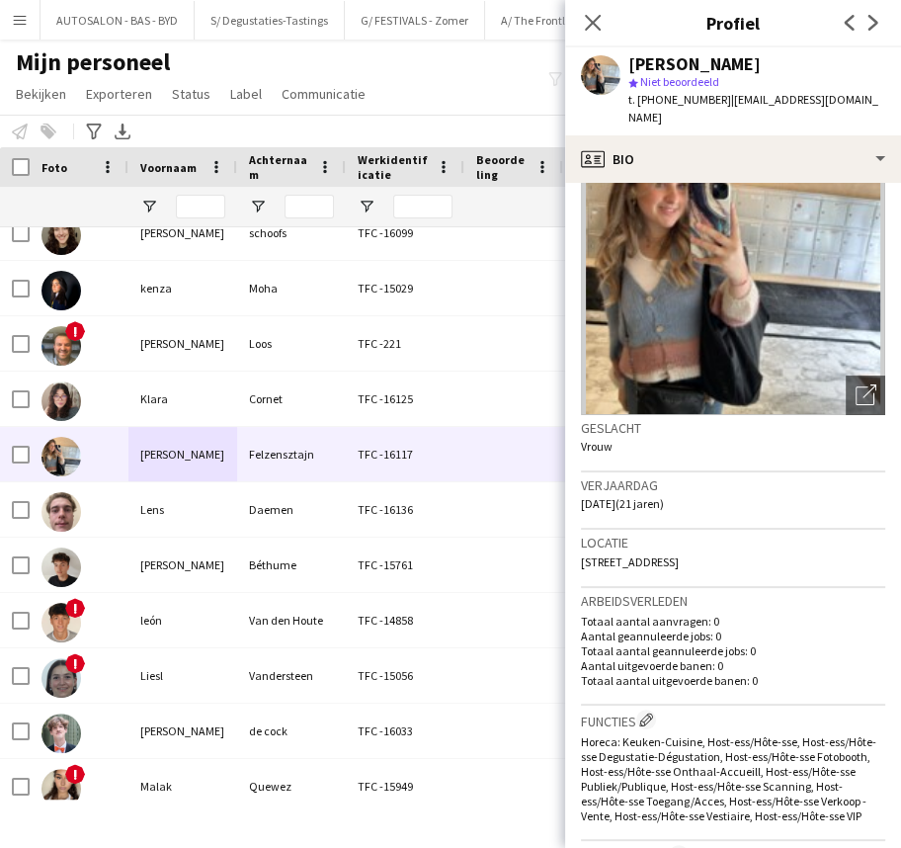
scroll to position [57, 0]
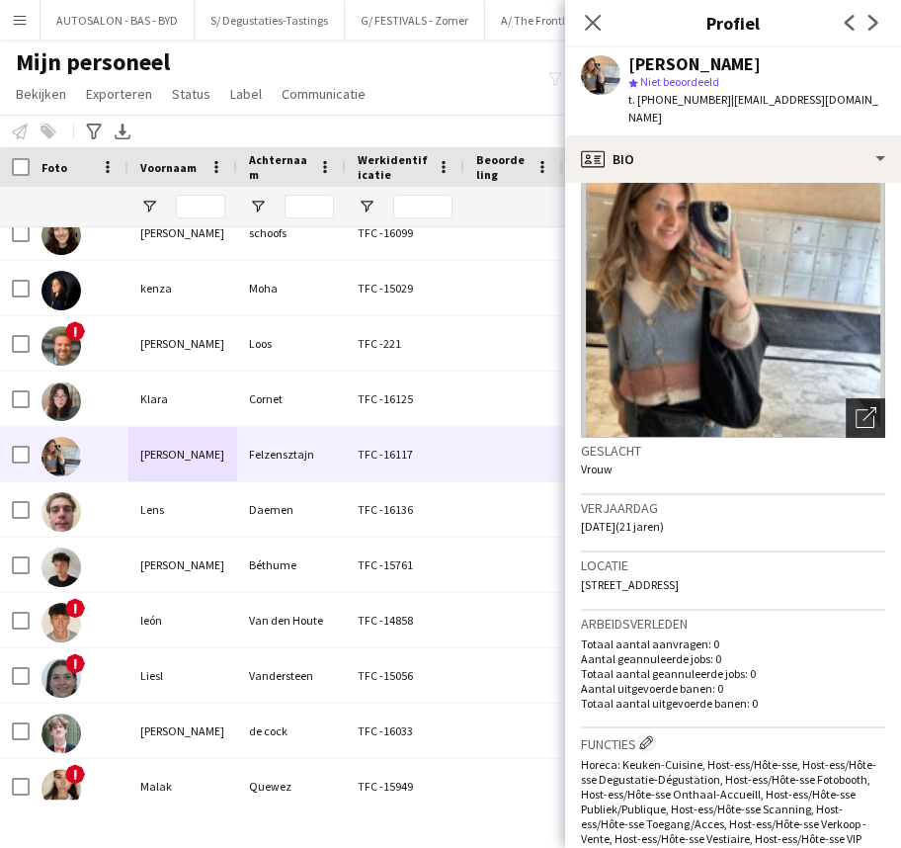
click at [856, 407] on icon "Foto's pop-up openen" at bounding box center [865, 417] width 21 height 21
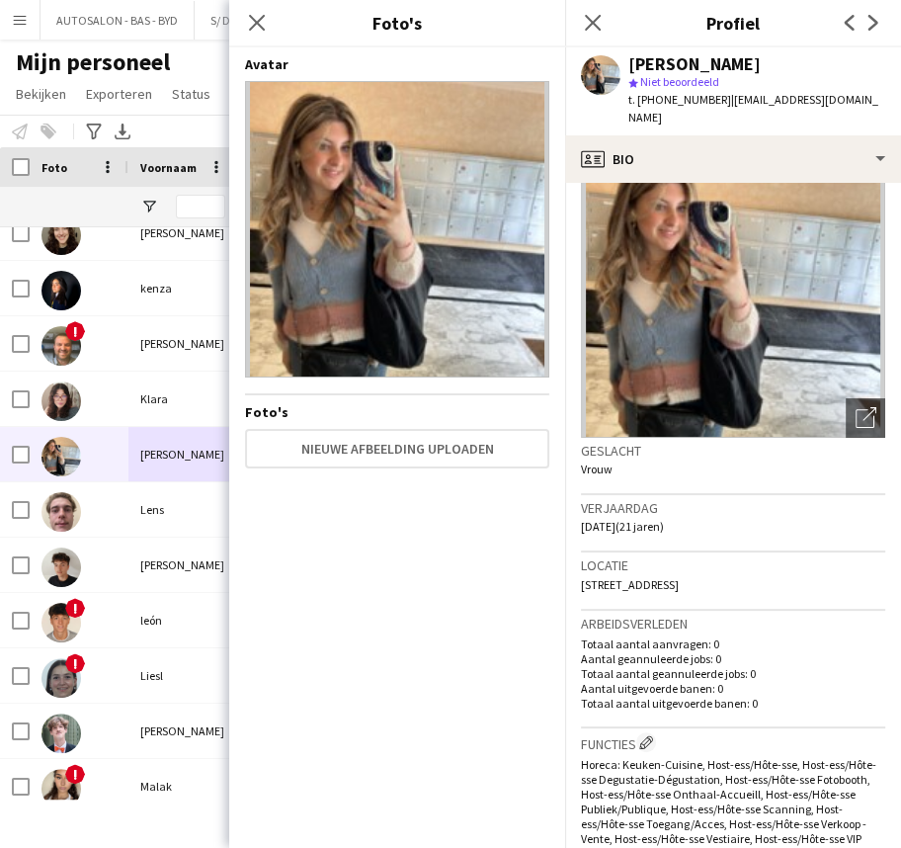
click at [482, 326] on img at bounding box center [397, 229] width 304 height 296
click at [247, 23] on icon "Sluit pop-in" at bounding box center [256, 22] width 19 height 19
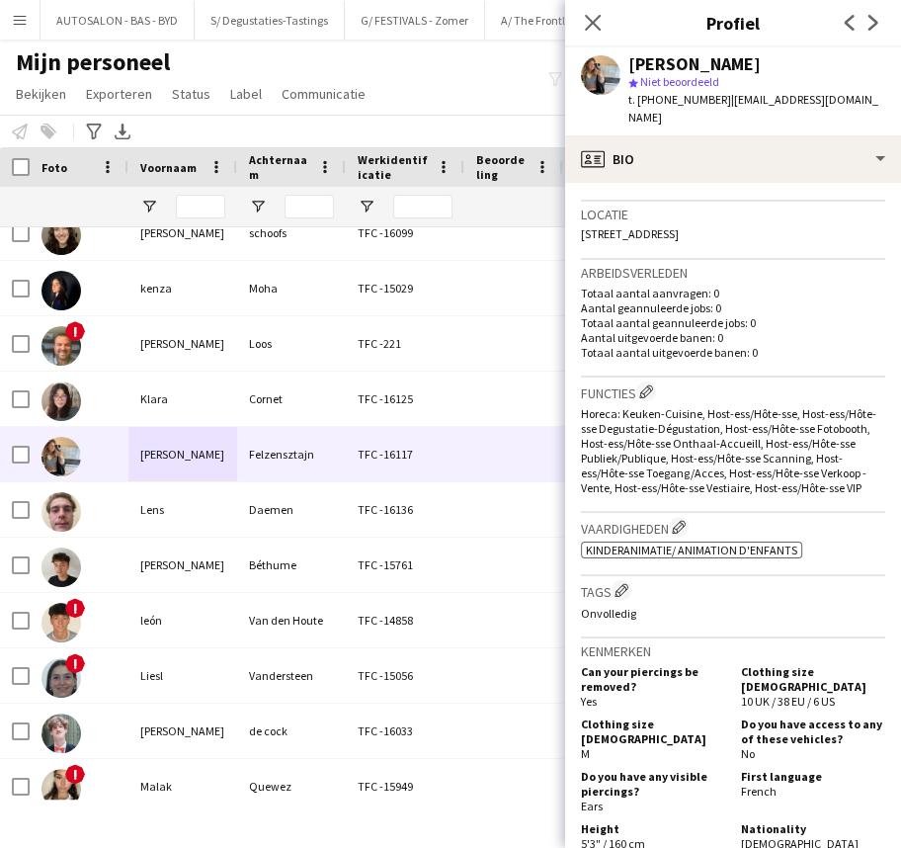
scroll to position [404, 0]
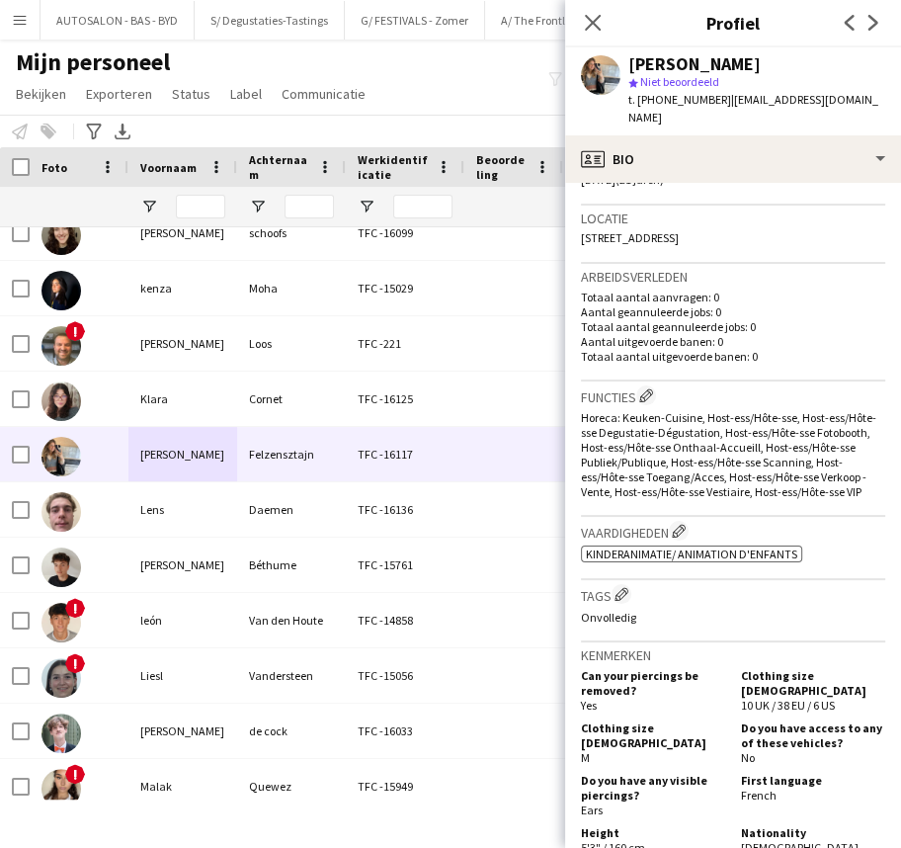
drag, startPoint x: 777, startPoint y: 219, endPoint x: 573, endPoint y: 216, distance: 204.5
click at [573, 216] on app-crew-profile-bio "Foto's pop-up openen Geslacht Vrouw Verjaardag [DATE] (21 jaren) Locatie [STREE…" at bounding box center [733, 515] width 336 height 665
copy span "[STREET_ADDRESS]"
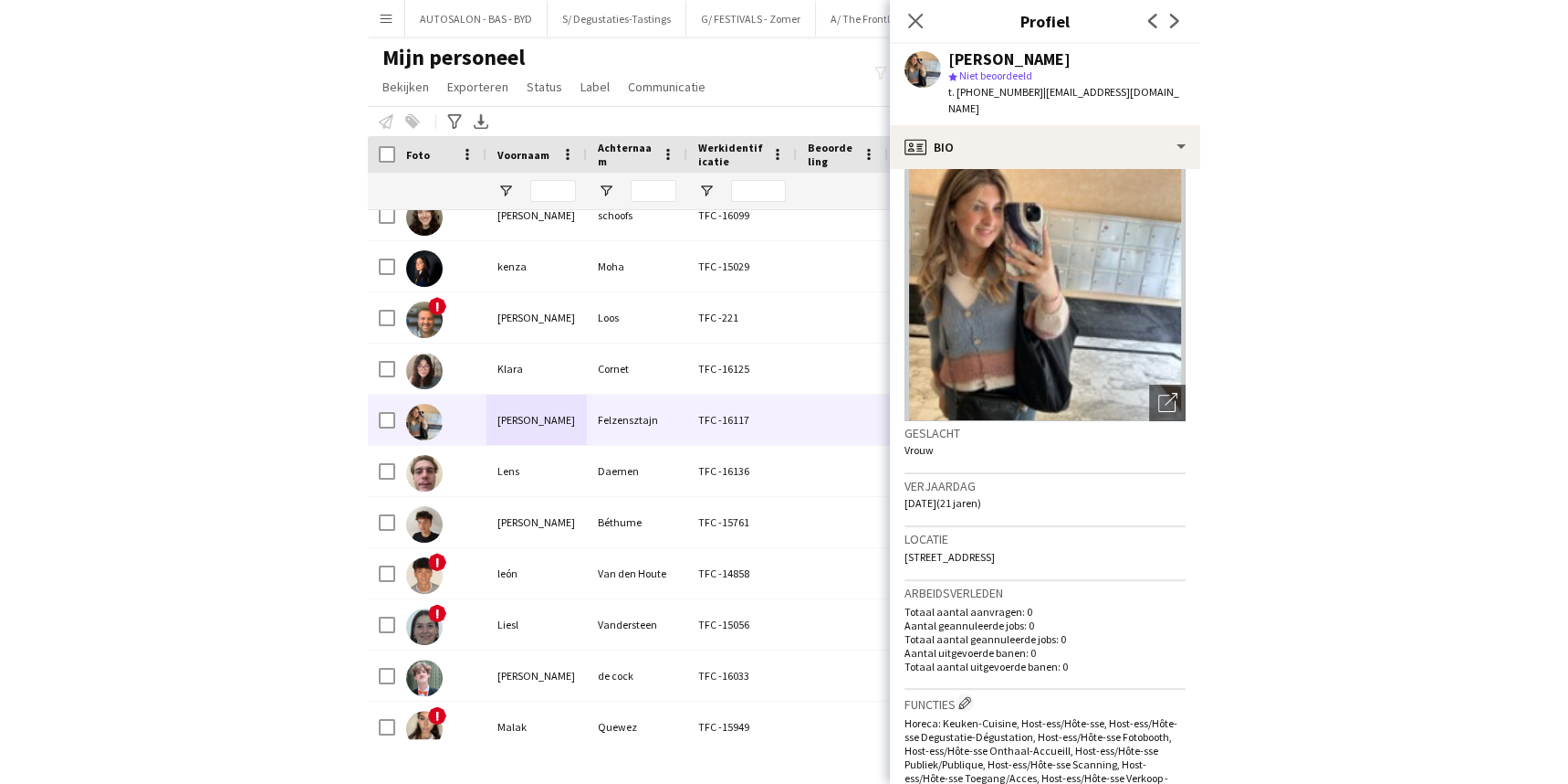
scroll to position [0, 0]
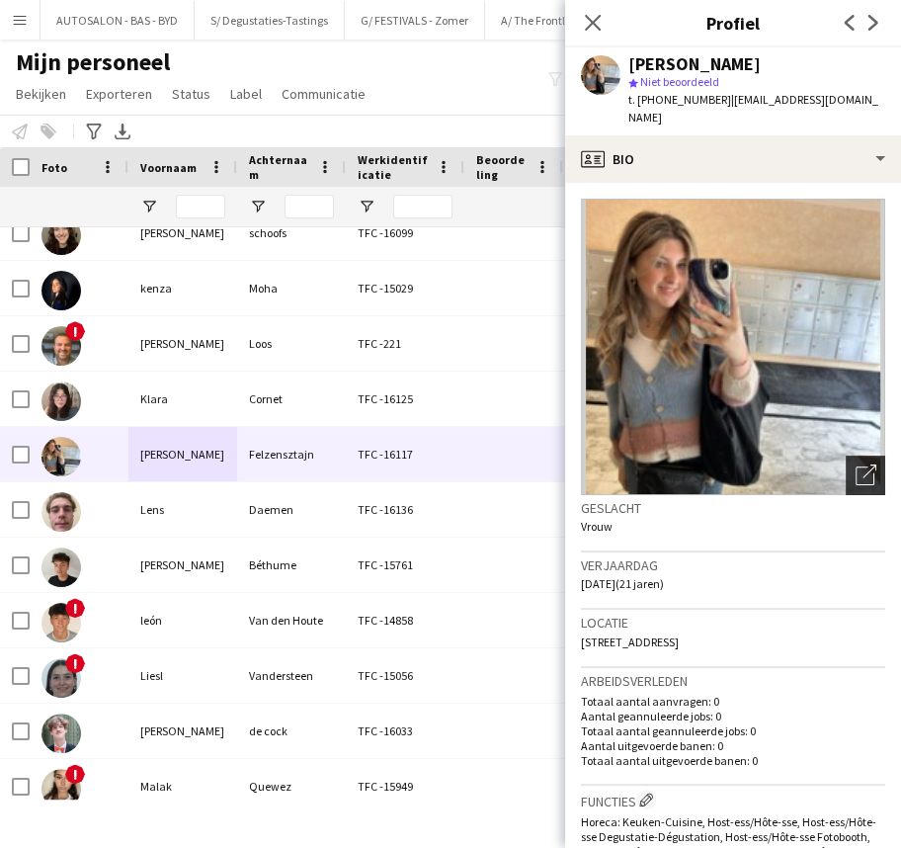
click at [855, 464] on icon "Foto's pop-up openen" at bounding box center [865, 474] width 21 height 21
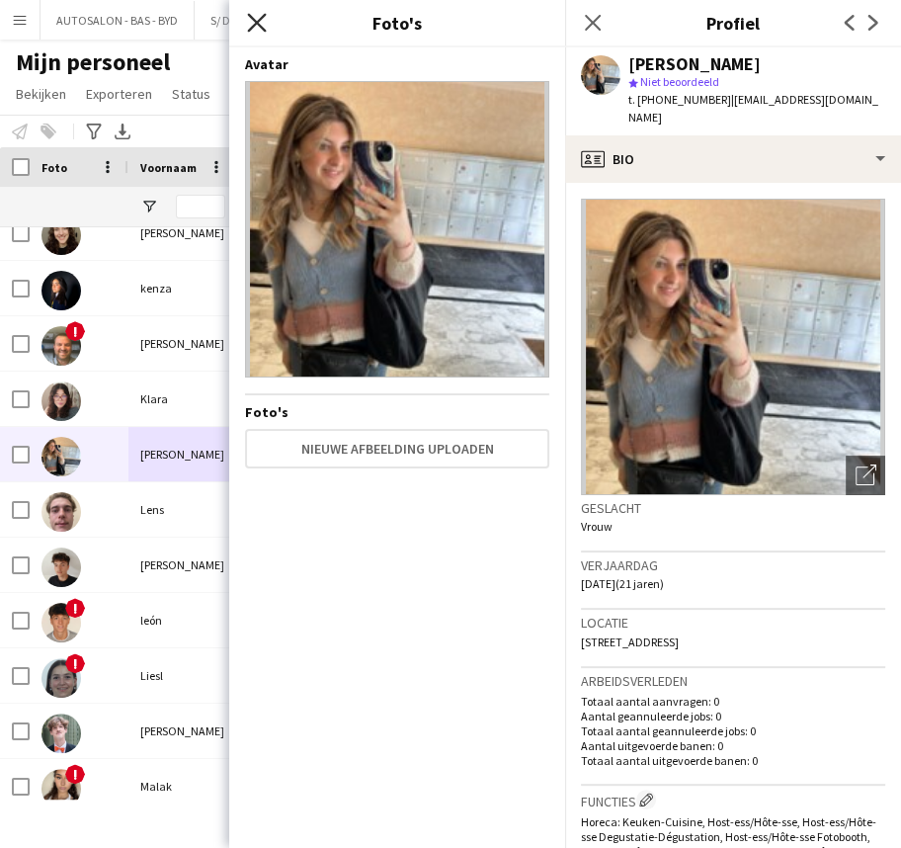
click at [258, 26] on icon "Sluit pop-in" at bounding box center [256, 22] width 19 height 19
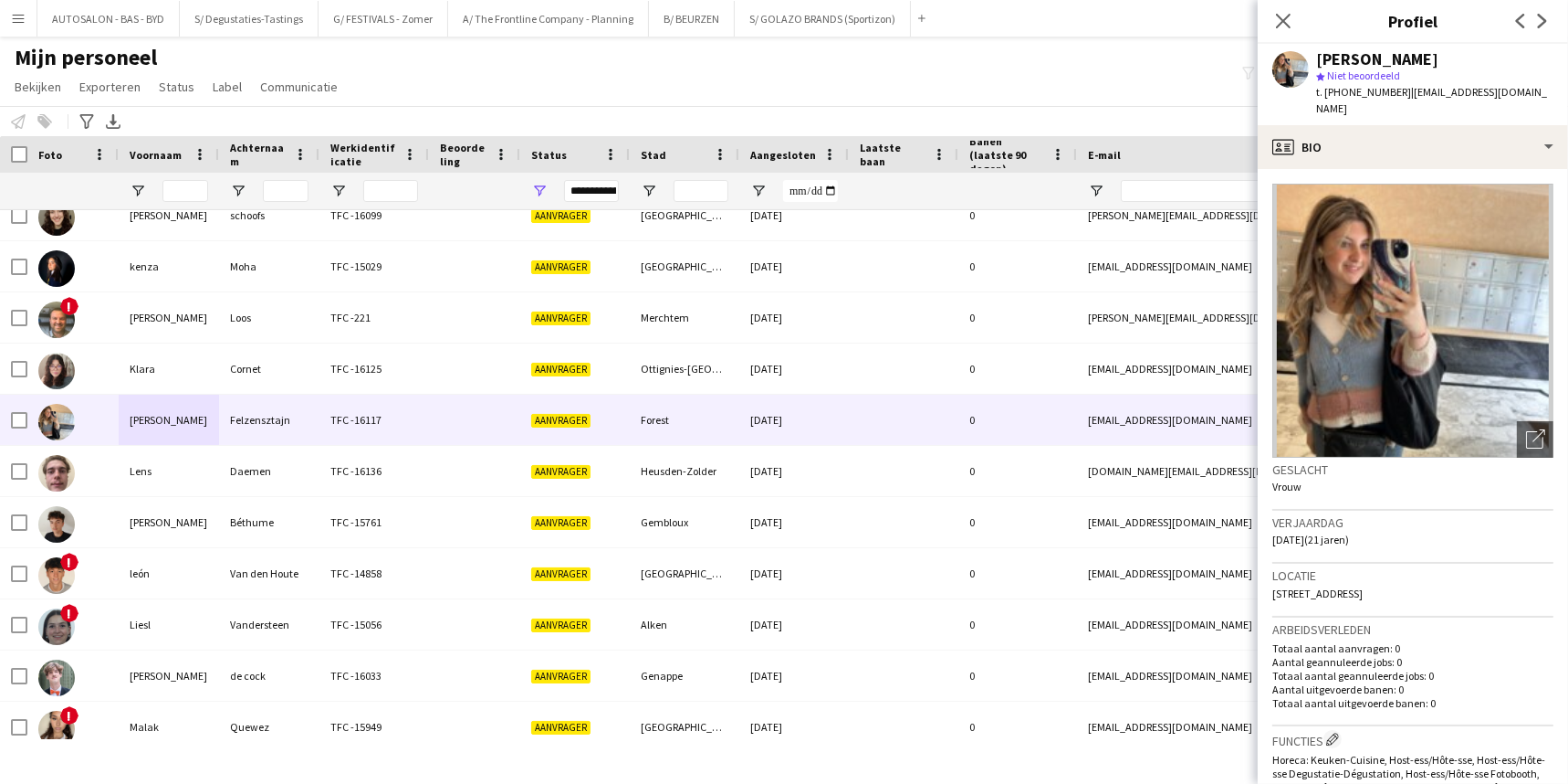
drag, startPoint x: 1350, startPoint y: 58, endPoint x: 1484, endPoint y: 53, distance: 134.1
click at [1464, 53] on div "[PERSON_NAME]" at bounding box center [1434, 59] width 237 height 17
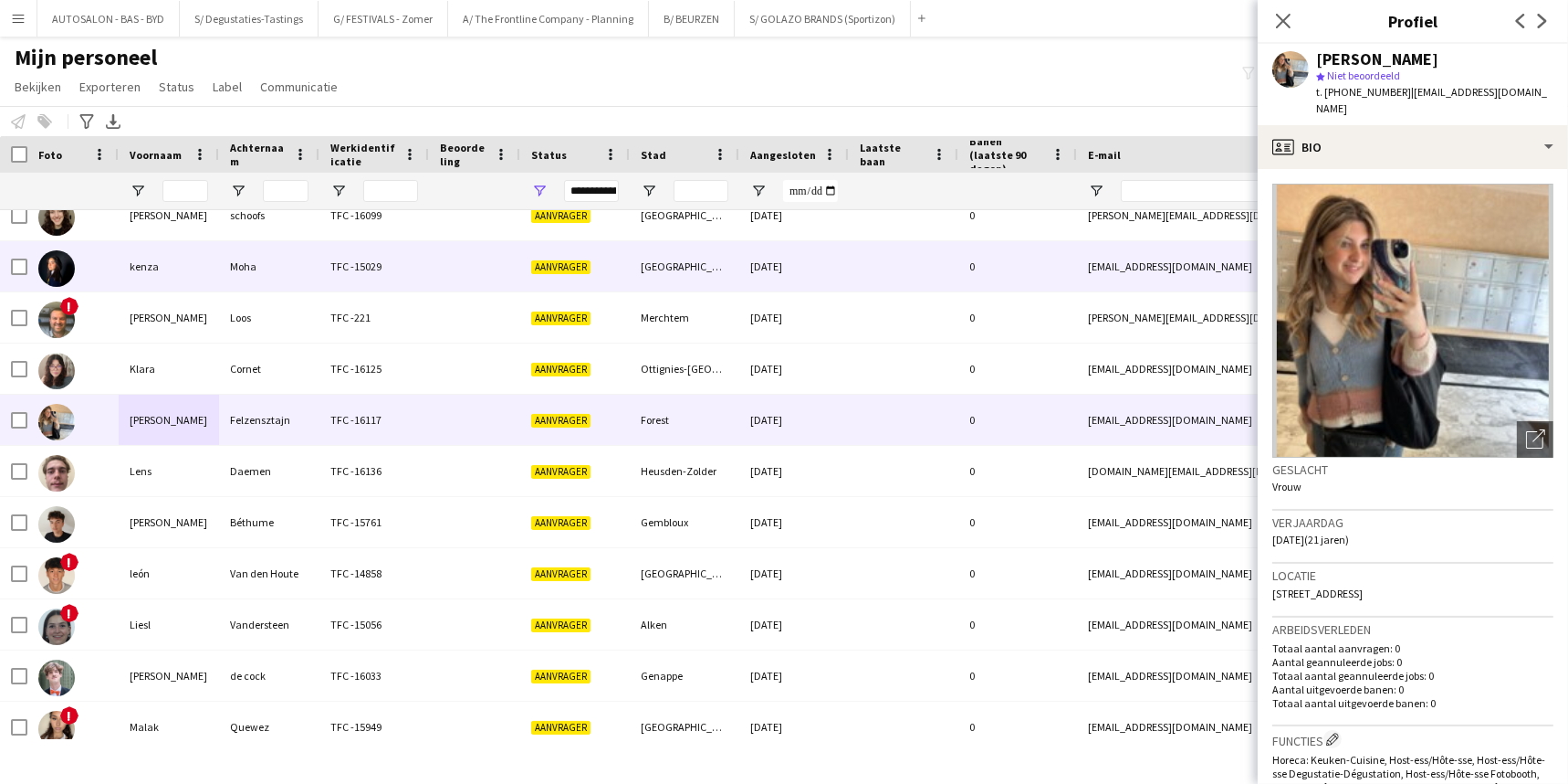
copy div "Felzensztajn"
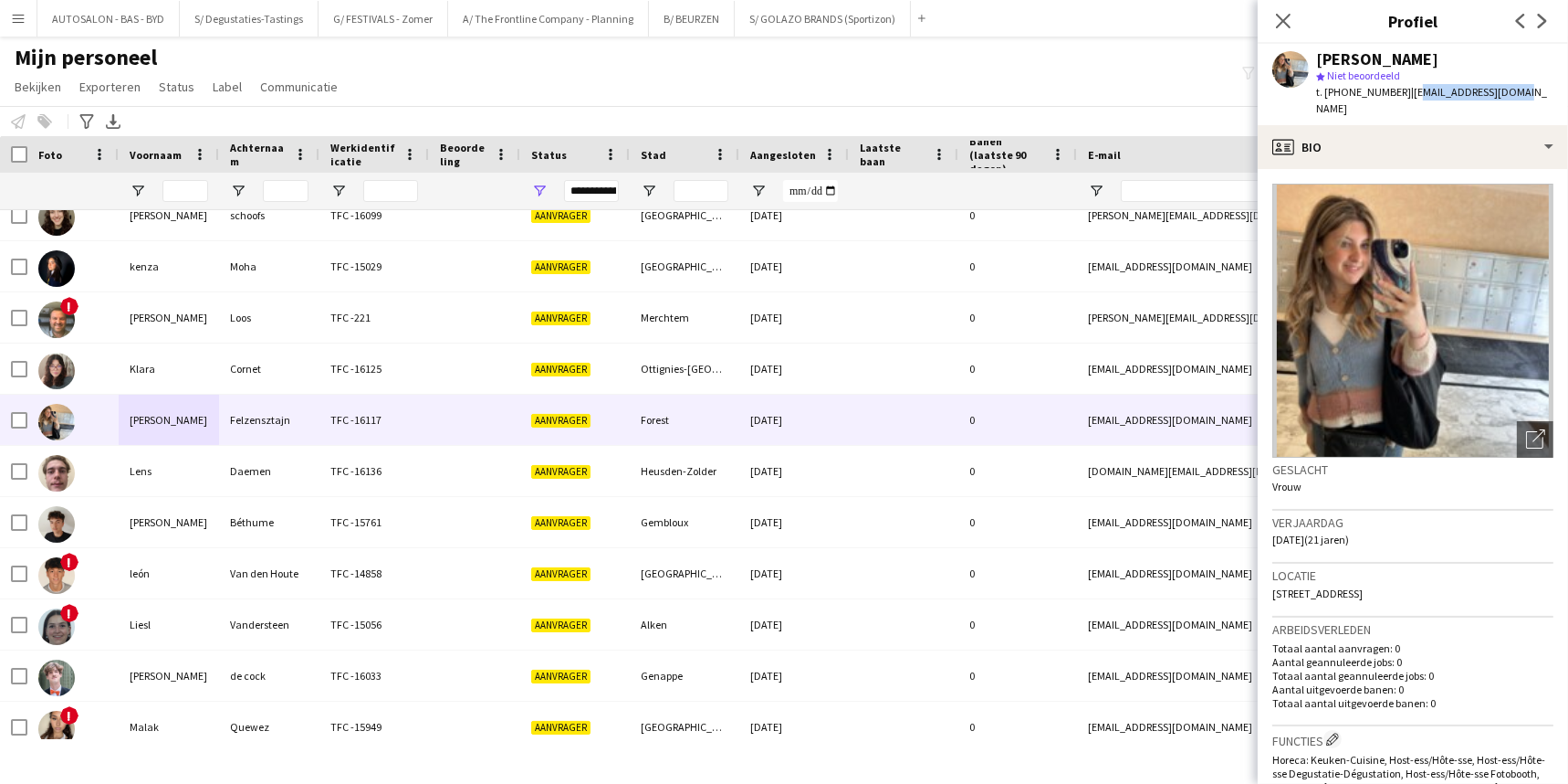
drag, startPoint x: 1503, startPoint y: 95, endPoint x: 1399, endPoint y: 95, distance: 104.0
click at [1399, 95] on div "[PERSON_NAME] star Niet beoordeeld t. [PHONE_NUMBER] | [EMAIL_ADDRESS][DOMAIN_N…" at bounding box center [1413, 84] width 310 height 81
click at [1394, 93] on span "| [EMAIL_ADDRESS][DOMAIN_NAME]" at bounding box center [1431, 100] width 231 height 31
drag, startPoint x: 1397, startPoint y: 92, endPoint x: 1504, endPoint y: 97, distance: 107.1
click at [1464, 97] on div "[PERSON_NAME] star Niet beoordeeld t. [PHONE_NUMBER] | [EMAIL_ADDRESS][DOMAIN_N…" at bounding box center [1413, 84] width 310 height 81
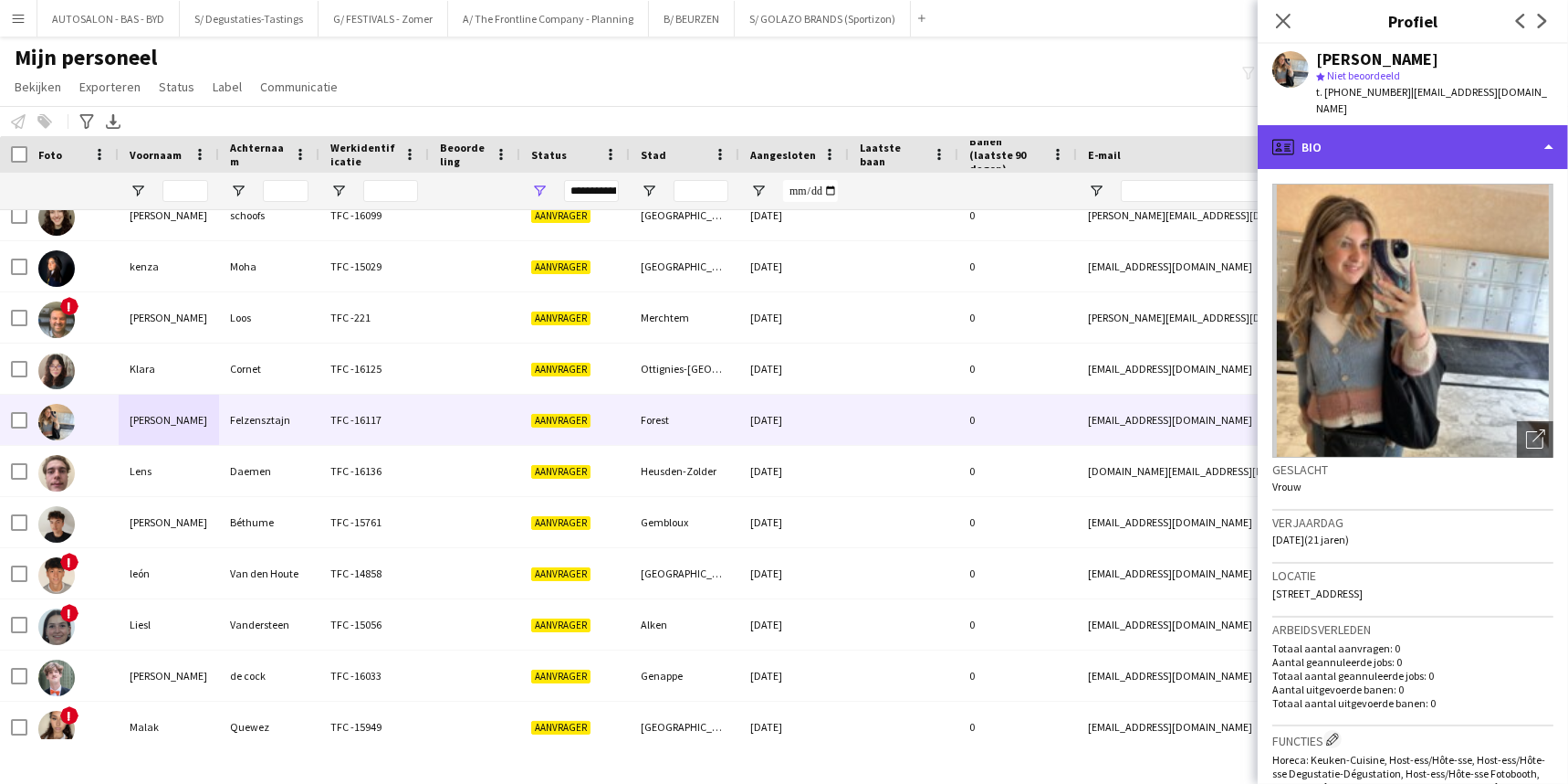
click at [1379, 125] on div "profile Bio" at bounding box center [1413, 146] width 310 height 43
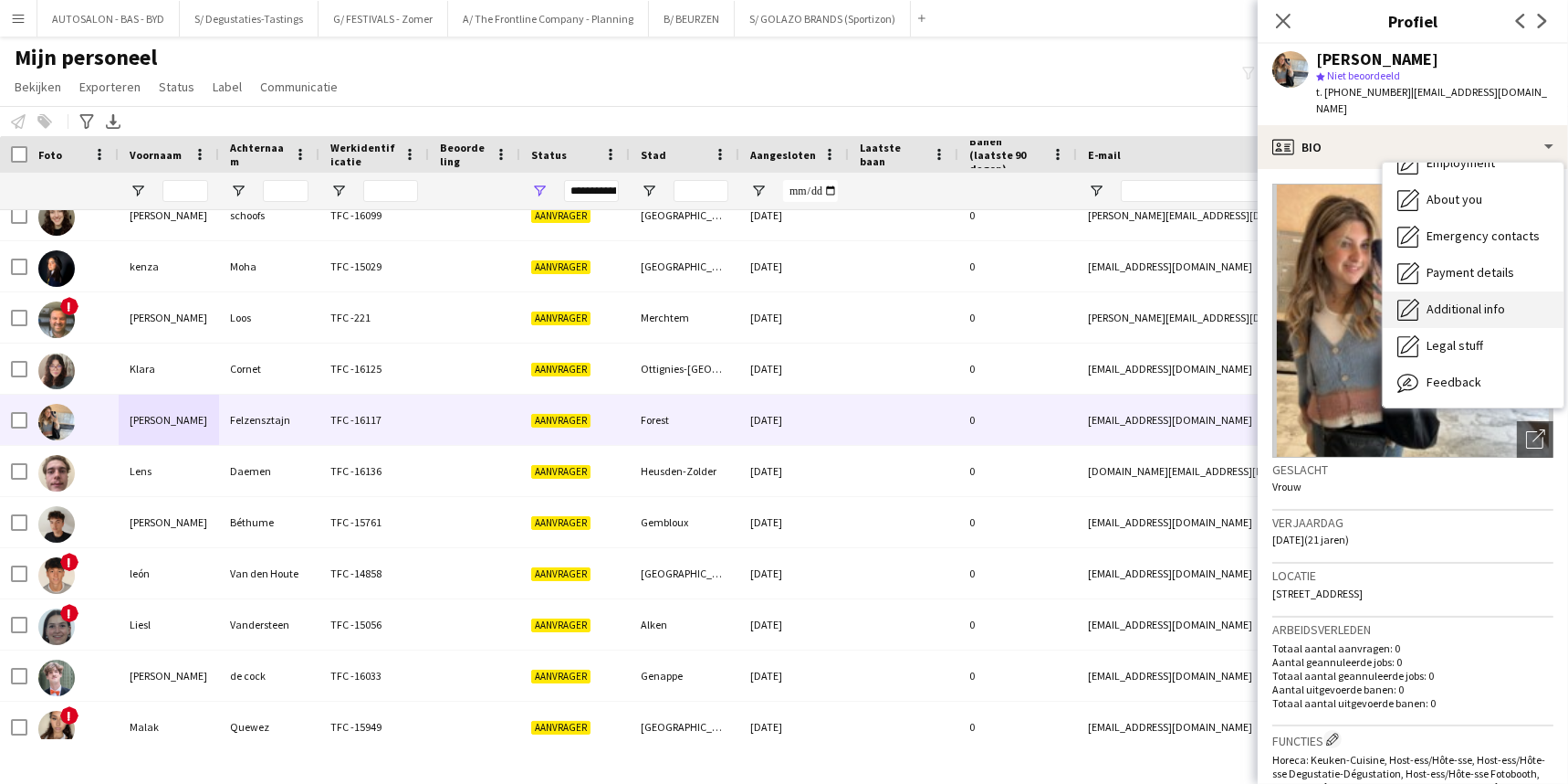
scroll to position [134, 0]
click at [1464, 337] on span "Feedback" at bounding box center [1453, 346] width 55 height 17
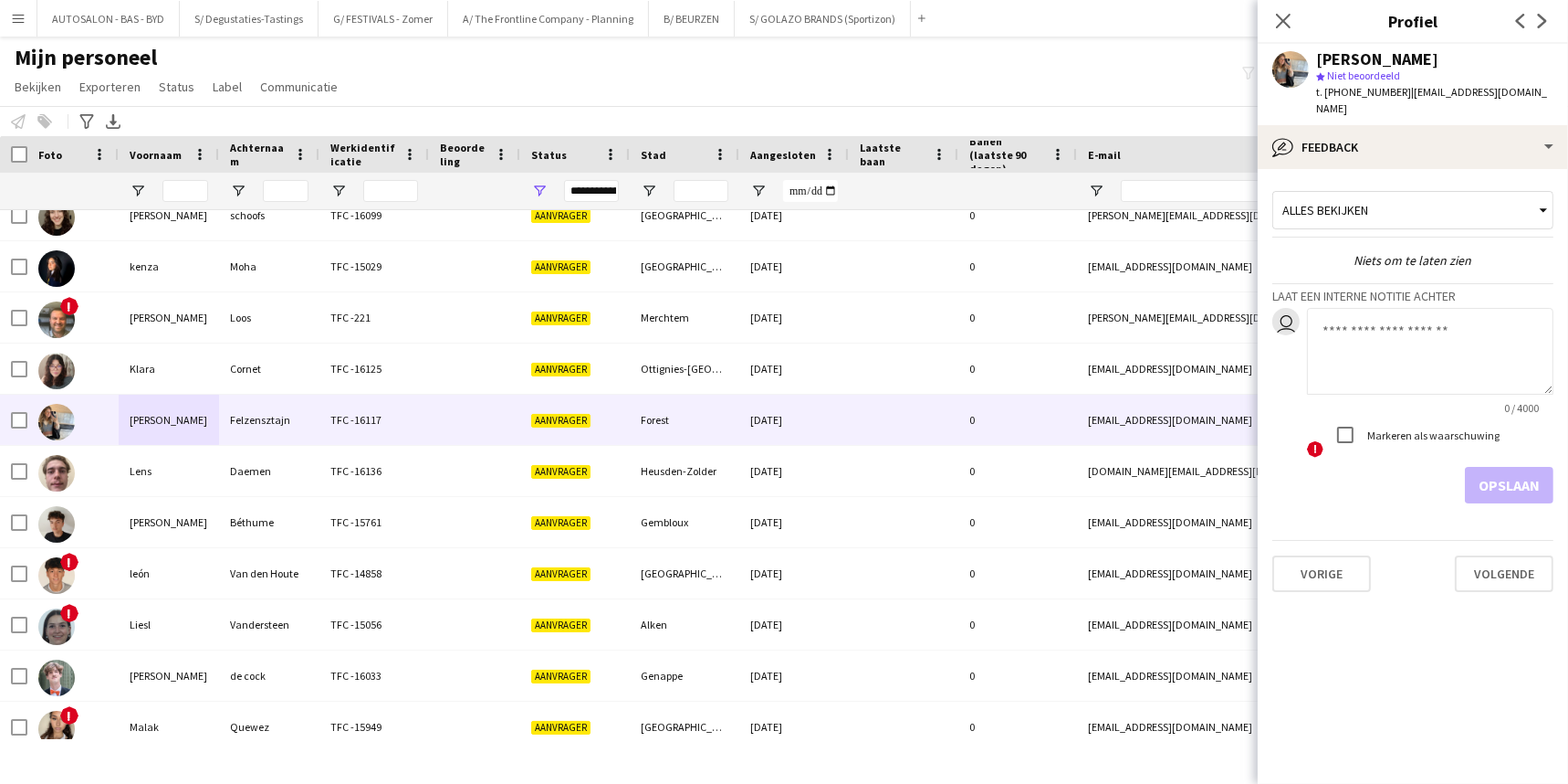
click at [1392, 319] on textarea at bounding box center [1430, 351] width 247 height 87
type textarea "**********"
click at [1377, 428] on label "Markeren als waarschuwing" at bounding box center [1431, 435] width 136 height 14
drag, startPoint x: 1527, startPoint y: 459, endPoint x: 1385, endPoint y: 425, distance: 146.0
click at [1464, 467] on button "Opslaan" at bounding box center [1509, 485] width 89 height 37
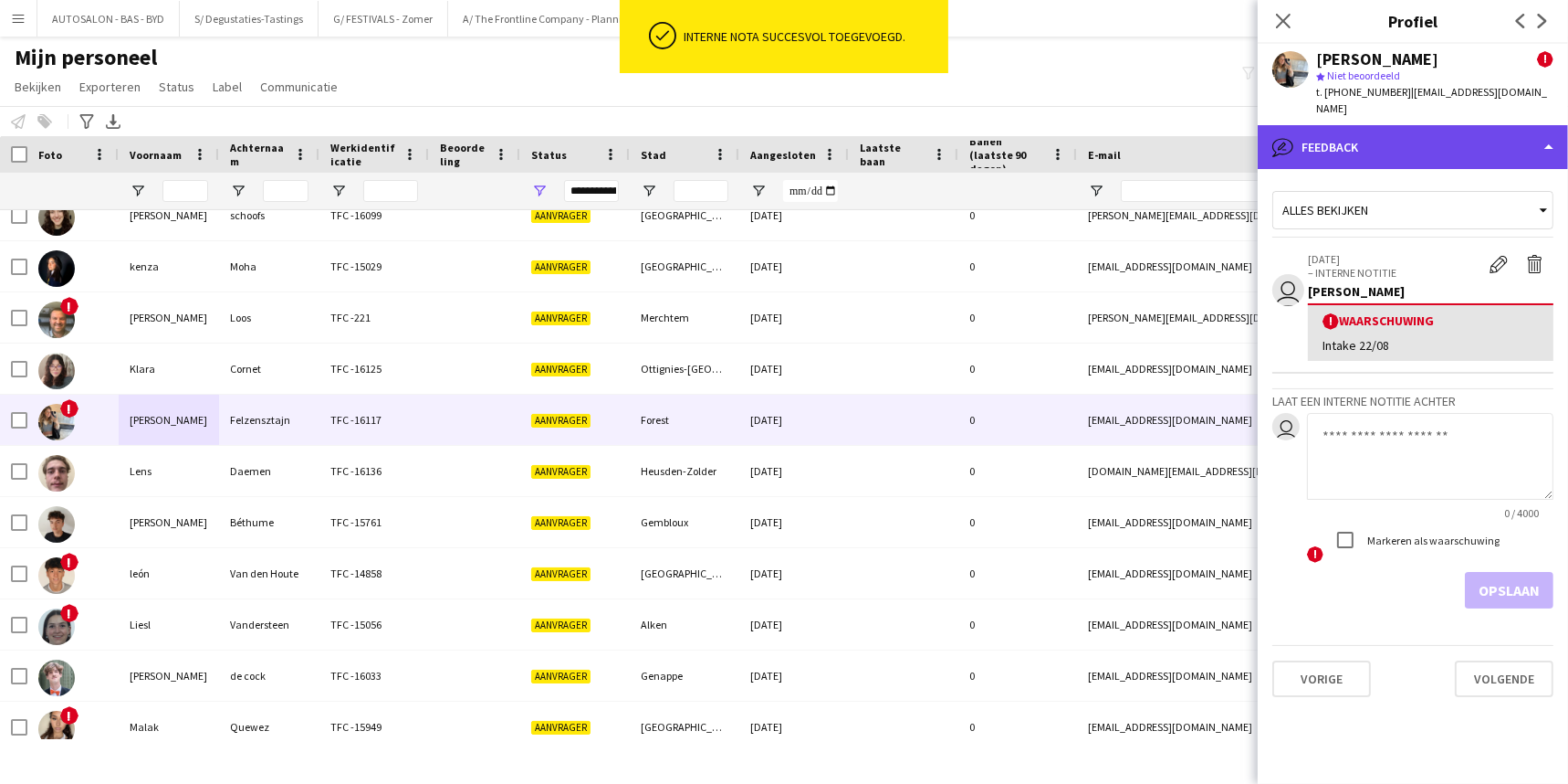
click at [1401, 125] on div "bubble-pencil Feedback" at bounding box center [1413, 146] width 310 height 43
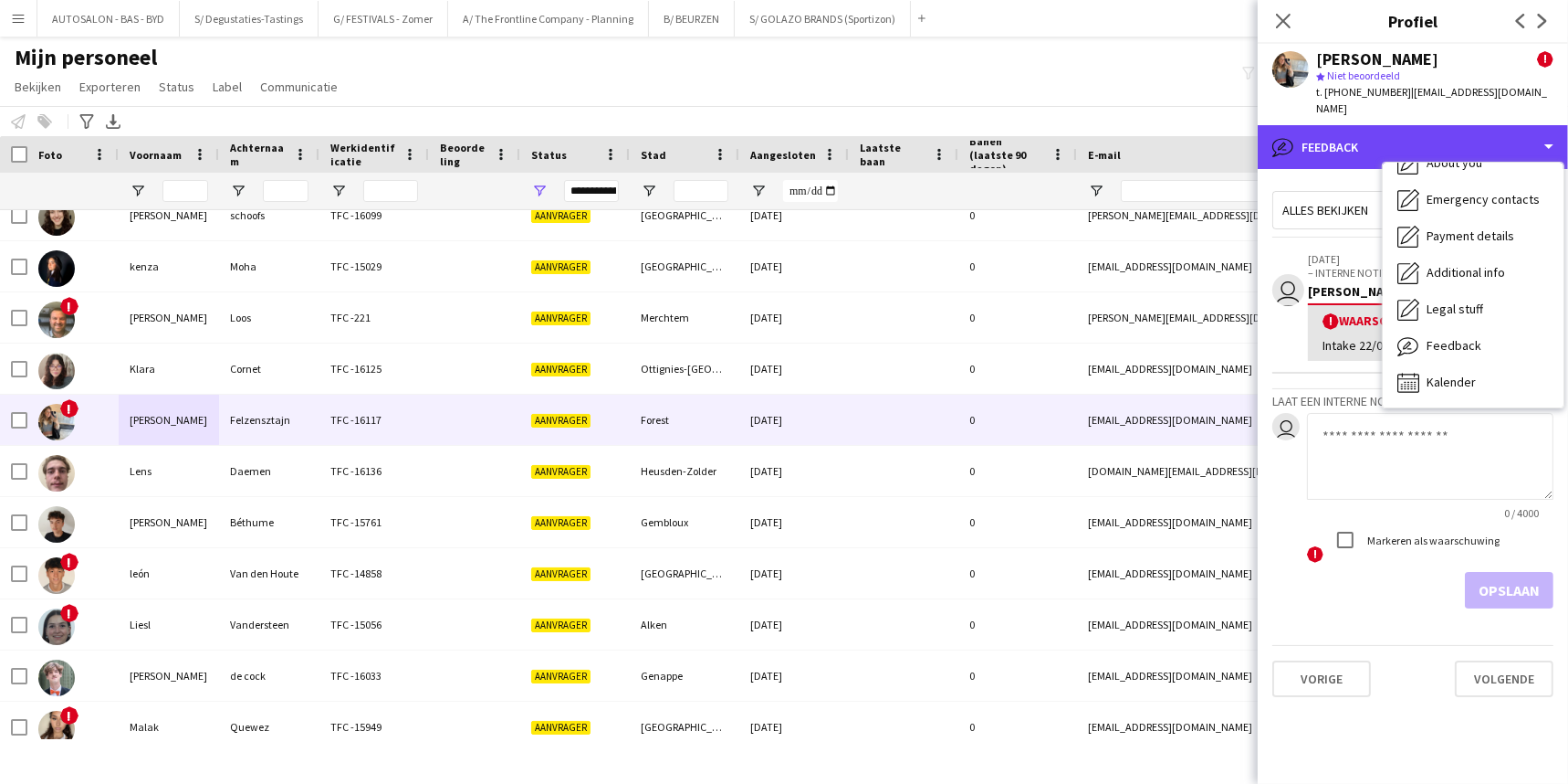
scroll to position [0, 0]
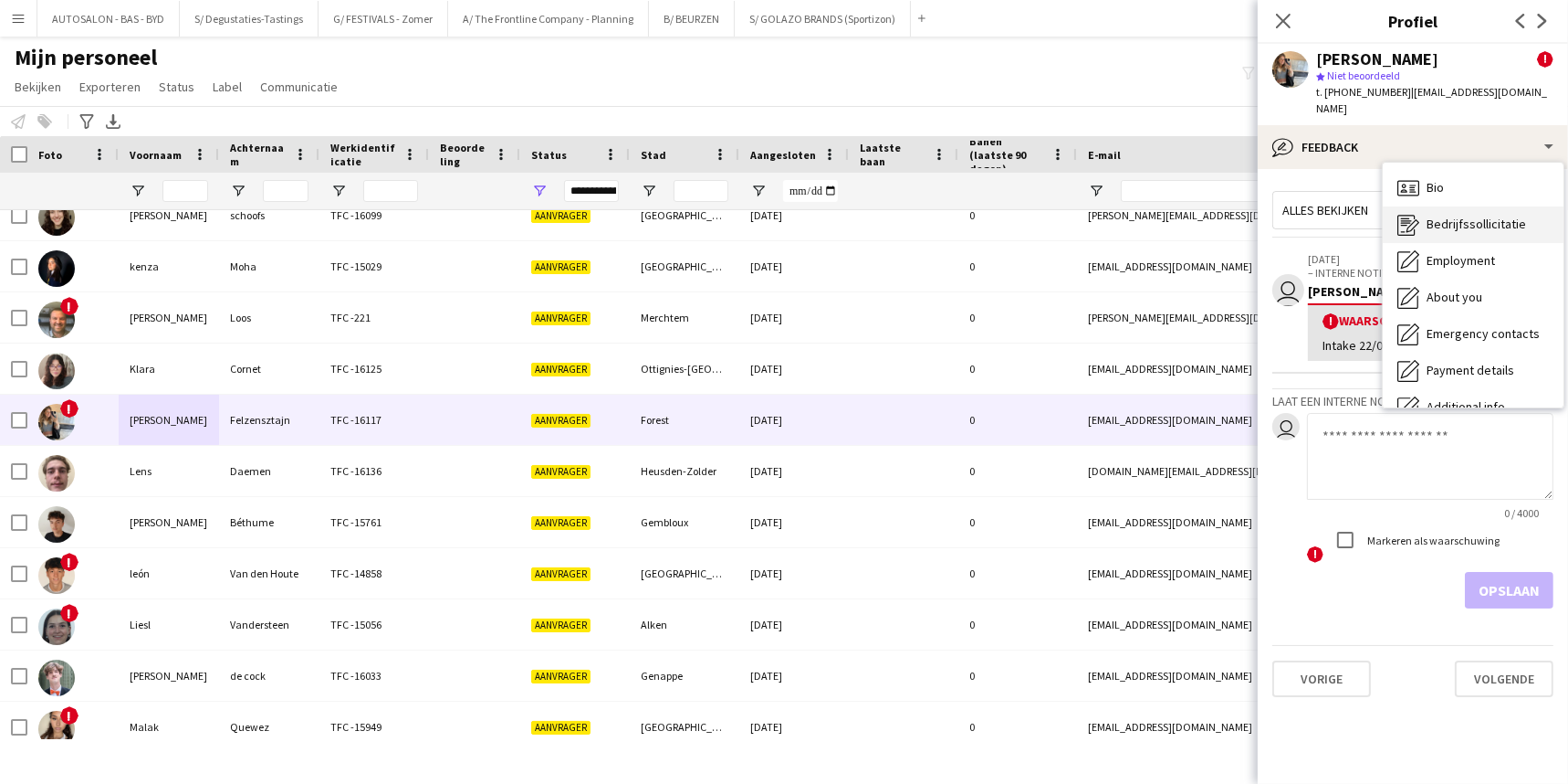
click at [1464, 215] on span "Bedrijfssollicitatie" at bounding box center [1477, 224] width 100 height 17
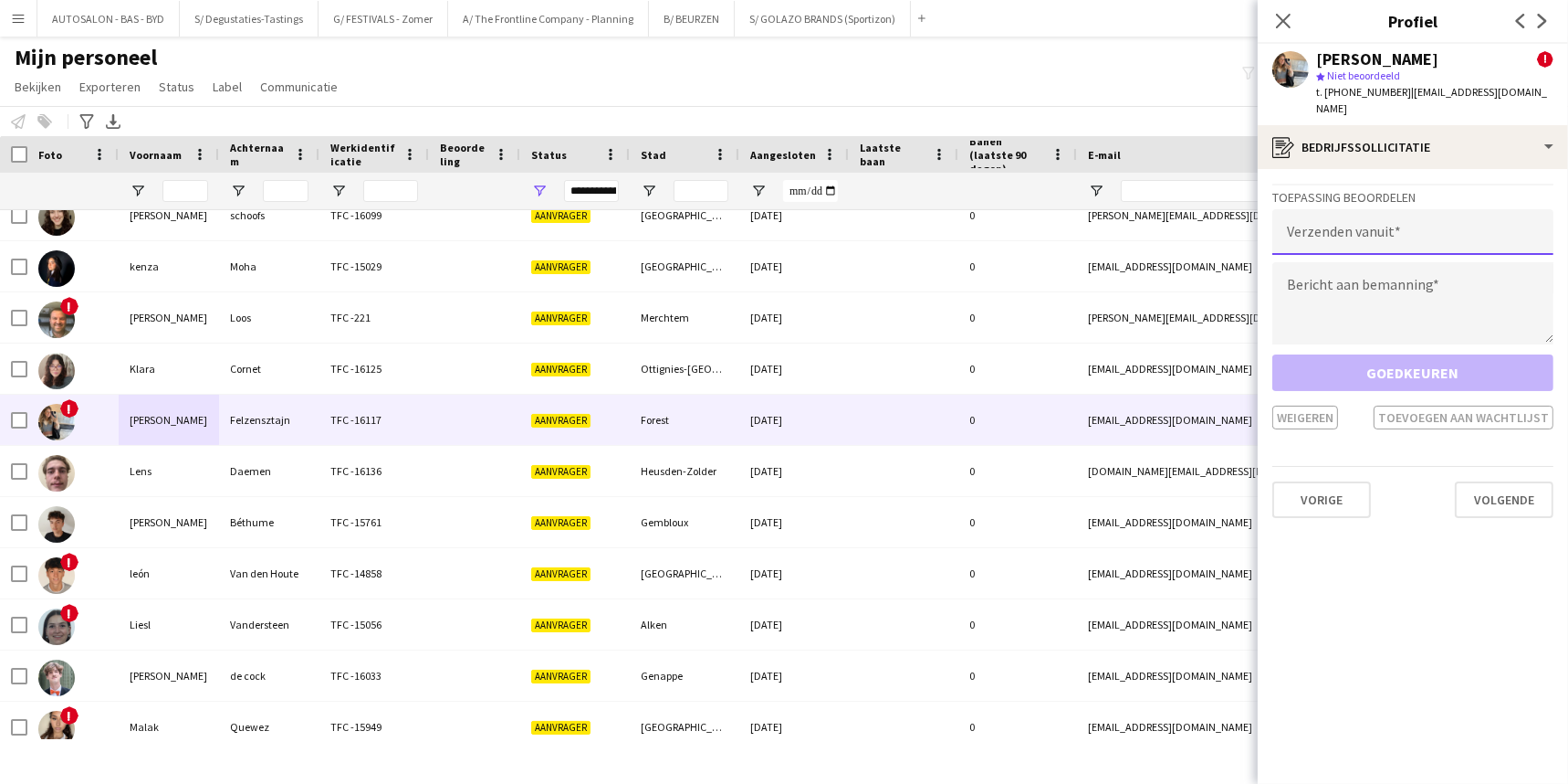
click at [1385, 209] on input "email" at bounding box center [1413, 231] width 281 height 45
type input "**********"
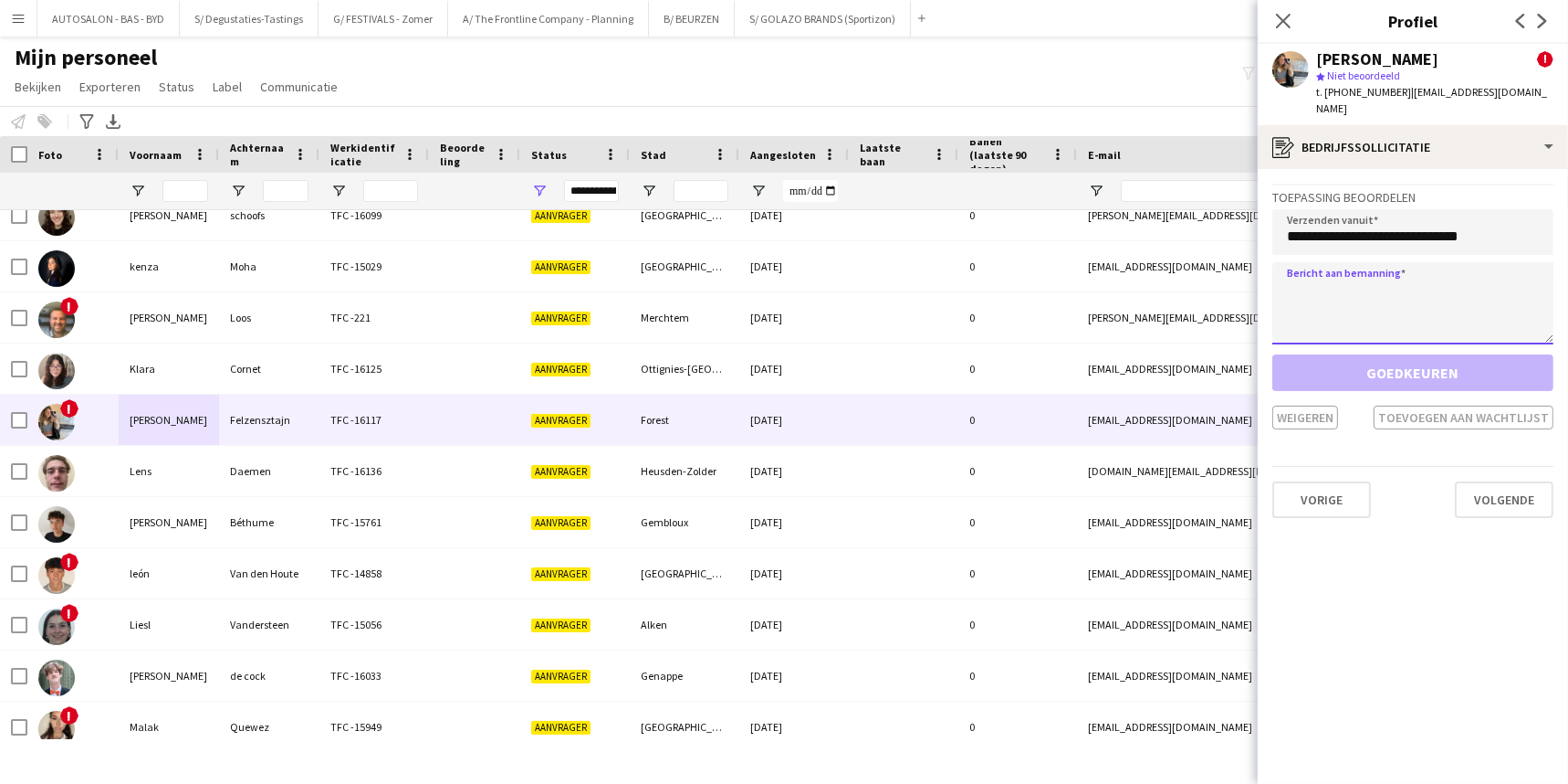
paste textarea "**********"
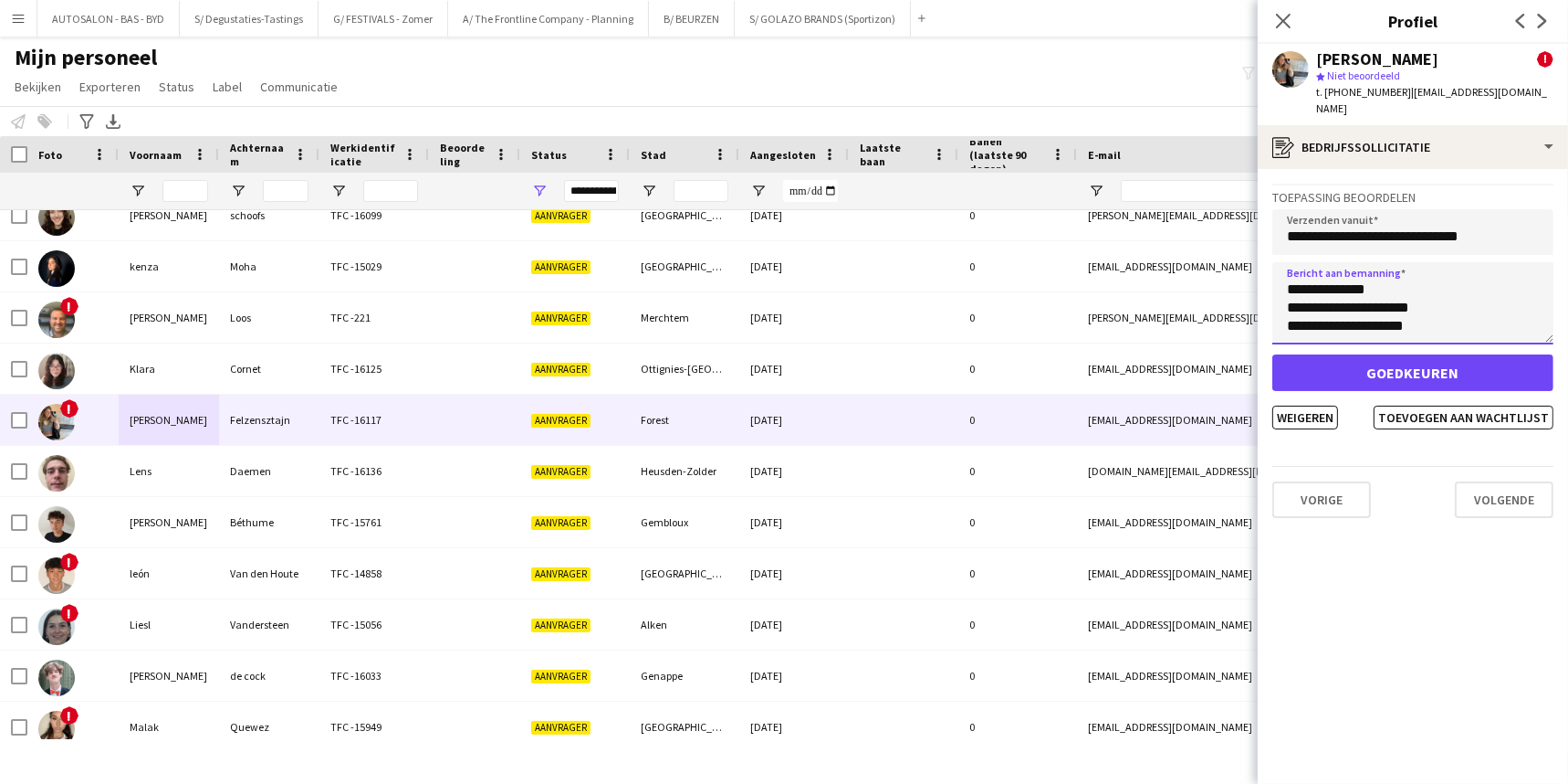
scroll to position [201, 0]
type textarea "**********"
click at [1438, 406] on button "Toevoegen aan wachtlijst" at bounding box center [1464, 418] width 180 height 24
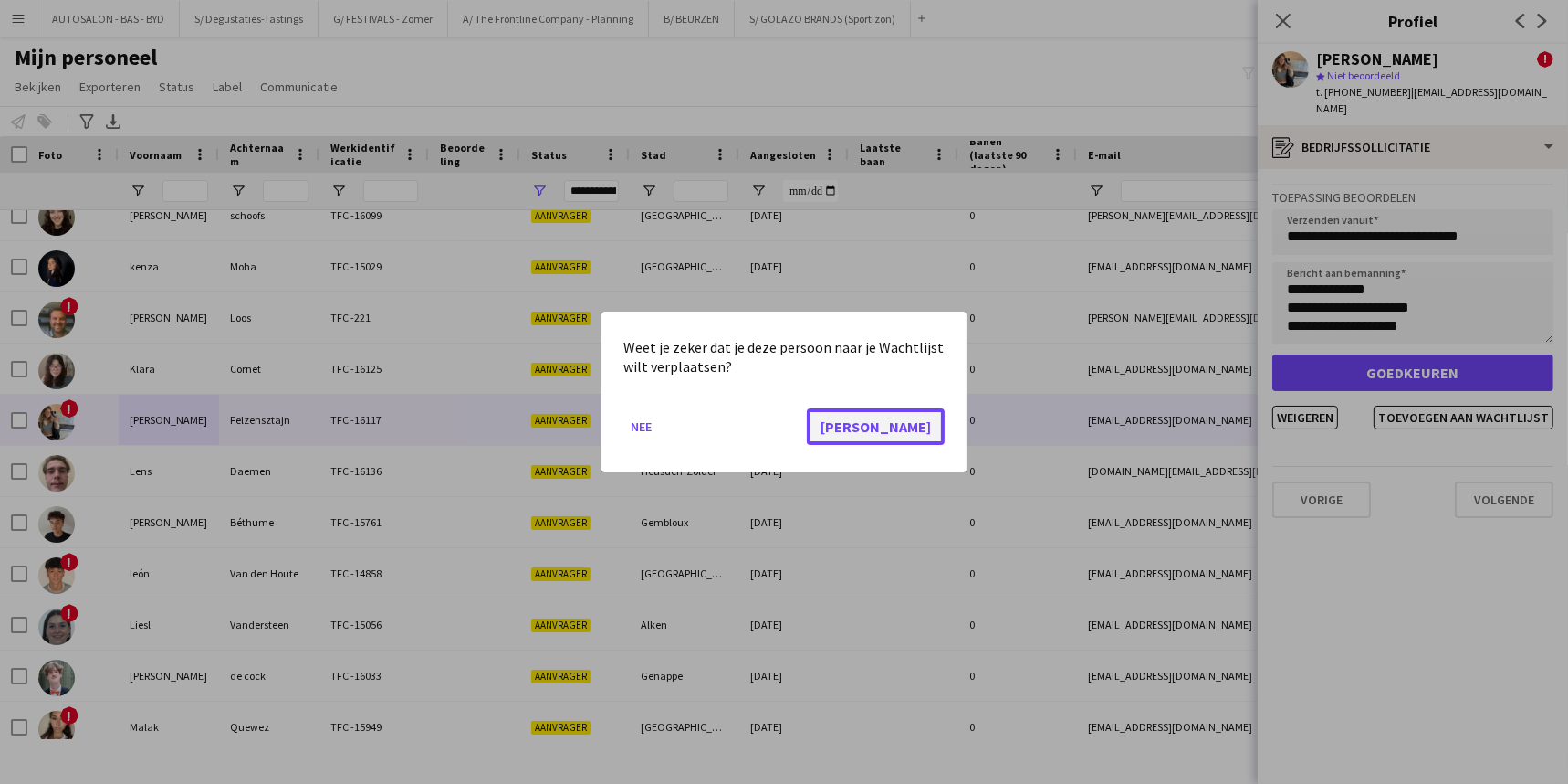
click at [921, 423] on button "[PERSON_NAME]" at bounding box center [875, 427] width 138 height 37
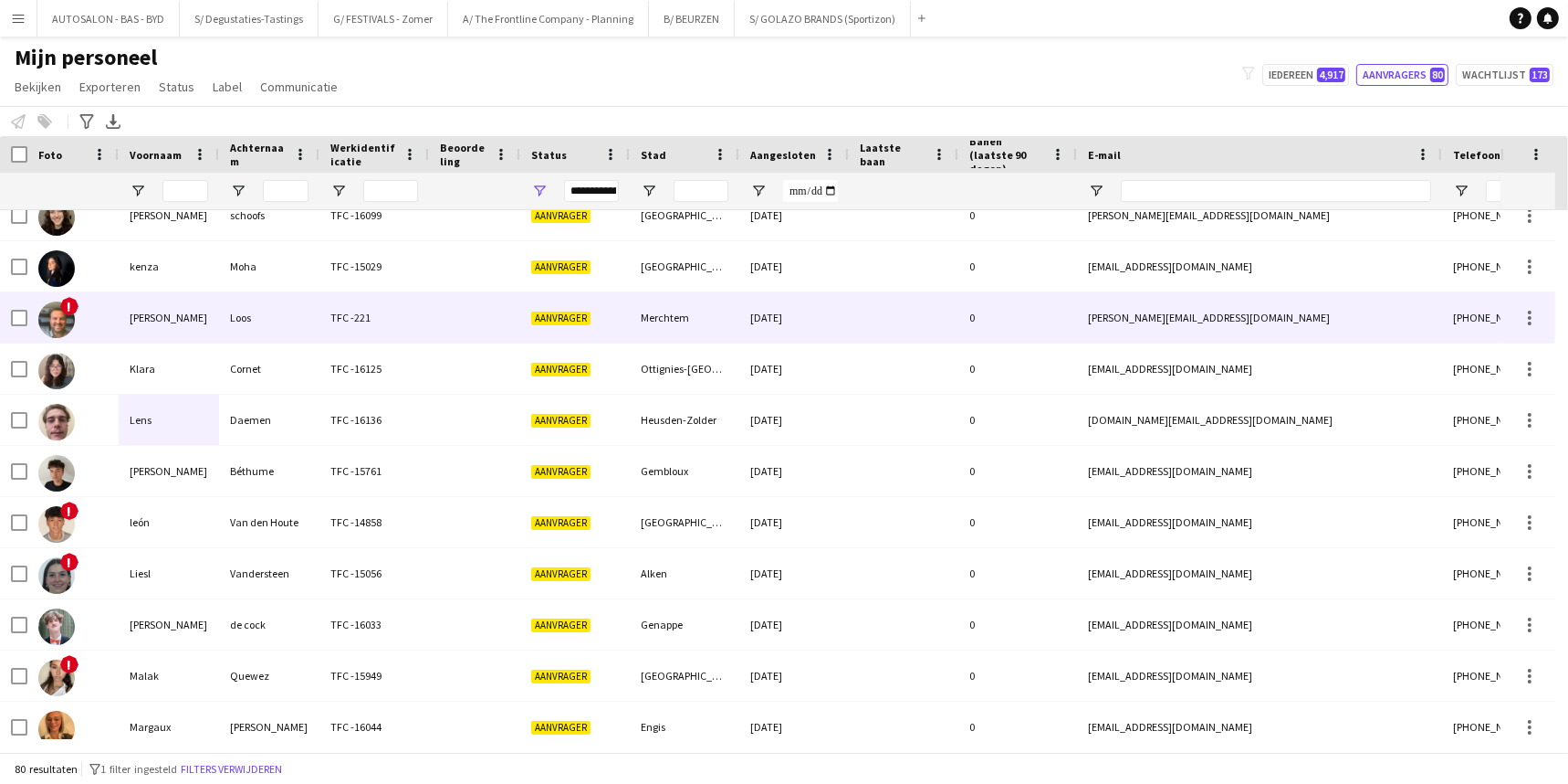
drag, startPoint x: 152, startPoint y: 312, endPoint x: 193, endPoint y: 331, distance: 45.2
click at [152, 311] on div "[PERSON_NAME]" at bounding box center [168, 317] width 101 height 50
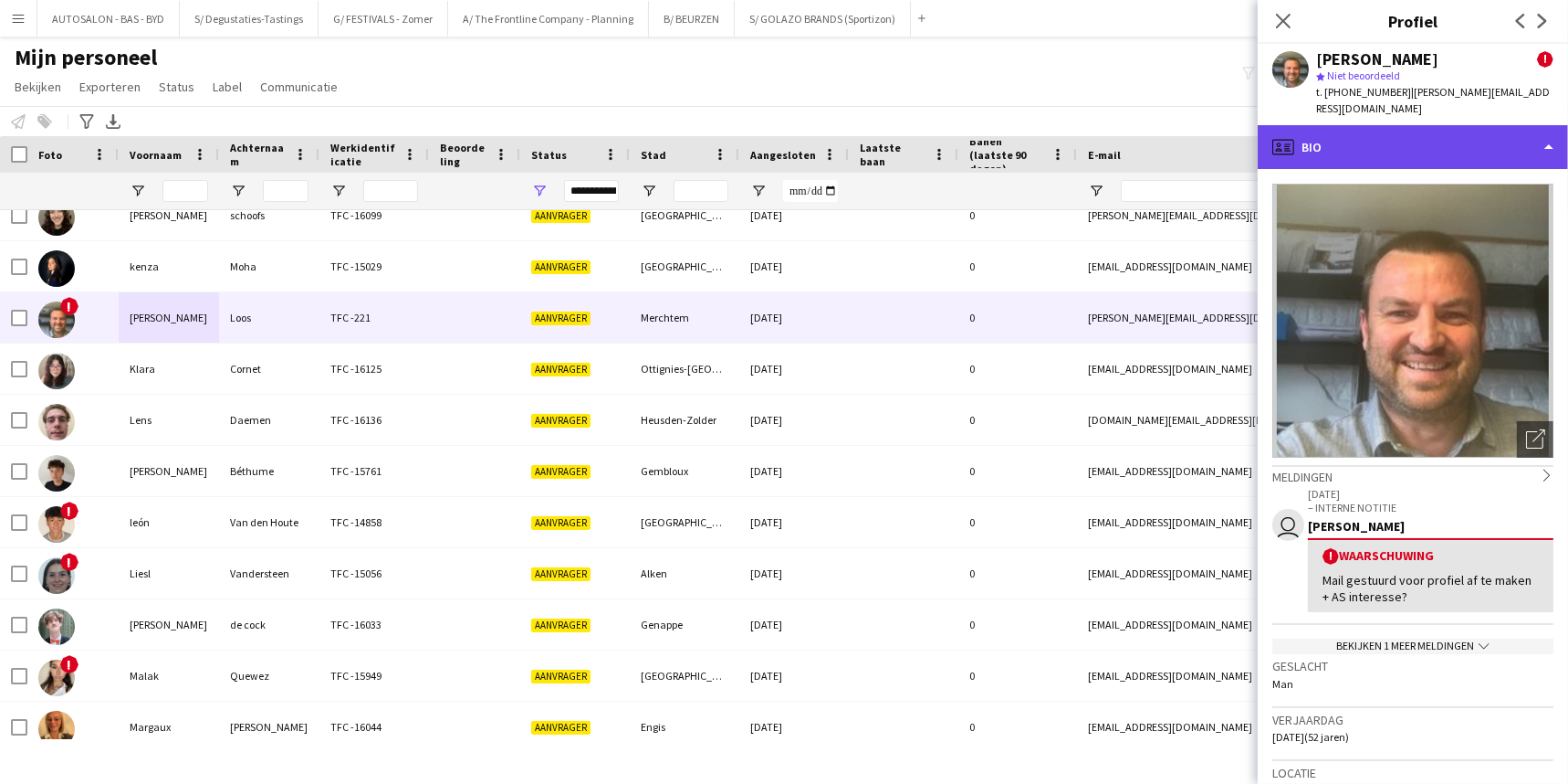
click at [1460, 131] on div "profile Bio" at bounding box center [1413, 146] width 310 height 43
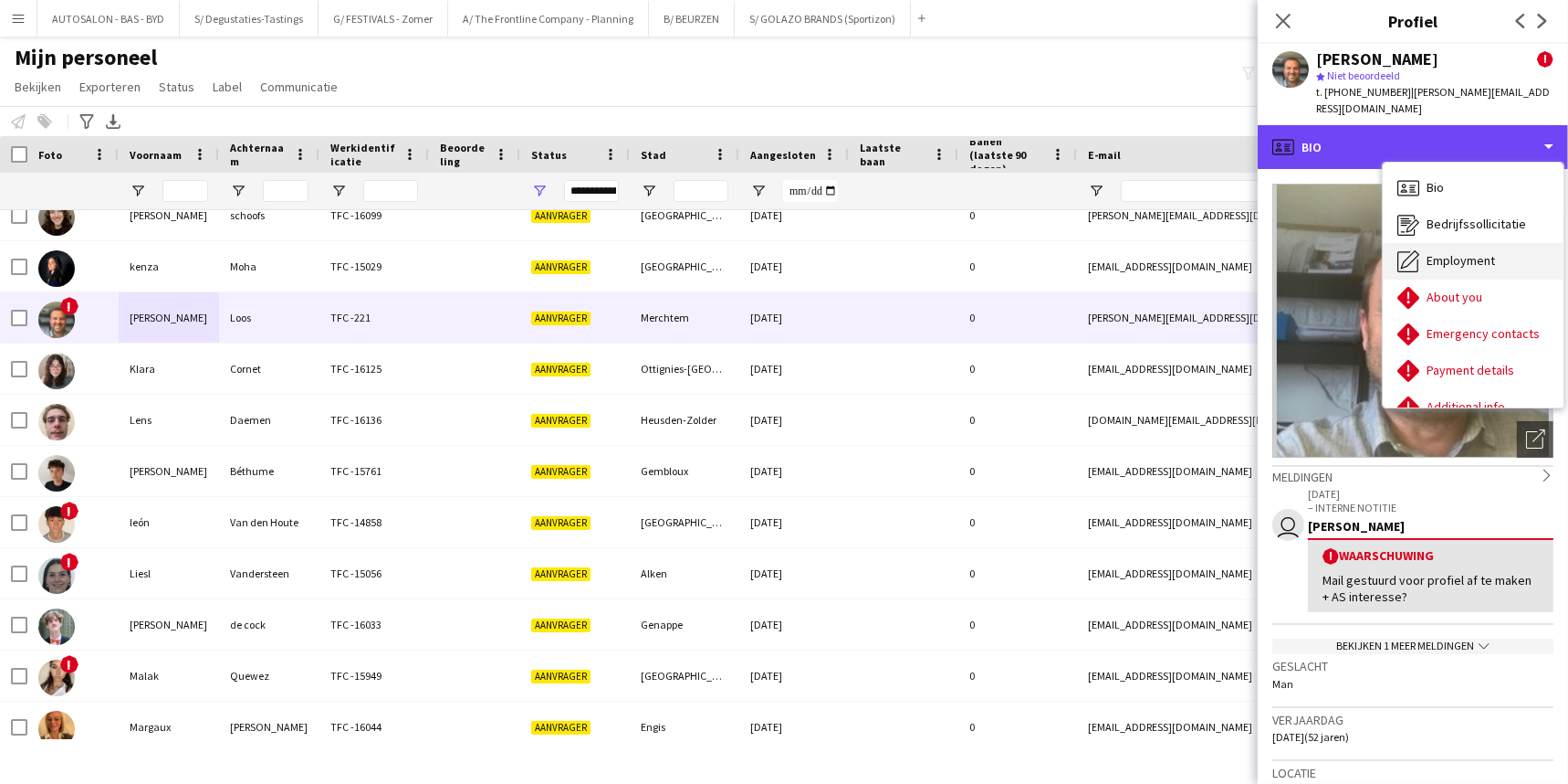
scroll to position [134, 0]
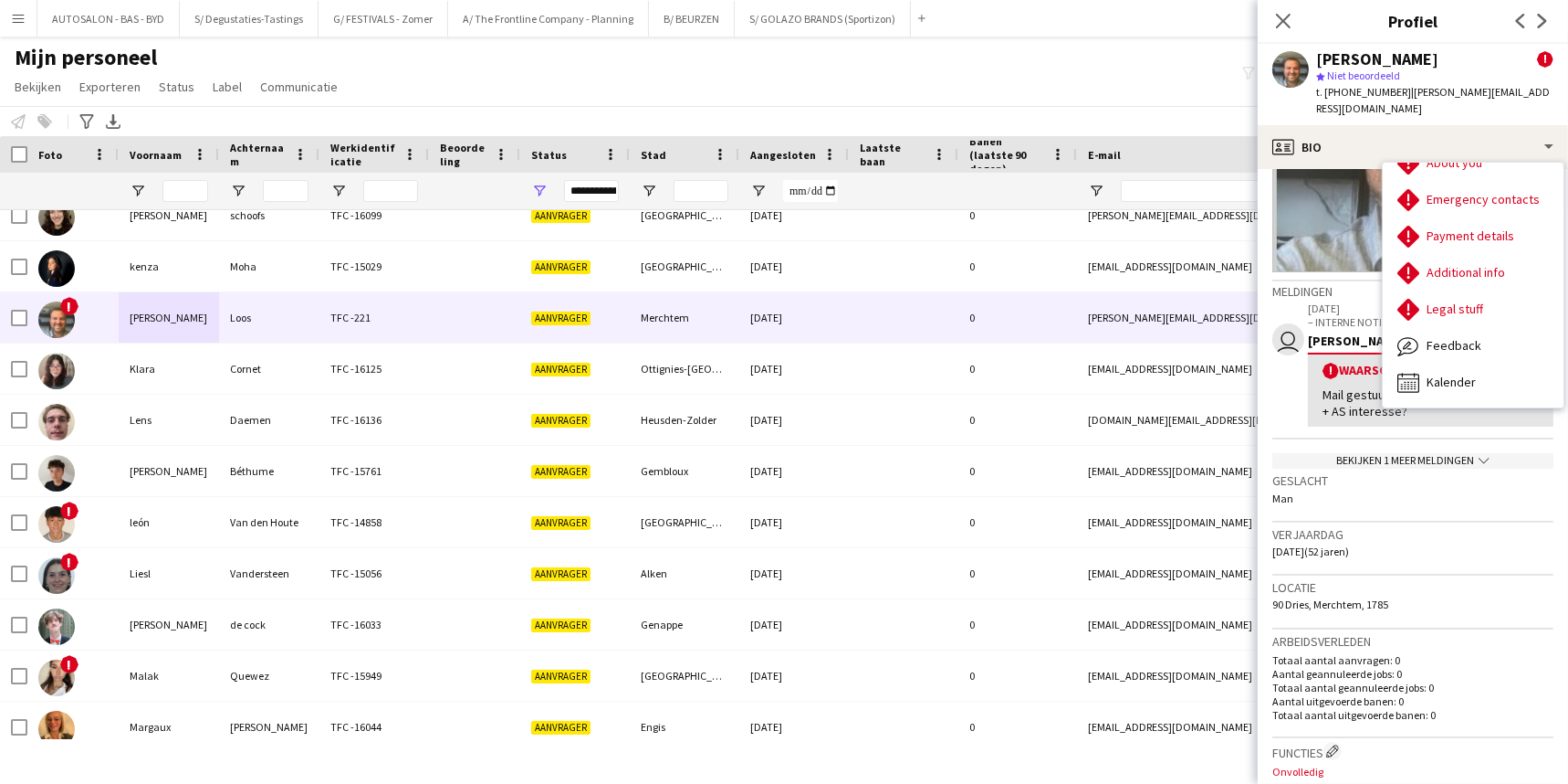
drag, startPoint x: 1459, startPoint y: 616, endPoint x: 1454, endPoint y: 683, distance: 67.2
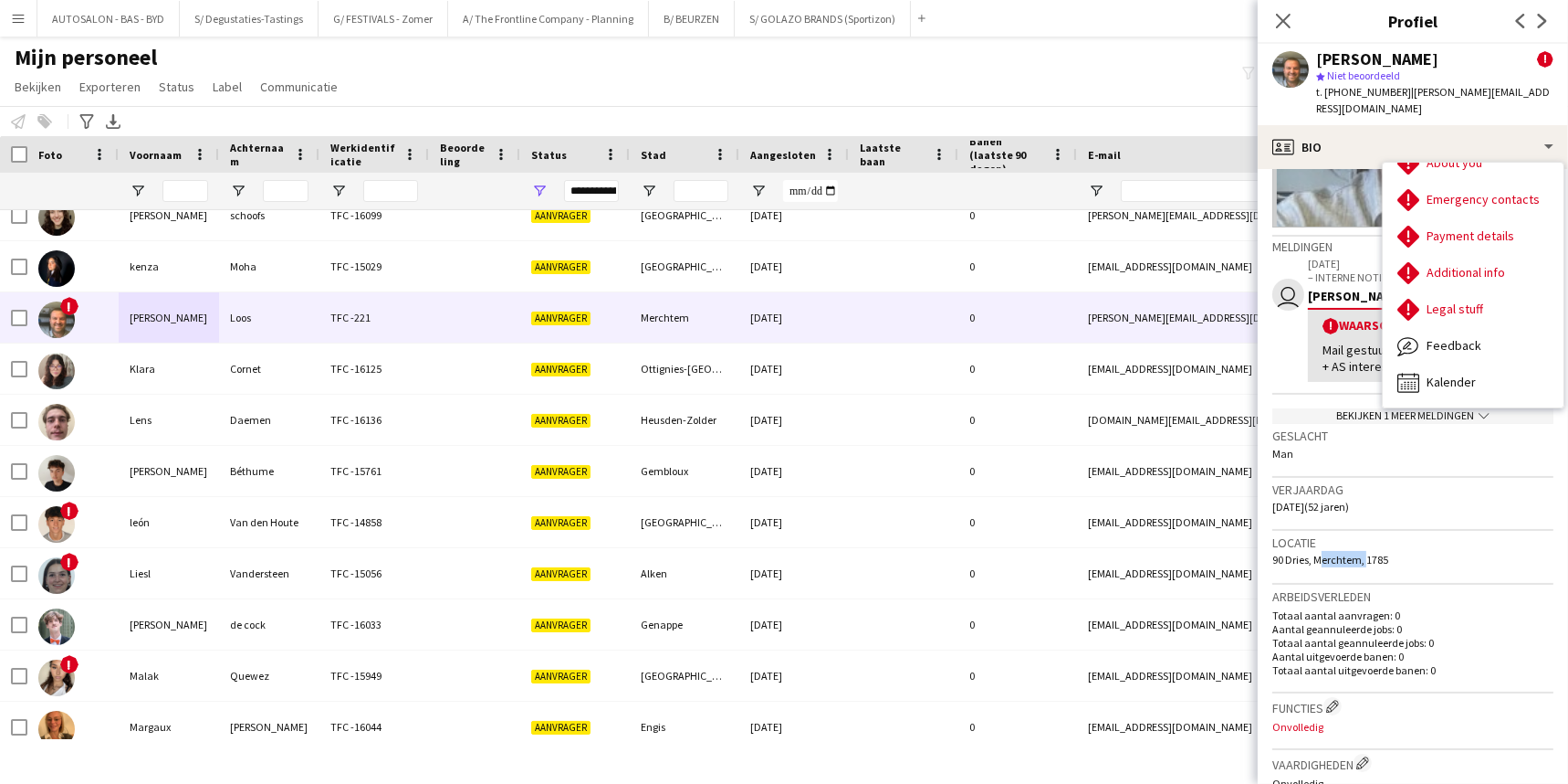
drag, startPoint x: 1315, startPoint y: 537, endPoint x: 1375, endPoint y: 537, distance: 60.0
click at [1375, 553] on span "90 Dries, Merchtem, 1785" at bounding box center [1330, 559] width 115 height 14
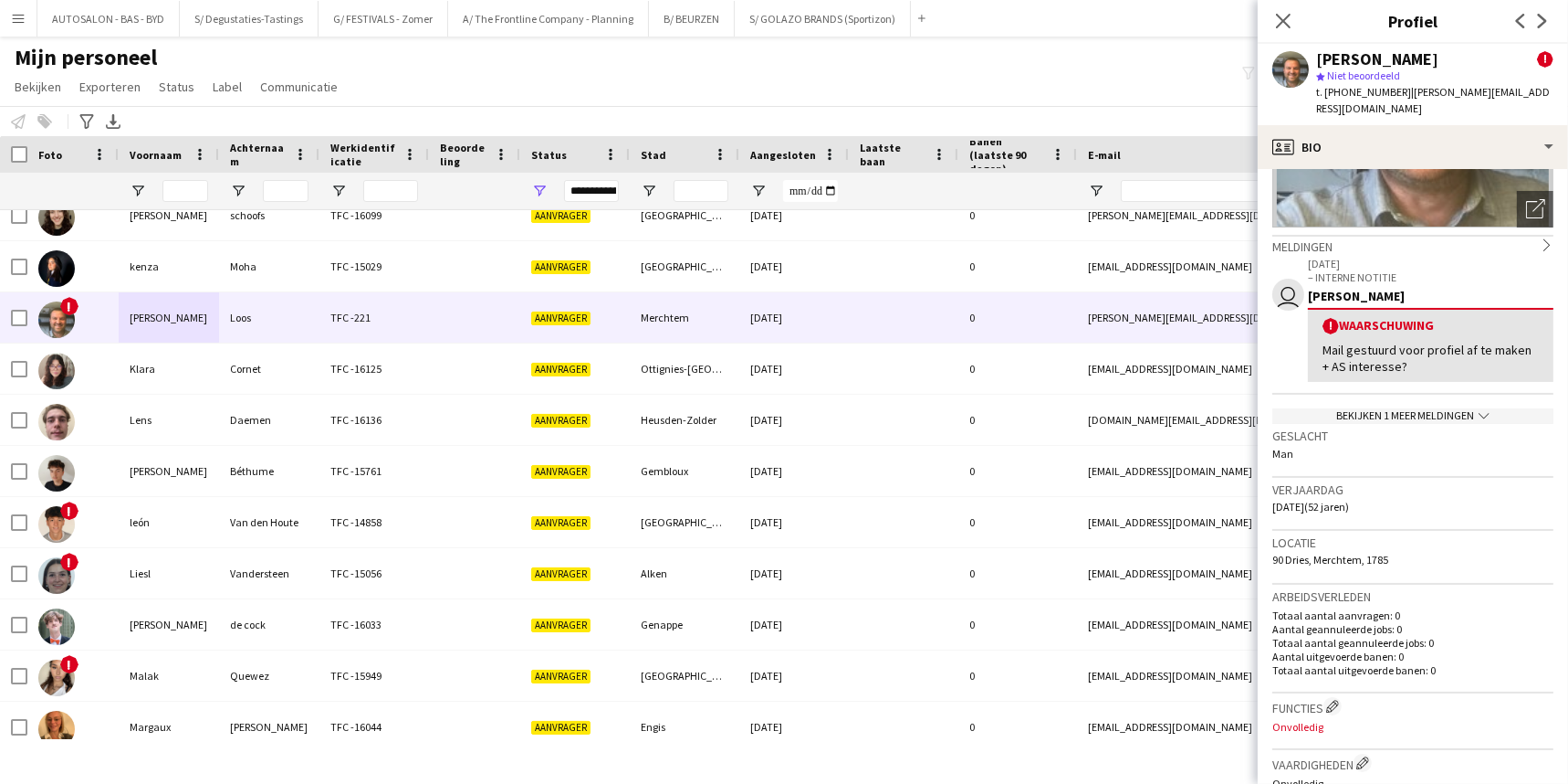
click at [1427, 538] on div "Locatie 90 Dries, Merchtem, 1785" at bounding box center [1413, 557] width 281 height 53
drag, startPoint x: 1321, startPoint y: 347, endPoint x: 1428, endPoint y: 348, distance: 107.0
click at [1428, 348] on div "! Waarschuwing Mail gestuurd voor profiel af te maken + AS interesse?" at bounding box center [1431, 345] width 246 height 74
click at [1428, 349] on div "Mail gestuurd voor profiel af te maken + AS interesse?" at bounding box center [1430, 358] width 216 height 33
click at [1464, 317] on div "! Waarschuwing" at bounding box center [1430, 325] width 216 height 18
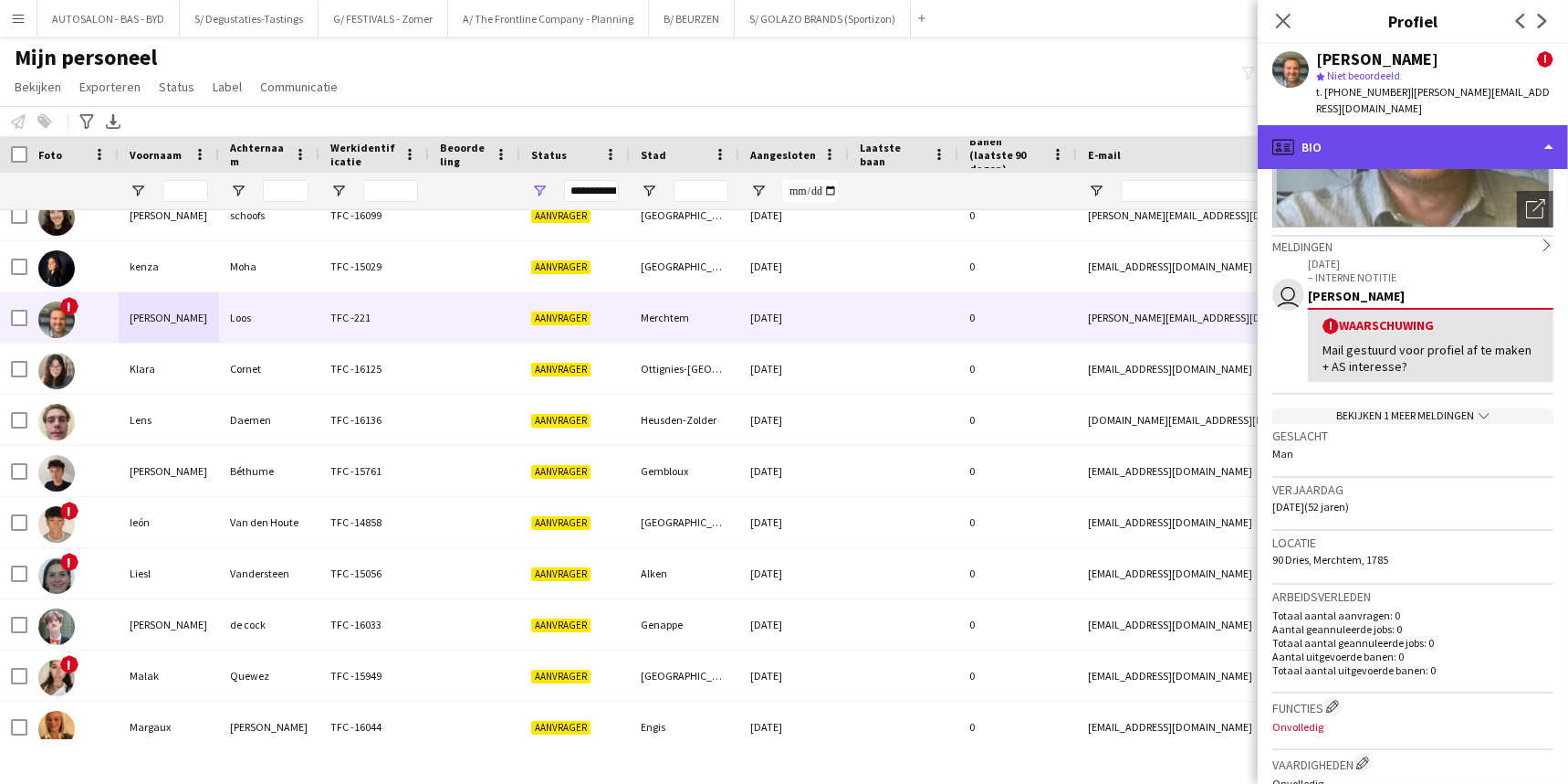
click at [1337, 127] on div "profile Bio" at bounding box center [1413, 146] width 310 height 43
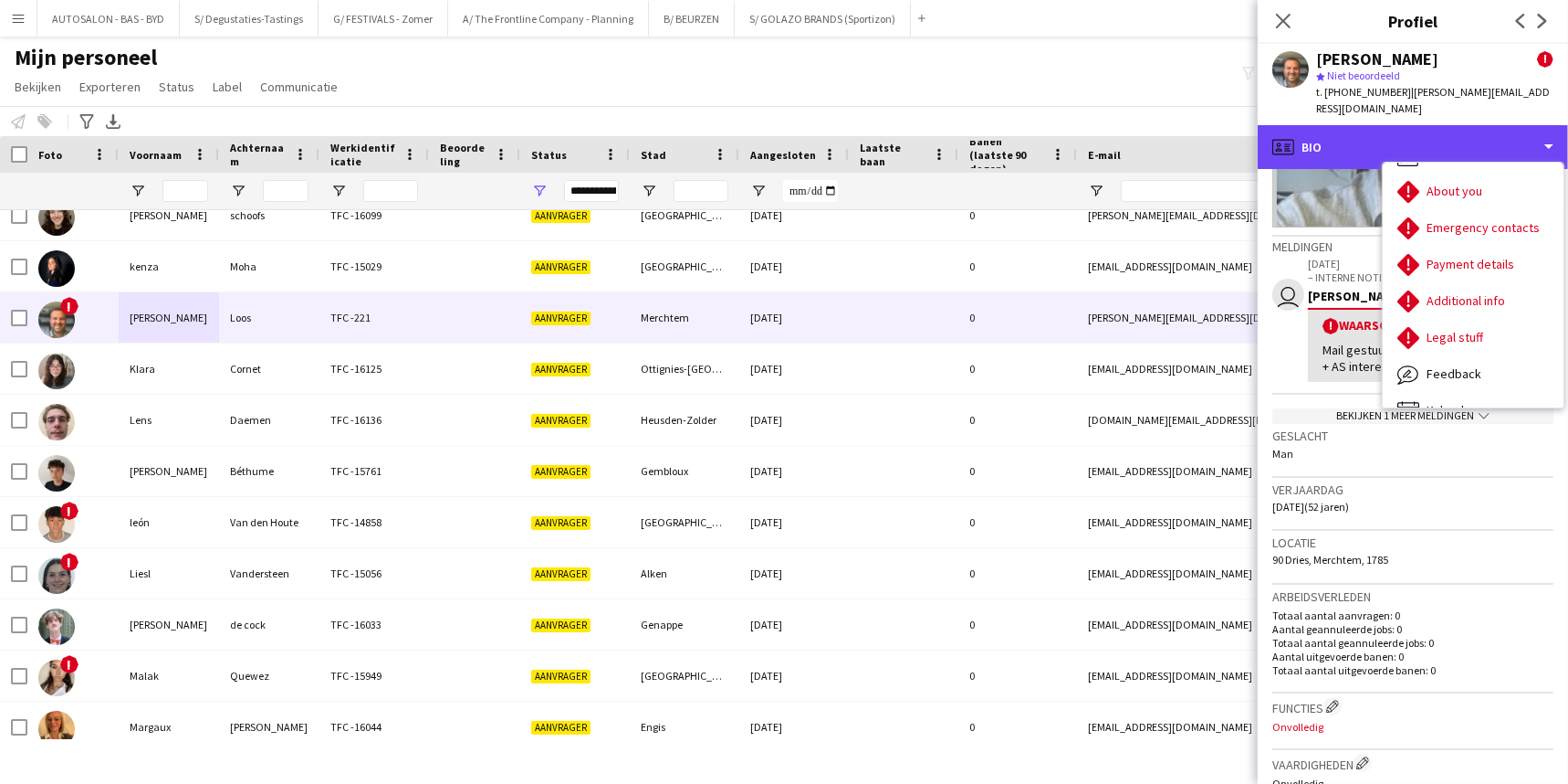
scroll to position [55, 0]
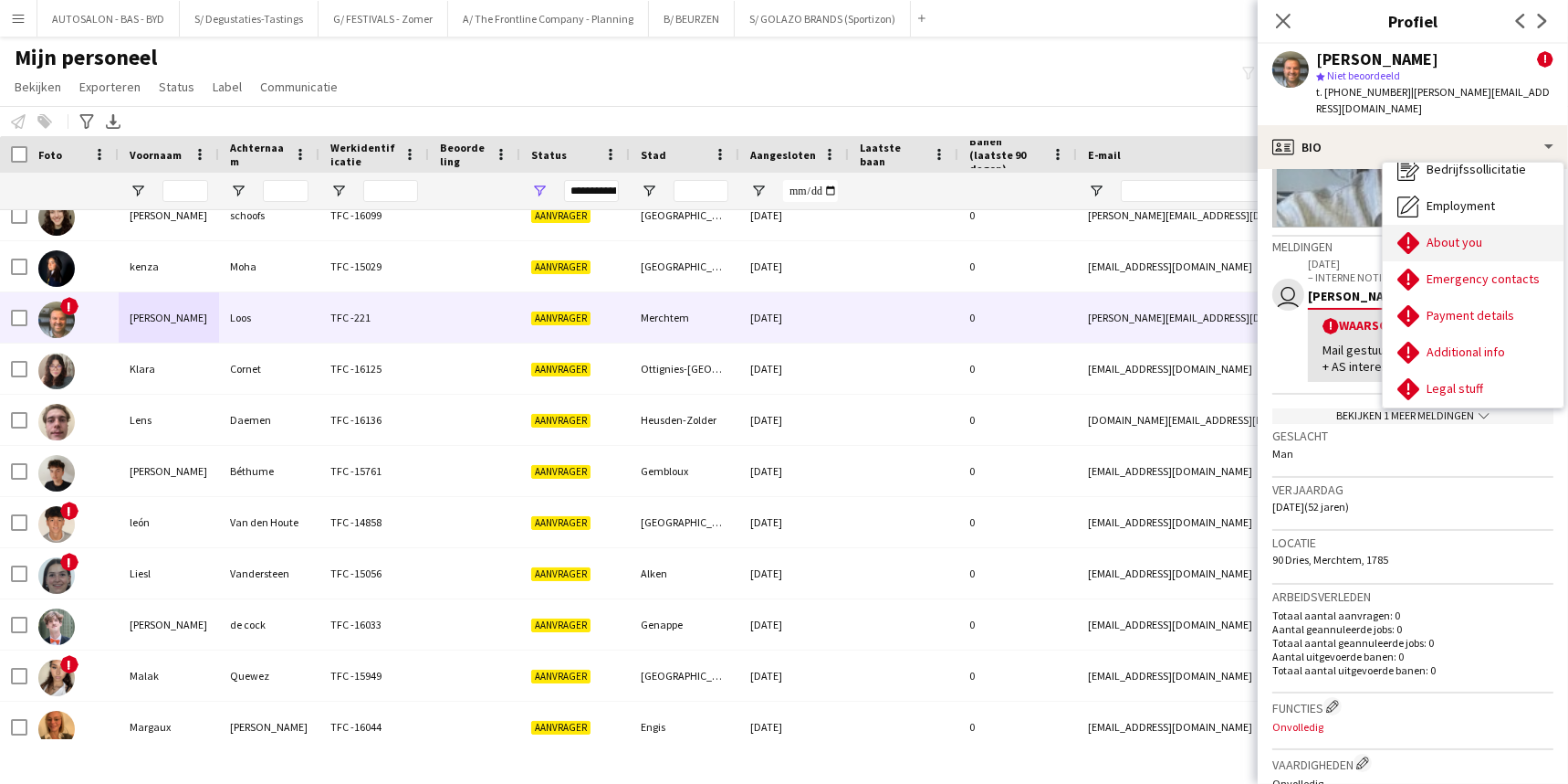
click at [1464, 227] on div "About you About you" at bounding box center [1474, 243] width 181 height 37
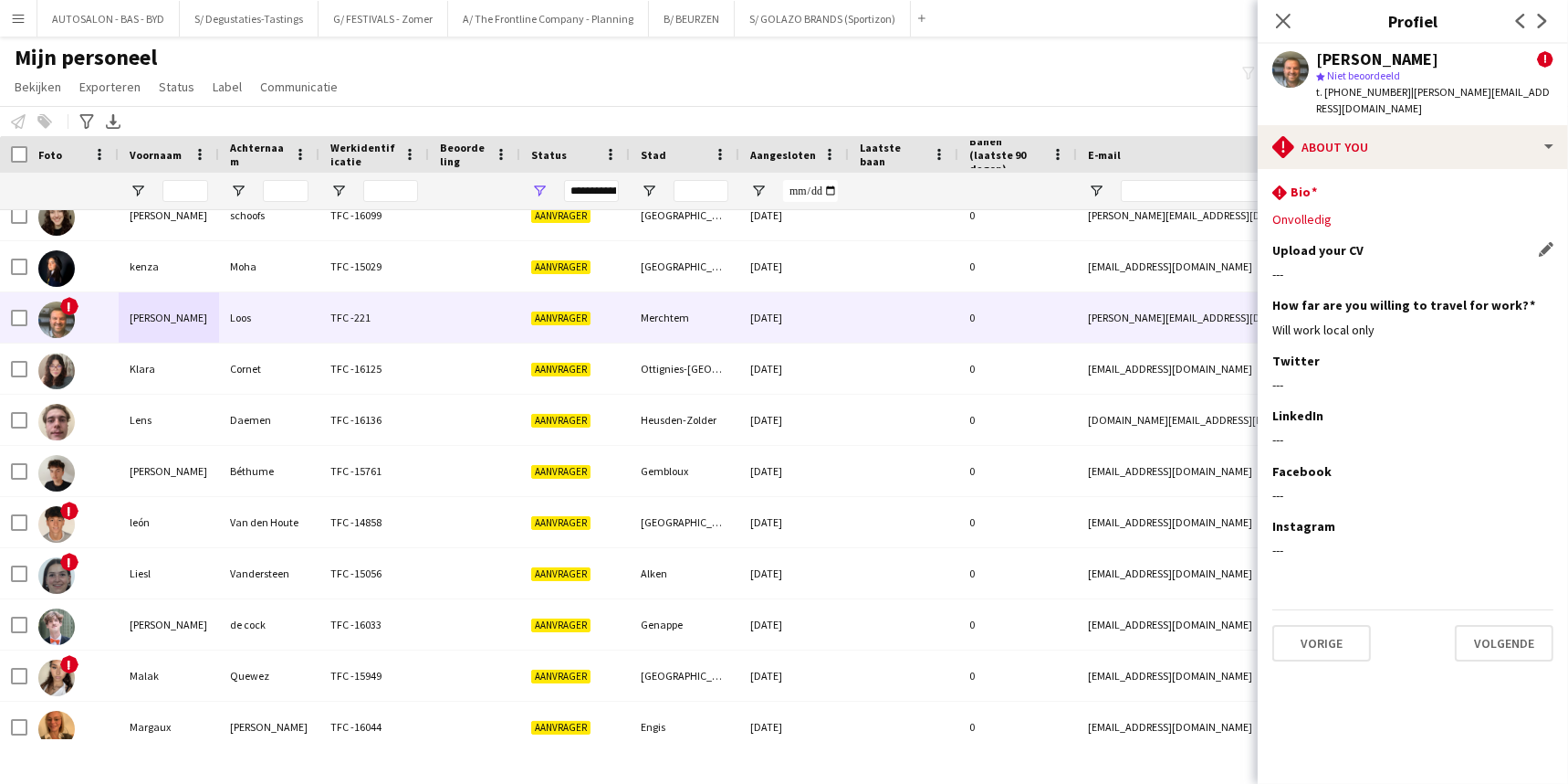
drag, startPoint x: 1296, startPoint y: 256, endPoint x: 1285, endPoint y: 257, distance: 11.0
click at [1285, 265] on div "---" at bounding box center [1413, 274] width 281 height 17
drag, startPoint x: 1327, startPoint y: 260, endPoint x: 1339, endPoint y: 209, distance: 52.4
click at [1329, 265] on div "---" at bounding box center [1413, 274] width 281 height 17
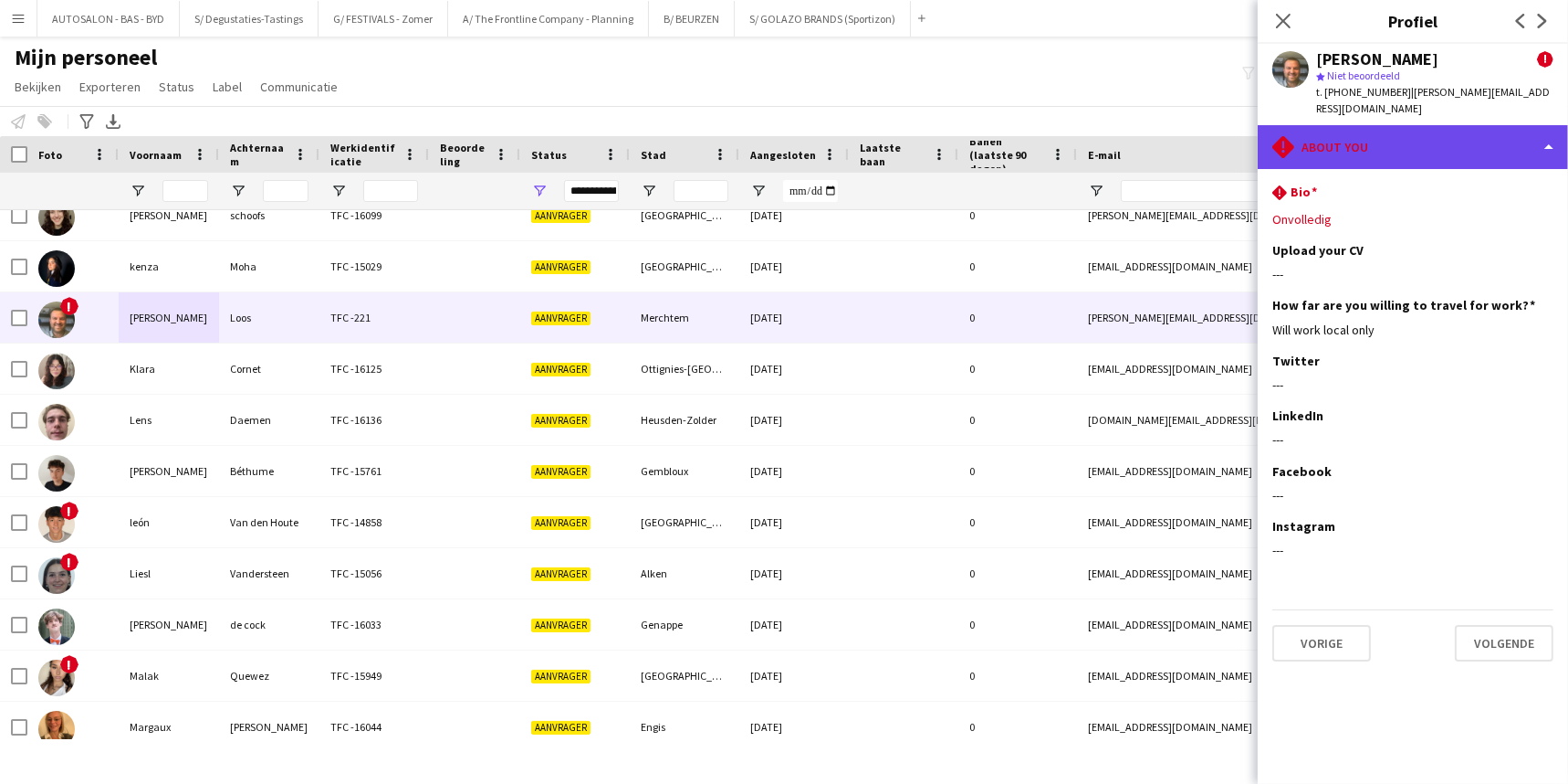
click at [1337, 132] on div "rhombus-alert About you" at bounding box center [1413, 146] width 310 height 43
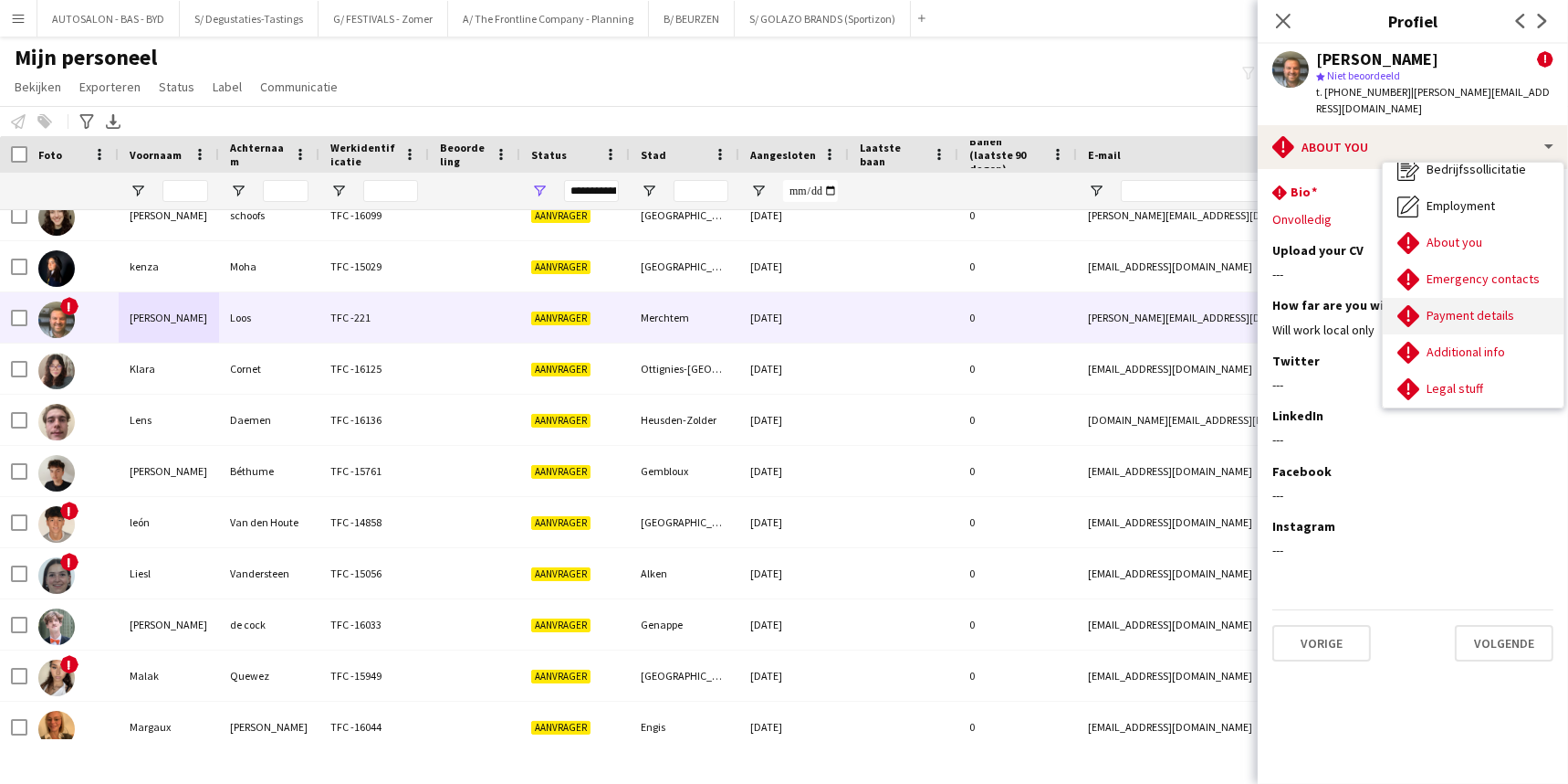
drag, startPoint x: 1489, startPoint y: 298, endPoint x: 1484, endPoint y: 288, distance: 11.2
click at [1464, 307] on span "Payment details" at bounding box center [1470, 315] width 88 height 17
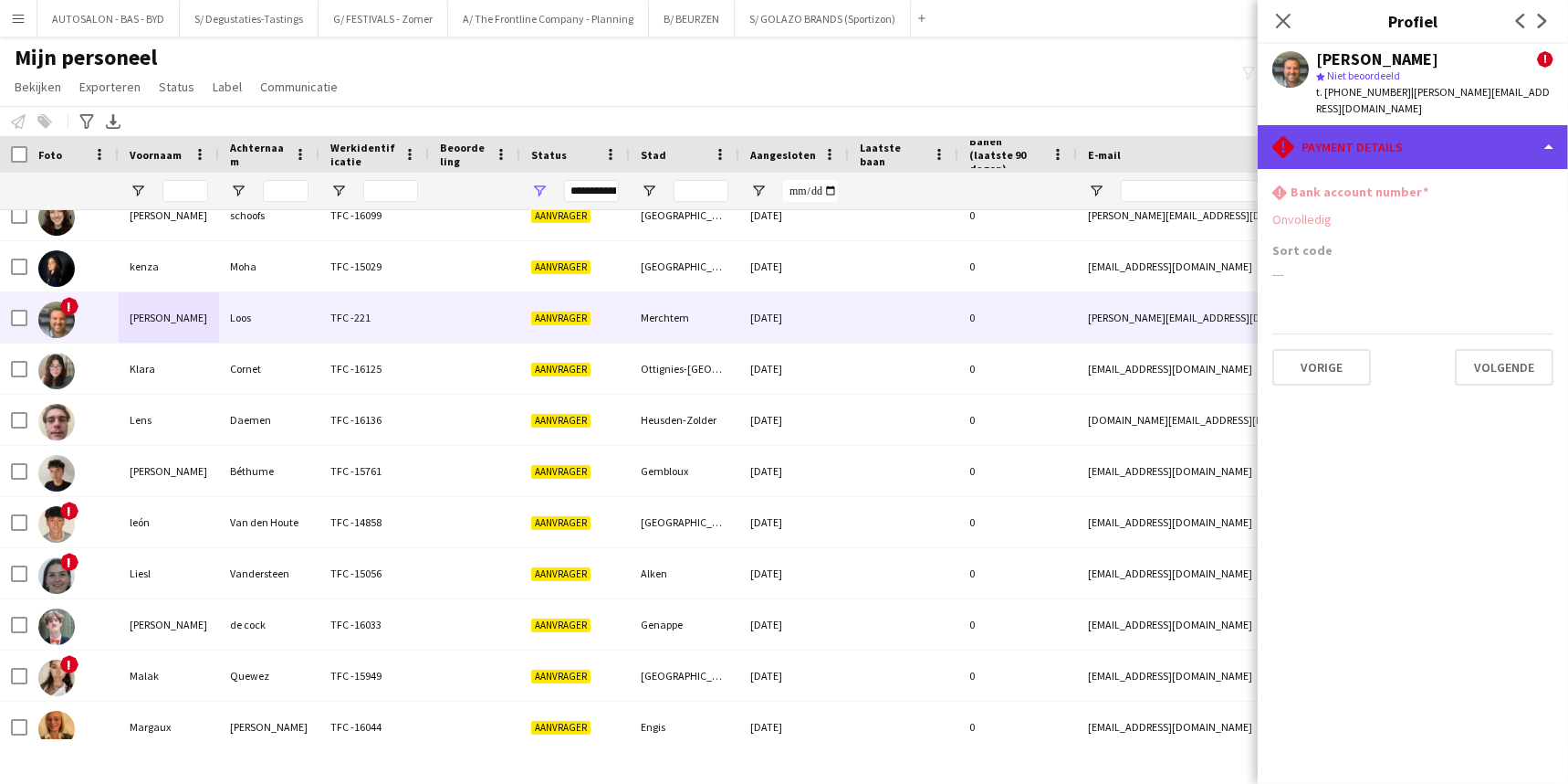
click at [1331, 129] on div "rhombus-alert Payment details" at bounding box center [1413, 146] width 310 height 43
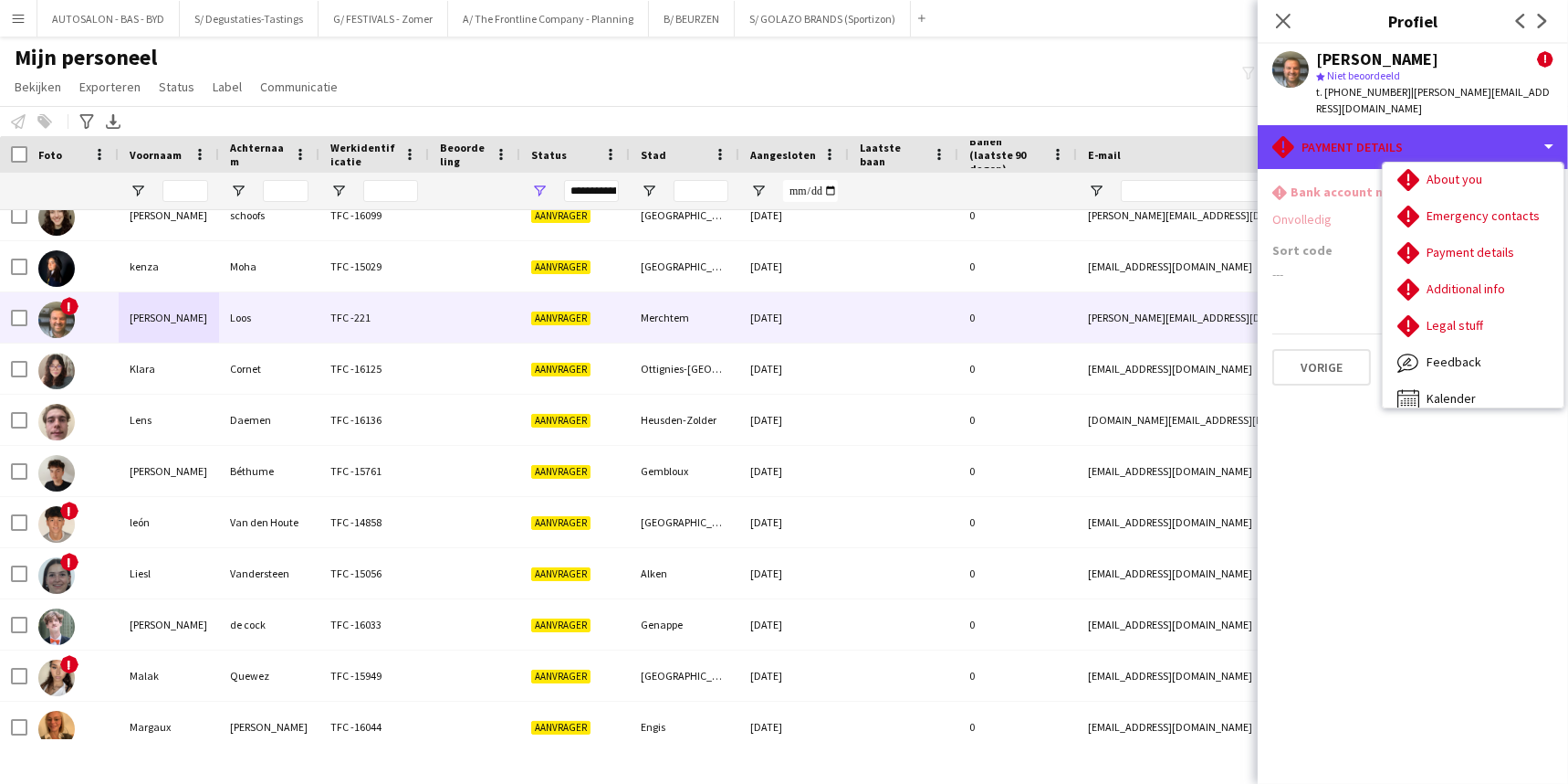
scroll to position [123, 0]
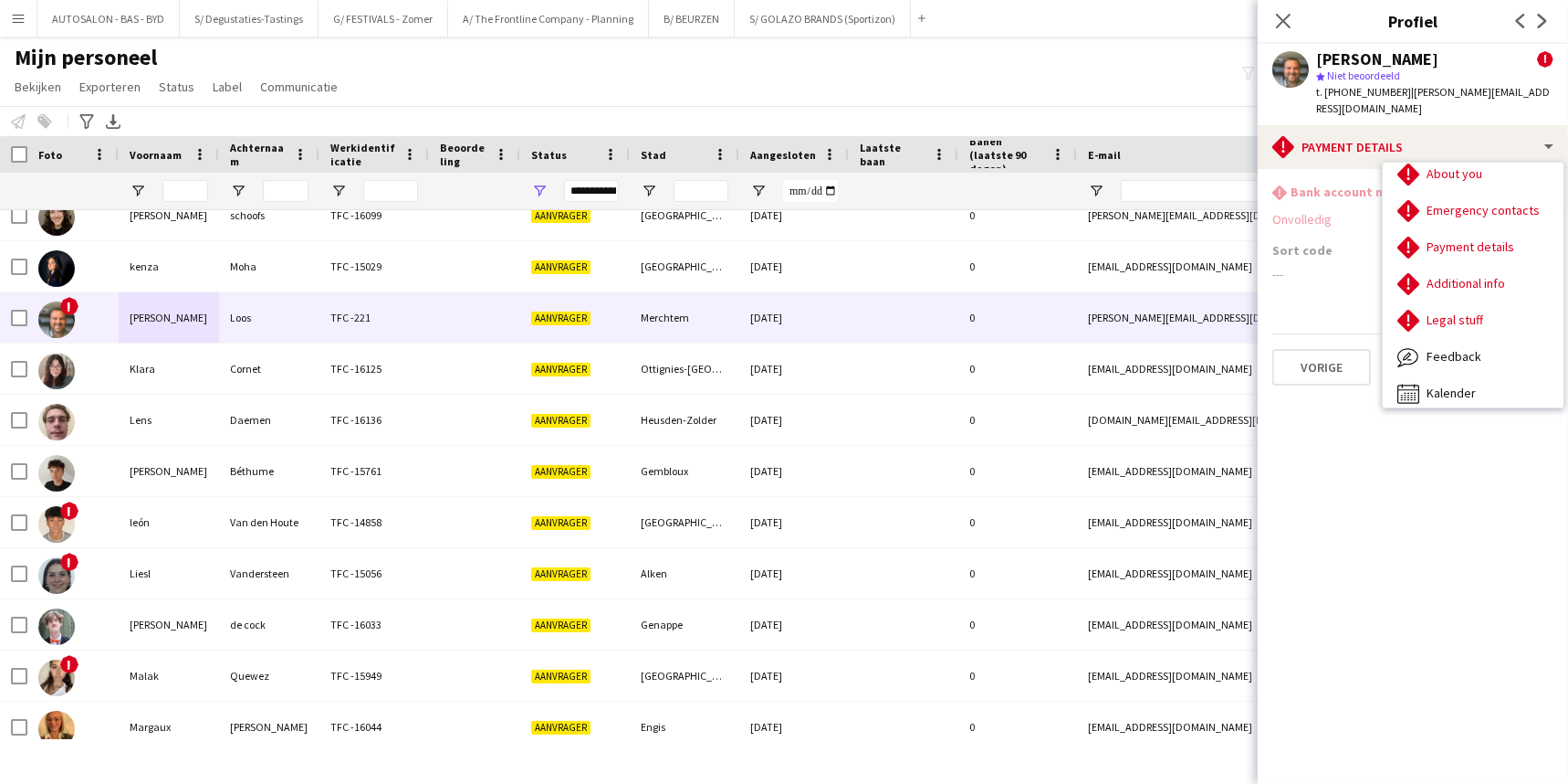
drag, startPoint x: 1323, startPoint y: 263, endPoint x: 1330, endPoint y: 245, distance: 19.3
click at [1323, 265] on div "---" at bounding box center [1413, 274] width 281 height 17
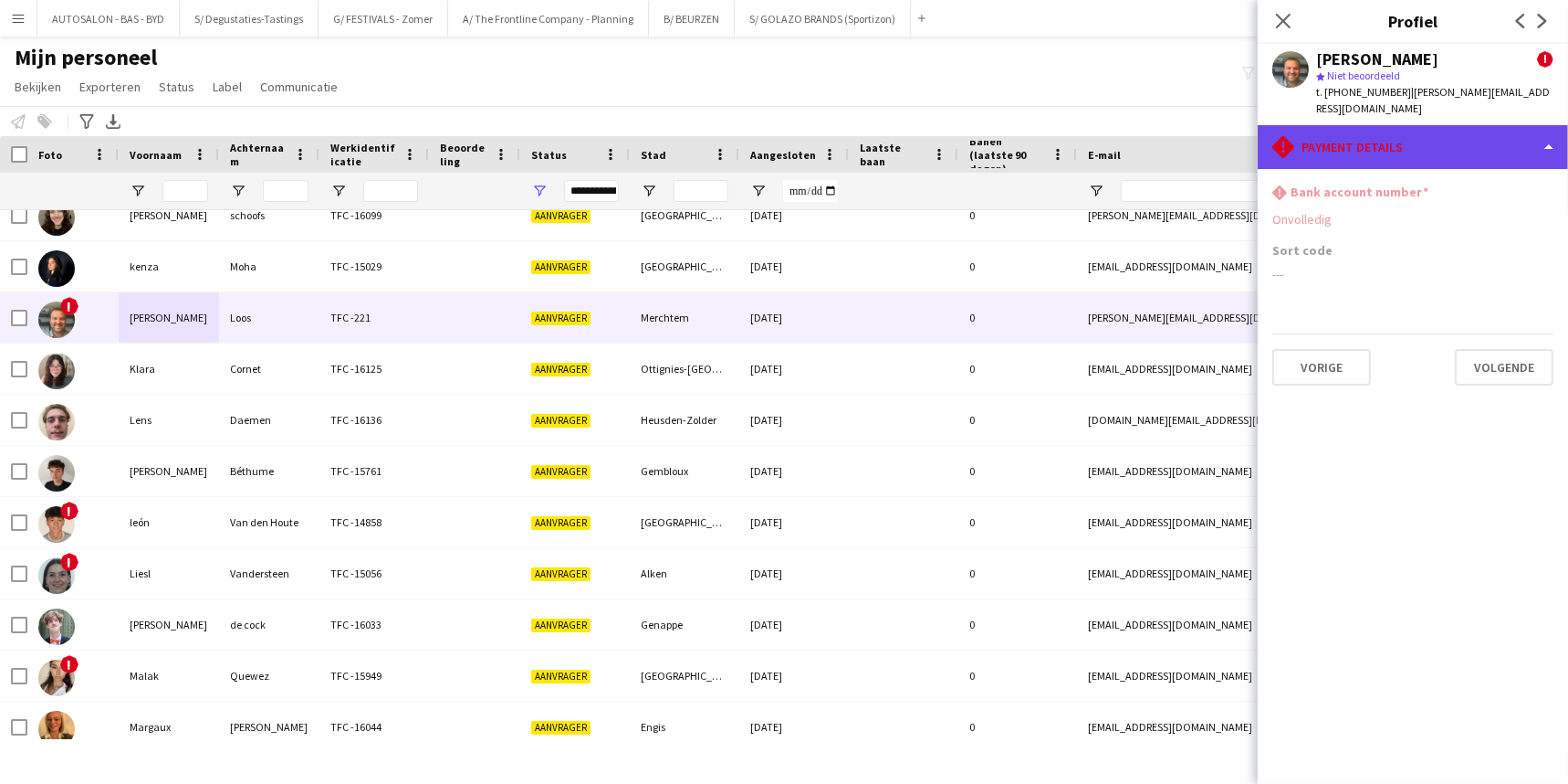
click at [1380, 129] on div "rhombus-alert Payment details" at bounding box center [1413, 146] width 310 height 43
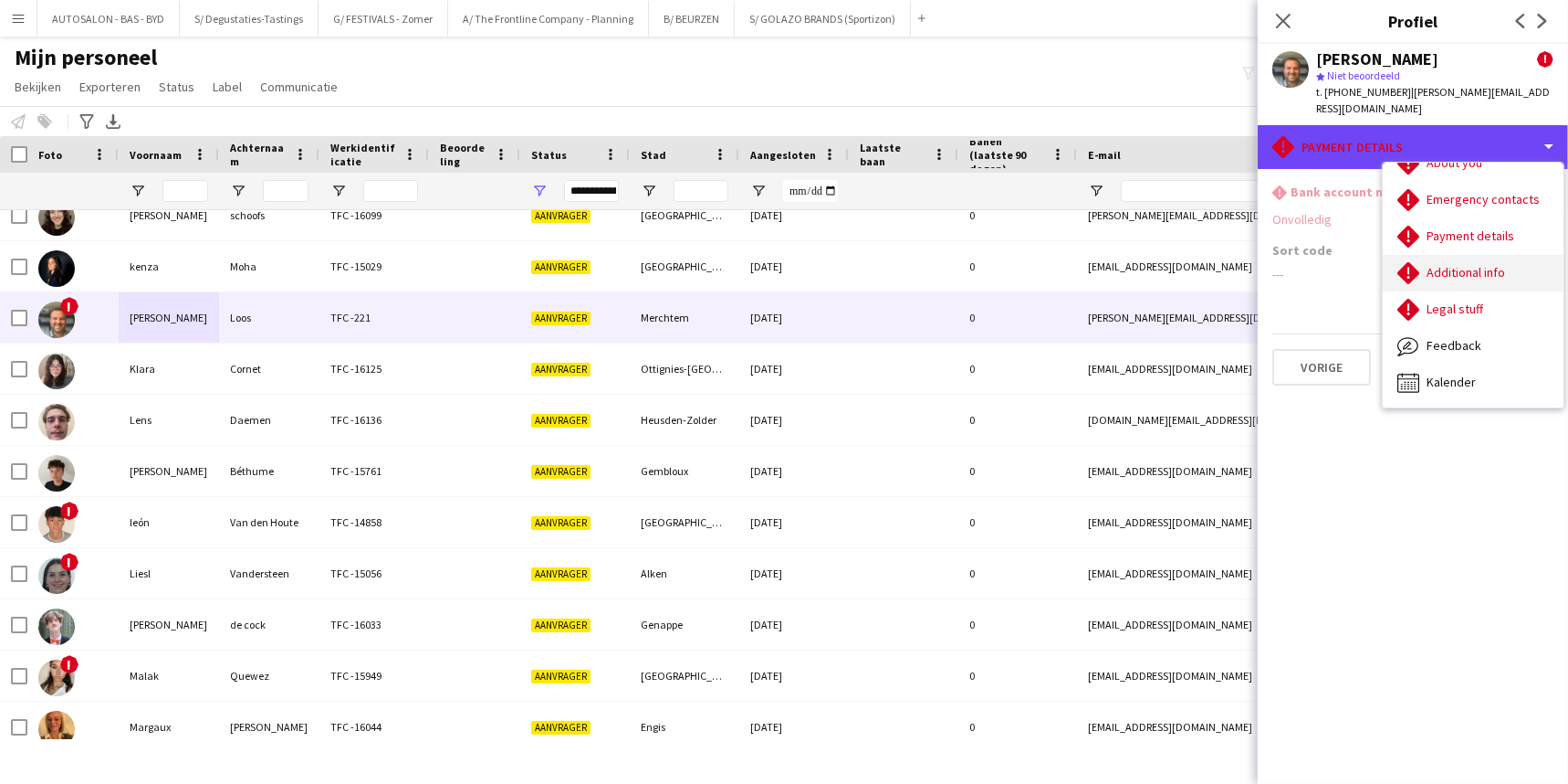
scroll to position [0, 0]
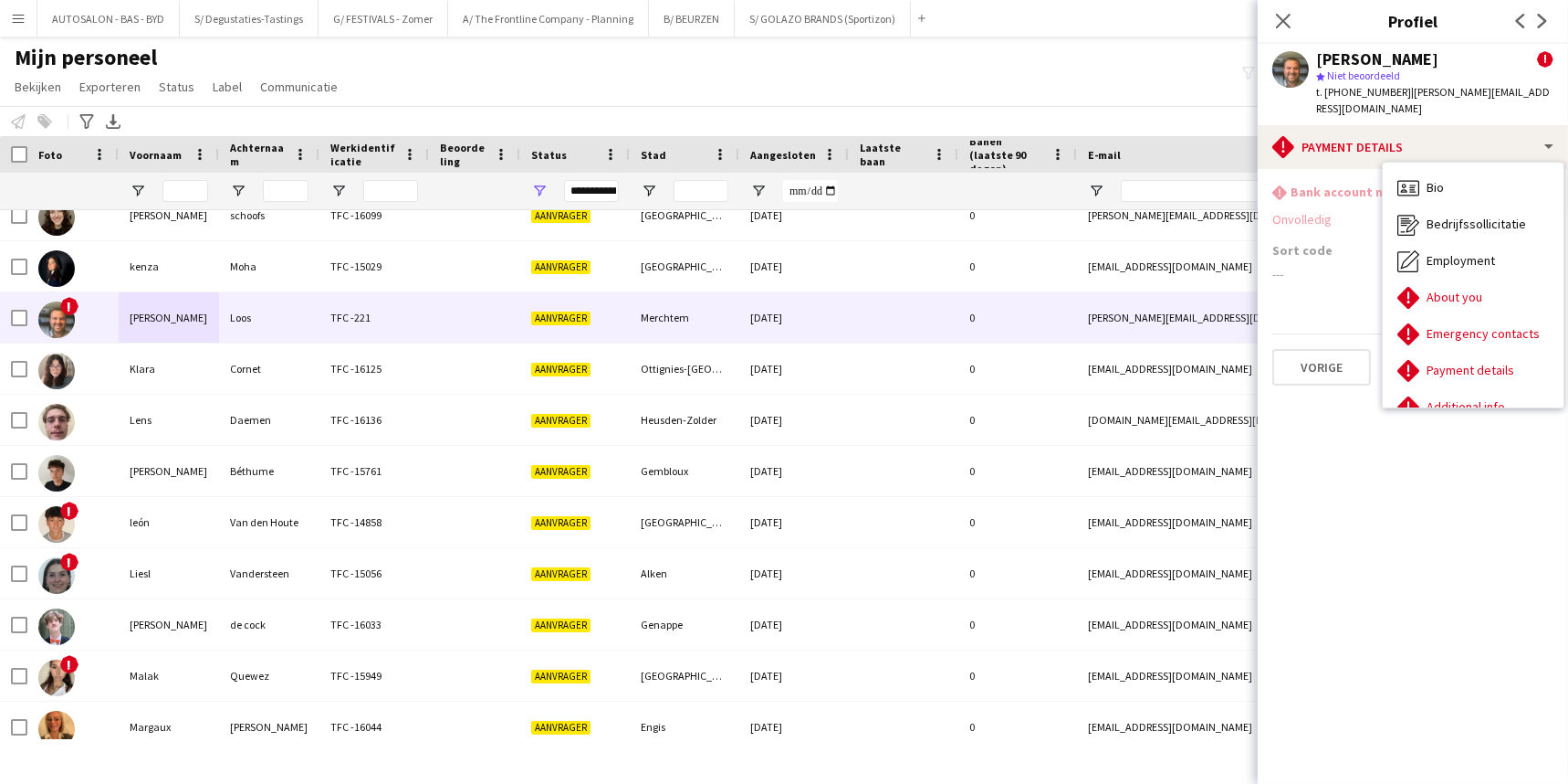
click at [1340, 273] on div "Sort code ---" at bounding box center [1413, 269] width 281 height 55
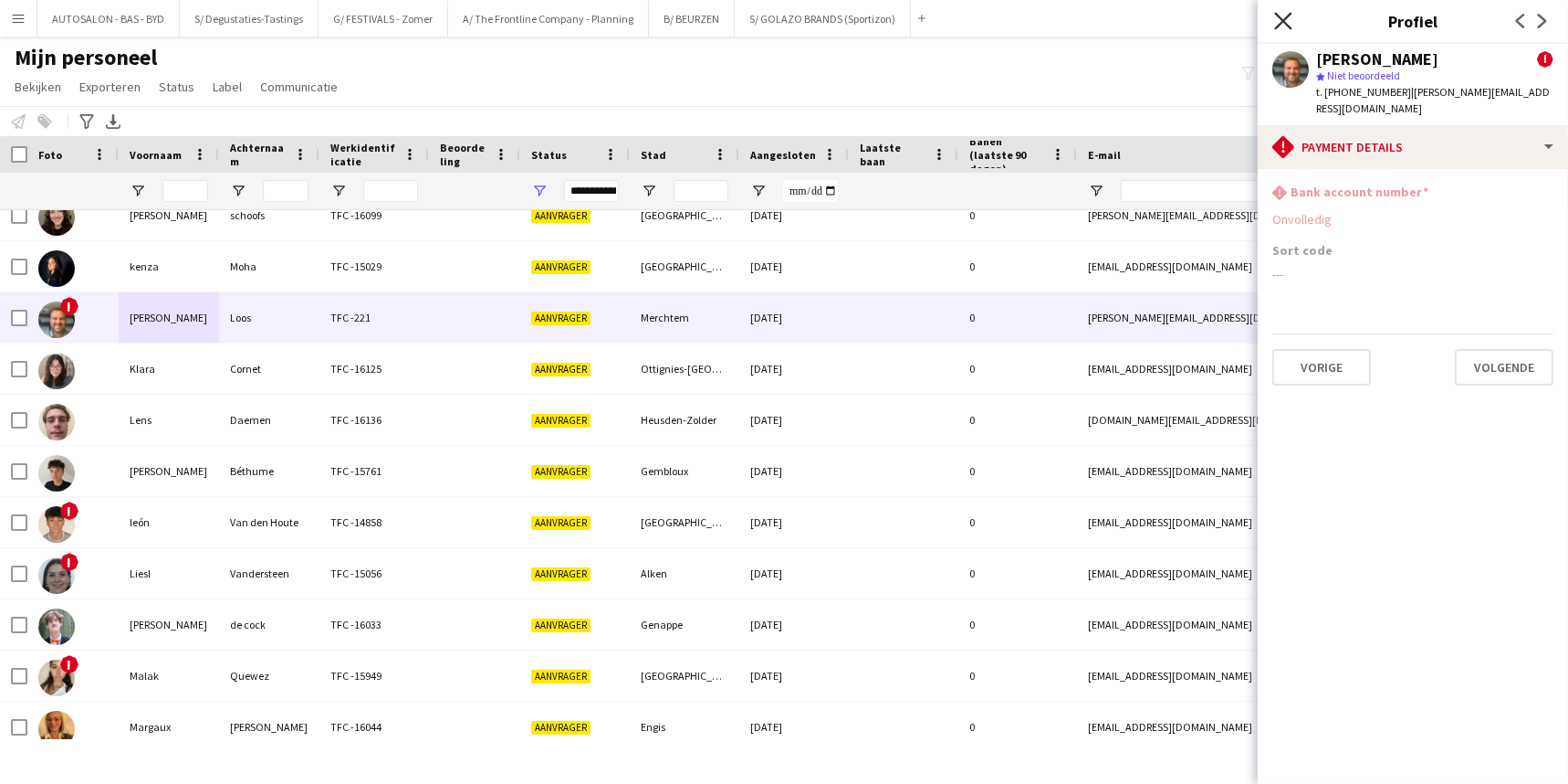
click at [1281, 20] on icon "Sluit pop-in" at bounding box center [1282, 20] width 18 height 18
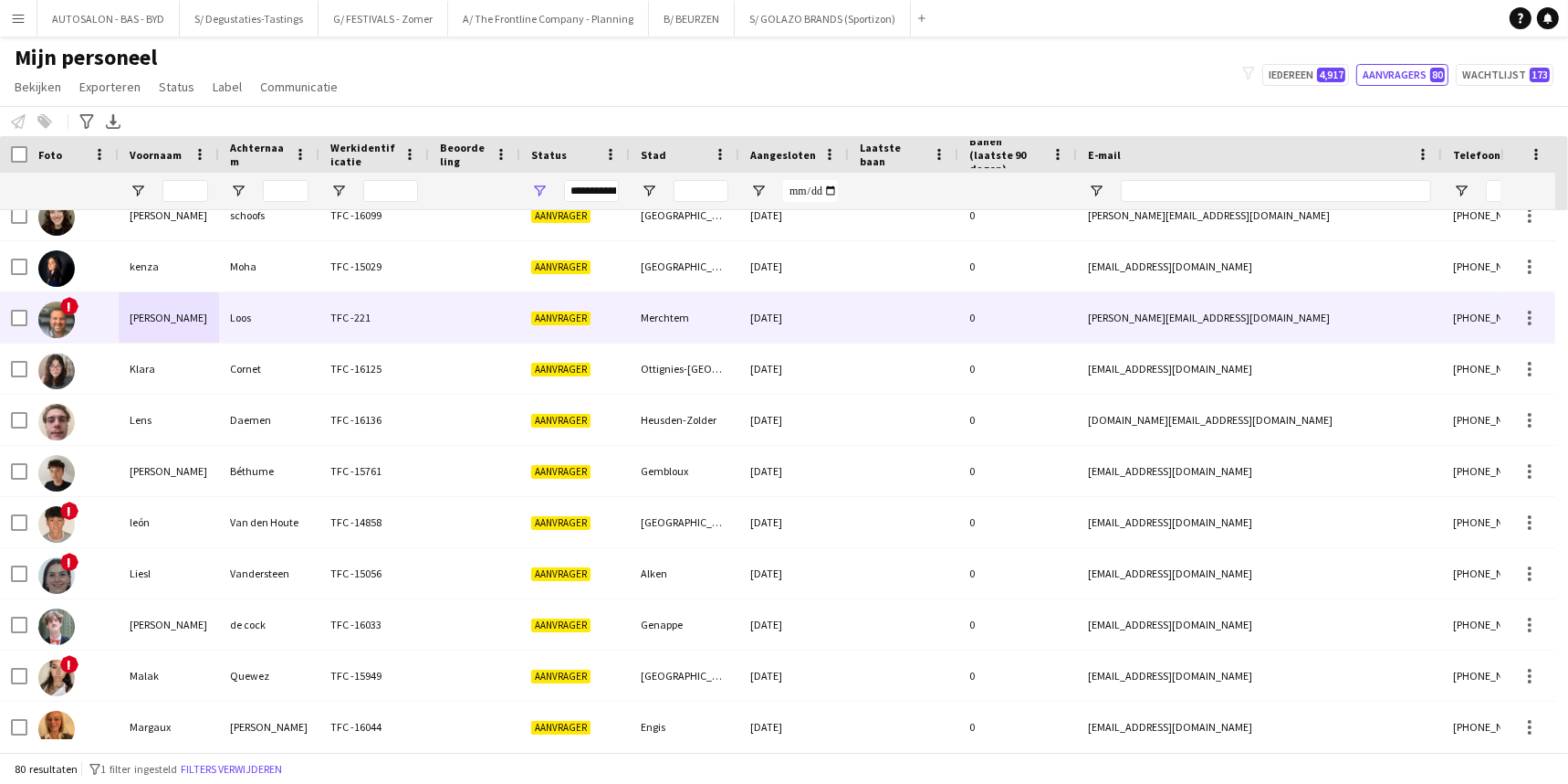
click at [927, 330] on div at bounding box center [904, 317] width 110 height 50
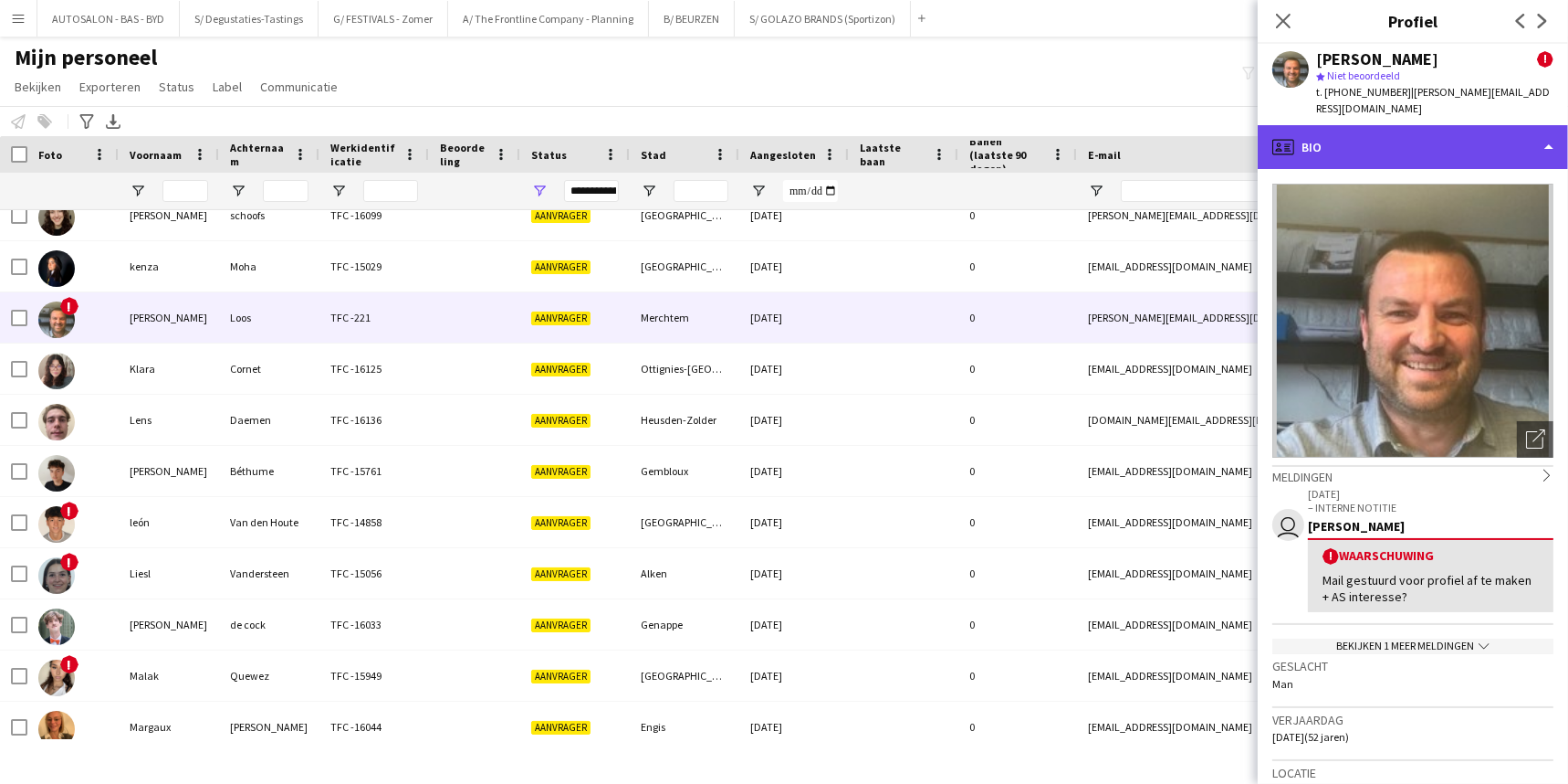
click at [1392, 141] on div "profile Bio" at bounding box center [1413, 146] width 310 height 43
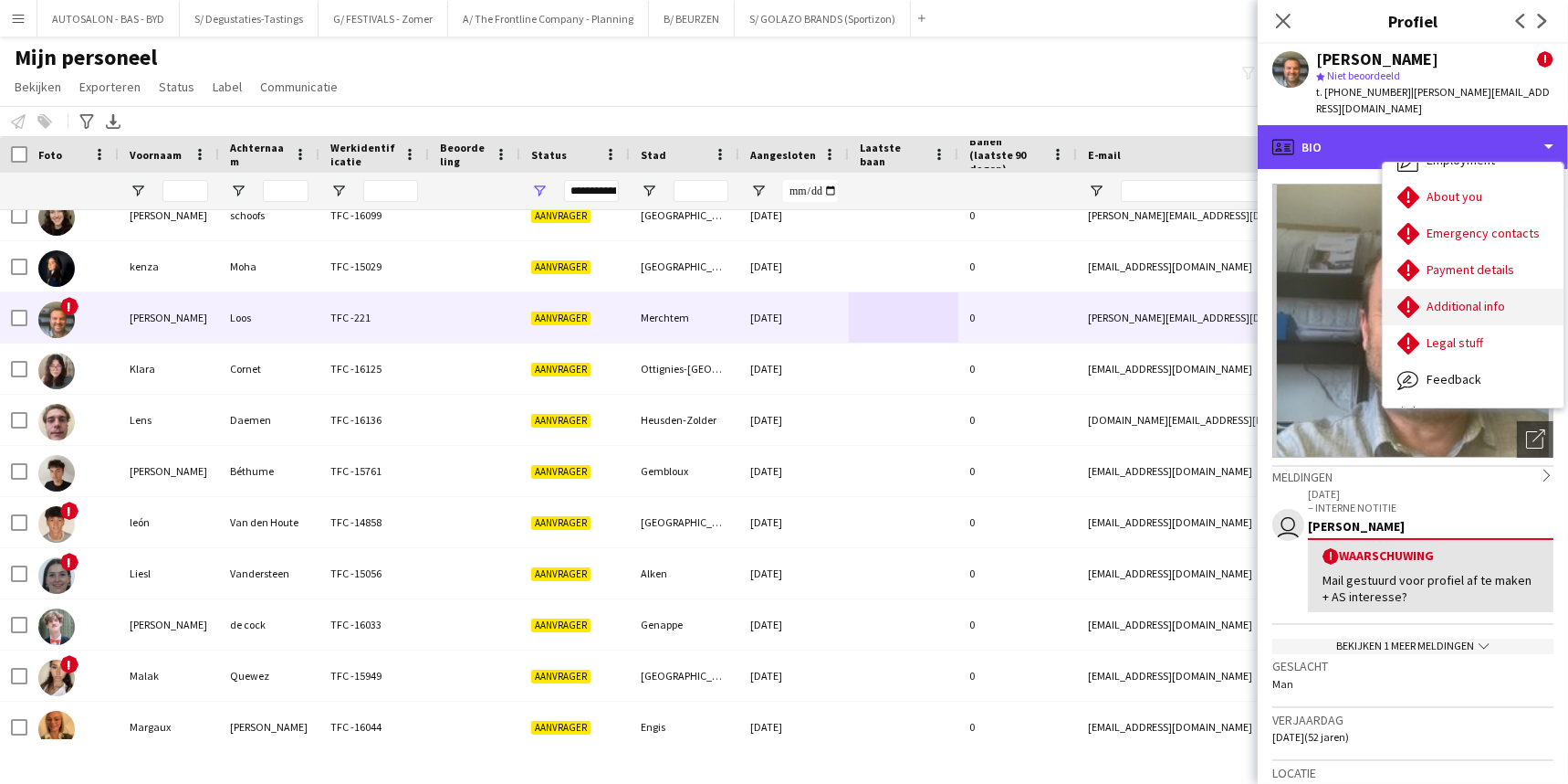
scroll to position [134, 0]
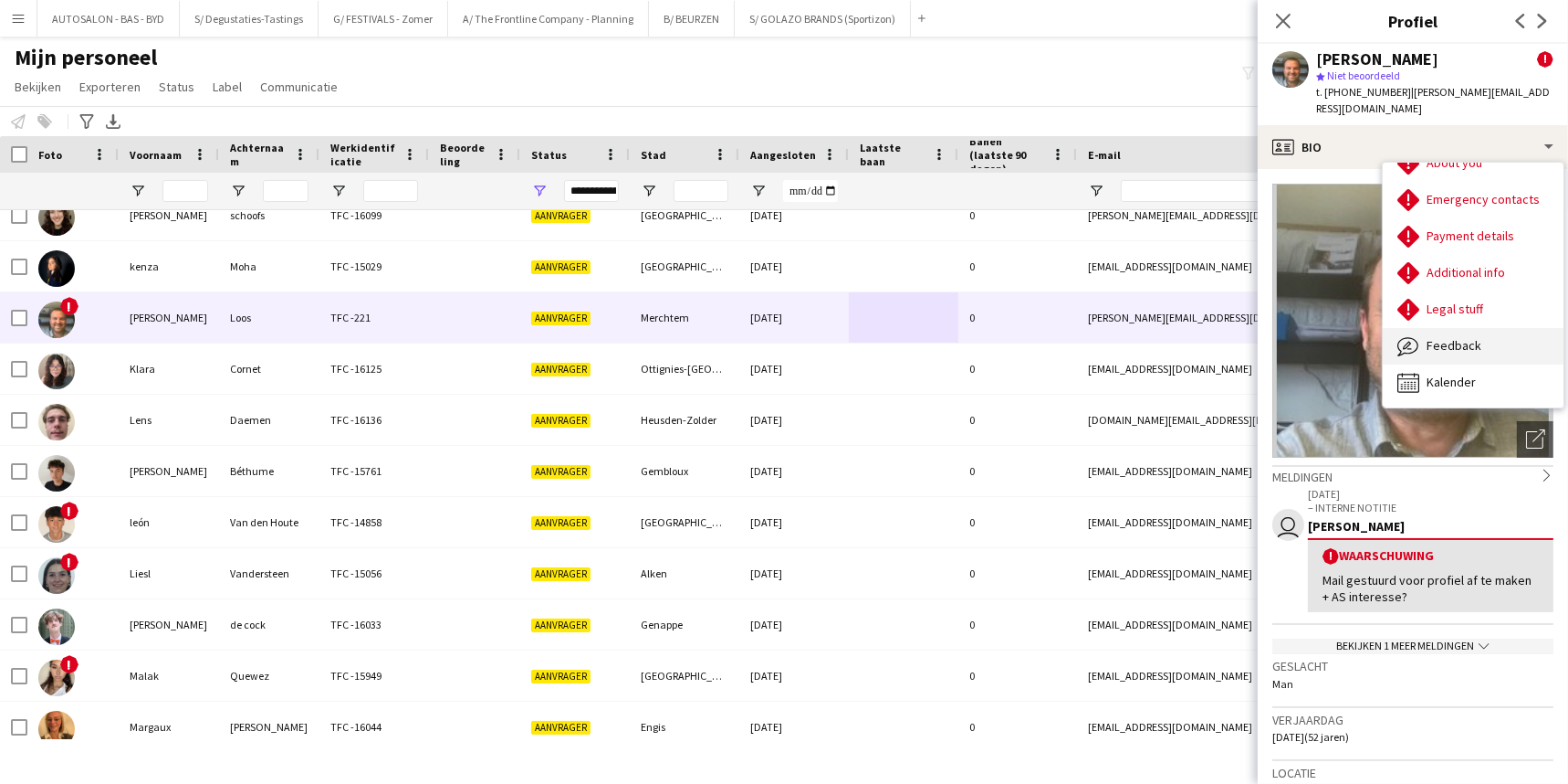
click at [1455, 337] on span "Feedback" at bounding box center [1453, 346] width 55 height 17
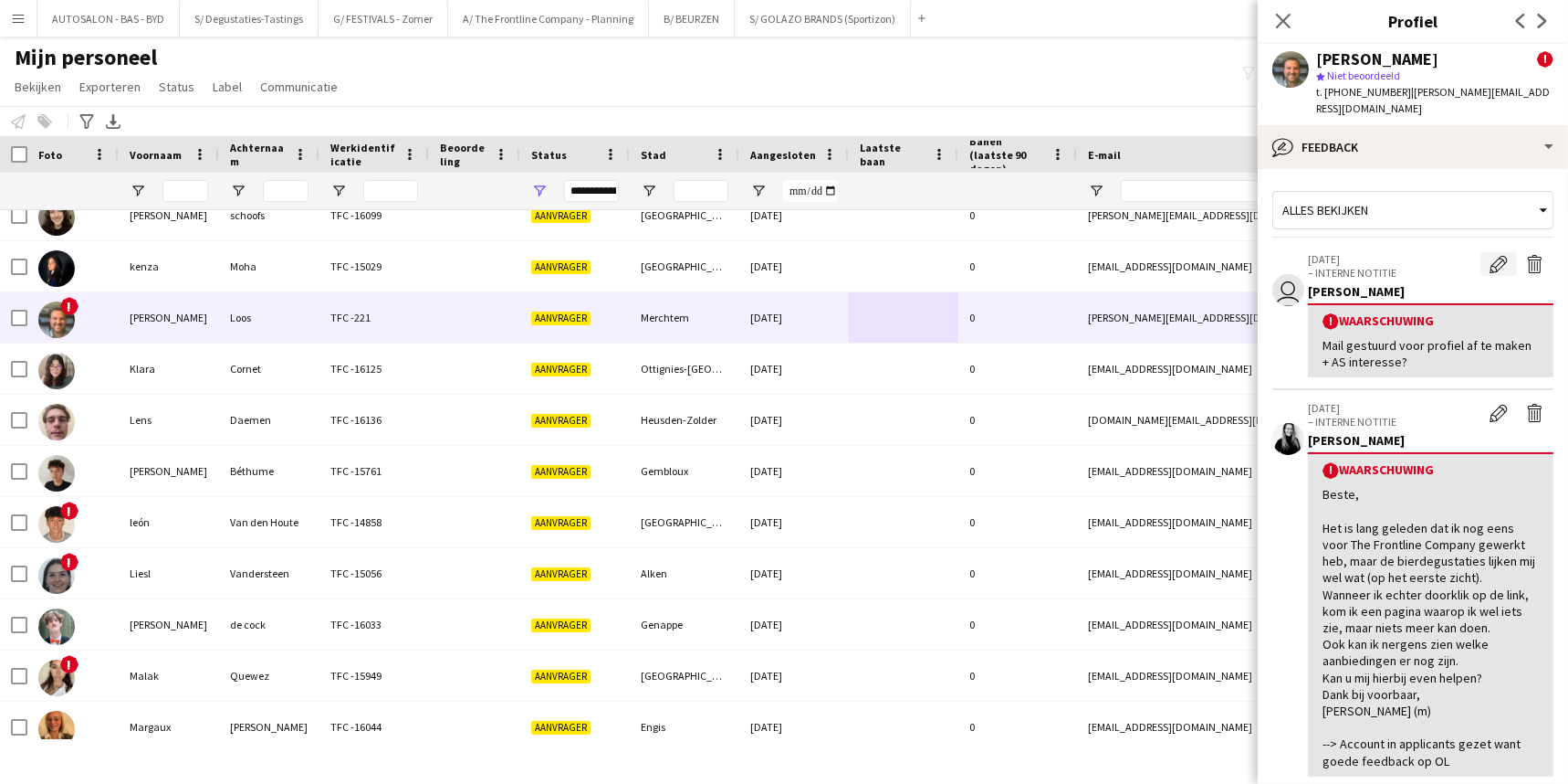
click at [1464, 255] on button "Waarschuwing bewerken" at bounding box center [1499, 264] width 37 height 24
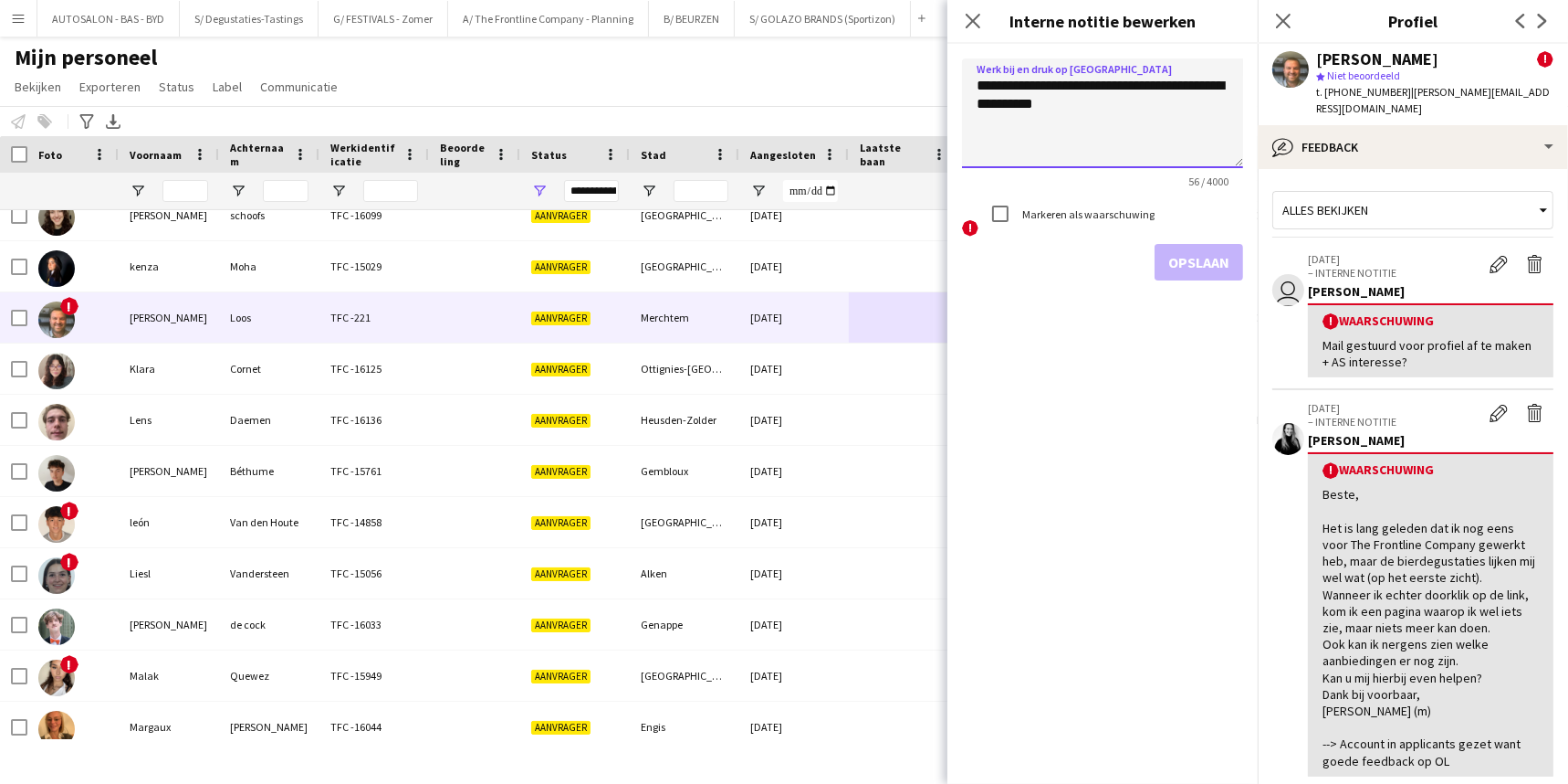
click at [1095, 155] on textarea "**********" at bounding box center [1102, 113] width 281 height 110
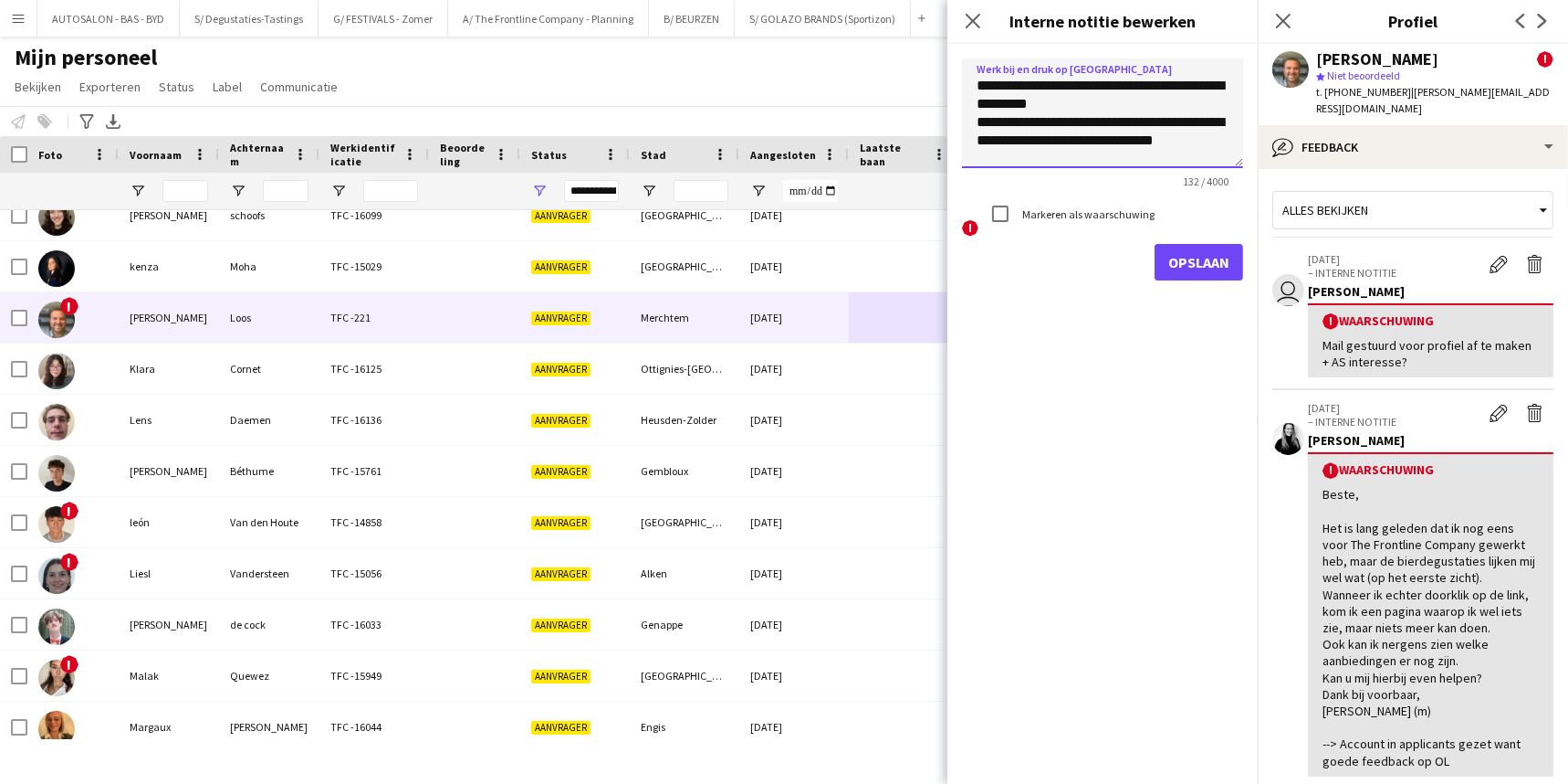
scroll to position [20, 0]
type textarea "**********"
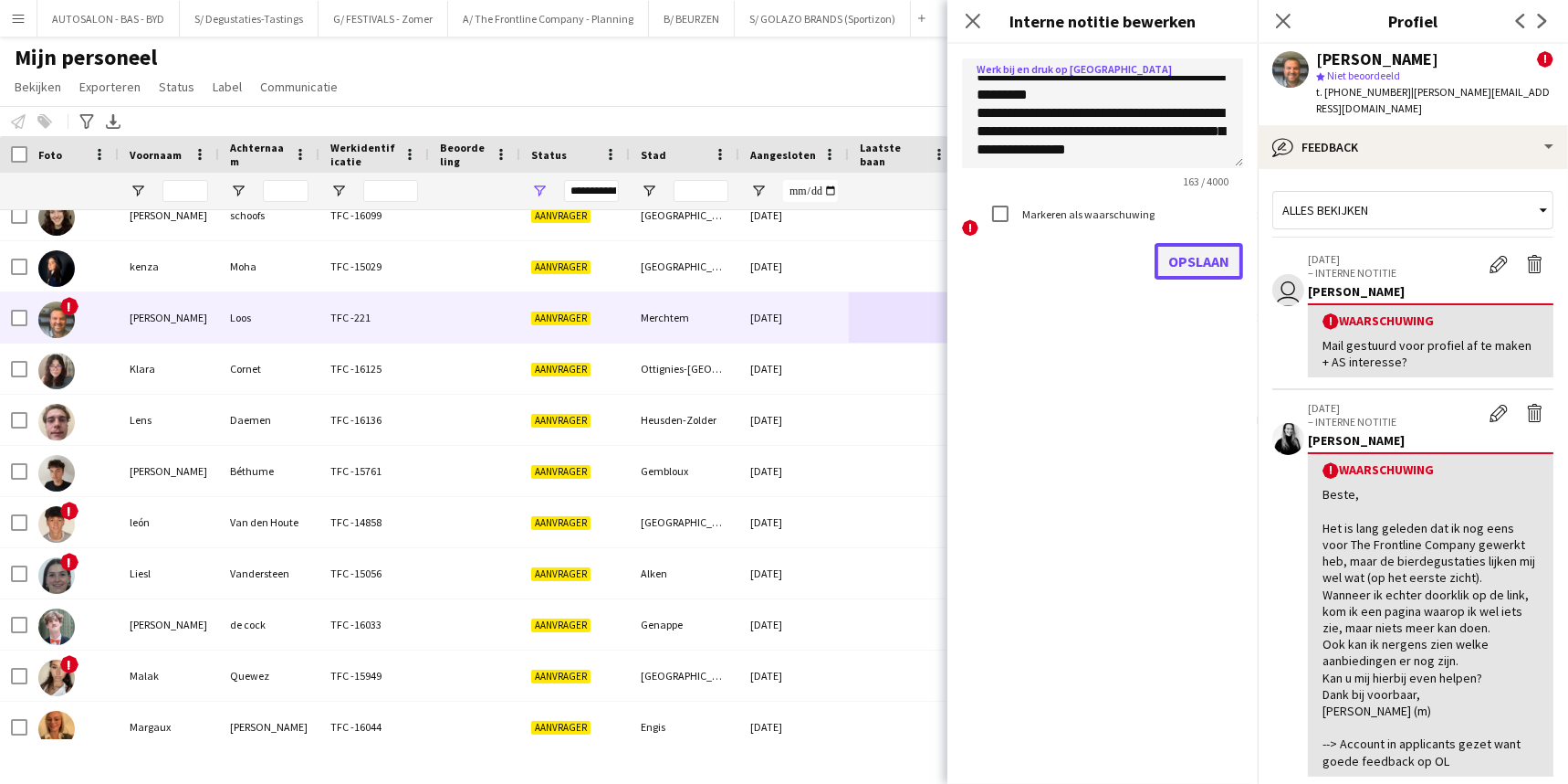
click at [1187, 266] on button "Opslaan" at bounding box center [1199, 262] width 89 height 37
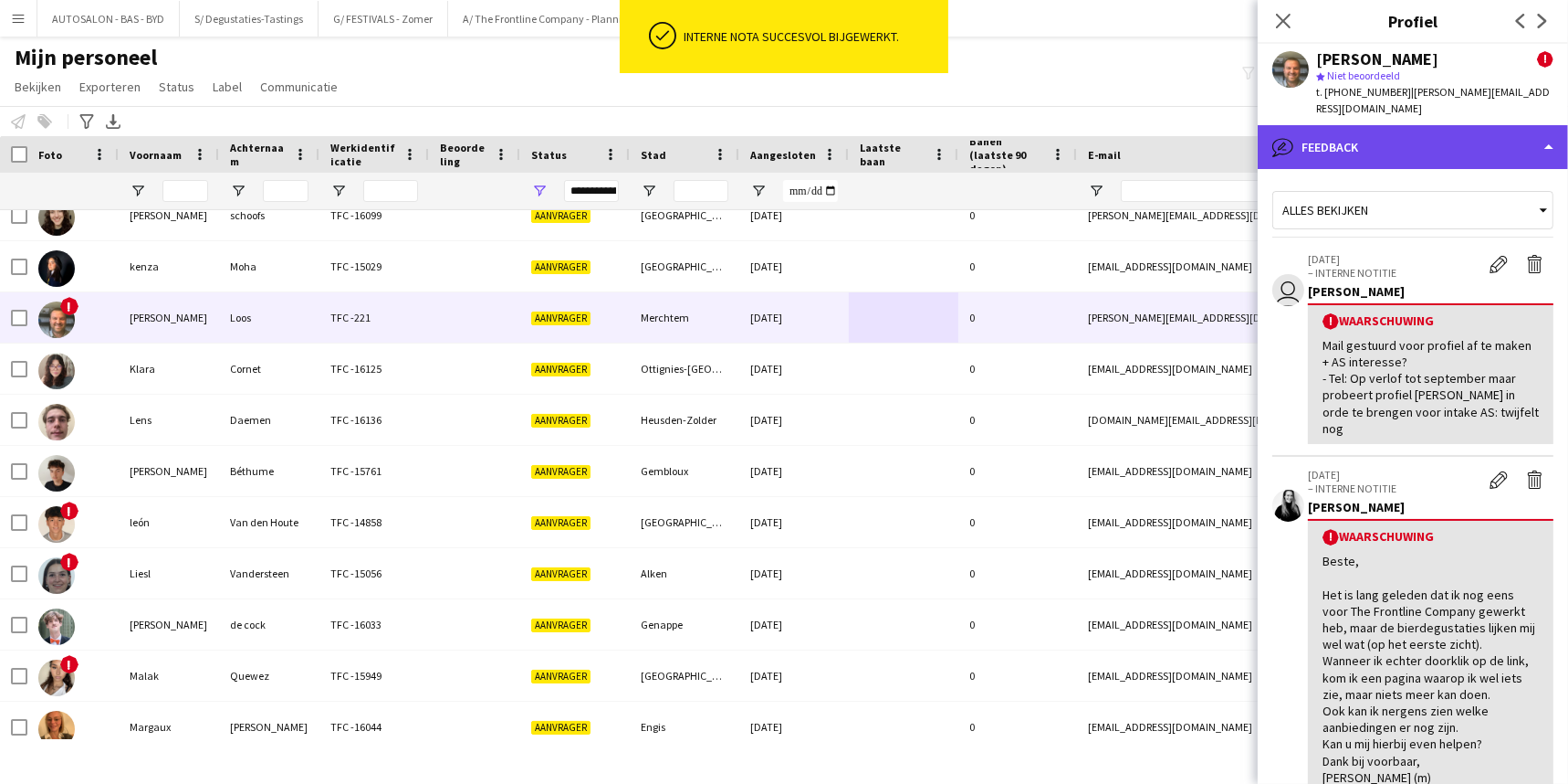
click at [1366, 135] on div "bubble-pencil Feedback" at bounding box center [1413, 146] width 310 height 43
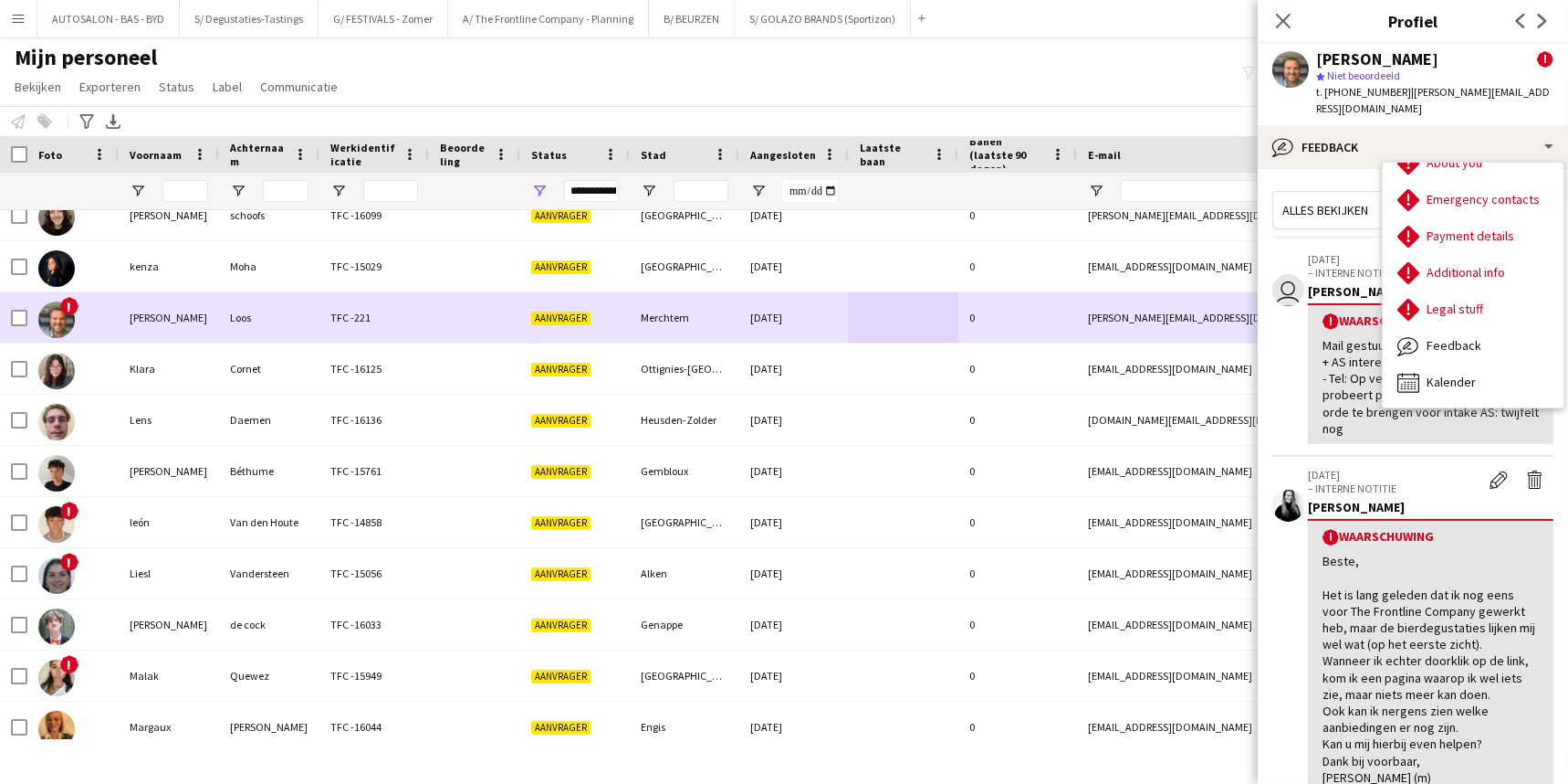
click at [575, 319] on span "Aanvrager" at bounding box center [561, 318] width 59 height 14
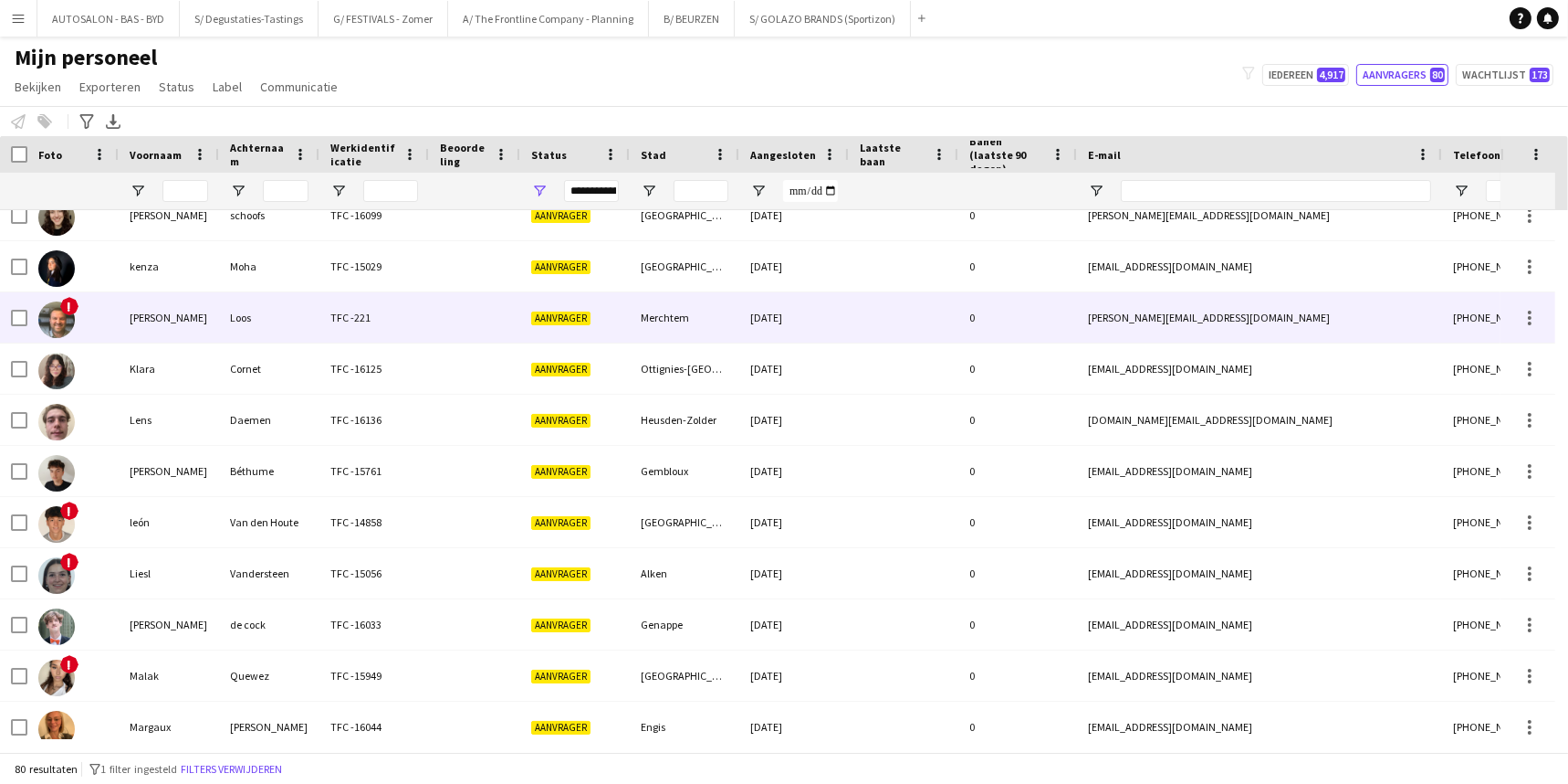
click at [559, 316] on span "Aanvrager" at bounding box center [561, 318] width 59 height 14
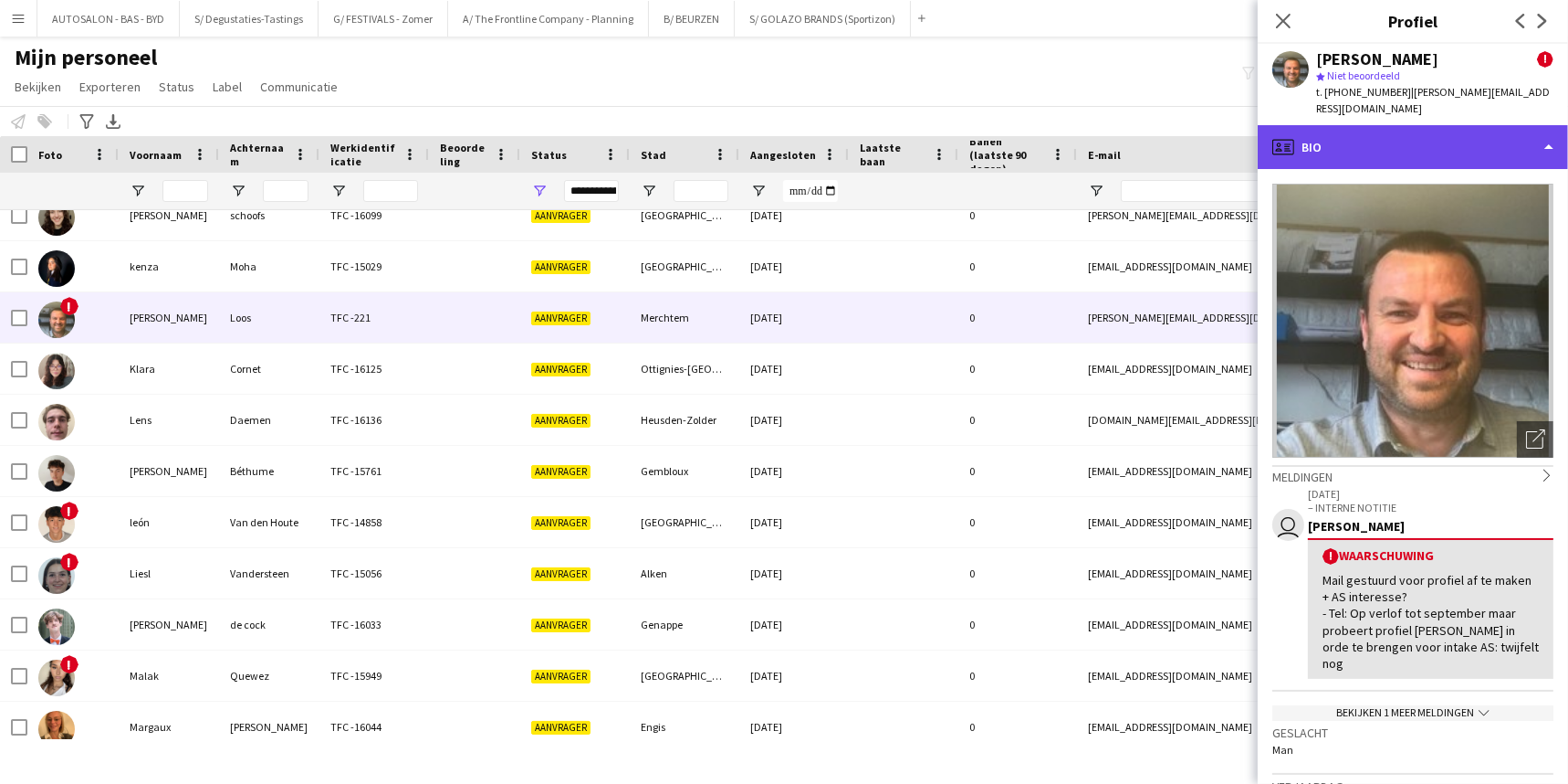
click at [1366, 127] on div "profile Bio" at bounding box center [1413, 146] width 310 height 43
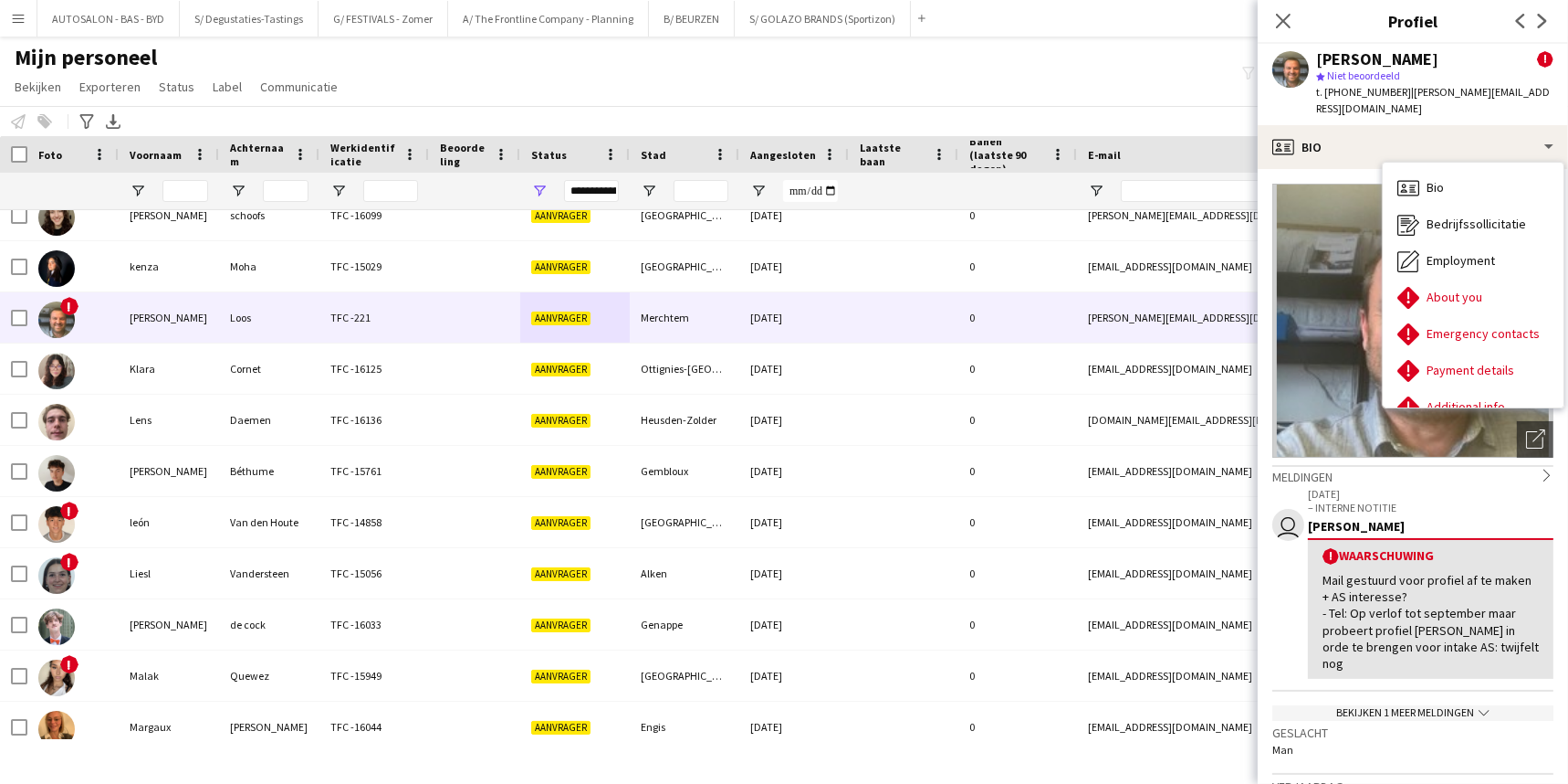
click at [1392, 590] on div "Mail gestuurd voor profiel af te maken + AS interesse? - Tel: Op verlof tot sep…" at bounding box center [1430, 621] width 216 height 100
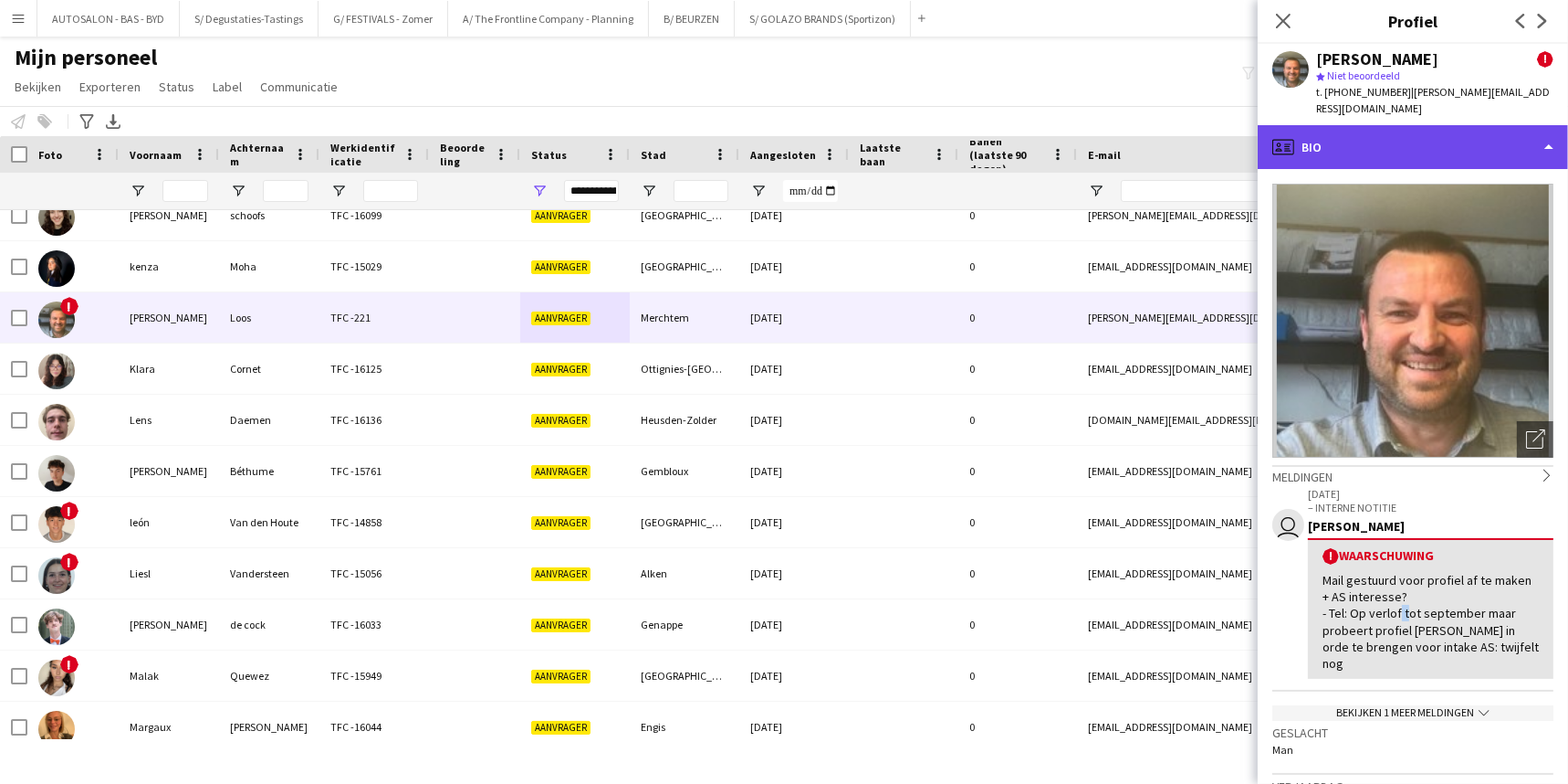
click at [1446, 140] on div "profile Bio" at bounding box center [1413, 146] width 310 height 43
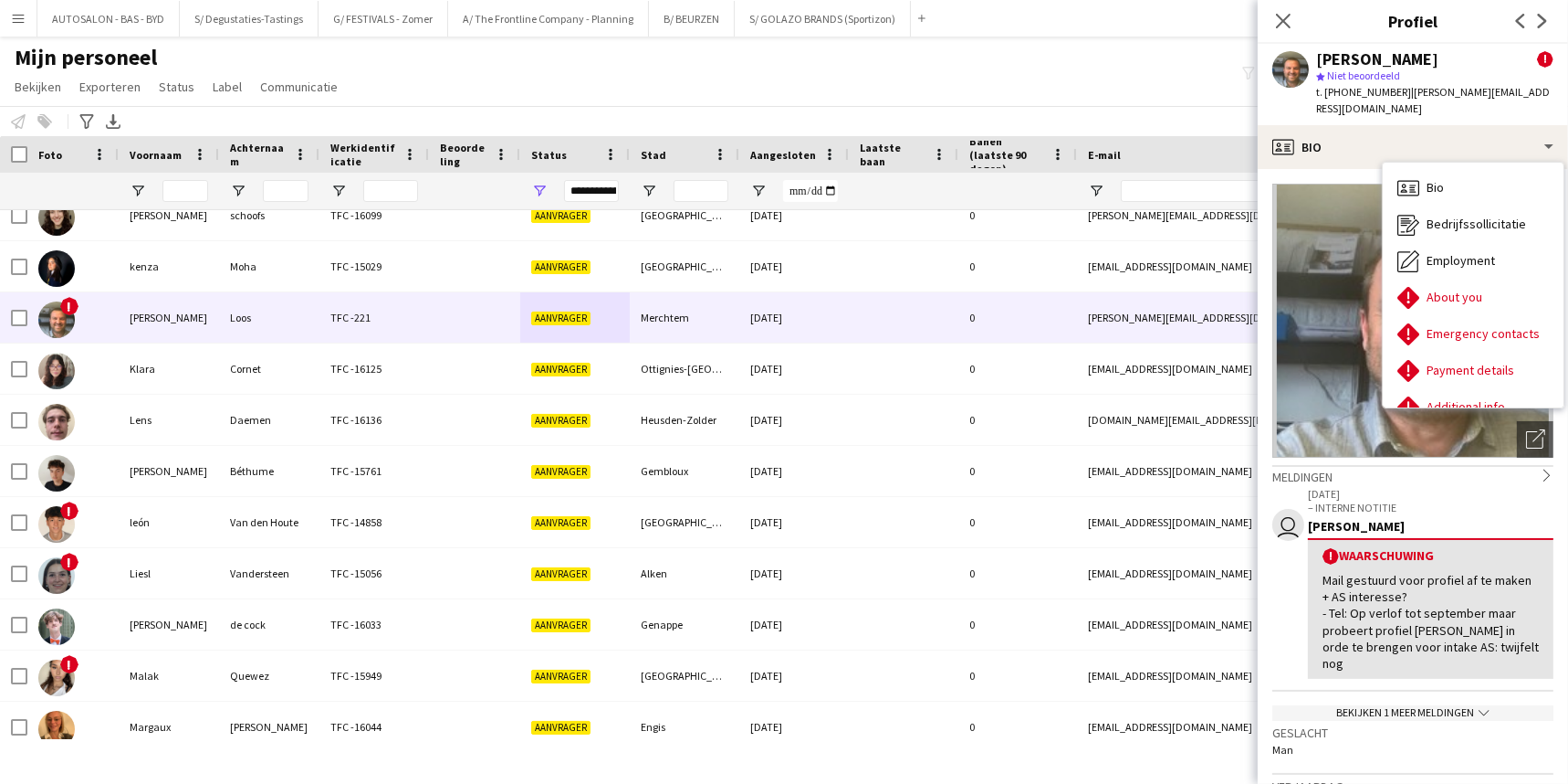
click at [514, 101] on div "Mijn personeel Bekijken Weergaven Standaardweergave Nieuwe weergave Bekijk bijw…" at bounding box center [784, 74] width 1568 height 62
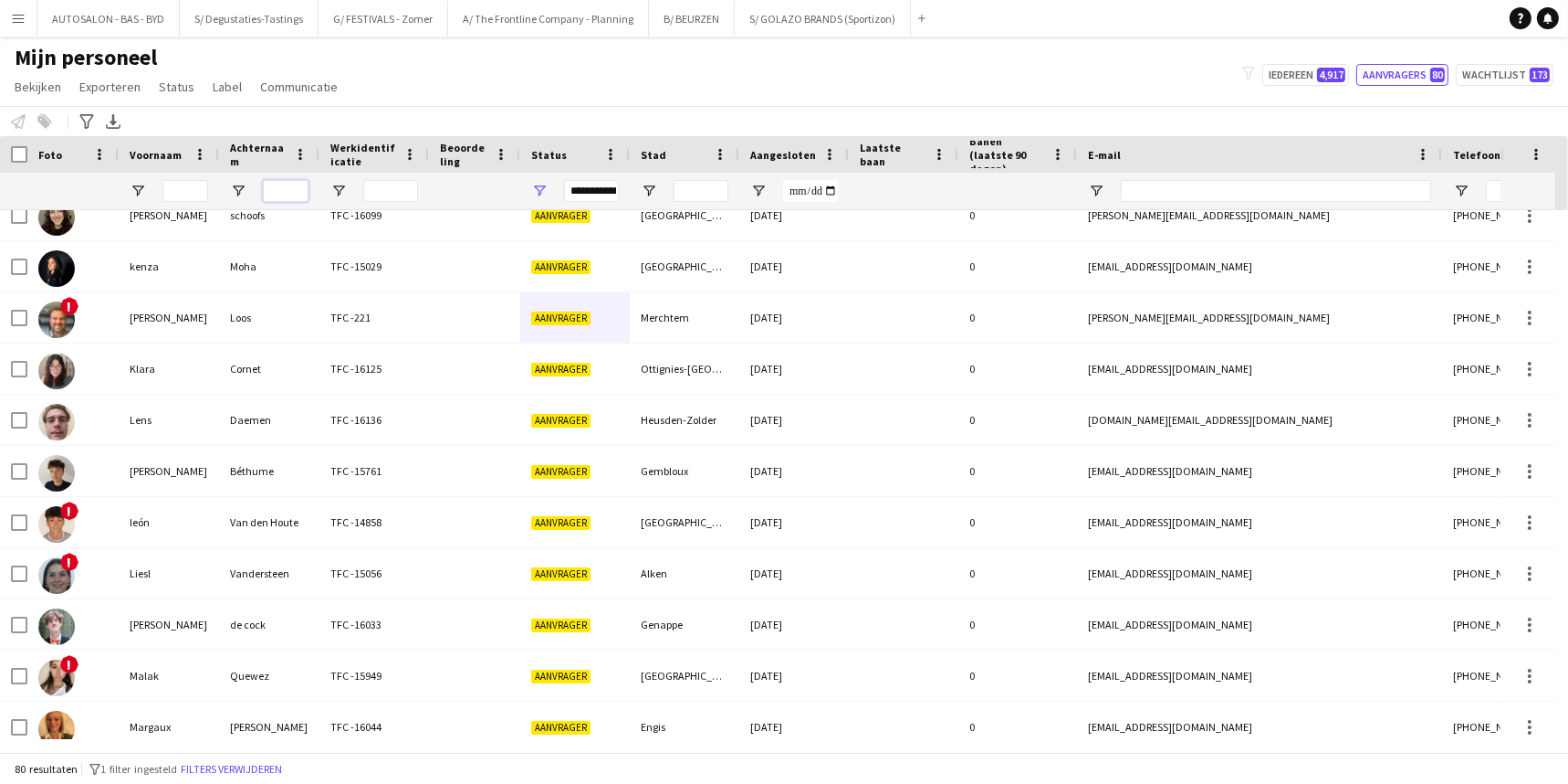
click at [267, 194] on input "Achternaam Filter Invoer" at bounding box center [285, 191] width 45 height 22
paste input "********"
type input "********"
click at [280, 191] on input "********" at bounding box center [285, 191] width 45 height 22
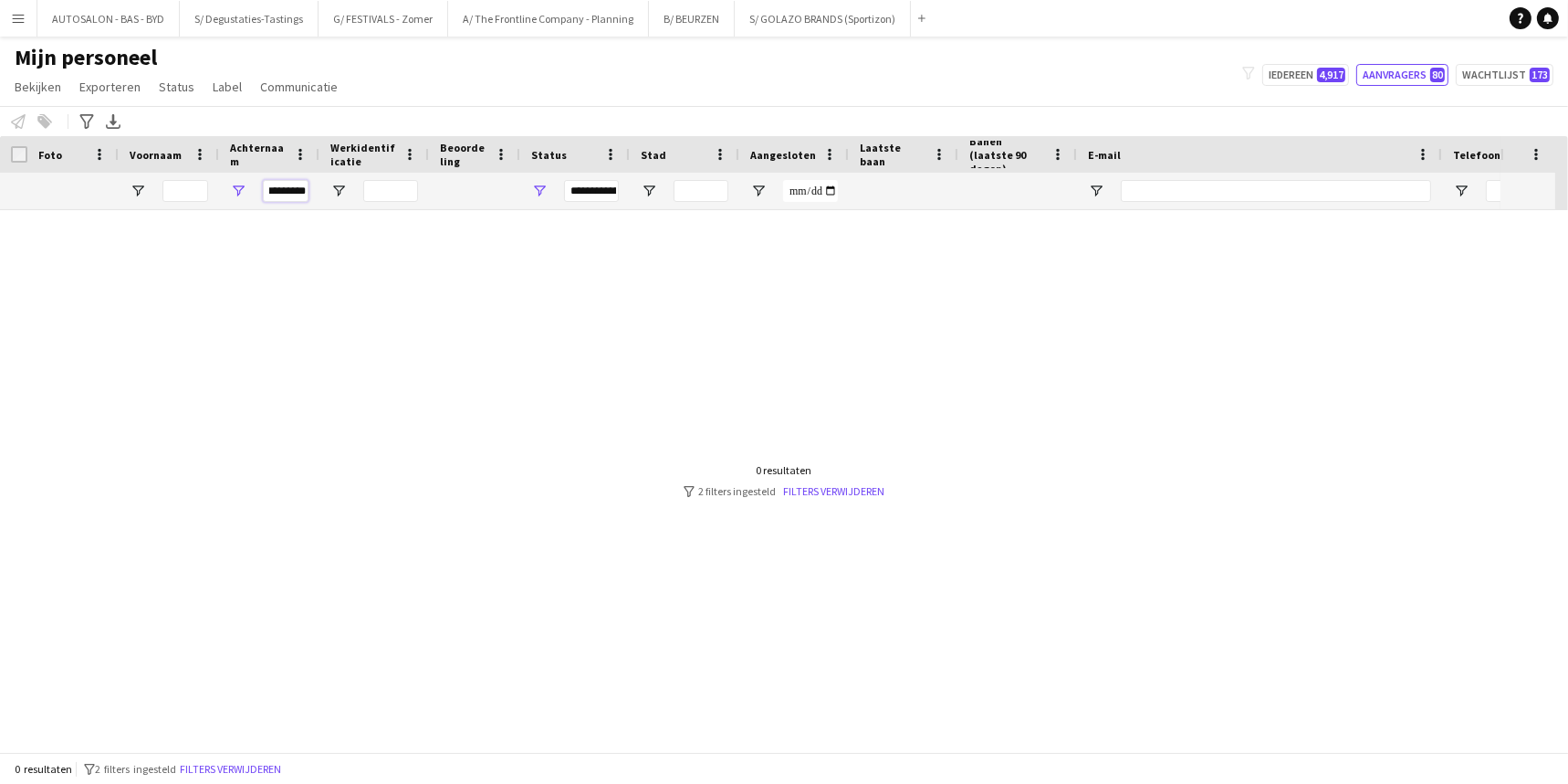
scroll to position [0, 0]
click at [280, 191] on input "********" at bounding box center [285, 191] width 45 height 22
click at [192, 189] on input "Voornaam Filter Invoer" at bounding box center [185, 191] width 45 height 22
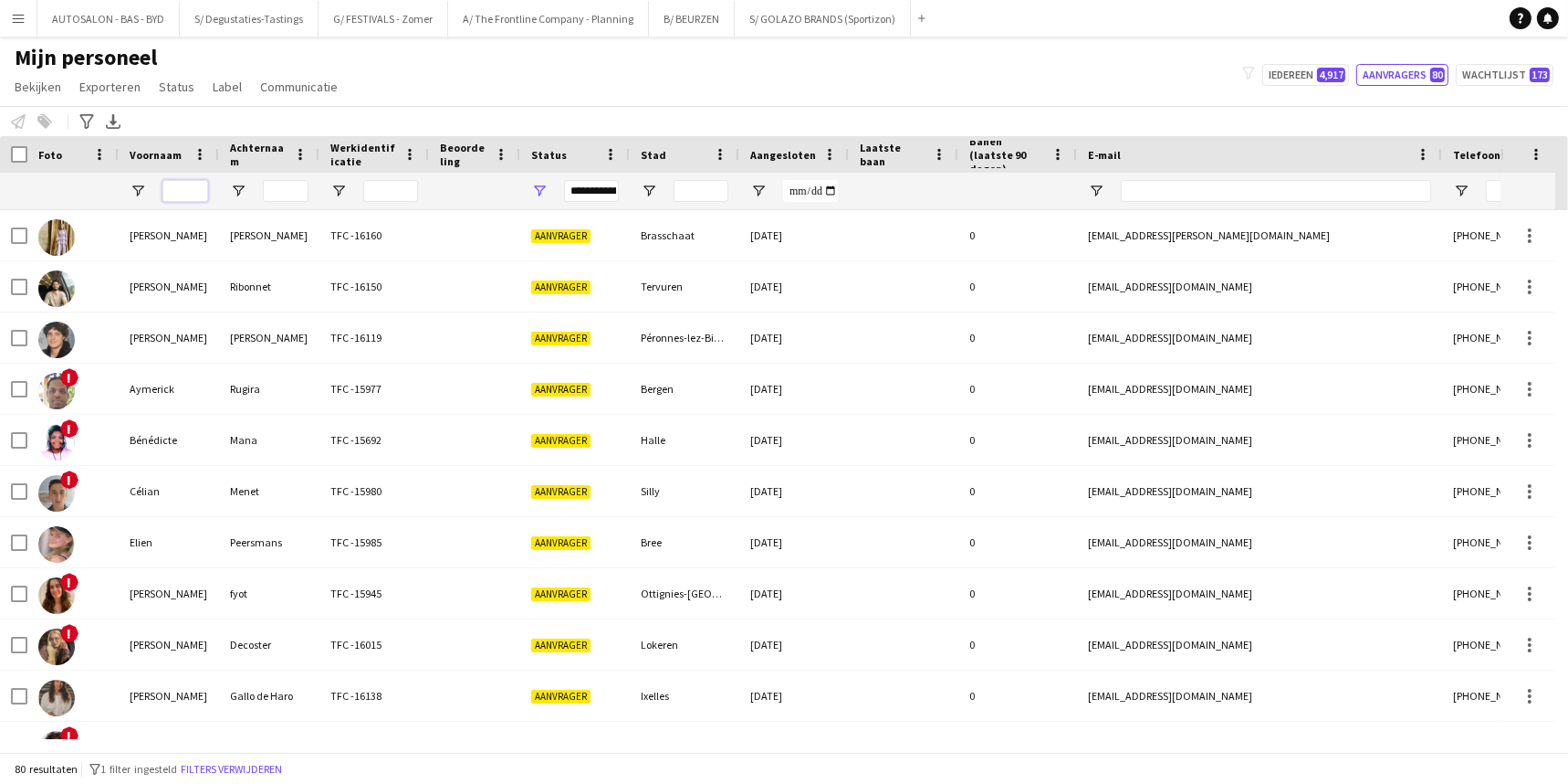
paste input "********"
type input "********"
click at [292, 193] on input "Achternaam Filter Invoer" at bounding box center [285, 191] width 45 height 22
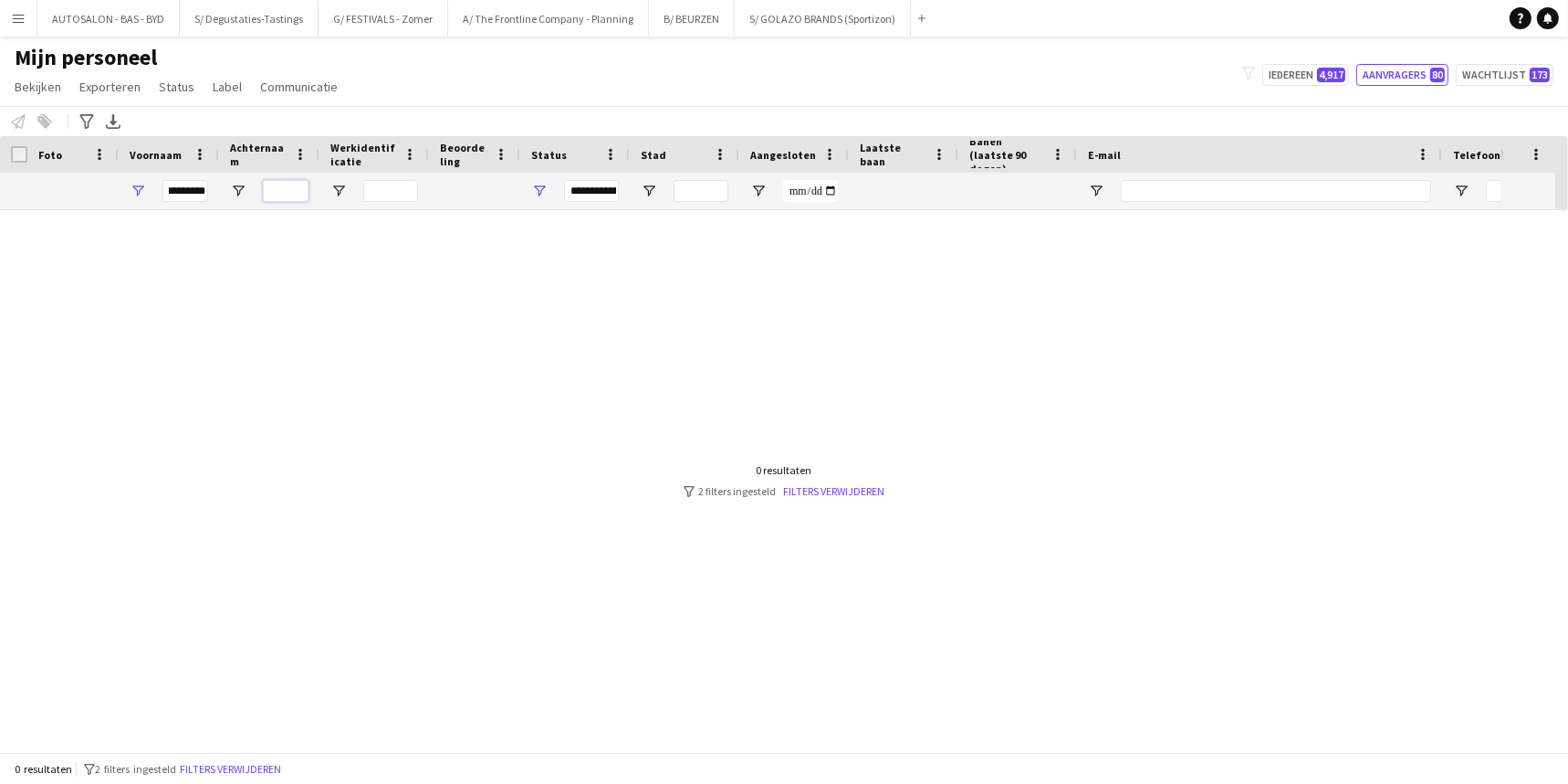
scroll to position [0, 0]
click at [571, 188] on div "**********" at bounding box center [590, 191] width 55 height 22
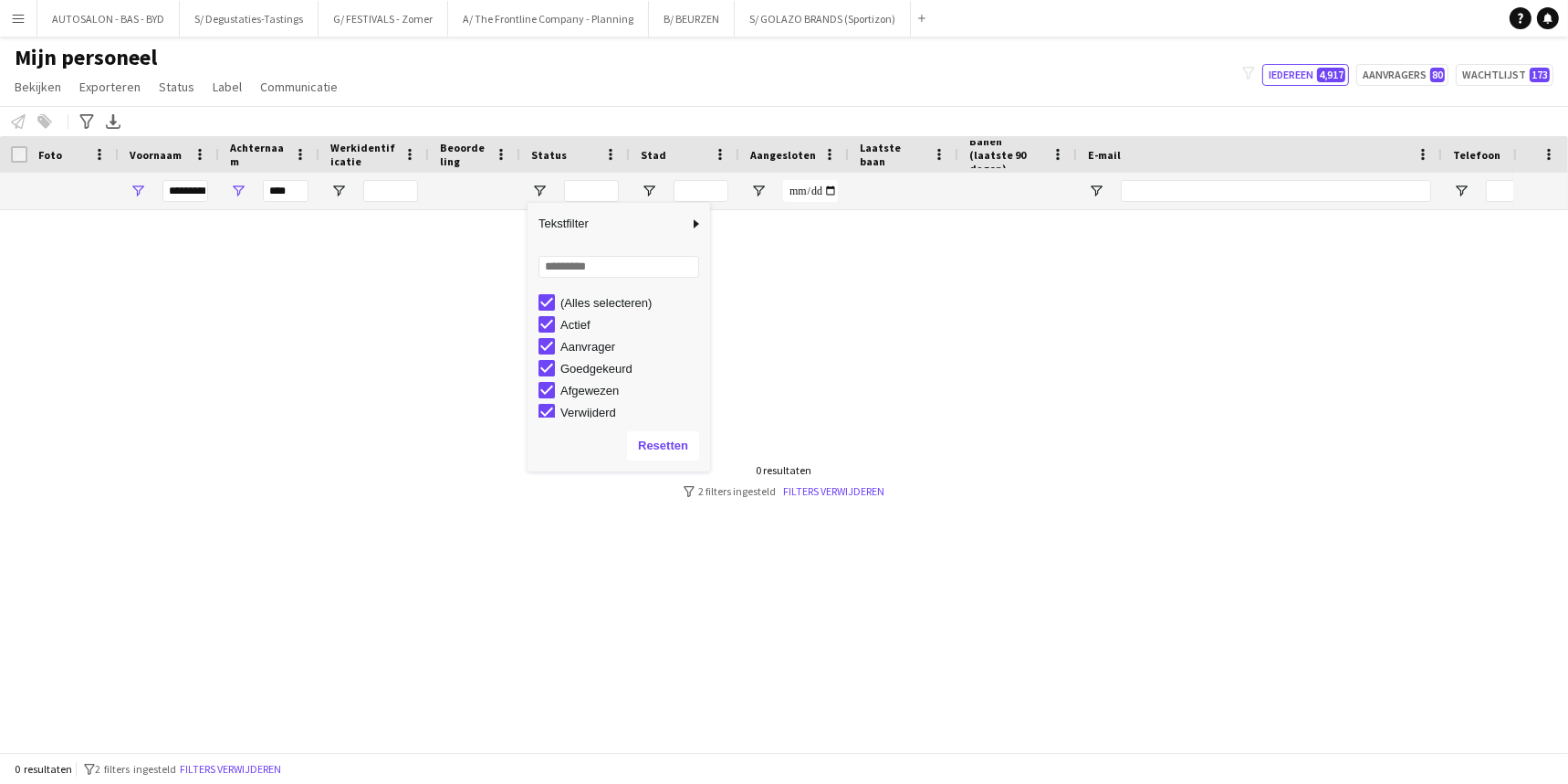
click at [664, 110] on div "Personeel informeren Toevoegen aan label Selecteer minstens één crewlid om hem …" at bounding box center [784, 121] width 1568 height 31
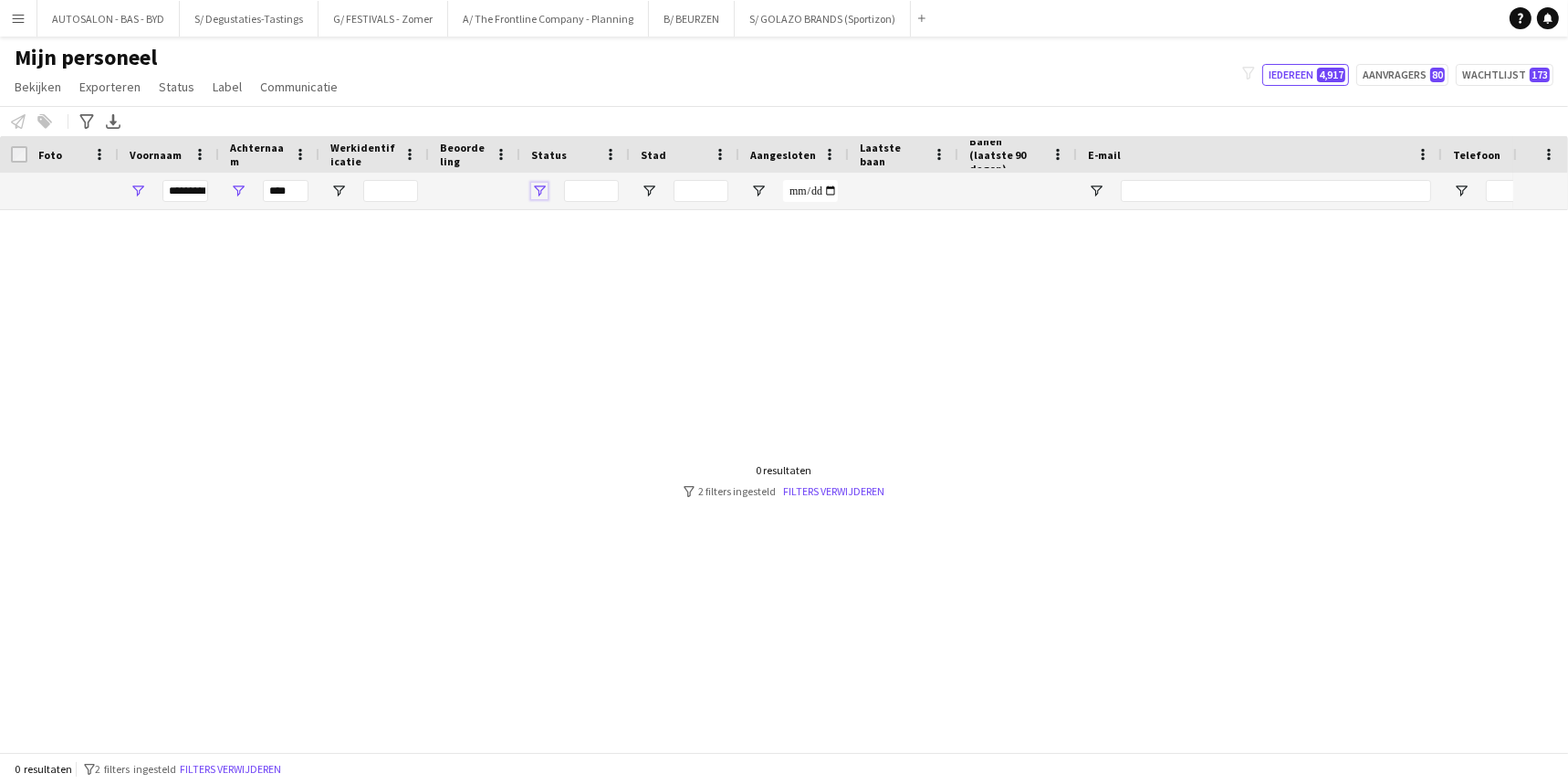
click at [538, 196] on span "Open Filtermenu" at bounding box center [540, 191] width 17 height 17
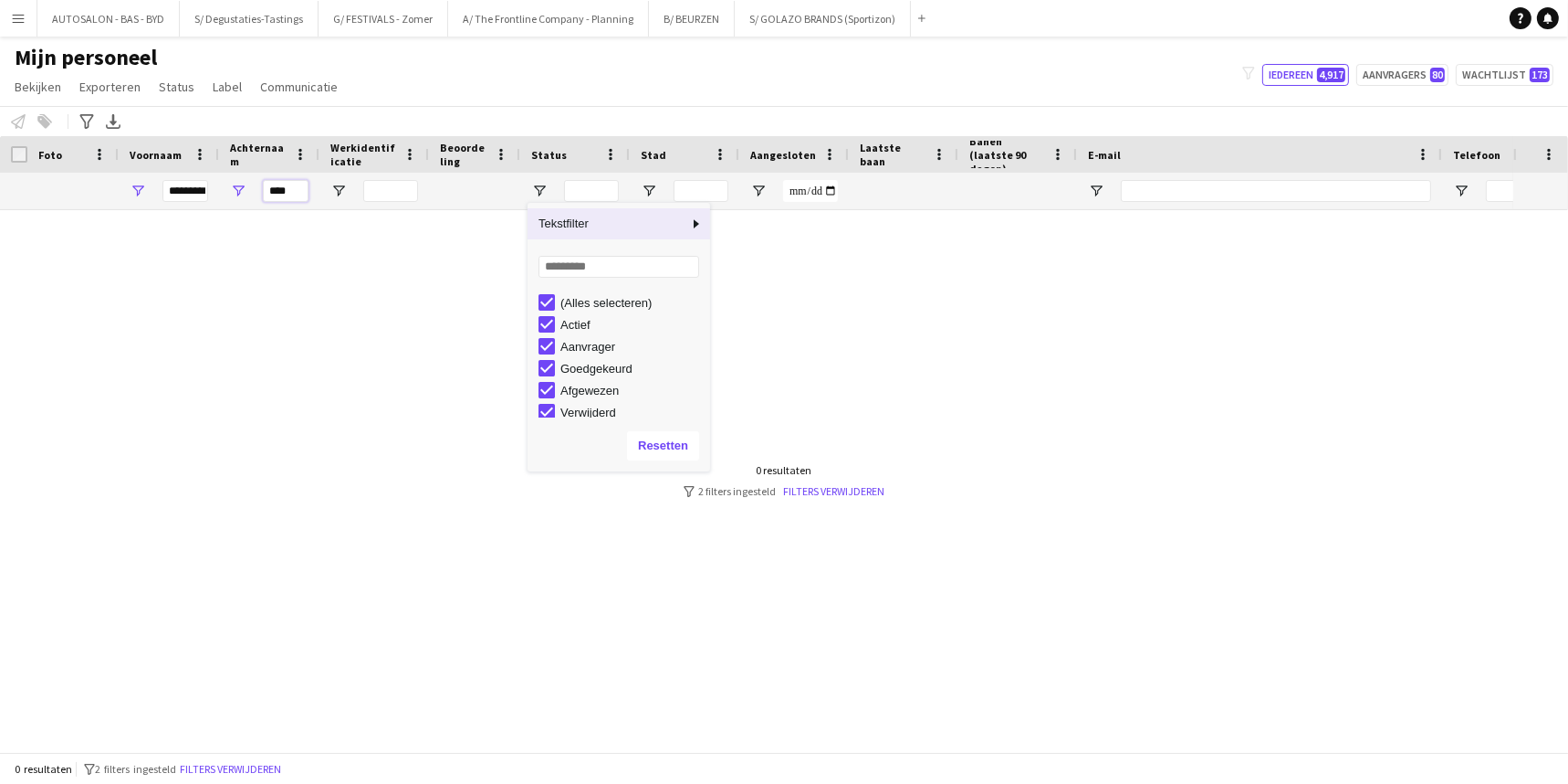
click at [287, 190] on input "****" at bounding box center [285, 191] width 45 height 22
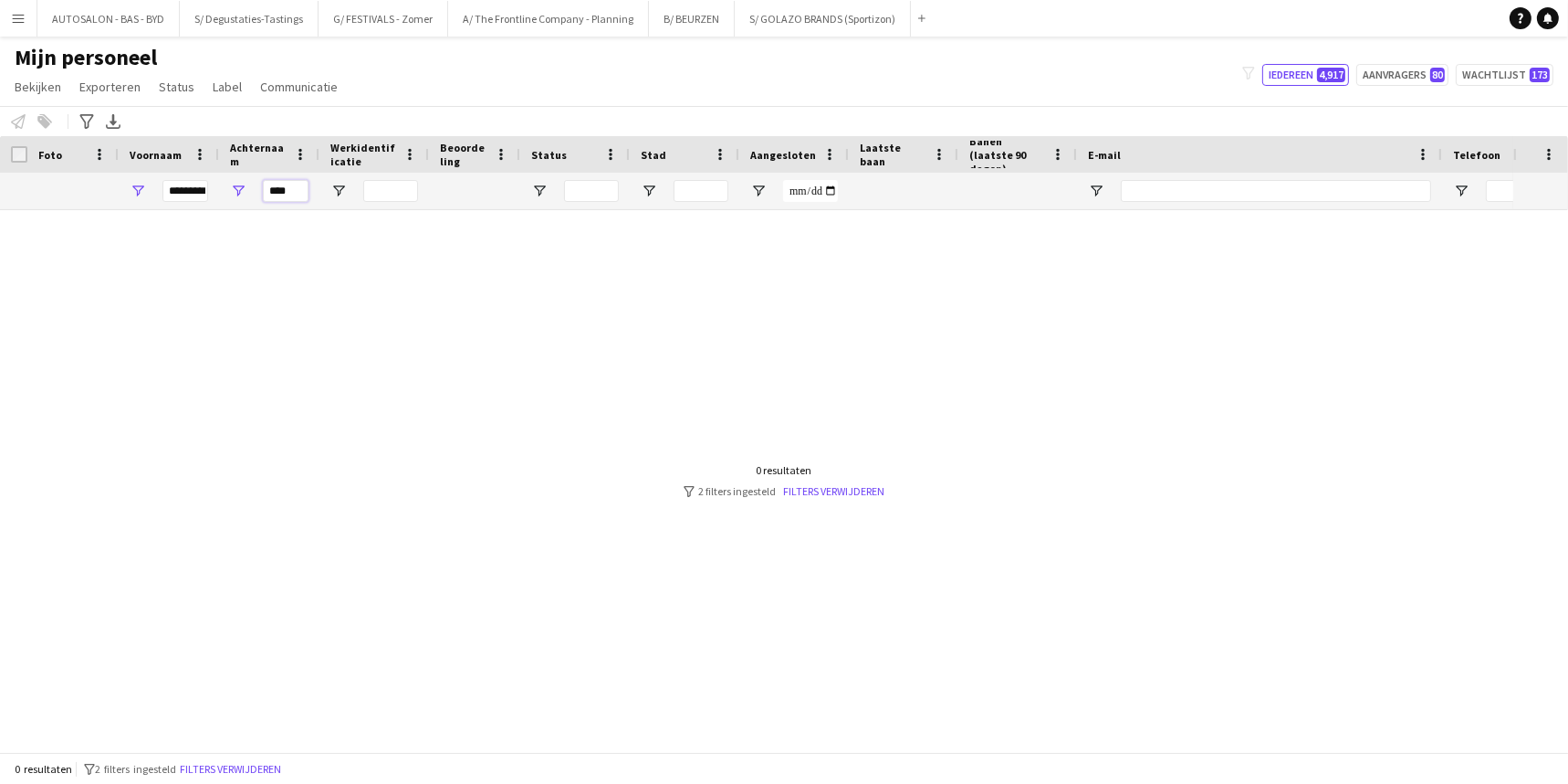
click at [295, 191] on input "****" at bounding box center [285, 191] width 45 height 22
type input "*"
click at [1284, 73] on button "Iedereen 4,917" at bounding box center [1306, 75] width 87 height 22
type input "**********"
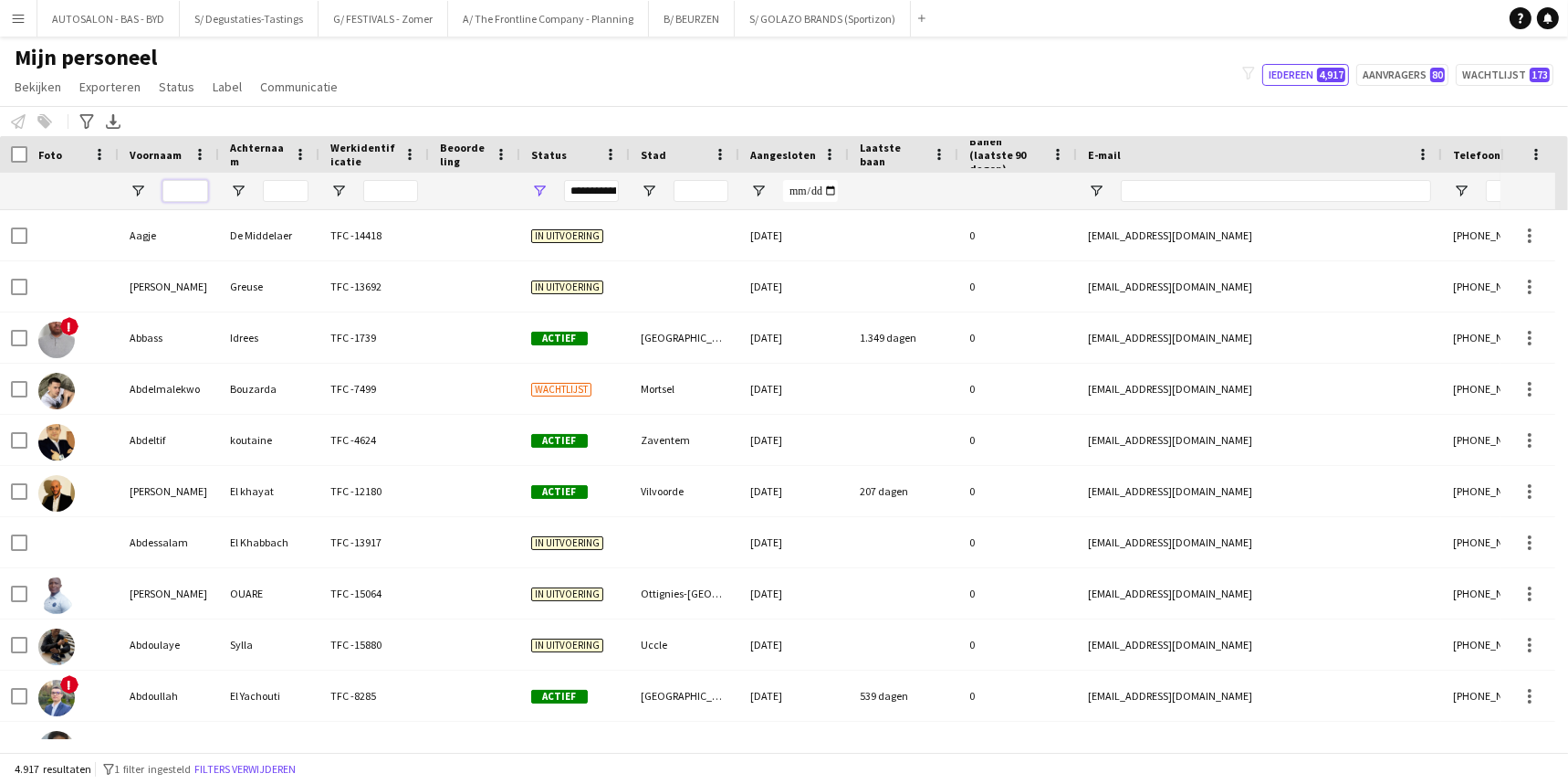
click at [176, 183] on input "Voornaam Filter Invoer" at bounding box center [185, 191] width 45 height 22
click at [322, 183] on div at bounding box center [374, 191] width 110 height 37
click at [292, 190] on input "Achternaam Filter Invoer" at bounding box center [285, 191] width 45 height 22
type input "*****"
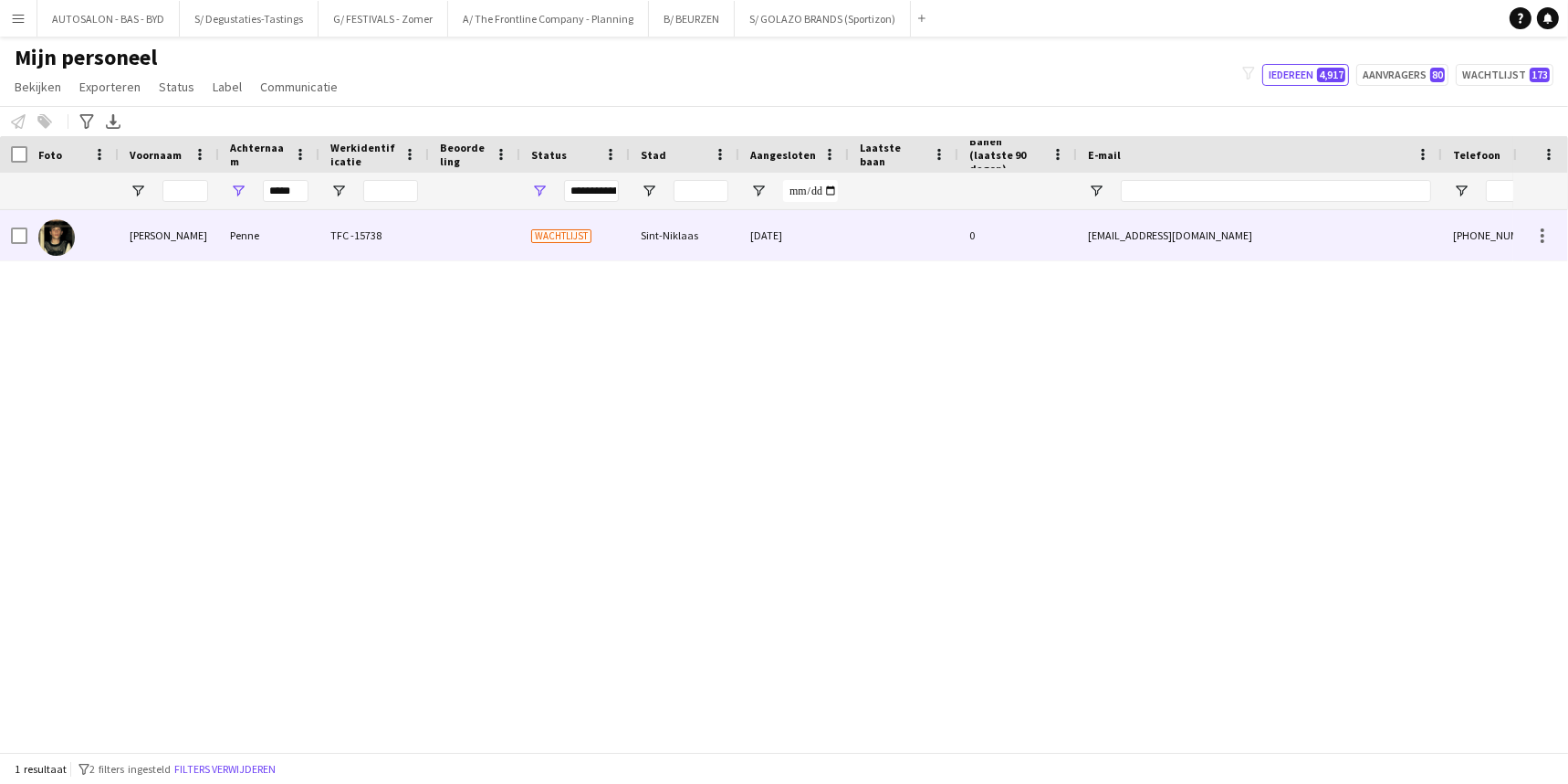
click at [273, 241] on div "Penne" at bounding box center [269, 235] width 101 height 50
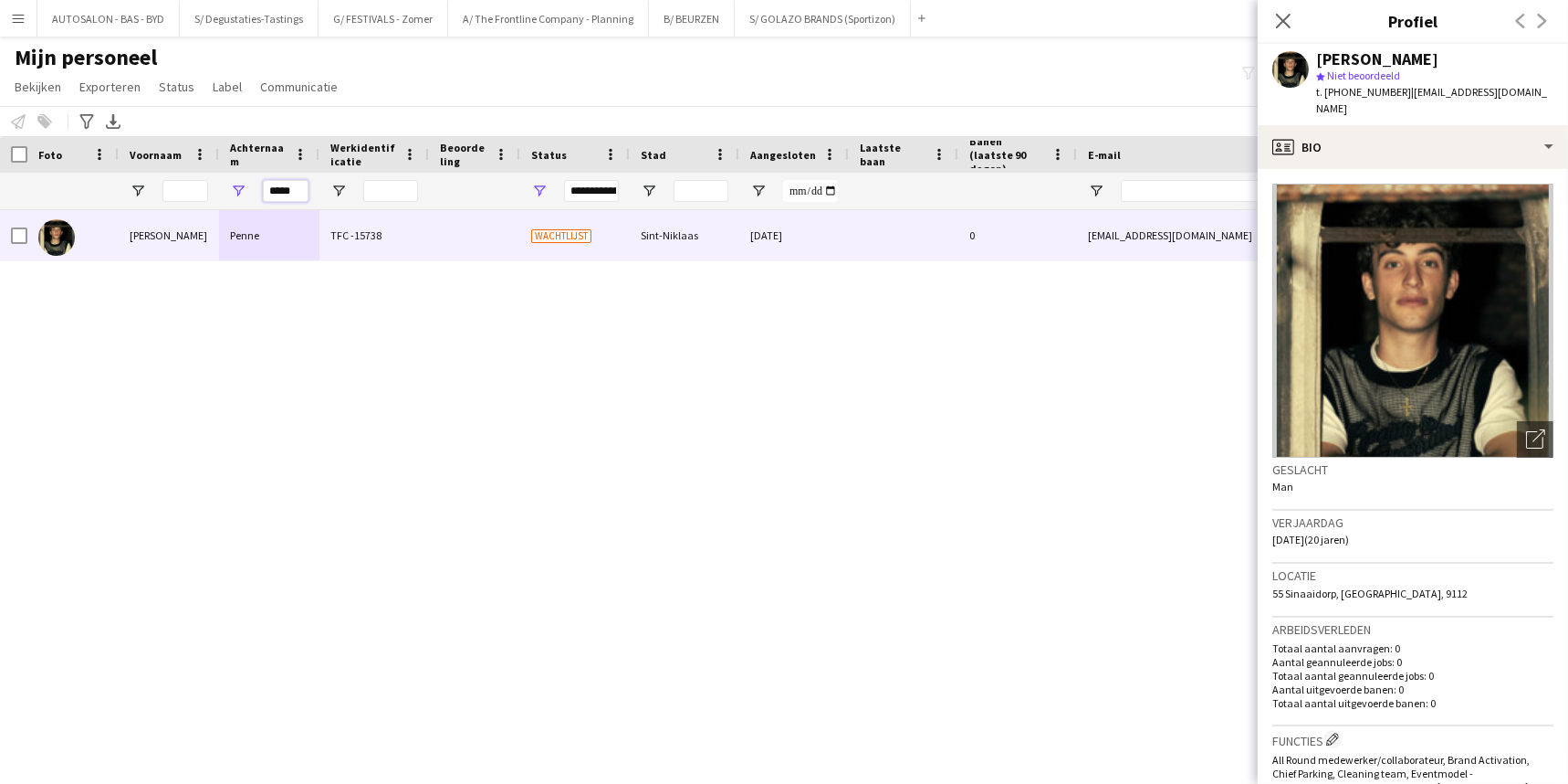
click at [292, 194] on input "*****" at bounding box center [285, 191] width 45 height 22
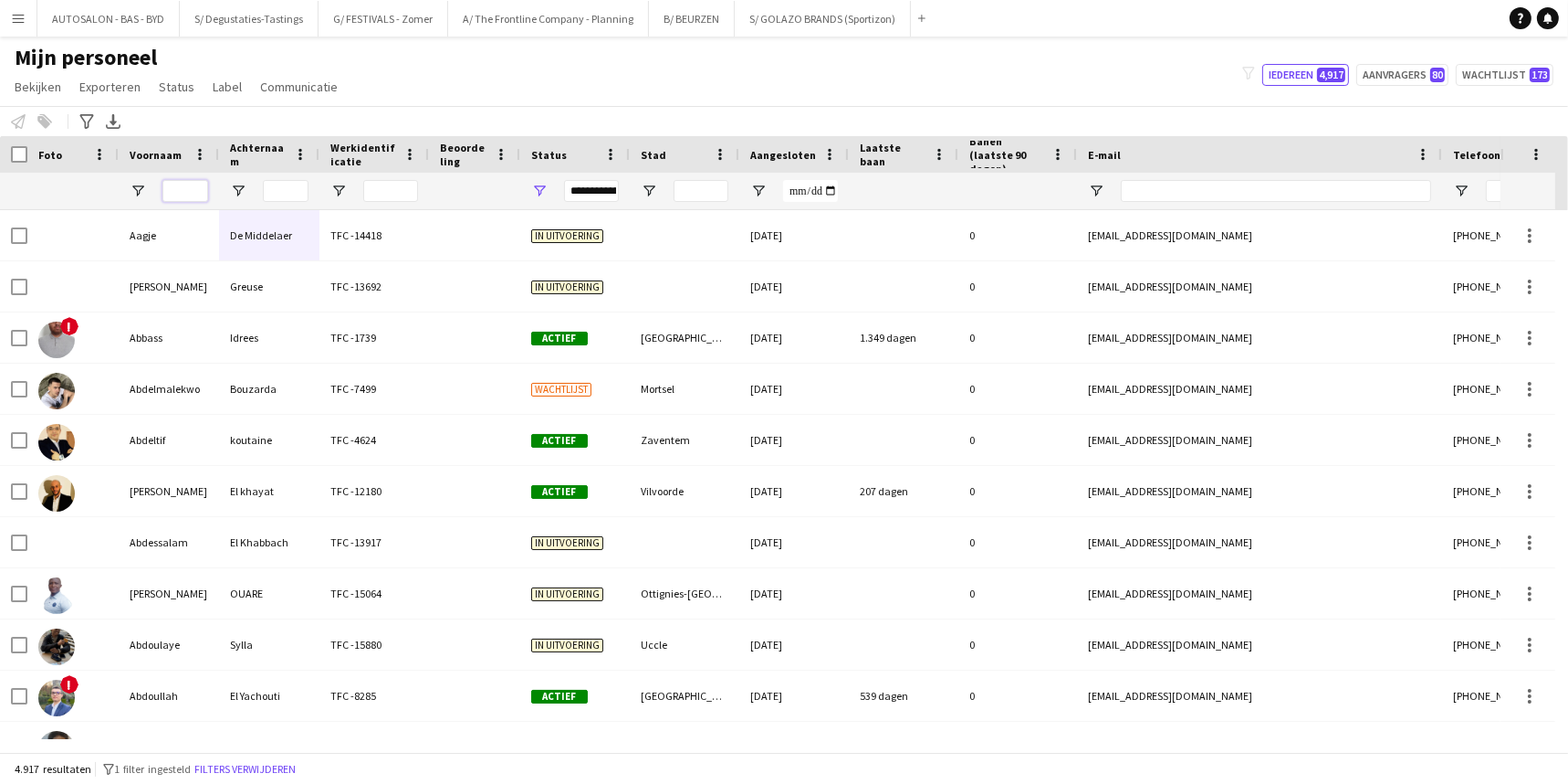
click at [185, 192] on input "Voornaam Filter Invoer" at bounding box center [185, 191] width 45 height 22
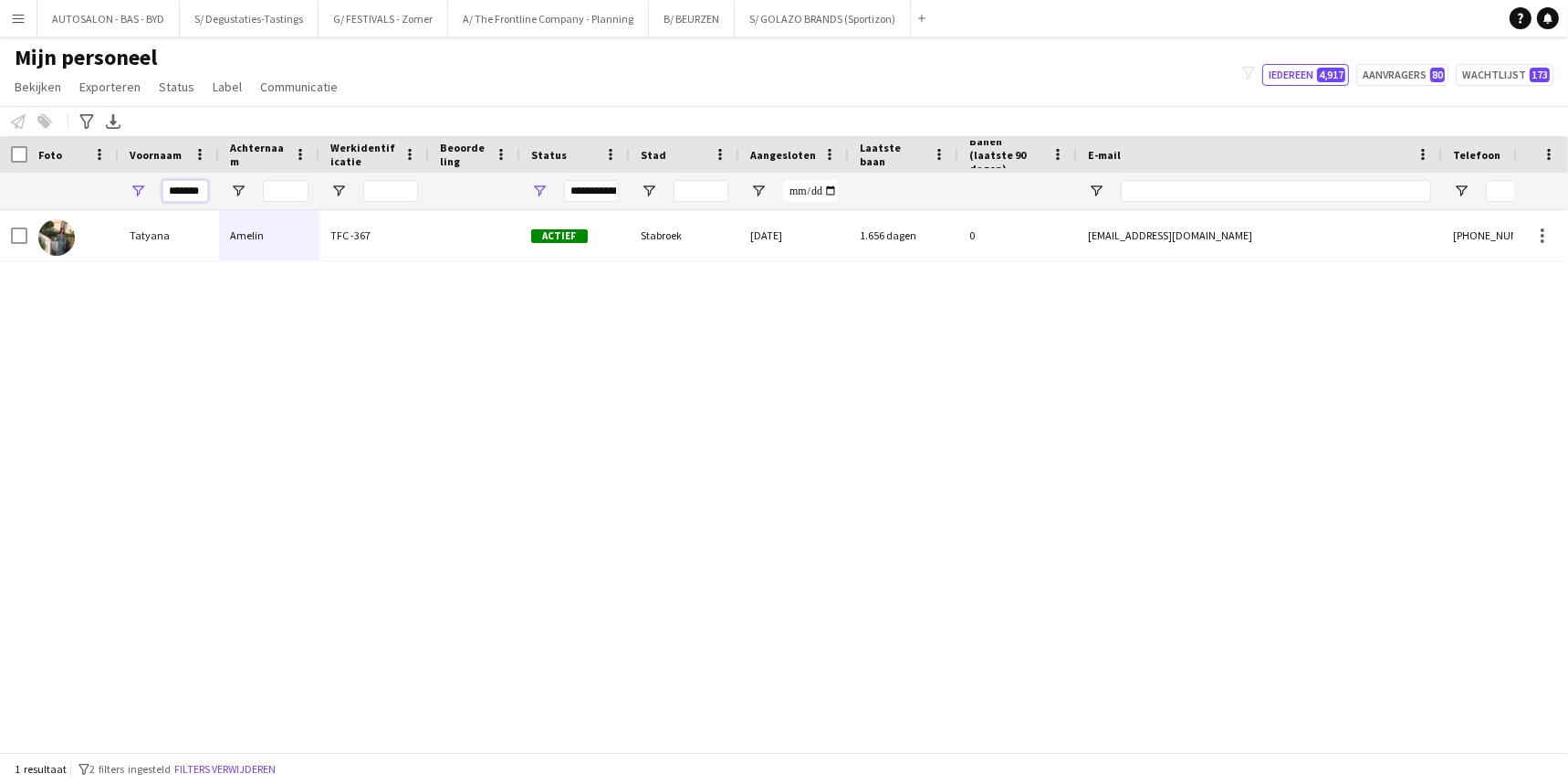
type input "*******"
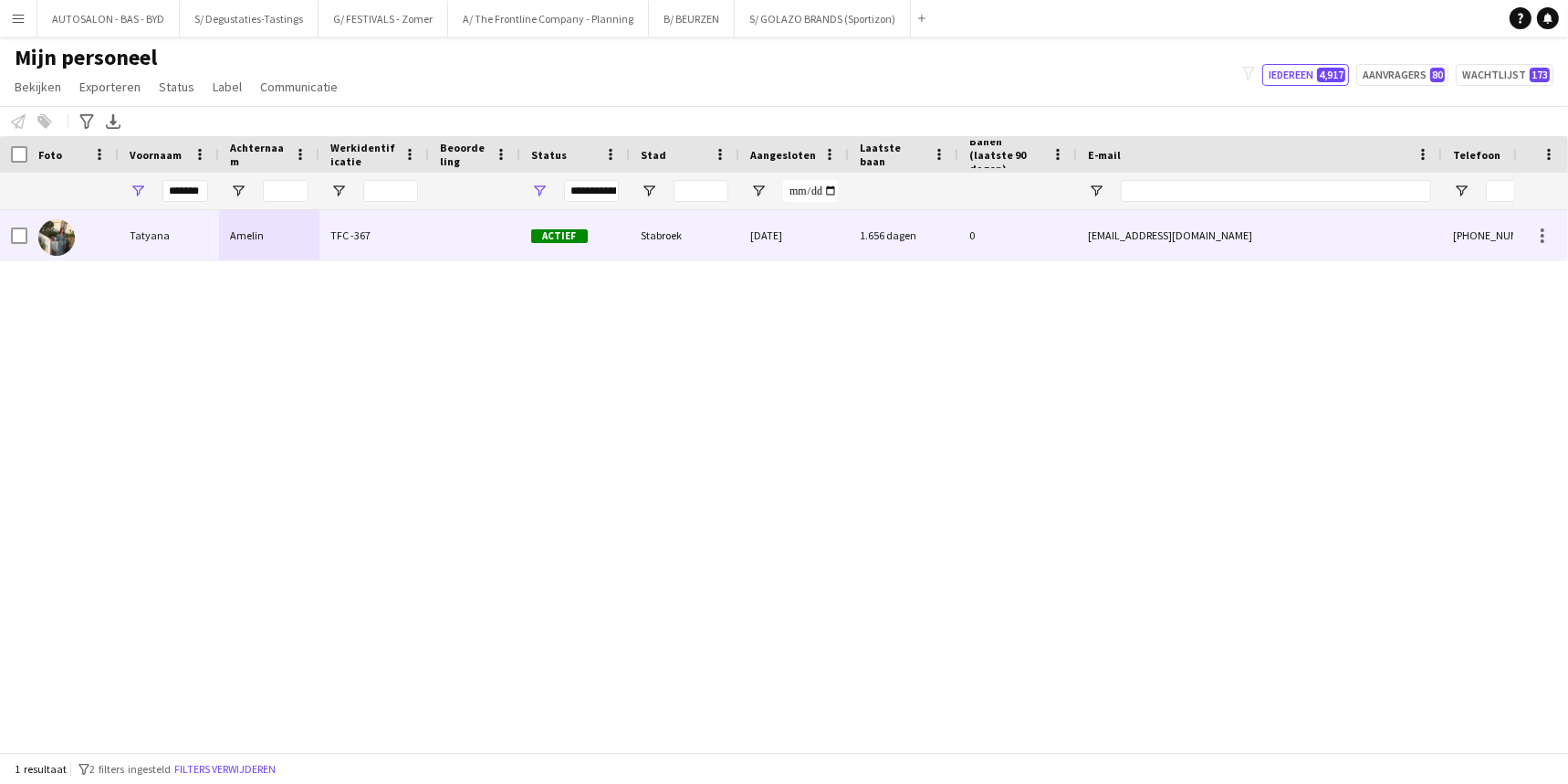
click at [316, 227] on div "Amelin" at bounding box center [269, 235] width 101 height 50
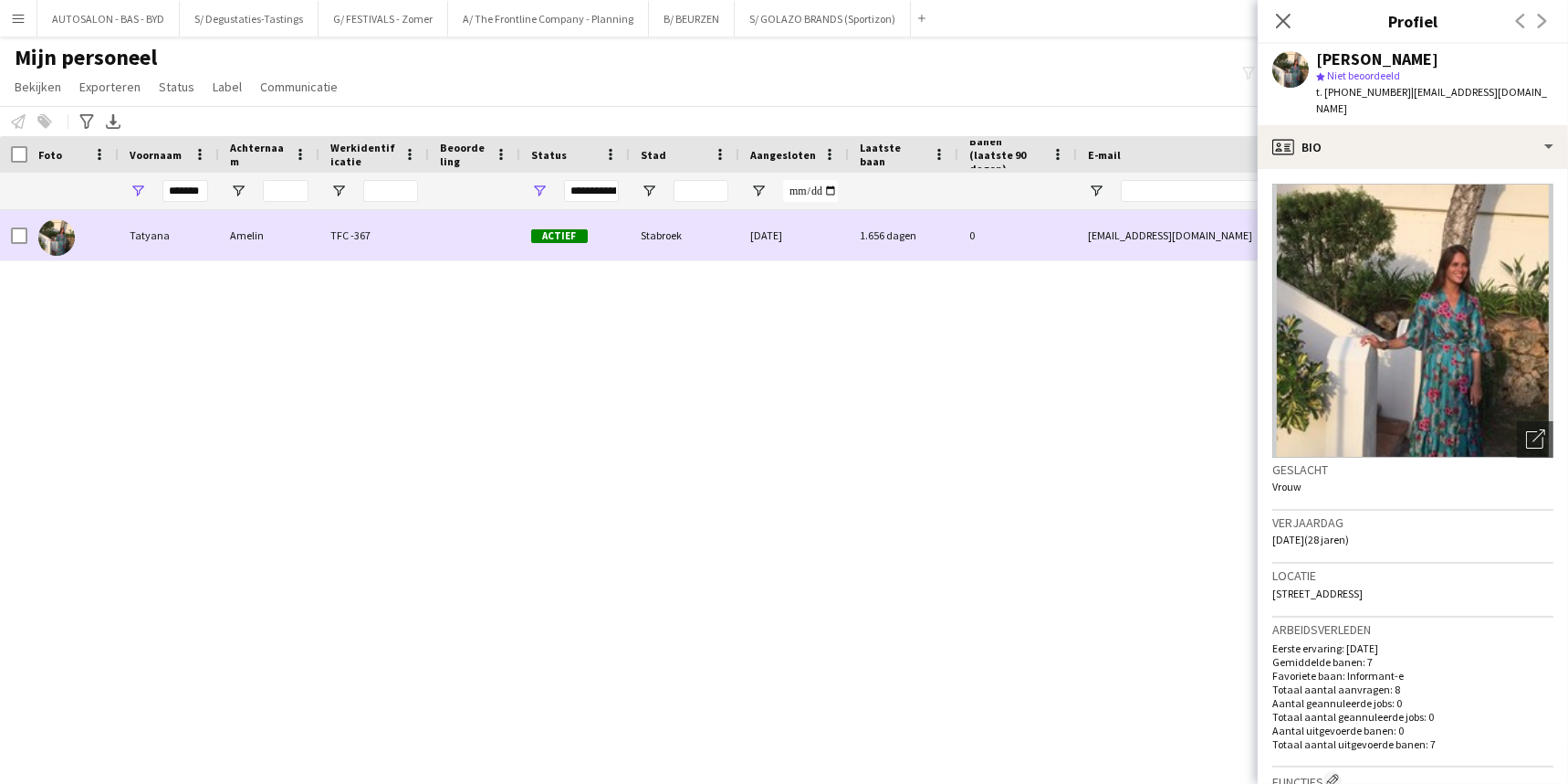
click at [313, 243] on div "Amelin" at bounding box center [269, 235] width 101 height 50
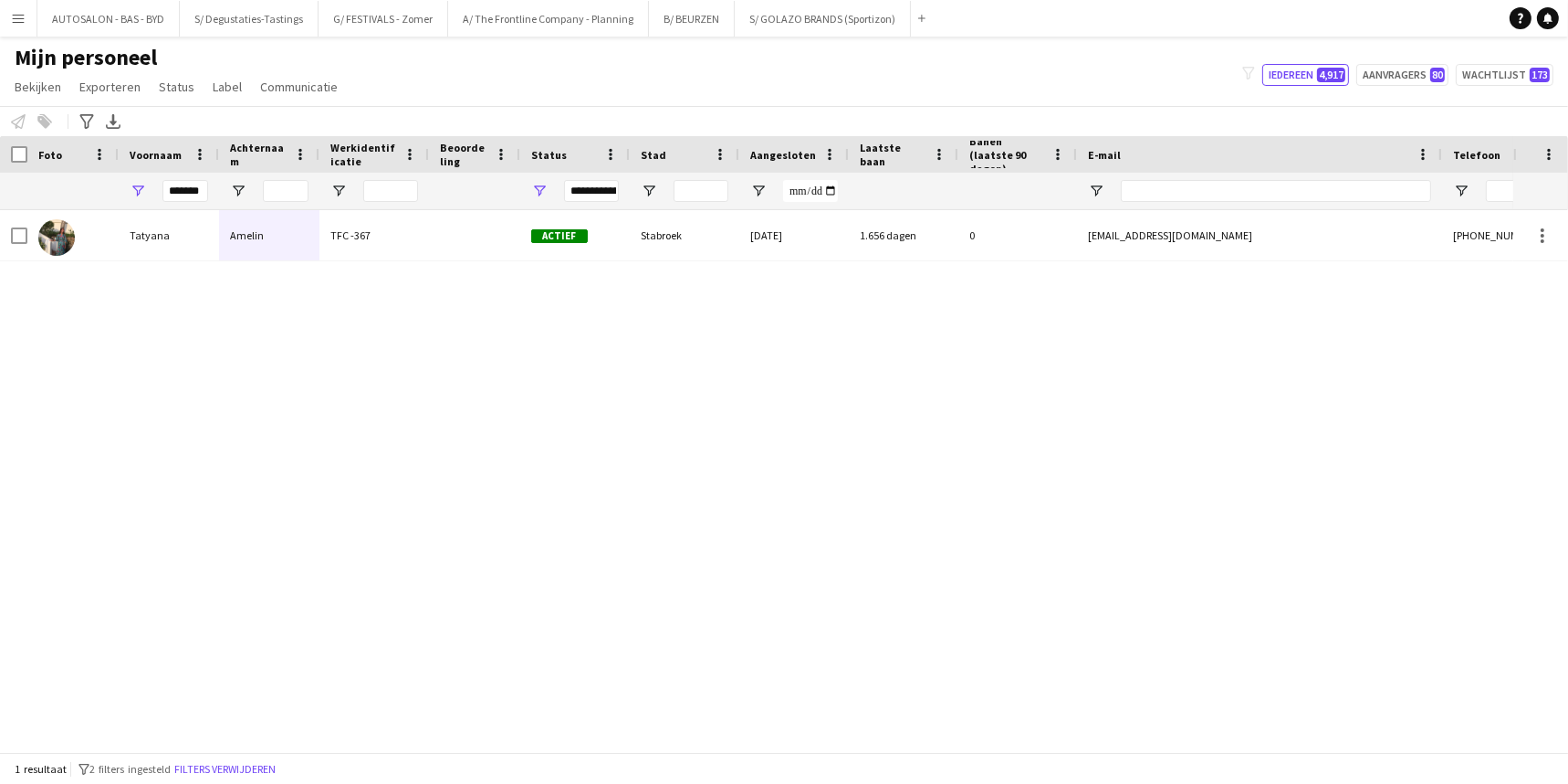
click at [27, 18] on button "Menu" at bounding box center [18, 18] width 37 height 37
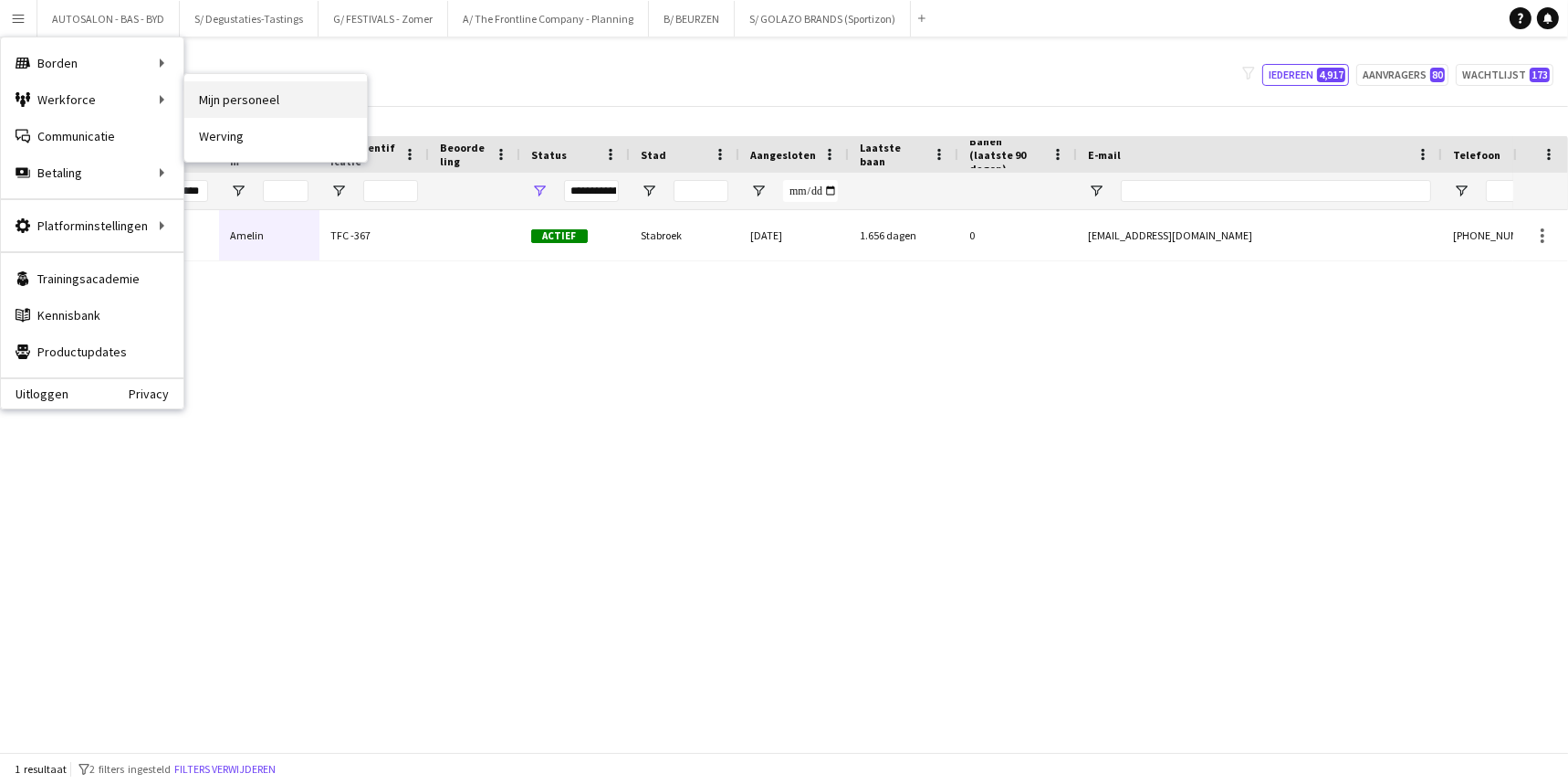
click at [256, 104] on link "Mijn personeel" at bounding box center [276, 100] width 183 height 37
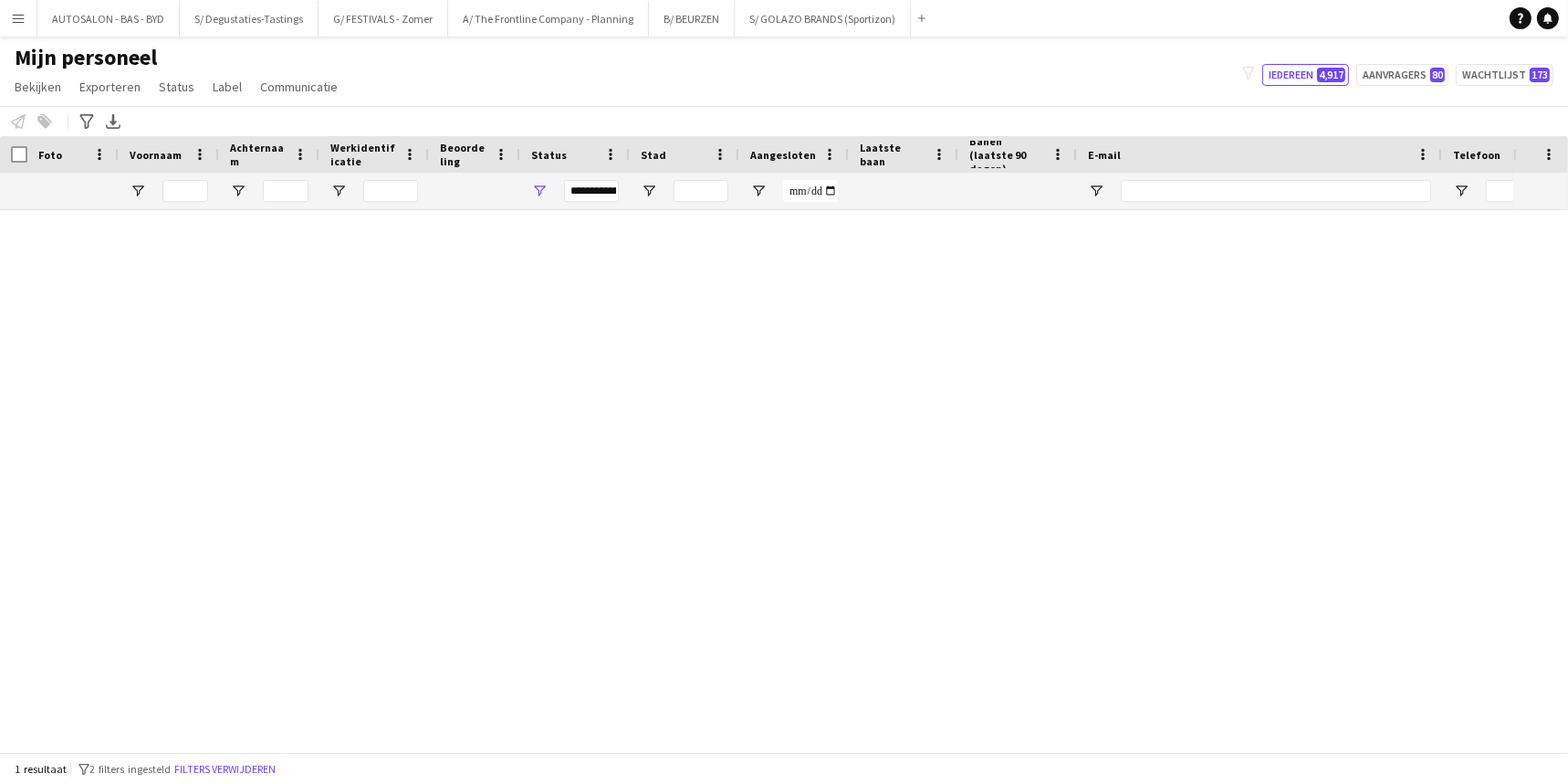
type input "*******"
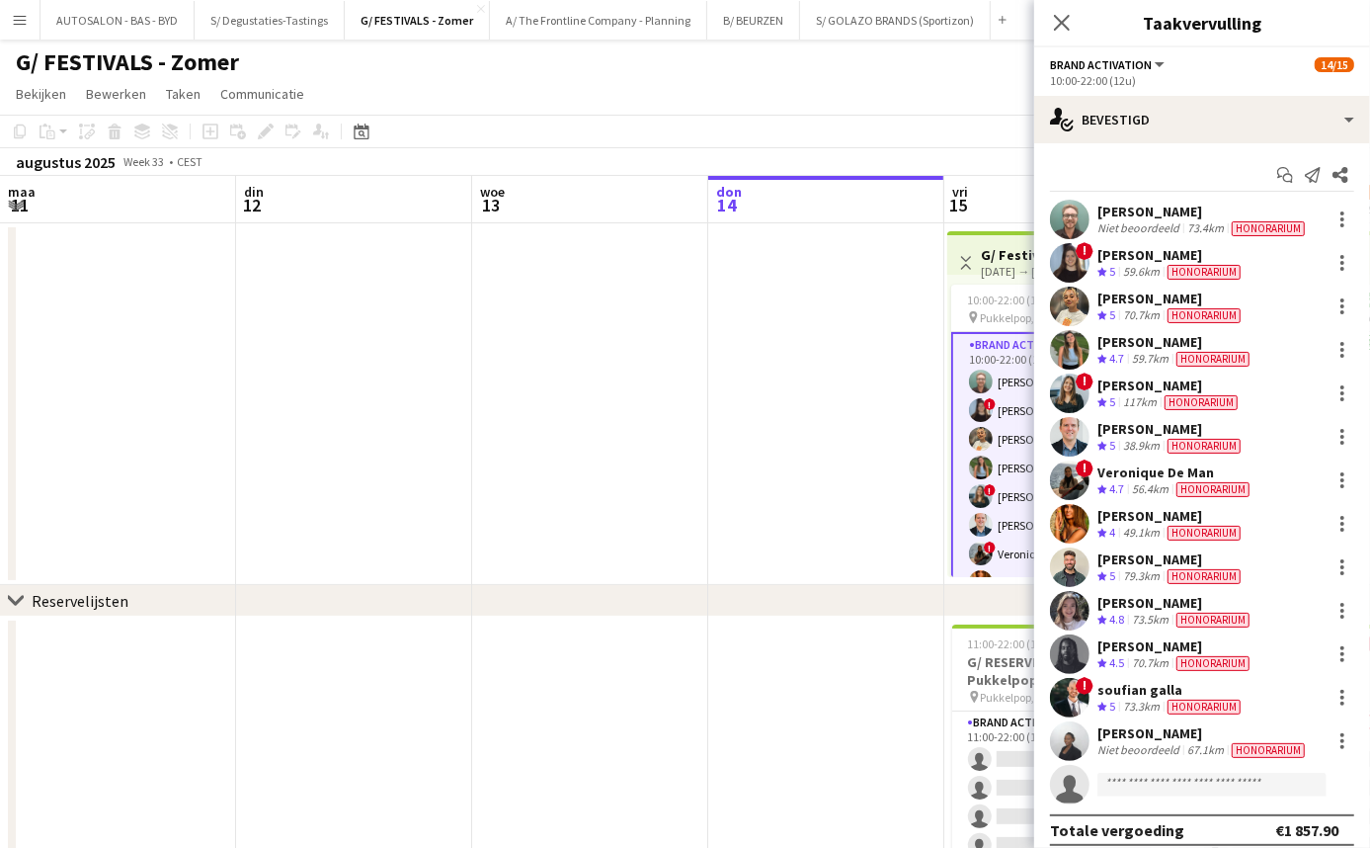
scroll to position [13, 0]
